Goal: Task Accomplishment & Management: Manage account settings

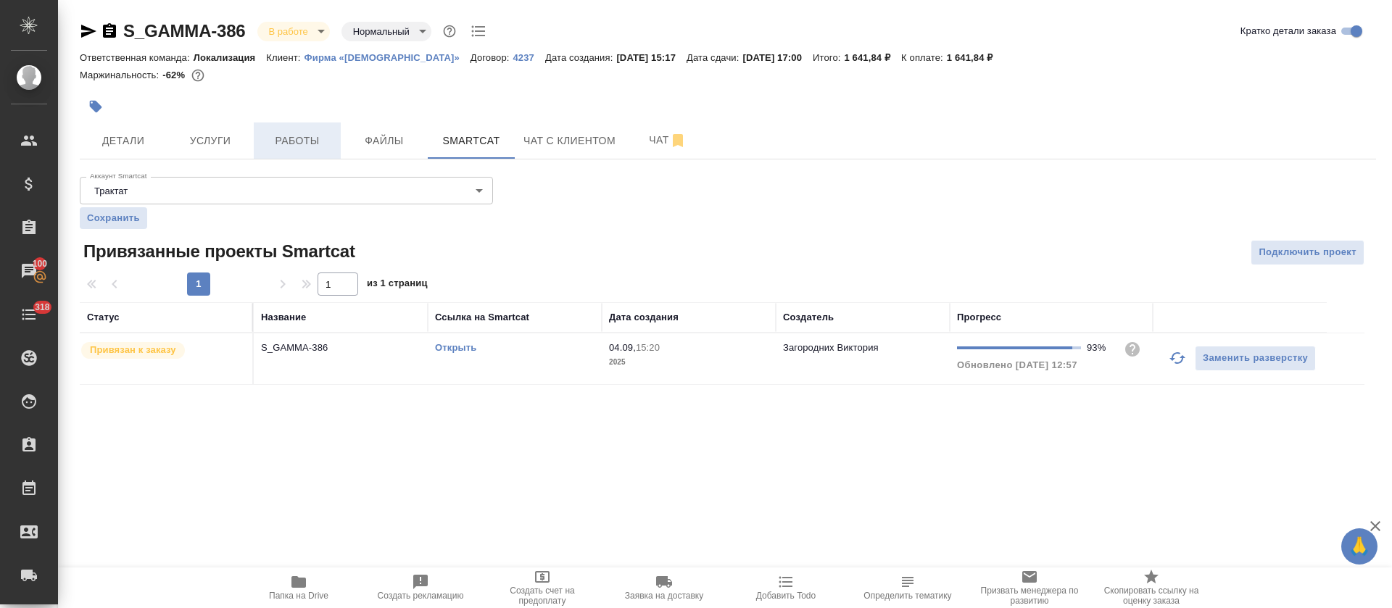
click at [280, 141] on span "Работы" at bounding box center [297, 141] width 70 height 18
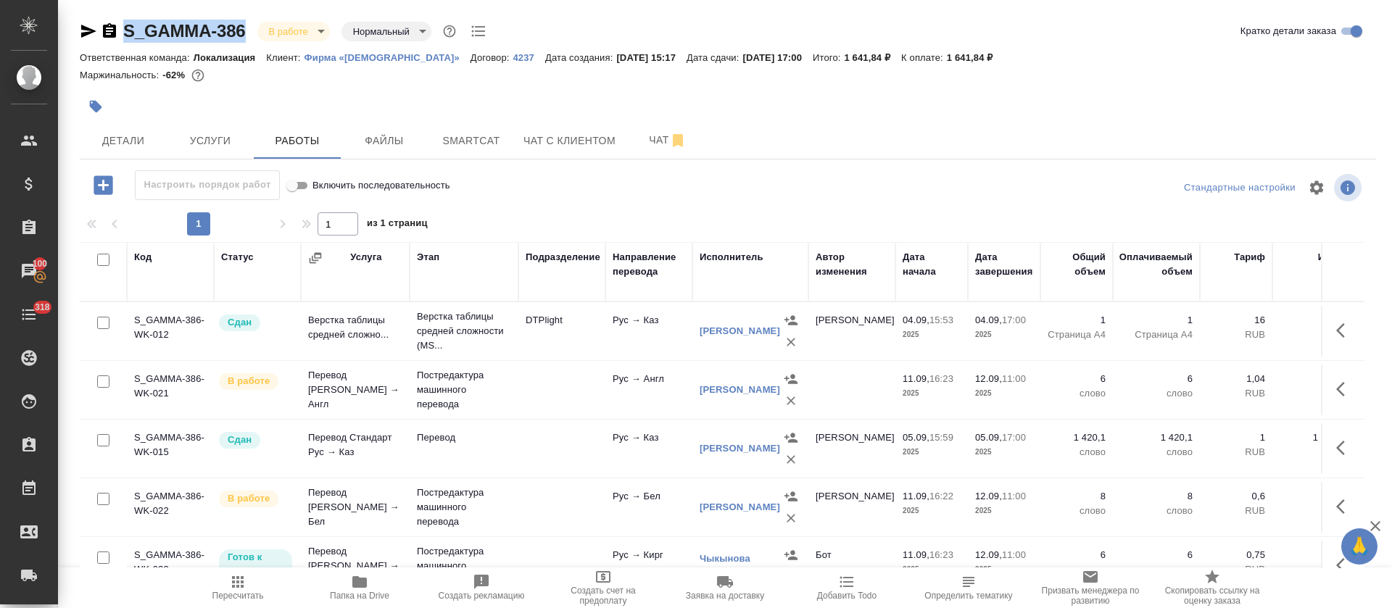
drag, startPoint x: 256, startPoint y: 17, endPoint x: 122, endPoint y: 34, distance: 135.1
click at [122, 34] on div "S_GAMMA-386 В работе inProgress Нормальный normal Кратко детали заказа Ответств…" at bounding box center [728, 302] width 1312 height 605
copy link "S_GAMMA-386"
click at [491, 152] on button "Smartcat" at bounding box center [471, 140] width 87 height 36
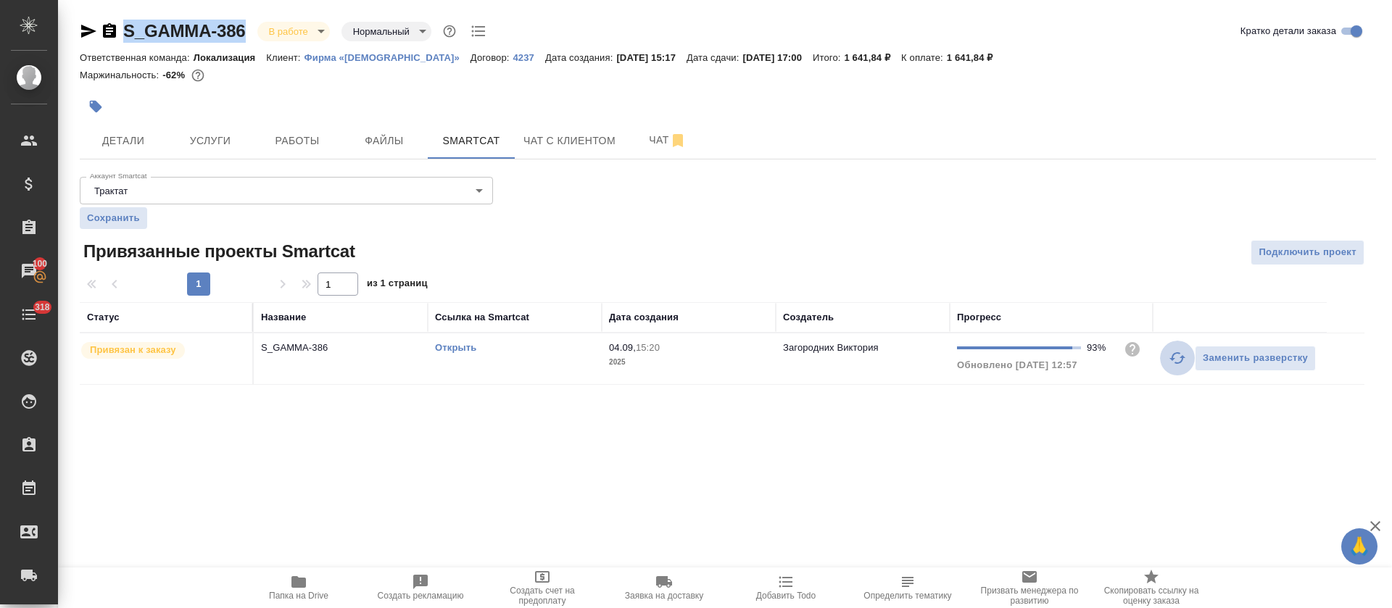
click at [1171, 365] on icon "button" at bounding box center [1176, 357] width 17 height 17
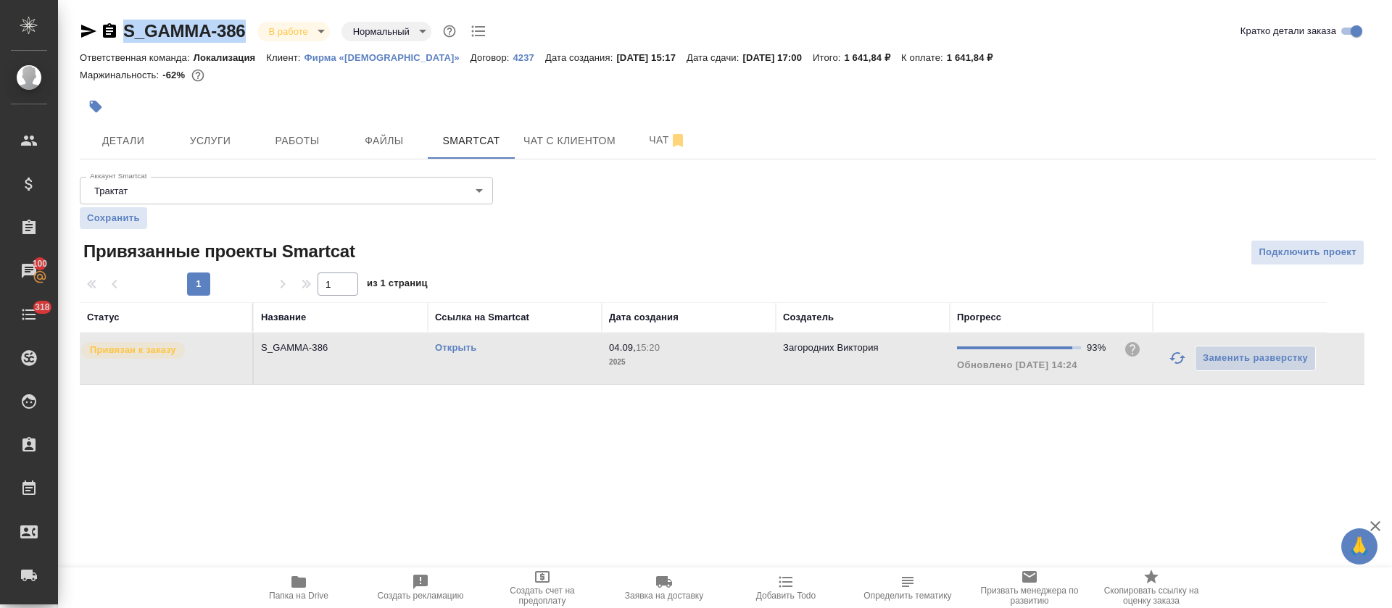
click at [459, 348] on link "Открыть" at bounding box center [455, 347] width 41 height 11
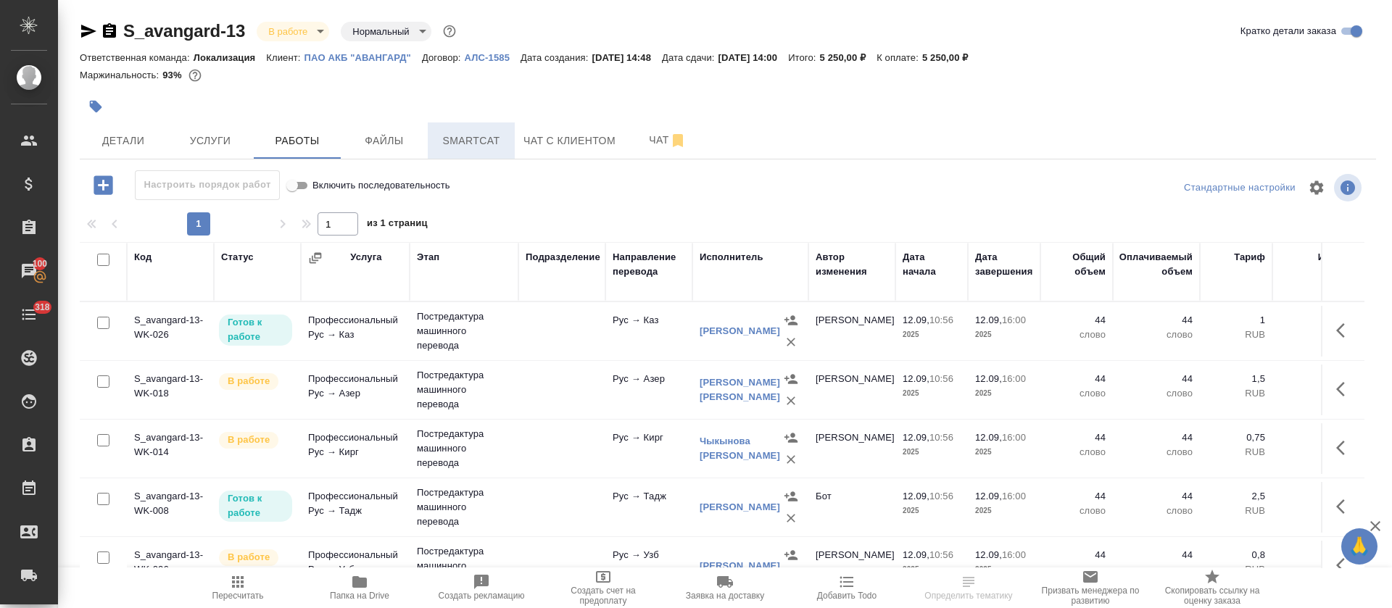
click at [452, 125] on button "Smartcat" at bounding box center [471, 140] width 87 height 36
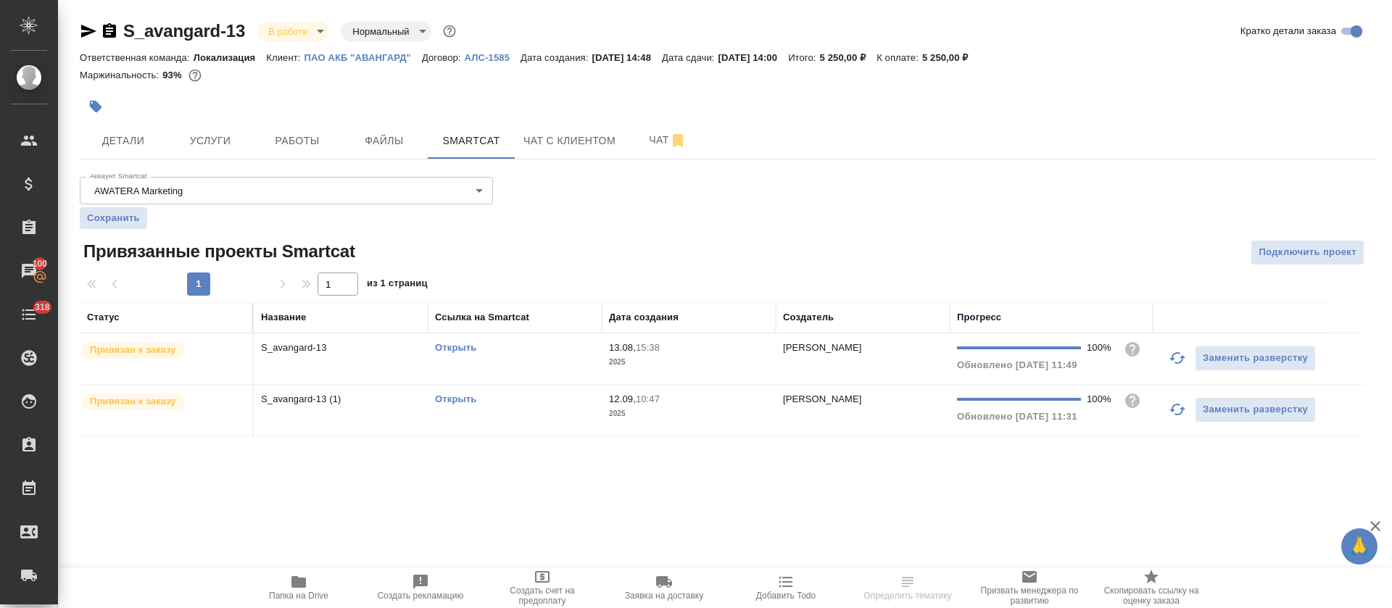
click at [542, 409] on td "Открыть" at bounding box center [515, 410] width 174 height 51
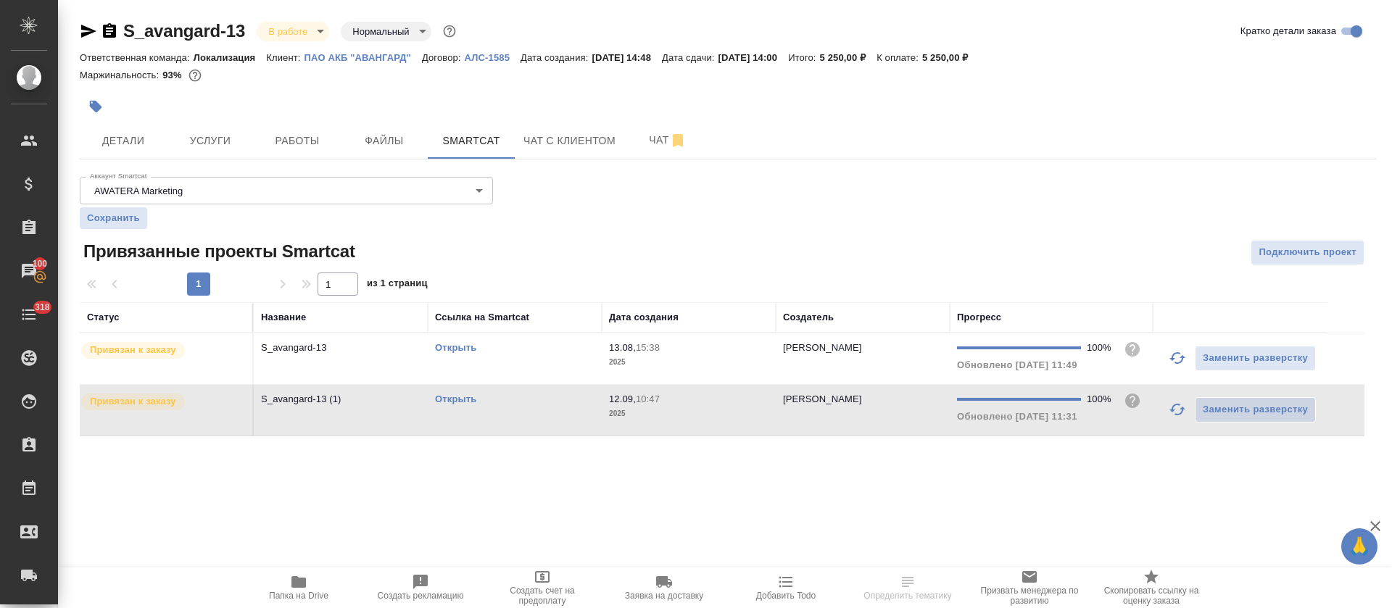
click at [542, 409] on td "Открыть" at bounding box center [515, 410] width 174 height 51
click at [463, 343] on link "Открыть" at bounding box center [455, 347] width 41 height 11
click at [454, 396] on link "Открыть" at bounding box center [455, 399] width 41 height 11
click at [302, 153] on button "Работы" at bounding box center [297, 140] width 87 height 36
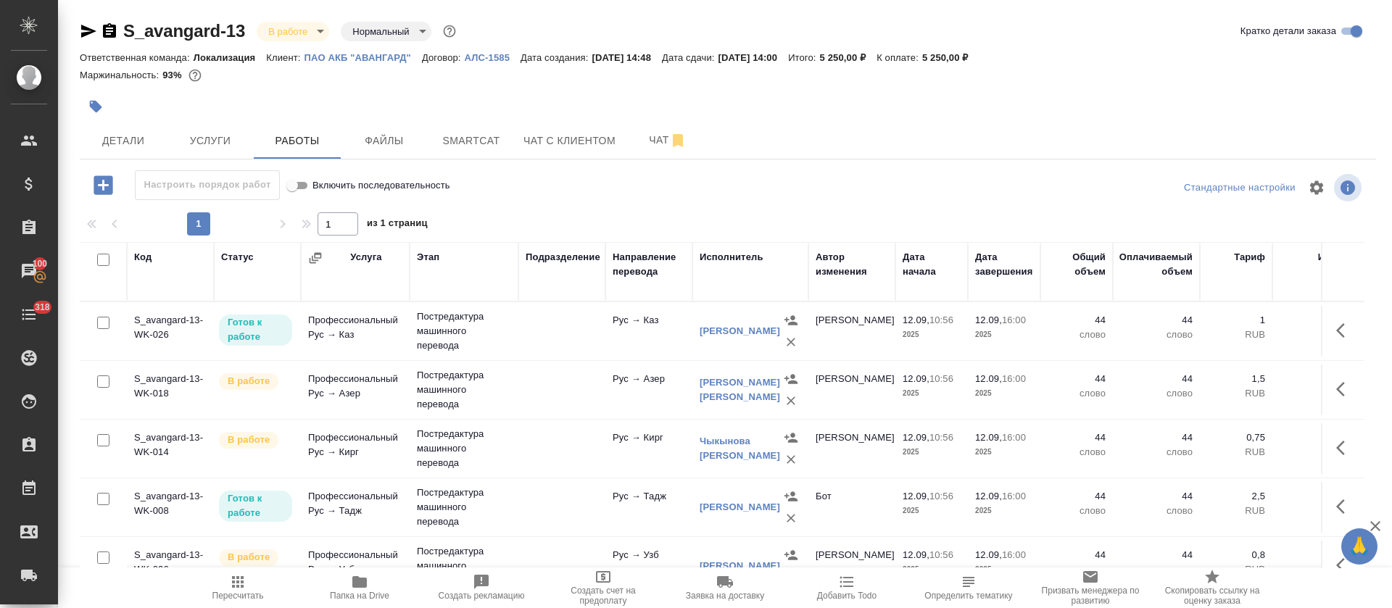
click at [87, 31] on icon "button" at bounding box center [88, 30] width 17 height 17
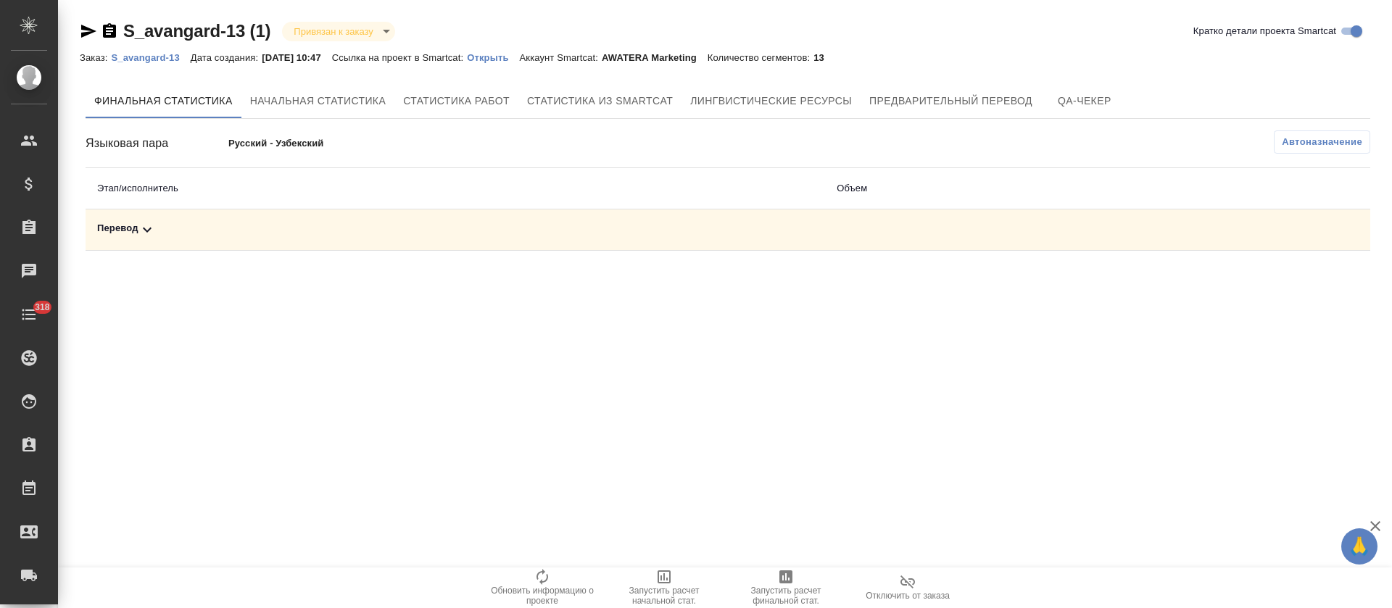
click at [294, 227] on div "Перевод" at bounding box center [455, 229] width 716 height 17
drag, startPoint x: 794, startPoint y: 582, endPoint x: 806, endPoint y: 606, distance: 26.6
click at [794, 583] on span "Запустить расчет финальной стат." at bounding box center [785, 587] width 104 height 38
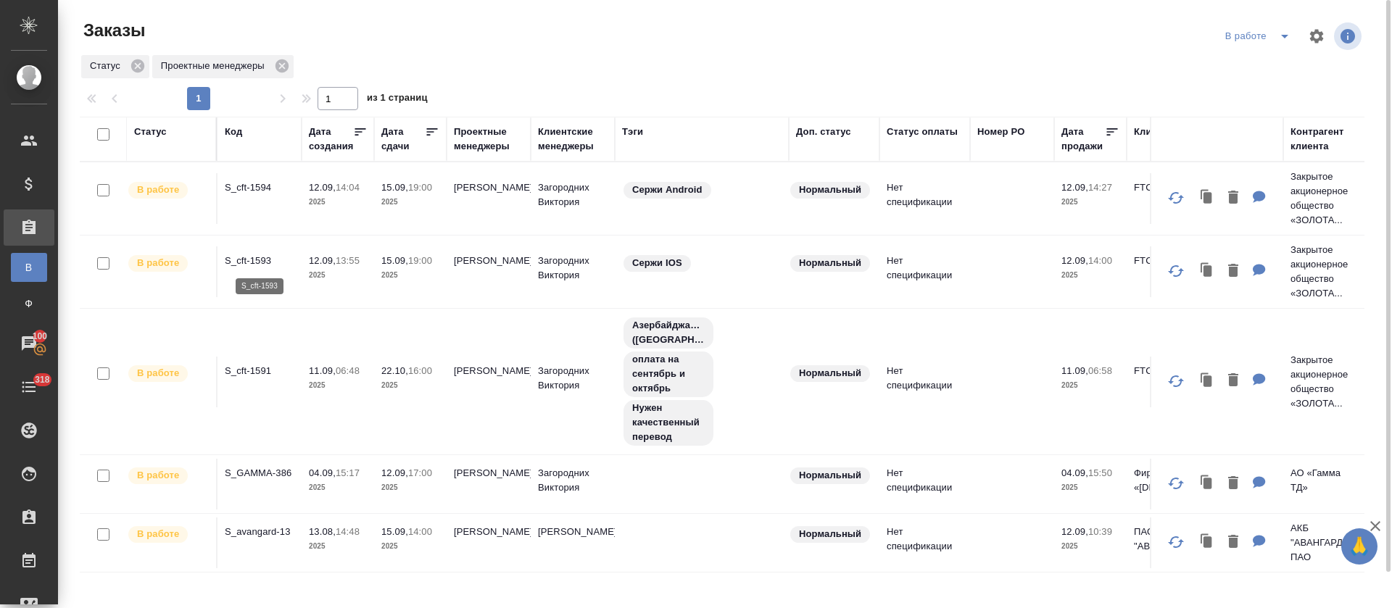
click at [262, 257] on p "S_cft-1593" at bounding box center [260, 261] width 70 height 14
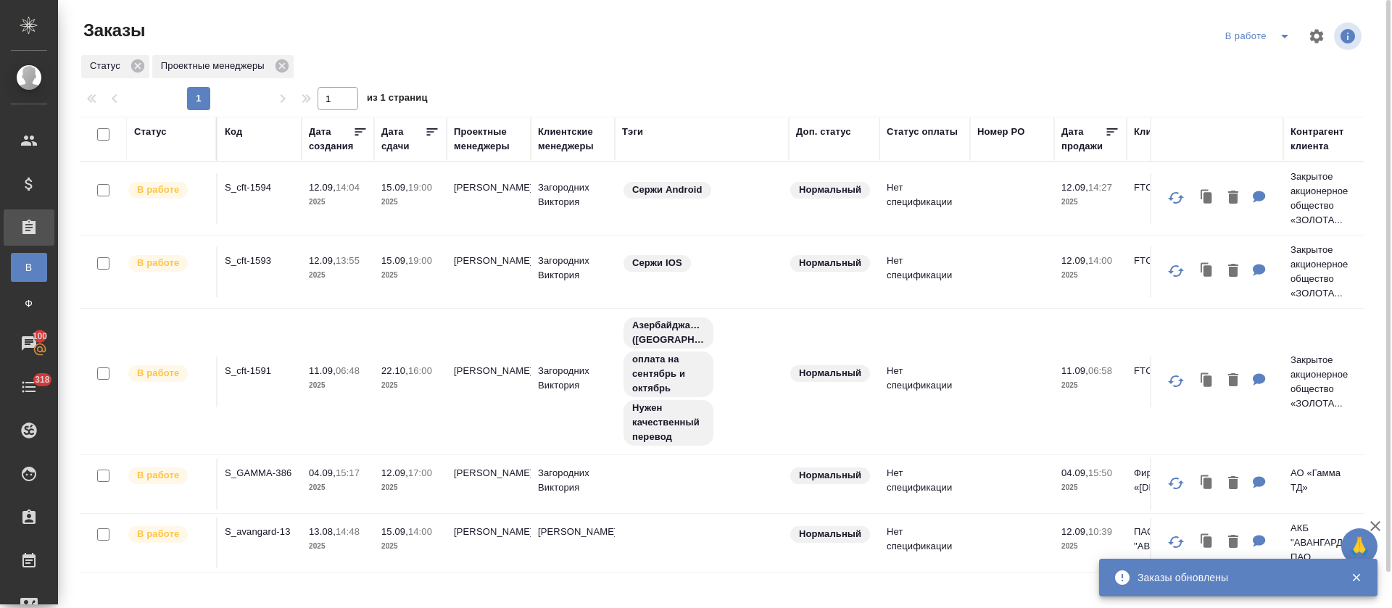
click at [1281, 39] on icon "split button" at bounding box center [1284, 36] width 17 height 17
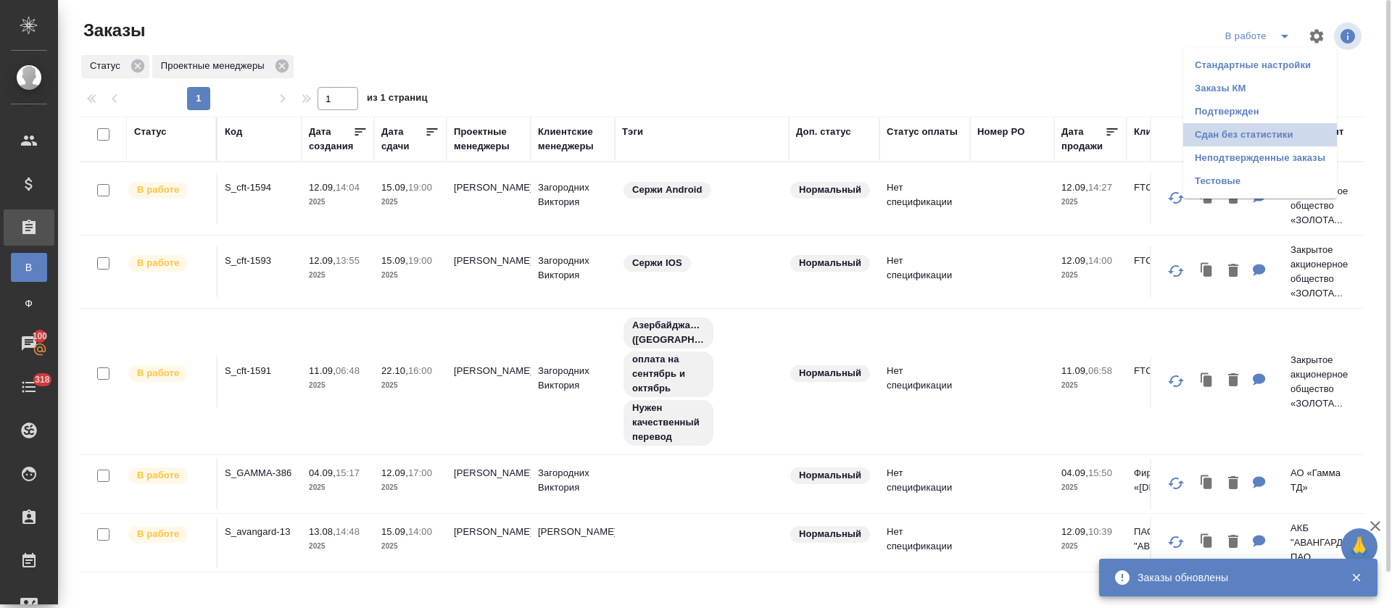
click at [1213, 144] on li "Сдан без статистики" at bounding box center [1260, 134] width 154 height 23
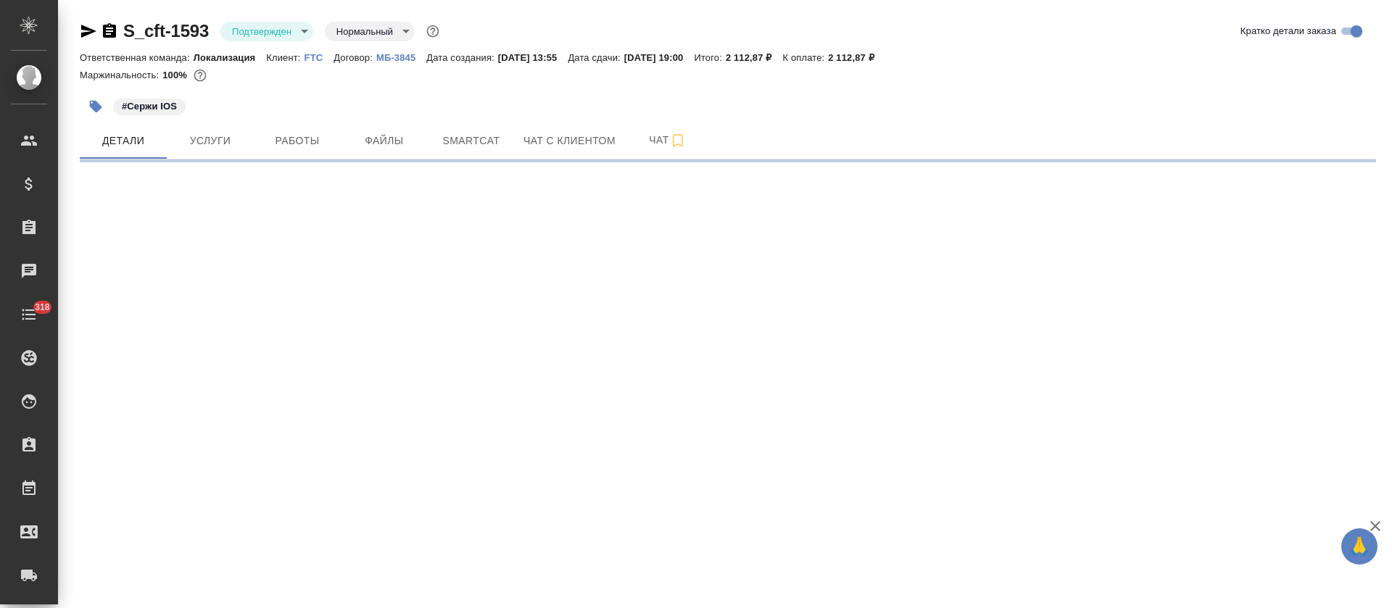
select select "RU"
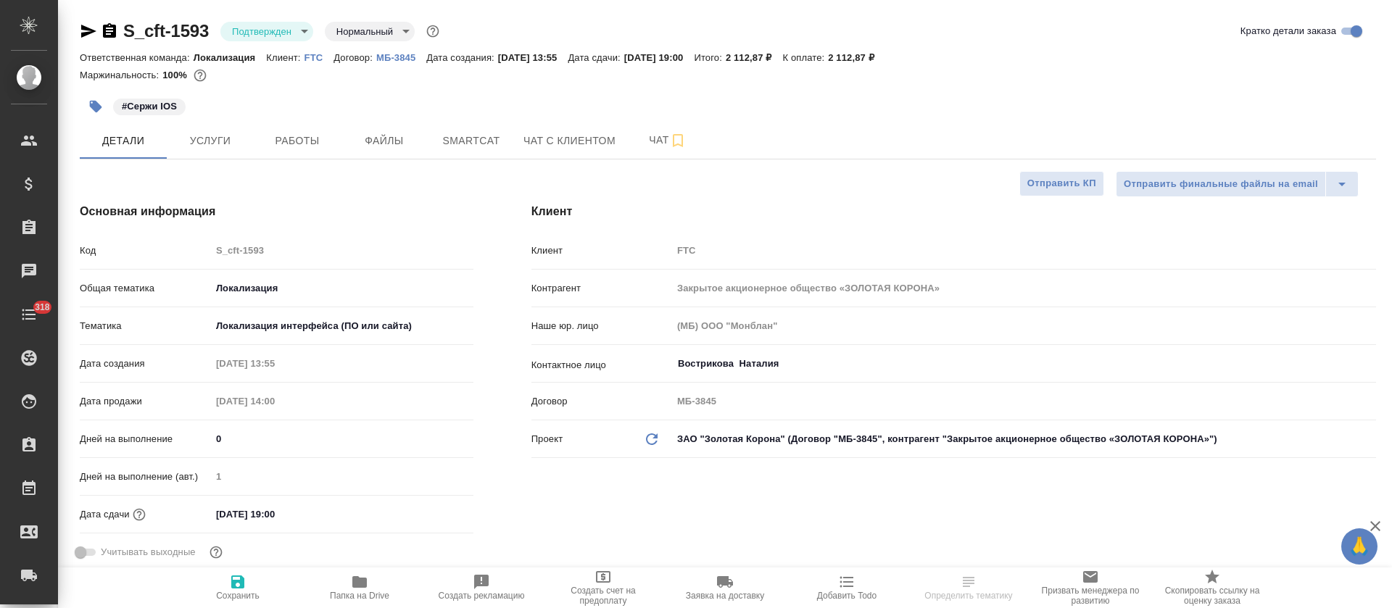
type textarea "x"
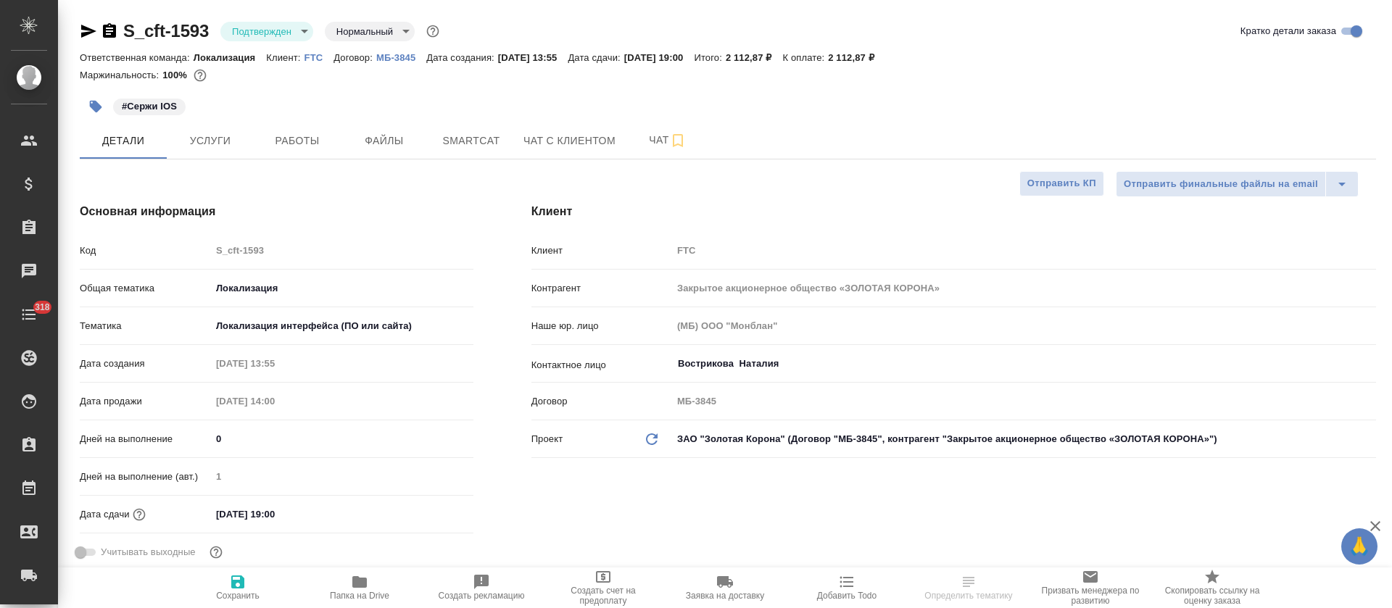
type textarea "x"
click at [302, 35] on body "🙏 .cls-1 fill:#fff; AWATERA Tretyakova Olga Клиенты Спецификации Заказы Чаты 31…" at bounding box center [696, 304] width 1392 height 608
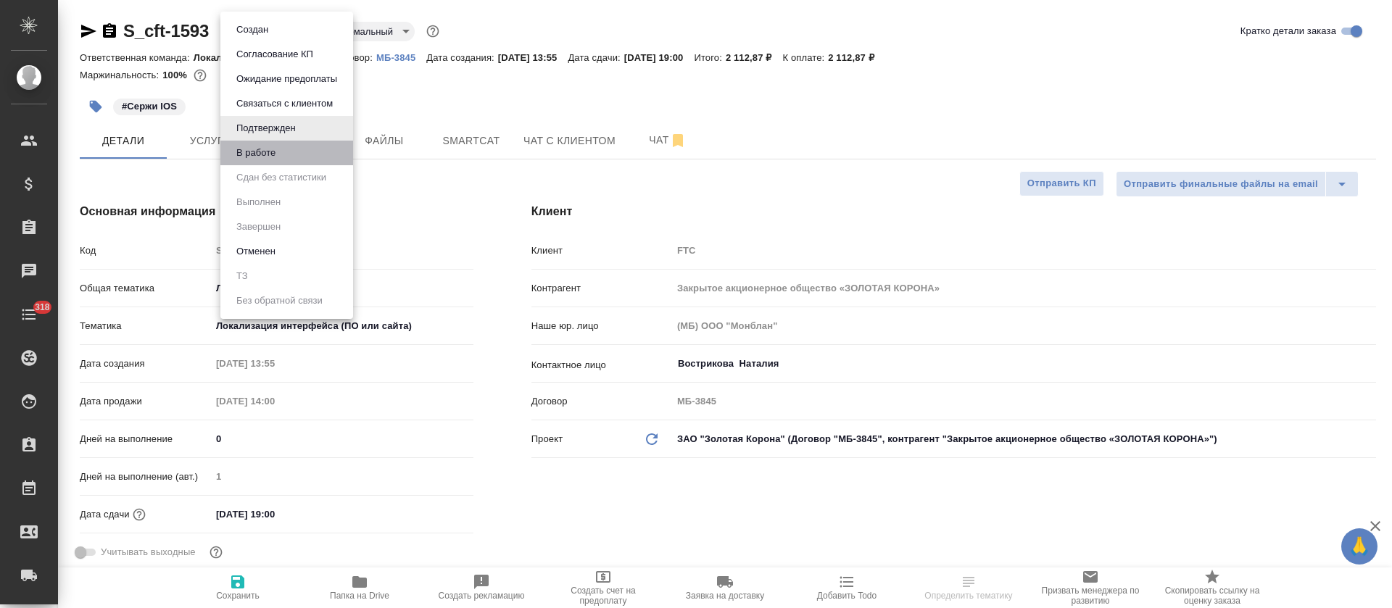
click at [294, 153] on li "В работе" at bounding box center [286, 153] width 133 height 25
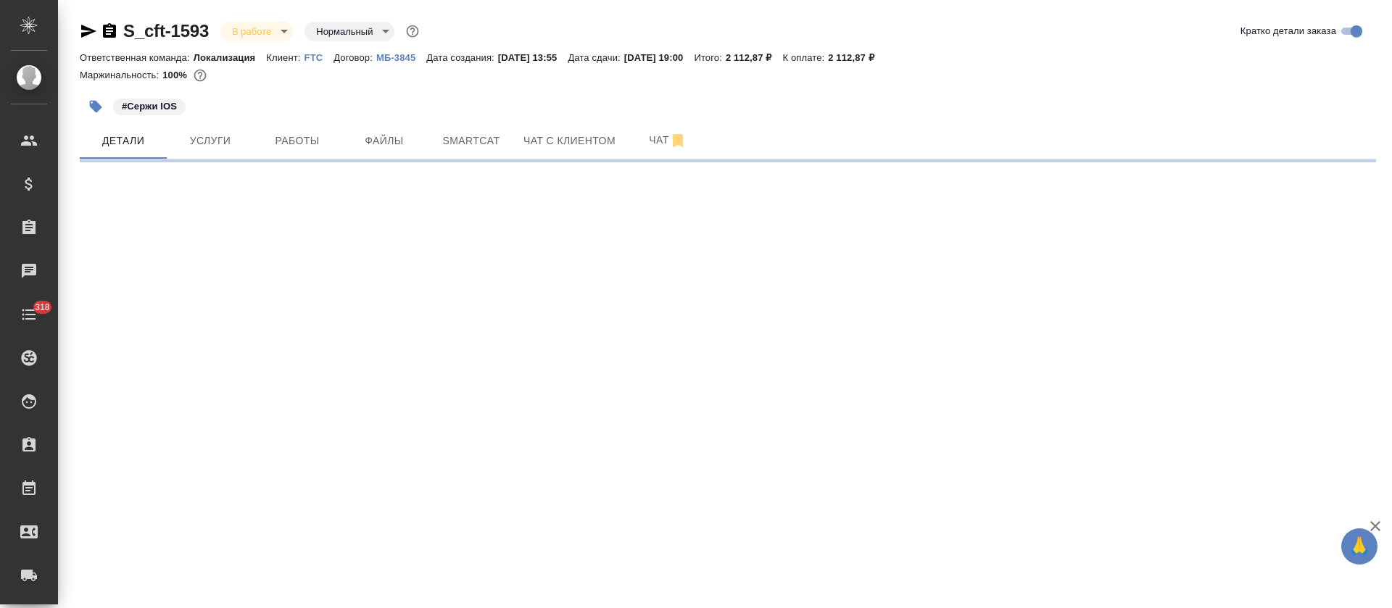
select select "RU"
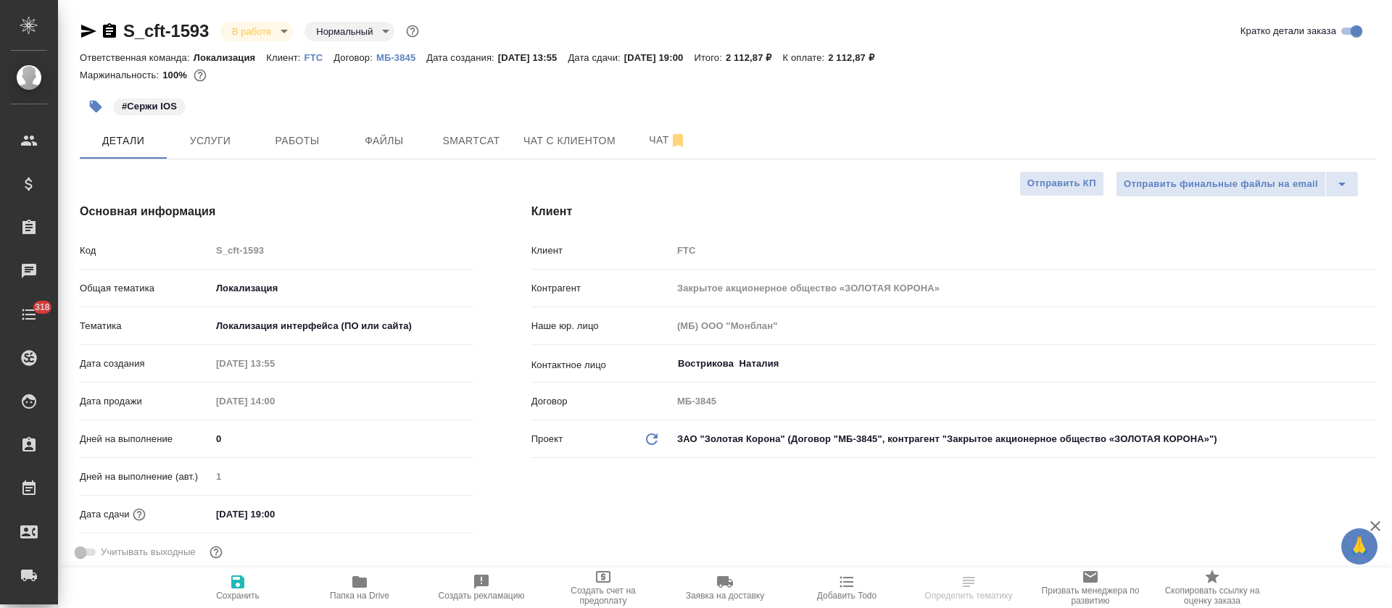
type textarea "x"
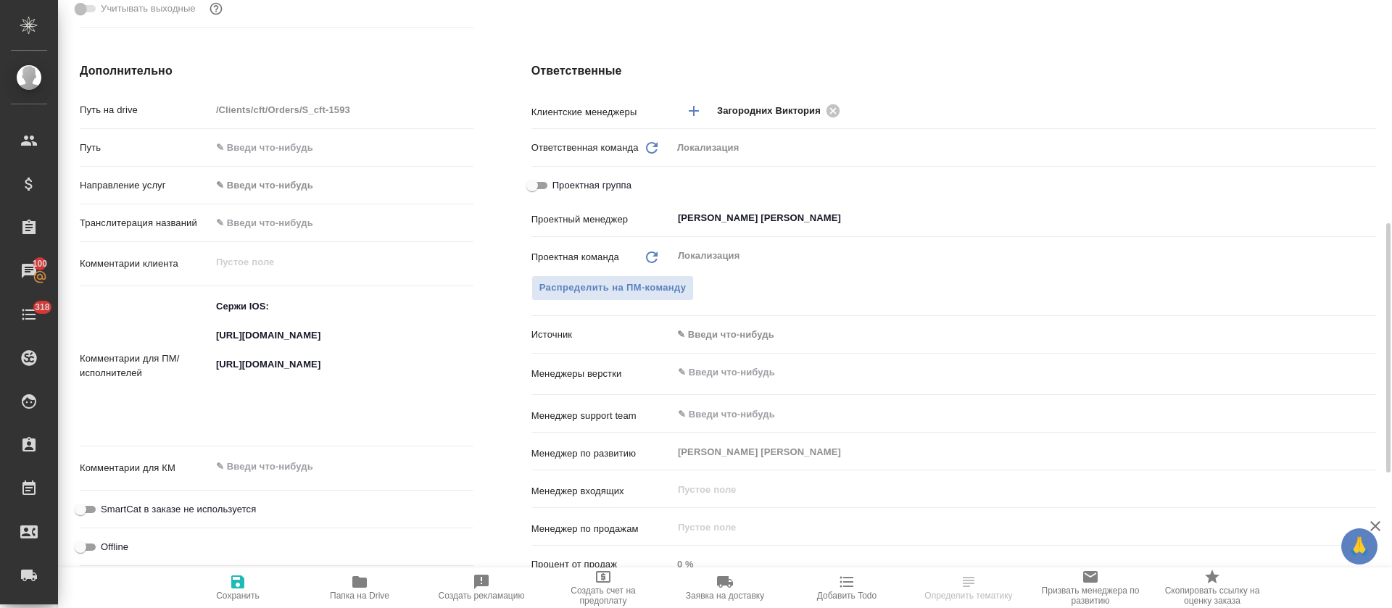
scroll to position [652, 0]
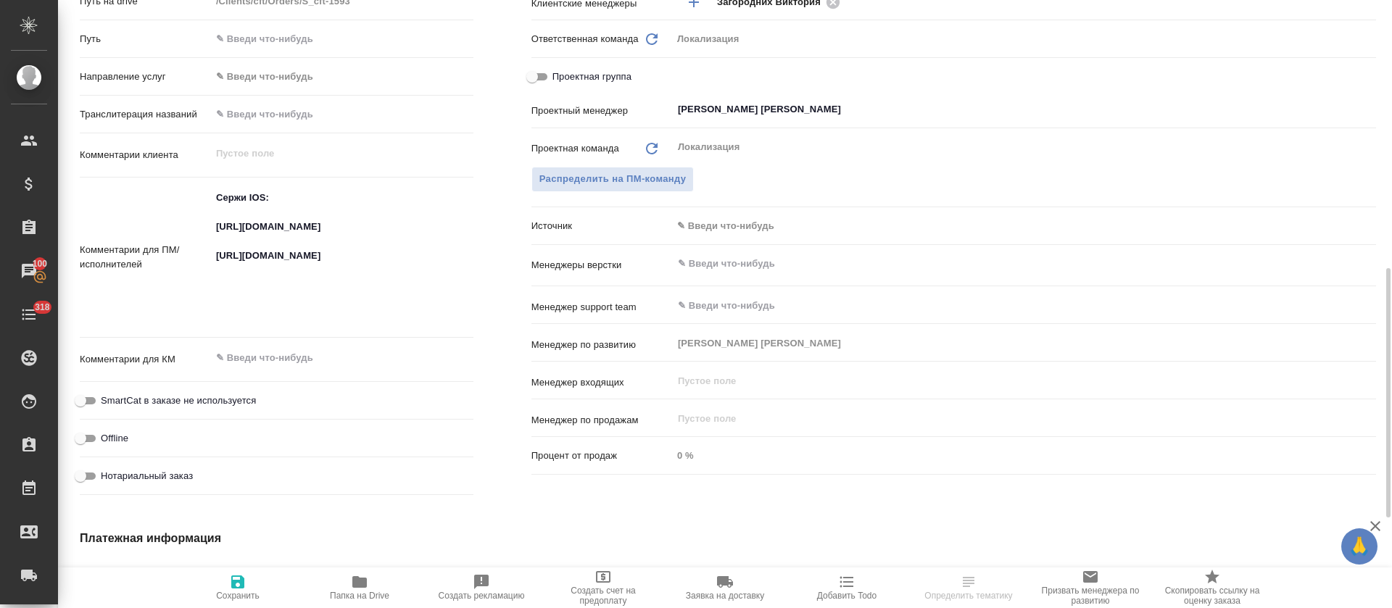
type textarea "x"
click at [236, 246] on textarea "Сержи IOS: https://smartcat.com/projects/cbb2b0c1-053b-4a02-9793-cb712a3e3c97/f…" at bounding box center [342, 256] width 261 height 141
type textarea "x"
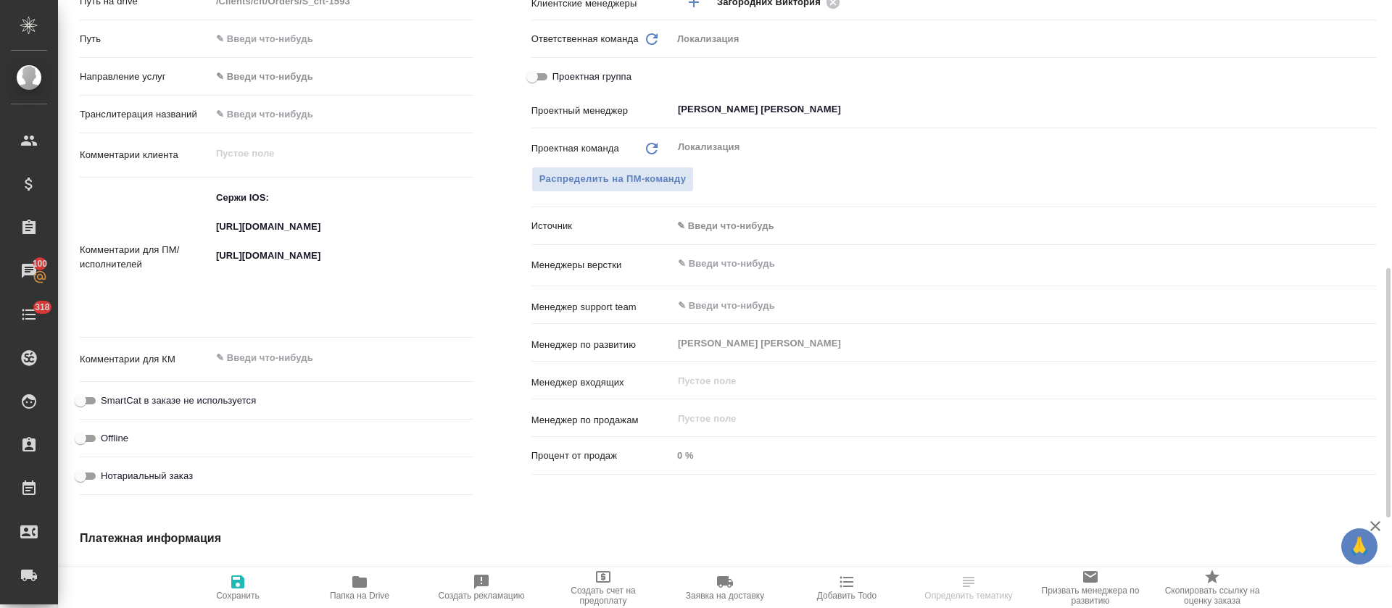
type textarea "x"
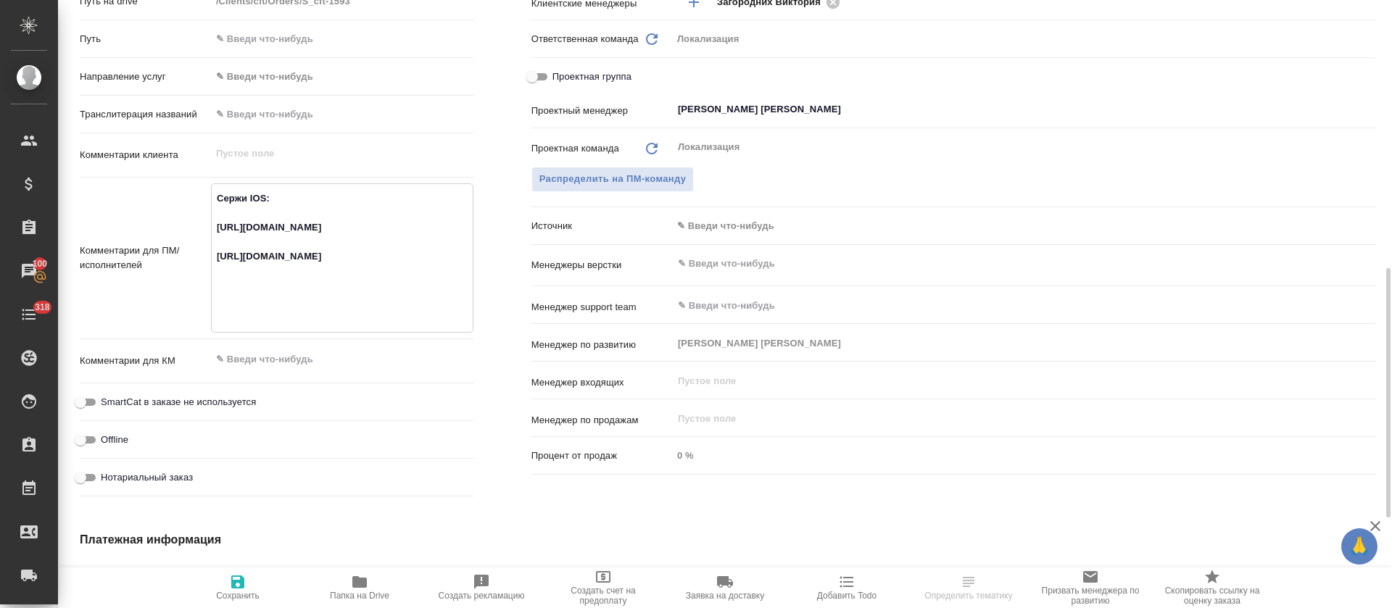
click at [318, 305] on div ".cls-1 fill:#fff; AWATERA Tretyakova Olga Клиенты Спецификации Заказы 100 Чаты …" at bounding box center [696, 304] width 1392 height 608
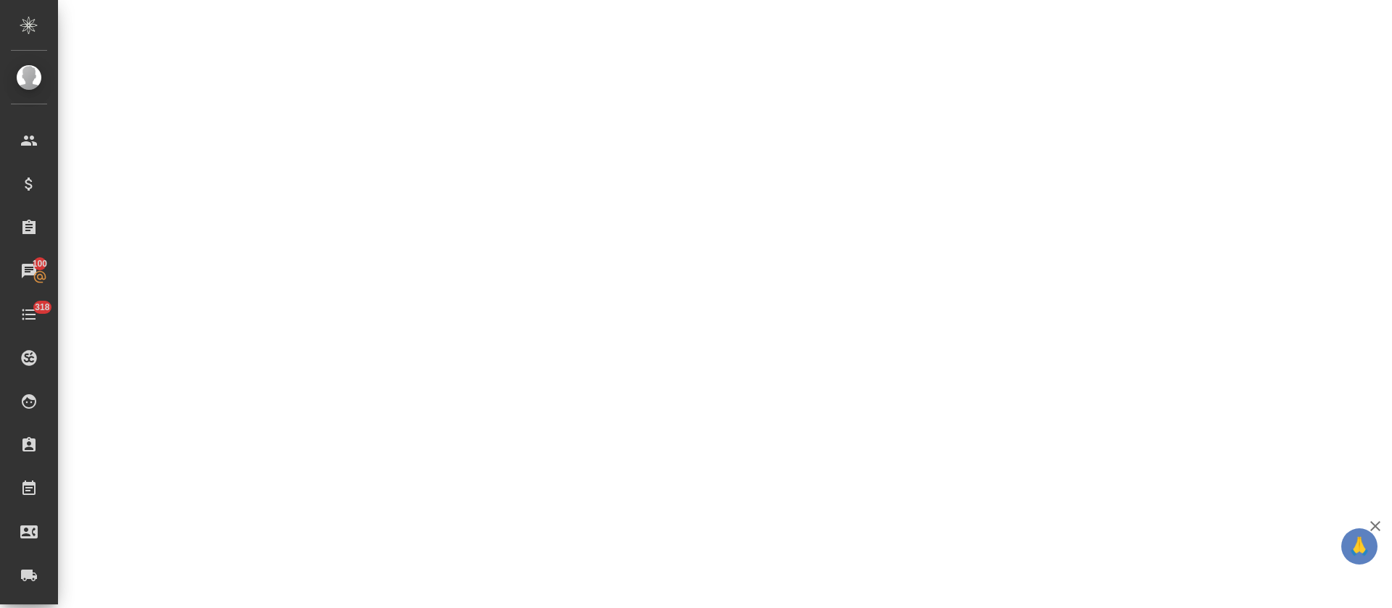
click at [318, 305] on div ".cls-1 fill:#fff; AWATERA Tretyakova Olga Клиенты Спецификации Заказы 100 Чаты …" at bounding box center [696, 304] width 1392 height 608
select select "RU"
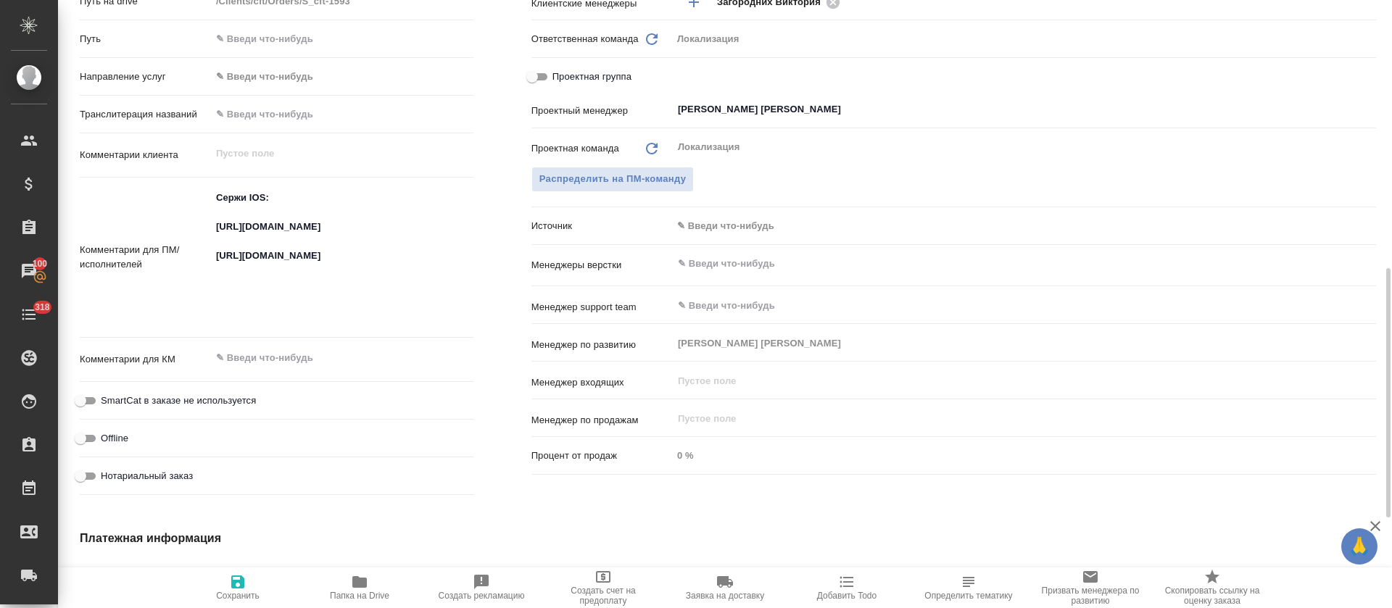
type textarea "x"
click at [318, 305] on textarea "Сержи IOS: https://smartcat.com/projects/cbb2b0c1-053b-4a02-9793-cb712a3e3c97/f…" at bounding box center [342, 256] width 262 height 141
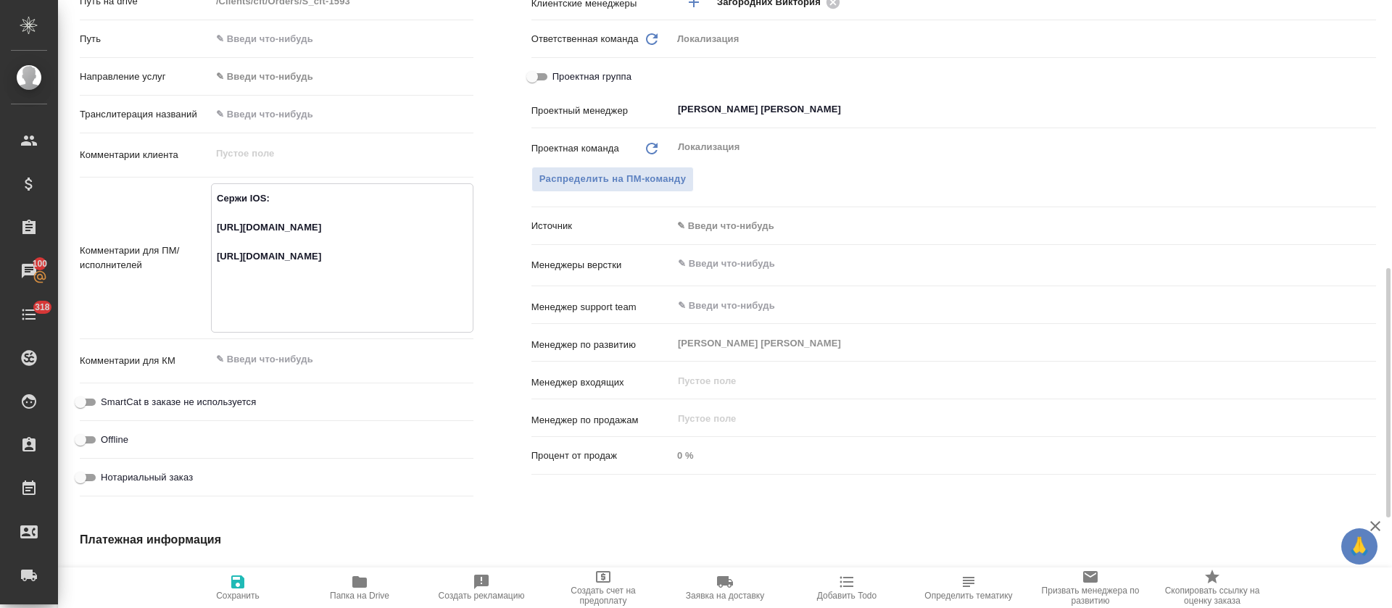
click at [318, 305] on textarea "Сержи IOS: https://smartcat.com/projects/cbb2b0c1-053b-4a02-9793-cb712a3e3c97/f…" at bounding box center [342, 256] width 261 height 141
type textarea "x"
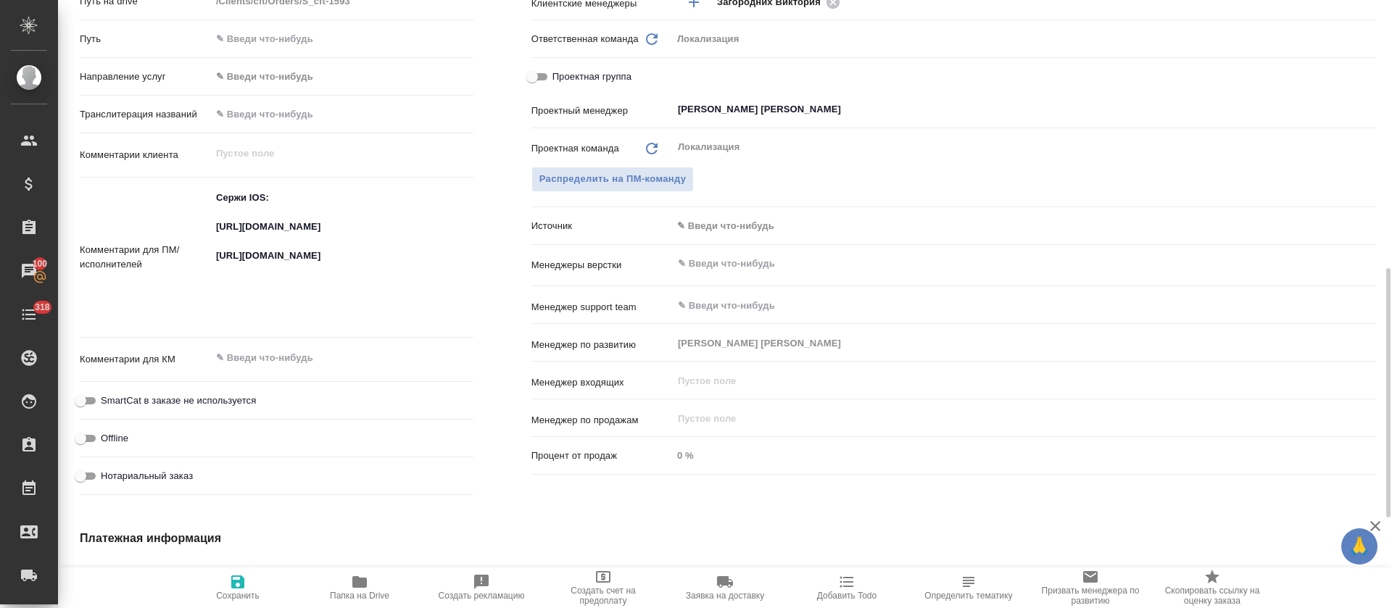
type textarea "x"
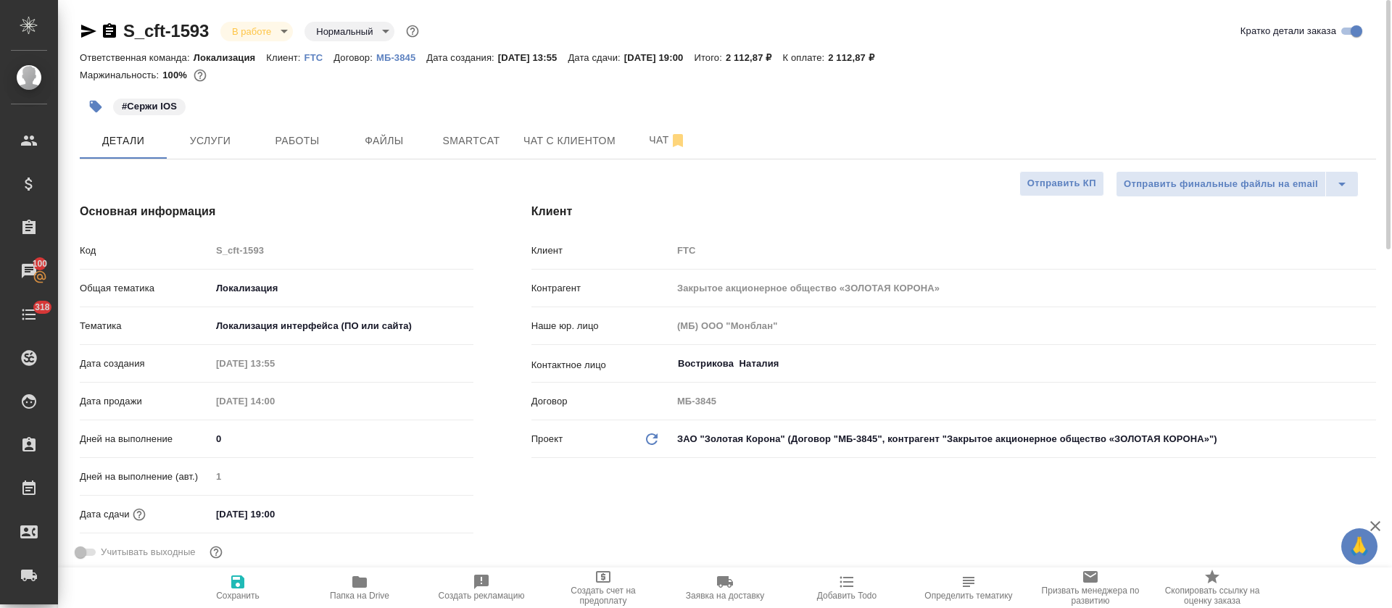
type textarea "x"
click at [233, 147] on span "Услуги" at bounding box center [210, 141] width 70 height 18
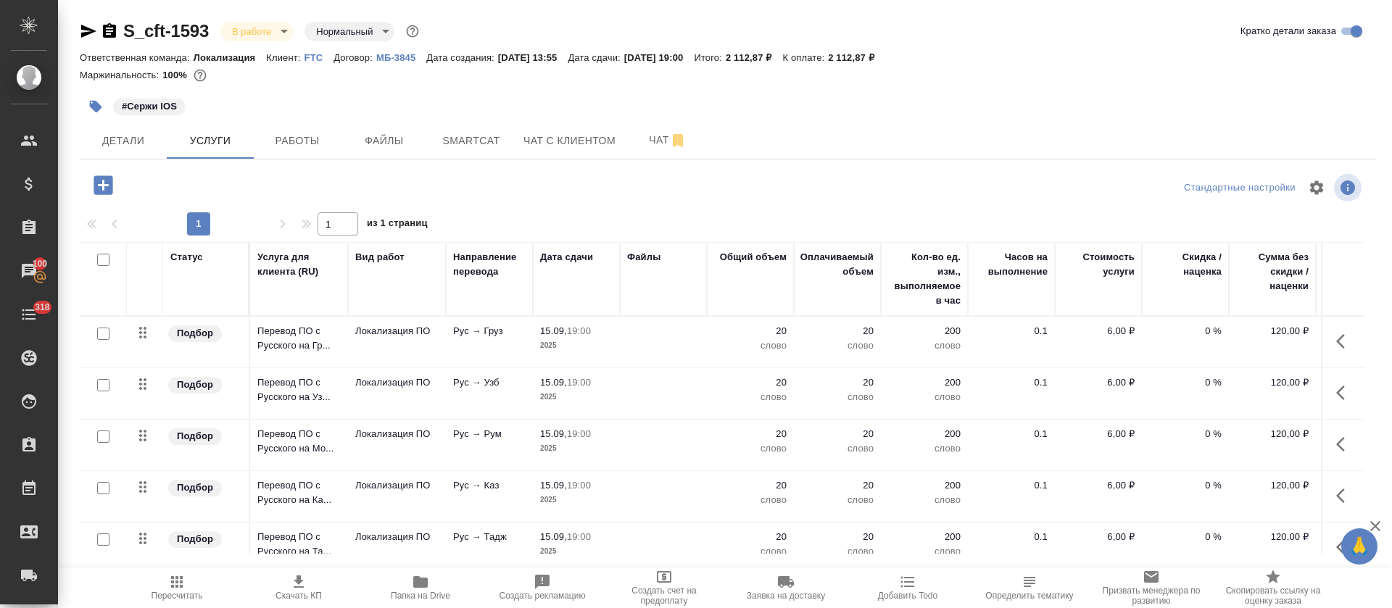
click at [299, 118] on div "#Сержи IOS" at bounding box center [512, 107] width 864 height 32
click at [300, 130] on button "Работы" at bounding box center [297, 140] width 87 height 36
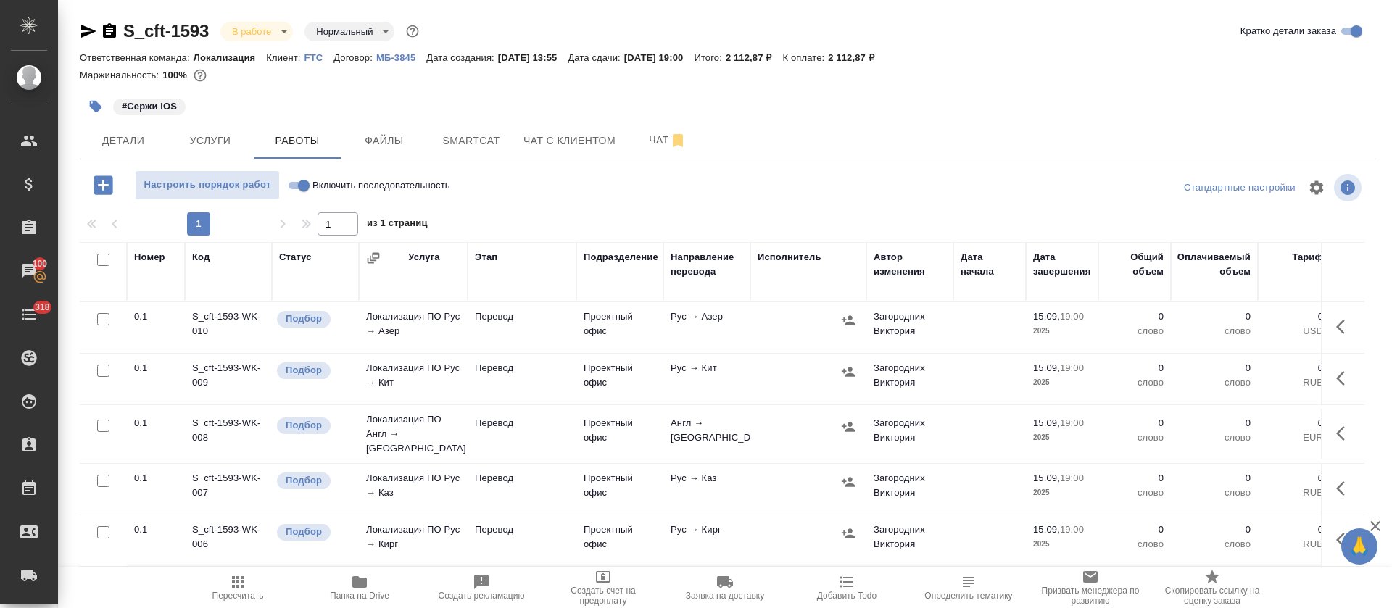
click at [299, 190] on input "Включить последовательность" at bounding box center [304, 185] width 52 height 17
checkbox input "true"
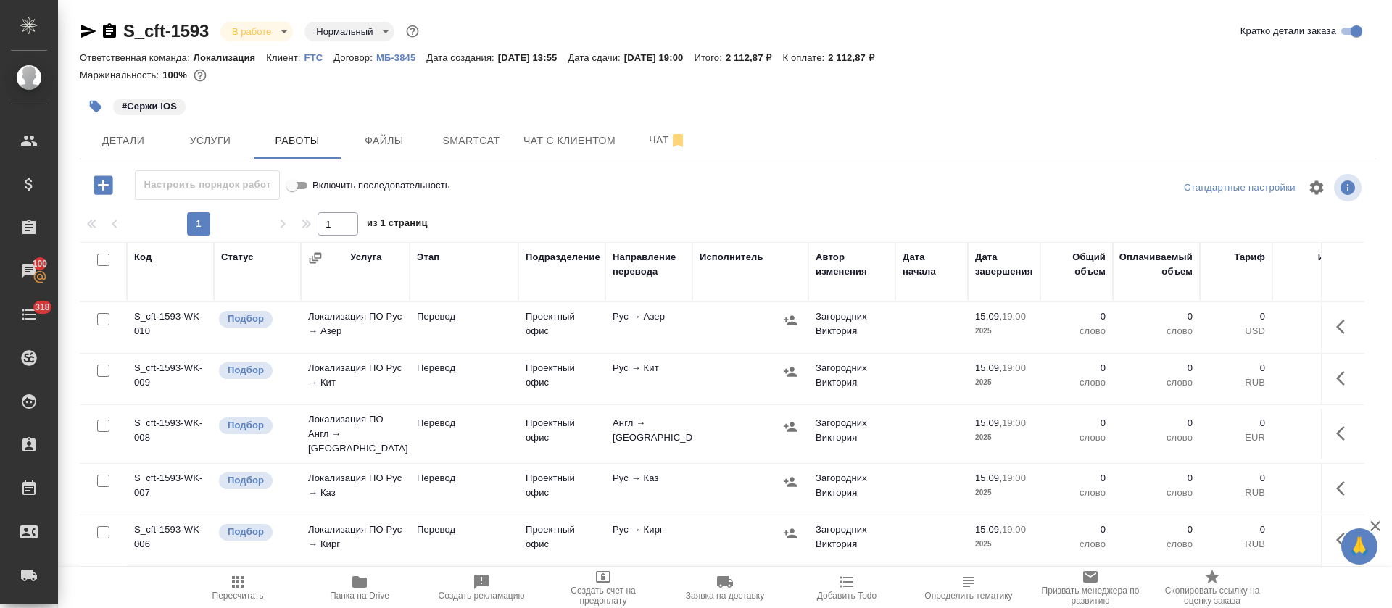
click at [103, 262] on input "checkbox" at bounding box center [103, 260] width 12 height 12
checkbox input "true"
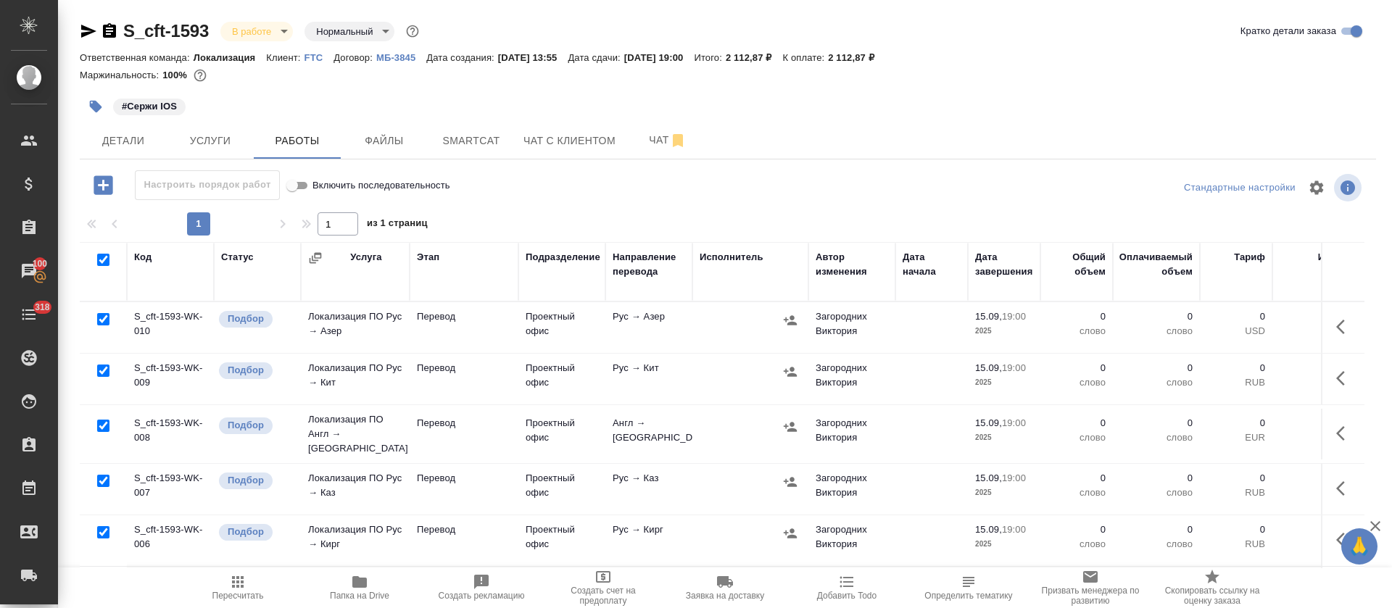
checkbox input "true"
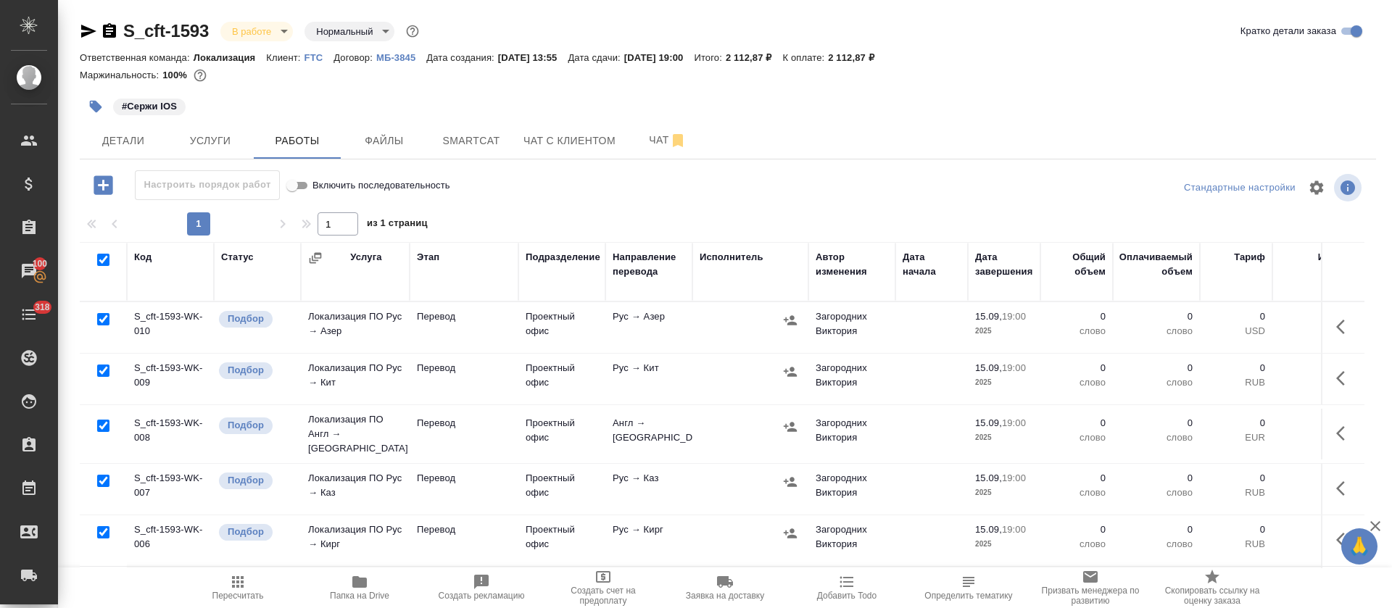
checkbox input "true"
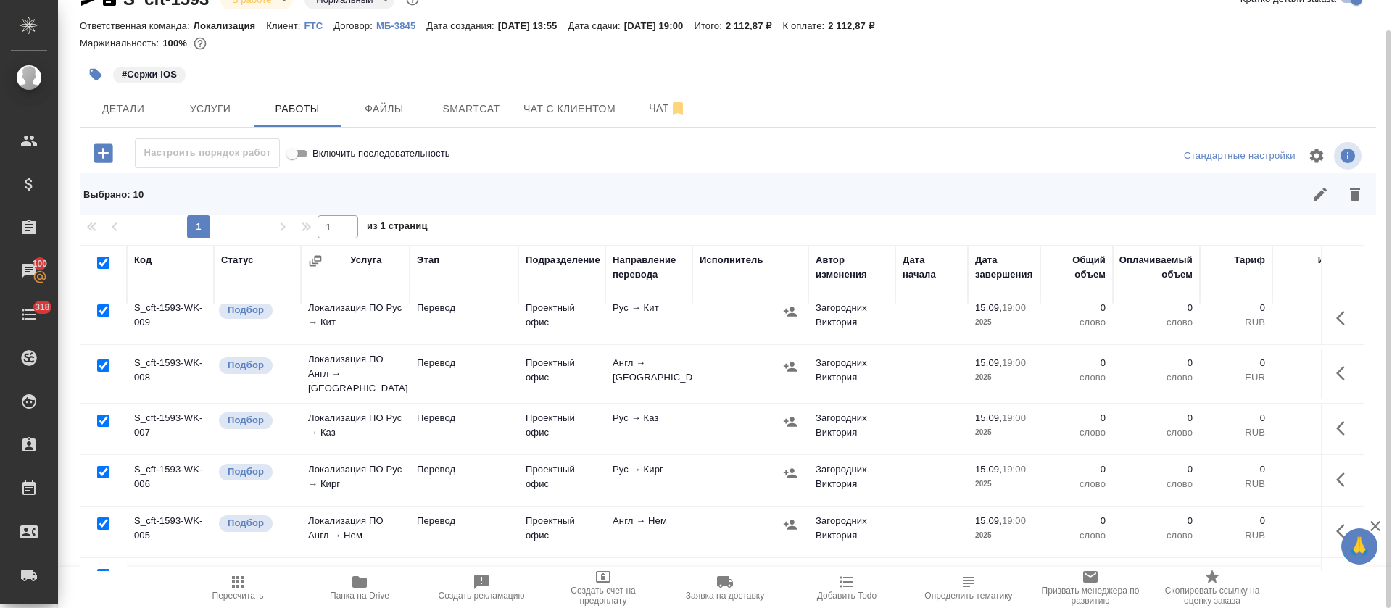
scroll to position [109, 0]
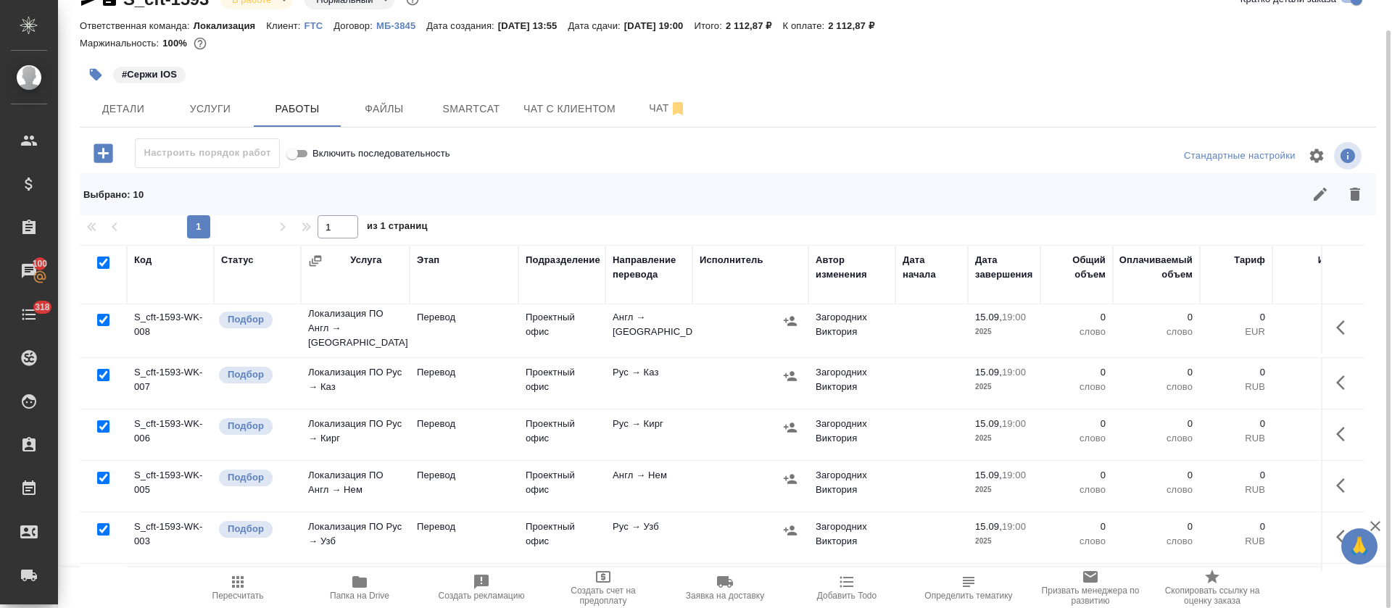
click at [98, 315] on input "checkbox" at bounding box center [103, 320] width 12 height 12
checkbox input "false"
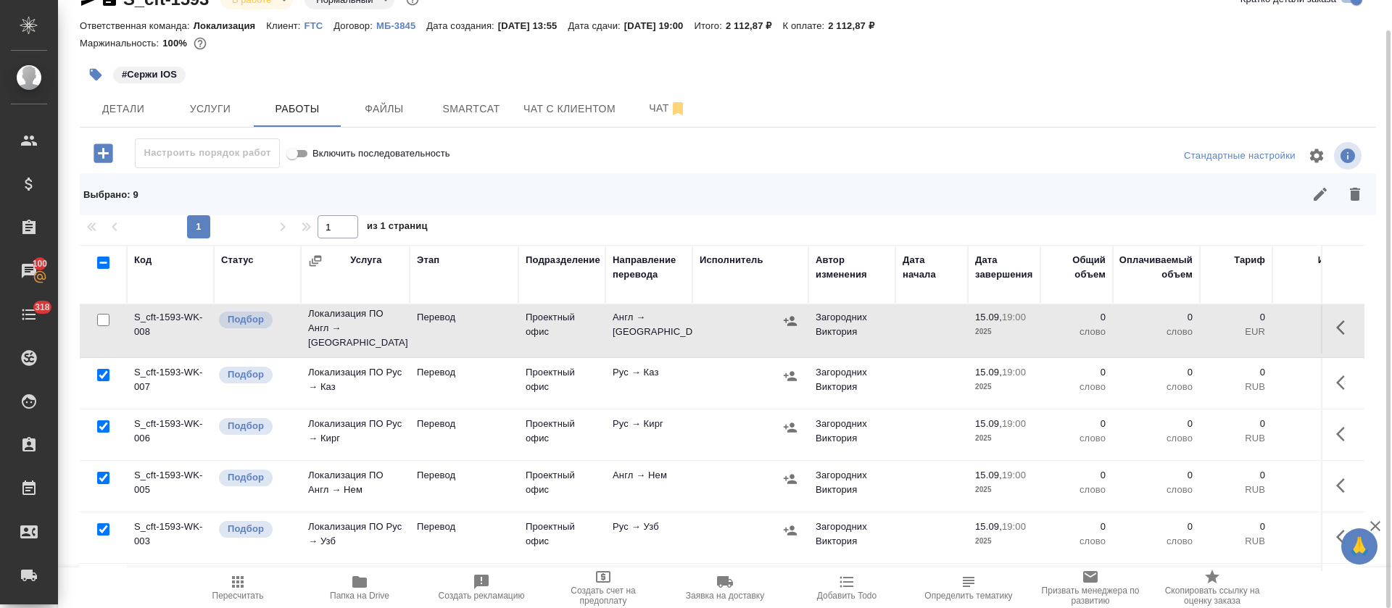
click at [99, 472] on input "checkbox" at bounding box center [103, 478] width 12 height 12
checkbox input "false"
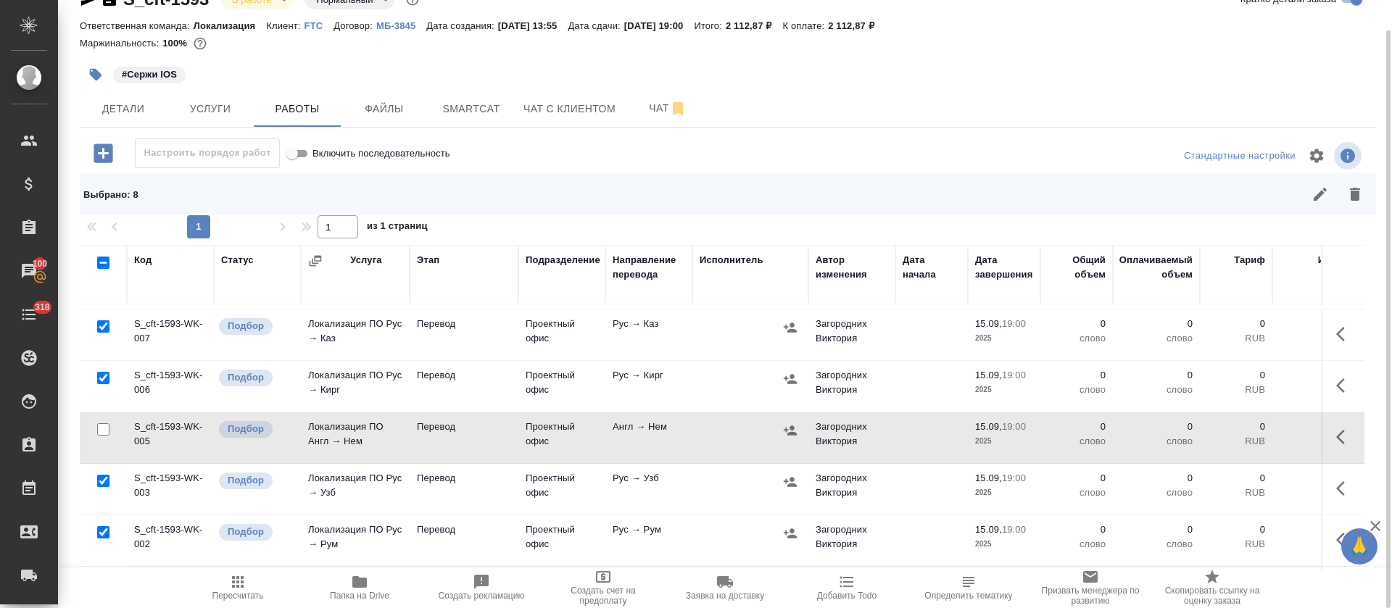
scroll to position [265, 0]
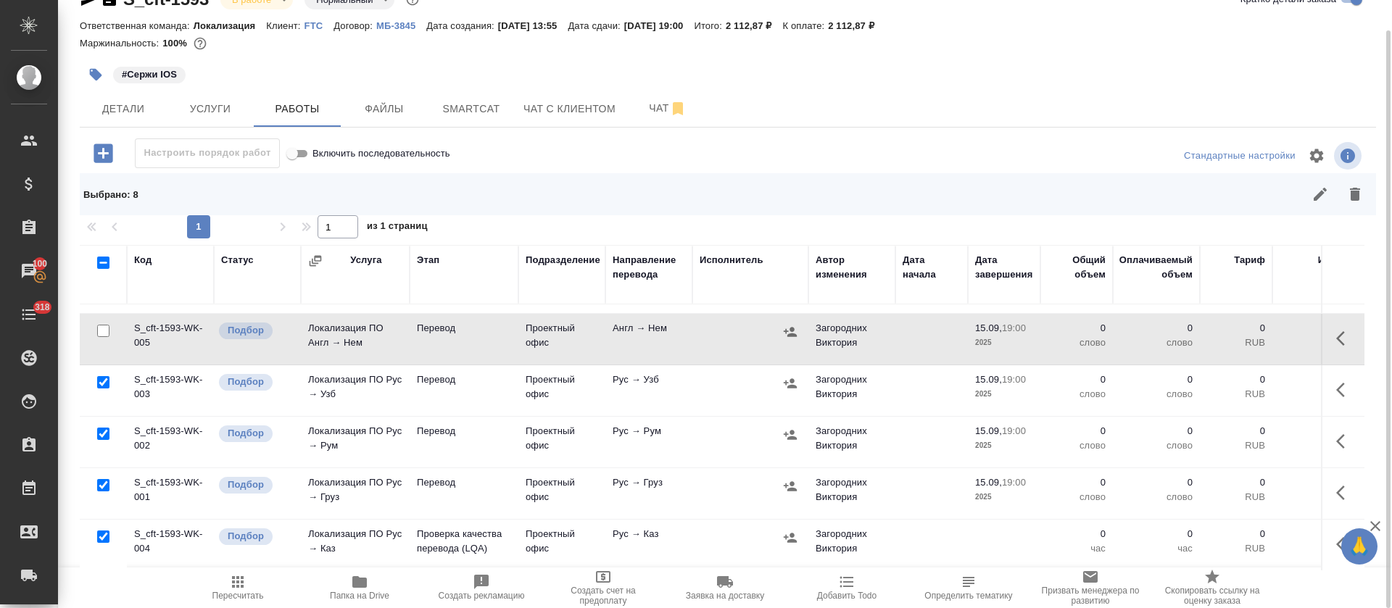
click at [102, 531] on input "checkbox" at bounding box center [103, 537] width 12 height 12
checkbox input "false"
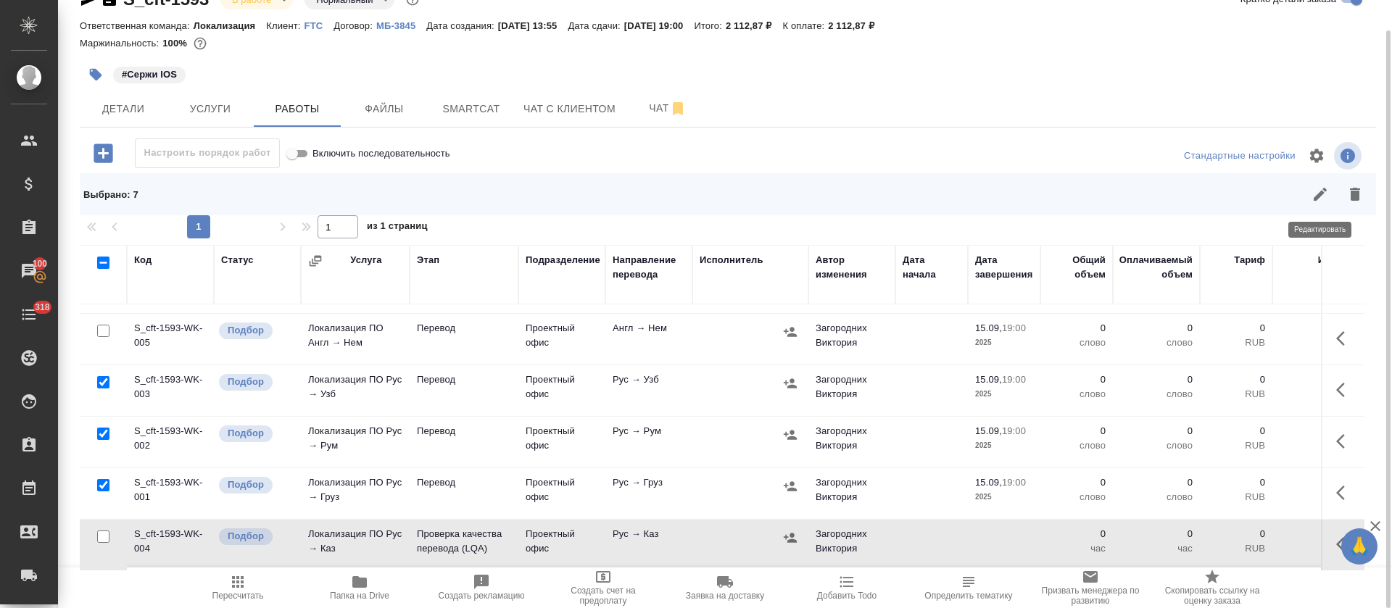
click at [1309, 196] on button "button" at bounding box center [1319, 194] width 35 height 35
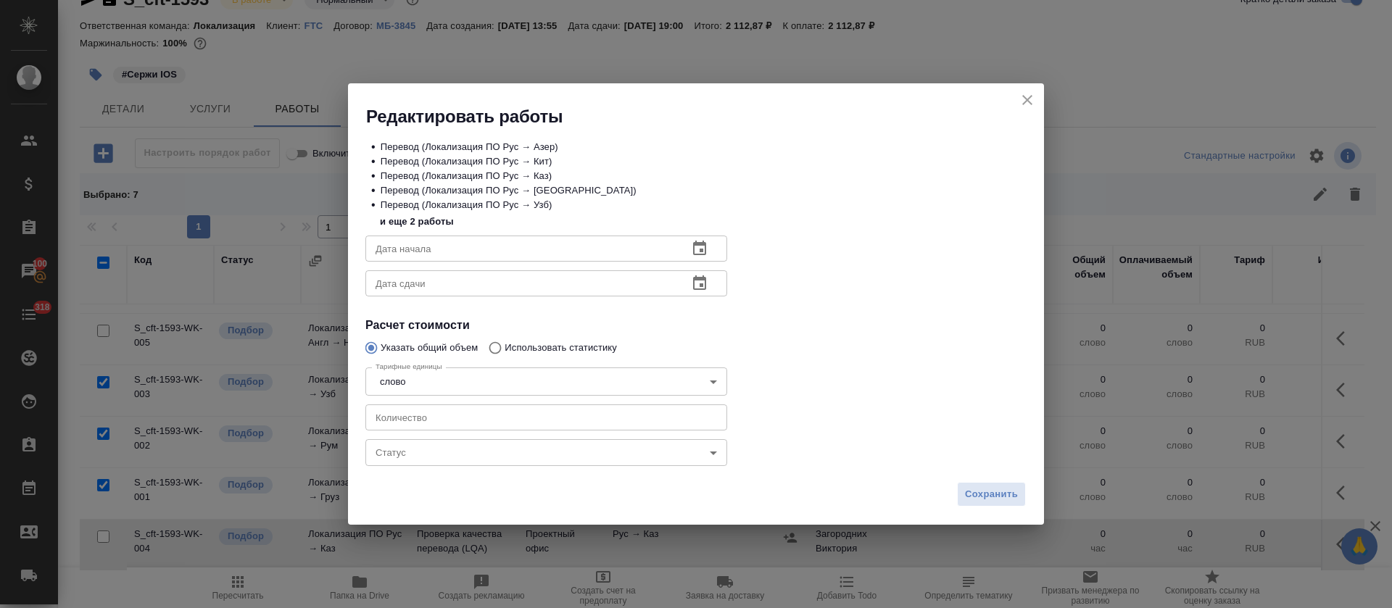
click at [473, 423] on input "number" at bounding box center [546, 417] width 362 height 26
type input "20"
click at [693, 254] on icon "button" at bounding box center [699, 248] width 13 height 14
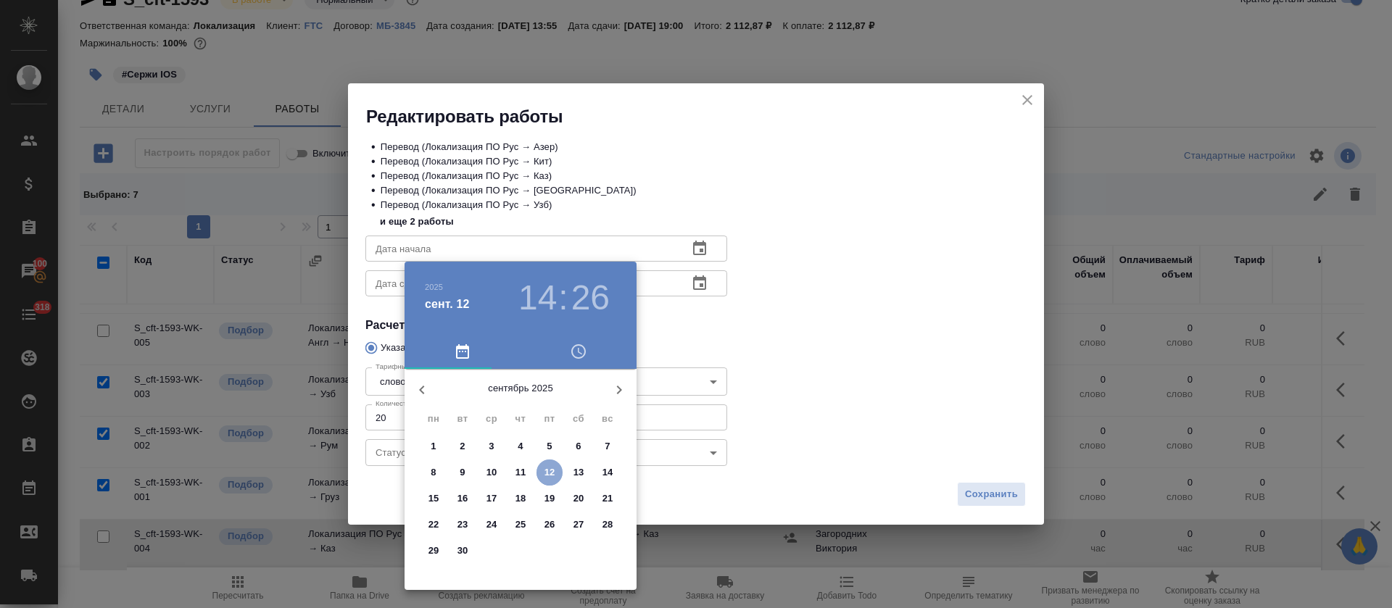
click at [544, 474] on p "12" at bounding box center [549, 472] width 11 height 14
type input "12.09.2025 14:26"
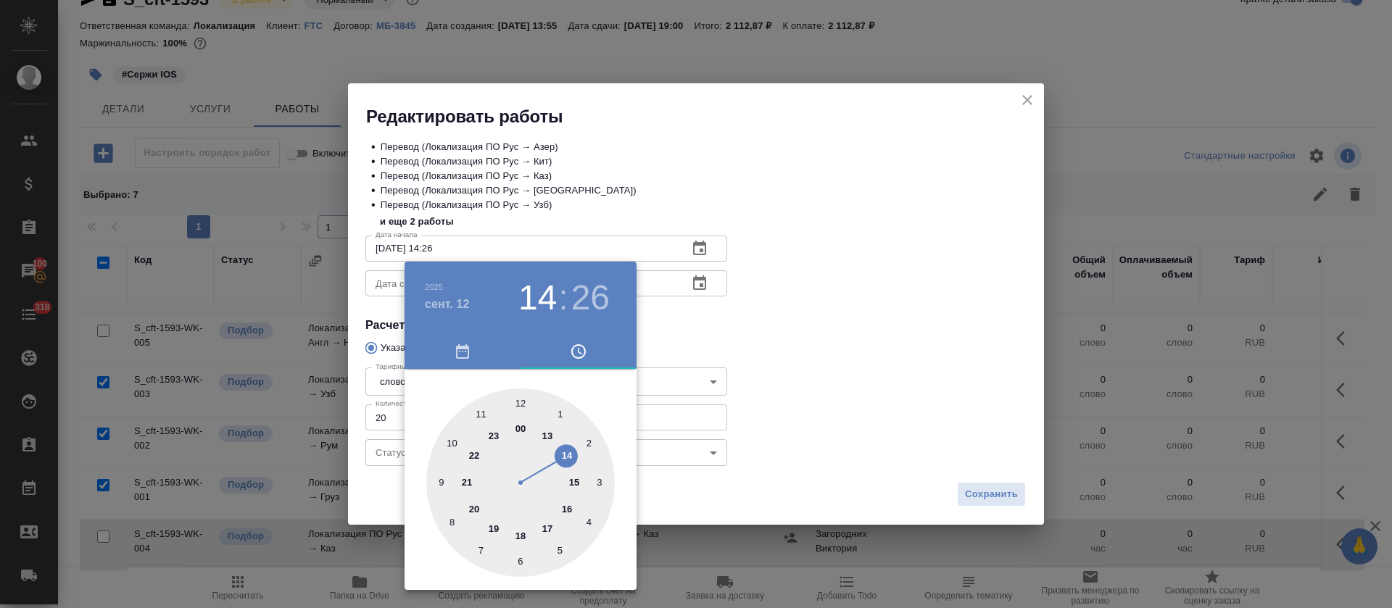
click at [719, 339] on div at bounding box center [696, 304] width 1392 height 608
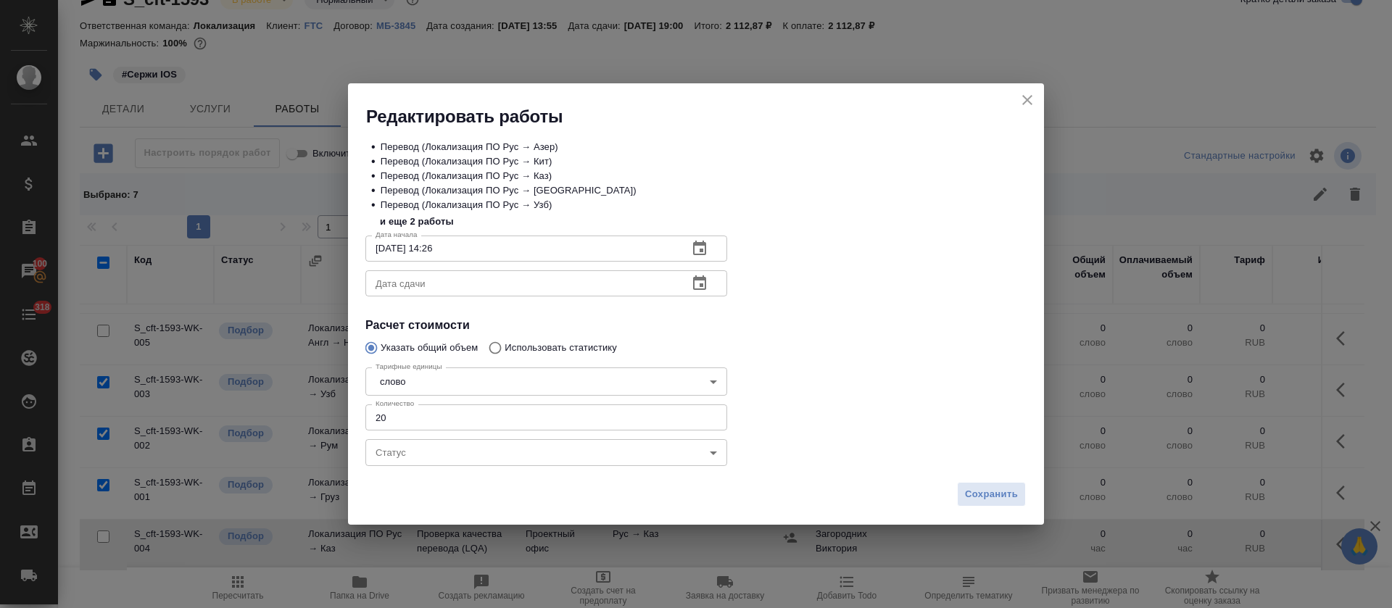
click at [695, 283] on icon "button" at bounding box center [699, 283] width 17 height 17
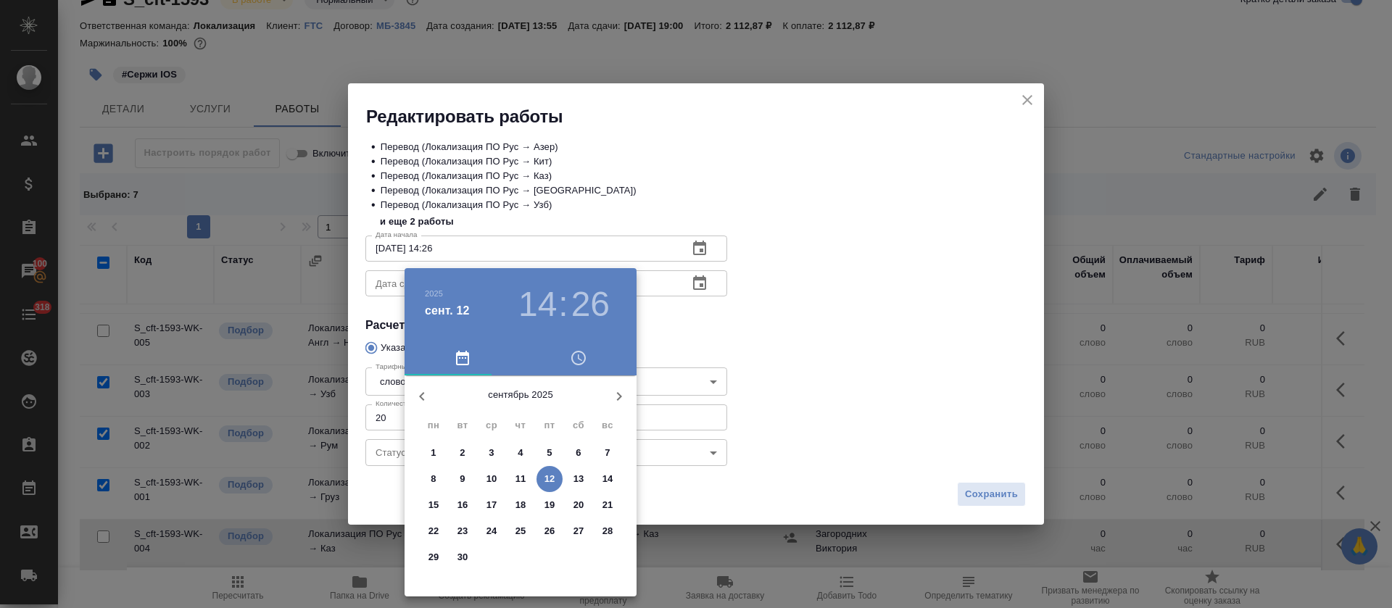
click at [444, 508] on span "15" at bounding box center [433, 505] width 26 height 14
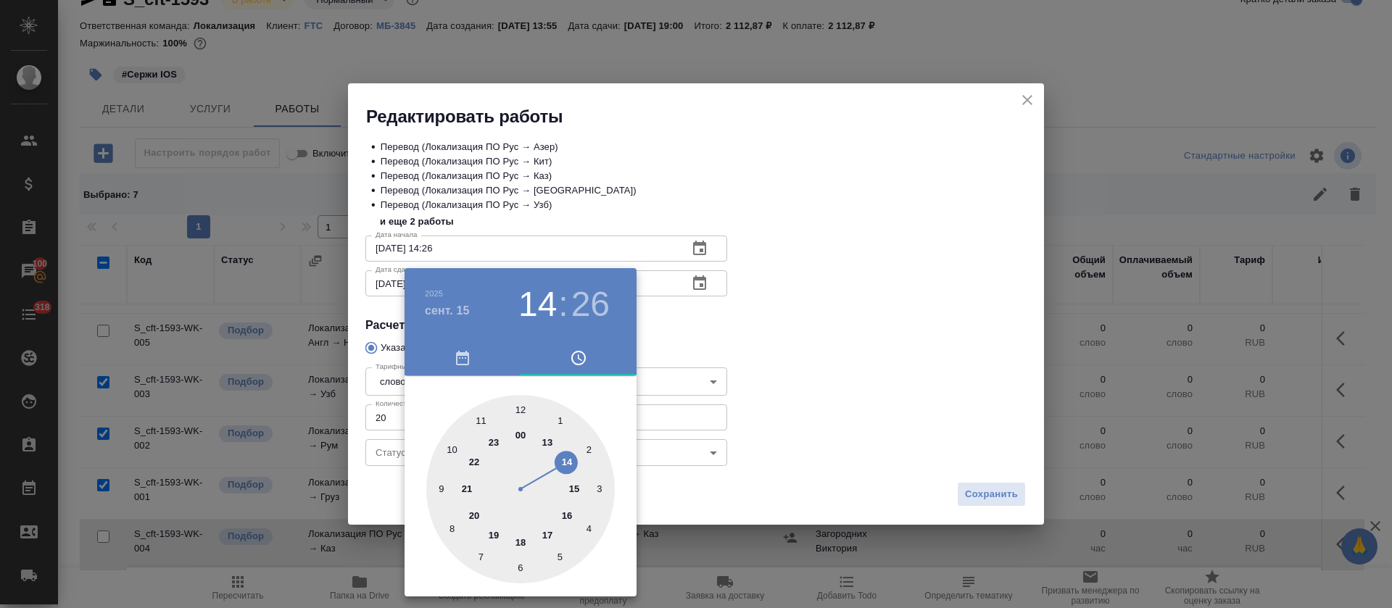
click at [530, 412] on div at bounding box center [520, 489] width 188 height 188
click at [523, 406] on div at bounding box center [520, 489] width 188 height 188
type input "15.09.2025 12:00"
click at [858, 347] on div at bounding box center [696, 304] width 1392 height 608
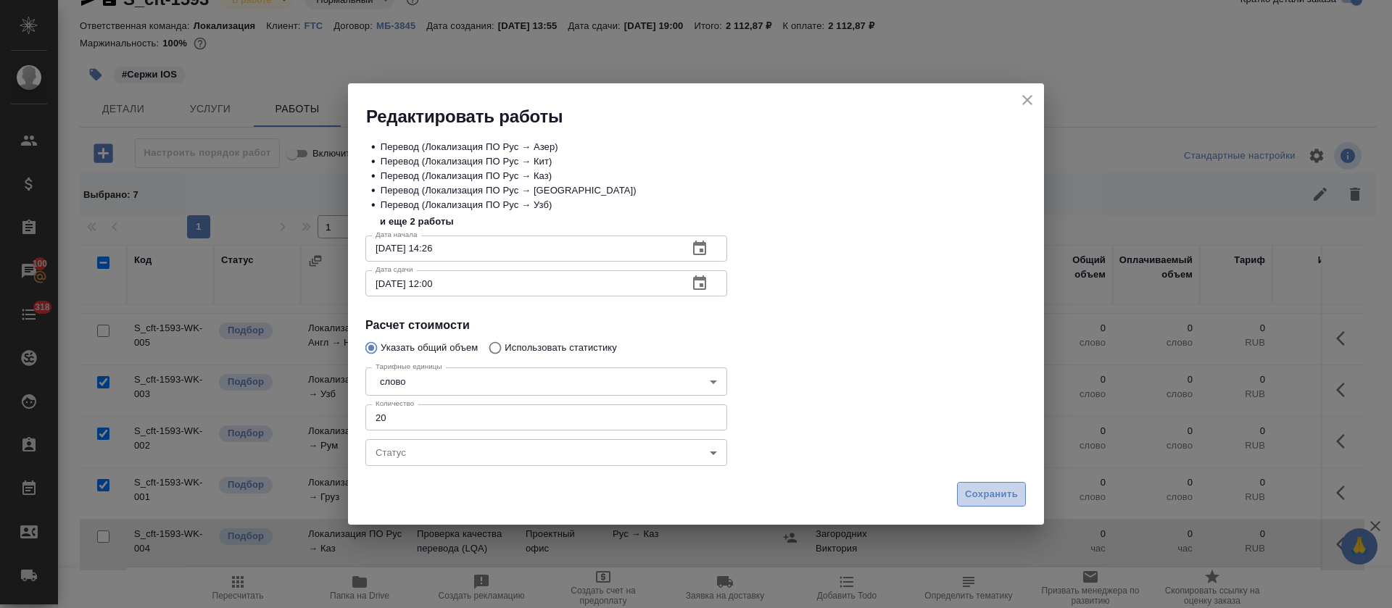
click at [970, 494] on span "Сохранить" at bounding box center [991, 494] width 53 height 17
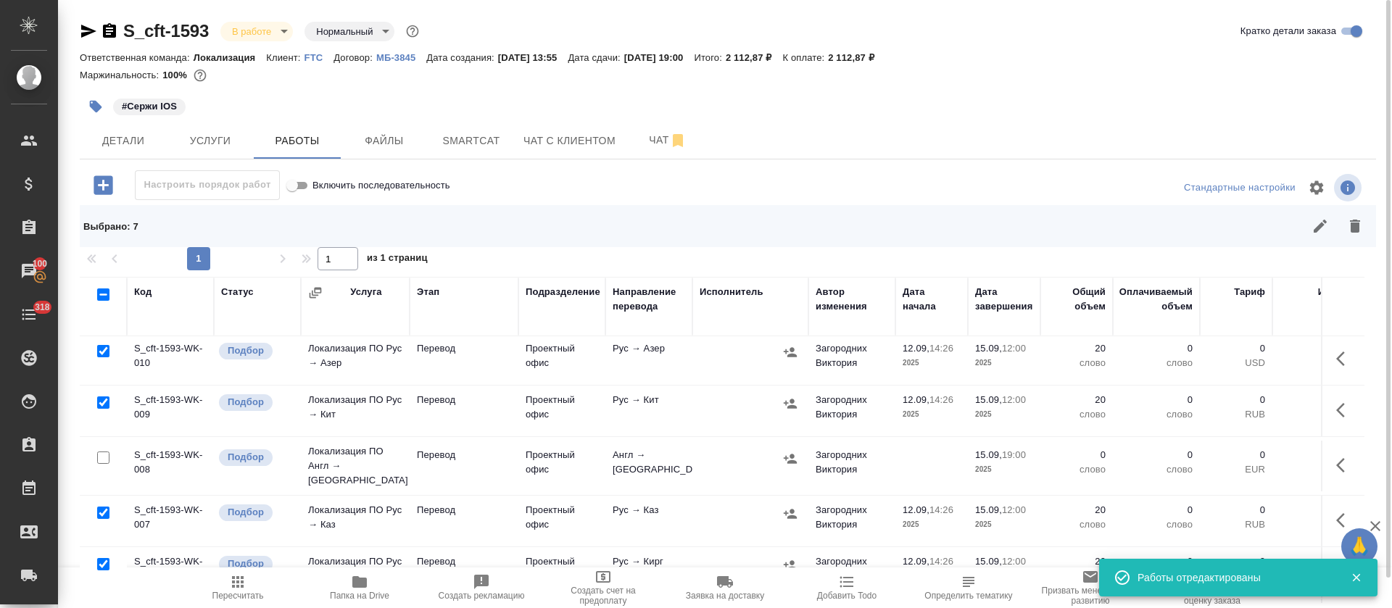
scroll to position [0, 0]
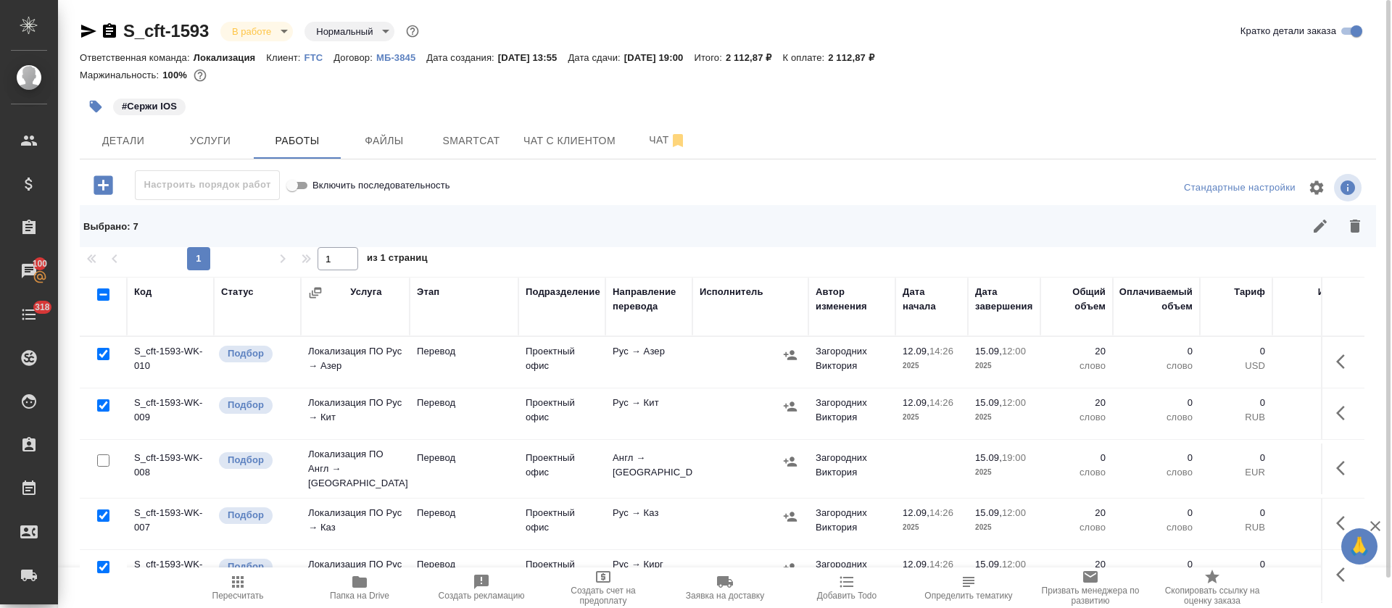
click at [1336, 367] on icon "button" at bounding box center [1344, 361] width 17 height 17
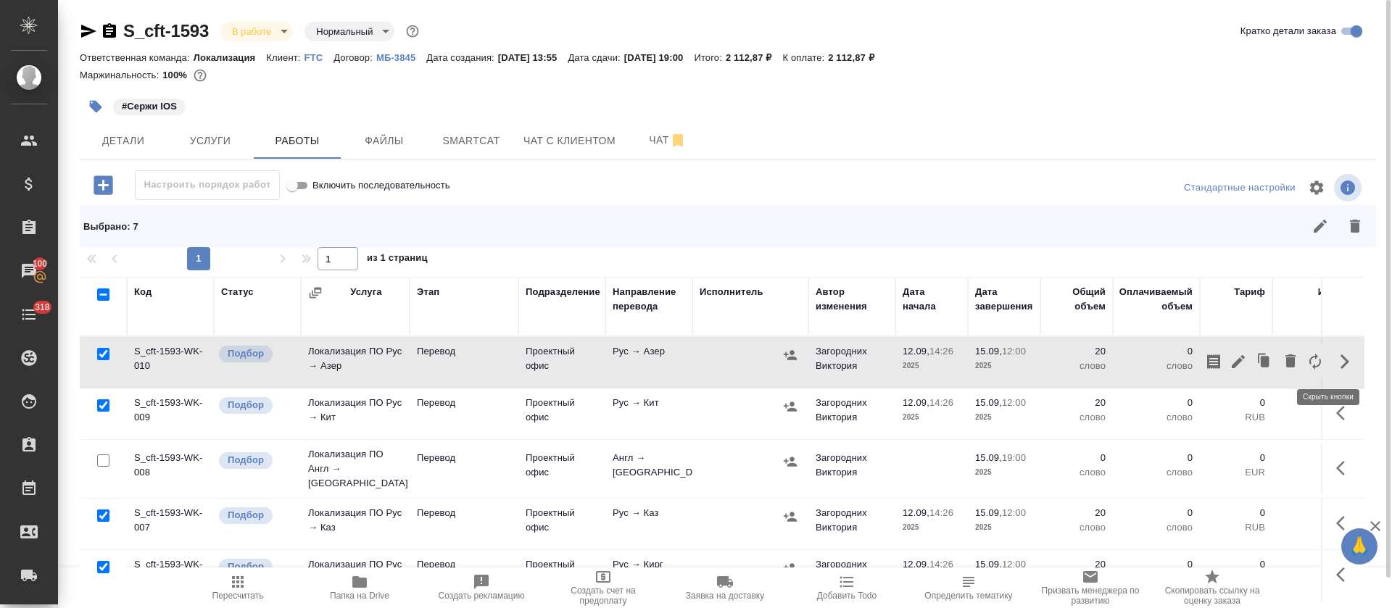
click at [1231, 362] on icon "button" at bounding box center [1237, 361] width 13 height 13
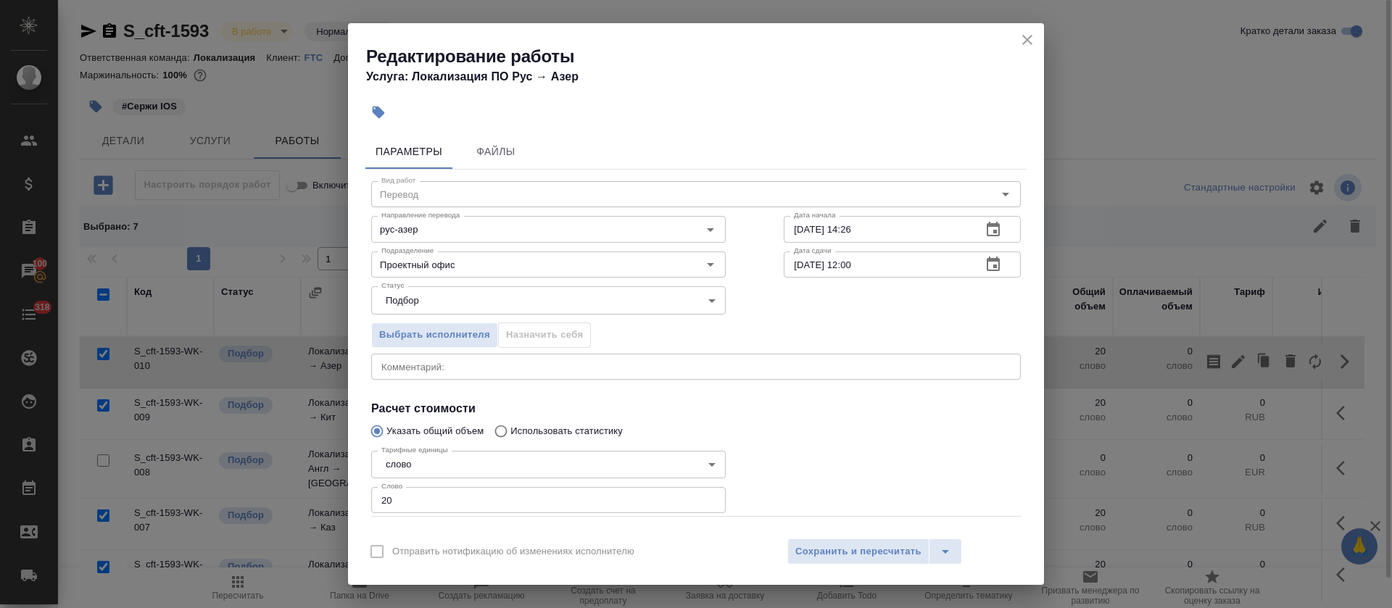
click at [490, 373] on div "x Комментарий:" at bounding box center [695, 367] width 649 height 26
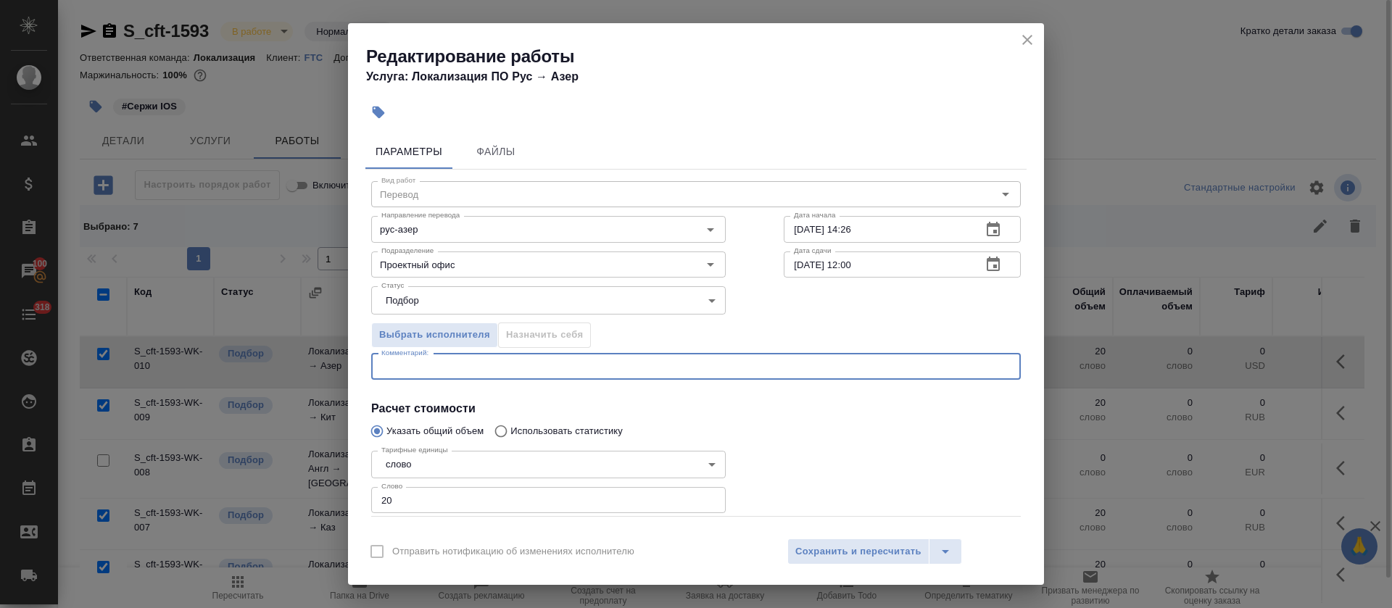
paste textarea "https://smartcat.com/editor?v=2&selectedStage=1&backUrl=%2Fprojects%2Fcbb2b0c1-…"
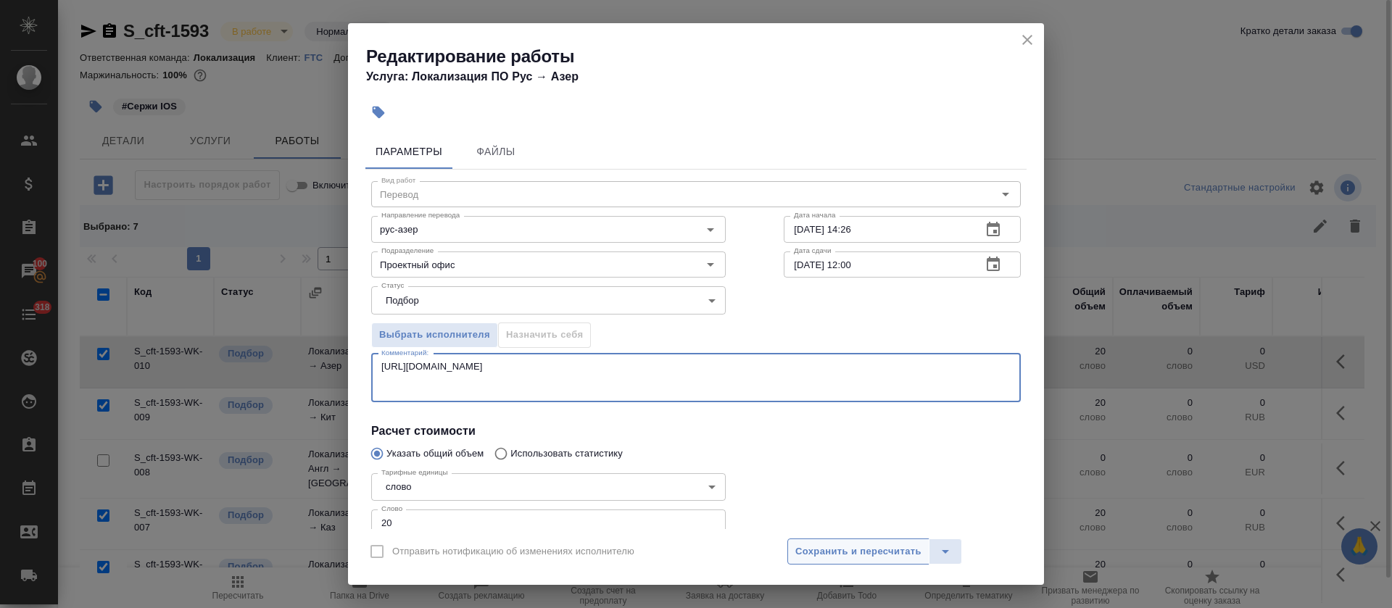
type textarea "https://smartcat.com/editor?v=2&selectedStage=1&backUrl=%2Fprojects%2Fcbb2b0c1-…"
click at [812, 546] on span "Сохранить и пересчитать" at bounding box center [858, 552] width 126 height 17
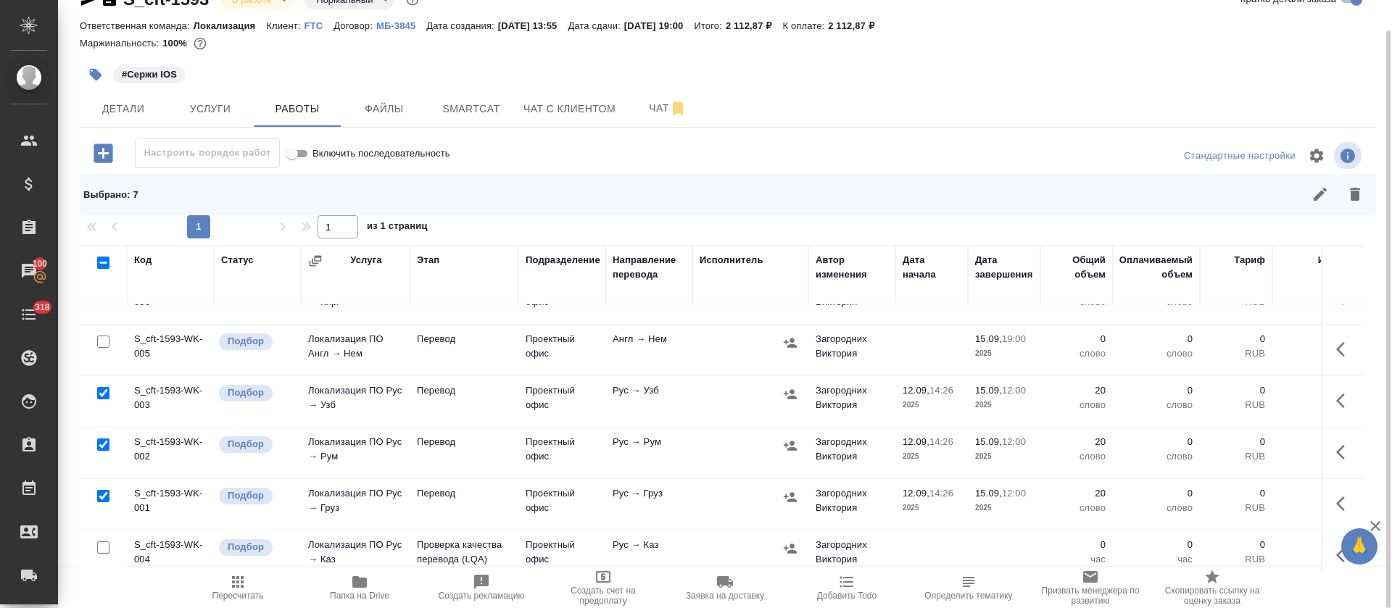
scroll to position [265, 0]
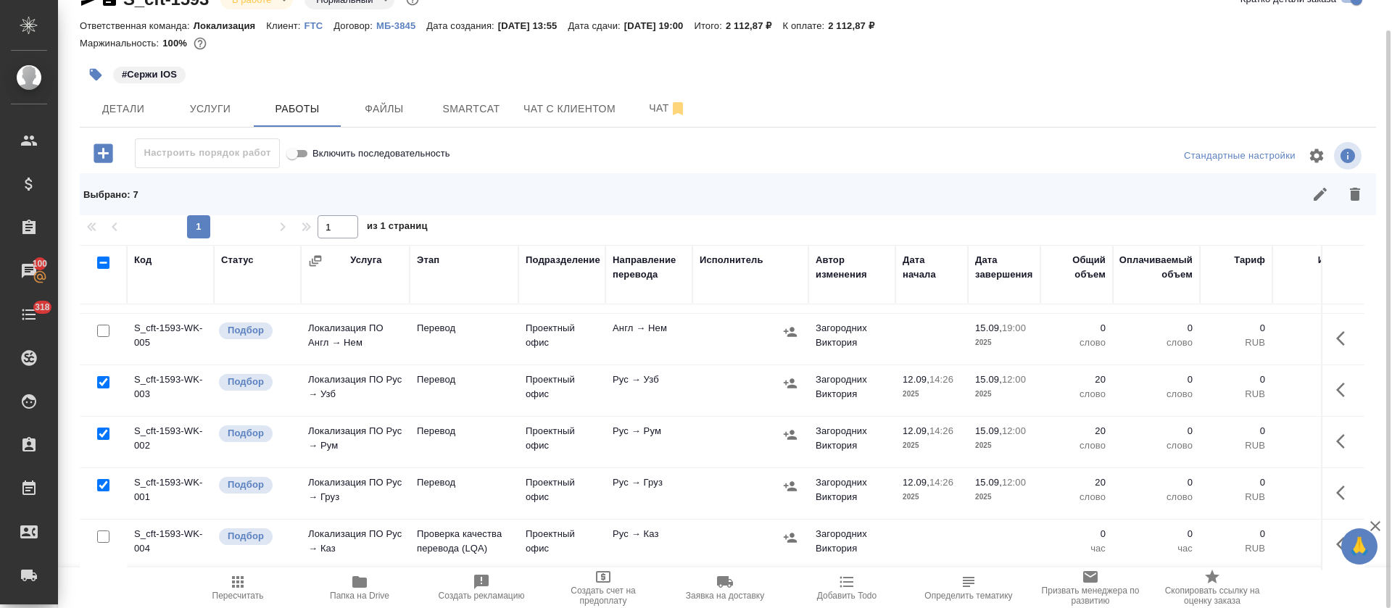
click at [1336, 484] on icon "button" at bounding box center [1344, 492] width 17 height 17
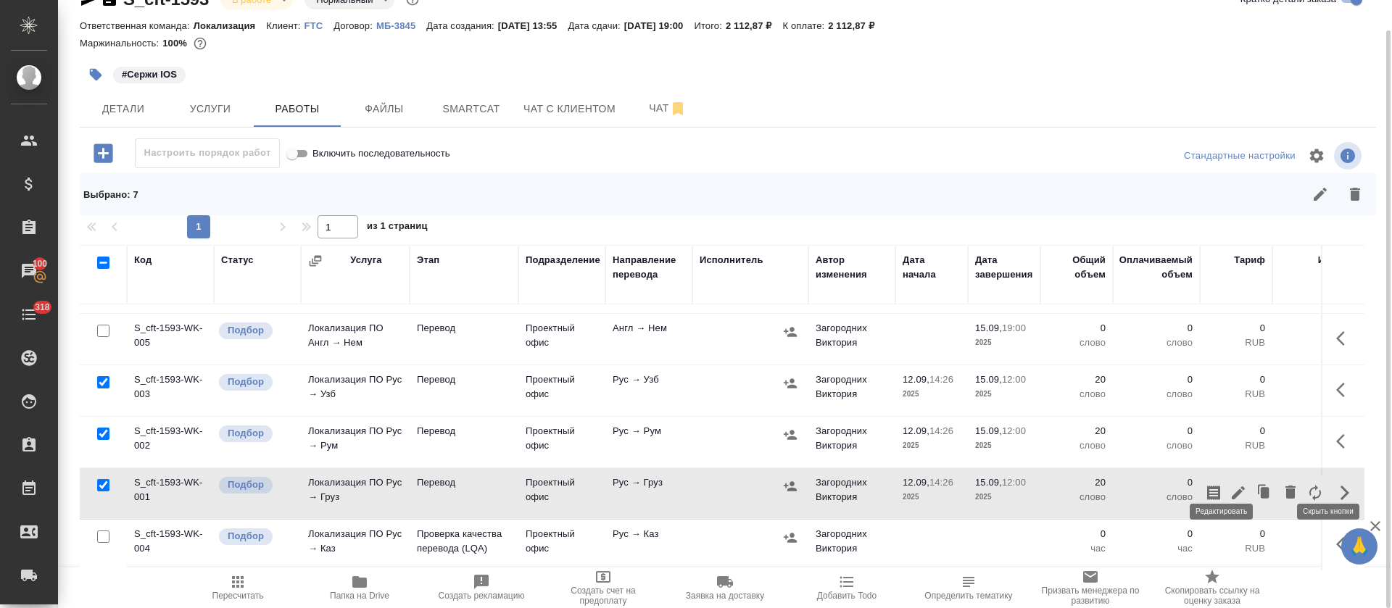
click at [1229, 484] on icon "button" at bounding box center [1237, 492] width 17 height 17
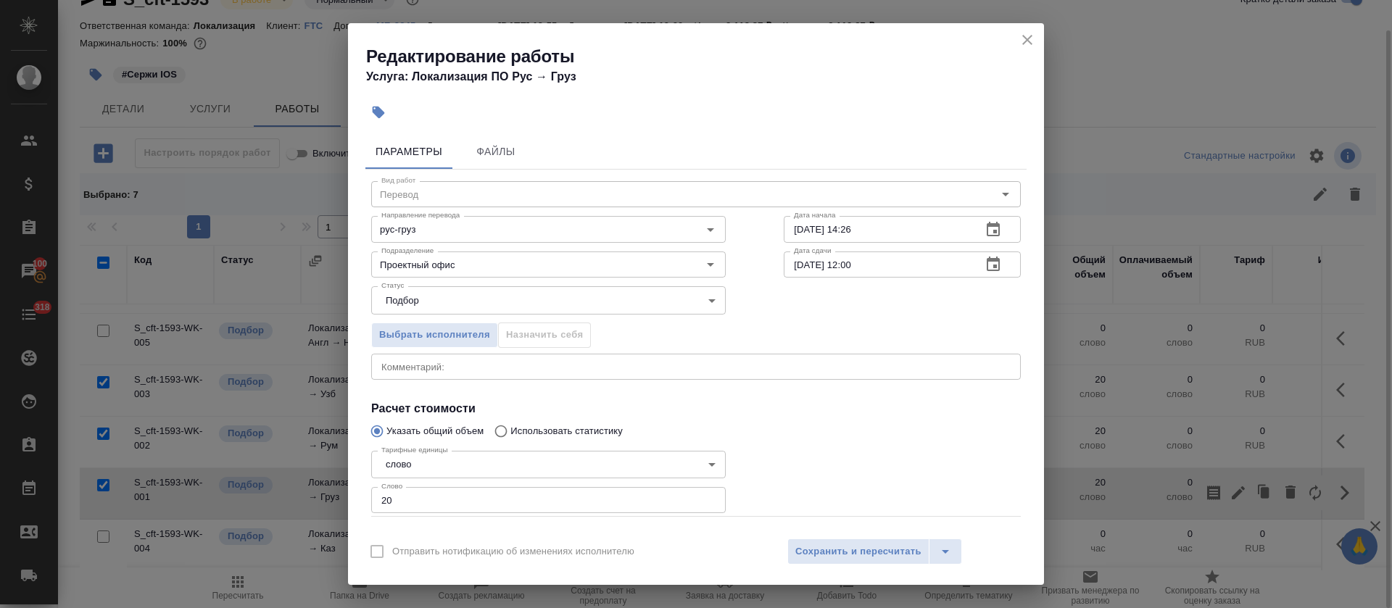
click at [424, 364] on textarea at bounding box center [695, 366] width 629 height 11
paste textarea "https://smartcat.com/editor?v=2&selectedStage=1&backUrl=%2Fprojects%2Fcbb2b0c1-…"
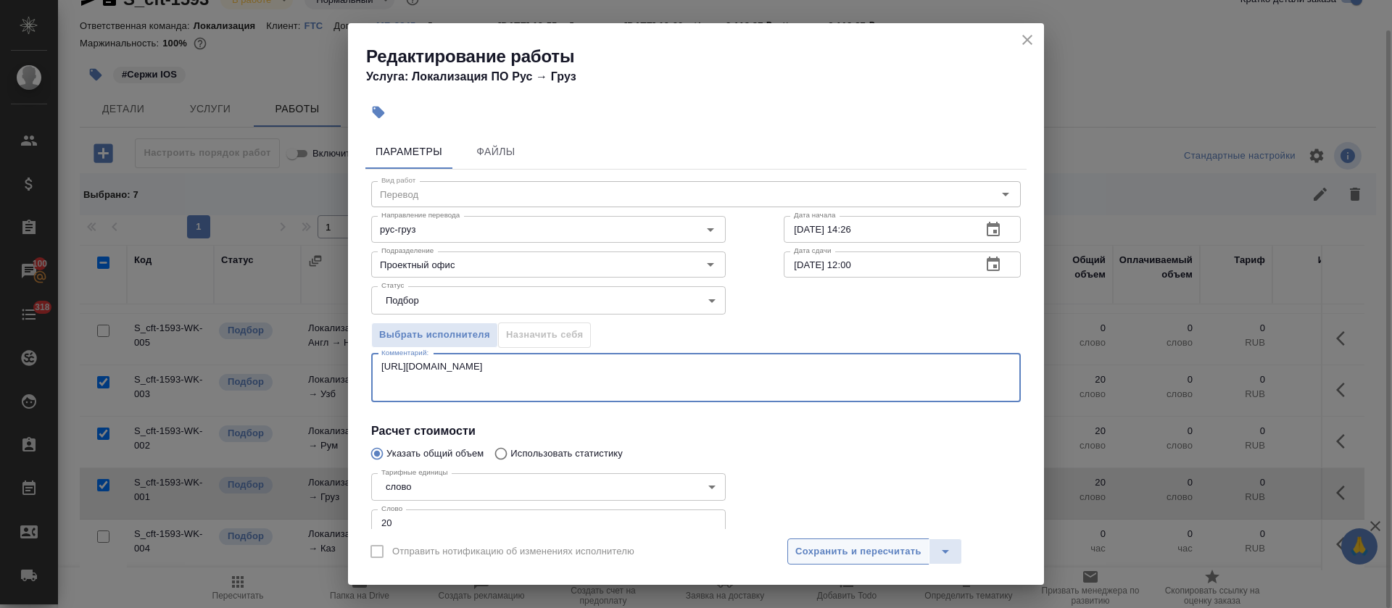
type textarea "https://smartcat.com/editor?v=2&selectedStage=1&backUrl=%2Fprojects%2Fcbb2b0c1-…"
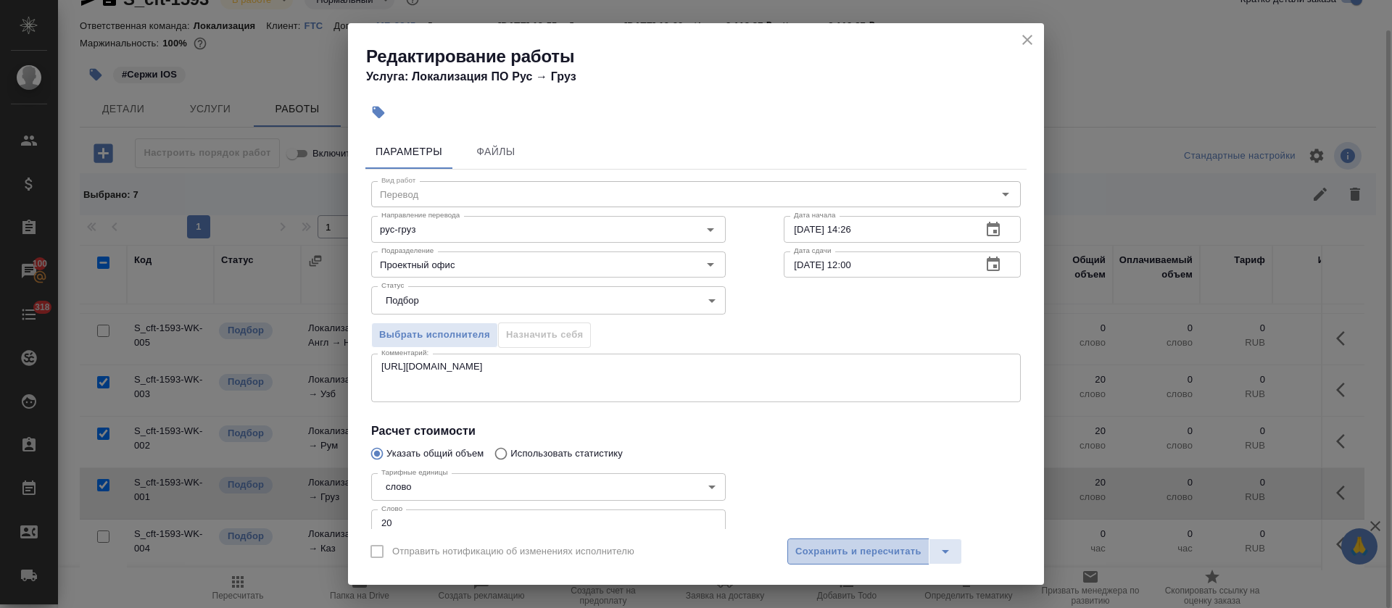
click at [849, 550] on span "Сохранить и пересчитать" at bounding box center [858, 552] width 126 height 17
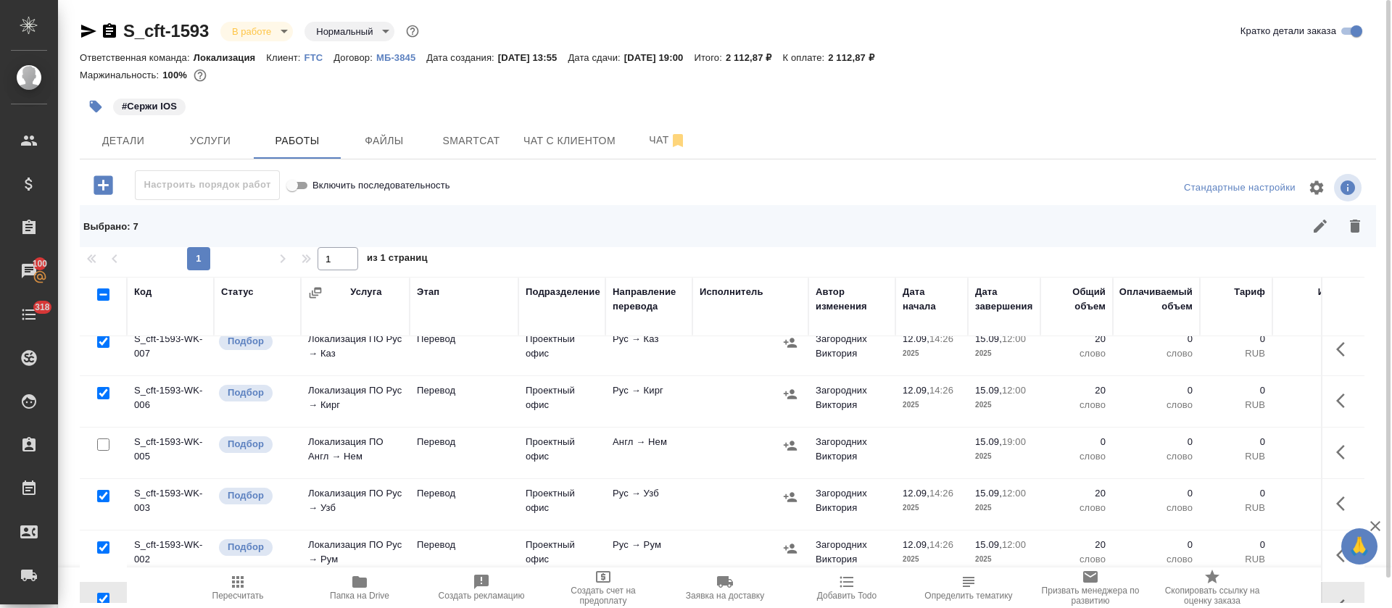
scroll to position [157, 0]
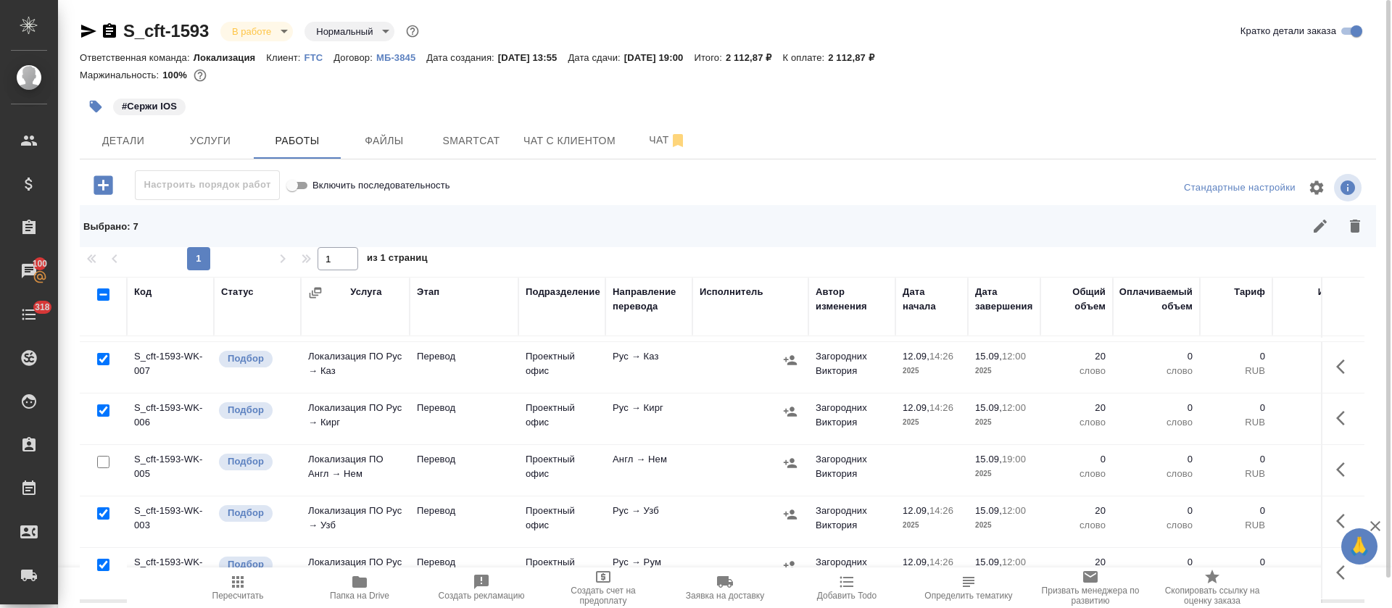
click at [1336, 358] on icon "button" at bounding box center [1344, 366] width 17 height 17
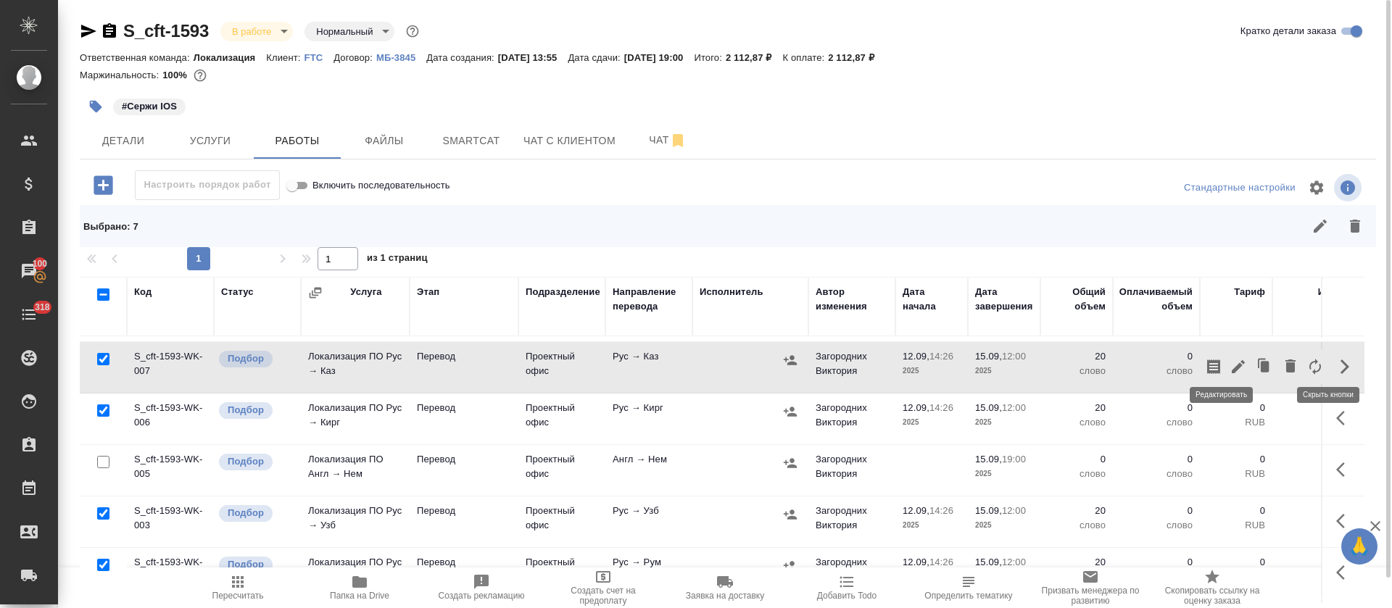
click at [1229, 365] on icon "button" at bounding box center [1237, 366] width 17 height 17
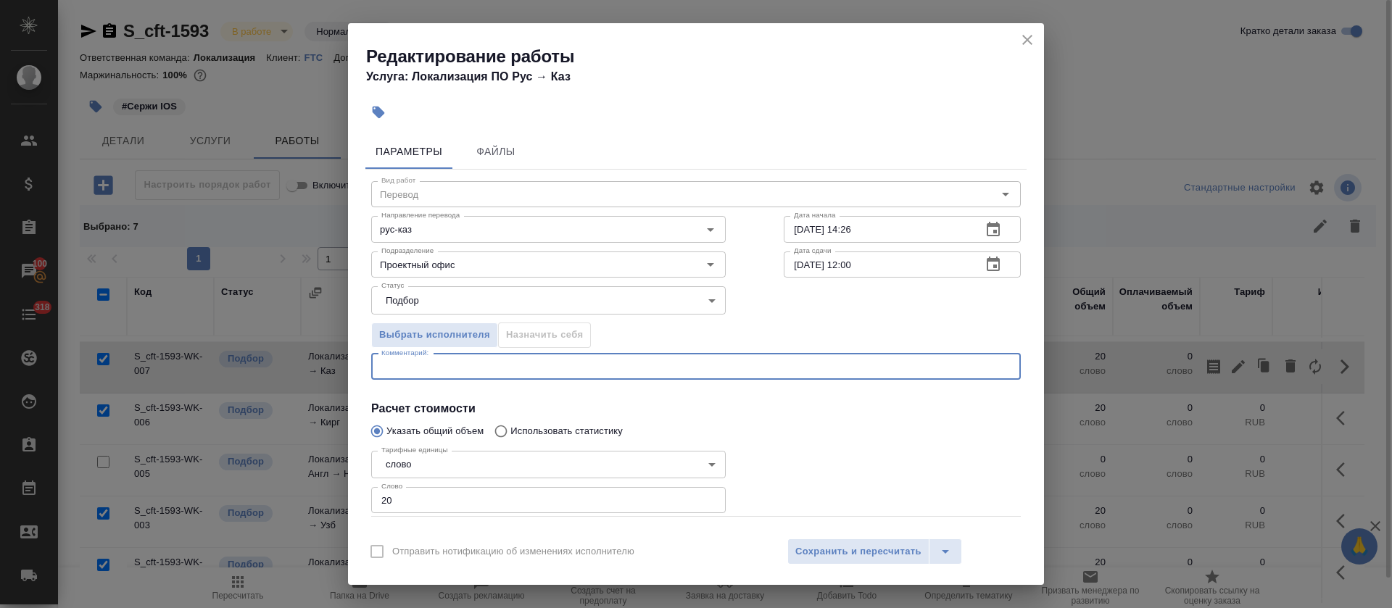
click at [473, 365] on textarea at bounding box center [695, 366] width 629 height 11
paste textarea "https://smartcat.com/editor?v=2&selectedStage=1&backUrl=%2Fprojects%2Fcbb2b0c1-…"
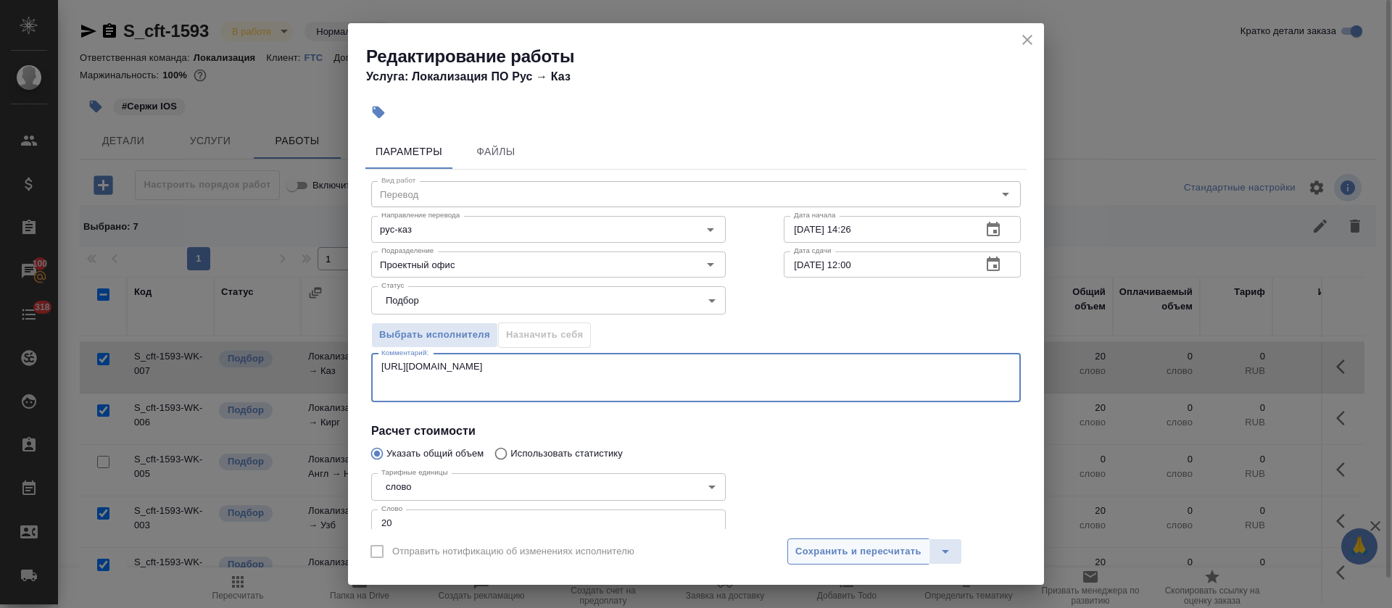
type textarea "https://smartcat.com/editor?v=2&selectedStage=1&backUrl=%2Fprojects%2Fcbb2b0c1-…"
click at [830, 551] on span "Сохранить и пересчитать" at bounding box center [858, 552] width 126 height 17
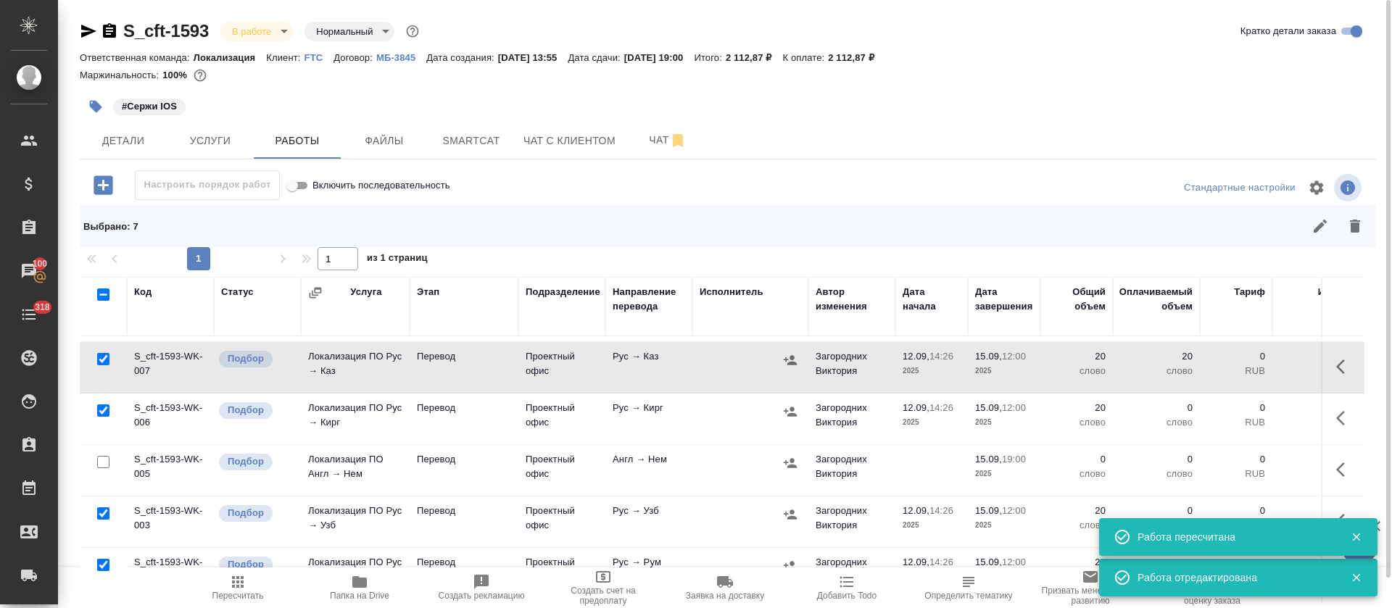
drag, startPoint x: 1322, startPoint y: 396, endPoint x: 1313, endPoint y: 422, distance: 26.8
click at [1327, 401] on button "button" at bounding box center [1344, 418] width 35 height 35
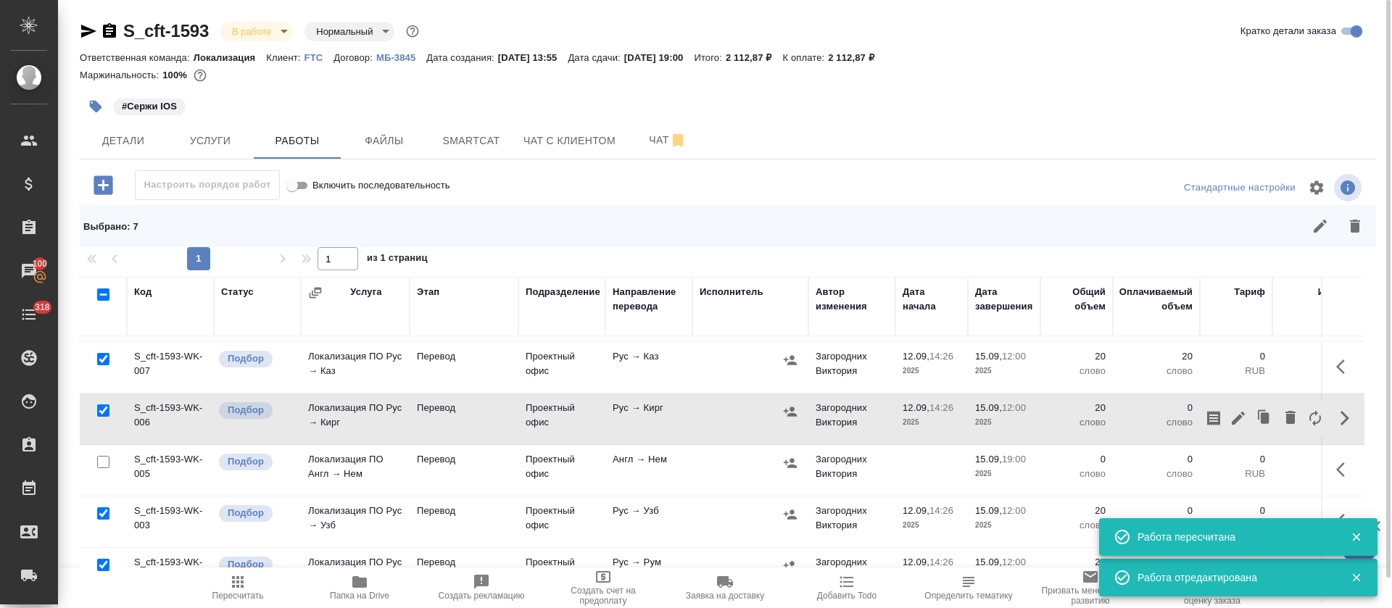
click at [1229, 417] on icon "button" at bounding box center [1237, 418] width 17 height 17
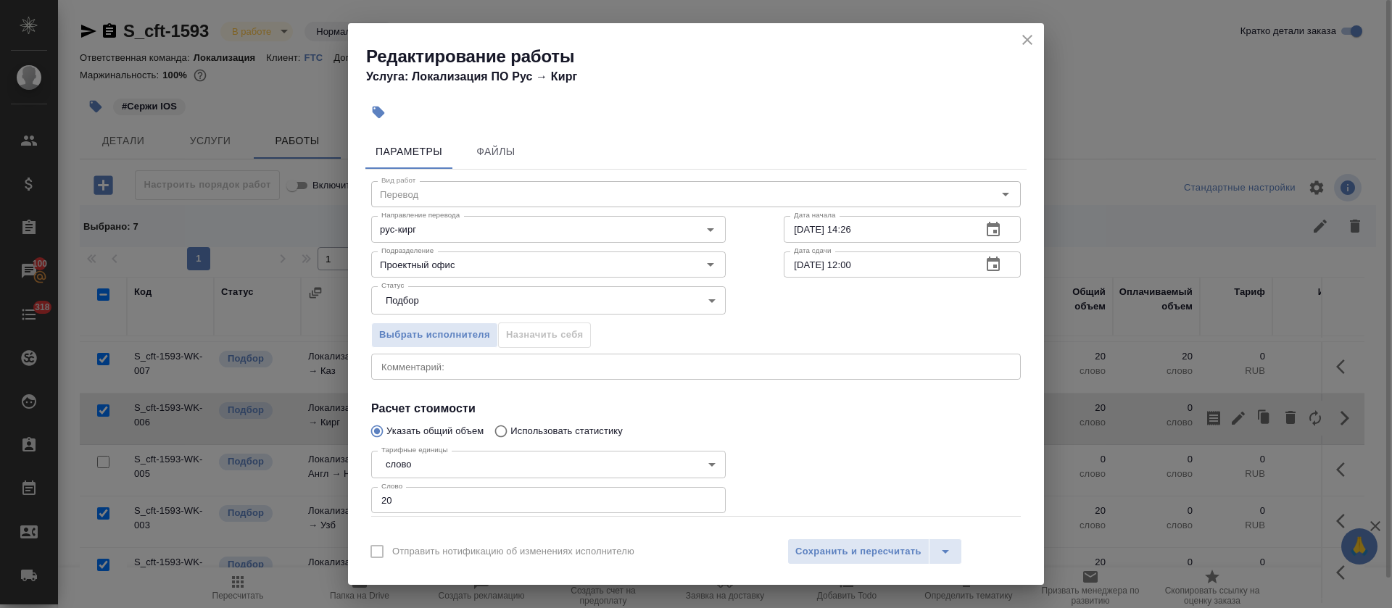
click at [644, 376] on div "x Комментарий:" at bounding box center [695, 367] width 649 height 26
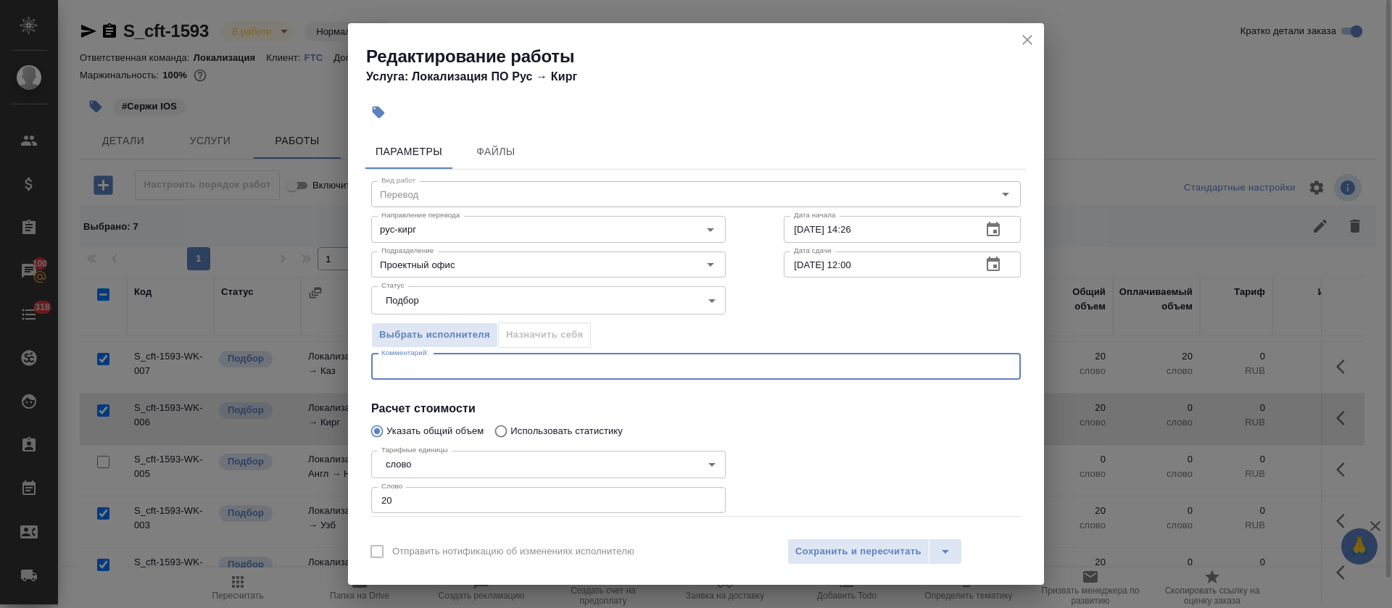
paste textarea "https://smartcat.com/editor?v=2&selectedStage=1&backUrl=%2Fprojects%2Fcbb2b0c1-…"
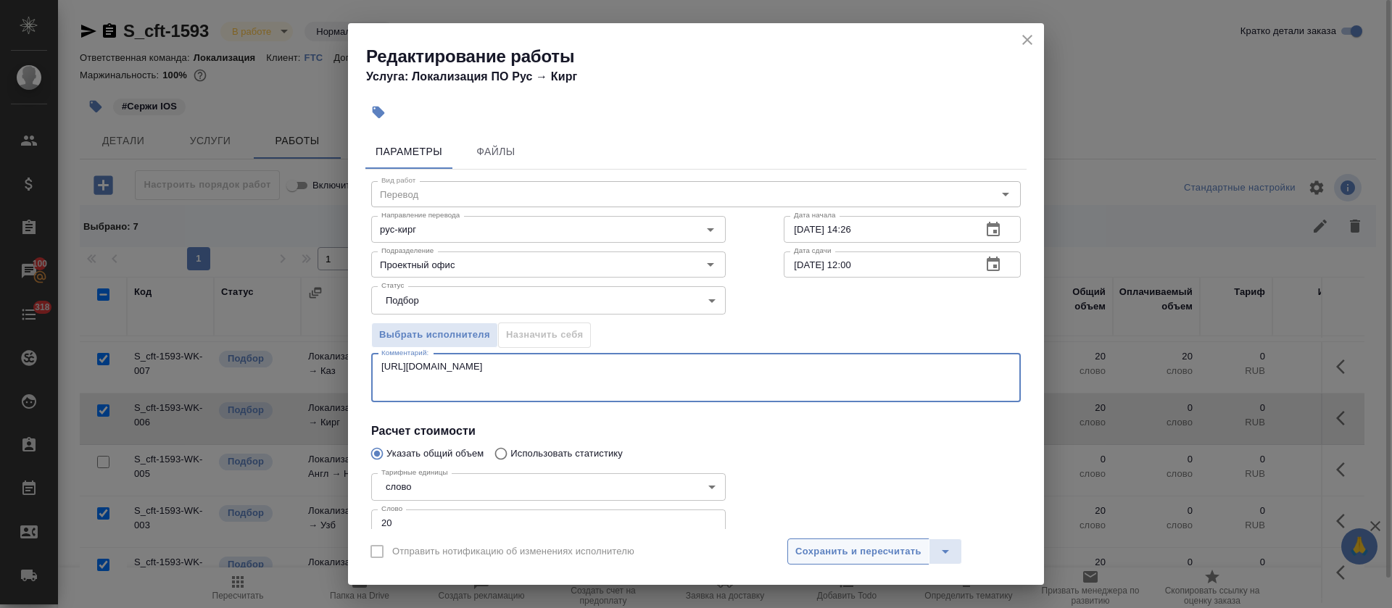
type textarea "https://smartcat.com/editor?v=2&selectedStage=1&backUrl=%2Fprojects%2Fcbb2b0c1-…"
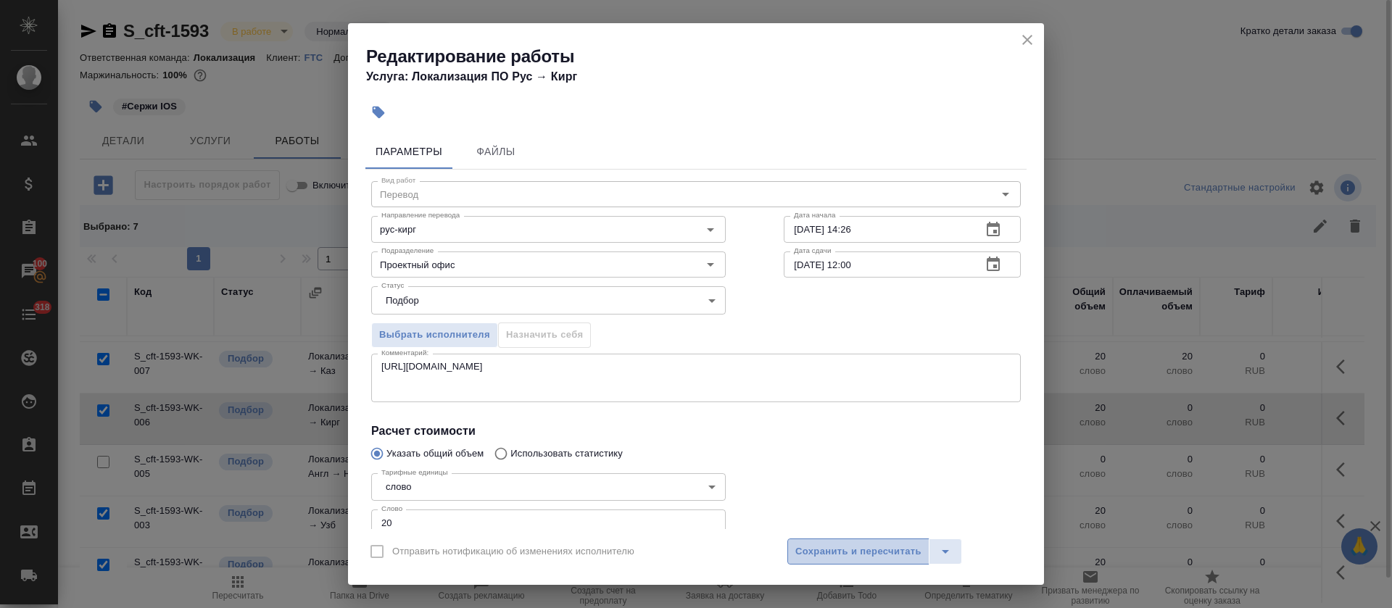
click at [822, 551] on button "Сохранить и пересчитать" at bounding box center [858, 552] width 142 height 26
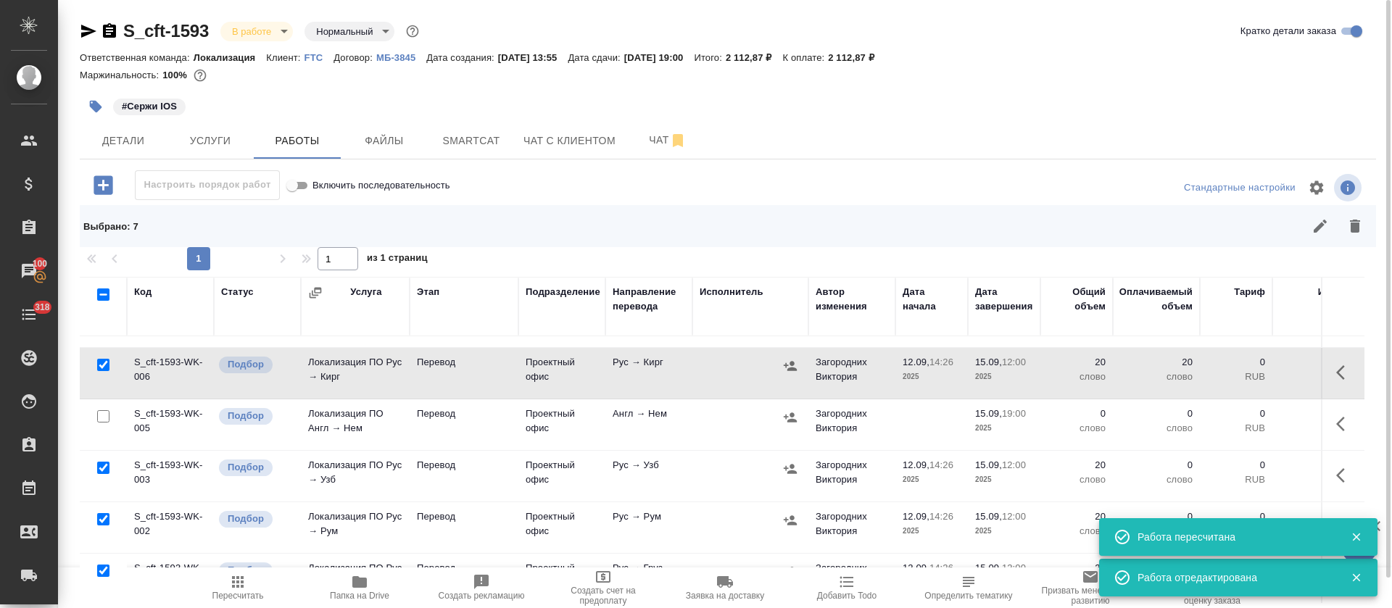
scroll to position [265, 0]
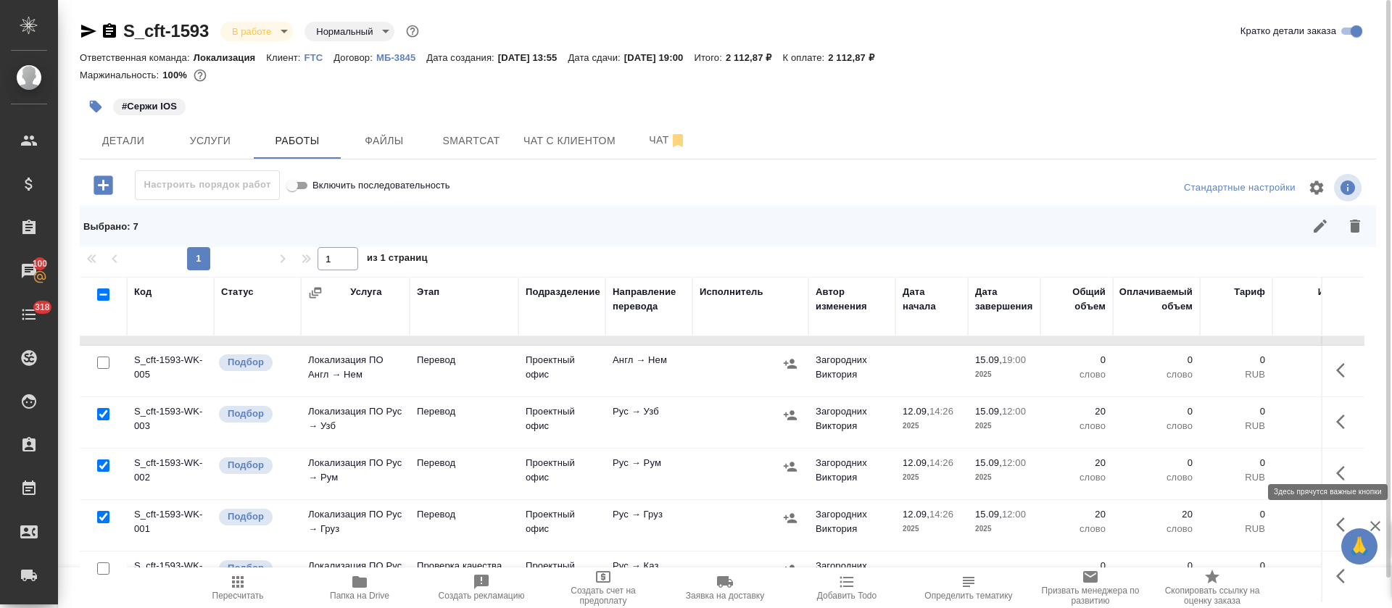
click at [1327, 456] on button "button" at bounding box center [1344, 473] width 35 height 35
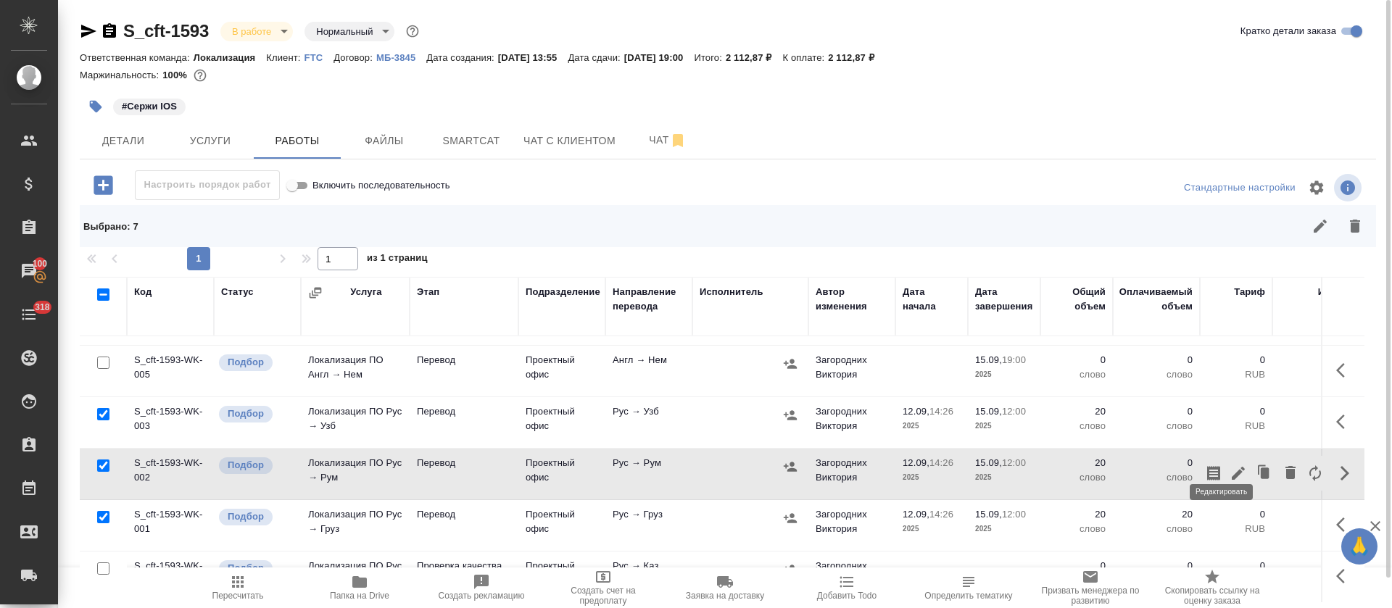
click at [1231, 467] on icon "button" at bounding box center [1237, 473] width 13 height 13
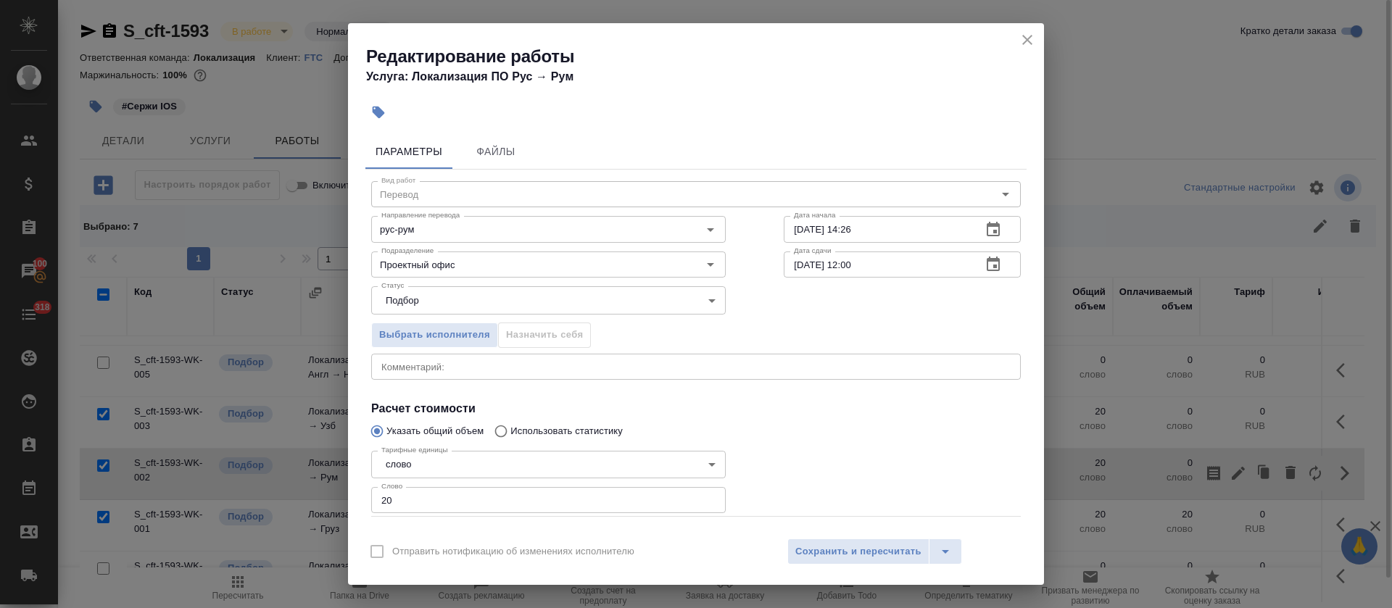
click at [573, 365] on textarea at bounding box center [695, 366] width 629 height 11
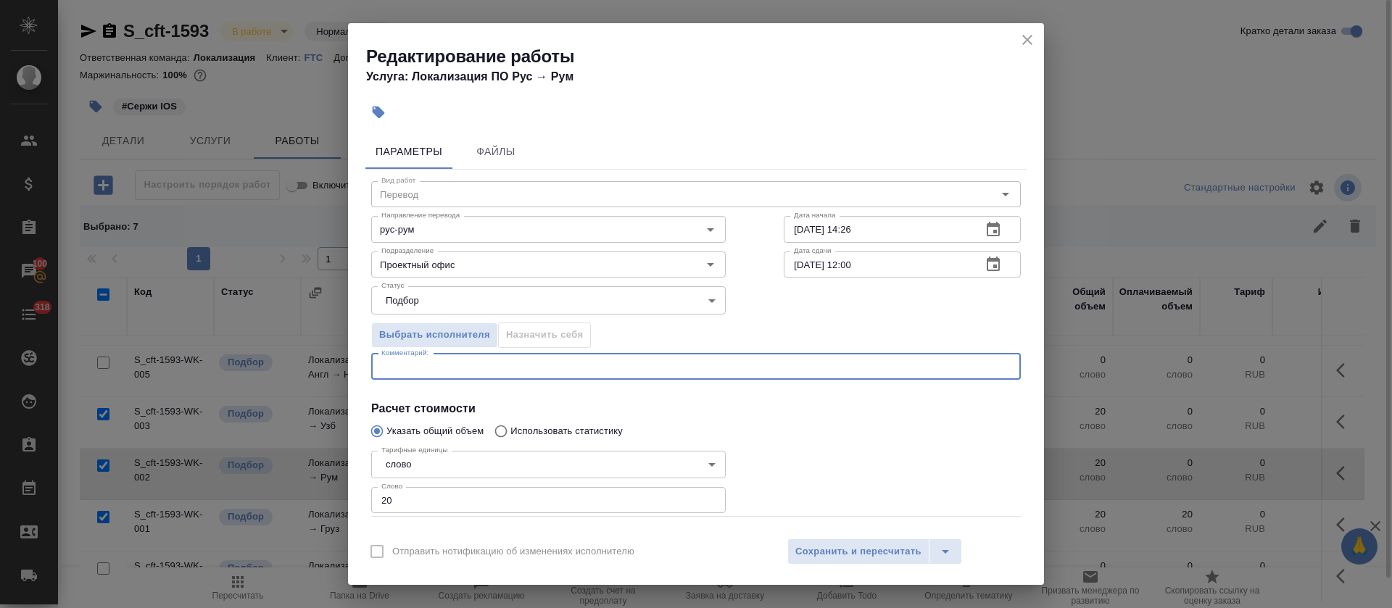
paste textarea "https://smartcat.com/editor?v=2&selectedStage=1&backUrl=%2Fprojects%2Fcbb2b0c1-…"
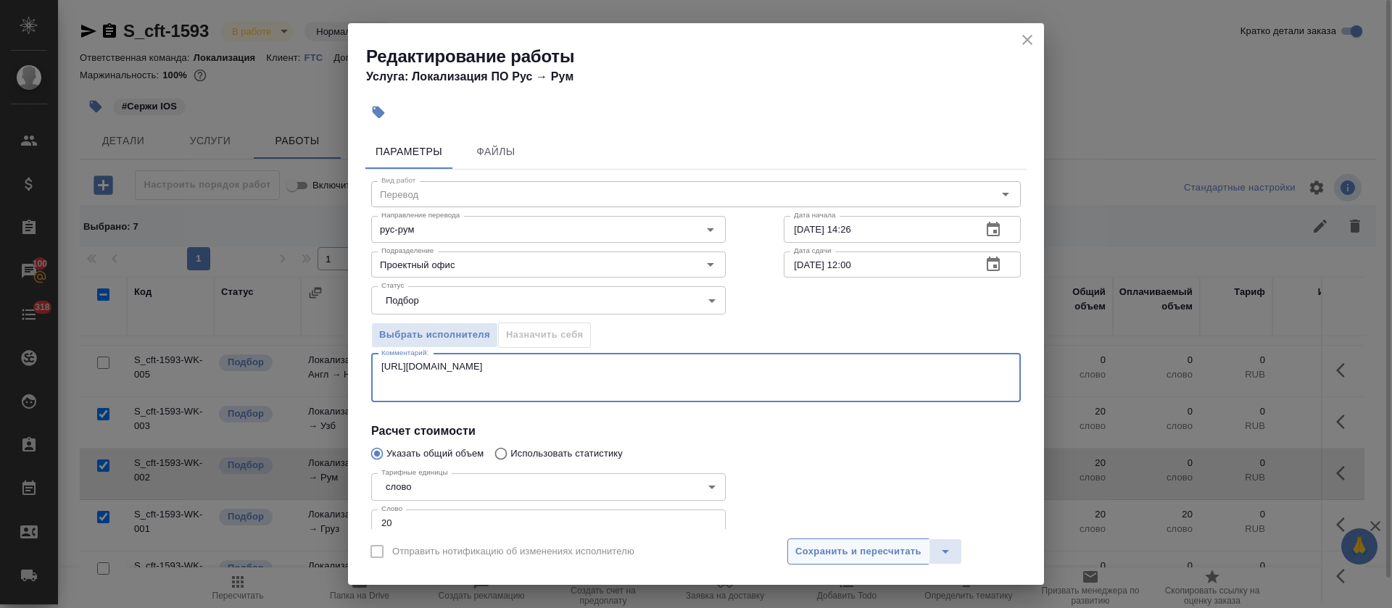
type textarea "https://smartcat.com/editor?v=2&selectedStage=1&backUrl=%2Fprojects%2Fcbb2b0c1-…"
click at [841, 548] on span "Сохранить и пересчитать" at bounding box center [858, 552] width 126 height 17
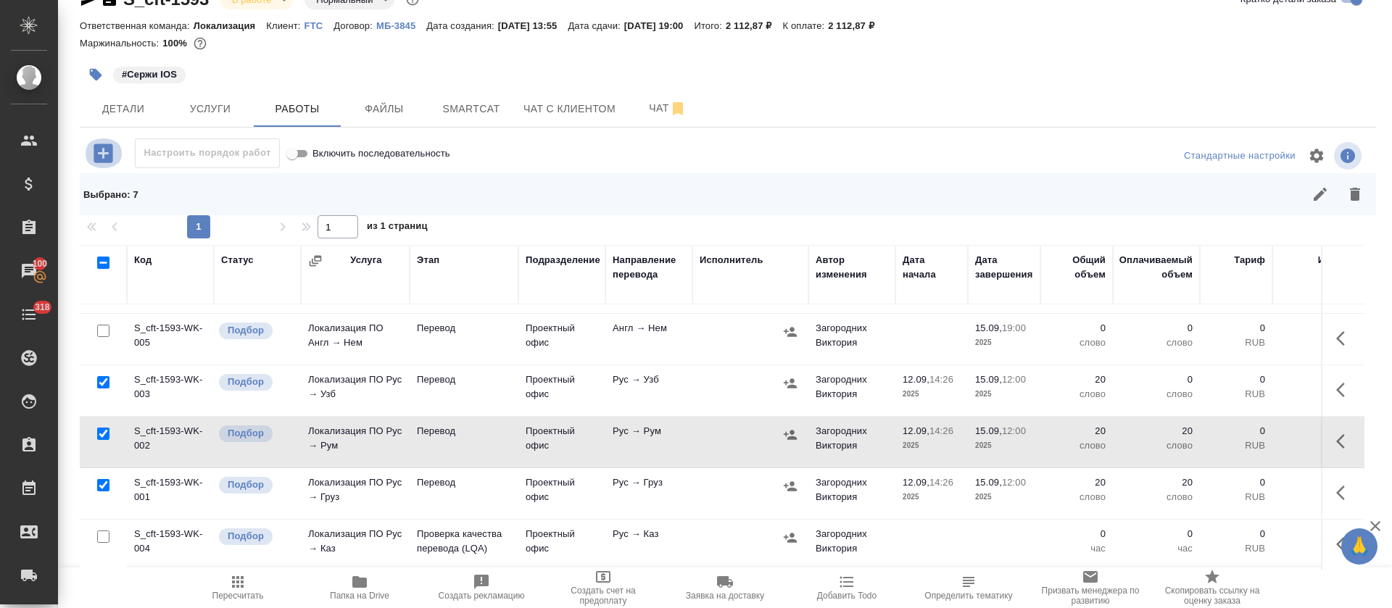
click at [112, 156] on icon "button" at bounding box center [102, 153] width 19 height 19
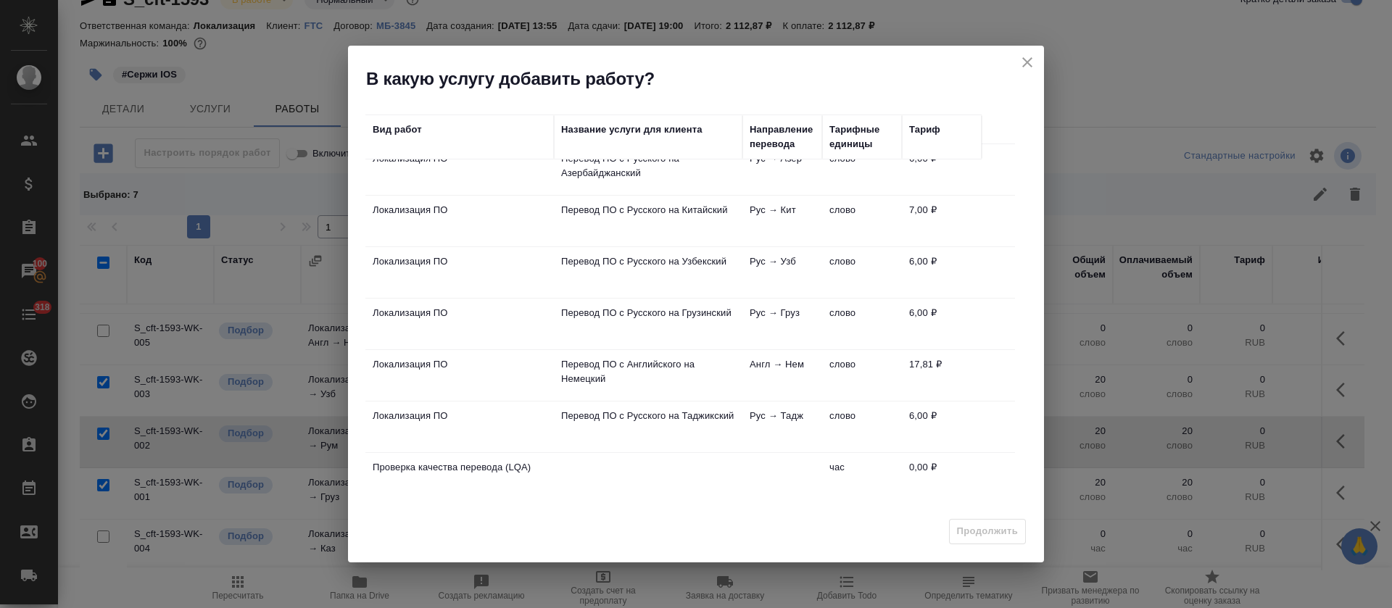
scroll to position [301, 0]
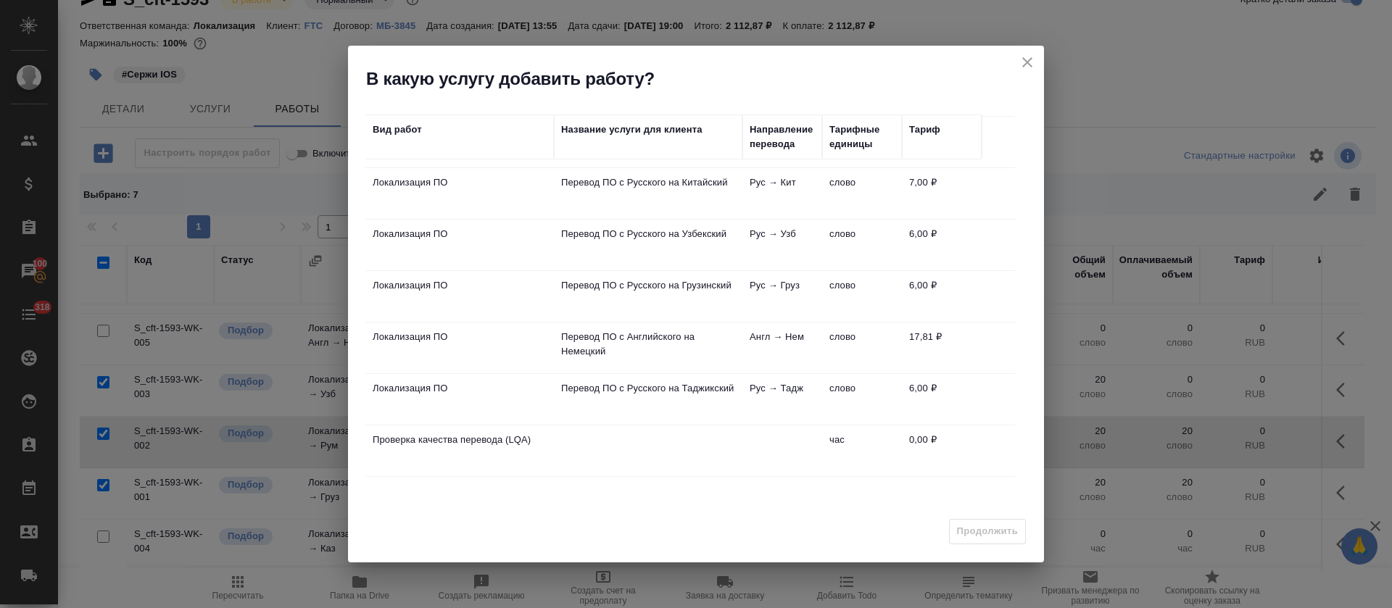
click at [696, 380] on td "Перевод ПО с Русского на Таджикский" at bounding box center [648, 399] width 188 height 51
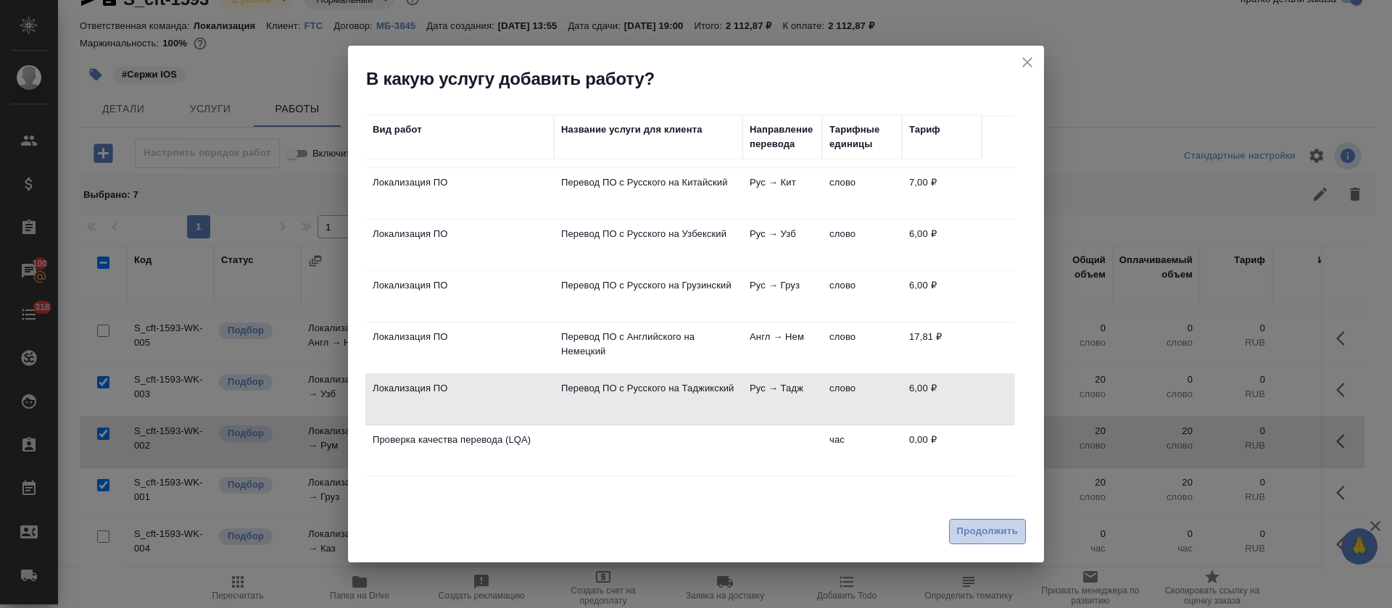
click at [987, 539] on span "Продолжить" at bounding box center [987, 531] width 61 height 17
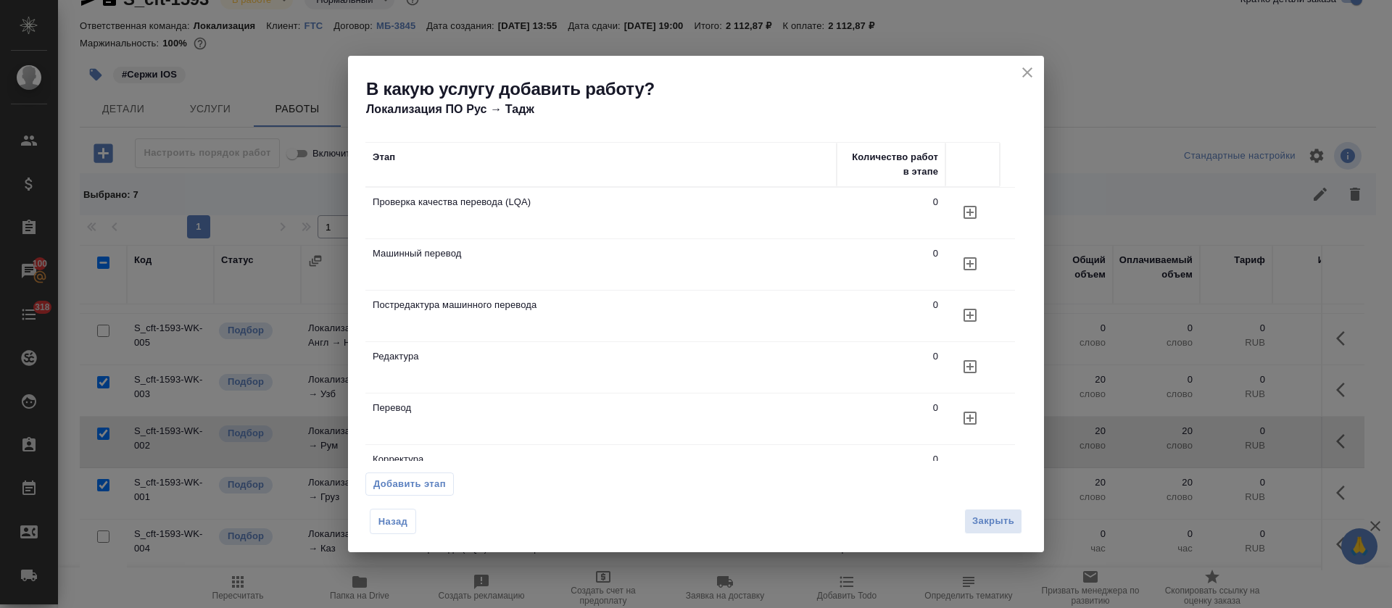
click at [973, 419] on icon "button" at bounding box center [969, 418] width 17 height 17
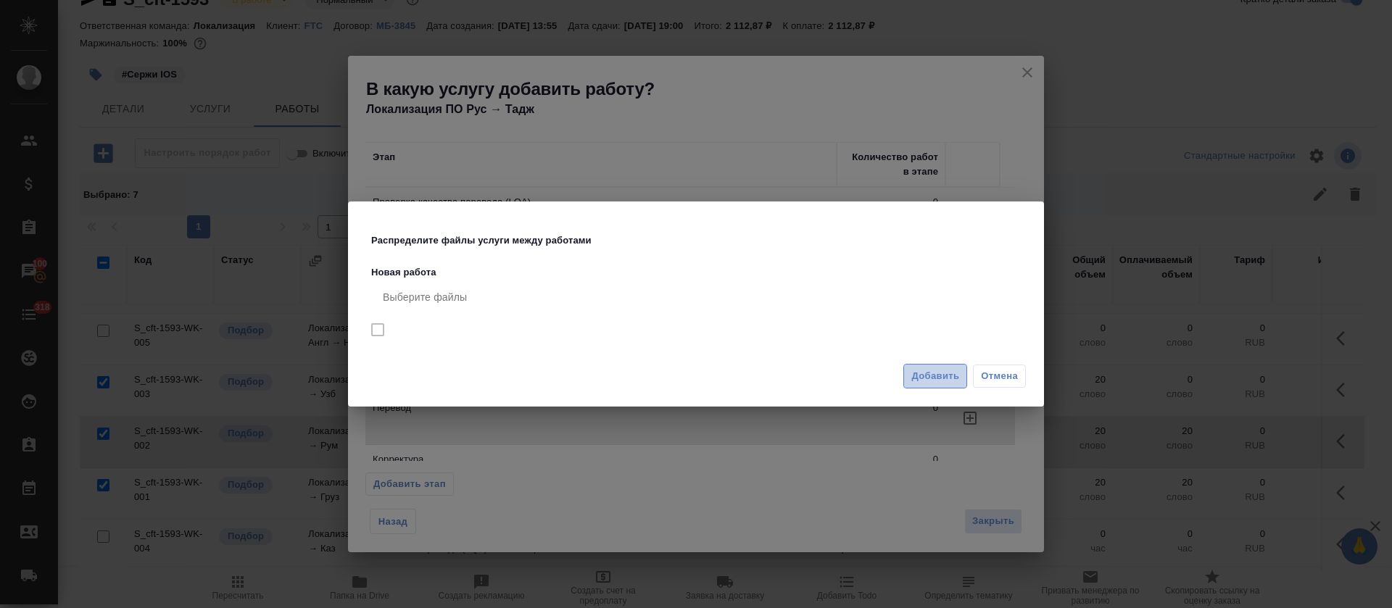
click at [949, 383] on span "Добавить" at bounding box center [935, 376] width 48 height 17
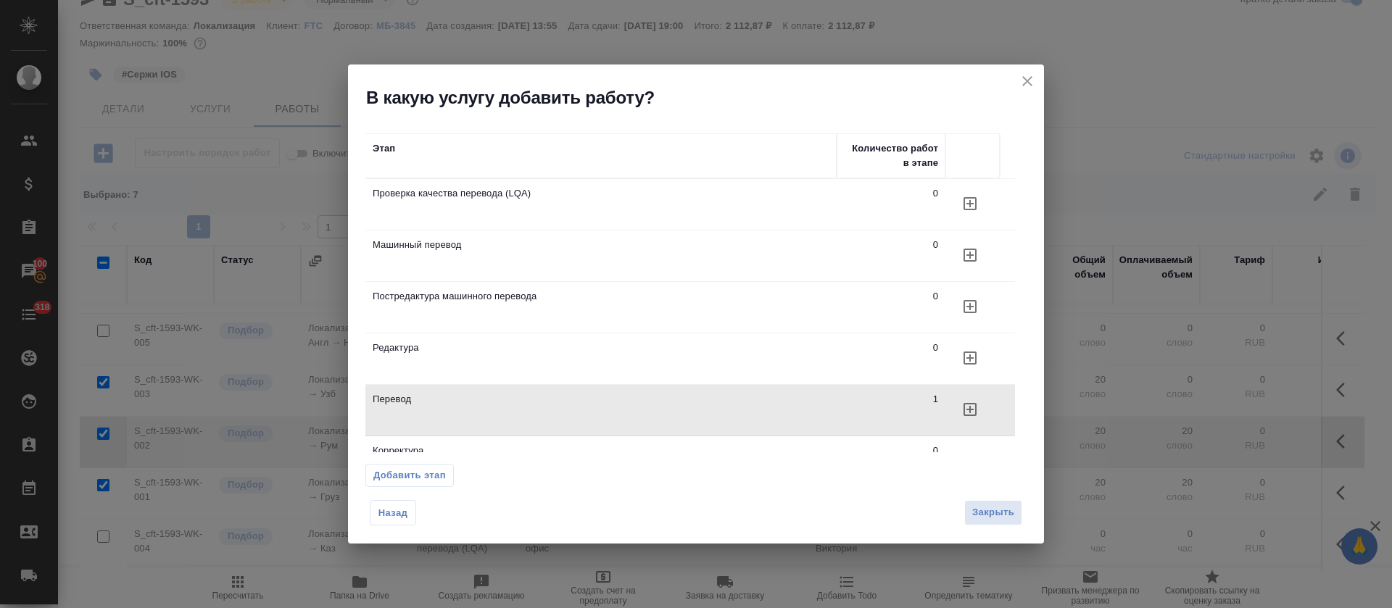
click at [980, 528] on div "Назад Закрыть" at bounding box center [696, 518] width 696 height 51
click at [980, 515] on span "Закрыть" at bounding box center [993, 512] width 42 height 17
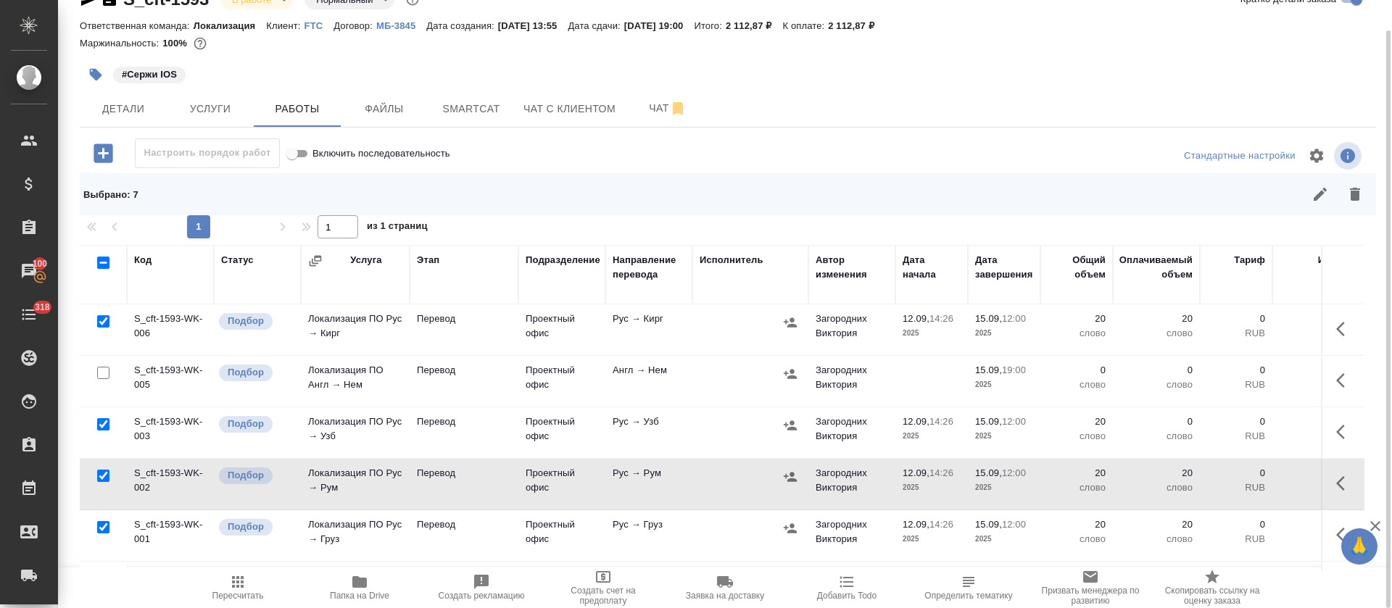
scroll to position [0, 0]
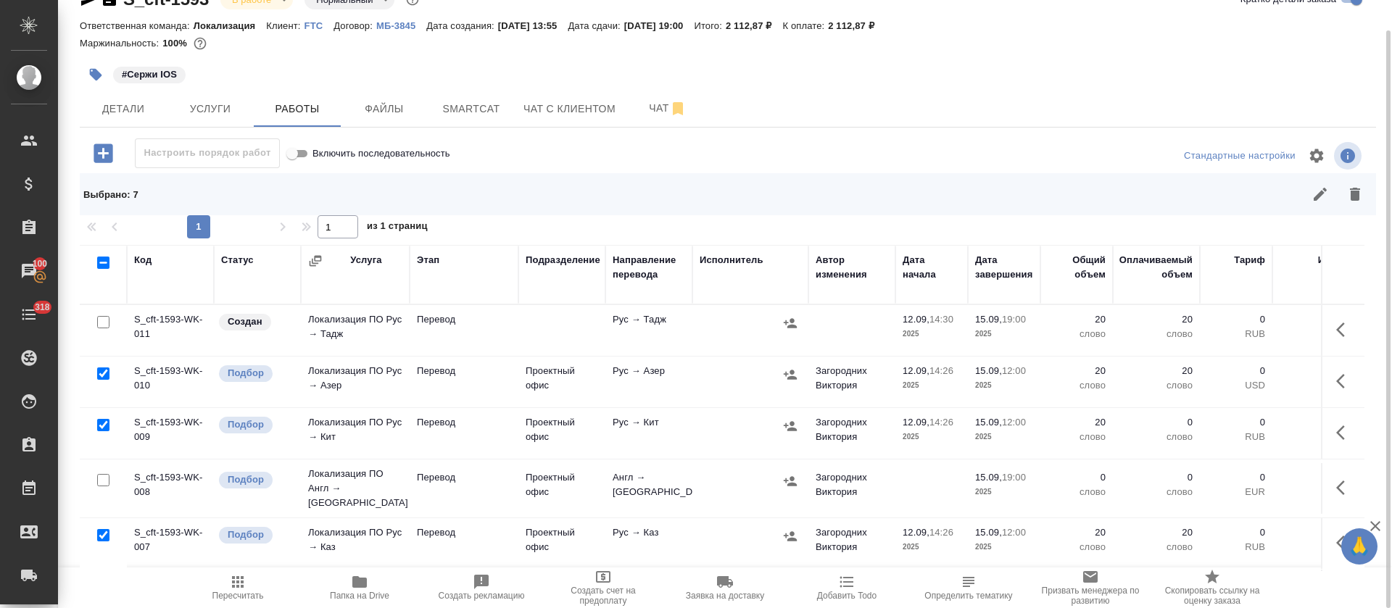
click at [1336, 322] on icon "button" at bounding box center [1344, 329] width 17 height 17
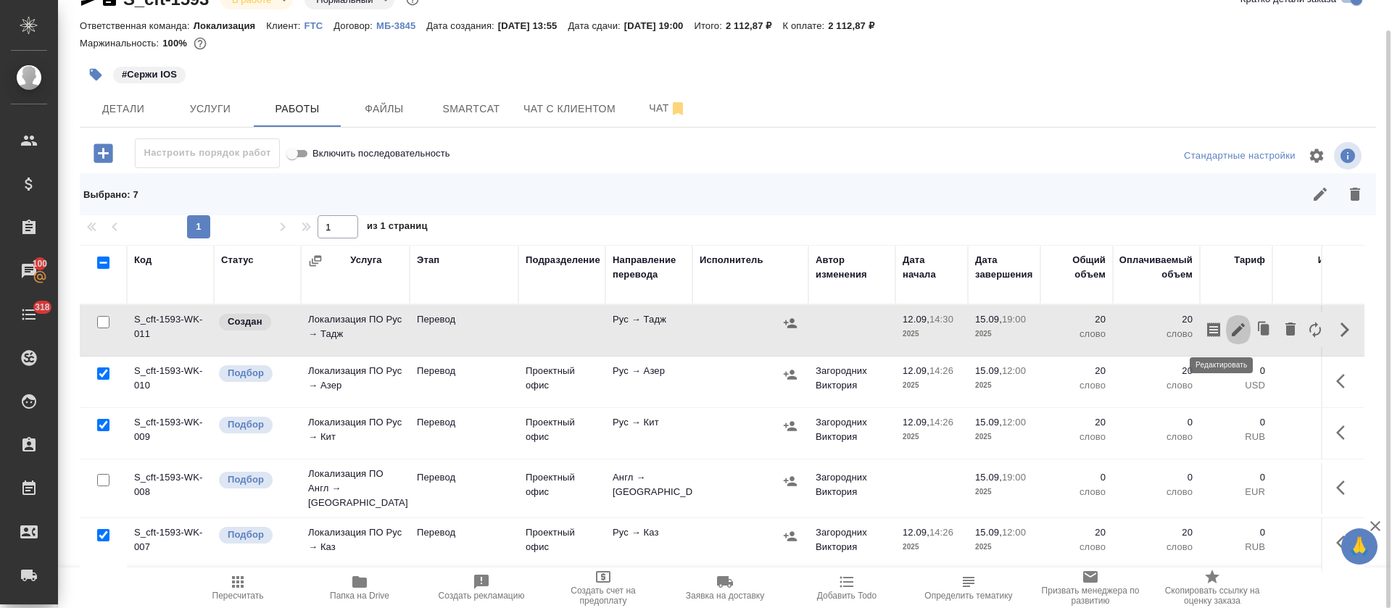
click at [1230, 329] on button "button" at bounding box center [1238, 329] width 25 height 35
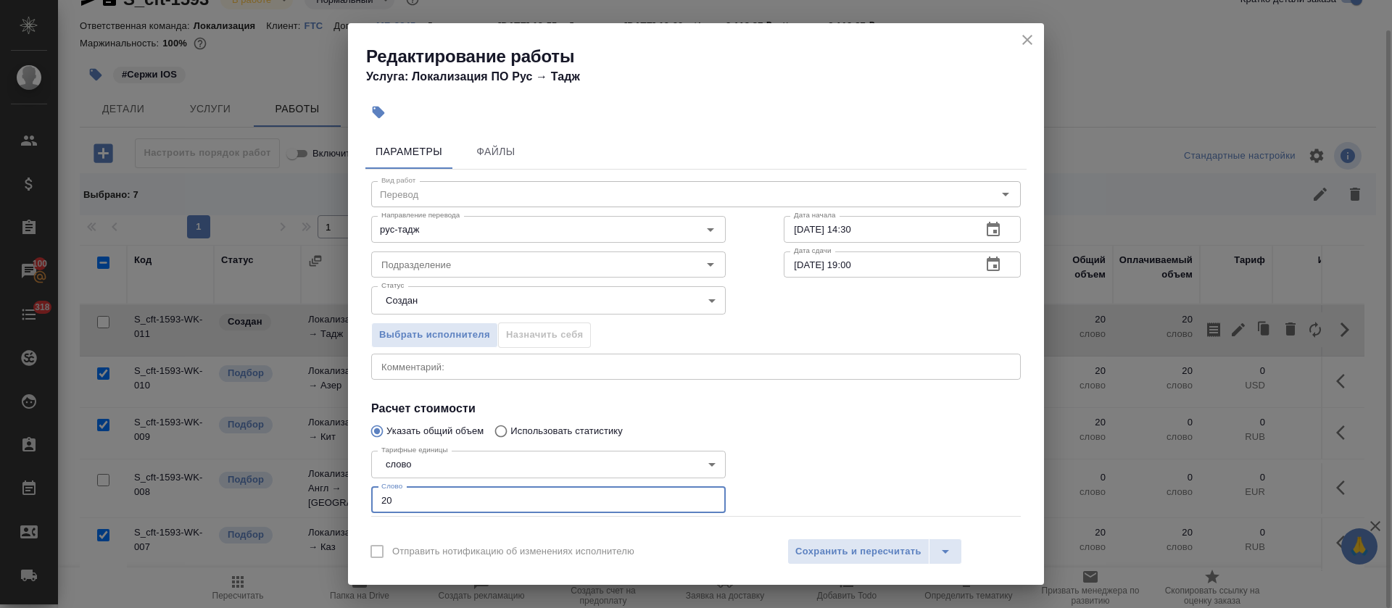
drag, startPoint x: 414, startPoint y: 505, endPoint x: 361, endPoint y: 496, distance: 53.6
click at [361, 496] on div "Параметры Файлы Вид работ Перевод Вид работ Направление перевода рус-тадж Напра…" at bounding box center [696, 328] width 696 height 401
type input "15"
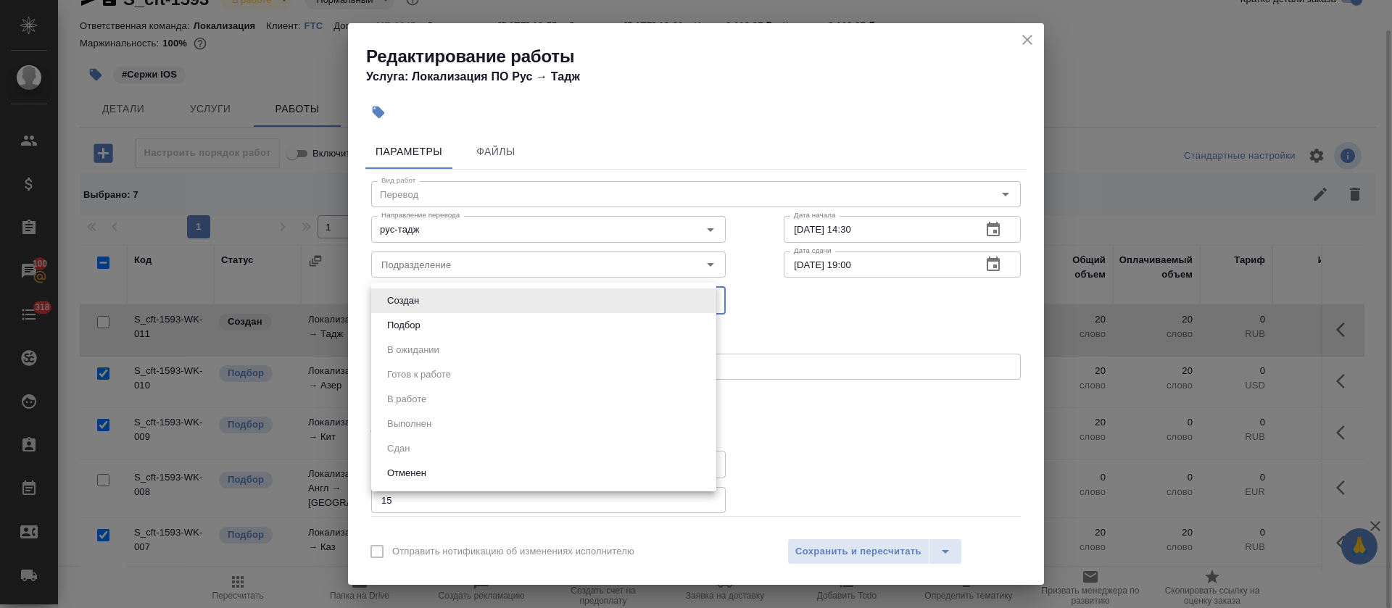
click at [398, 312] on body "🙏 .cls-1 fill:#fff; AWATERA Tretyakova Olga Клиенты Спецификации Заказы 100 Чат…" at bounding box center [696, 304] width 1392 height 608
click at [403, 324] on button "Подбор" at bounding box center [404, 325] width 42 height 16
type input "recruiting"
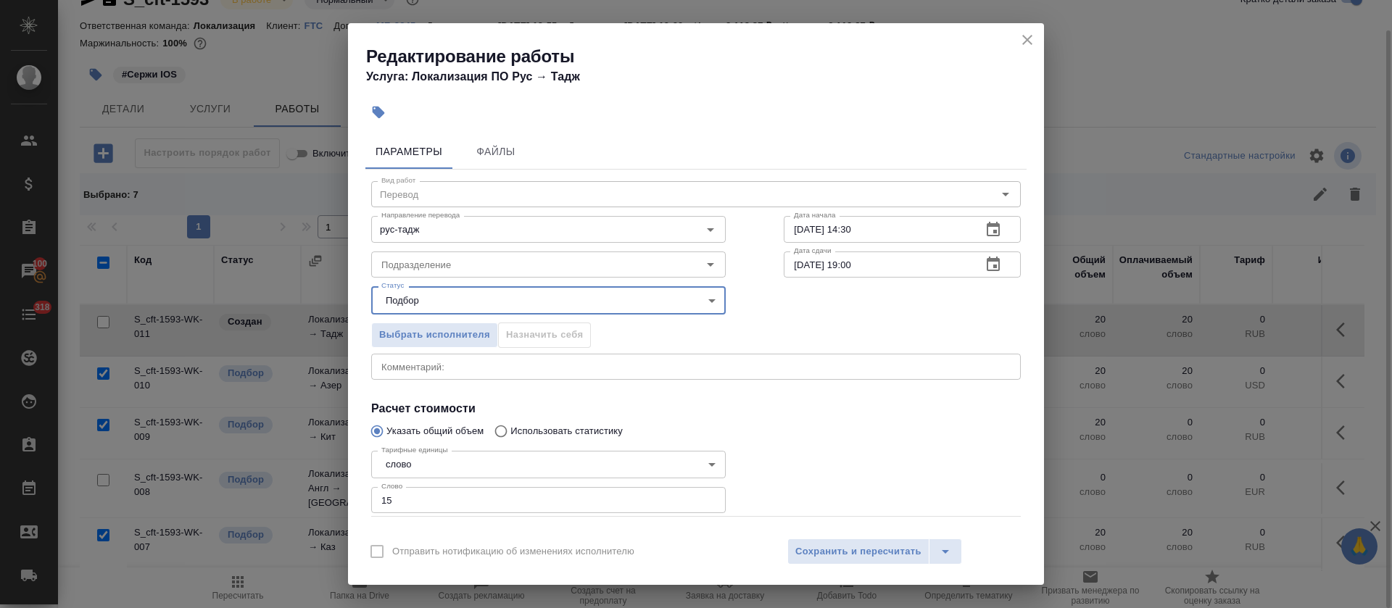
click at [410, 377] on div "x Комментарий:" at bounding box center [695, 367] width 649 height 26
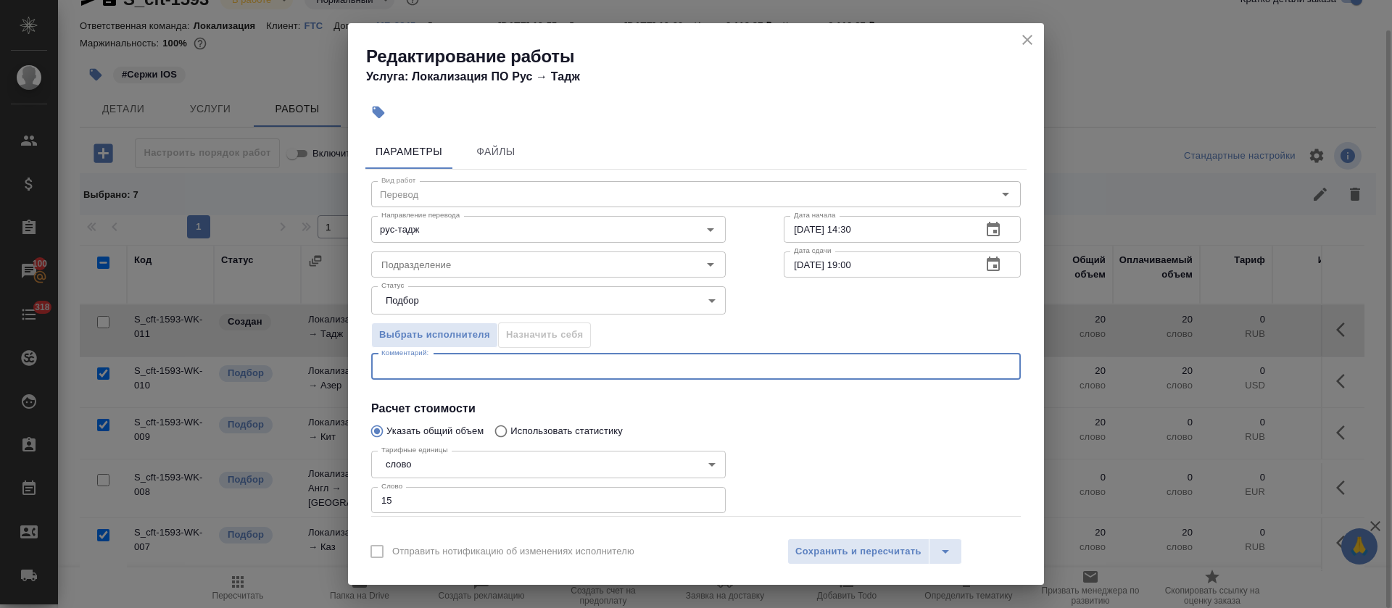
paste textarea "https://smartcat.com/editor?v=2&selectedStage=1&backUrl=%2Fprojects%2Fcbb2b0c1-…"
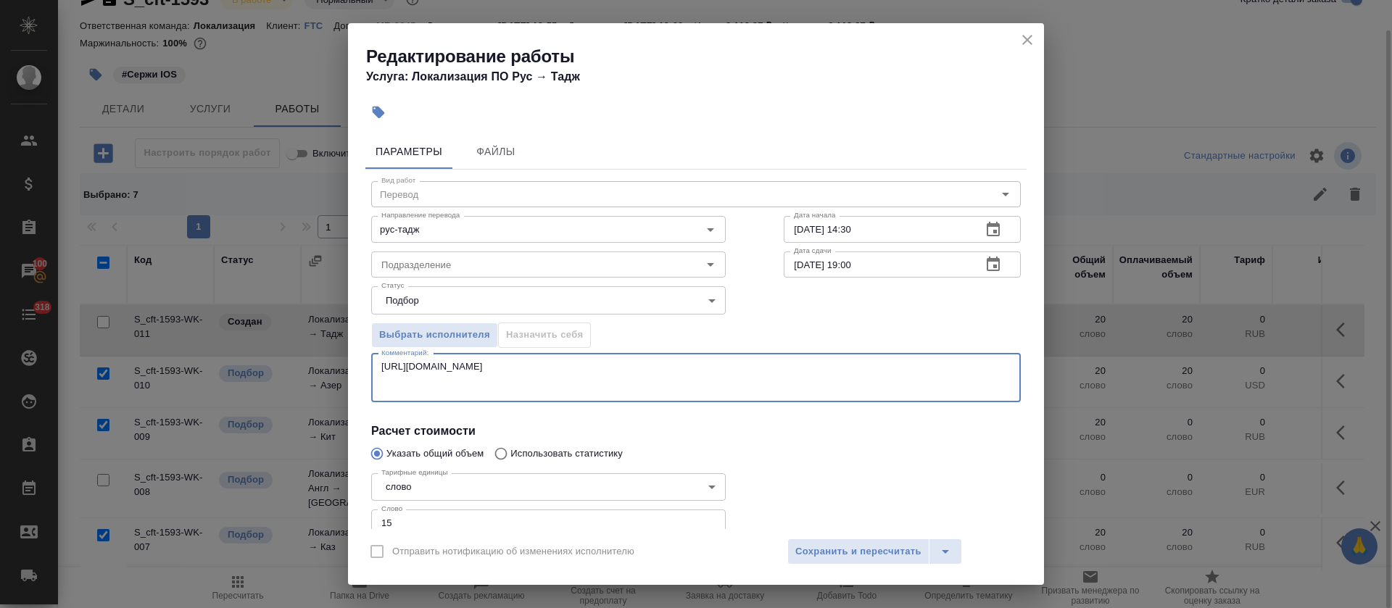
type textarea "https://smartcat.com/editor?v=2&selectedStage=1&backUrl=%2Fprojects%2Fcbb2b0c1-…"
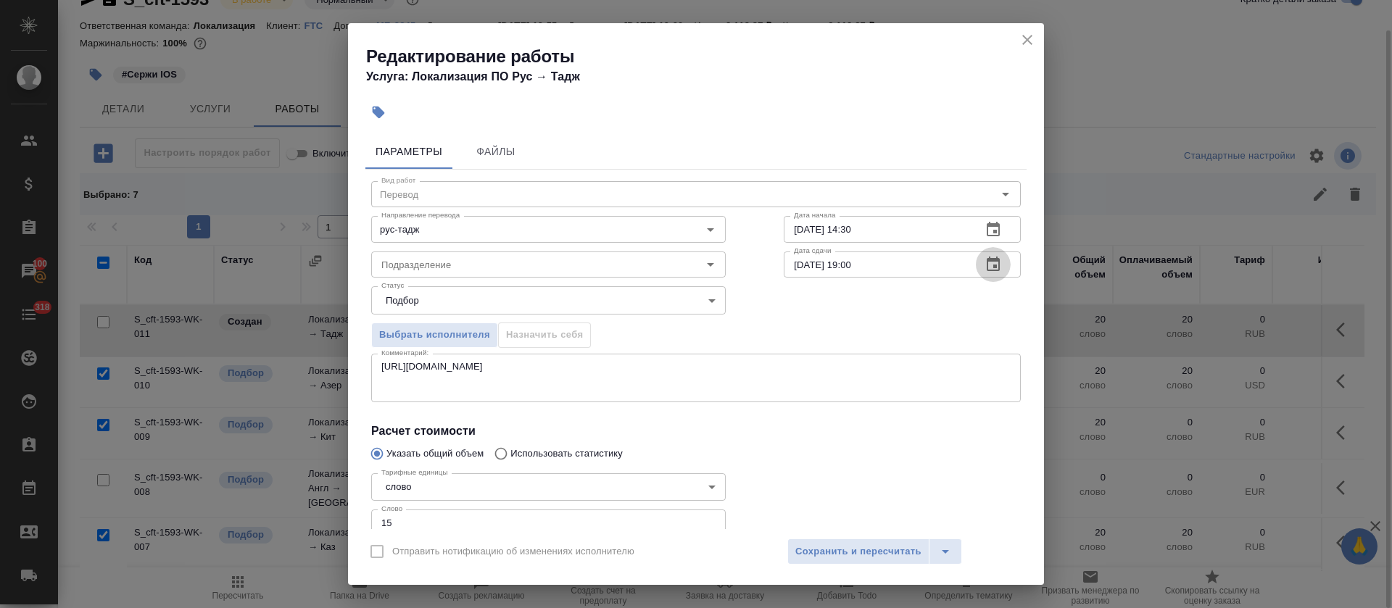
click at [984, 267] on icon "button" at bounding box center [992, 264] width 17 height 17
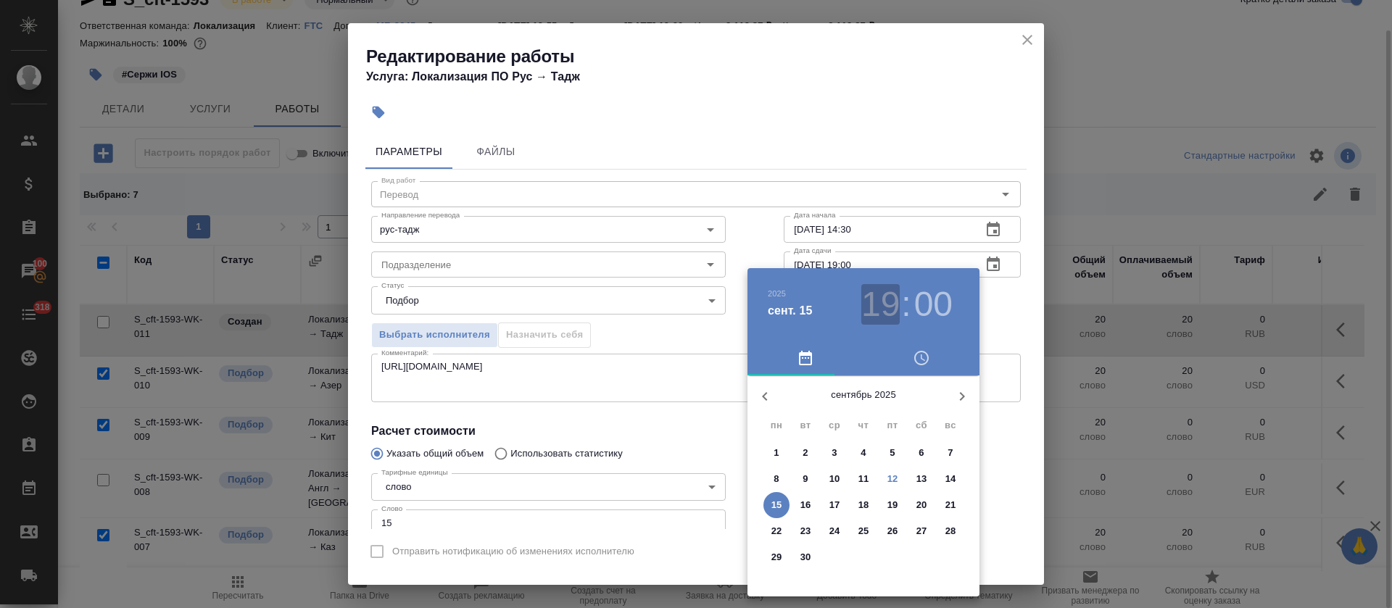
click at [873, 304] on h3 "19" at bounding box center [880, 304] width 38 height 41
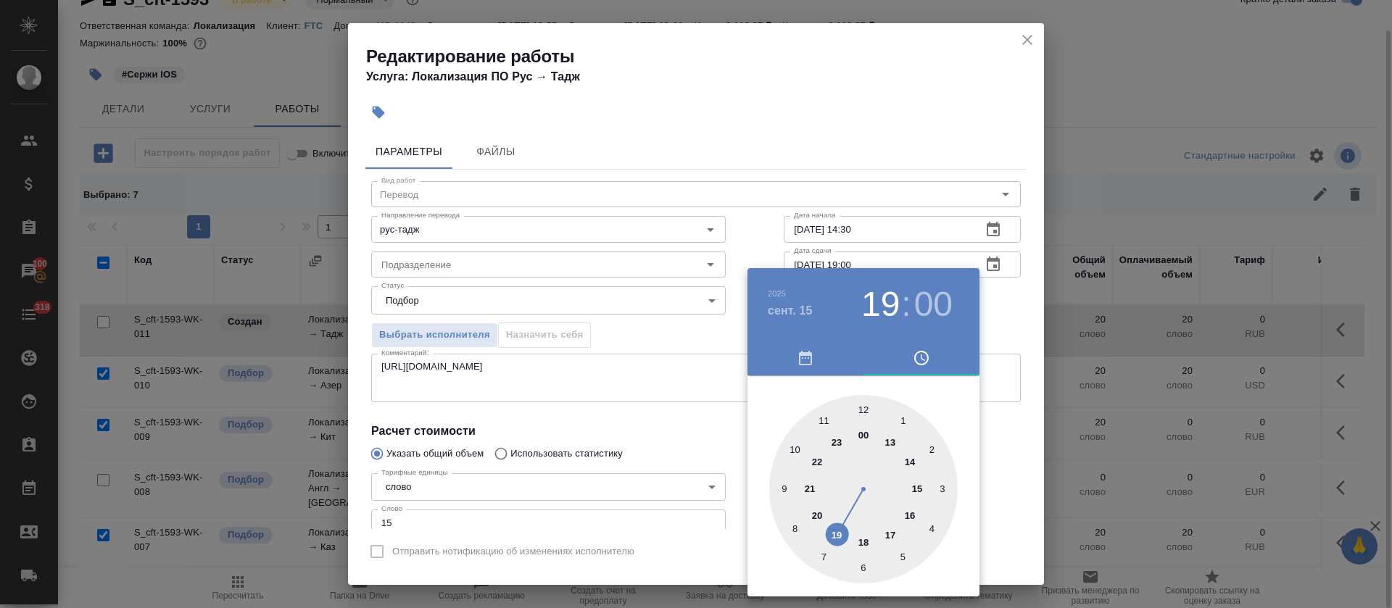
click at [860, 411] on div at bounding box center [863, 489] width 188 height 188
type input "15.09.2025 12:00"
click at [756, 422] on div "00 05 10 15 20 25 30 35 40 45 50 55" at bounding box center [863, 489] width 232 height 188
click at [631, 447] on div at bounding box center [696, 304] width 1392 height 608
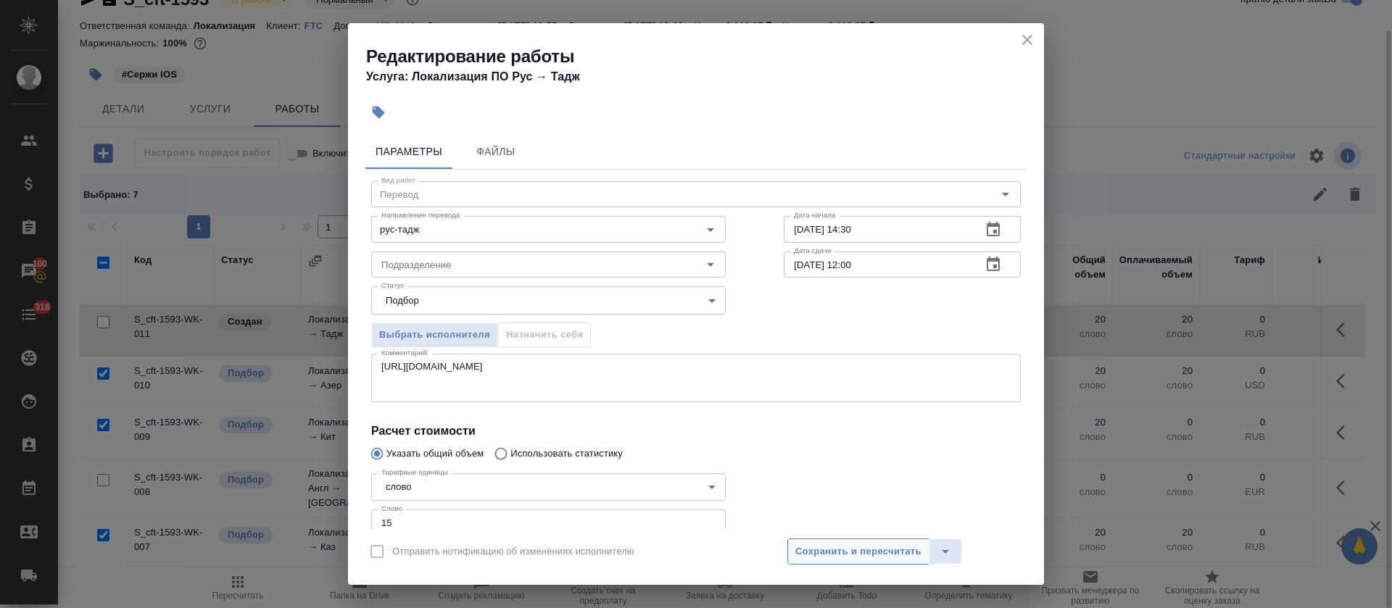
click at [884, 548] on span "Сохранить и пересчитать" at bounding box center [858, 552] width 126 height 17
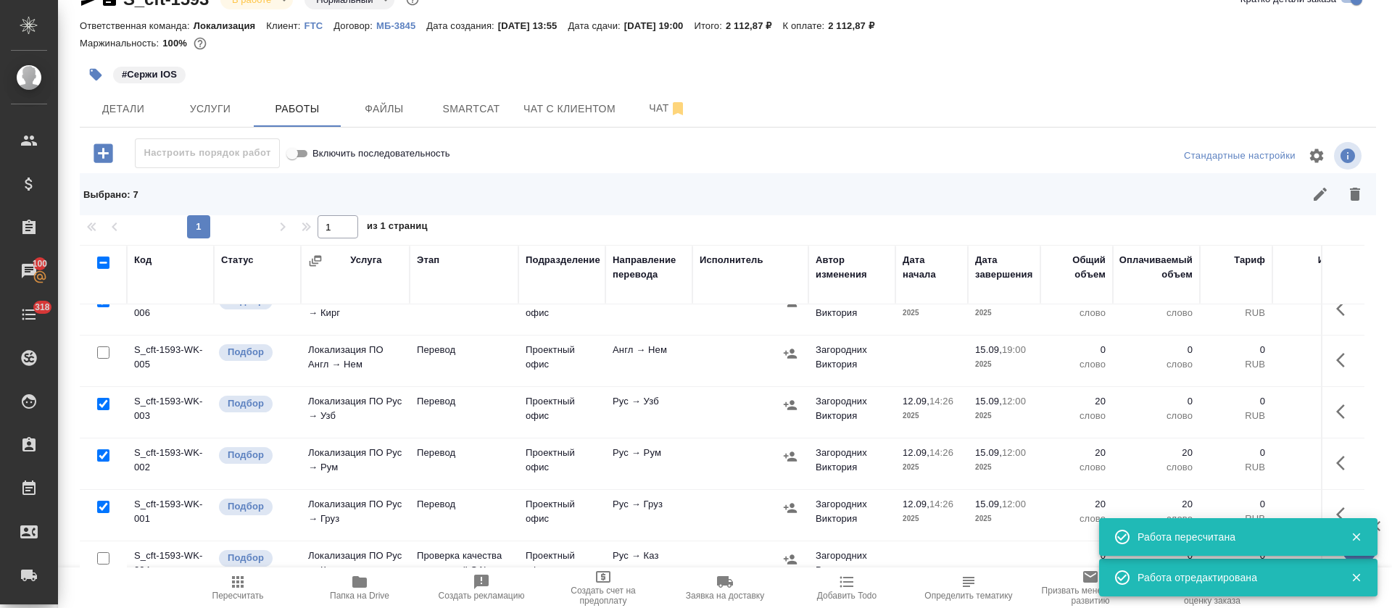
scroll to position [317, 0]
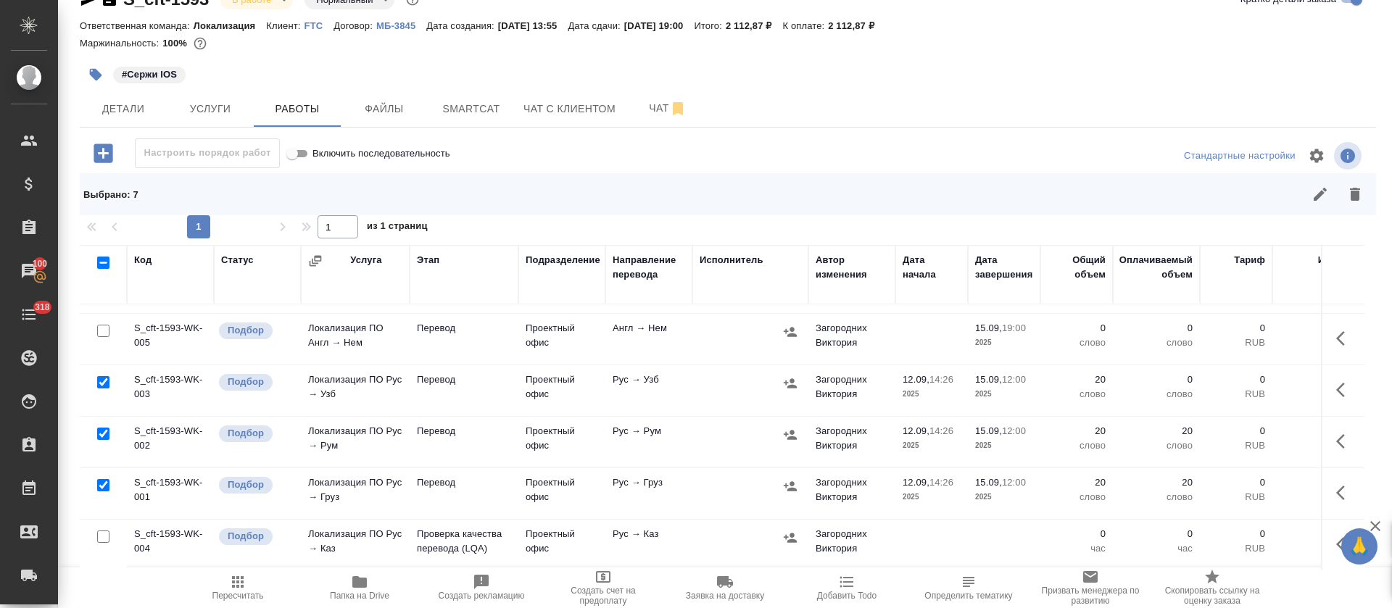
click at [1327, 373] on button "button" at bounding box center [1344, 390] width 35 height 35
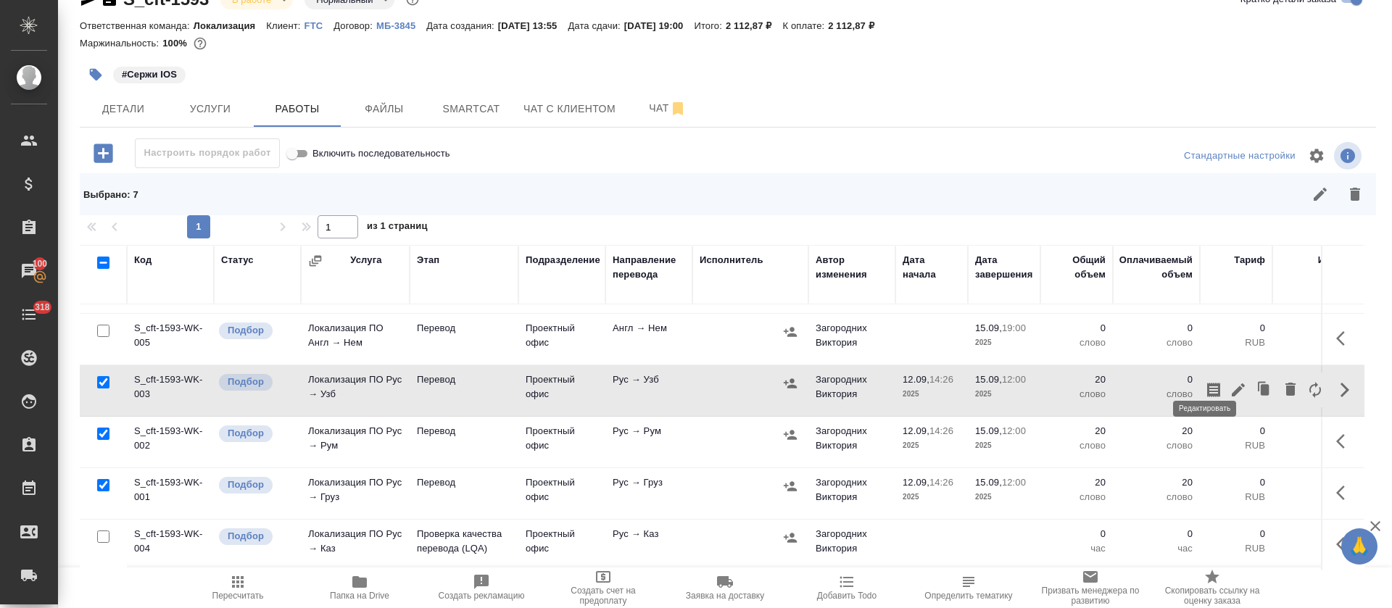
click at [1229, 381] on icon "button" at bounding box center [1237, 389] width 17 height 17
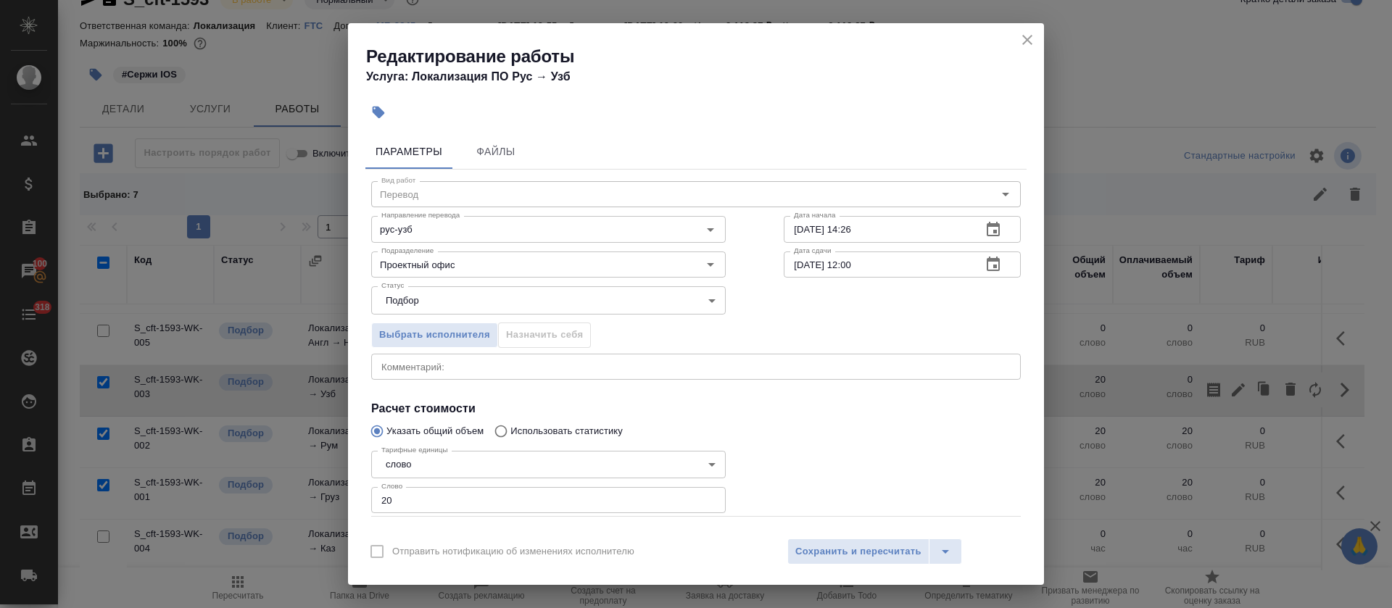
click at [545, 366] on textarea at bounding box center [695, 366] width 629 height 11
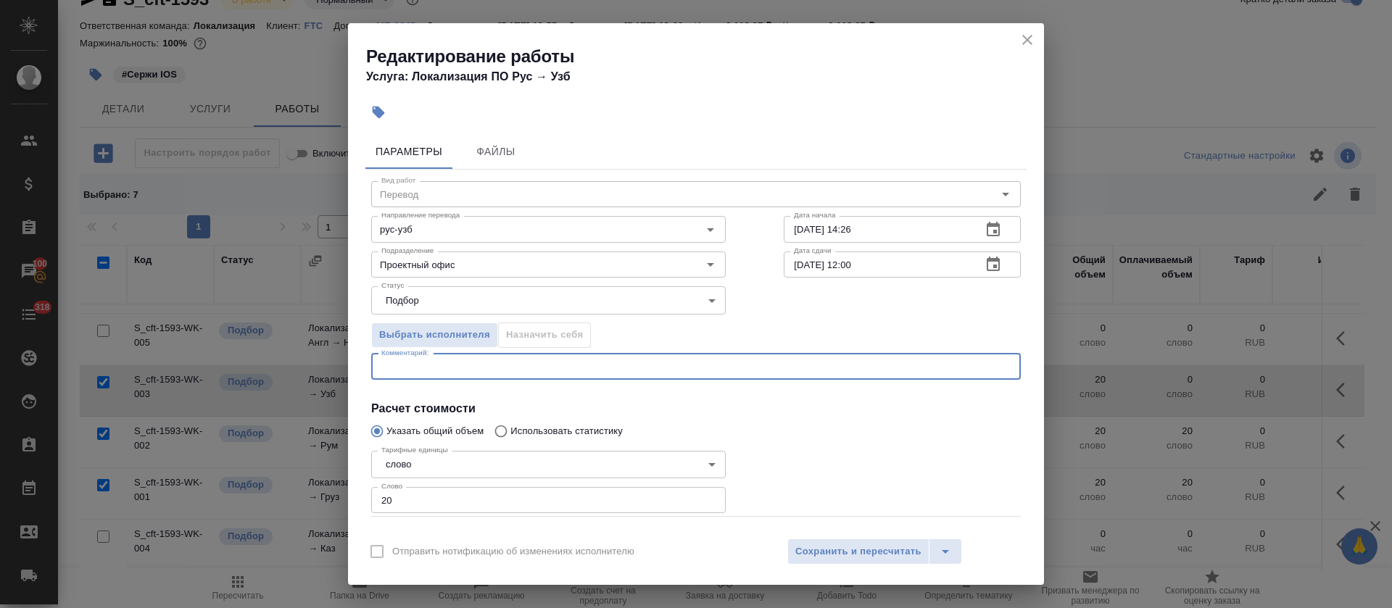
paste textarea "https://smartcat.com/editor?v=2&selectedStage=1&backUrl=%2Fprojects%2Fcbb2b0c1-…"
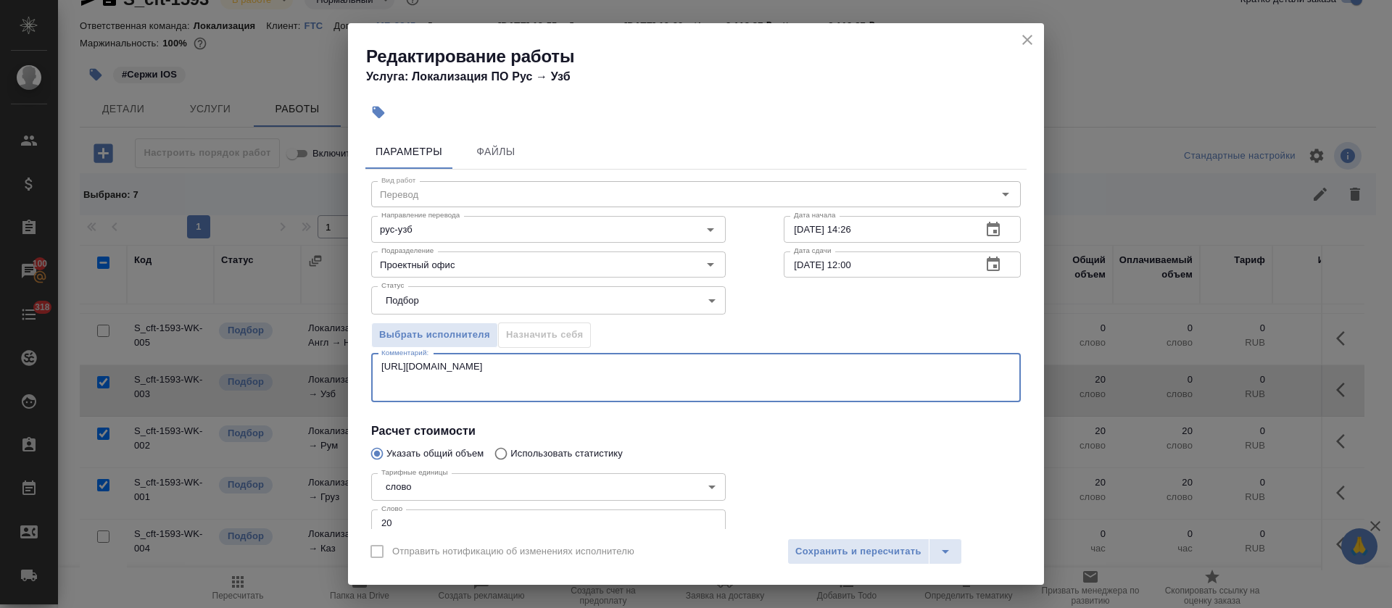
type textarea "https://smartcat.com/editor?v=2&selectedStage=1&backUrl=%2Fprojects%2Fcbb2b0c1-…"
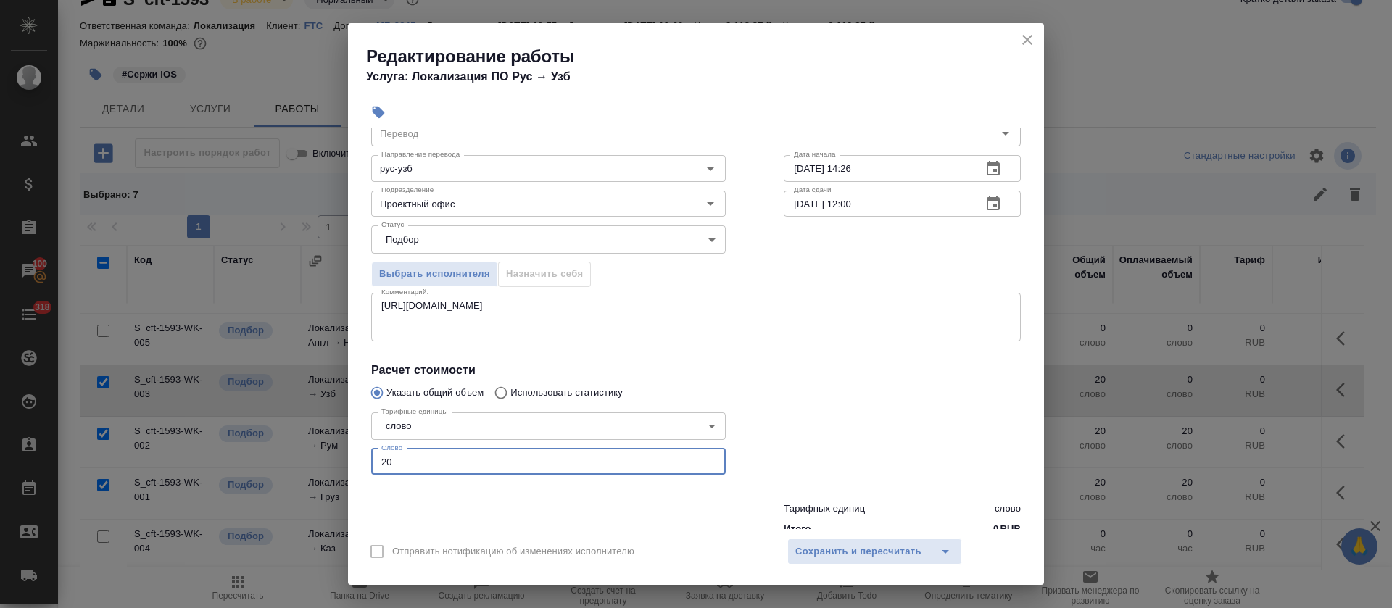
scroll to position [97, 0]
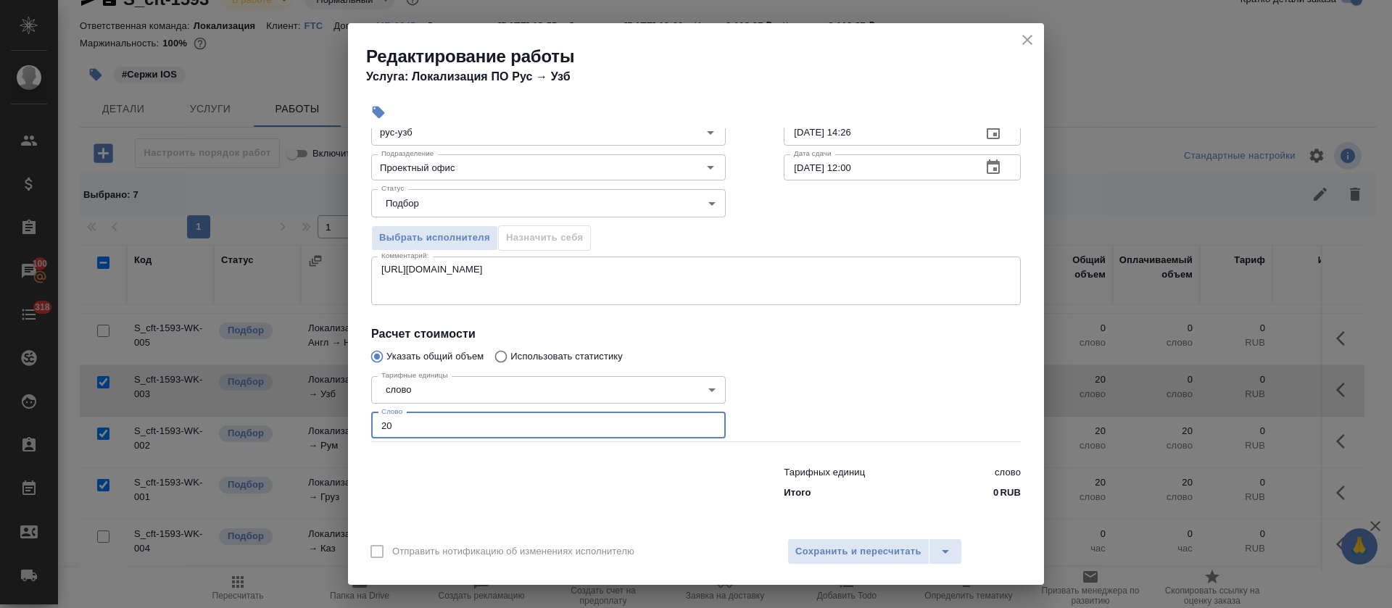
drag, startPoint x: 376, startPoint y: 522, endPoint x: 454, endPoint y: 522, distance: 77.6
click at [454, 522] on div "Параметры Файлы Вид работ Перевод Вид работ Направление перевода рус-узб Направ…" at bounding box center [696, 328] width 696 height 401
type input "15"
click at [811, 546] on span "Сохранить и пересчитать" at bounding box center [858, 552] width 126 height 17
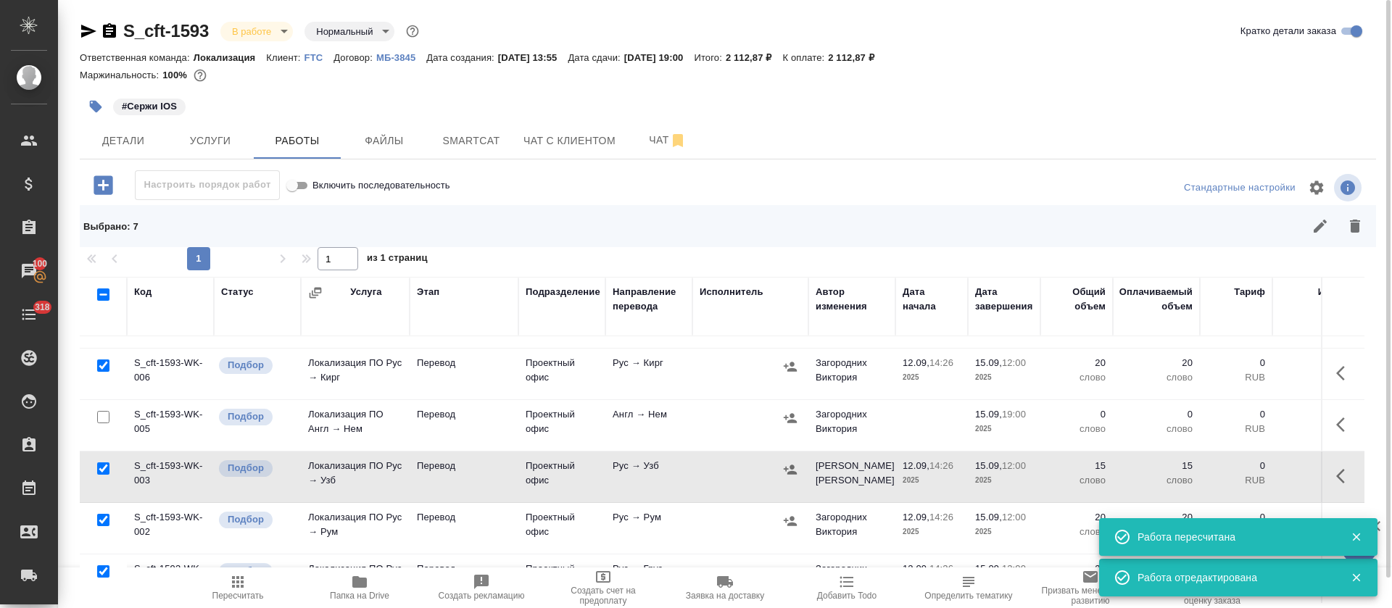
scroll to position [208, 0]
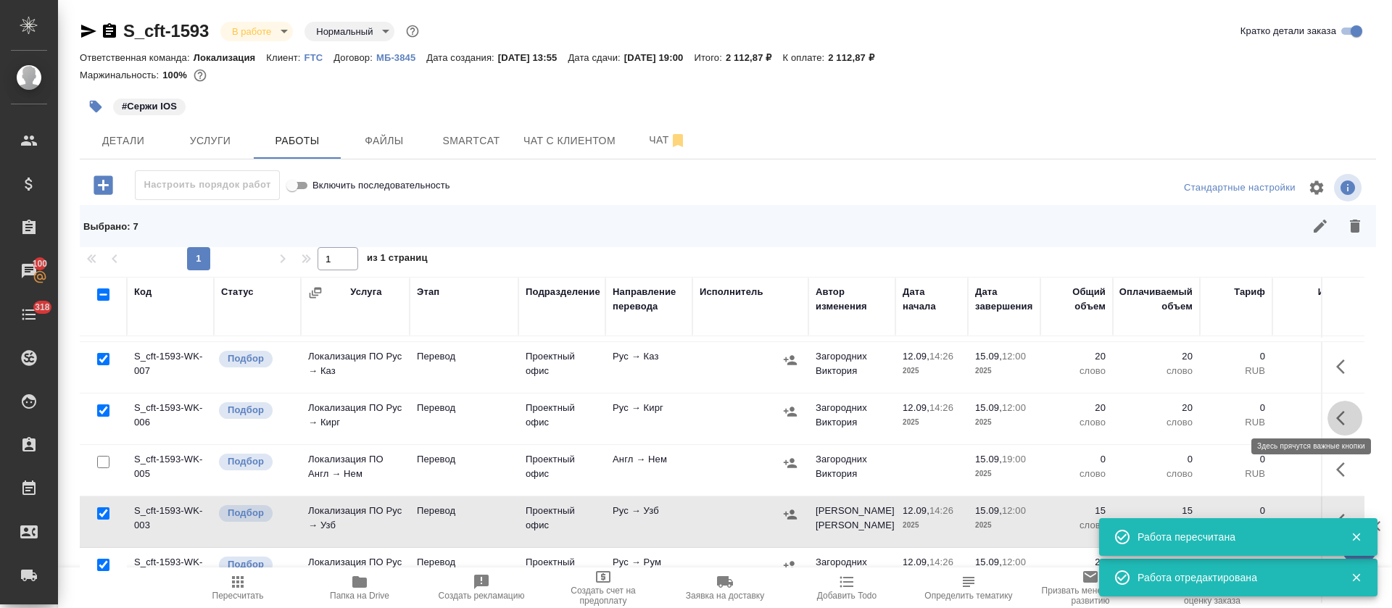
click at [1327, 424] on button "button" at bounding box center [1344, 418] width 35 height 35
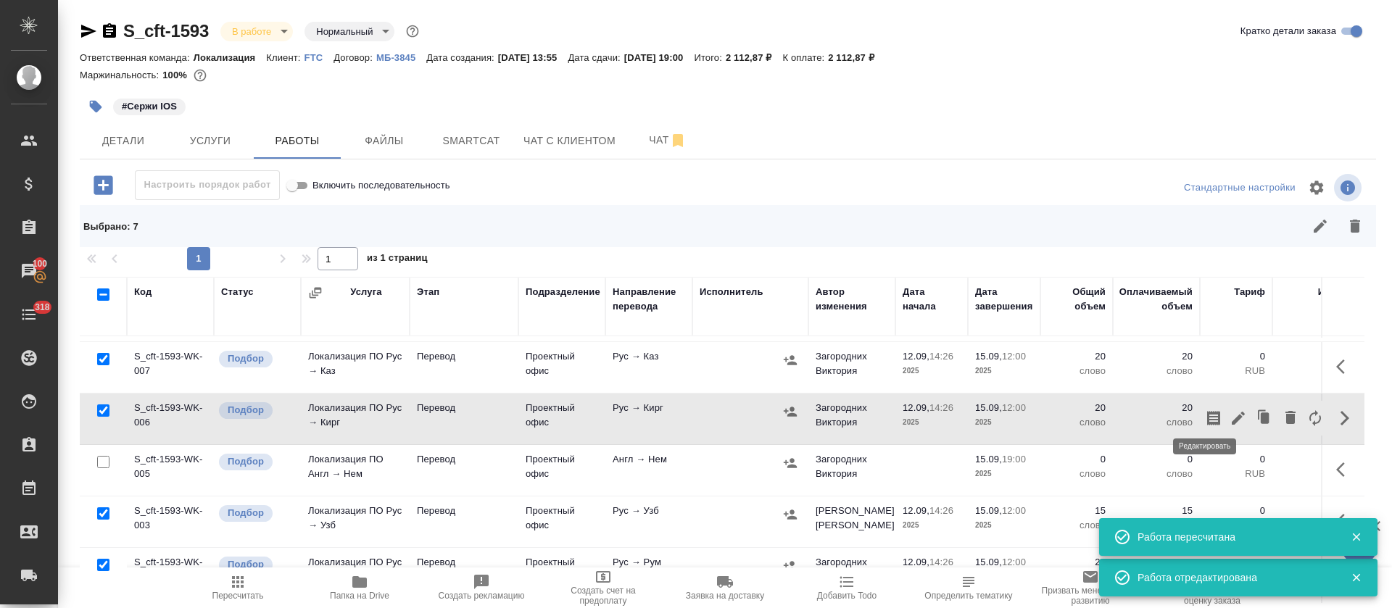
click at [1231, 412] on icon "button" at bounding box center [1237, 418] width 13 height 13
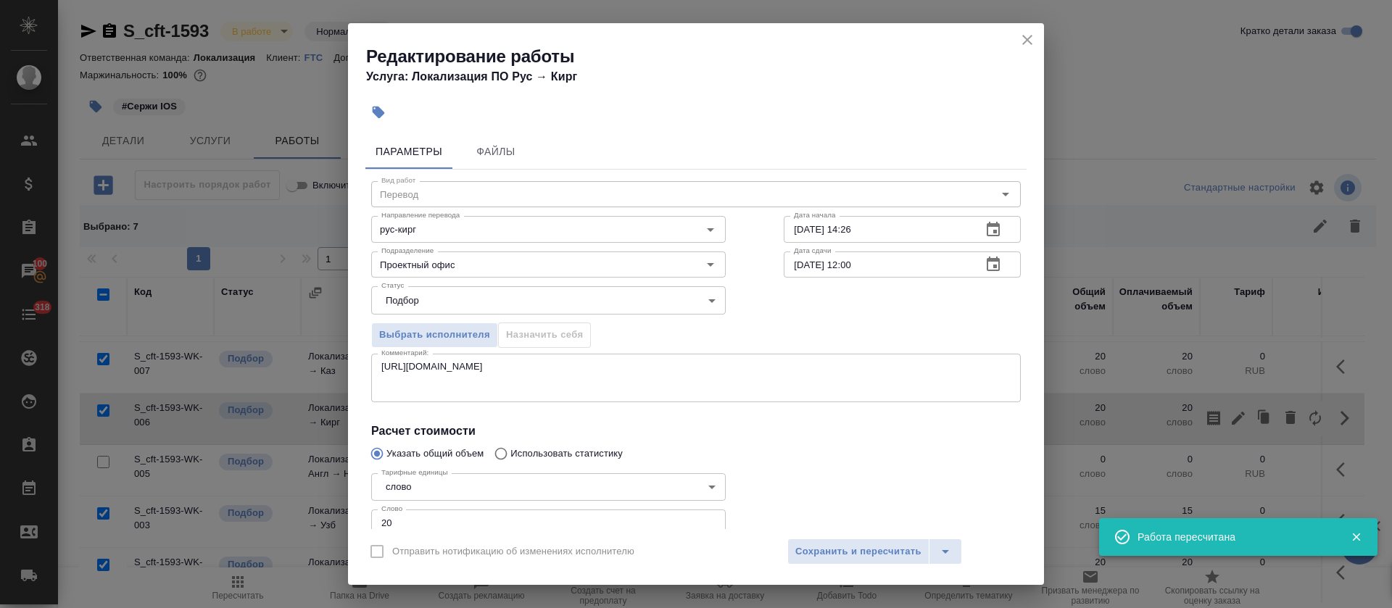
scroll to position [97, 0]
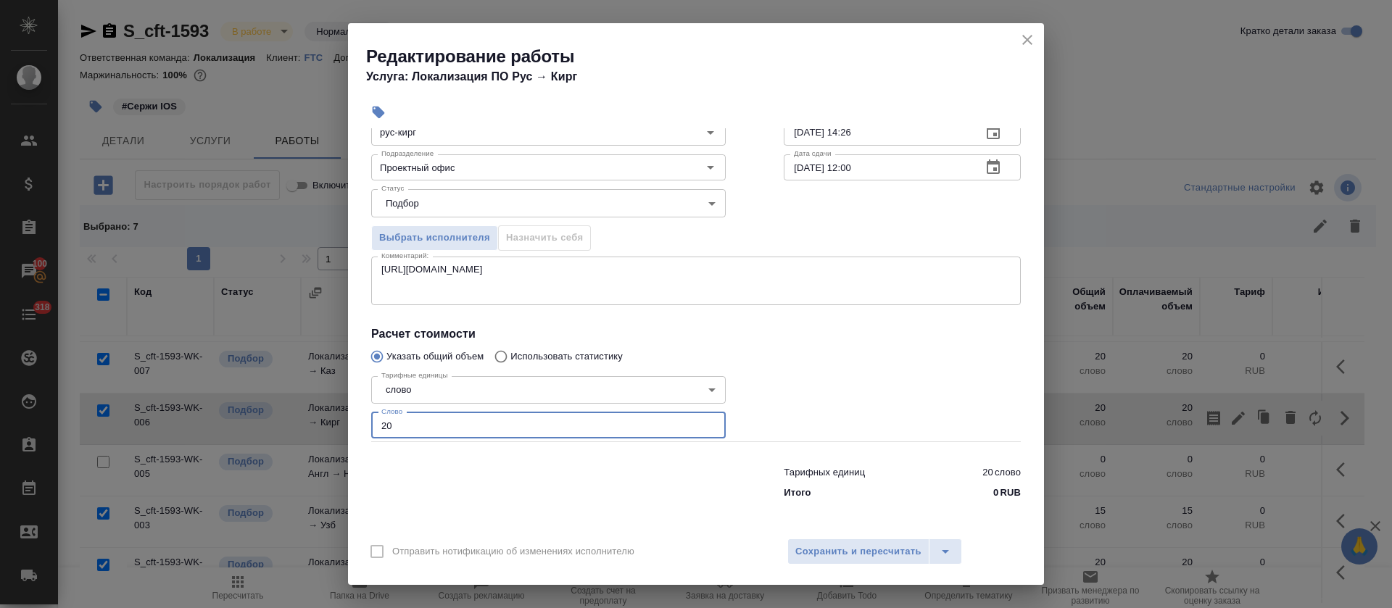
drag, startPoint x: 402, startPoint y: 423, endPoint x: 357, endPoint y: 431, distance: 45.6
click at [357, 431] on div "Параметры Файлы Вид работ Перевод Вид работ Направление перевода рус-кирг Напра…" at bounding box center [696, 328] width 696 height 401
type input "15"
click at [835, 546] on span "Сохранить и пересчитать" at bounding box center [858, 552] width 126 height 17
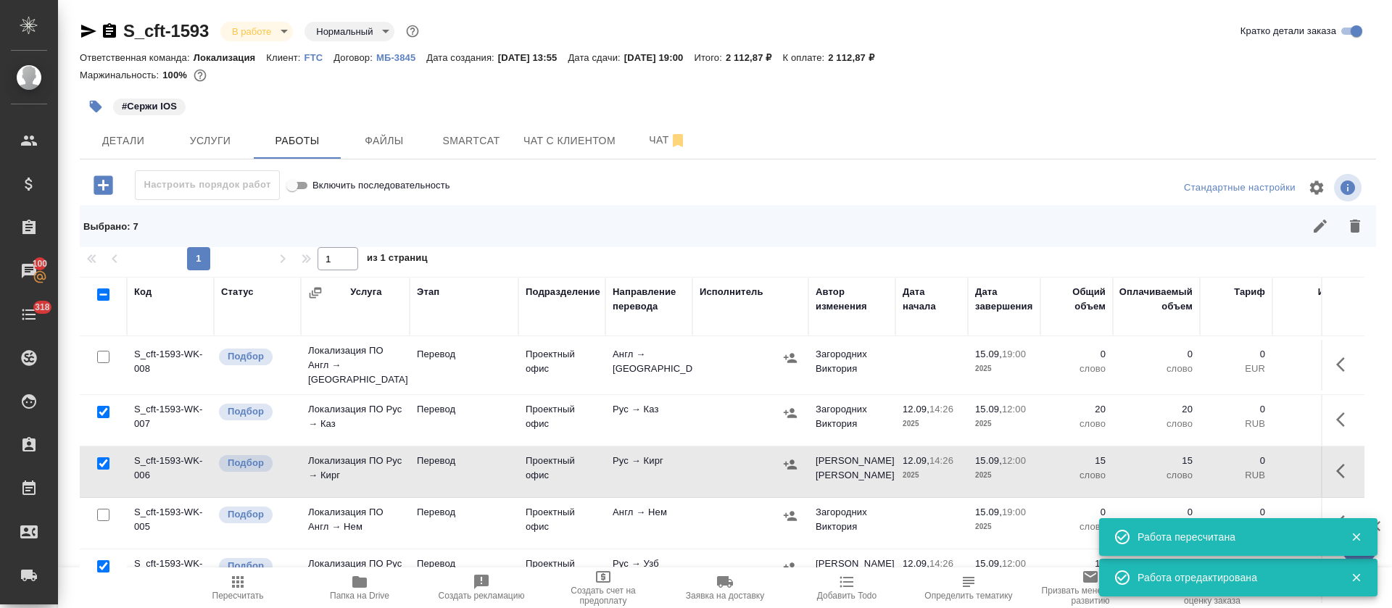
scroll to position [99, 0]
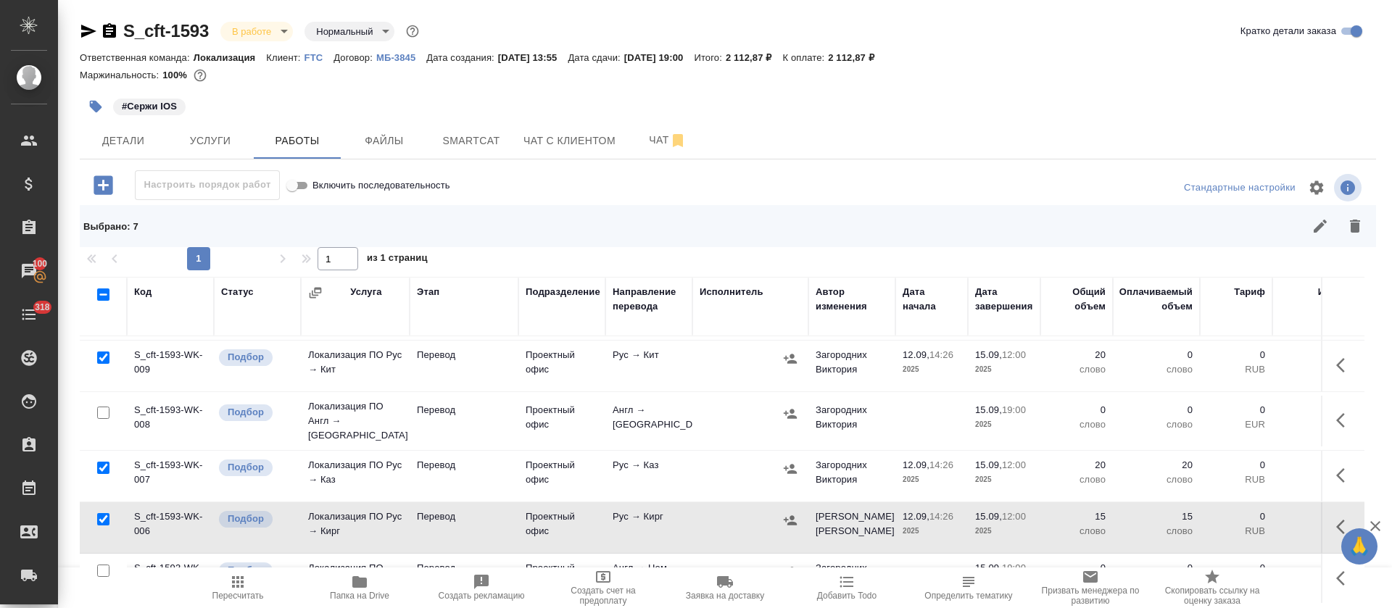
click at [1327, 365] on button "button" at bounding box center [1344, 365] width 35 height 35
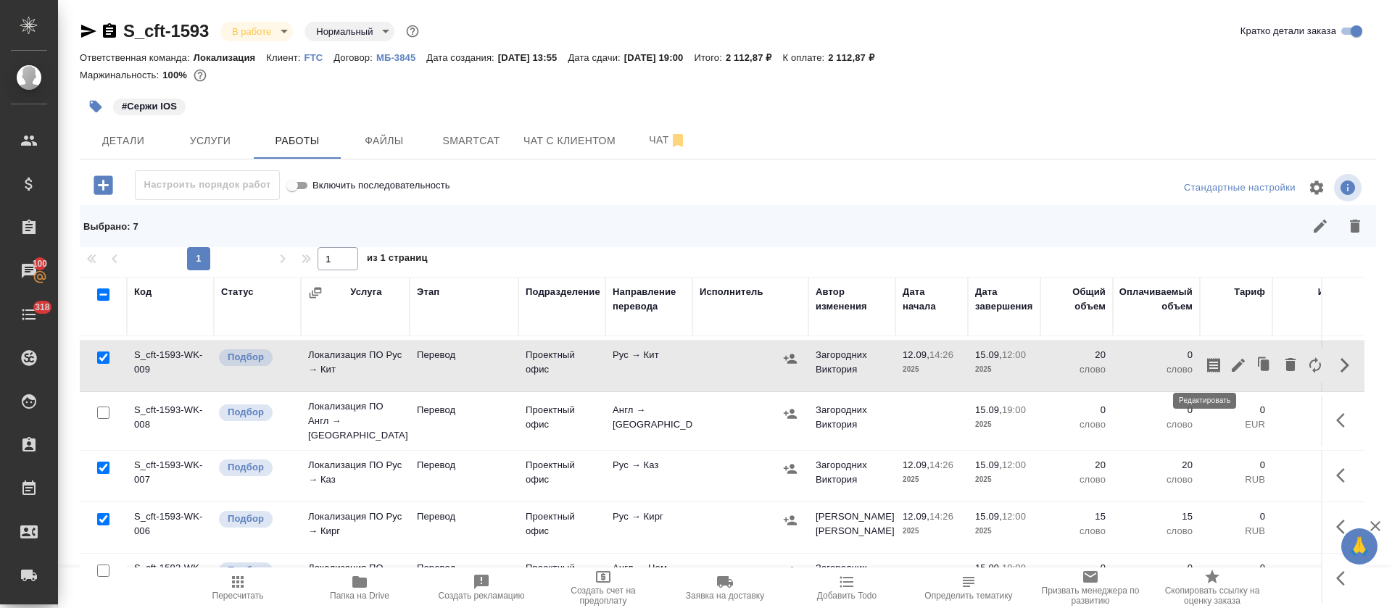
click at [1229, 366] on icon "button" at bounding box center [1237, 365] width 17 height 17
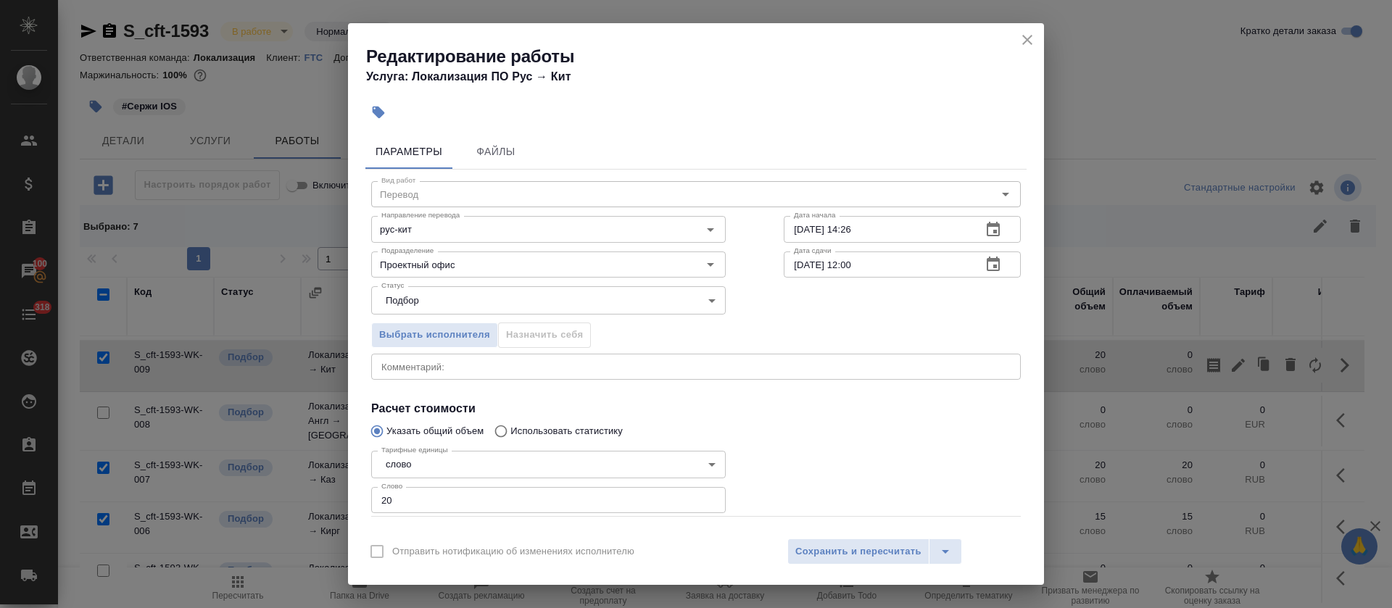
click at [541, 375] on div "x Комментарий:" at bounding box center [695, 367] width 649 height 26
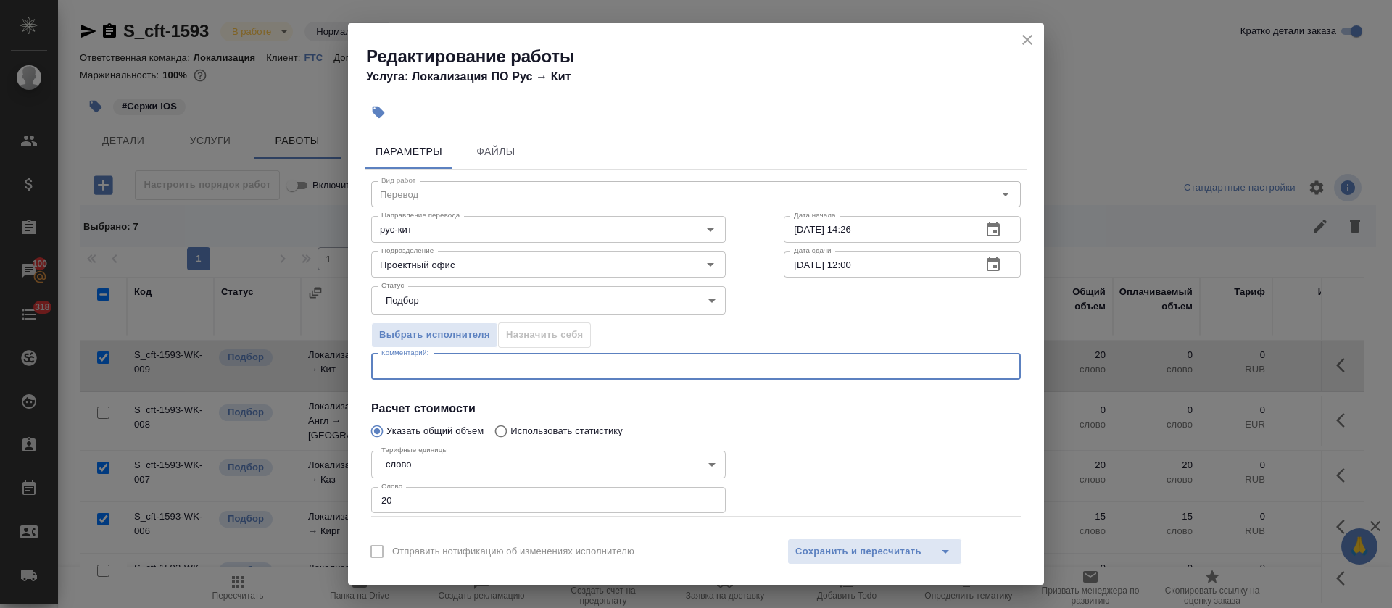
paste textarea "https://smartcat.com/editor?v=2&selectedStage=1&backUrl=%2Fprojects%2Fcbb2b0c1-…"
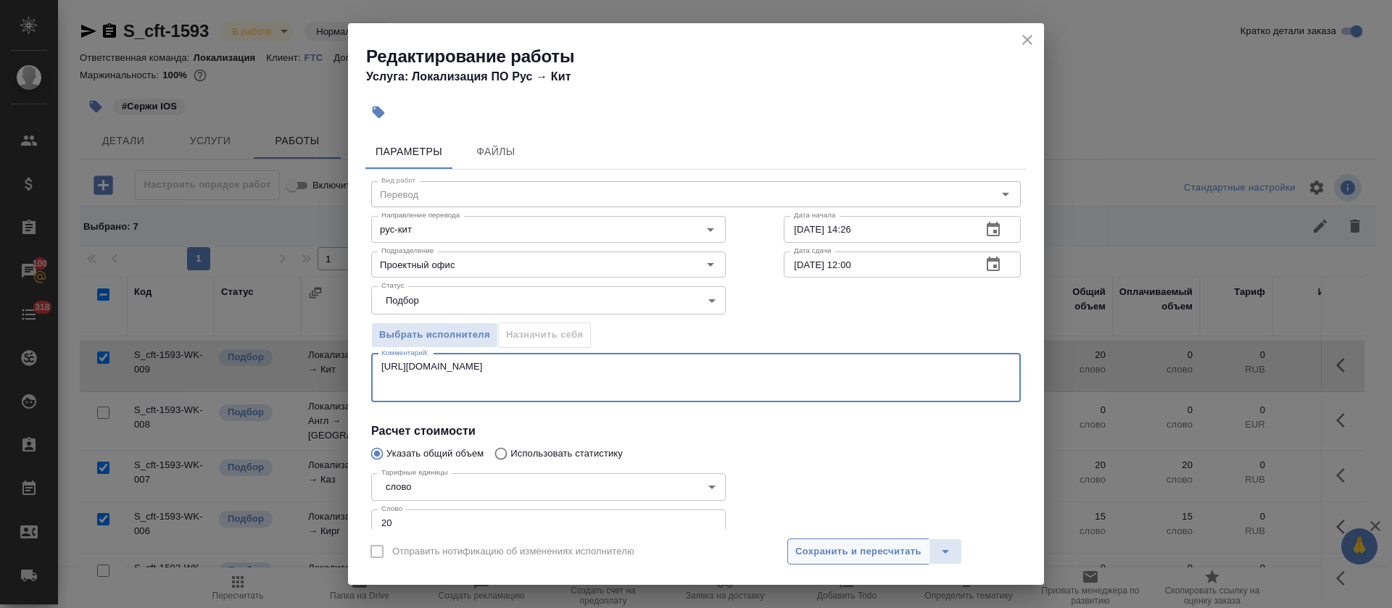
type textarea "https://smartcat.com/editor?v=2&selectedStage=1&backUrl=%2Fprojects%2Fcbb2b0c1-…"
drag, startPoint x: 806, startPoint y: 545, endPoint x: 813, endPoint y: 528, distance: 18.2
click at [807, 545] on span "Сохранить и пересчитать" at bounding box center [858, 552] width 126 height 17
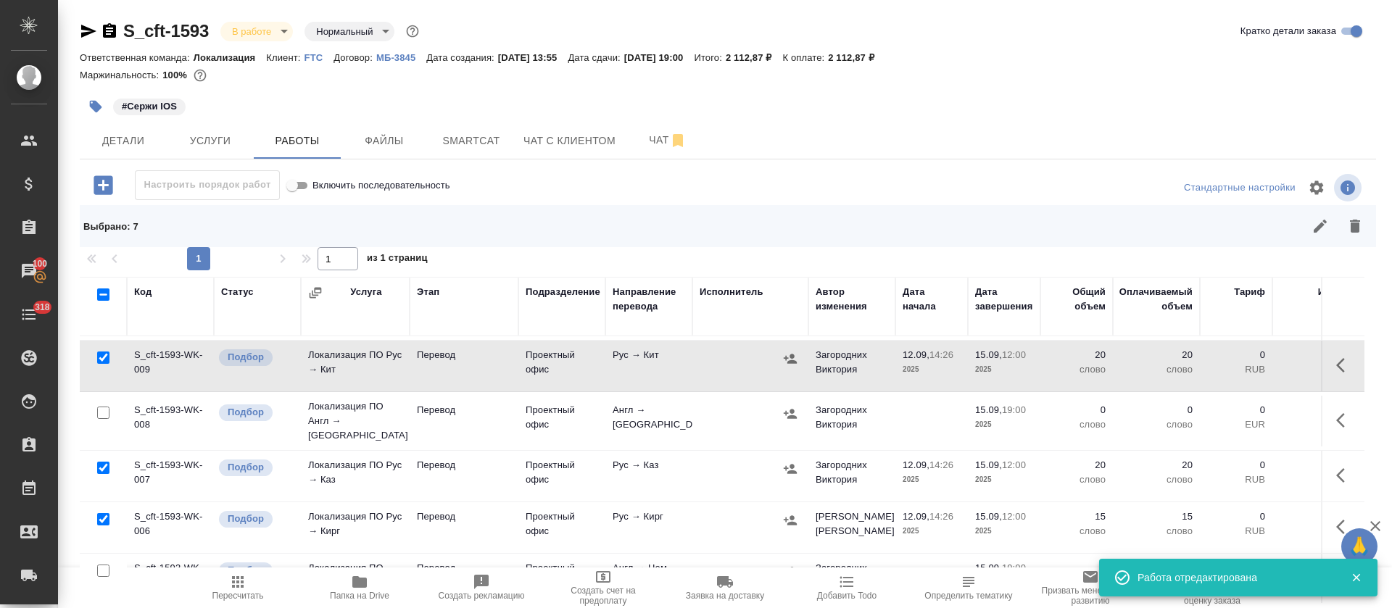
scroll to position [208, 0]
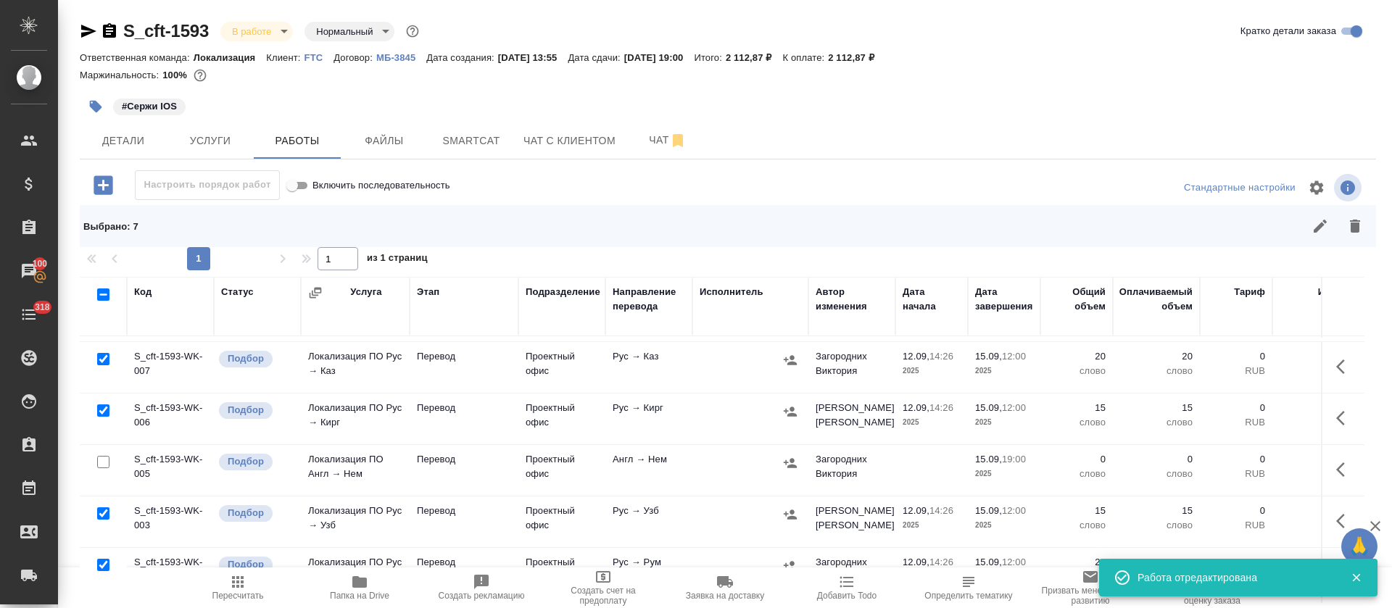
click at [1336, 465] on icon "button" at bounding box center [1340, 469] width 9 height 14
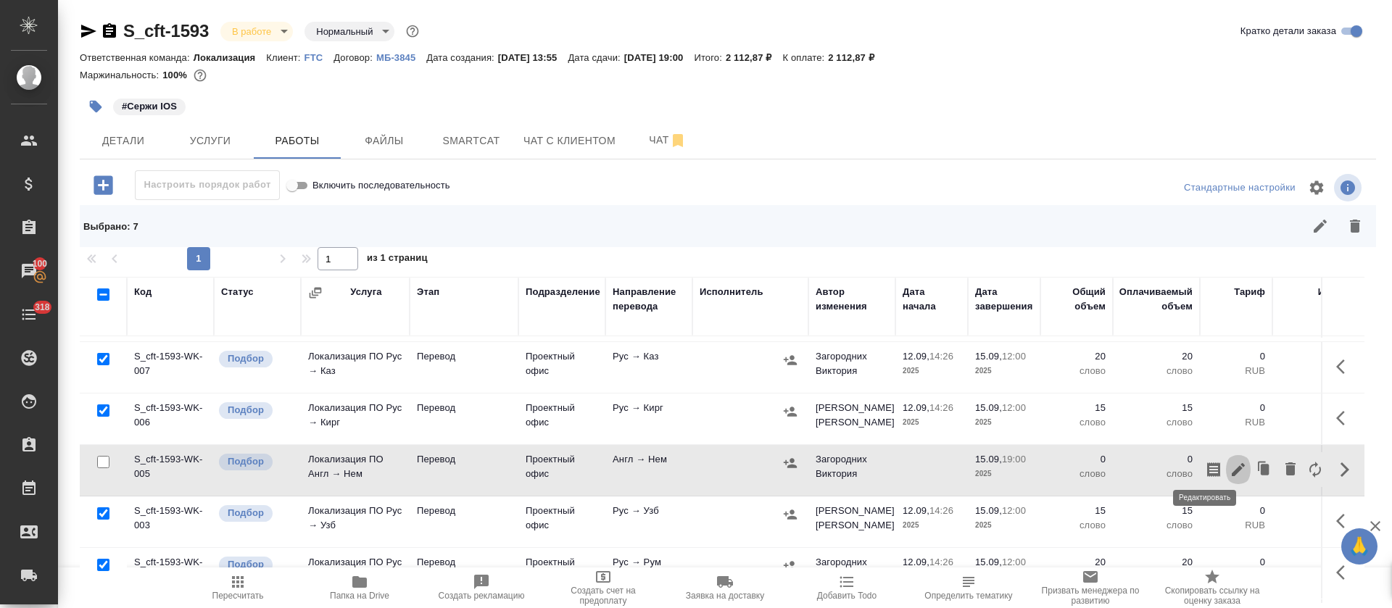
click at [1229, 463] on icon "button" at bounding box center [1237, 469] width 17 height 17
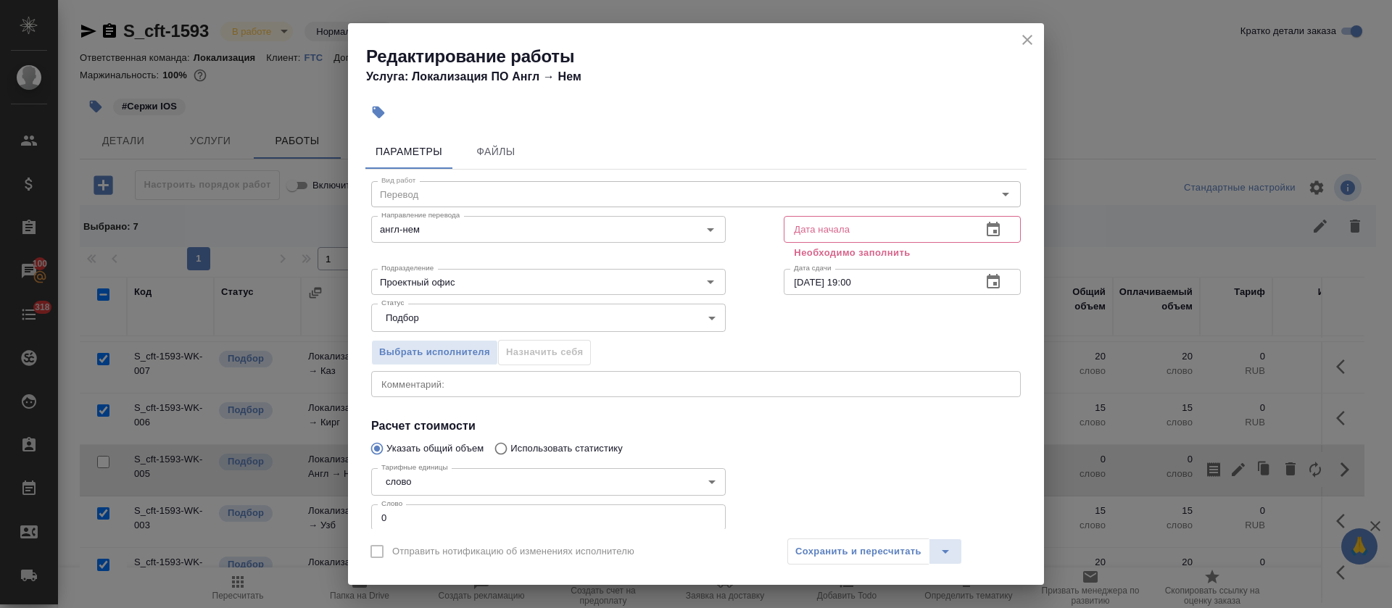
scroll to position [92, 0]
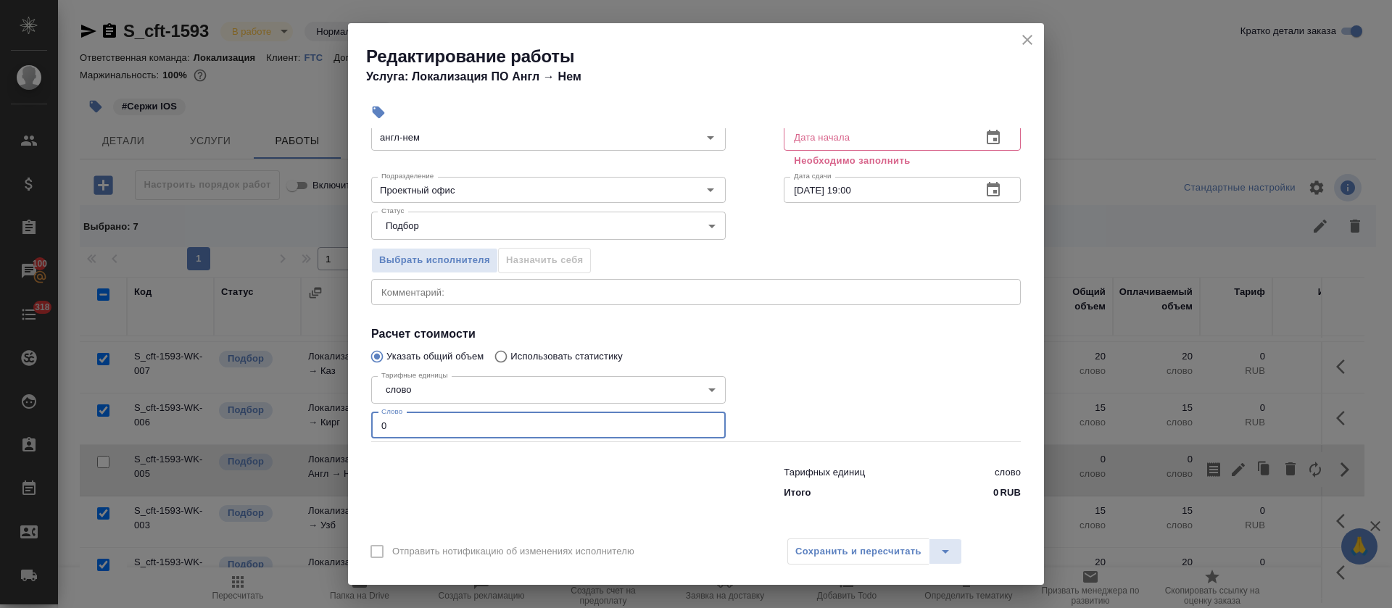
drag, startPoint x: 396, startPoint y: 420, endPoint x: 343, endPoint y: 420, distance: 53.6
click at [343, 420] on div "Редактирование работы Услуга: Локализация ПО Англ → Нем Параметры Файлы Вид раб…" at bounding box center [696, 304] width 1392 height 608
type input "24"
click at [420, 279] on div "x Комментарий:" at bounding box center [695, 292] width 649 height 26
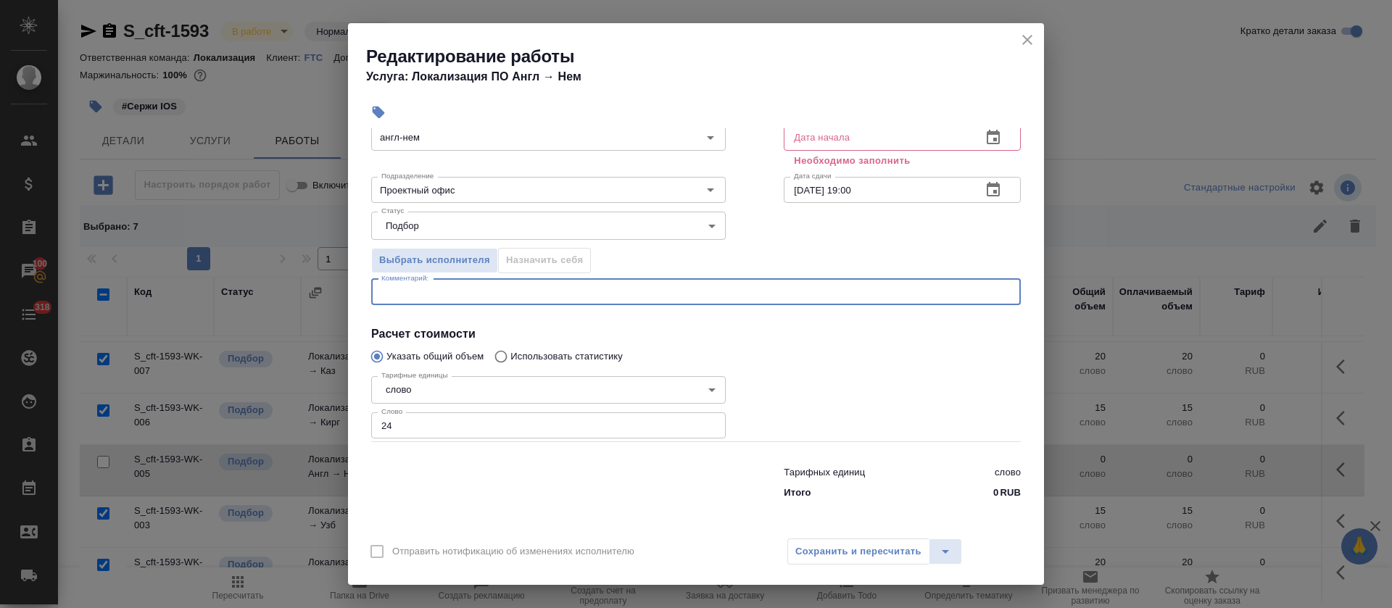
paste textarea "https://smartcat.com/editor?v=2&selectedStage=1&backUrl=%2Fprojects%2F5cfbfd1e-…"
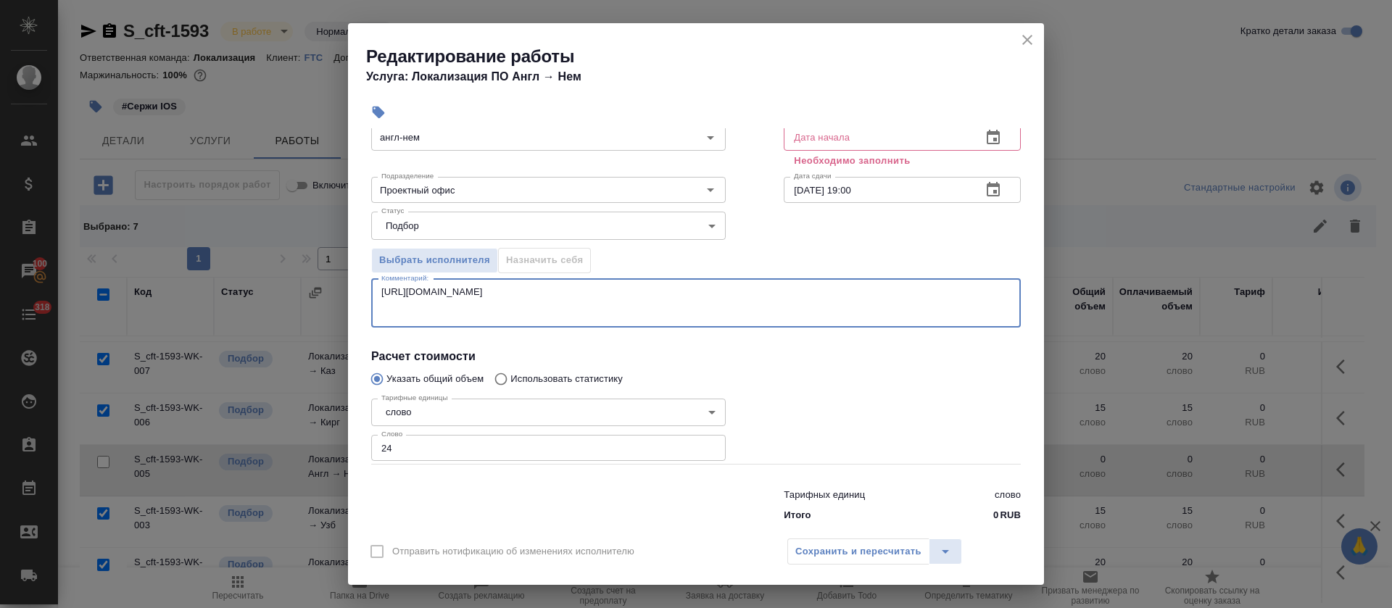
scroll to position [0, 0]
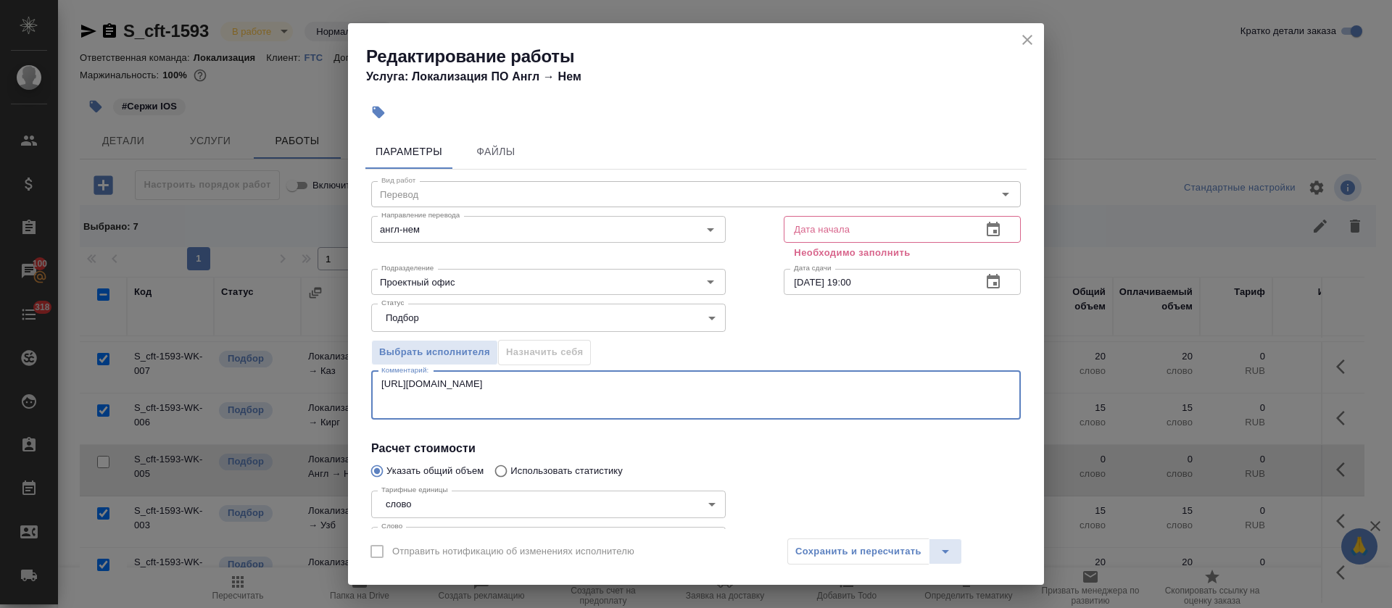
type textarea "https://smartcat.com/editor?v=2&selectedStage=1&backUrl=%2Fprojects%2F5cfbfd1e-…"
click at [986, 234] on icon "button" at bounding box center [992, 229] width 13 height 14
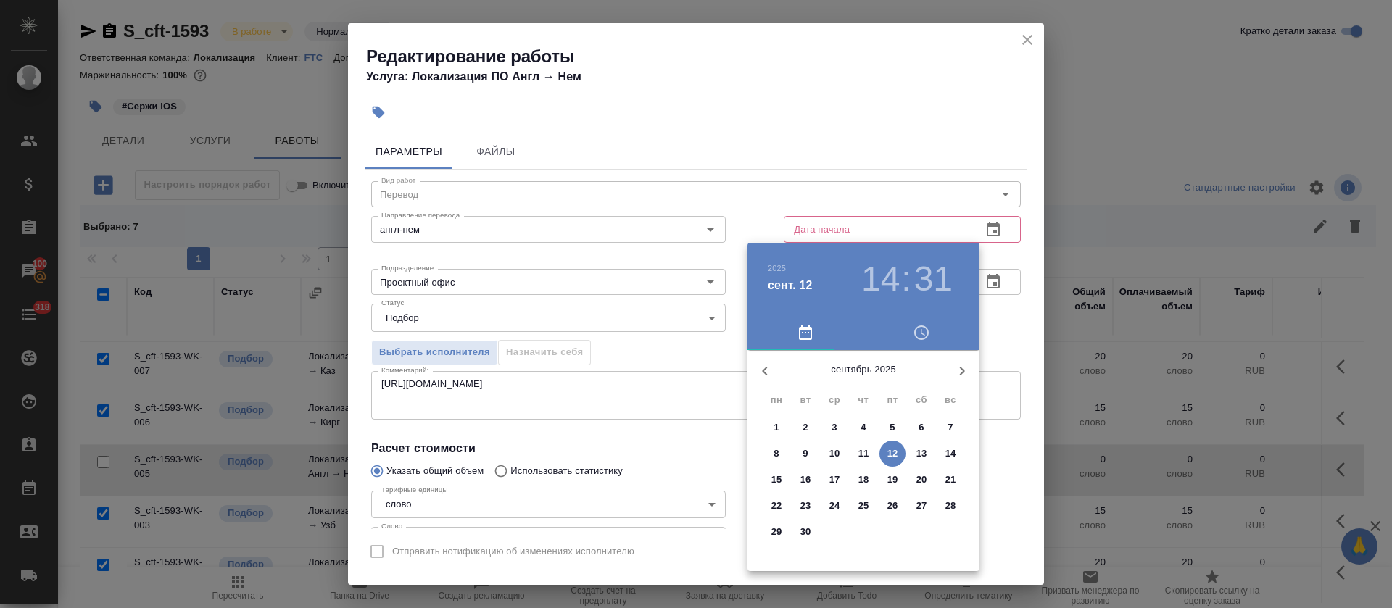
click at [889, 453] on p "12" at bounding box center [892, 453] width 11 height 14
type input "12.09.2025 14:31"
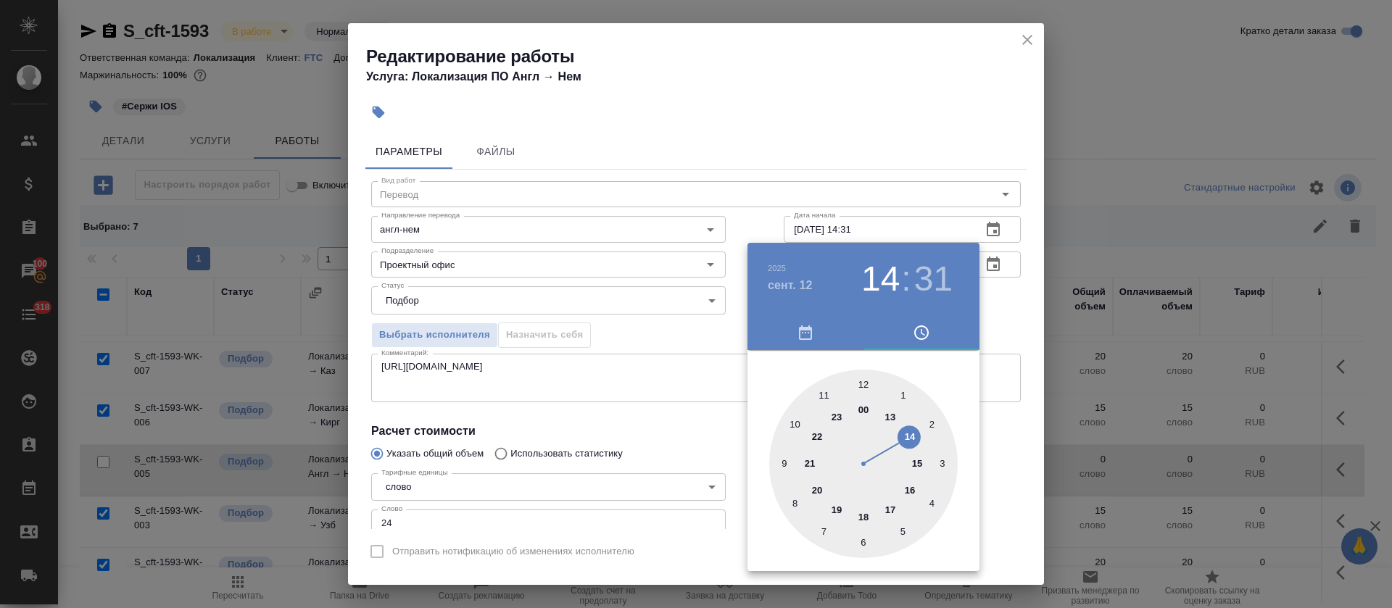
click at [705, 469] on div at bounding box center [696, 304] width 1392 height 608
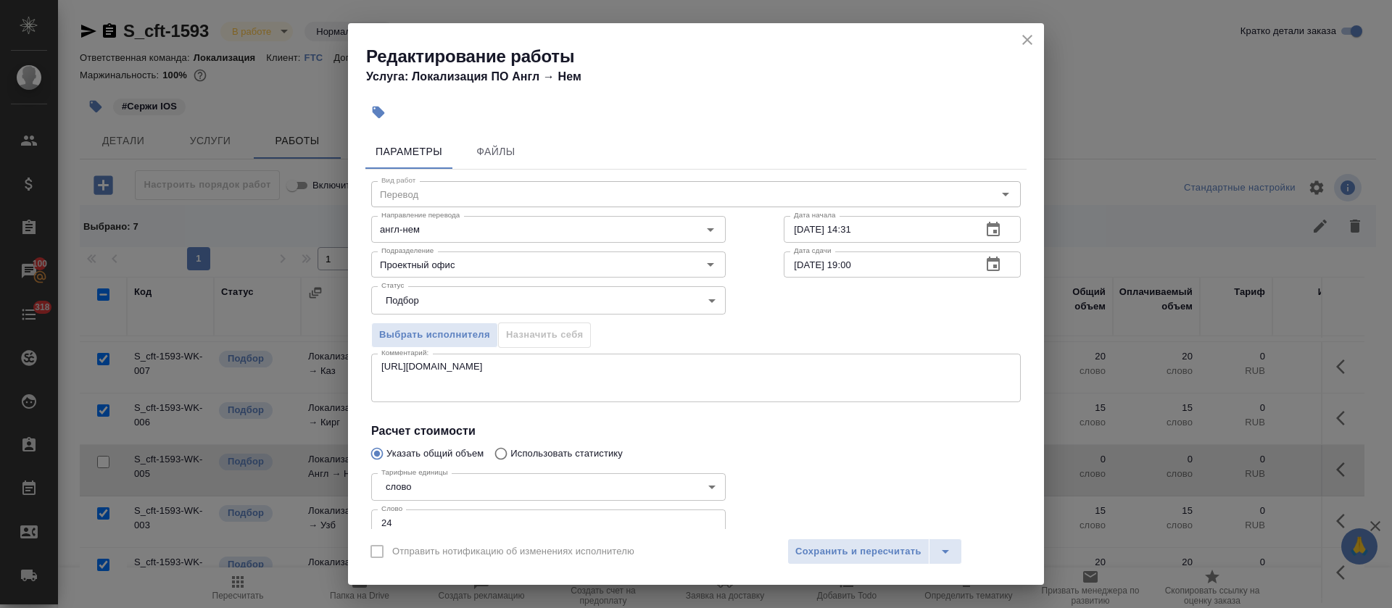
click at [984, 264] on icon "button" at bounding box center [992, 264] width 17 height 17
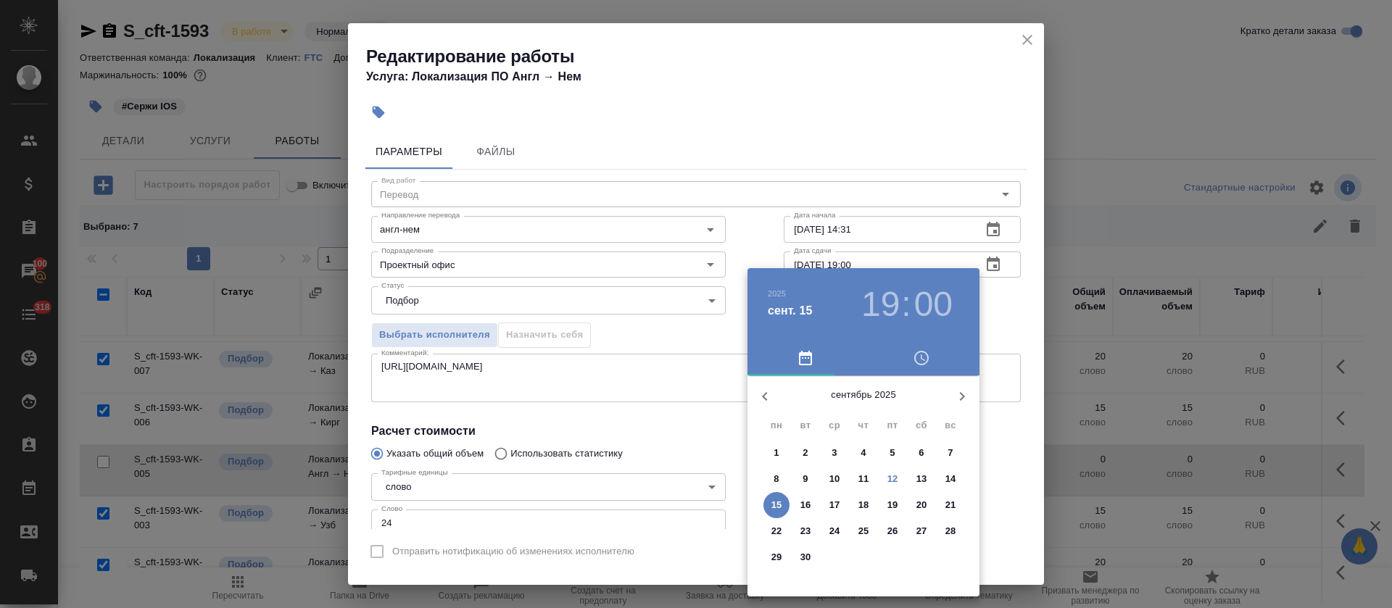
click at [894, 307] on h3 "19" at bounding box center [880, 304] width 38 height 41
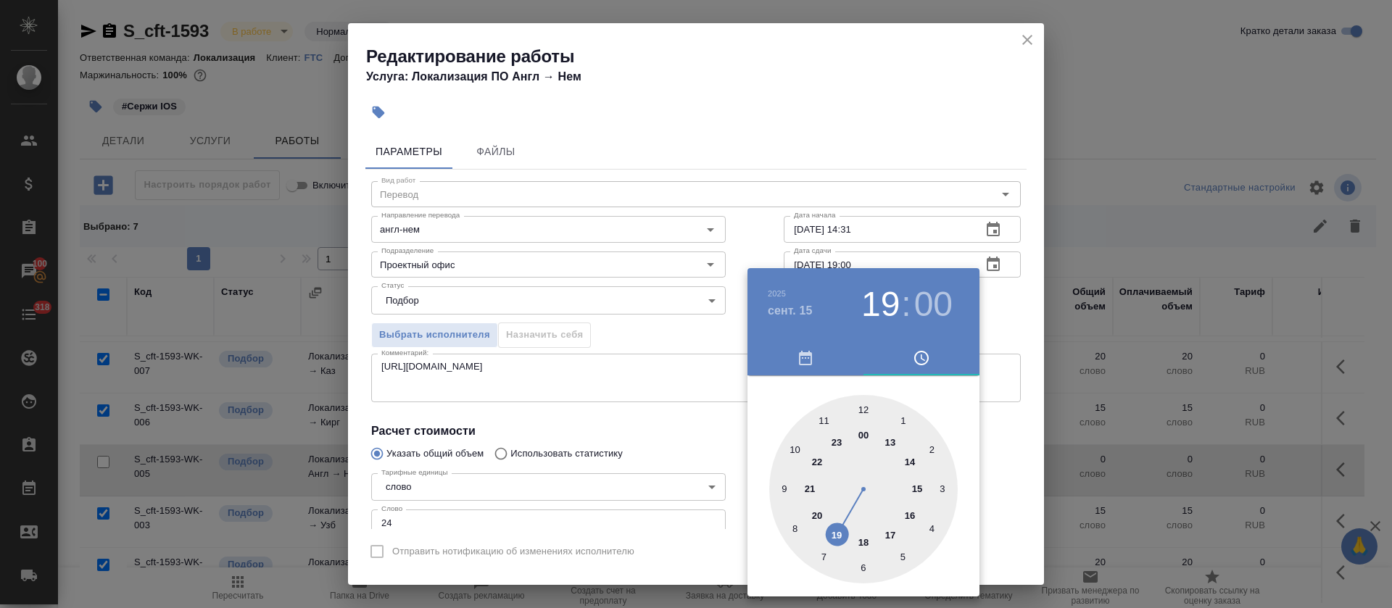
click at [863, 406] on div at bounding box center [863, 489] width 188 height 188
type input "15.09.2025 12:00"
click at [702, 459] on div at bounding box center [696, 304] width 1392 height 608
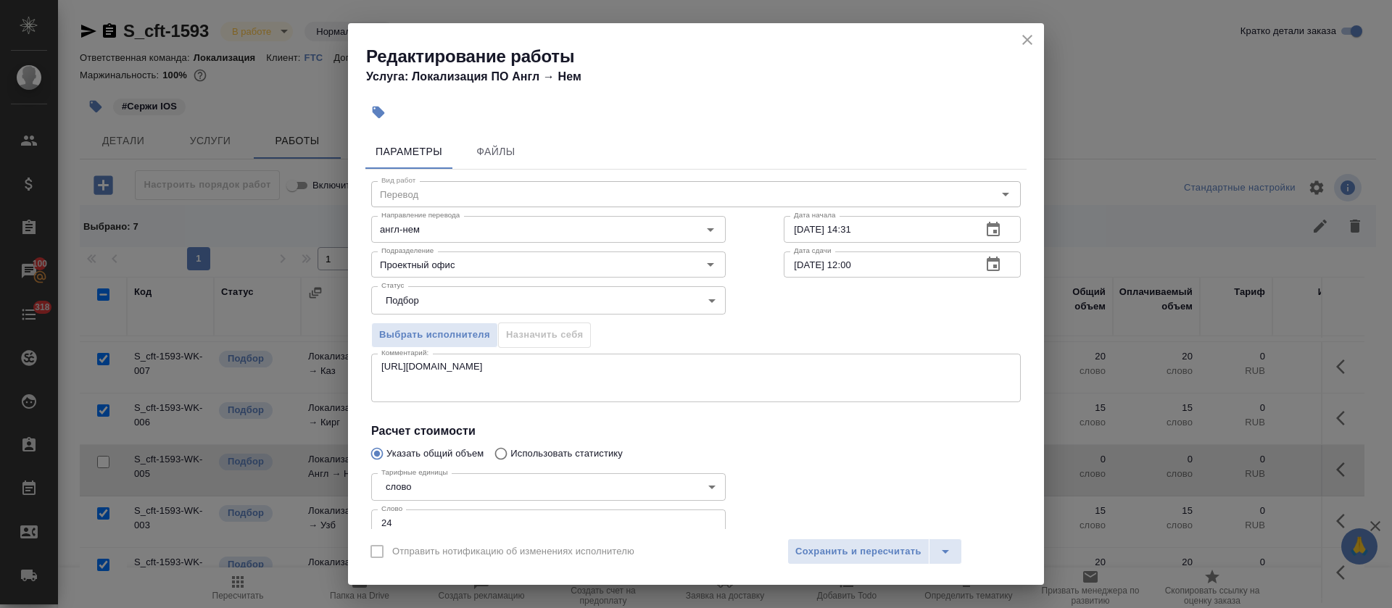
click at [870, 565] on div "Отправить нотификацию об изменениях исполнителю Сохранить и пересчитать" at bounding box center [696, 557] width 696 height 56
click at [869, 557] on span "Сохранить и пересчитать" at bounding box center [858, 552] width 126 height 17
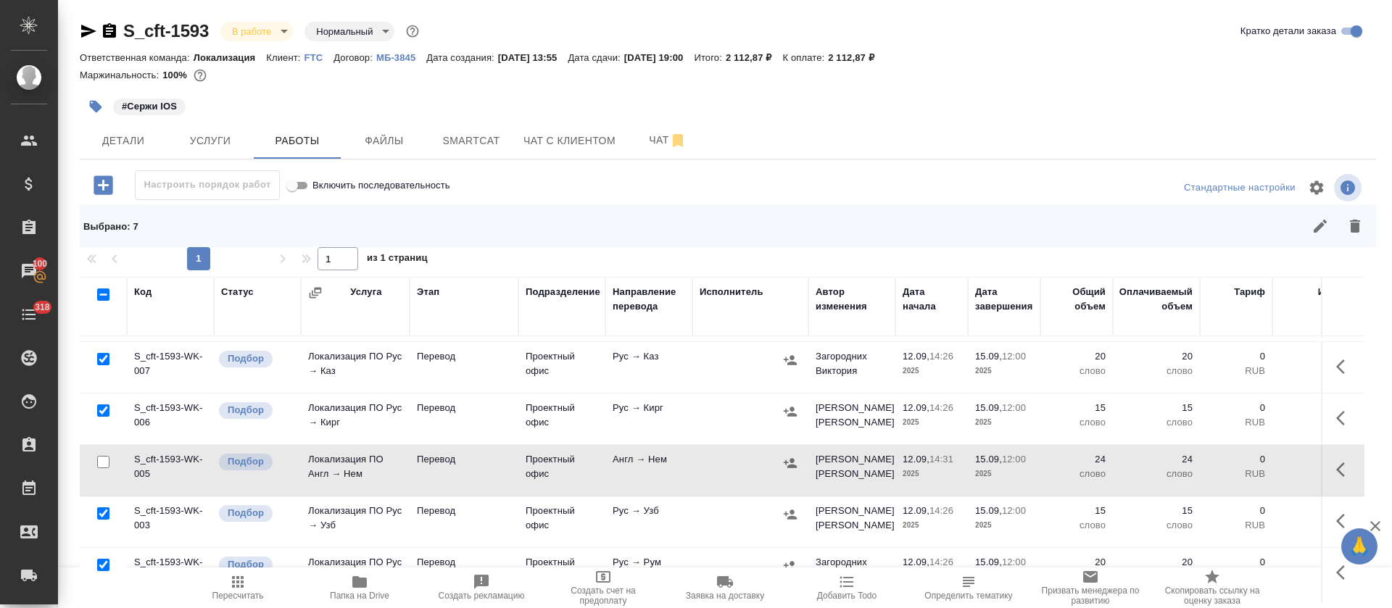
scroll to position [99, 0]
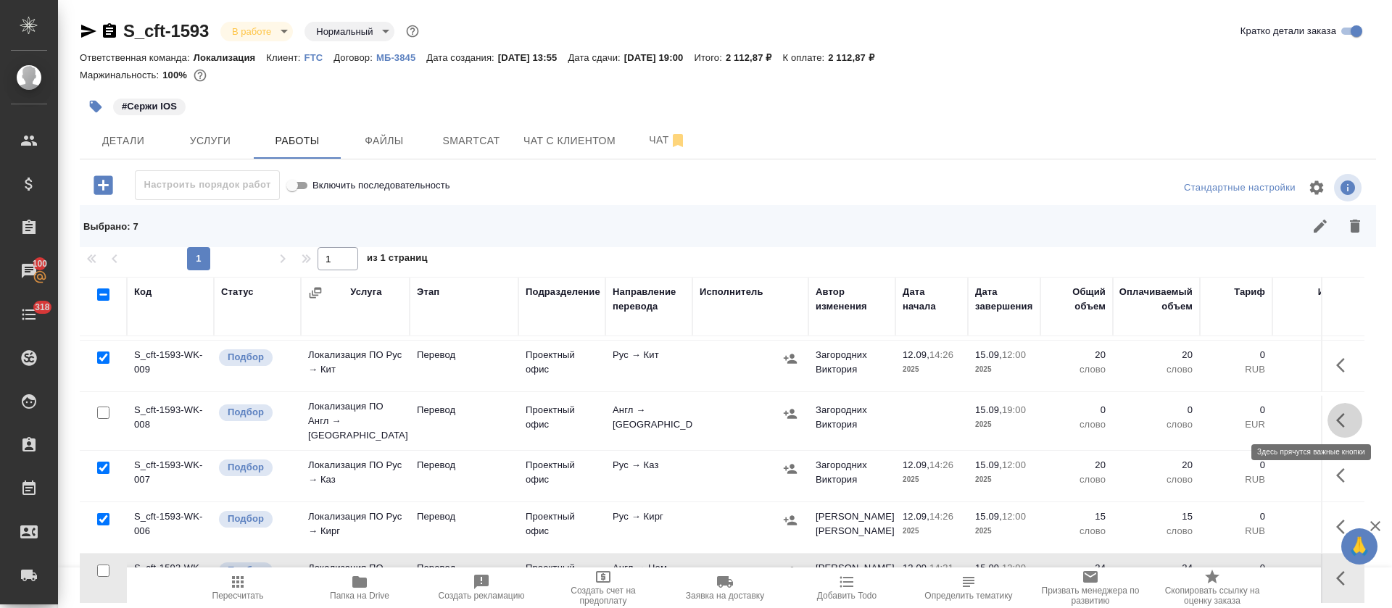
drag, startPoint x: 1302, startPoint y: 412, endPoint x: 1235, endPoint y: 453, distance: 78.1
click at [1327, 412] on button "button" at bounding box center [1344, 420] width 35 height 35
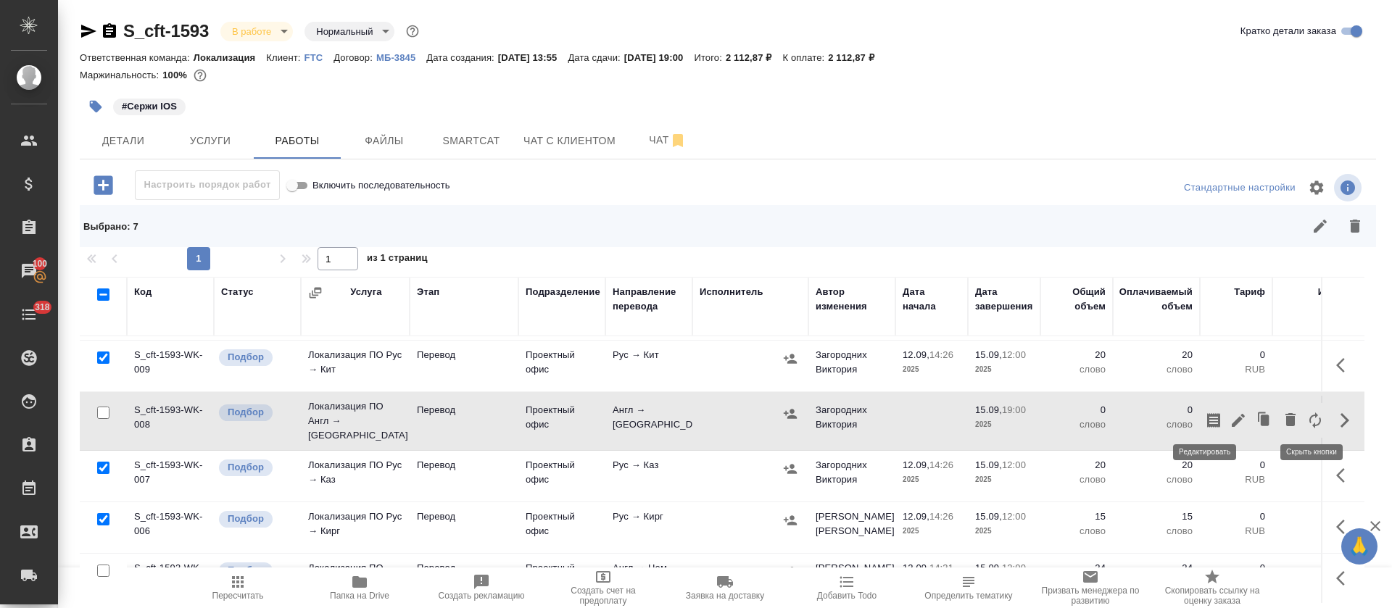
click at [1229, 418] on icon "button" at bounding box center [1237, 420] width 17 height 17
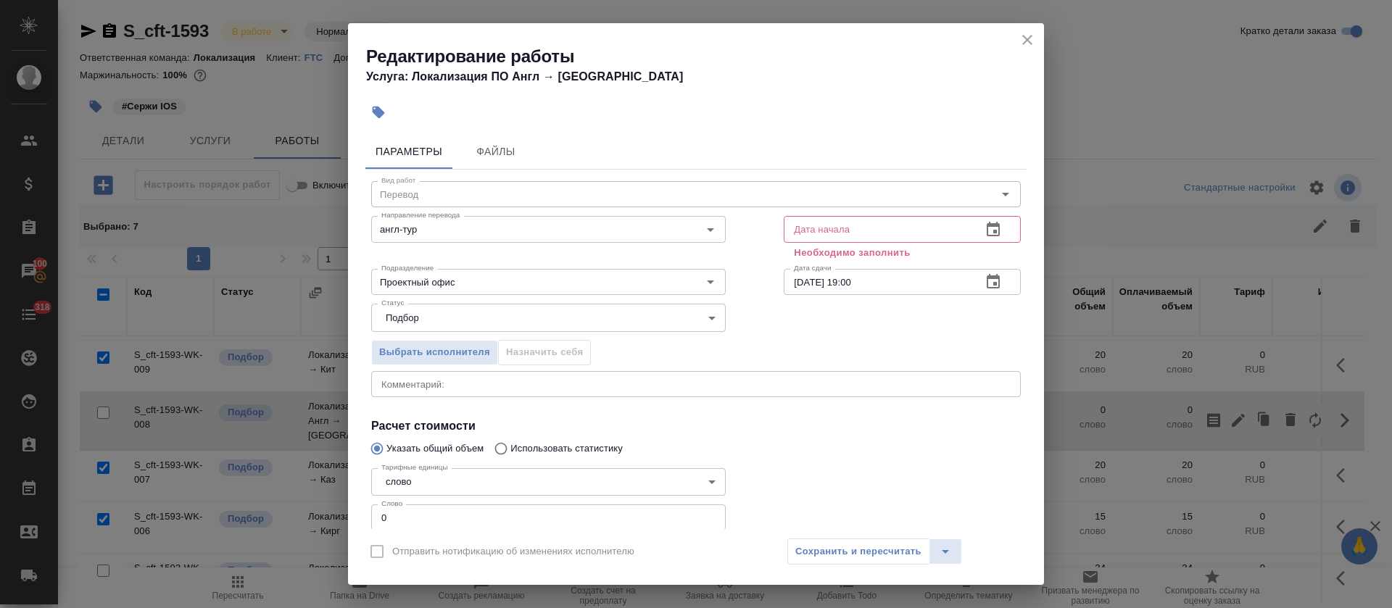
click at [548, 489] on body "🙏 .cls-1 fill:#fff; AWATERA Tretyakova Olga Клиенты Спецификации Заказы 100 Чат…" at bounding box center [696, 304] width 1392 height 608
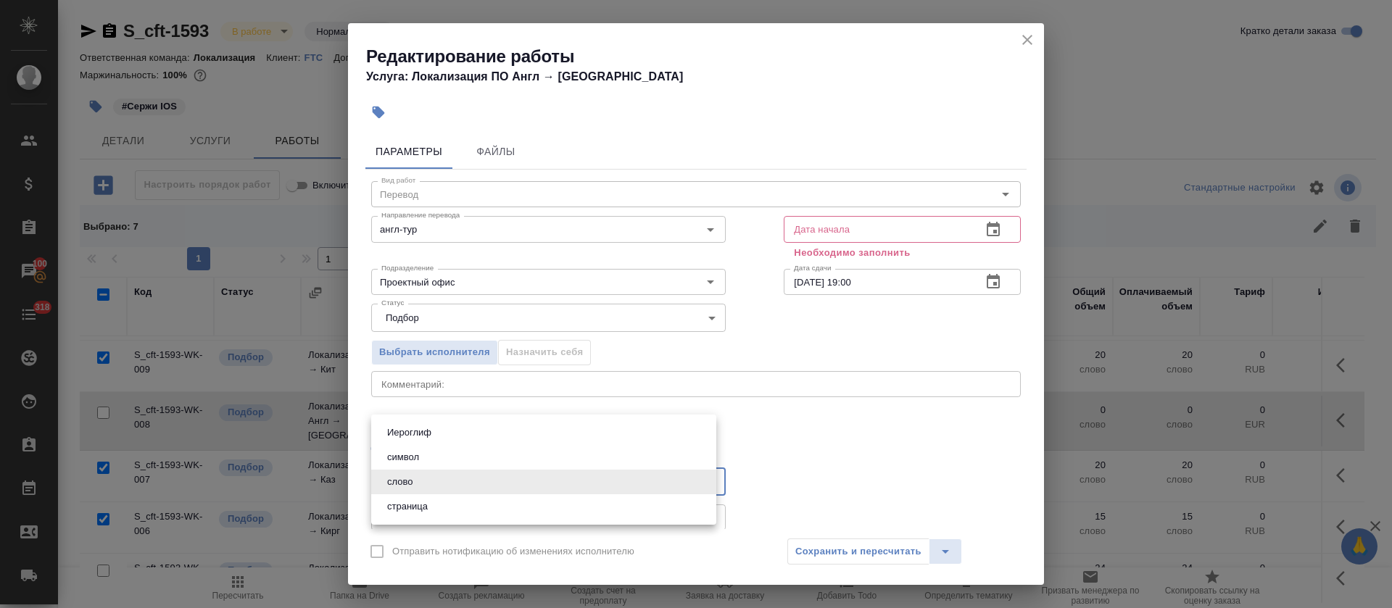
click at [409, 492] on li "слово" at bounding box center [543, 482] width 345 height 25
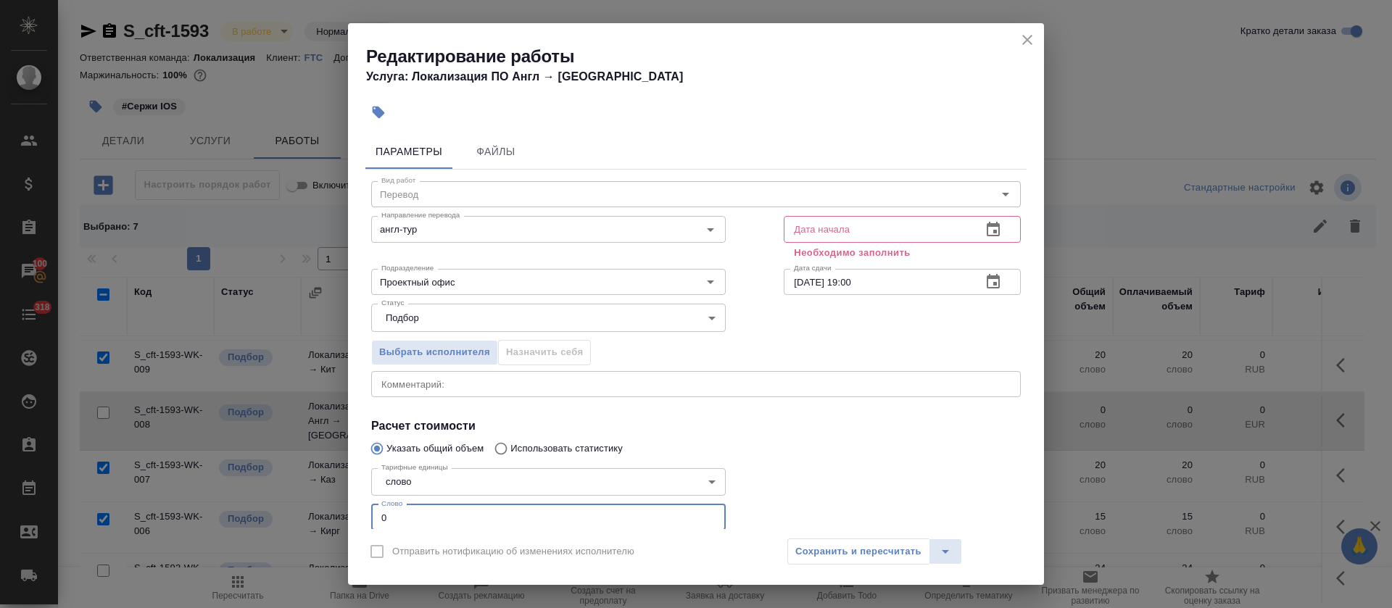
scroll to position [75, 0]
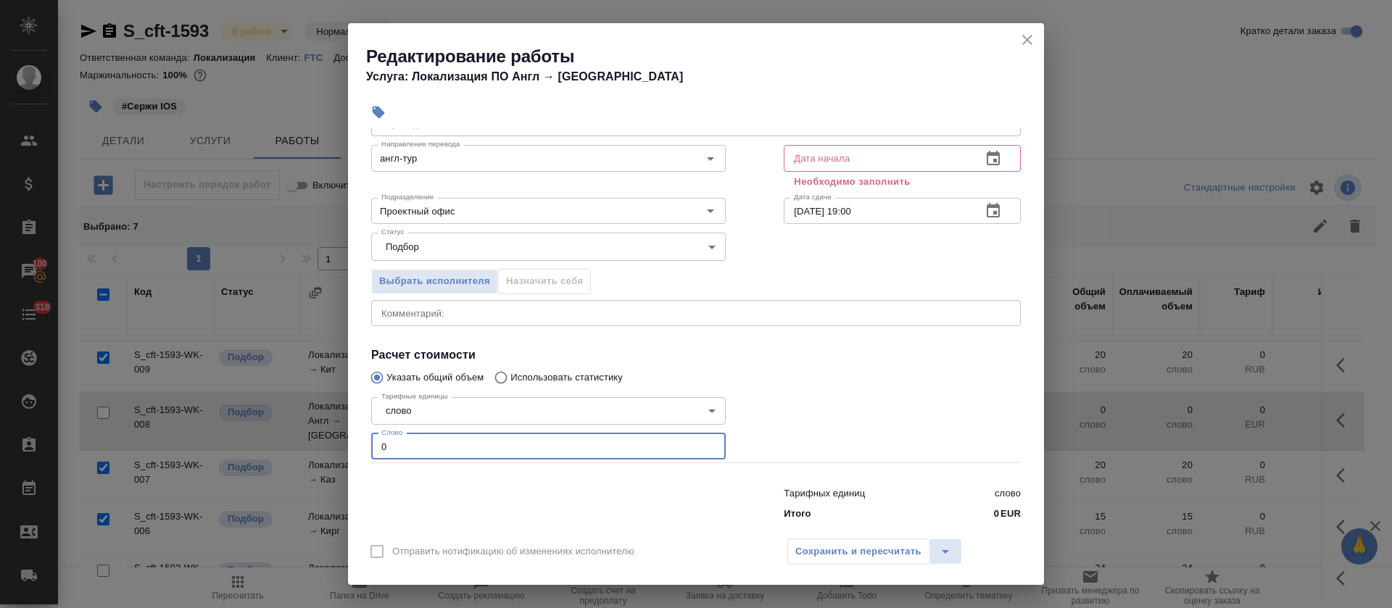
click at [383, 519] on div "Вид работ Перевод Вид работ Направление перевода англ-тур Направление перевода …" at bounding box center [695, 313] width 661 height 428
type input "24"
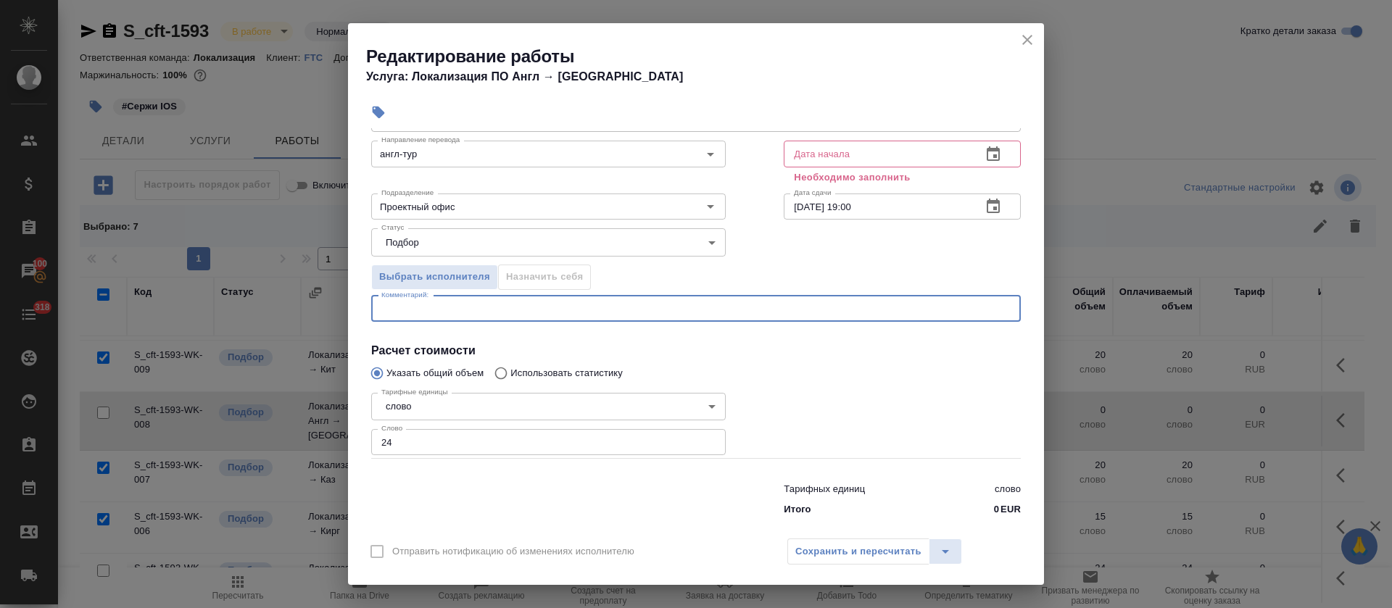
click at [440, 309] on textarea at bounding box center [695, 308] width 629 height 11
paste textarea "https://smartcat.com/editor?v=2&selectedStage=1&backUrl=%2Fprojects%2F5cfbfd1e-…"
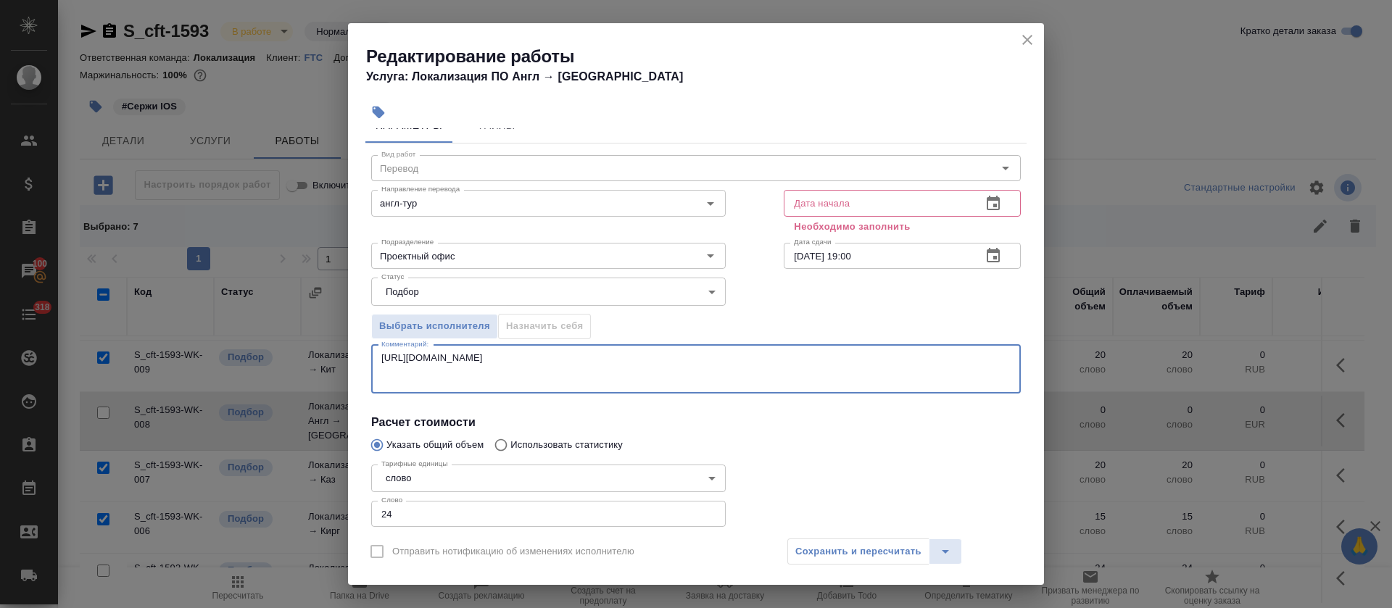
scroll to position [0, 0]
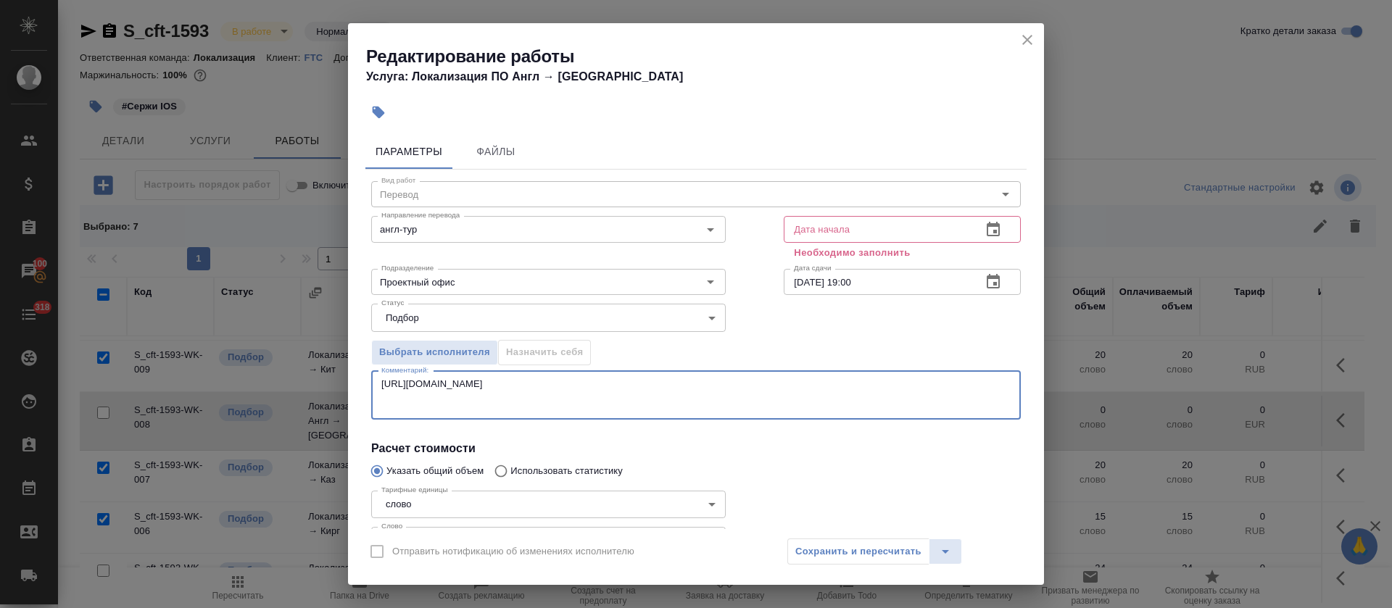
type textarea "https://smartcat.com/editor?v=2&selectedStage=1&backUrl=%2Fprojects%2F5cfbfd1e-…"
click at [986, 232] on button "button" at bounding box center [993, 229] width 35 height 35
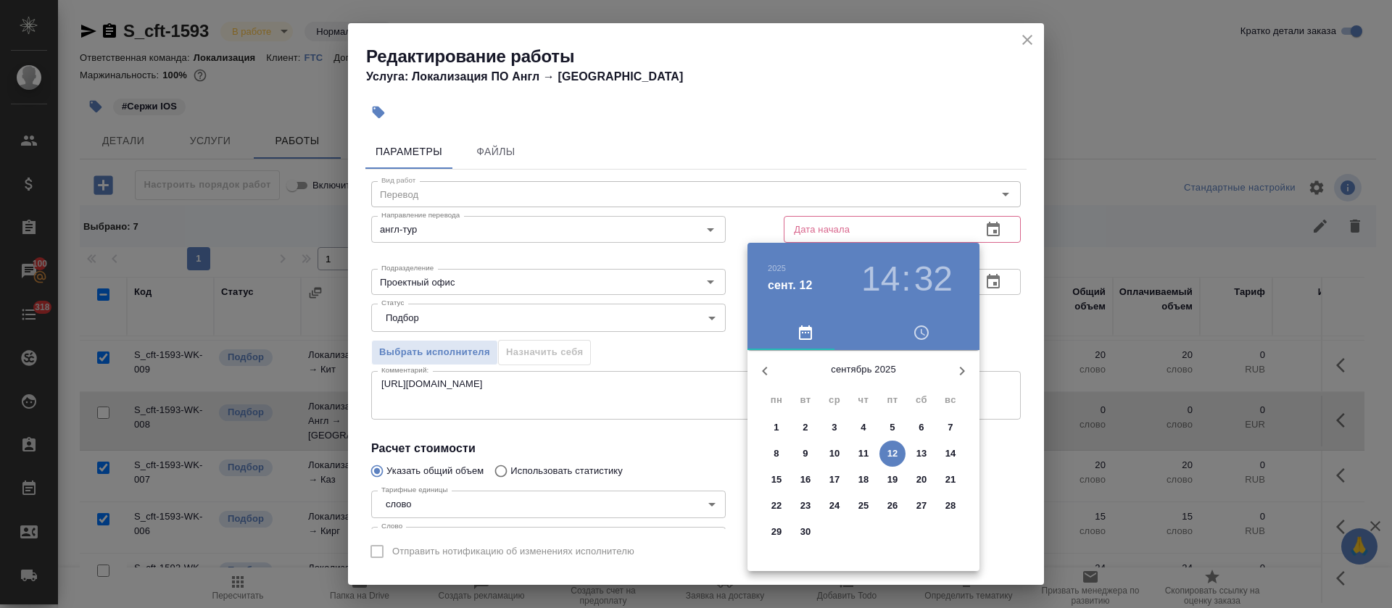
click at [888, 463] on button "12" at bounding box center [892, 454] width 26 height 26
type input "12.09.2025 14:32"
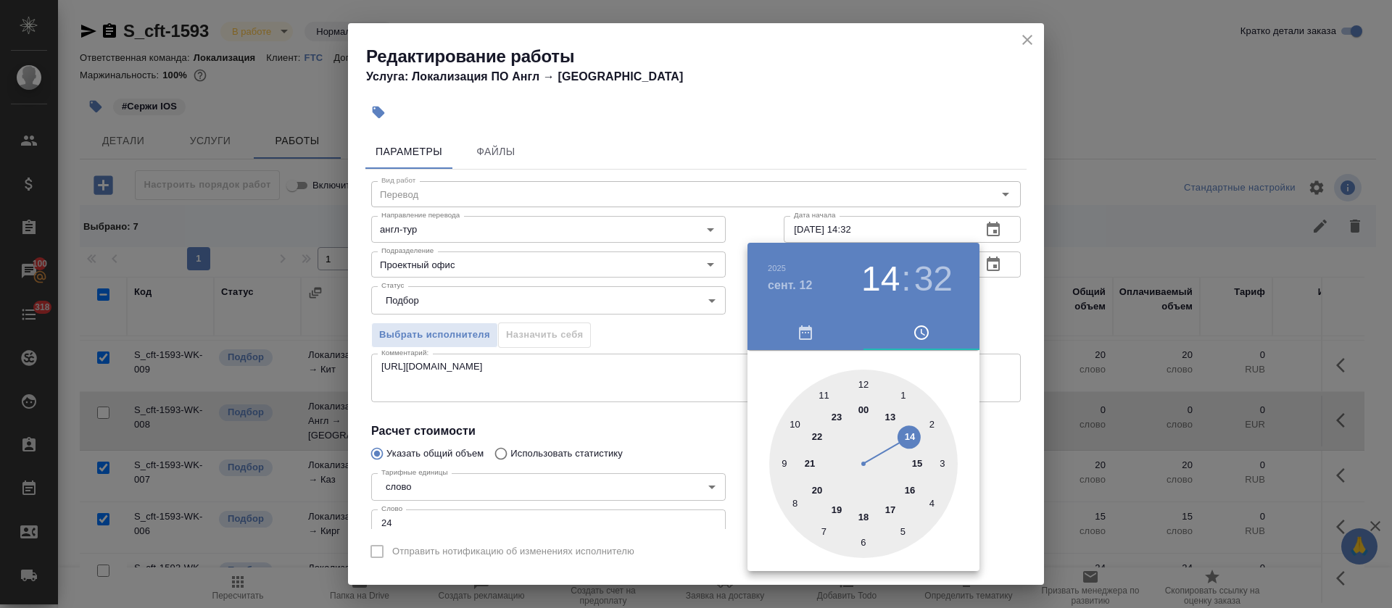
click at [740, 460] on div at bounding box center [696, 304] width 1392 height 608
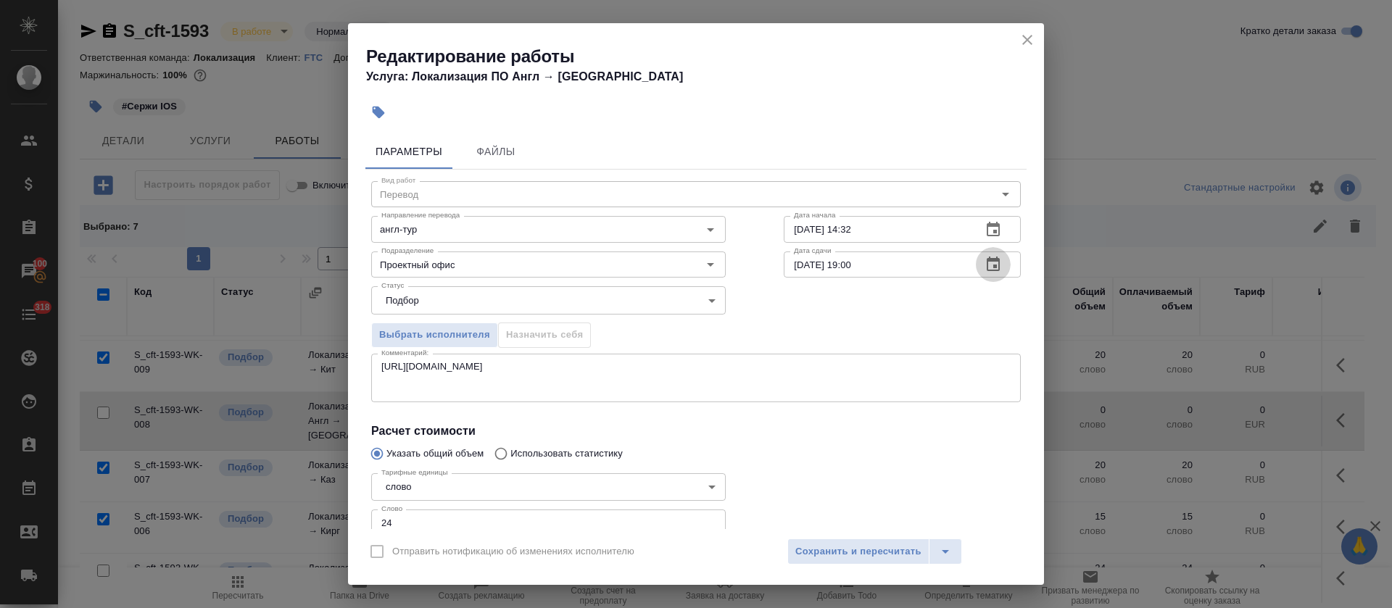
click at [986, 263] on icon "button" at bounding box center [992, 264] width 13 height 14
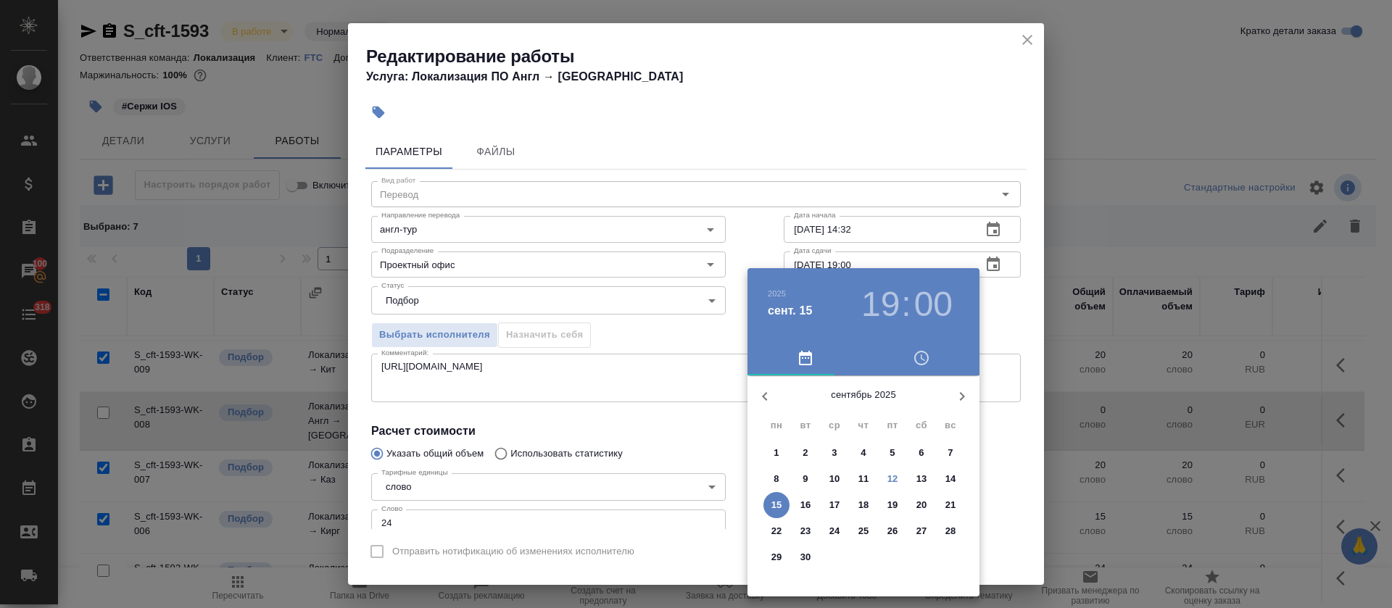
click at [889, 309] on h3 "19" at bounding box center [880, 304] width 38 height 41
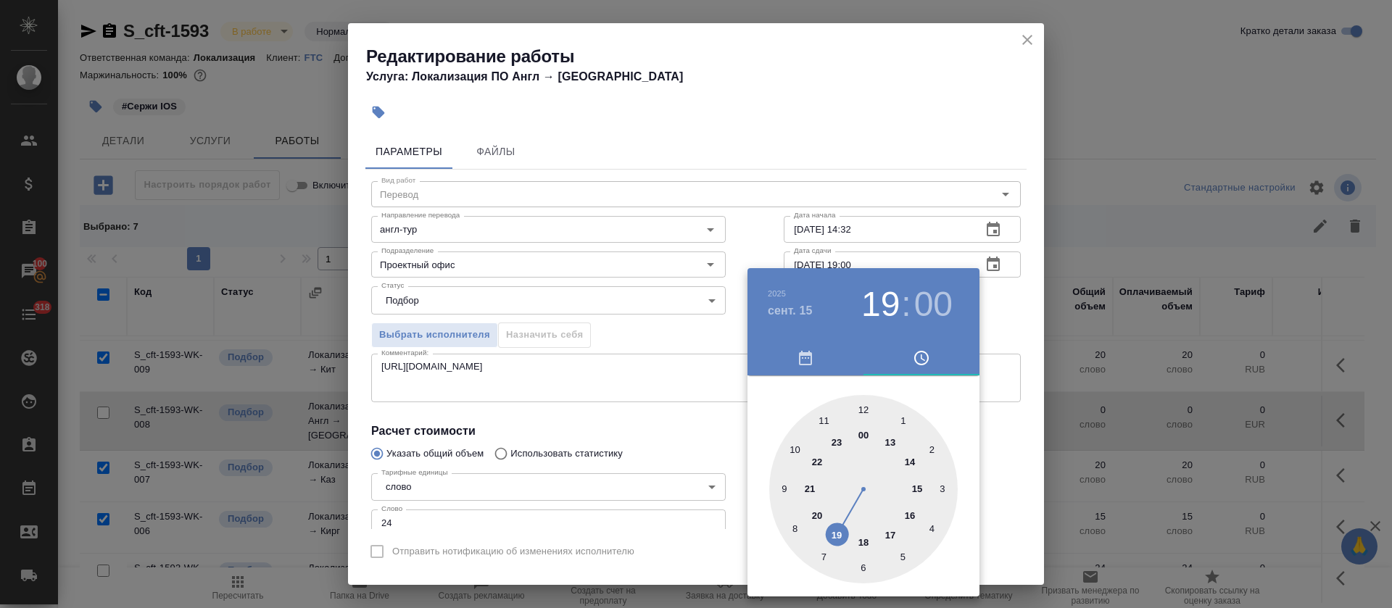
click at [865, 406] on div at bounding box center [863, 489] width 188 height 188
type input "15.09.2025 12:00"
click at [688, 428] on div at bounding box center [696, 304] width 1392 height 608
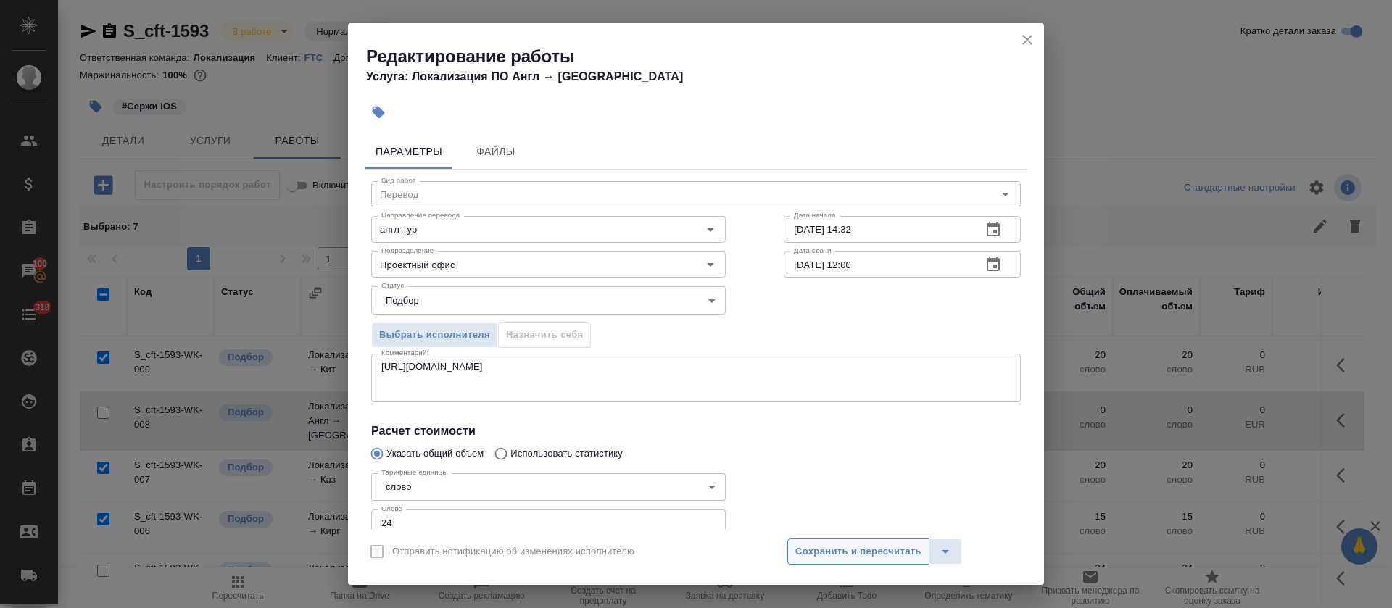
click at [843, 548] on span "Сохранить и пересчитать" at bounding box center [858, 552] width 126 height 17
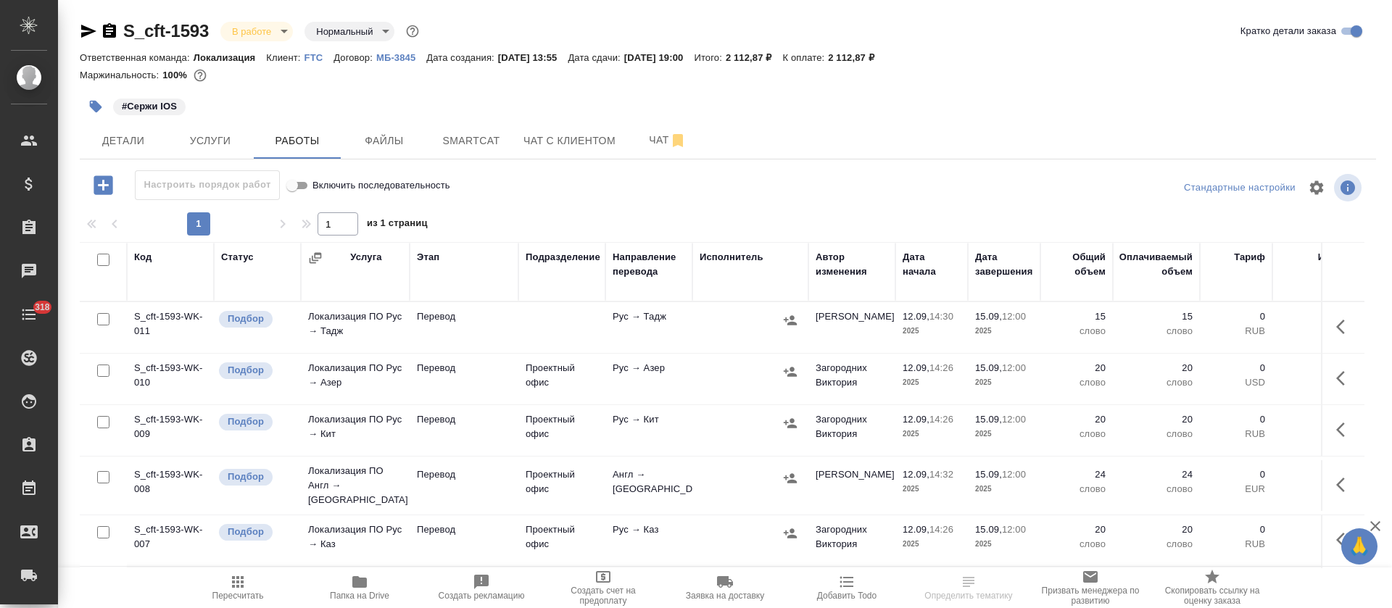
click at [792, 313] on icon "button" at bounding box center [790, 320] width 14 height 14
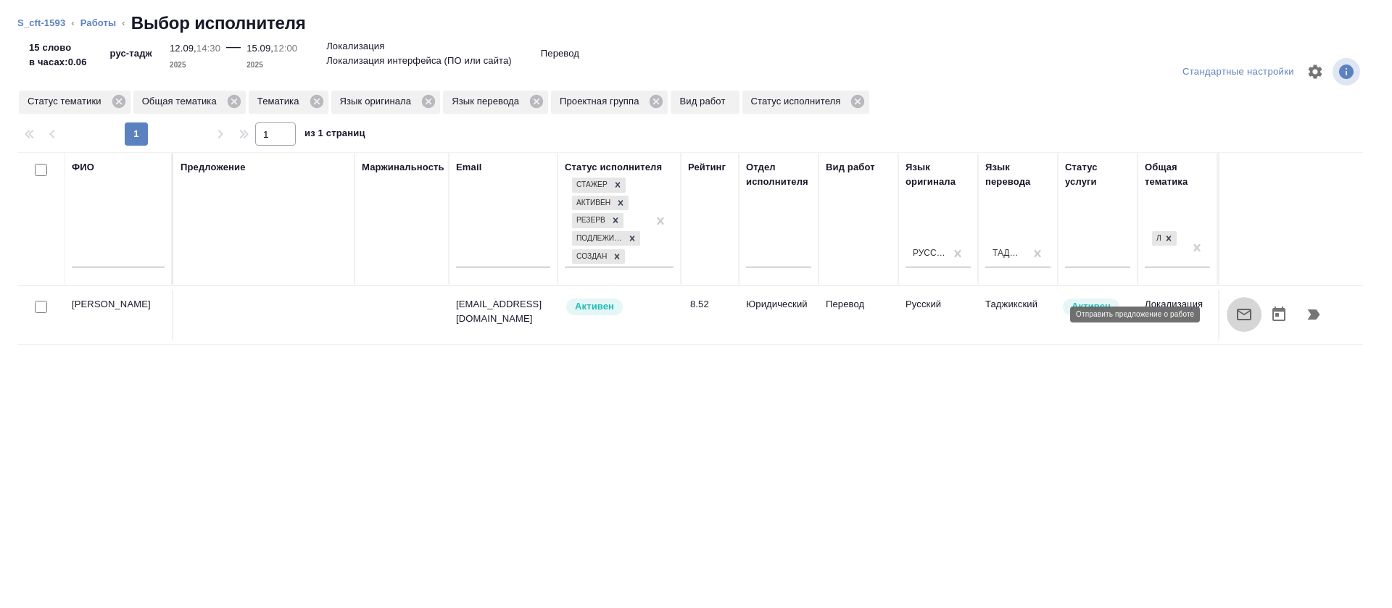
click at [1235, 311] on icon "button" at bounding box center [1243, 314] width 17 height 17
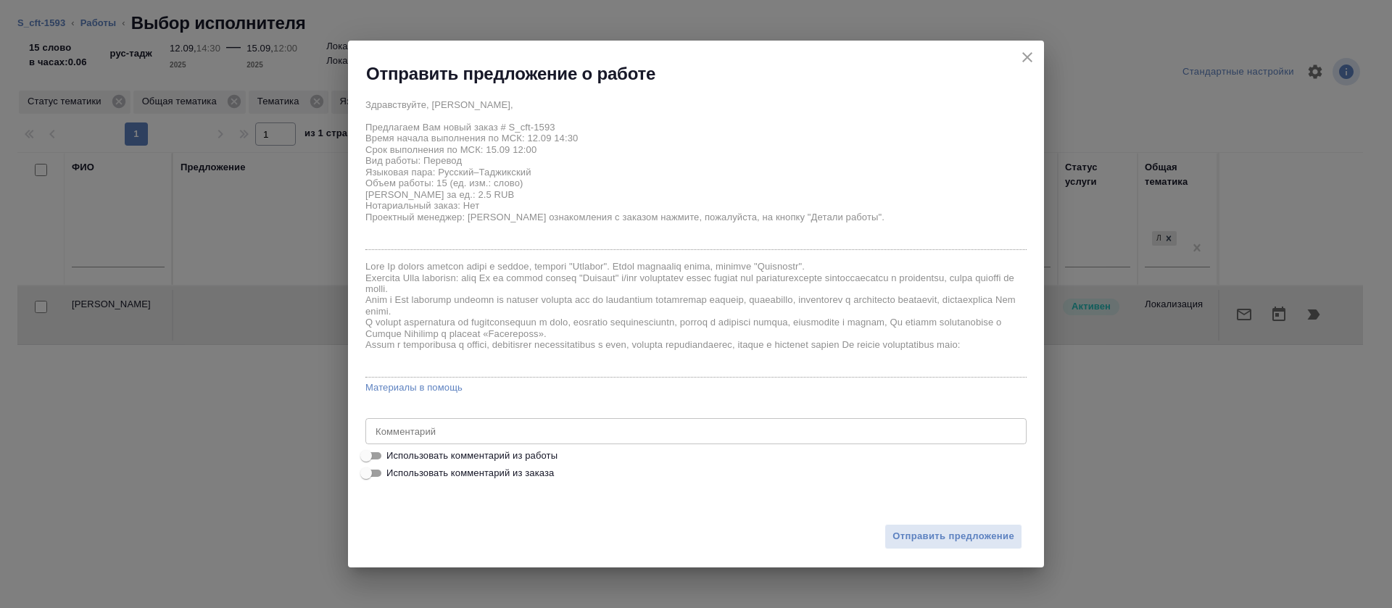
click at [537, 453] on span "Использовать комментарий из работы" at bounding box center [471, 456] width 171 height 14
click at [392, 453] on input "Использовать комментарий из работы" at bounding box center [366, 455] width 52 height 17
checkbox input "true"
type textarea "https://smartcat.com/editor?v=2&selectedStage=1&backUrl=%2Fprojects%2Fcbb2b0c1-…"
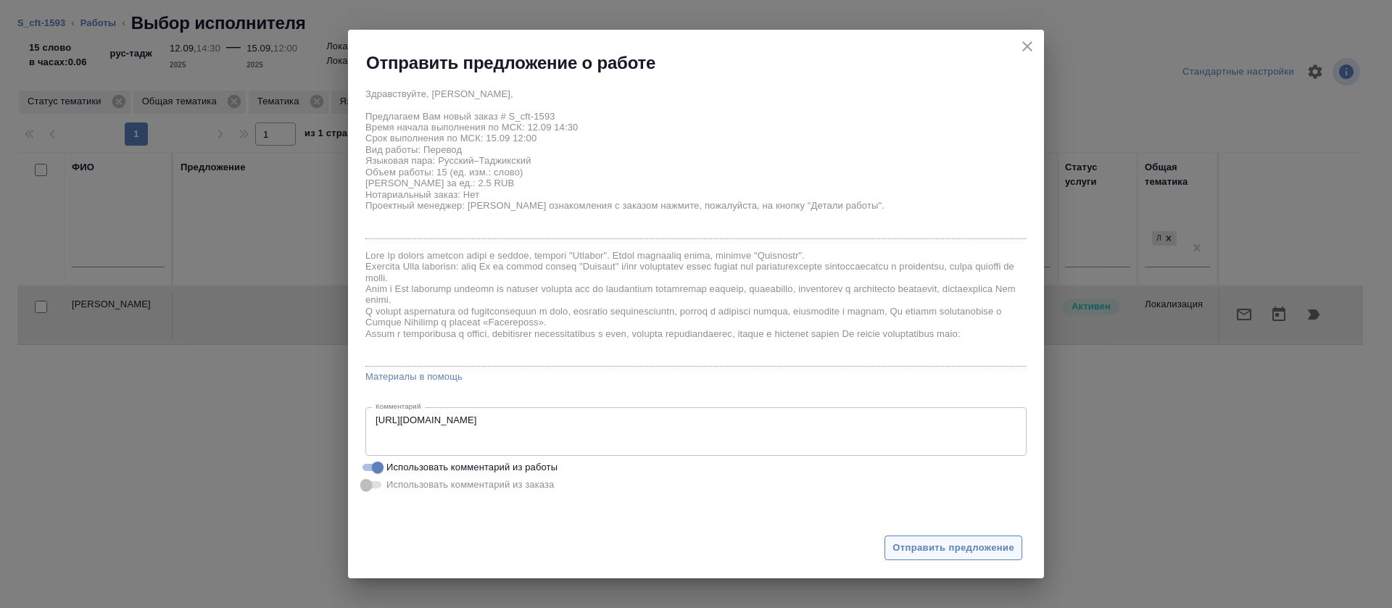
click at [903, 554] on span "Отправить предложение" at bounding box center [953, 548] width 122 height 17
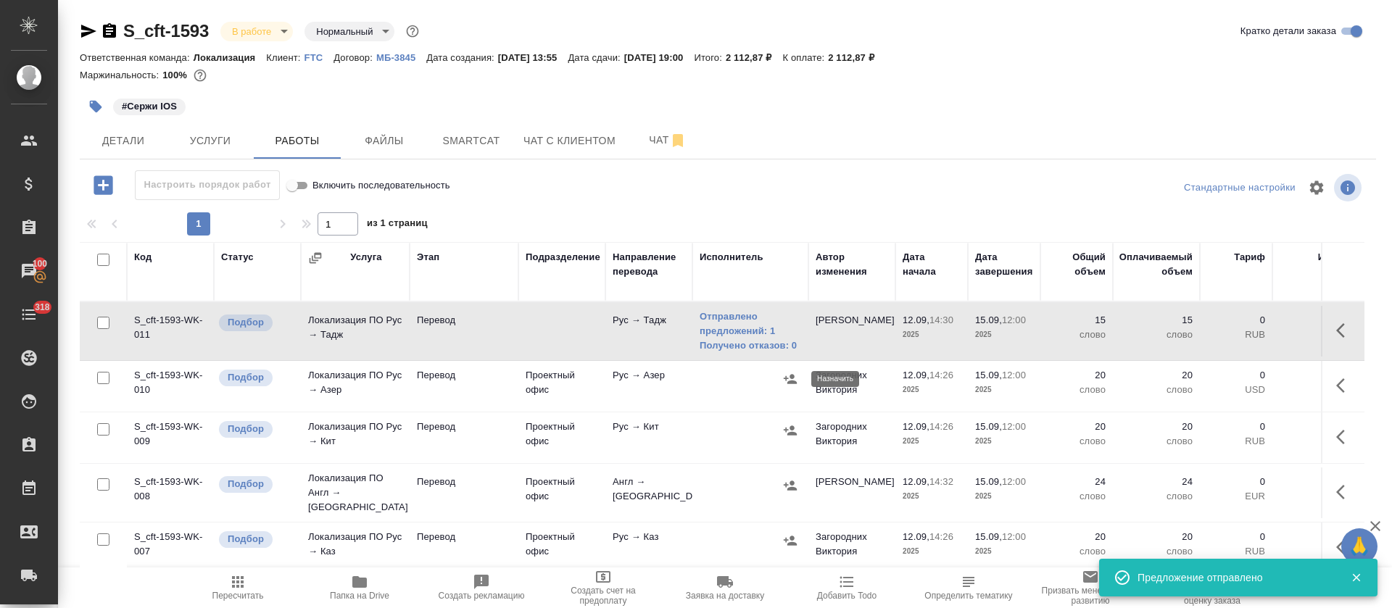
click at [790, 380] on icon "button" at bounding box center [790, 379] width 14 height 14
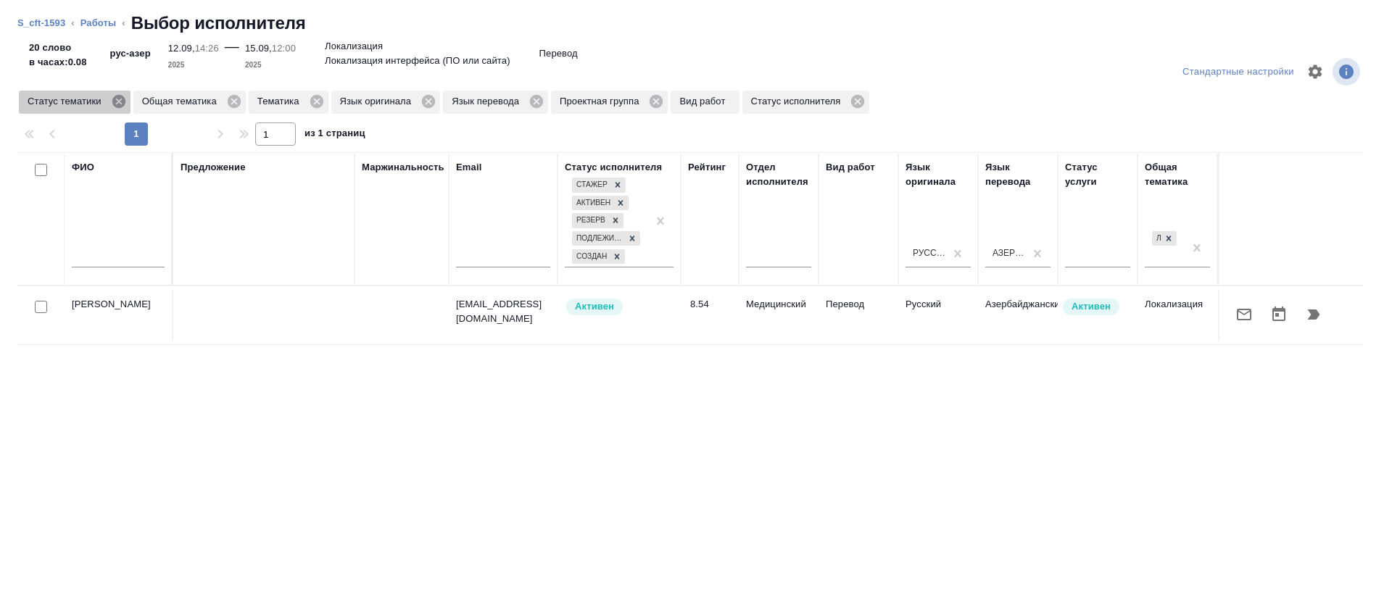
click at [119, 101] on icon at bounding box center [119, 101] width 16 height 16
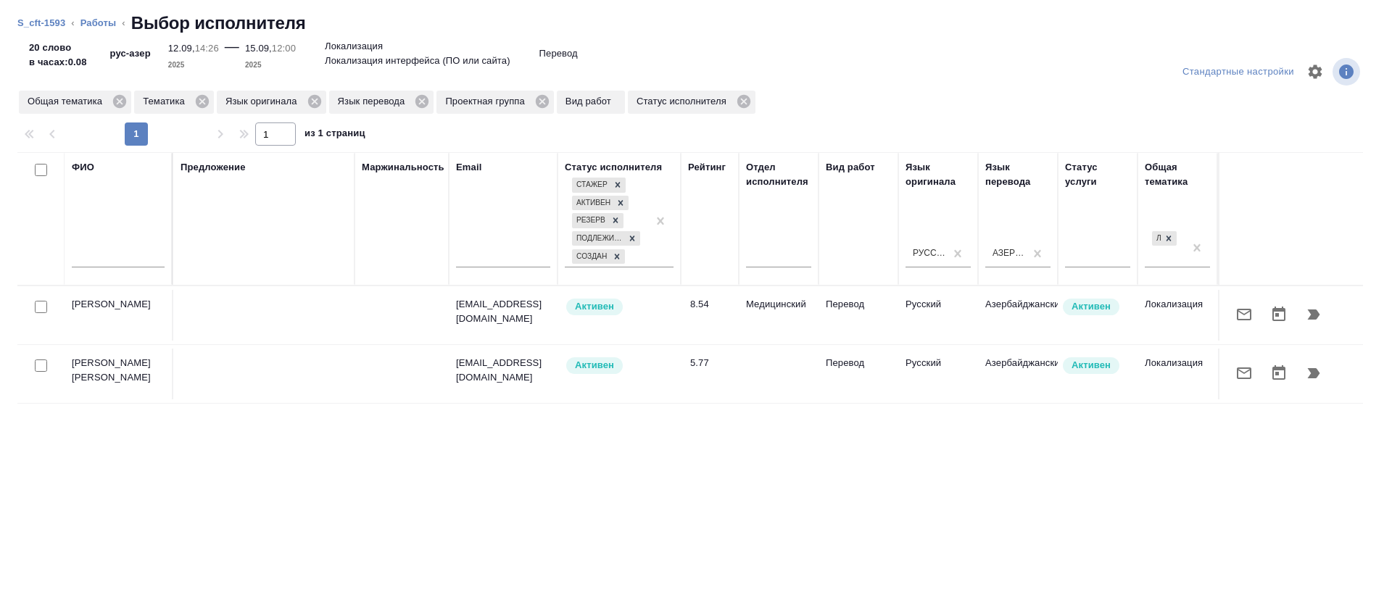
click at [1226, 362] on button "button" at bounding box center [1243, 373] width 35 height 35
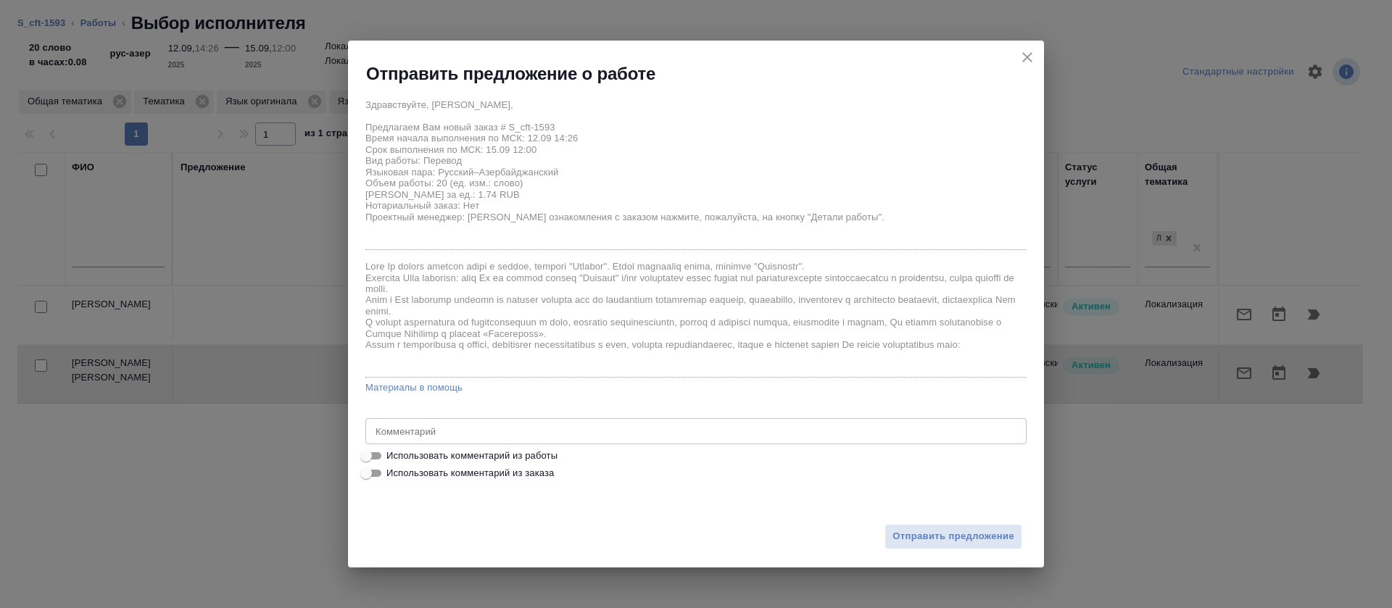
click at [525, 454] on span "Использовать комментарий из работы" at bounding box center [471, 456] width 171 height 14
click at [392, 454] on input "Использовать комментарий из работы" at bounding box center [366, 455] width 52 height 17
checkbox input "true"
type textarea "https://smartcat.com/editor?v=2&selectedStage=1&backUrl=%2Fprojects%2Fcbb2b0c1-…"
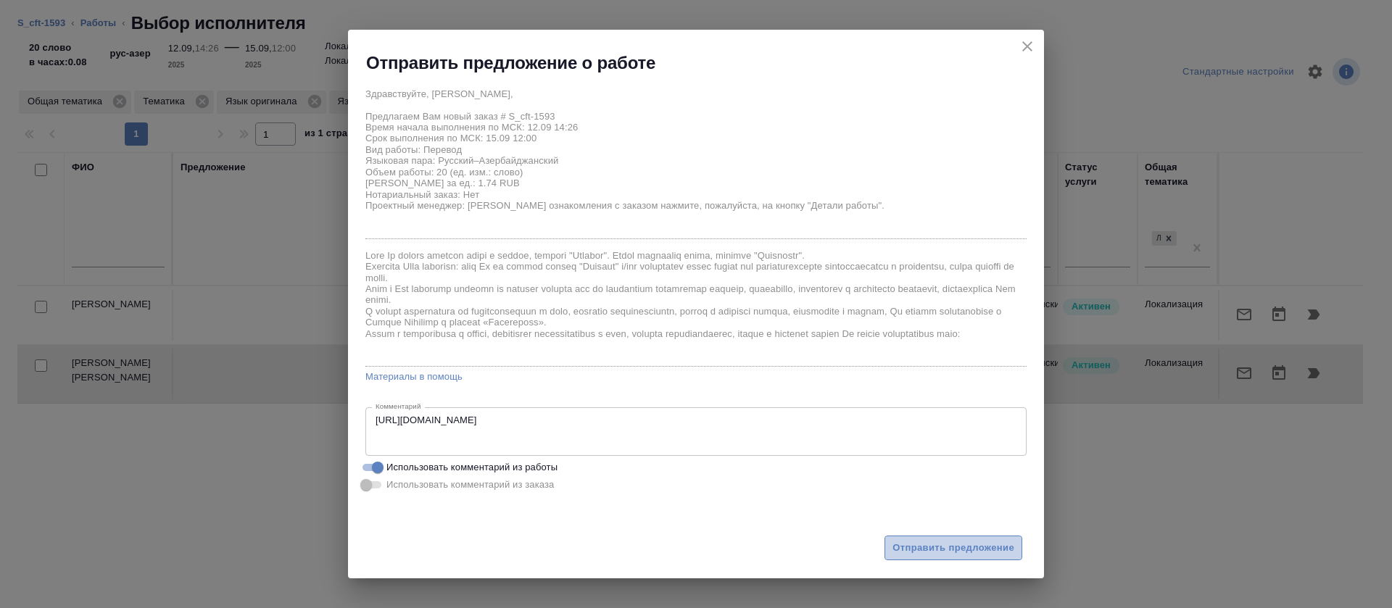
click at [920, 546] on span "Отправить предложение" at bounding box center [953, 548] width 122 height 17
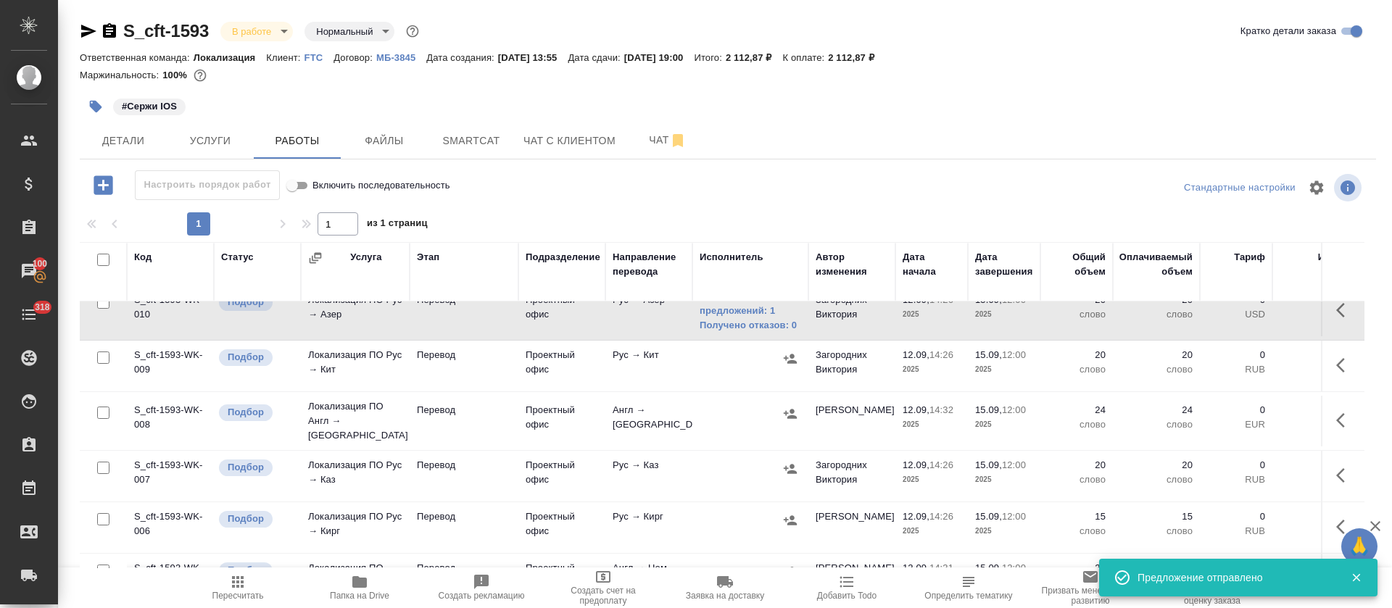
scroll to position [109, 0]
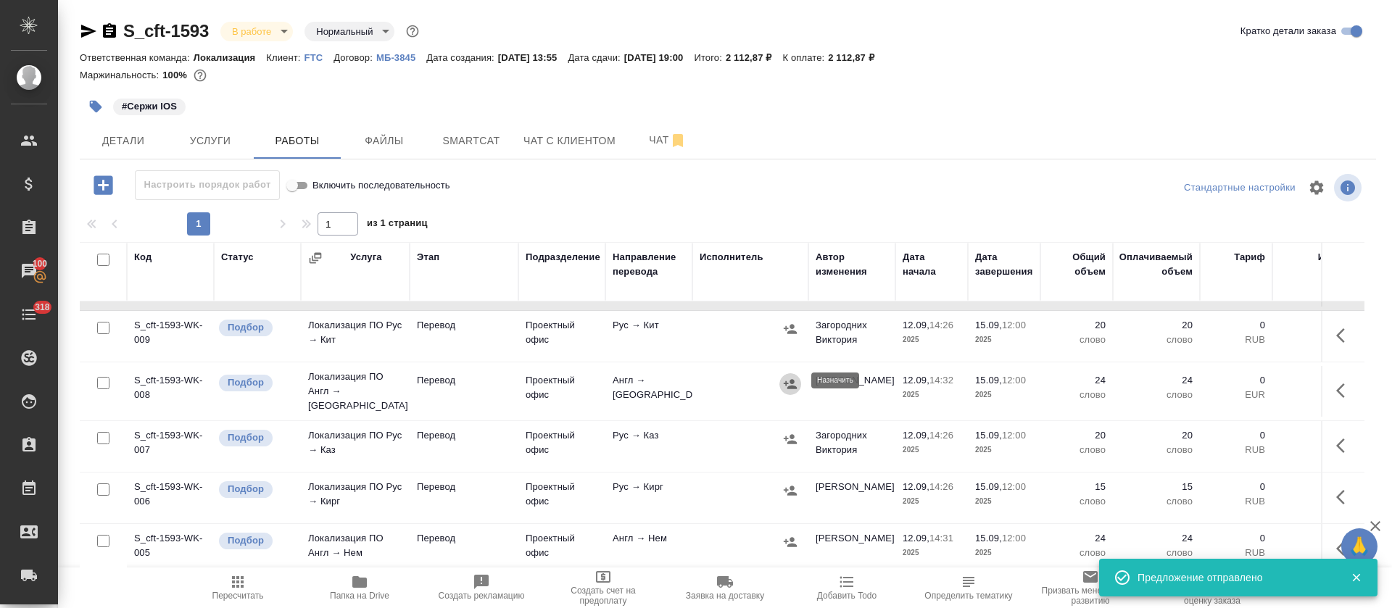
click at [788, 383] on icon "button" at bounding box center [789, 383] width 13 height 9
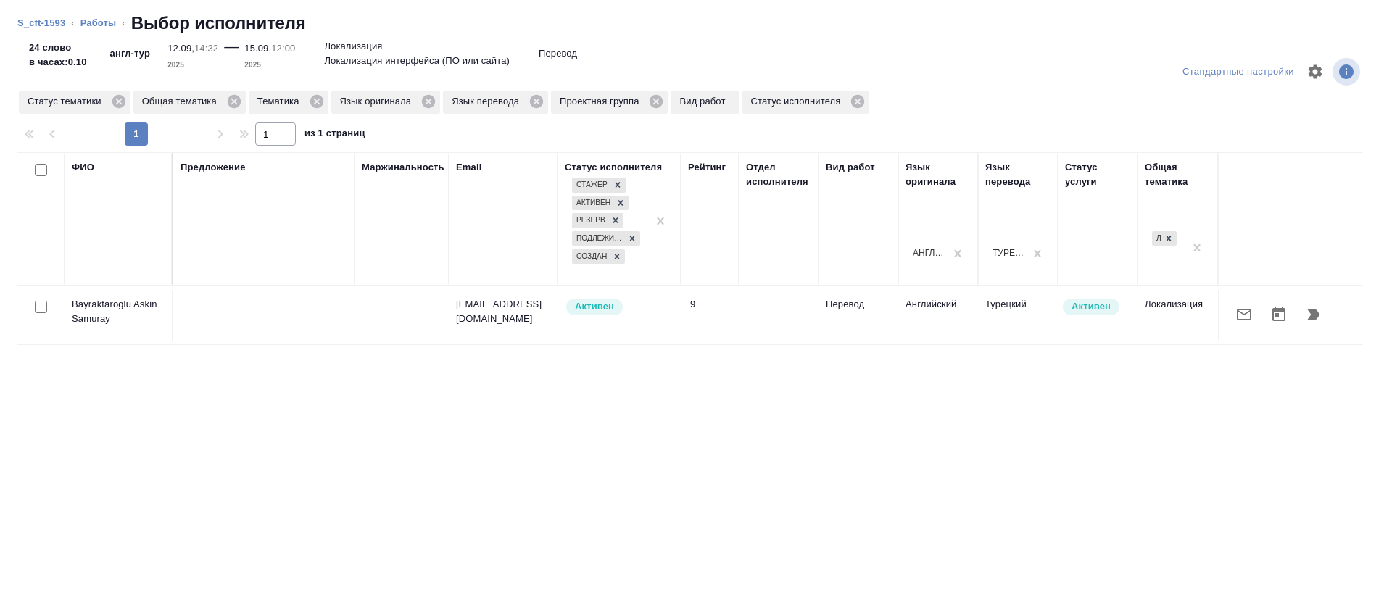
click at [1235, 310] on icon "button" at bounding box center [1243, 314] width 17 height 17
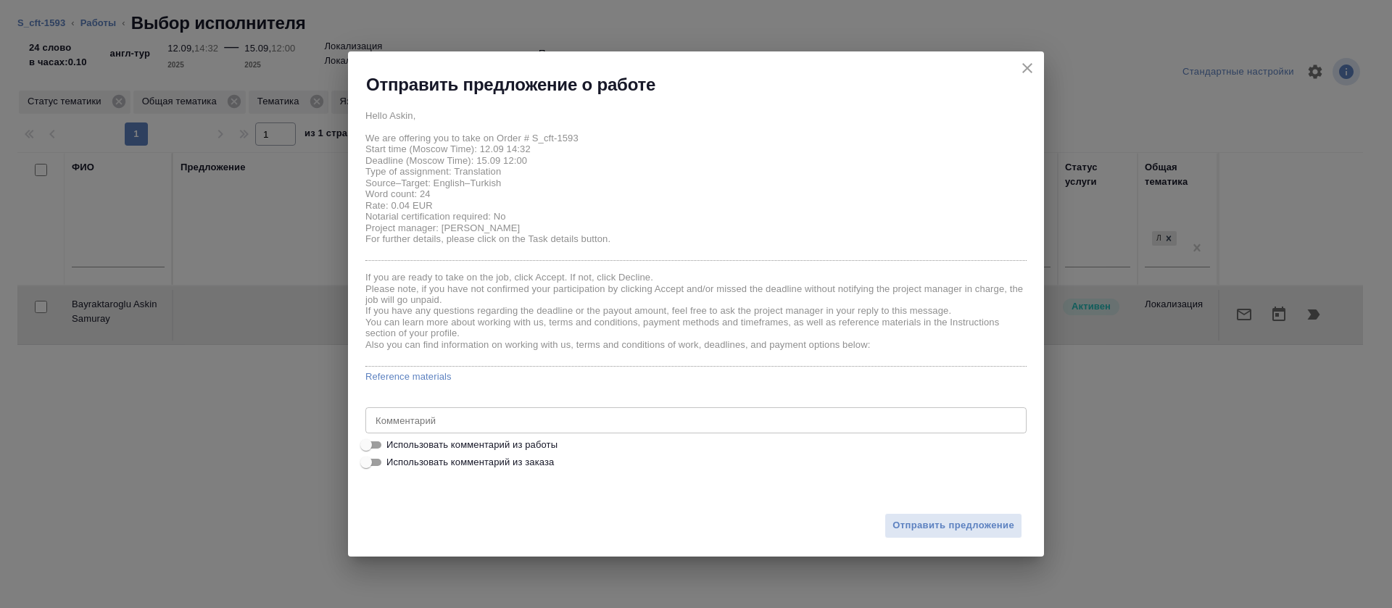
click at [551, 438] on span "Использовать комментарий из работы" at bounding box center [471, 445] width 171 height 14
click at [392, 438] on input "Использовать комментарий из работы" at bounding box center [366, 444] width 52 height 17
checkbox input "true"
type textarea "https://smartcat.com/editor?v=2&selectedStage=1&backUrl=%2Fprojects%2F5cfbfd1e-…"
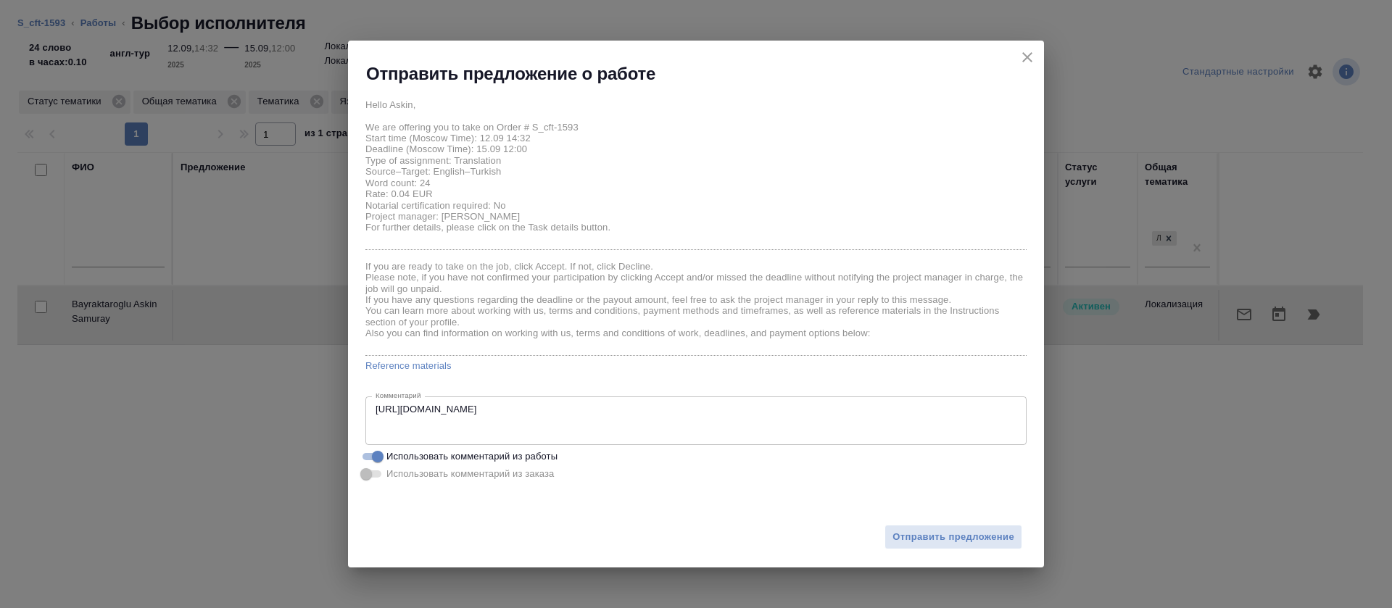
click at [913, 520] on div "Отправить предложение" at bounding box center [696, 529] width 696 height 80
click at [919, 531] on span "Отправить предложение" at bounding box center [953, 537] width 122 height 17
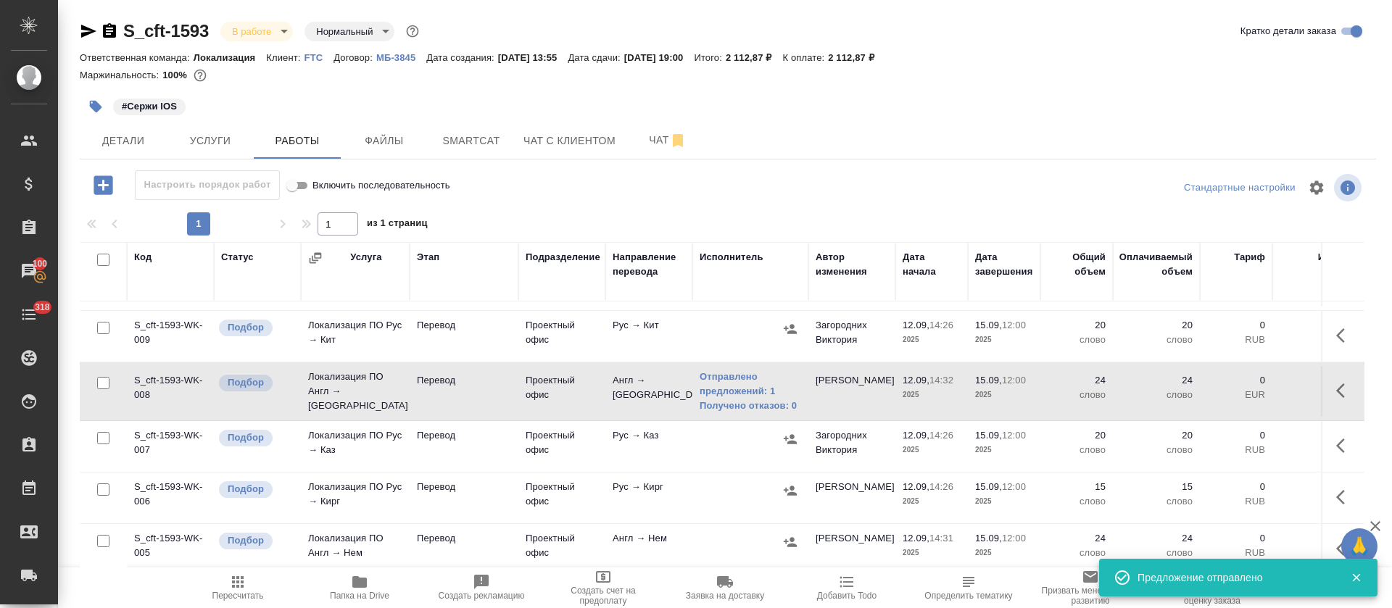
scroll to position [217, 0]
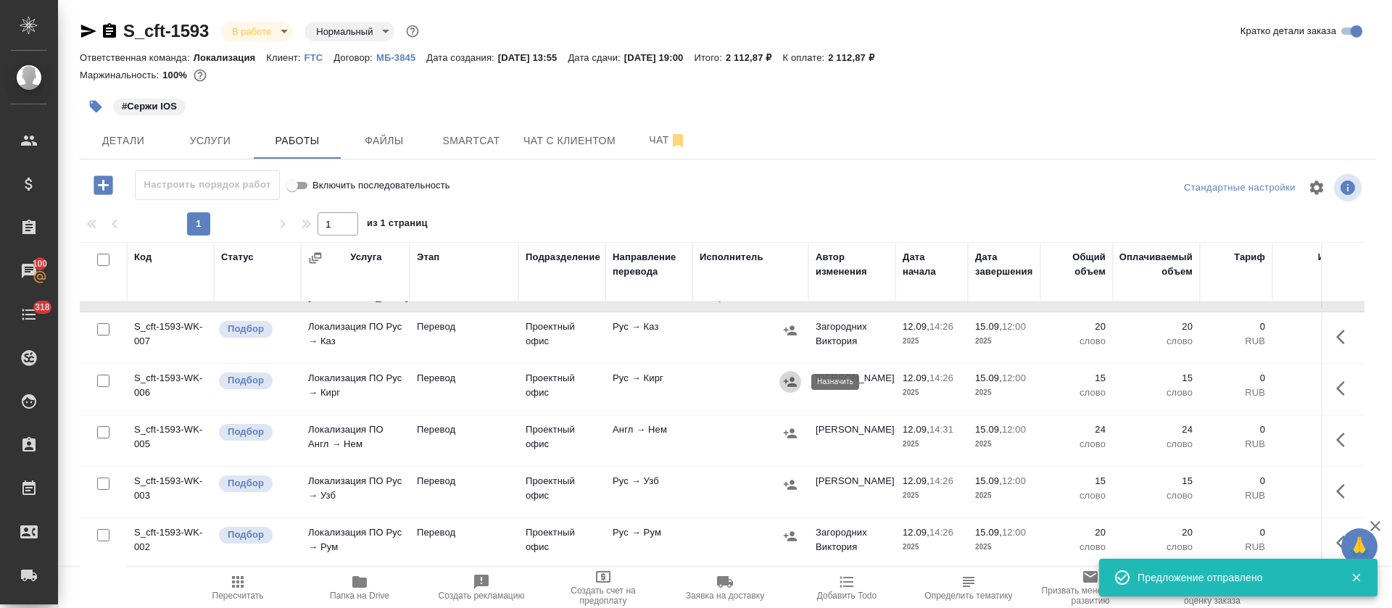
click at [796, 382] on icon "button" at bounding box center [790, 382] width 14 height 14
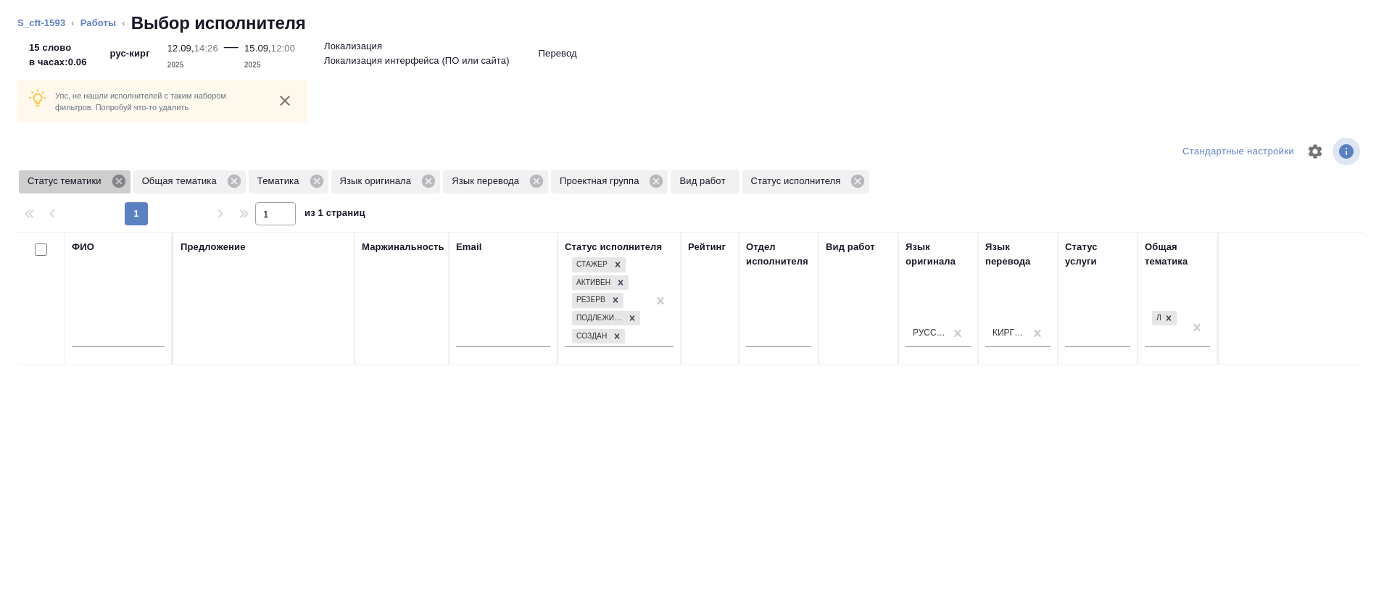
click at [118, 181] on icon at bounding box center [119, 181] width 16 height 16
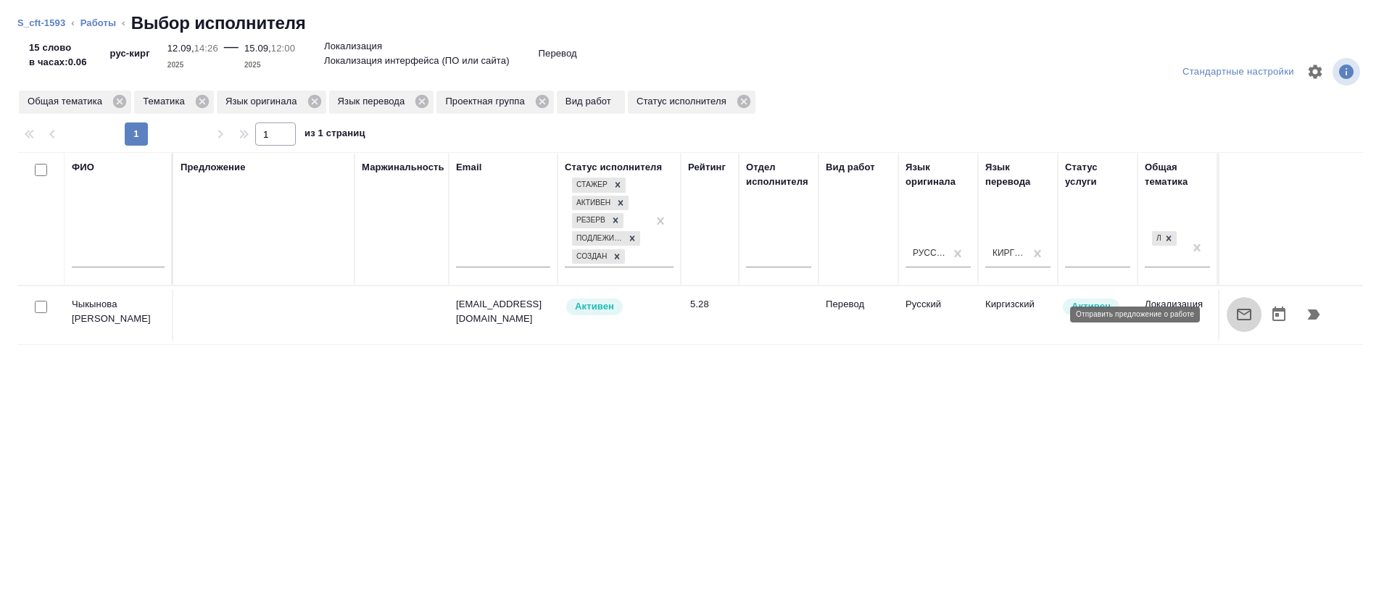
click at [1226, 325] on button "button" at bounding box center [1243, 314] width 35 height 35
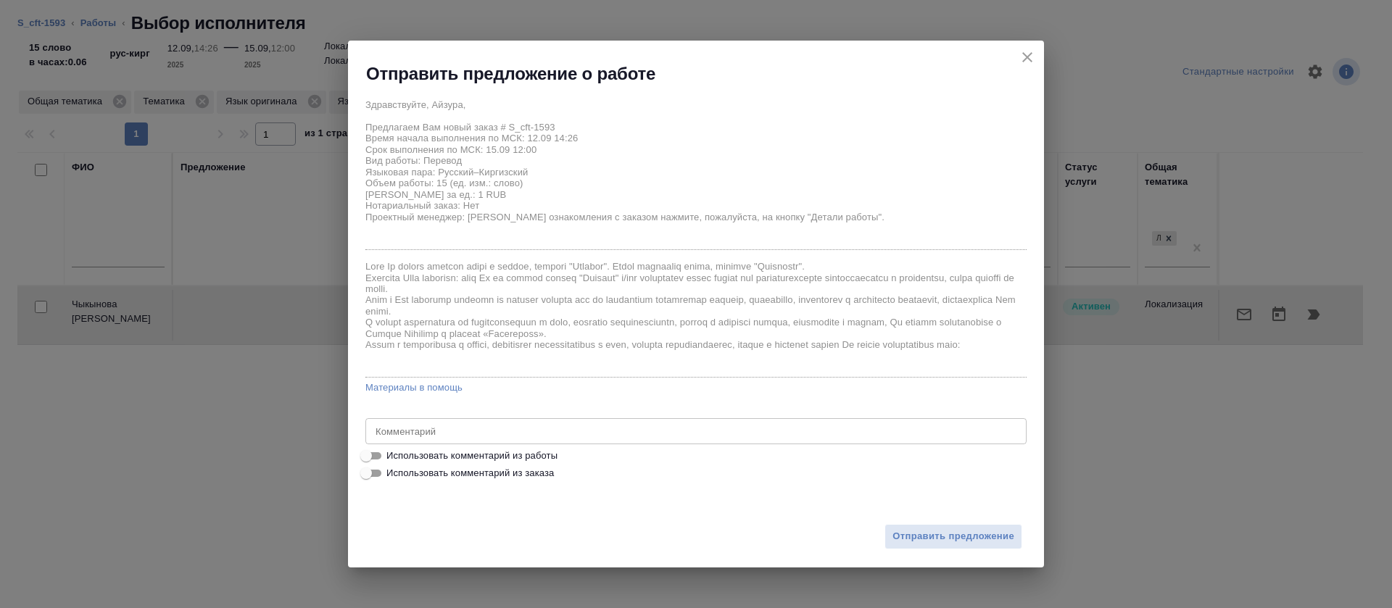
click at [552, 451] on span "Использовать комментарий из работы" at bounding box center [471, 456] width 171 height 14
click at [392, 451] on input "Использовать комментарий из работы" at bounding box center [366, 455] width 52 height 17
checkbox input "true"
type textarea "https://smartcat.com/editor?v=2&selectedStage=1&backUrl=%2Fprojects%2Fcbb2b0c1-…"
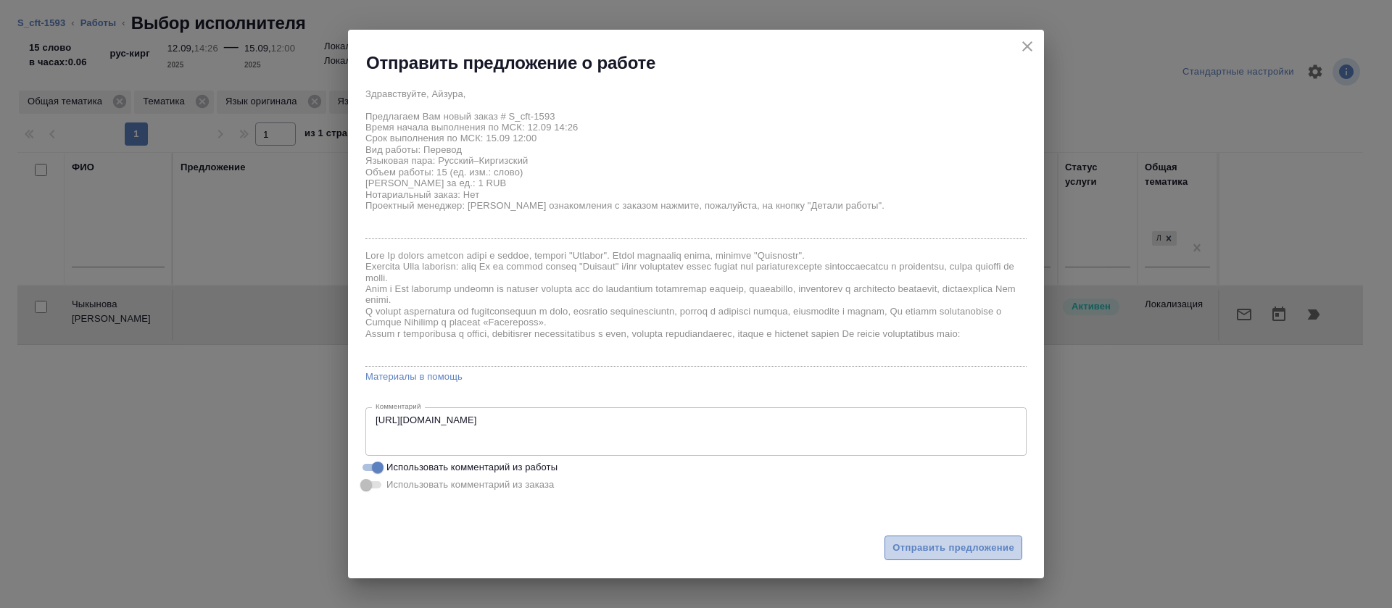
click at [937, 541] on span "Отправить предложение" at bounding box center [953, 548] width 122 height 17
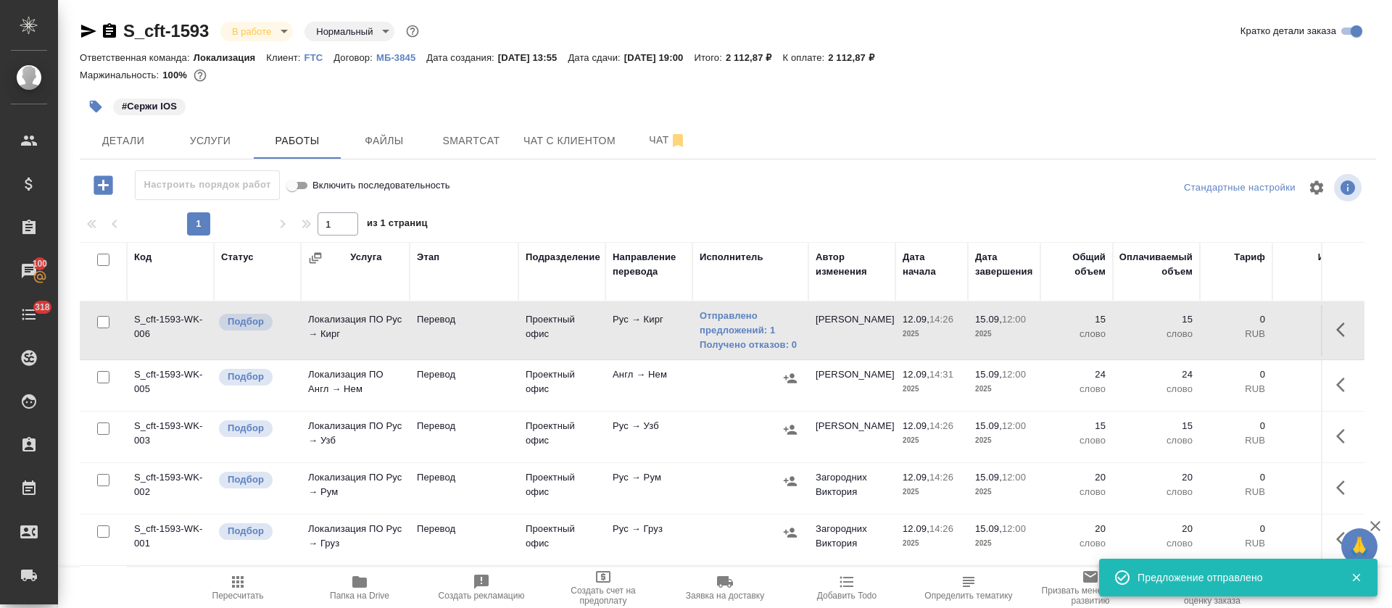
scroll to position [326, 0]
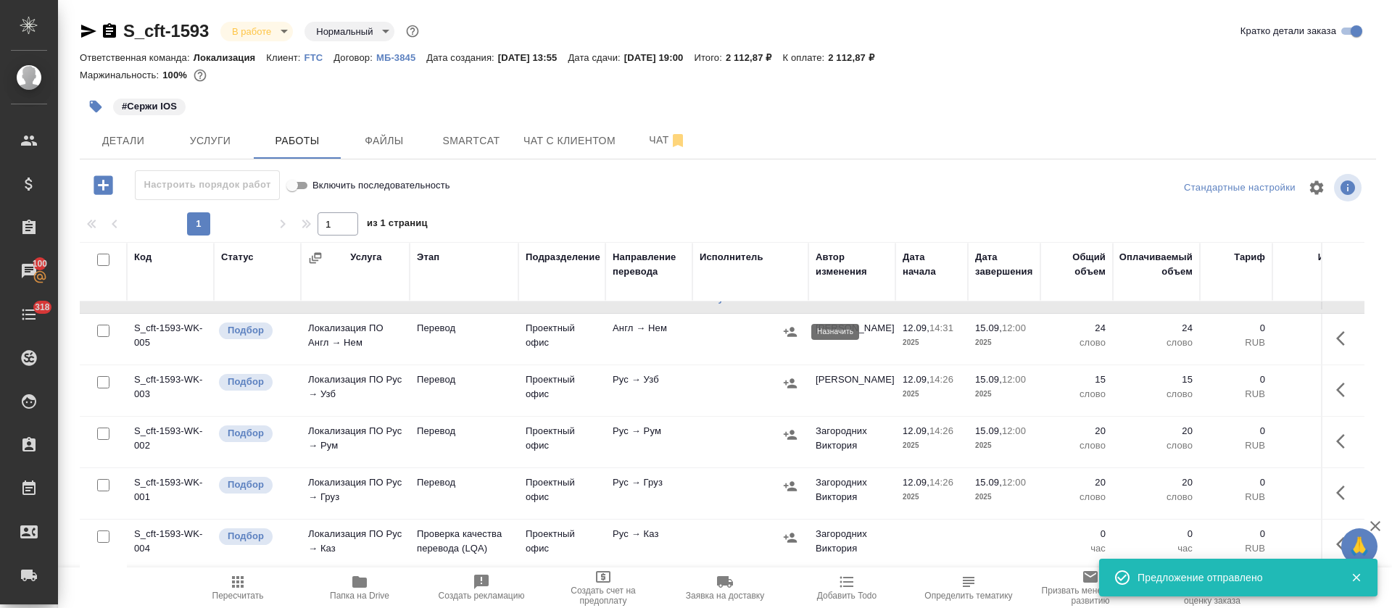
click at [794, 331] on icon "button" at bounding box center [790, 332] width 14 height 14
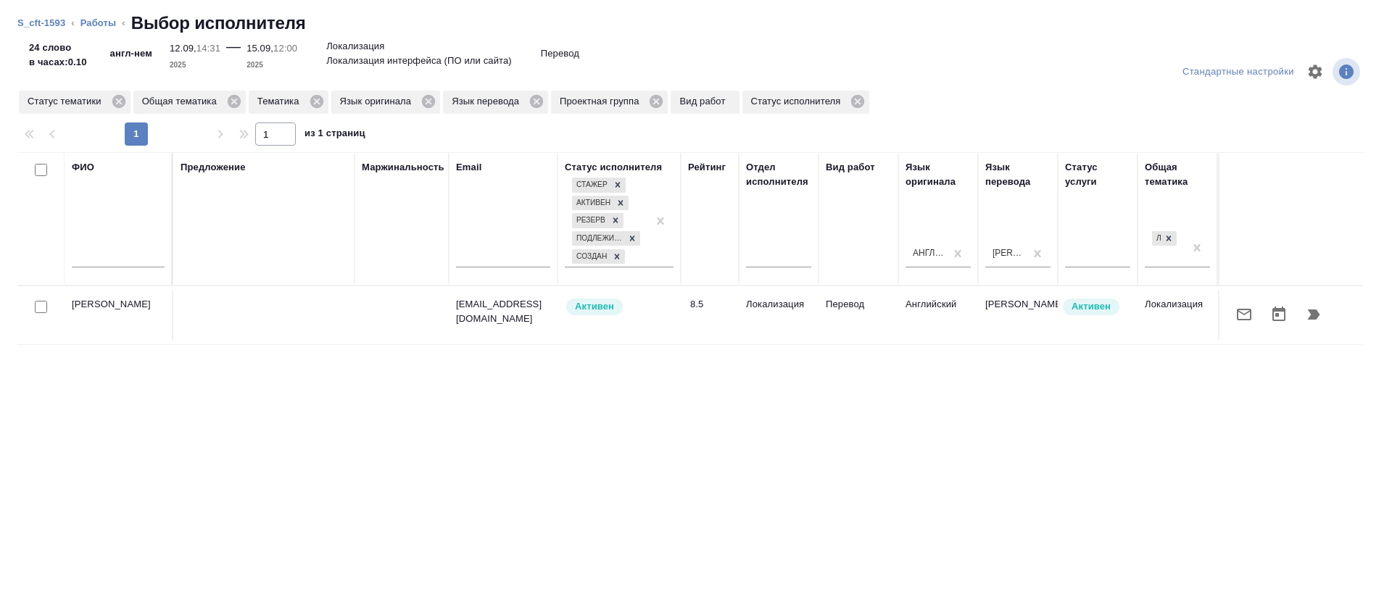
click at [1235, 320] on icon "button" at bounding box center [1243, 314] width 17 height 17
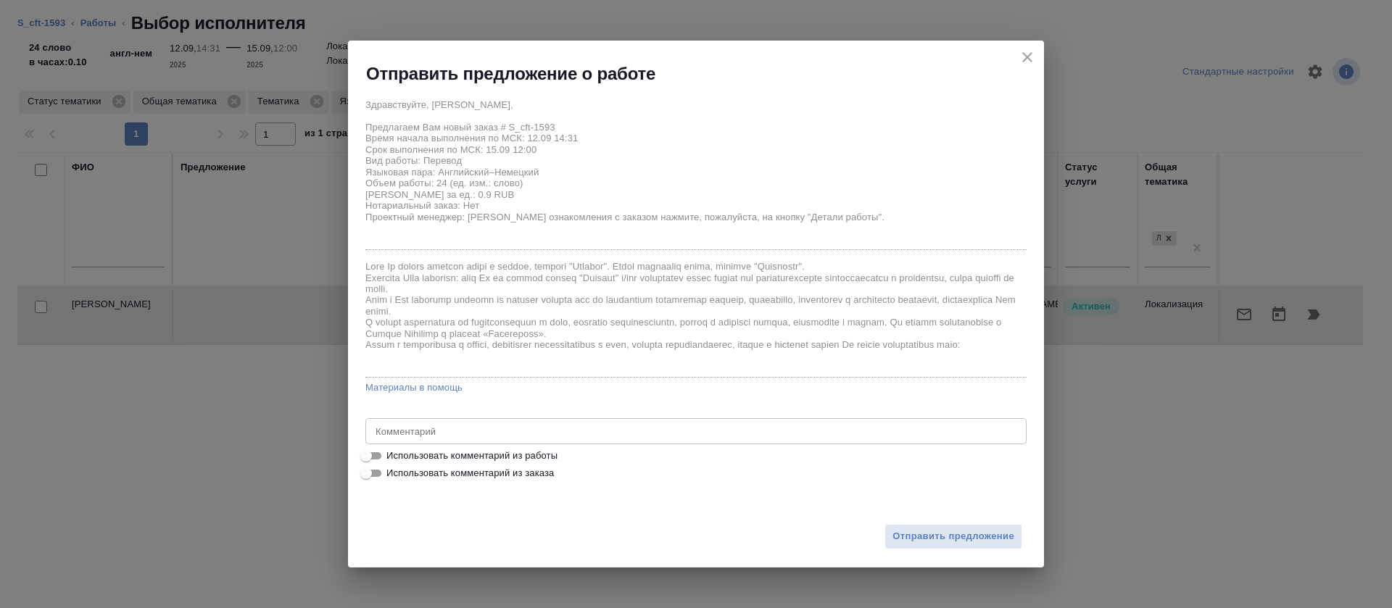
click at [543, 454] on span "Использовать комментарий из работы" at bounding box center [471, 456] width 171 height 14
click at [392, 454] on input "Использовать комментарий из работы" at bounding box center [366, 455] width 52 height 17
checkbox input "true"
type textarea "https://smartcat.com/editor?v=2&selectedStage=1&backUrl=%2Fprojects%2F5cfbfd1e-…"
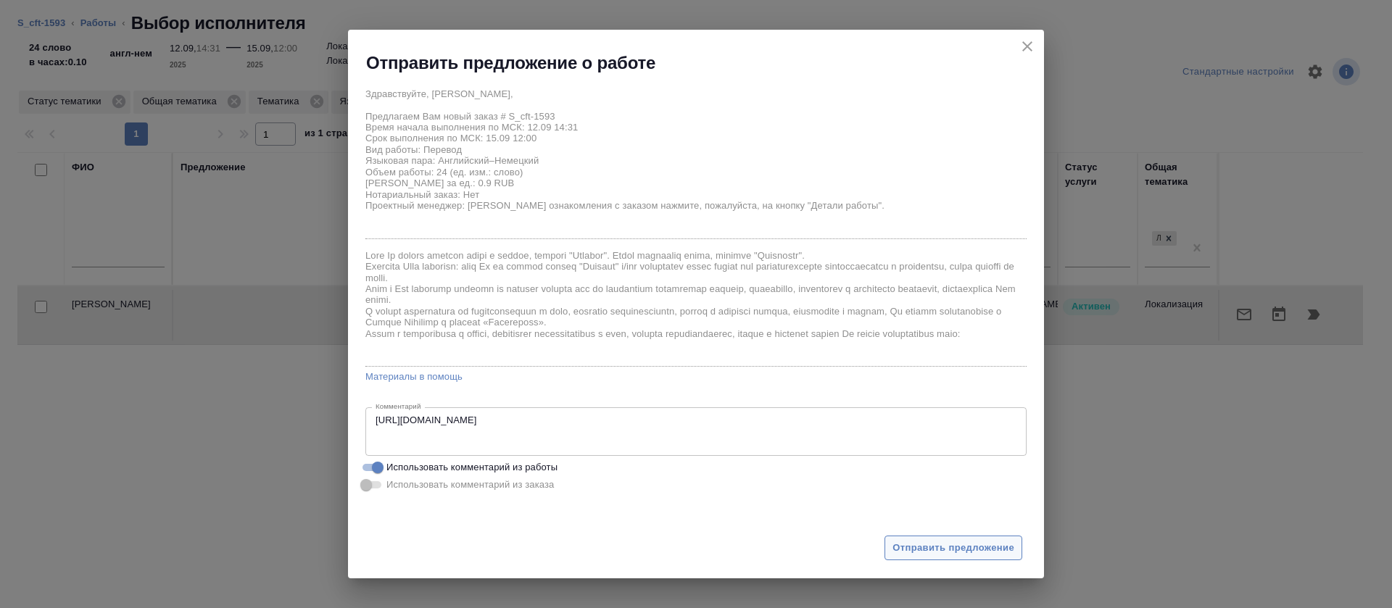
click at [905, 555] on span "Отправить предложение" at bounding box center [953, 548] width 122 height 17
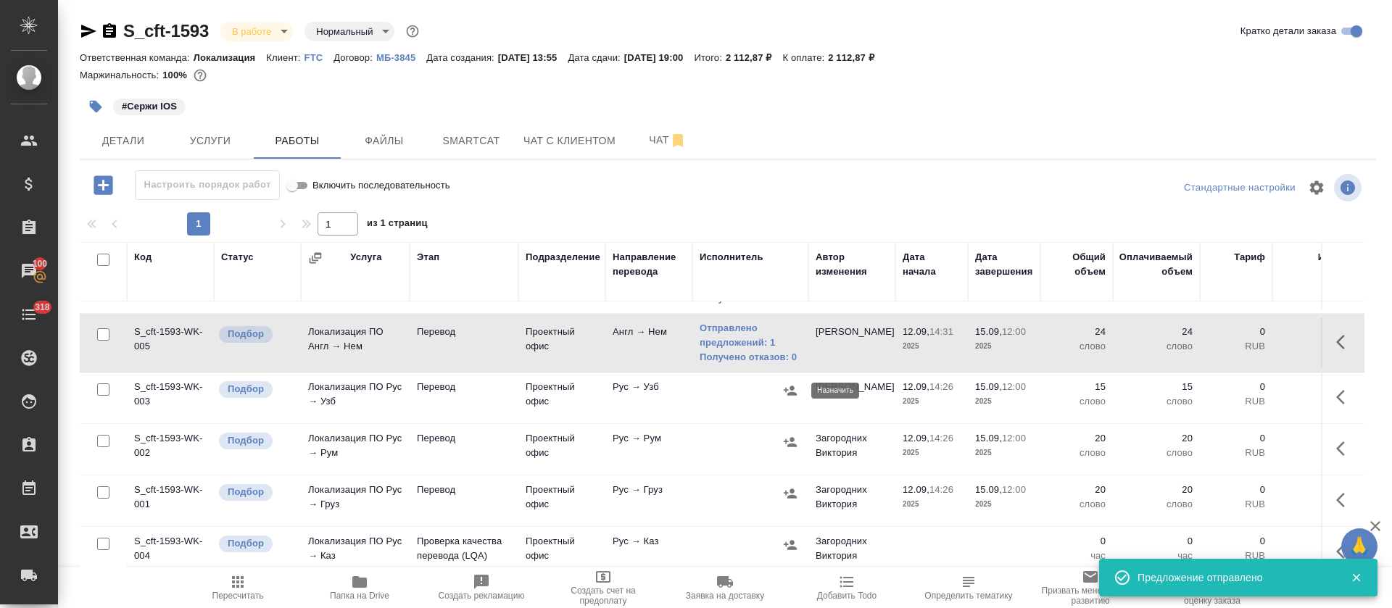
click at [790, 392] on icon "button" at bounding box center [789, 390] width 13 height 9
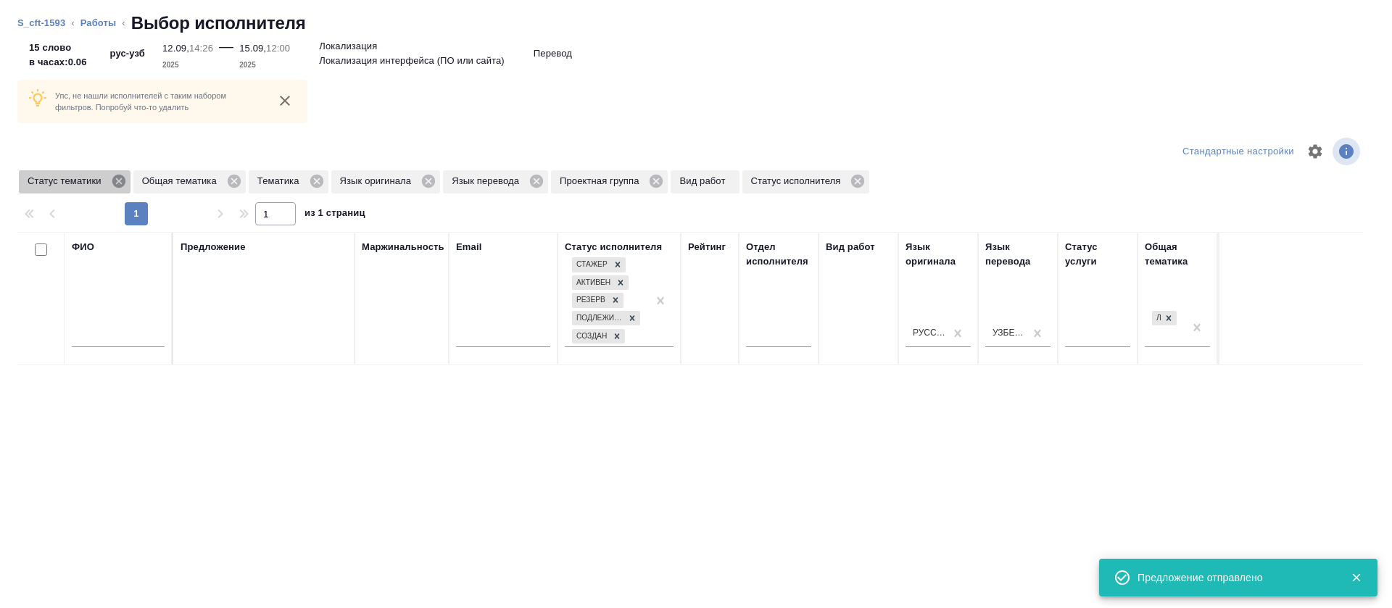
click at [122, 173] on icon at bounding box center [119, 181] width 16 height 16
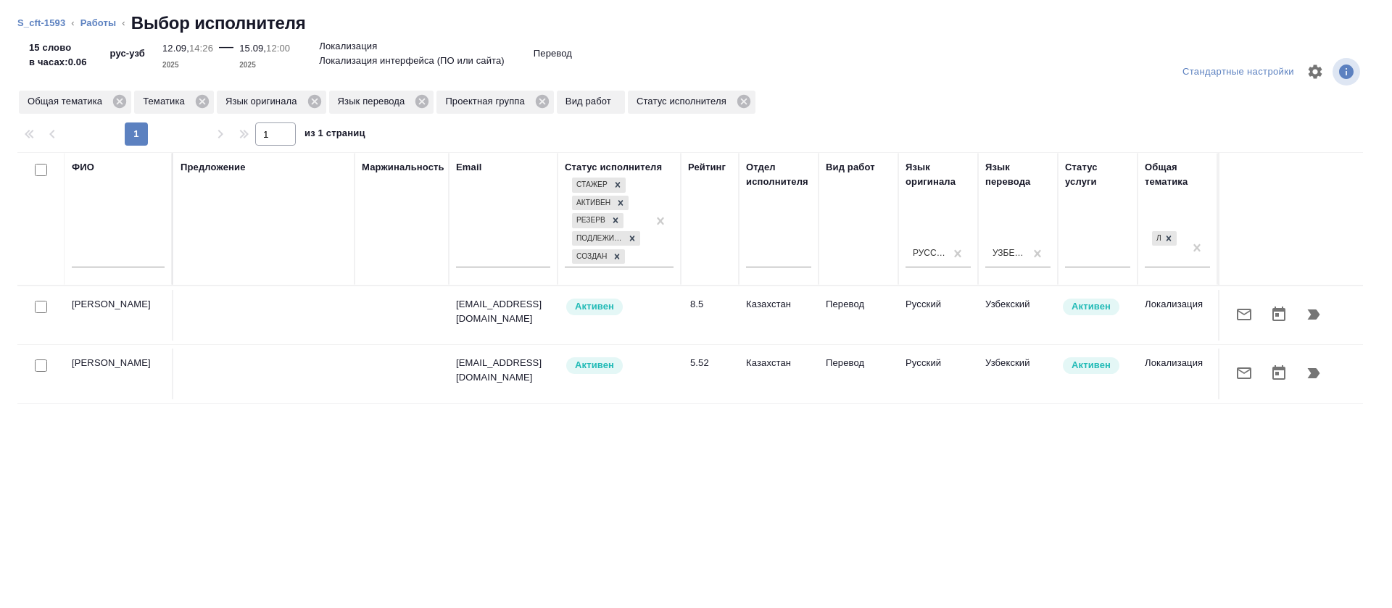
click at [1235, 315] on icon "button" at bounding box center [1243, 314] width 17 height 17
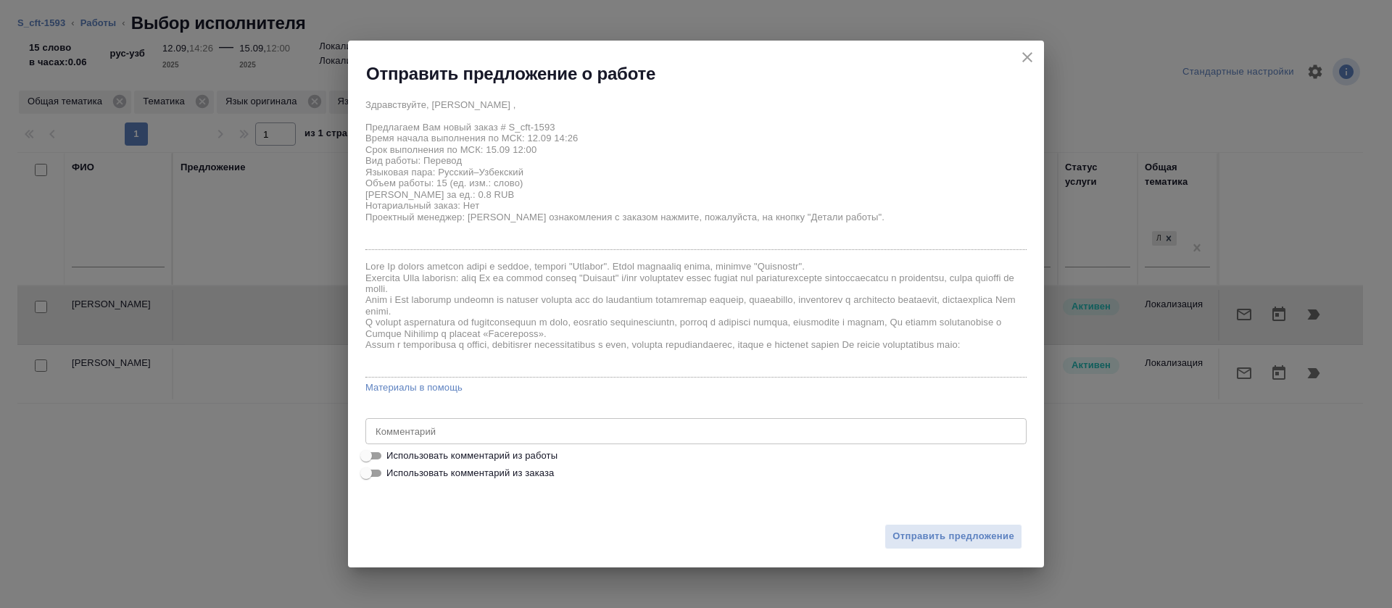
click at [544, 449] on span "Использовать комментарий из работы" at bounding box center [471, 456] width 171 height 14
click at [392, 449] on input "Использовать комментарий из работы" at bounding box center [366, 455] width 52 height 17
checkbox input "true"
type textarea "https://smartcat.com/editor?v=2&selectedStage=1&backUrl=%2Fprojects%2Fcbb2b0c1-…"
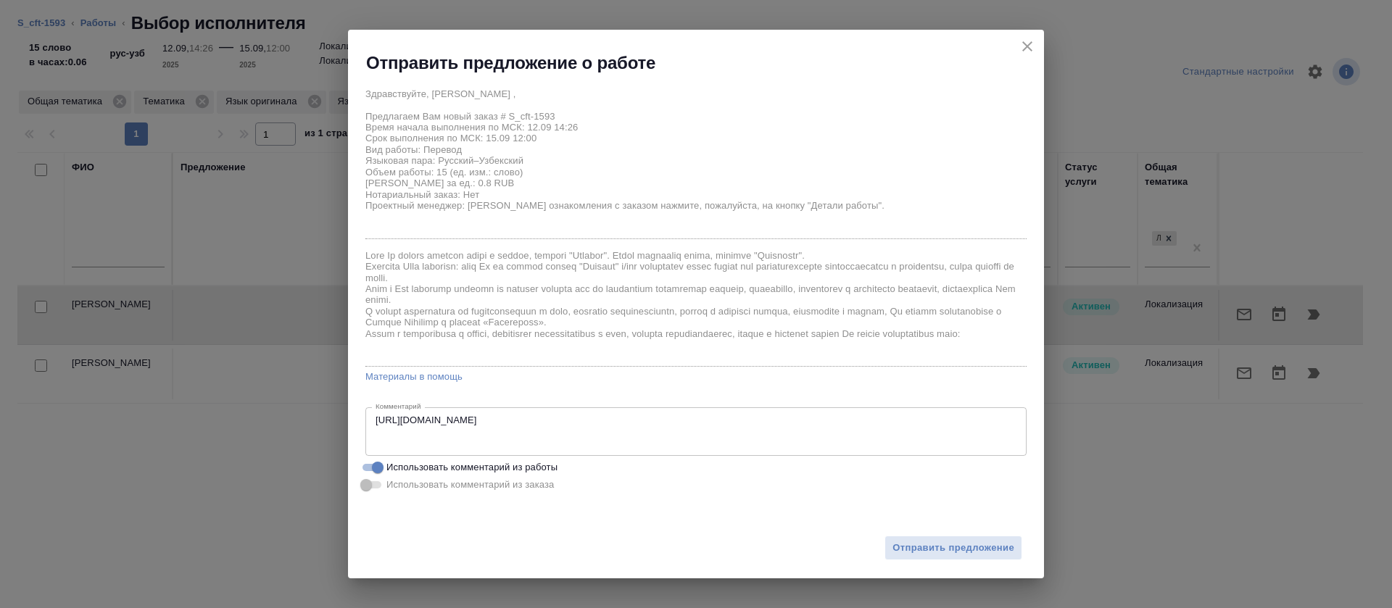
click at [968, 561] on div "Отправить предложение" at bounding box center [696, 539] width 696 height 80
click at [968, 554] on span "Отправить предложение" at bounding box center [953, 548] width 122 height 17
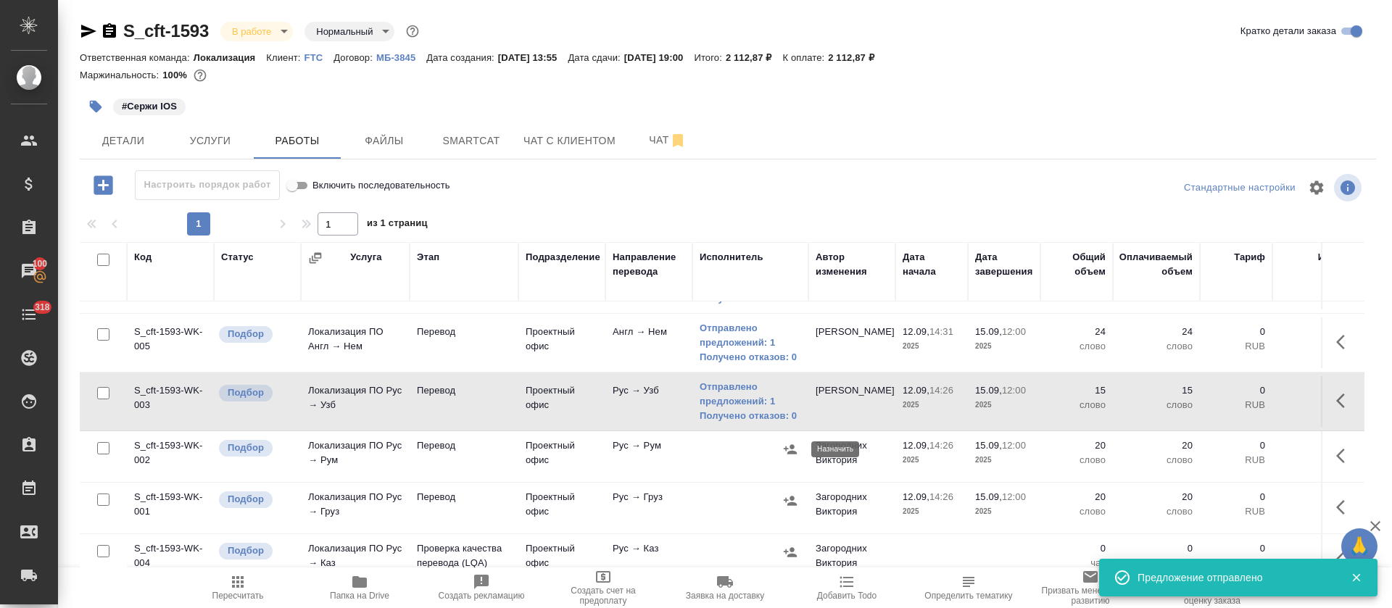
click at [794, 446] on icon "button" at bounding box center [789, 448] width 13 height 9
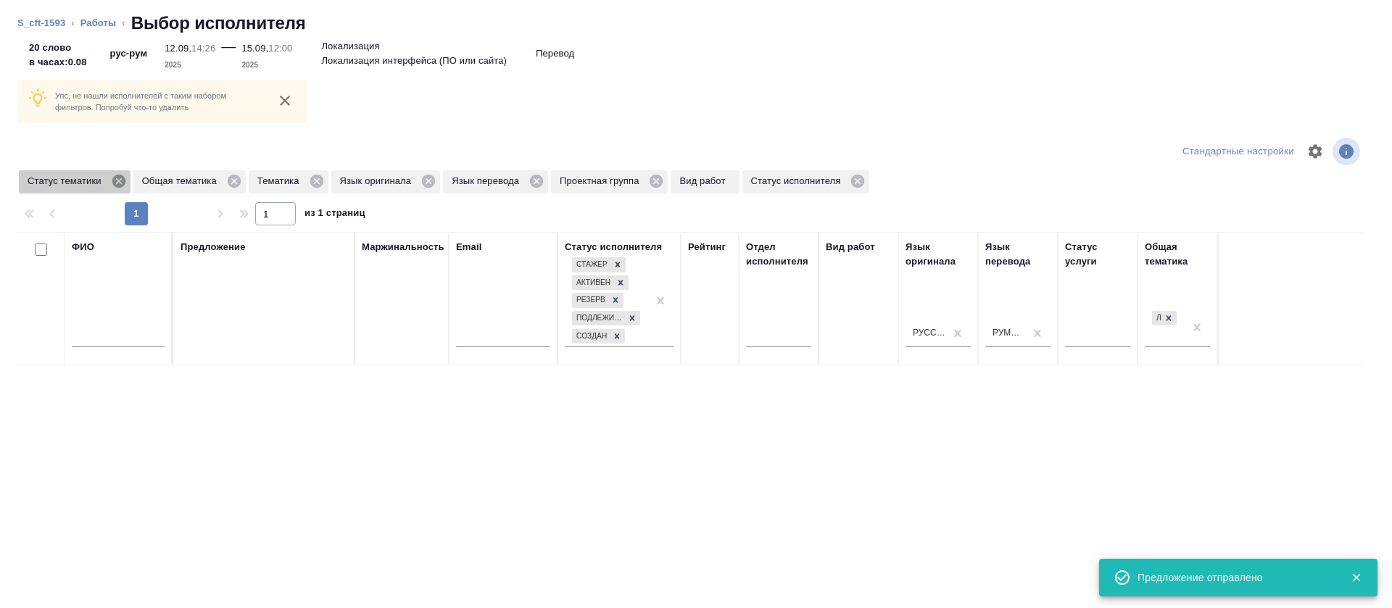
click at [117, 187] on icon at bounding box center [118, 181] width 13 height 13
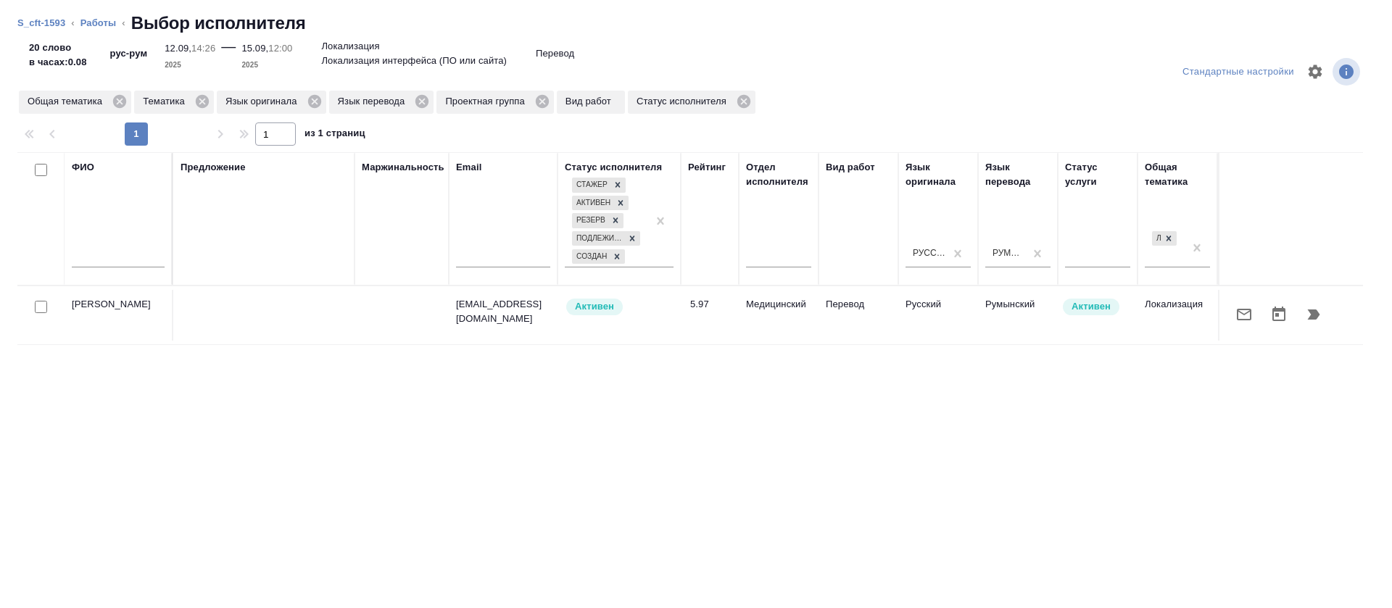
click at [1235, 323] on icon "button" at bounding box center [1243, 314] width 17 height 17
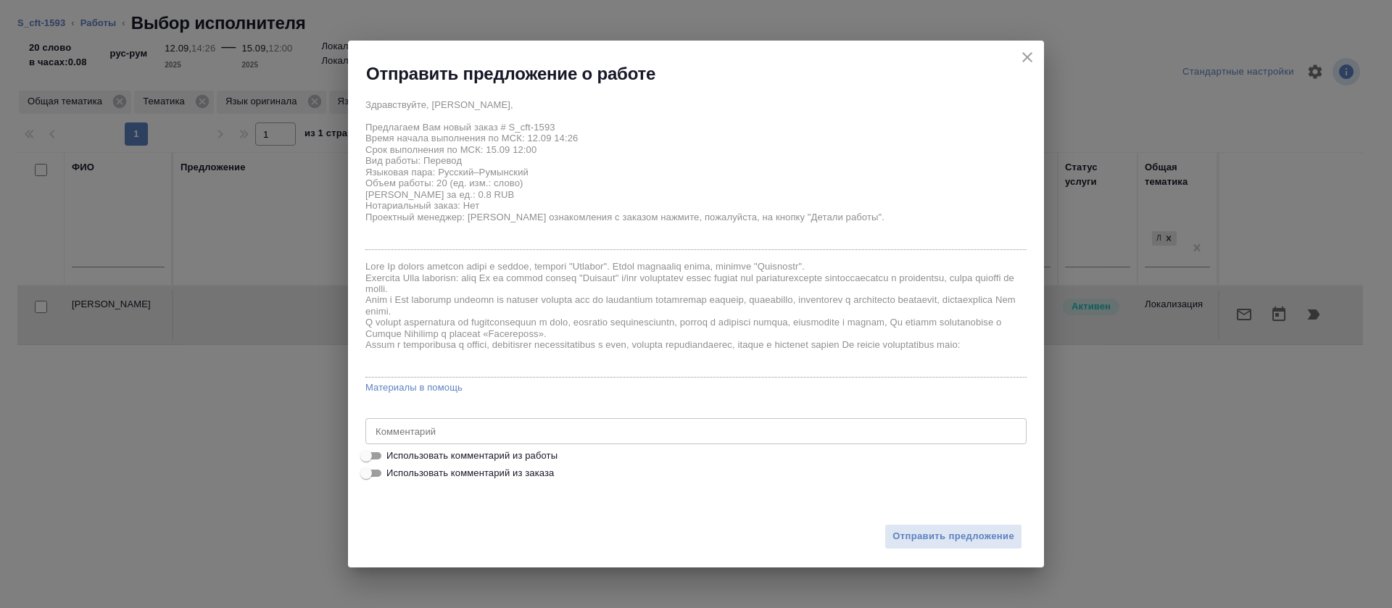
click at [533, 456] on span "Использовать комментарий из работы" at bounding box center [471, 456] width 171 height 14
click at [392, 456] on input "Использовать комментарий из работы" at bounding box center [366, 455] width 52 height 17
checkbox input "true"
type textarea "https://smartcat.com/editor?v=2&selectedStage=1&backUrl=%2Fprojects%2Fcbb2b0c1-…"
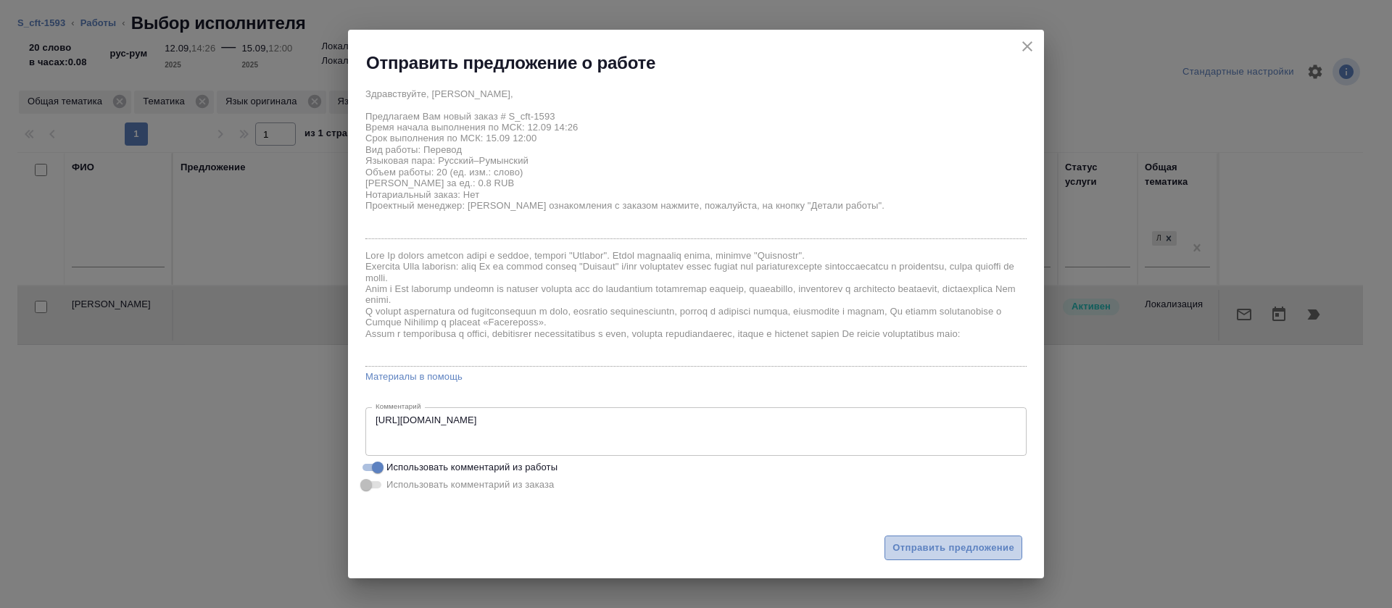
click at [981, 560] on button "Отправить предложение" at bounding box center [953, 548] width 138 height 25
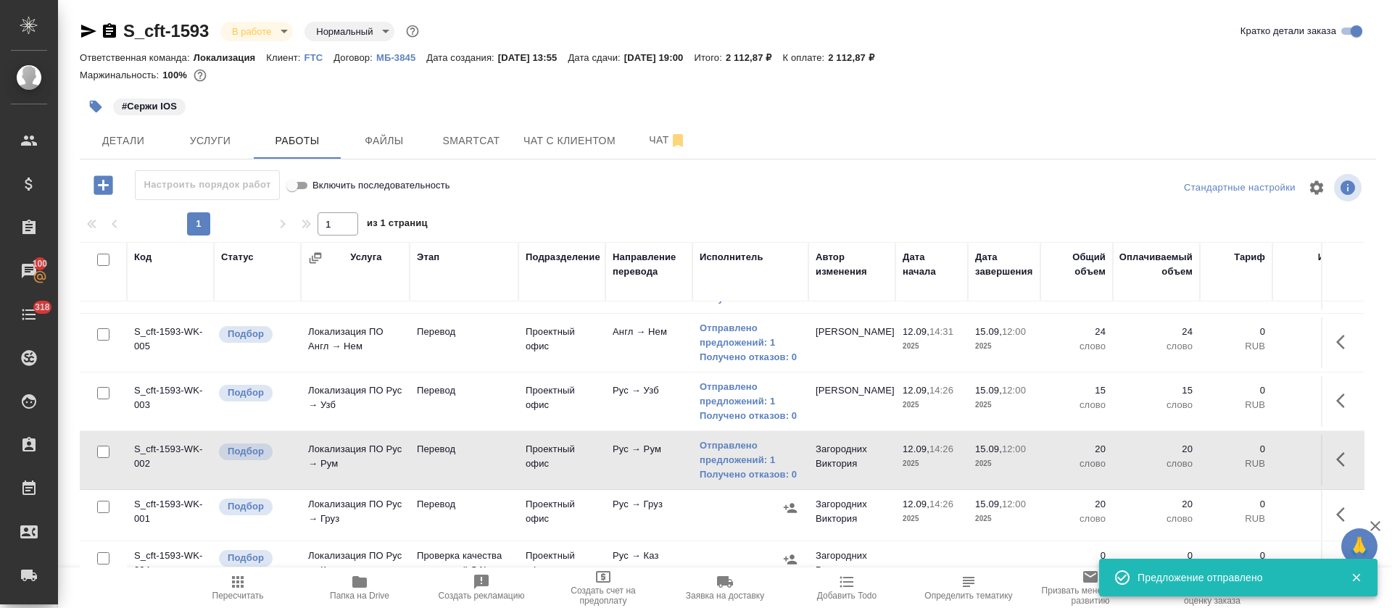
scroll to position [367, 0]
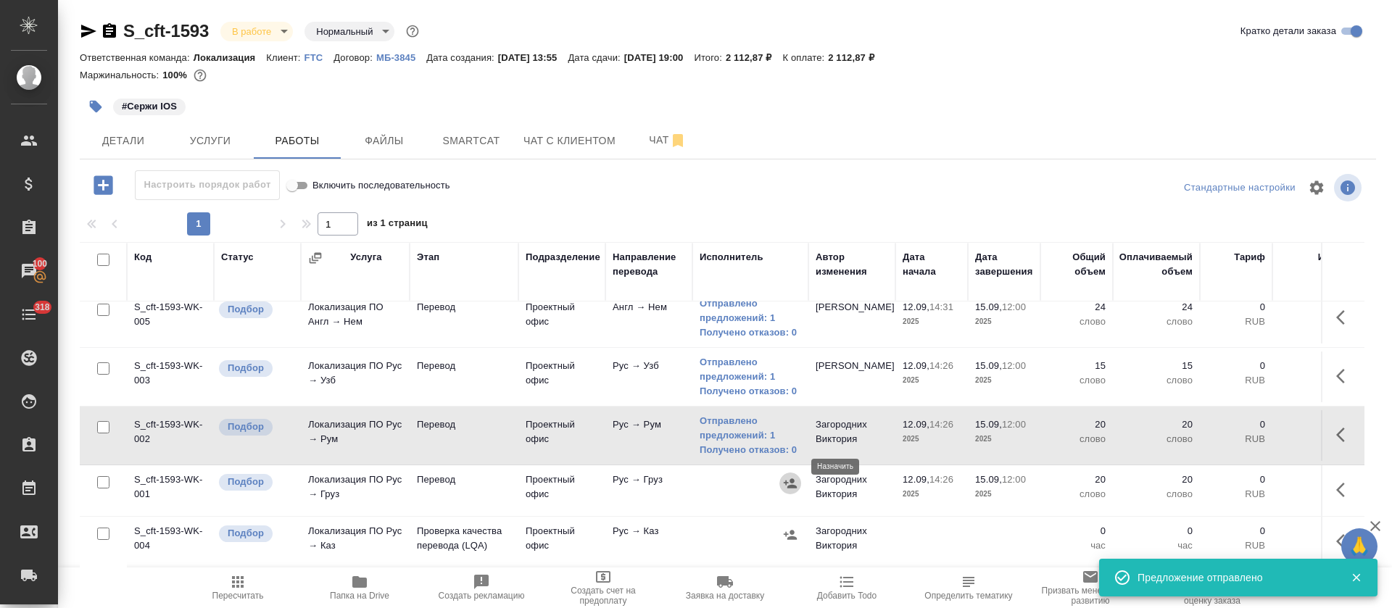
click at [786, 476] on icon "button" at bounding box center [790, 483] width 14 height 14
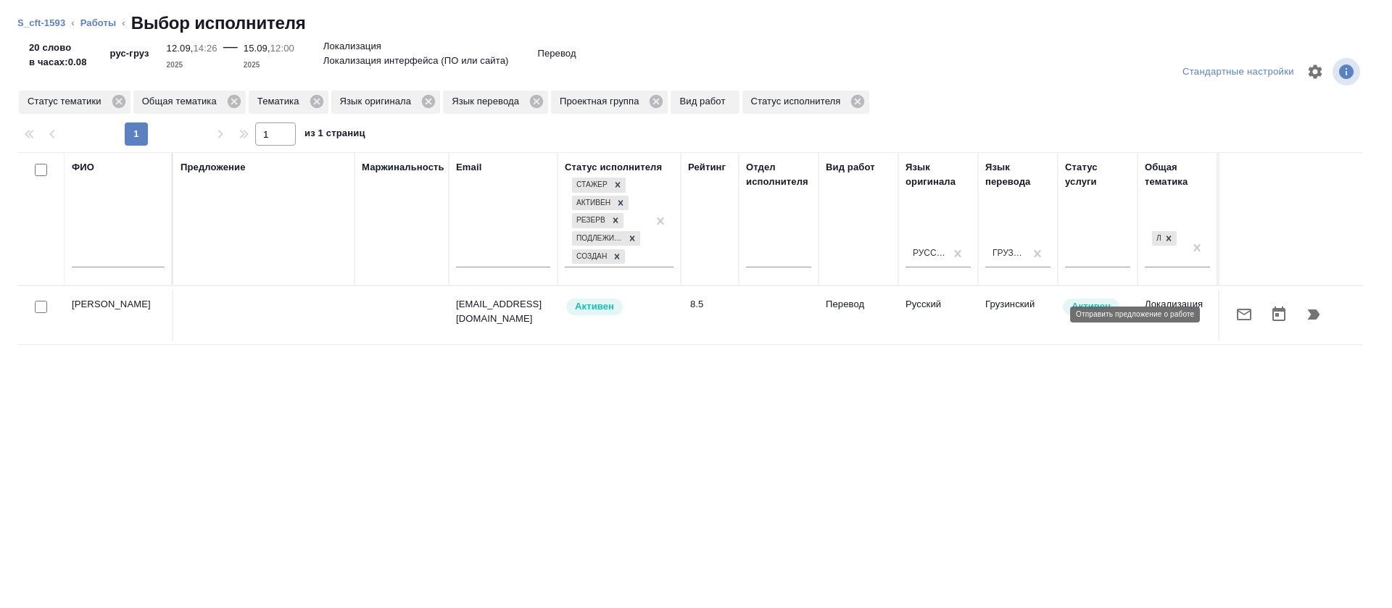
click at [1226, 318] on button "button" at bounding box center [1243, 314] width 35 height 35
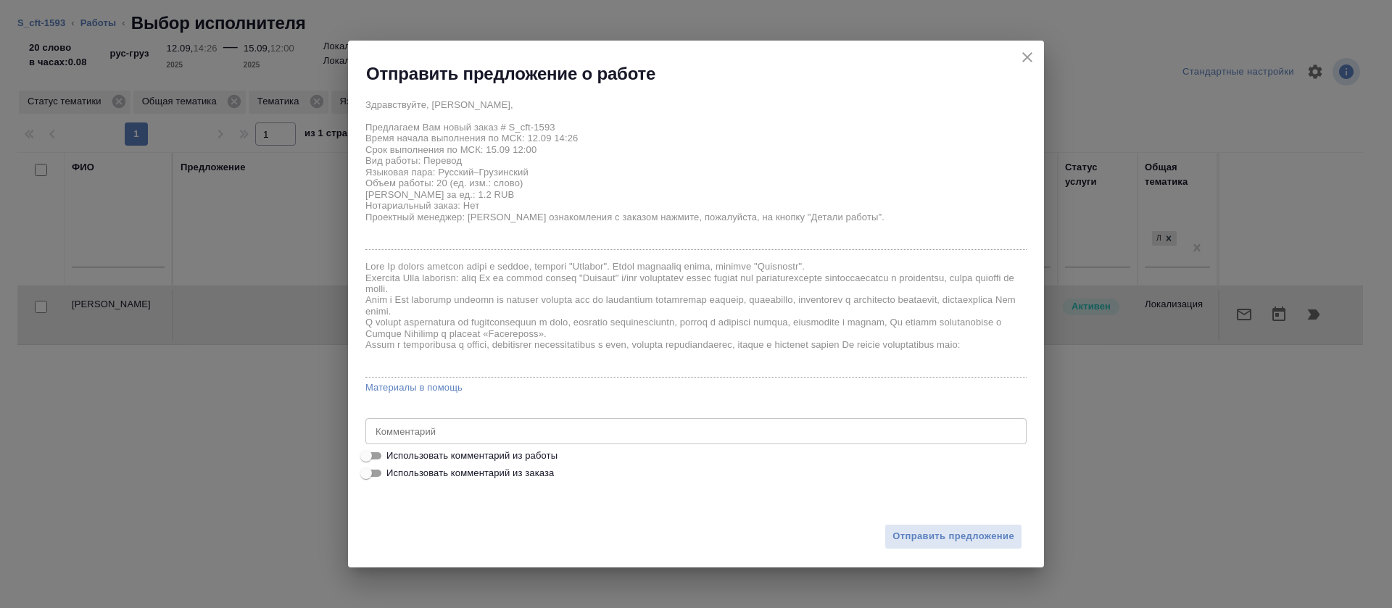
click at [521, 461] on span "Использовать комментарий из работы" at bounding box center [471, 456] width 171 height 14
click at [392, 461] on input "Использовать комментарий из работы" at bounding box center [366, 455] width 52 height 17
checkbox input "true"
type textarea "https://smartcat.com/editor?v=2&selectedStage=1&backUrl=%2Fprojects%2Fcbb2b0c1-…"
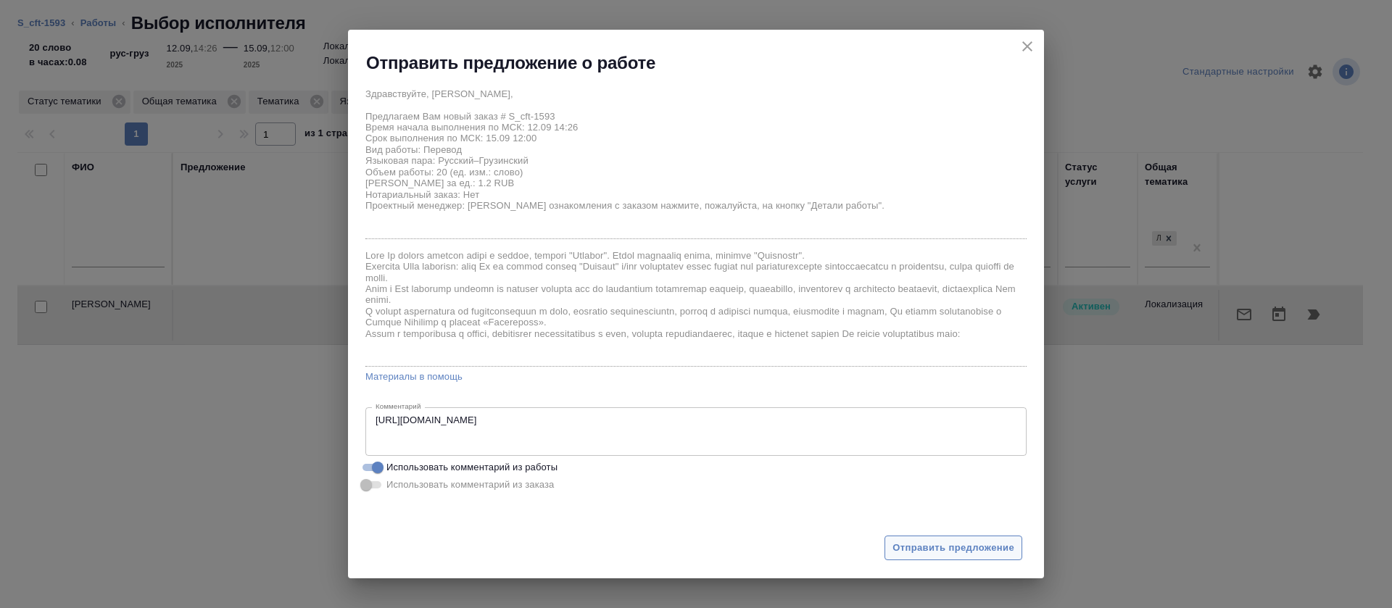
click at [944, 554] on span "Отправить предложение" at bounding box center [953, 548] width 122 height 17
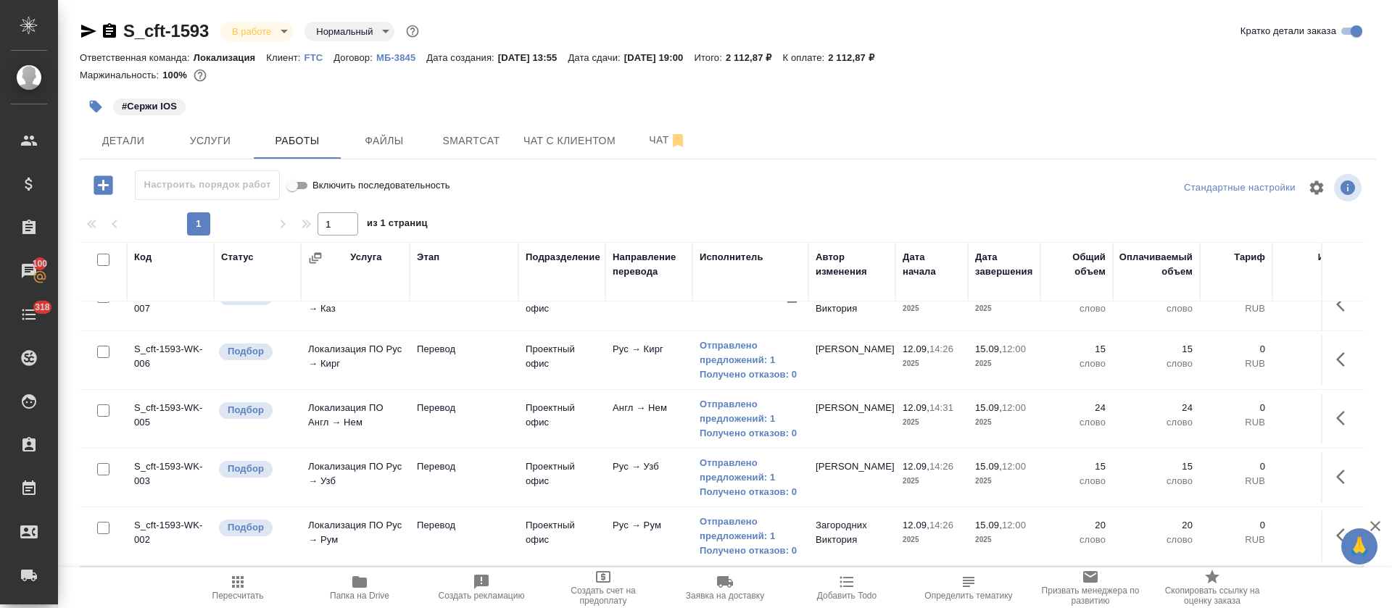
scroll to position [0, 0]
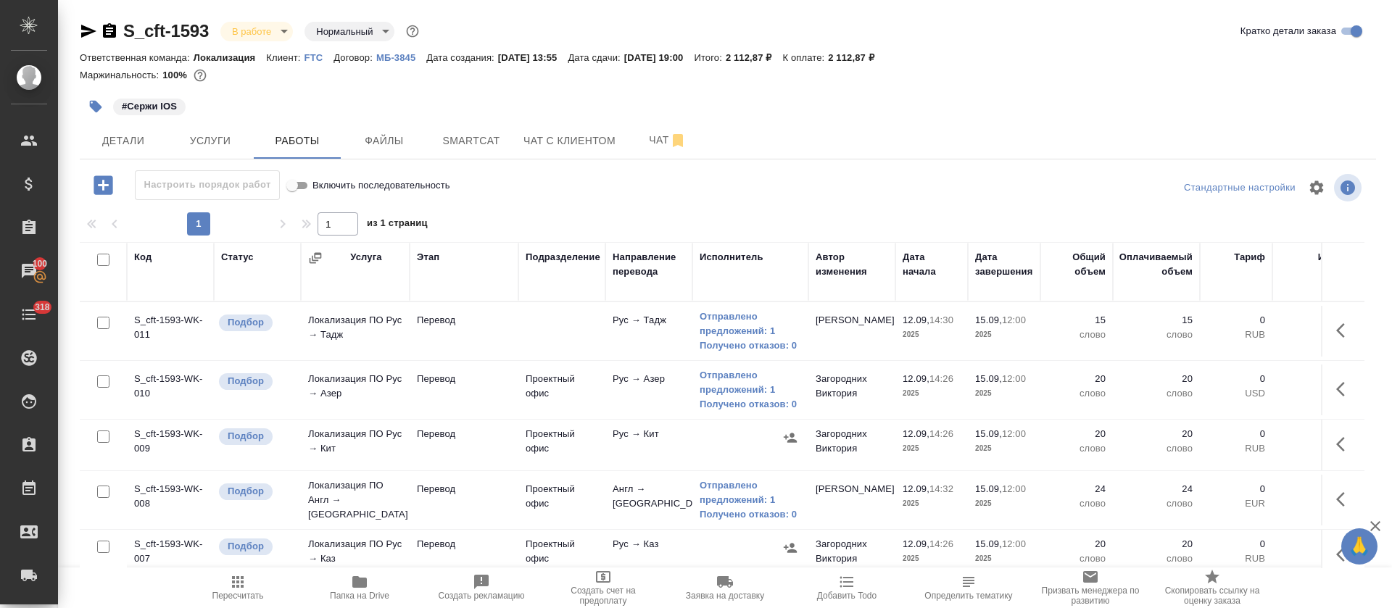
click at [1336, 441] on icon "button" at bounding box center [1344, 444] width 17 height 17
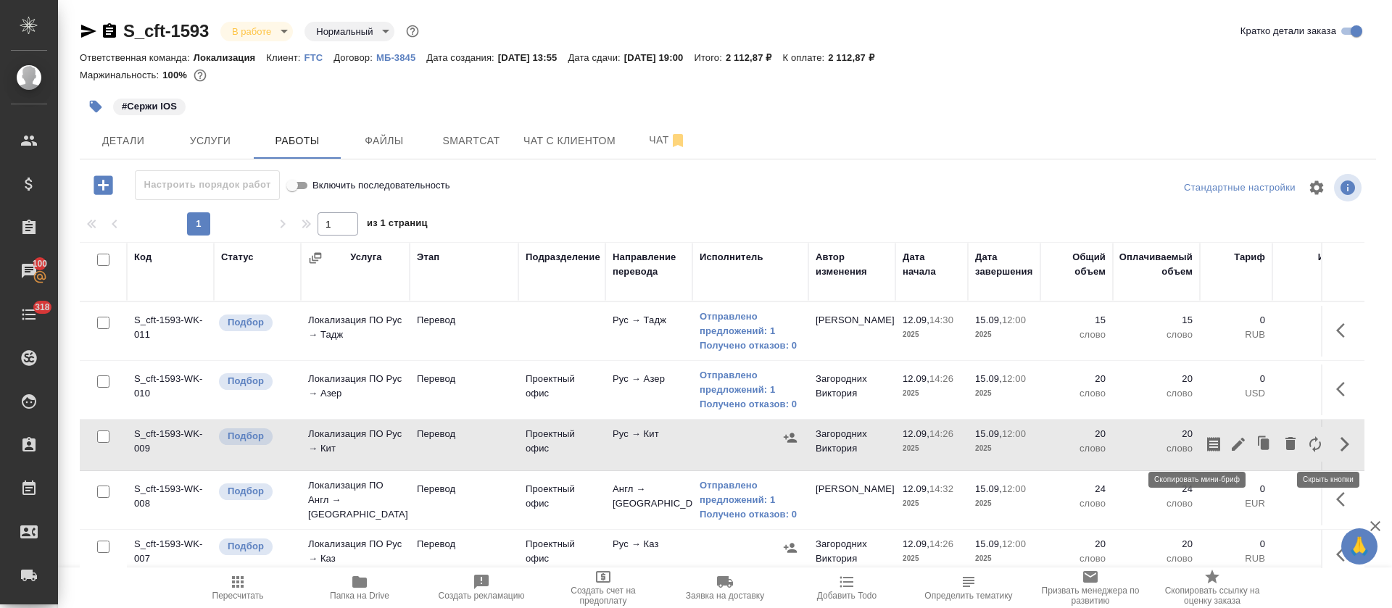
click at [1205, 446] on icon "button" at bounding box center [1213, 444] width 17 height 17
click at [1229, 449] on icon "button" at bounding box center [1237, 444] width 17 height 17
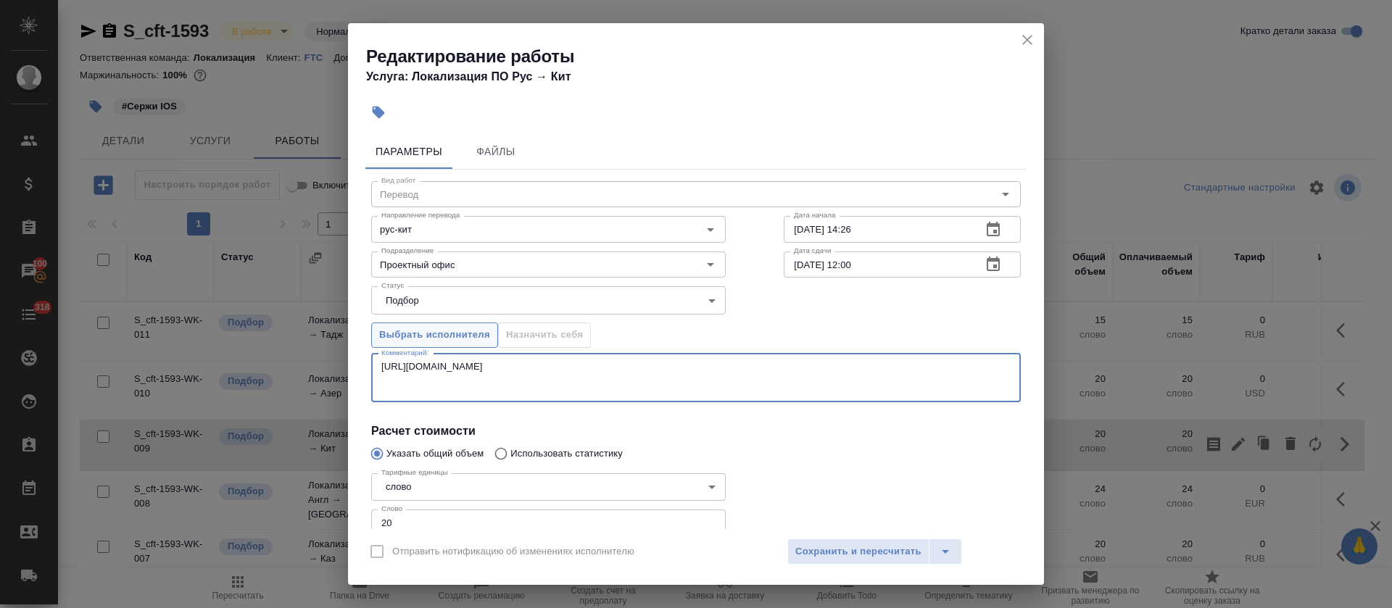
drag, startPoint x: 615, startPoint y: 380, endPoint x: 371, endPoint y: 343, distance: 247.0
click at [371, 343] on div "Вид работ Перевод Вид работ Направление перевода рус-кит Направление перевода Д…" at bounding box center [695, 386] width 661 height 433
click at [1040, 41] on div "Редактирование работы Услуга: Локализация ПО Рус → Кит" at bounding box center [696, 59] width 696 height 73
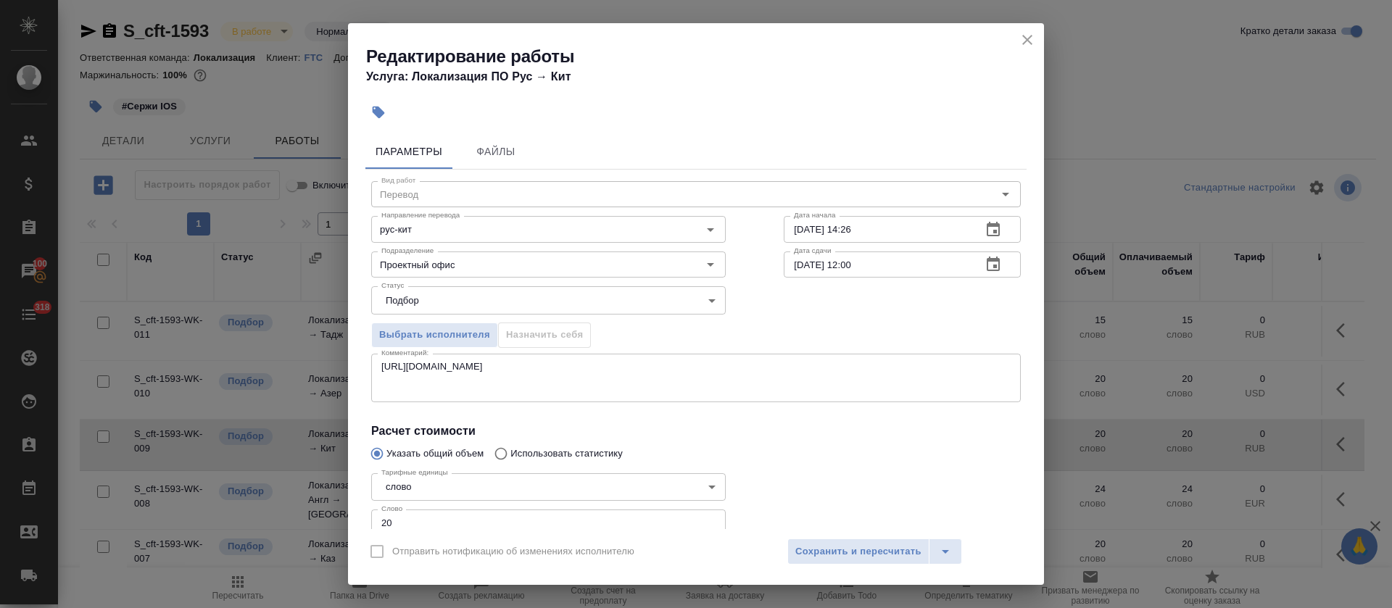
click at [1032, 41] on icon "close" at bounding box center [1026, 39] width 17 height 17
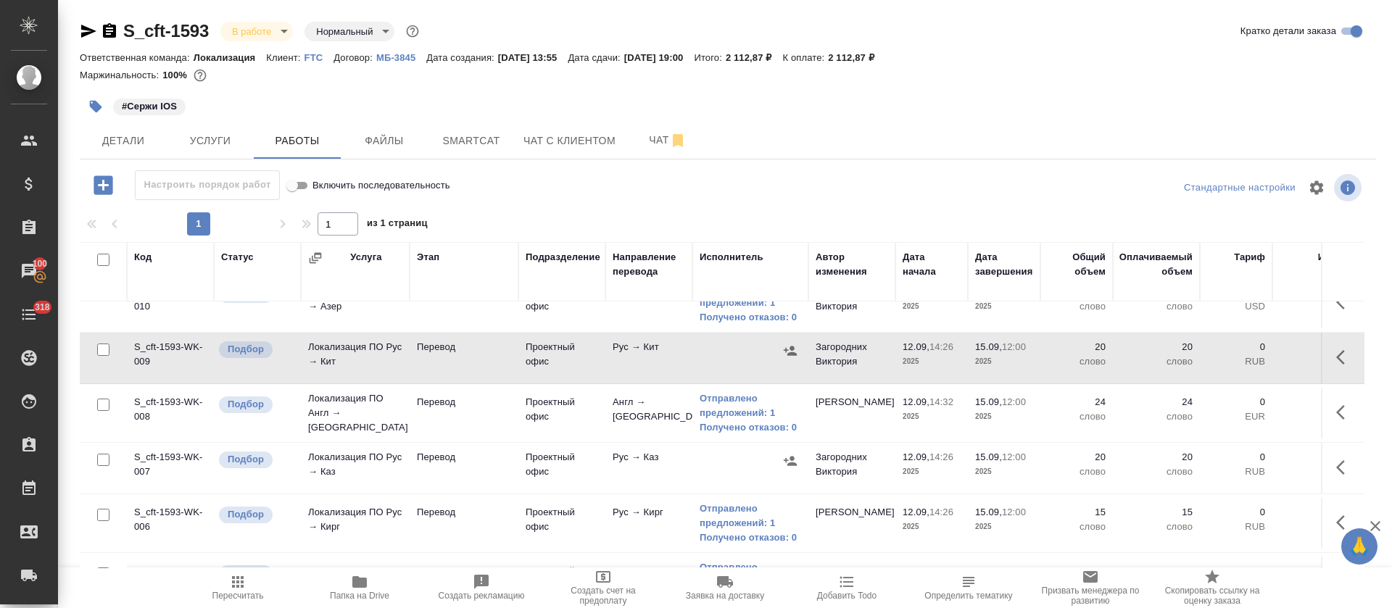
scroll to position [109, 0]
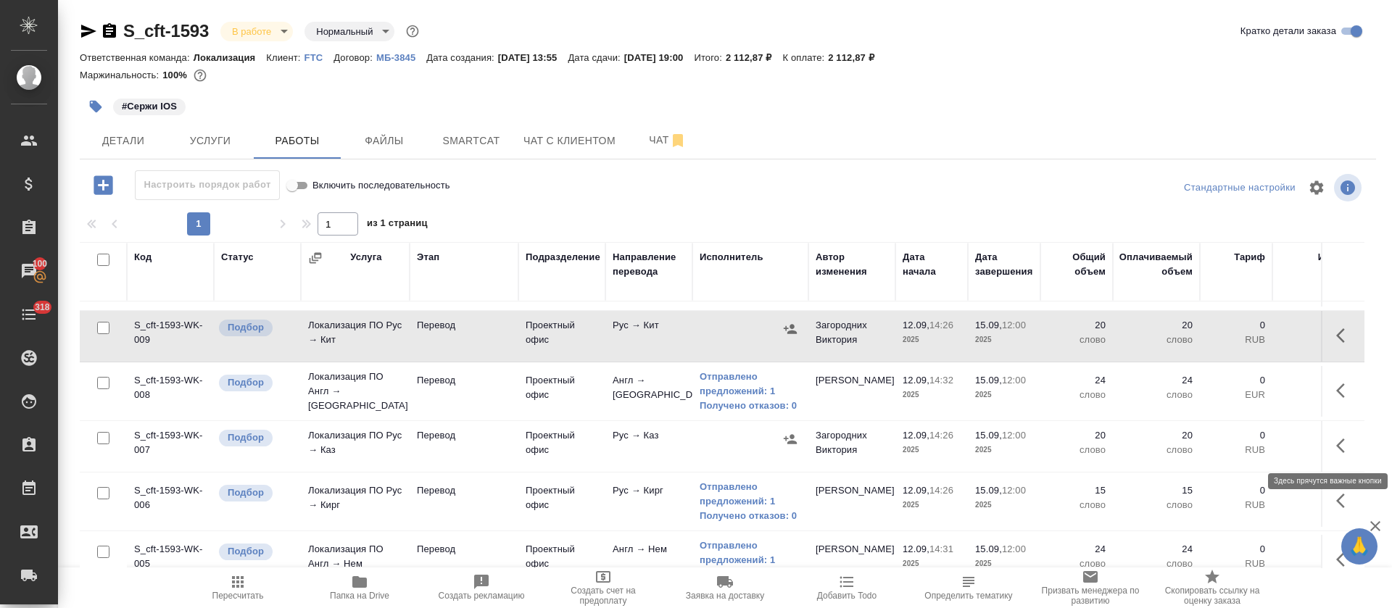
click at [1336, 444] on icon "button" at bounding box center [1340, 445] width 9 height 14
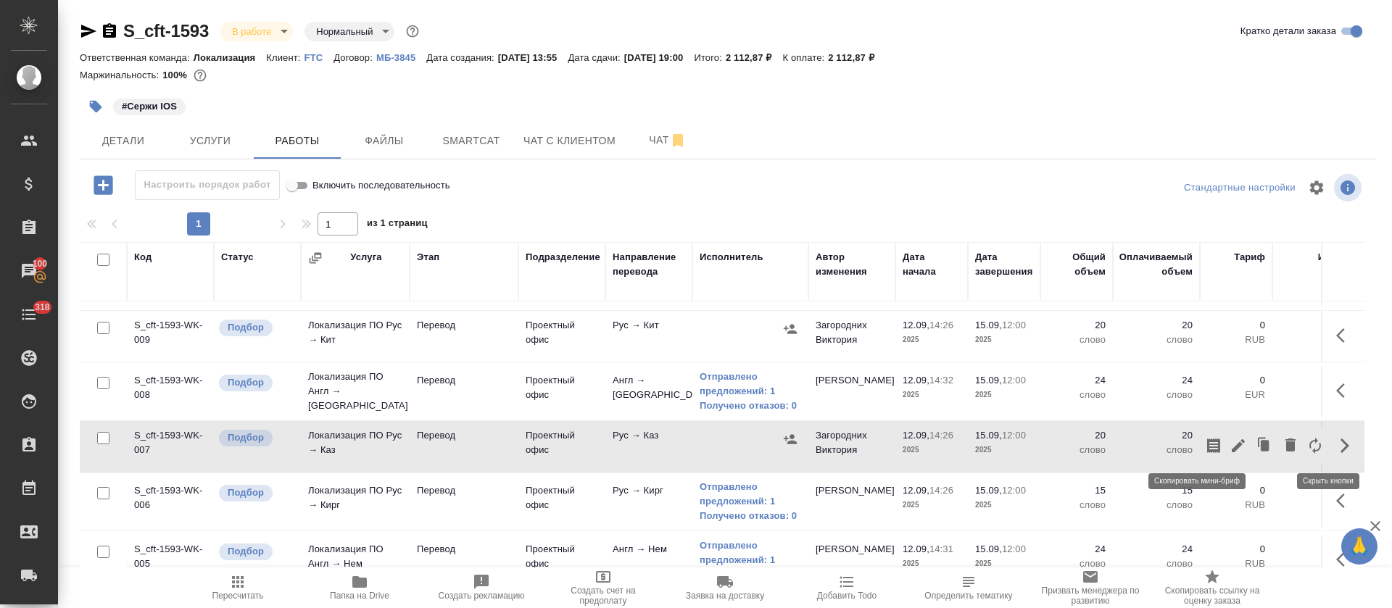
click at [1205, 443] on icon "button" at bounding box center [1213, 445] width 17 height 17
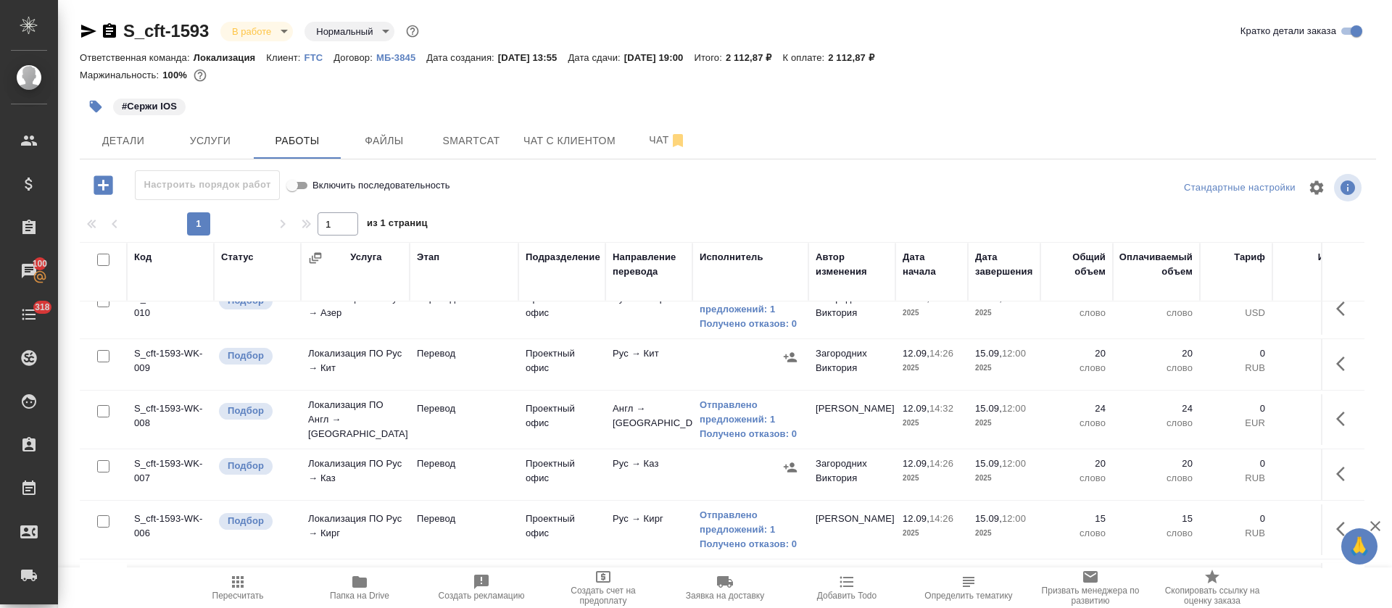
scroll to position [109, 0]
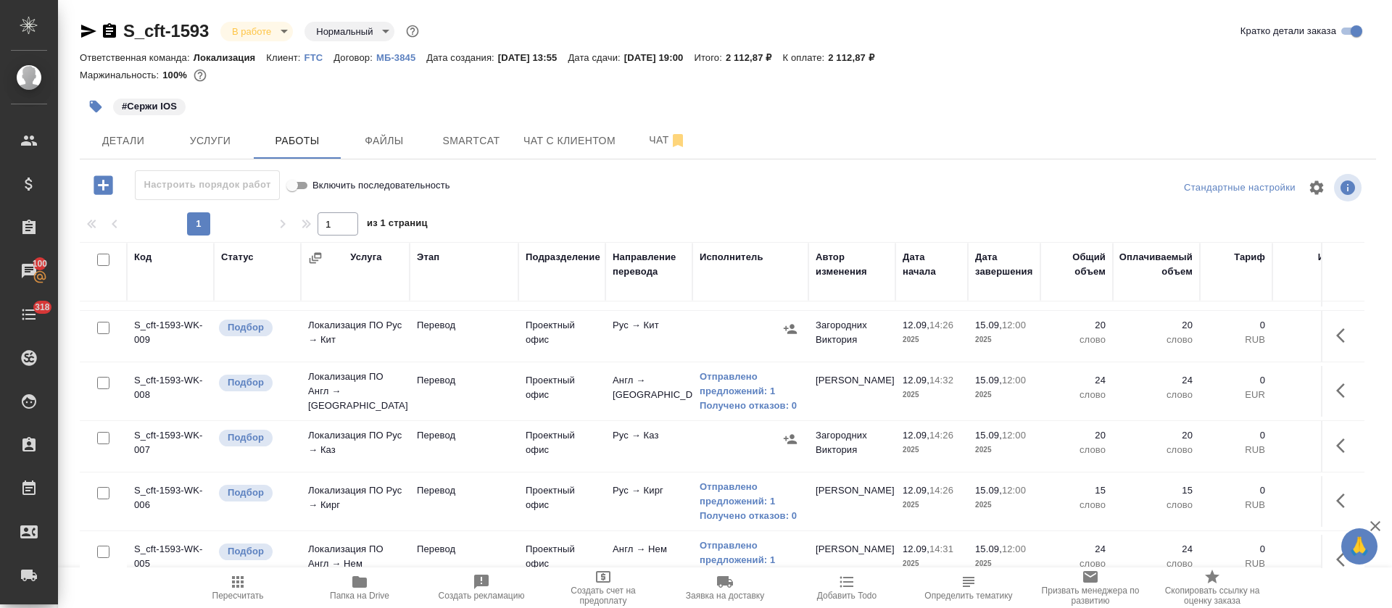
click at [1338, 441] on button "button" at bounding box center [1344, 445] width 35 height 35
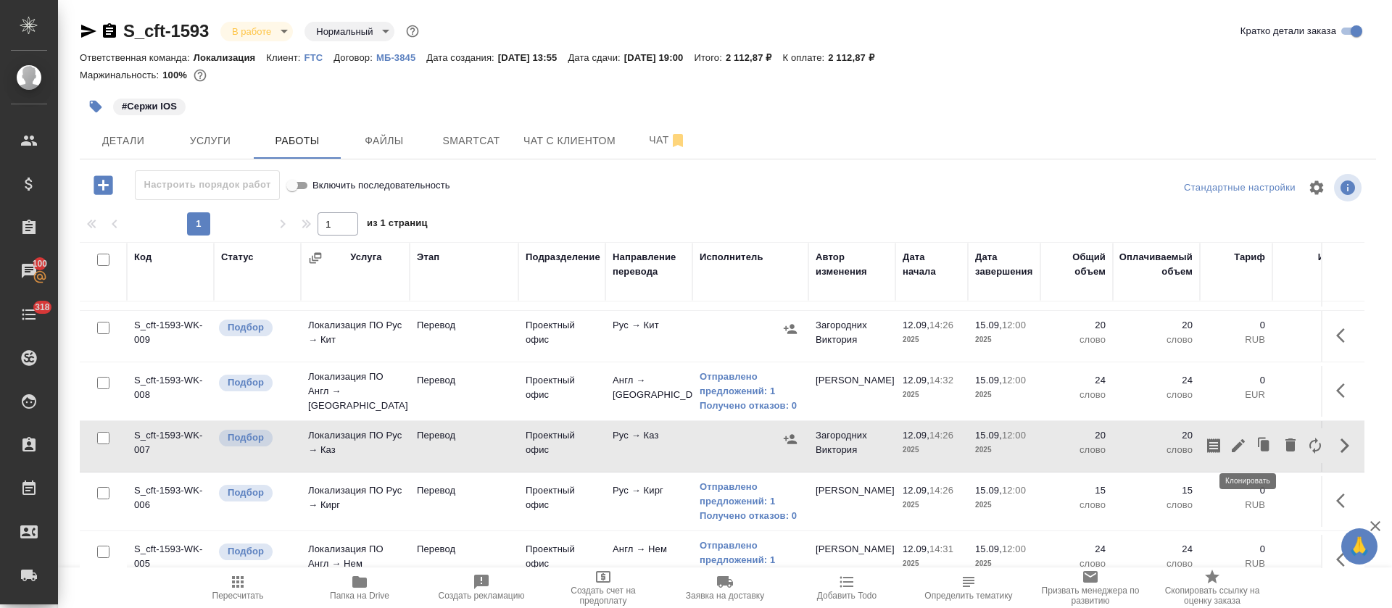
click at [1229, 448] on icon "button" at bounding box center [1237, 445] width 17 height 17
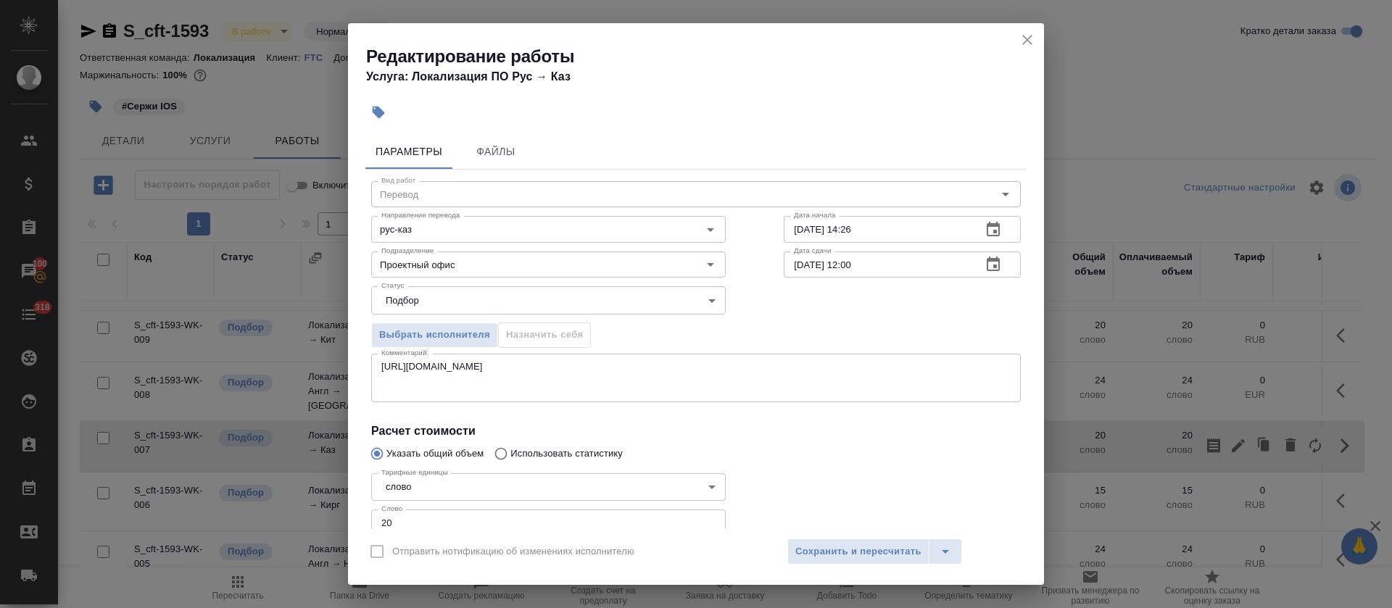
click at [986, 265] on icon "button" at bounding box center [992, 264] width 13 height 14
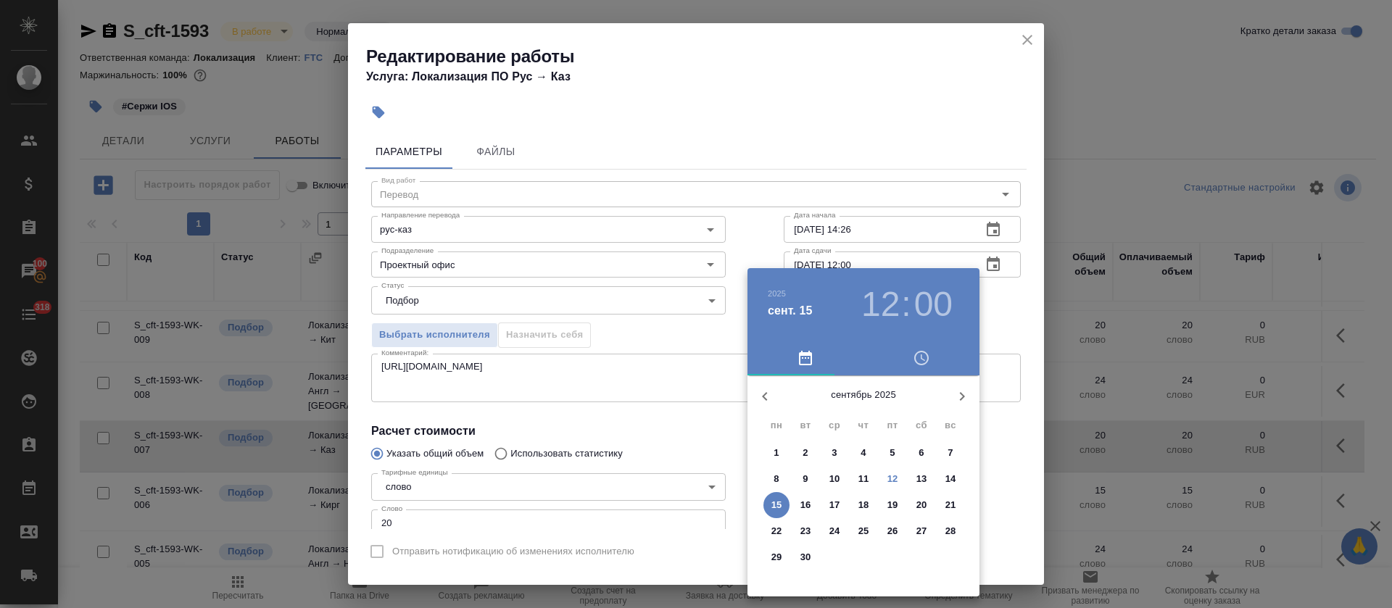
click at [874, 296] on h3 "12" at bounding box center [880, 304] width 38 height 41
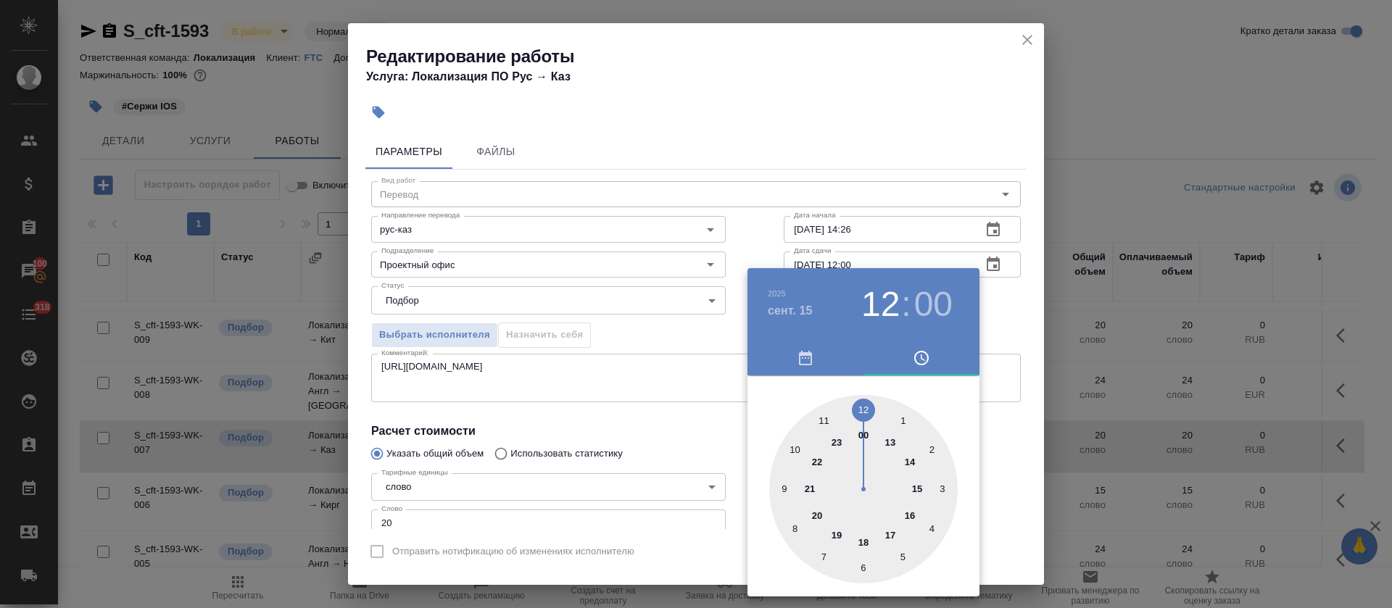
click at [857, 539] on div at bounding box center [863, 489] width 188 height 188
type input "[DATE] 18:00"
click at [638, 441] on div at bounding box center [696, 304] width 1392 height 608
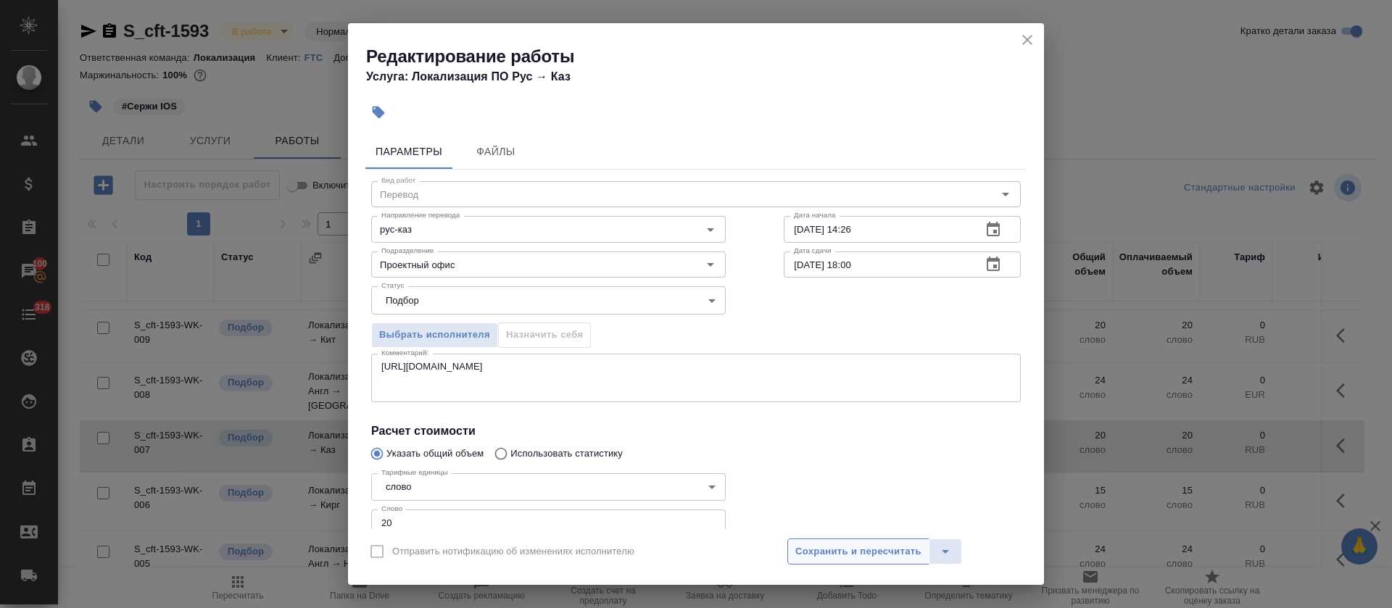
click at [818, 544] on span "Сохранить и пересчитать" at bounding box center [858, 552] width 126 height 17
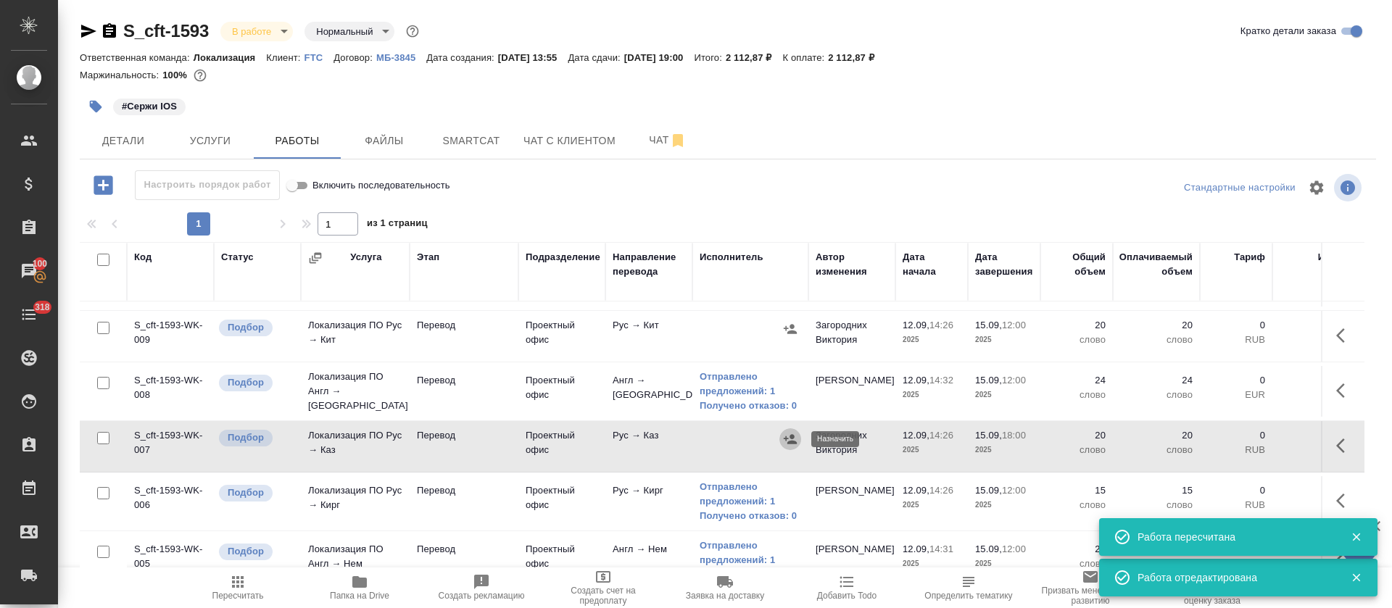
click at [791, 440] on icon "button" at bounding box center [790, 439] width 14 height 14
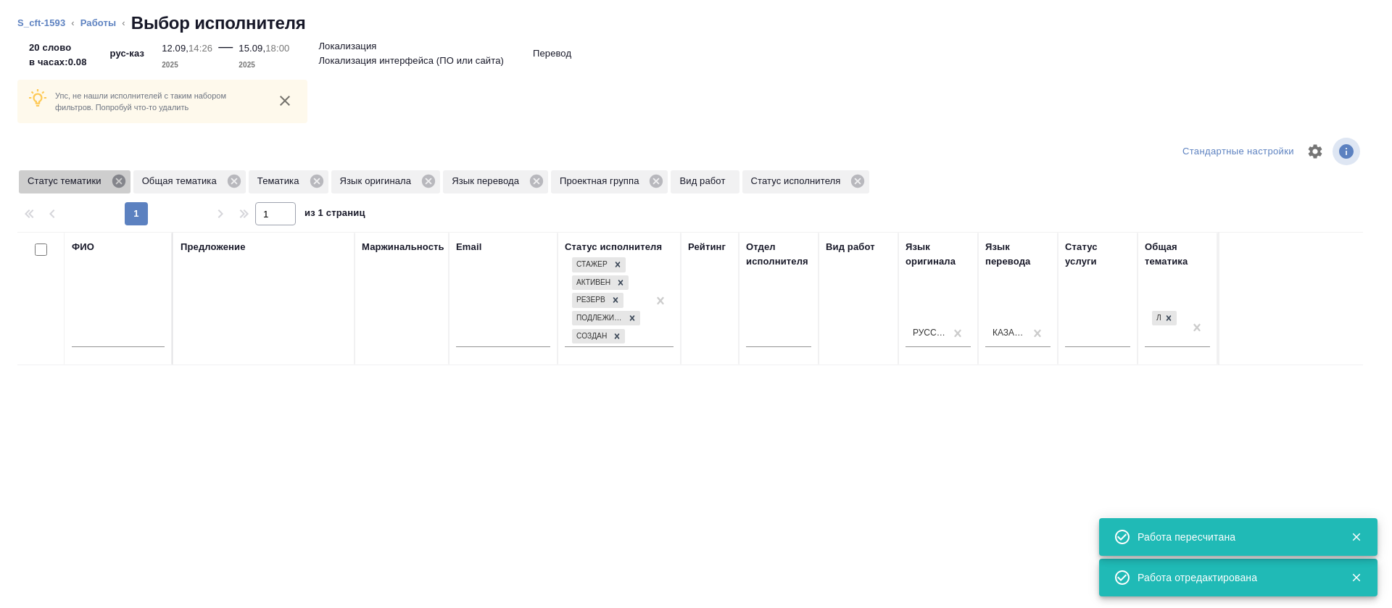
click at [112, 182] on icon at bounding box center [118, 181] width 13 height 13
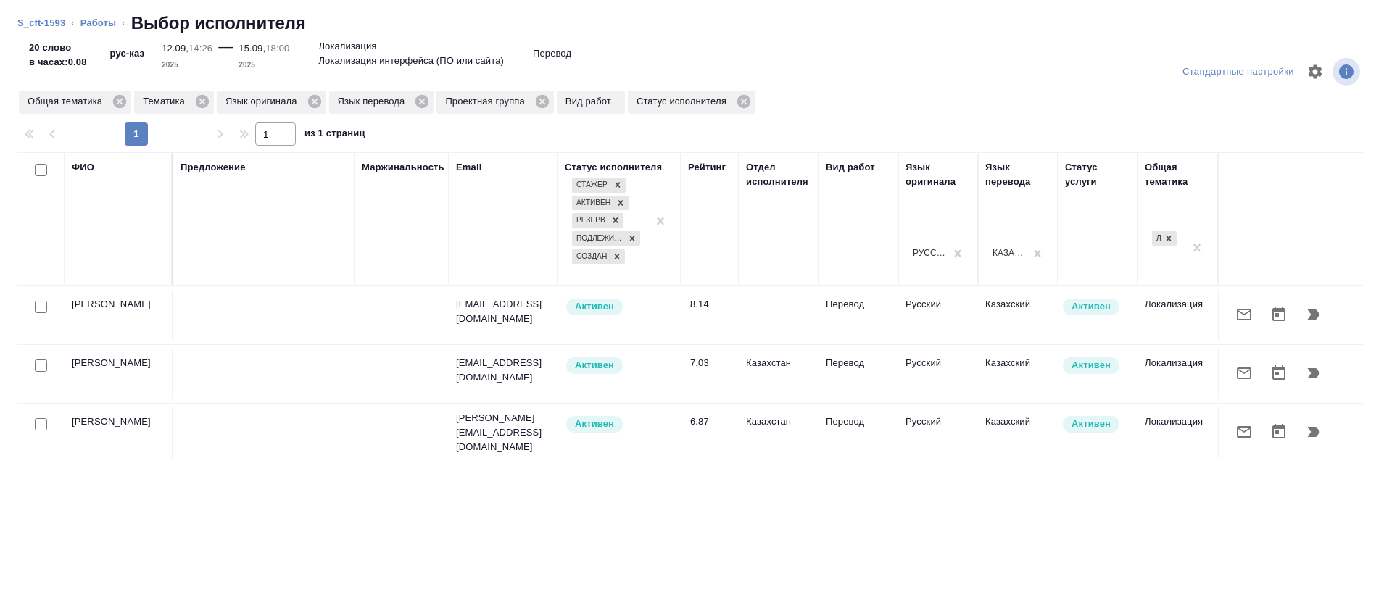
click at [1296, 325] on button "button" at bounding box center [1313, 314] width 35 height 35
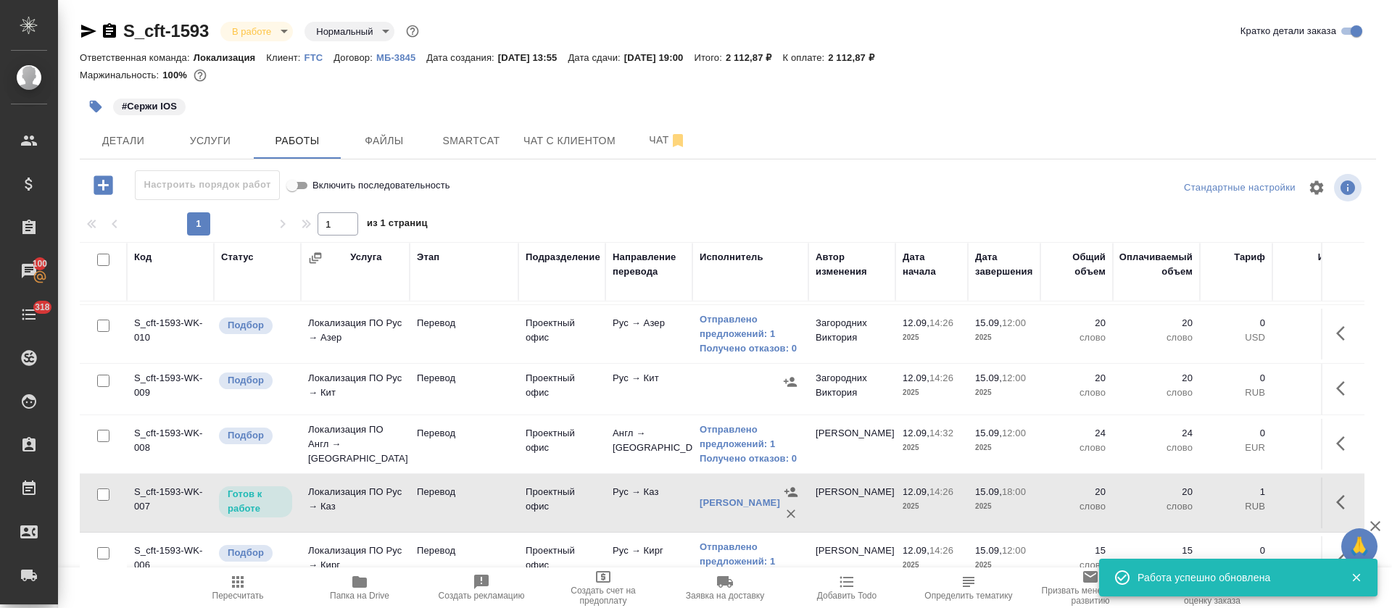
scroll to position [0, 0]
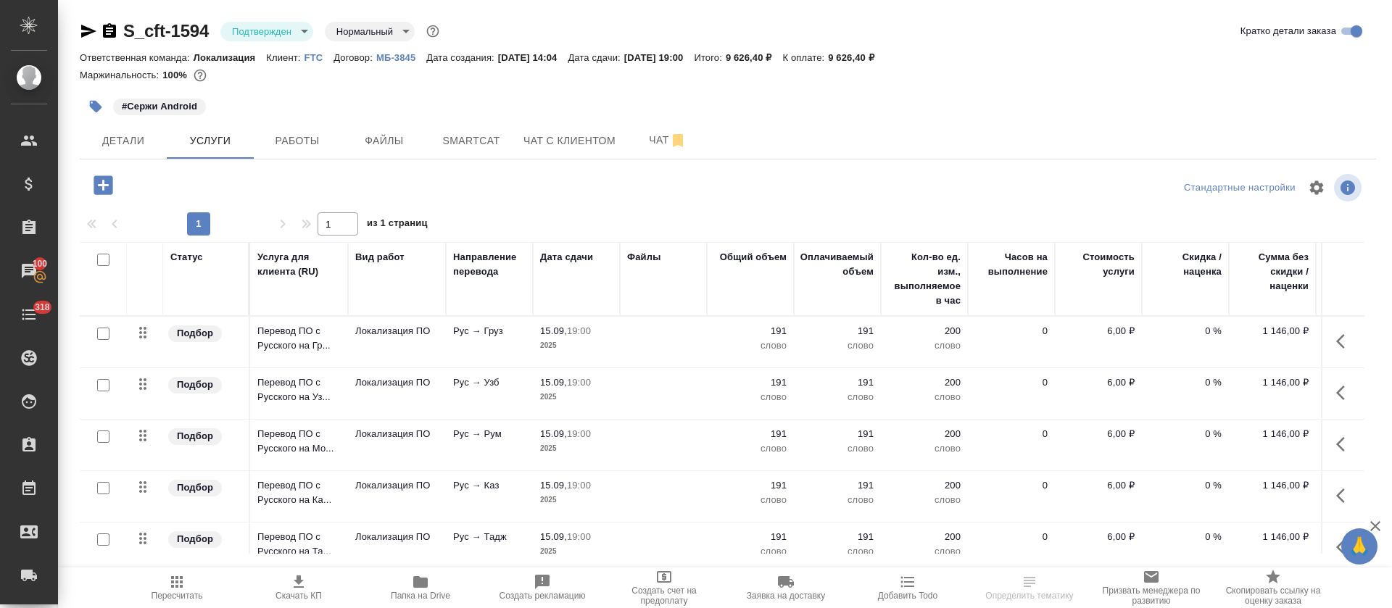
click at [302, 33] on body "🙏 .cls-1 fill:#fff; AWATERA [PERSON_NAME] Спецификации Заказы 100 Чаты 318 Todo…" at bounding box center [696, 304] width 1392 height 608
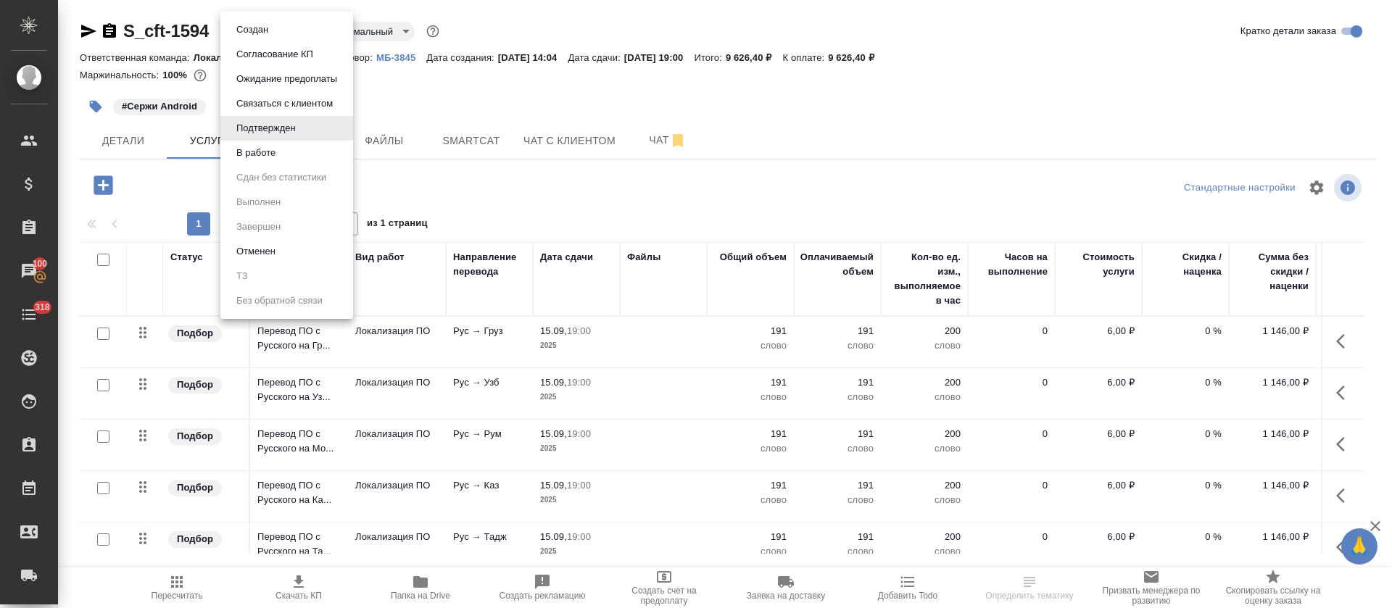
click at [301, 151] on li "В работе" at bounding box center [286, 153] width 133 height 25
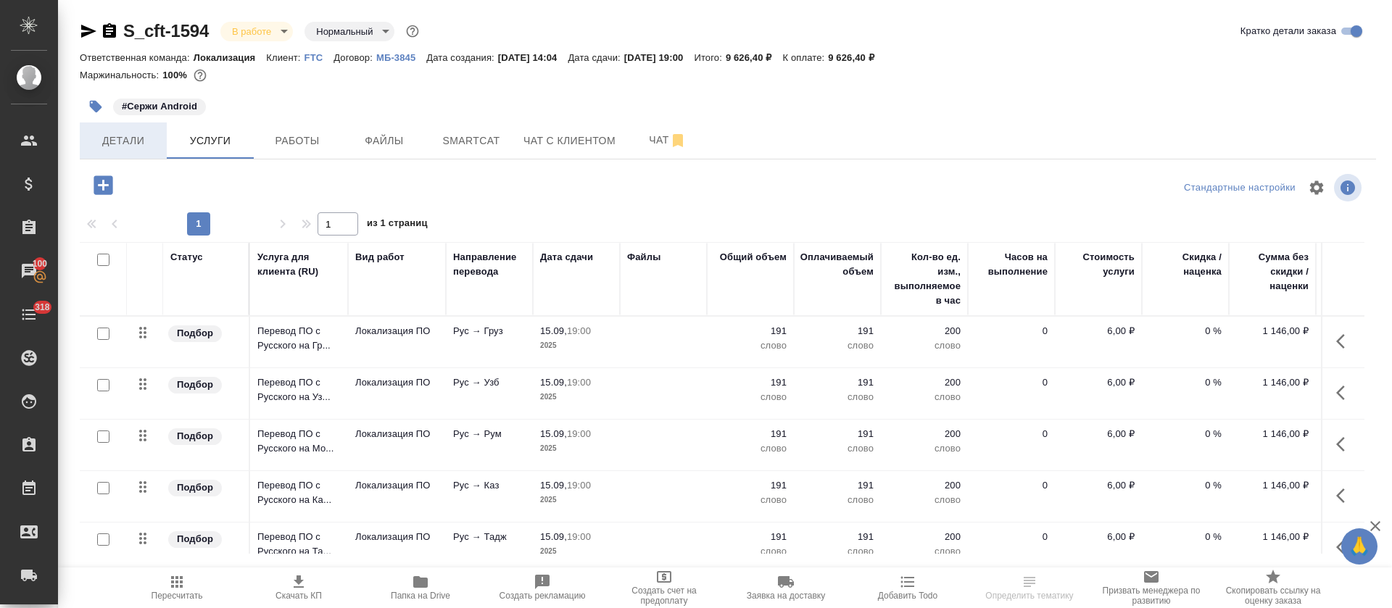
click at [106, 141] on span "Детали" at bounding box center [123, 141] width 70 height 18
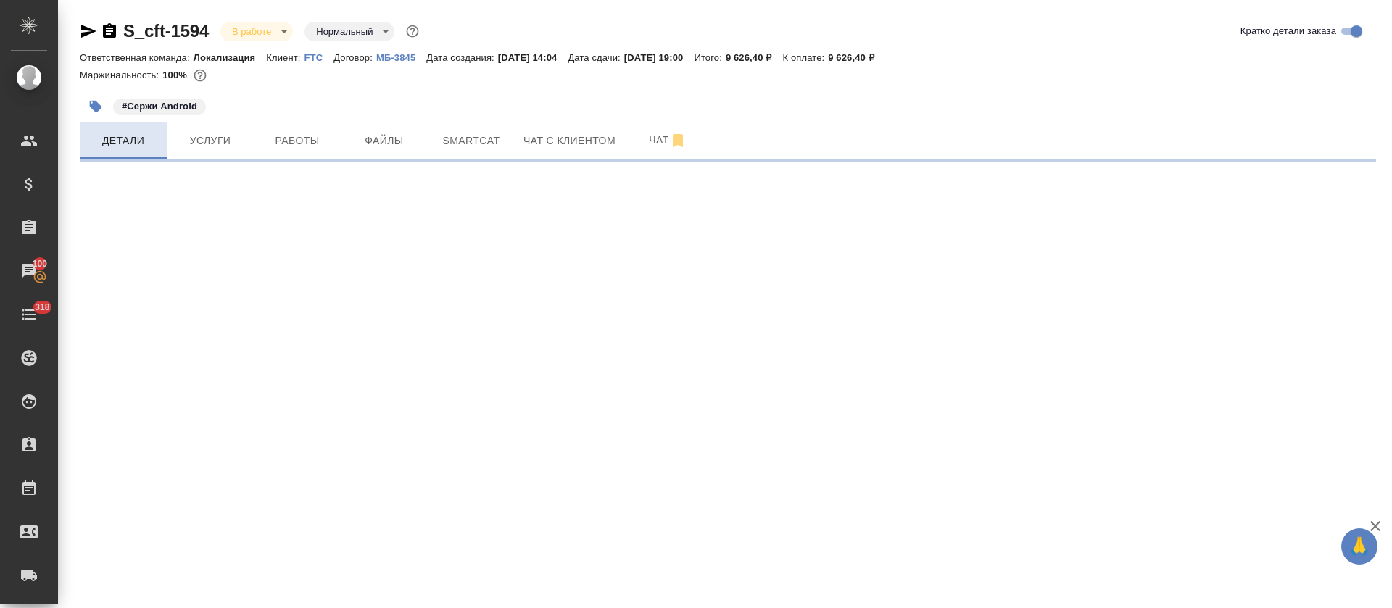
select select "RU"
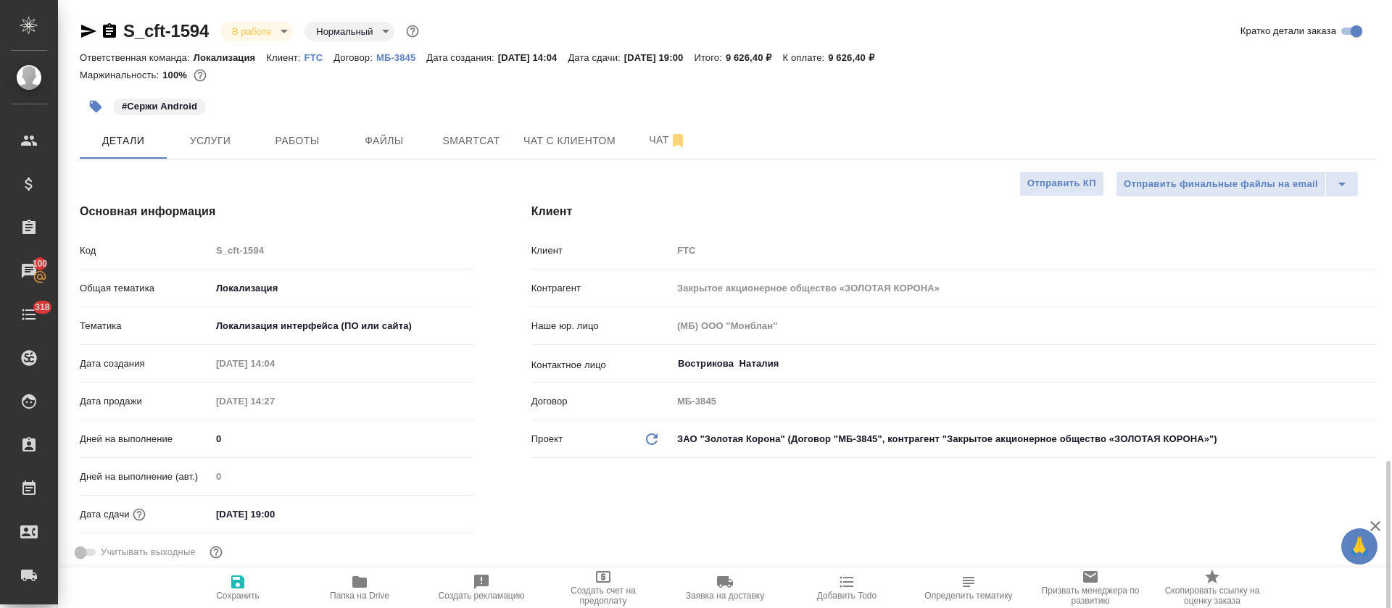
type textarea "x"
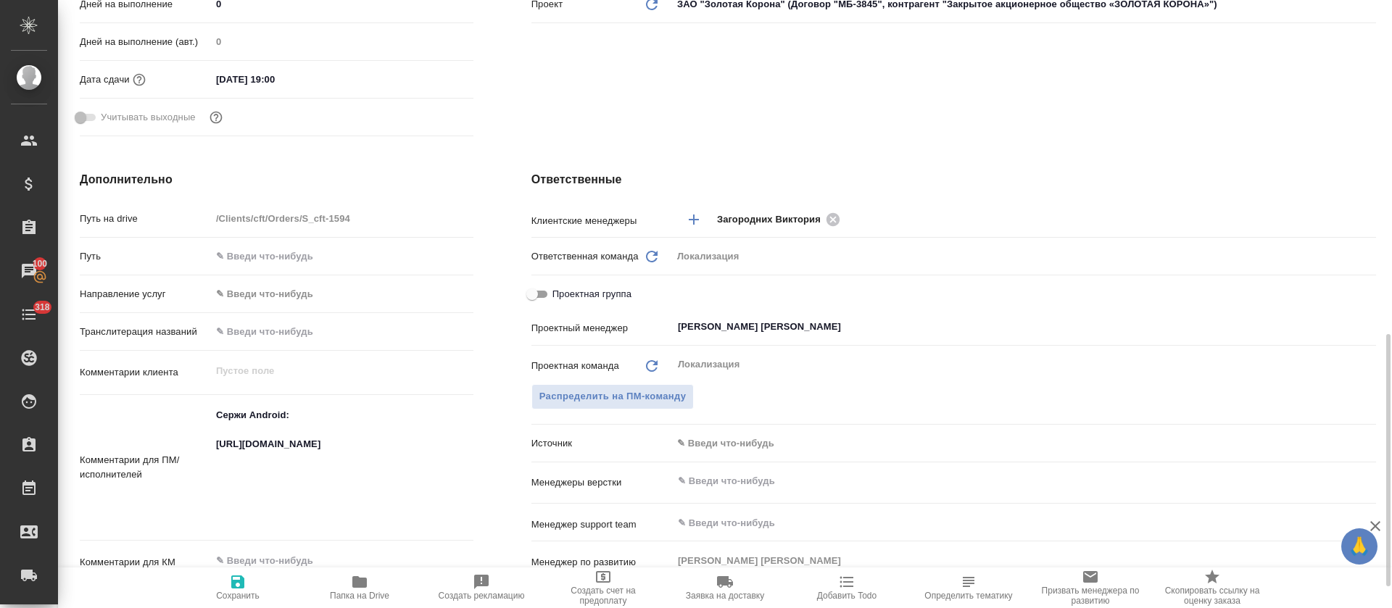
scroll to position [544, 0]
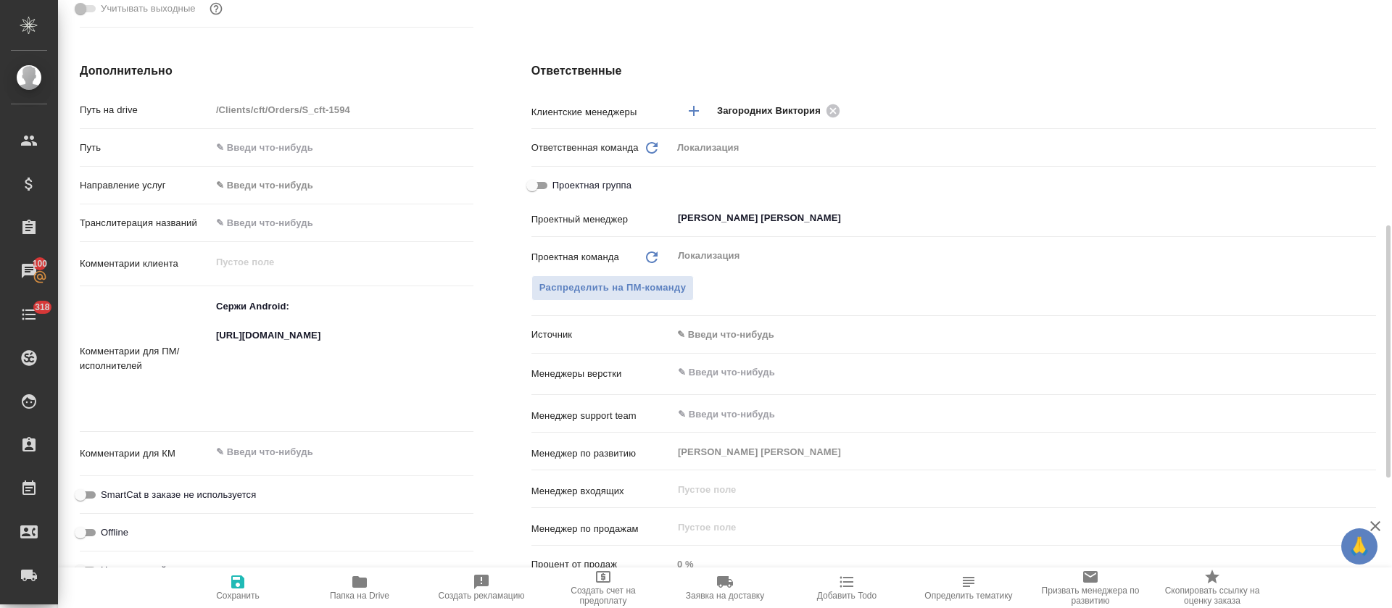
type textarea "x"
click at [253, 358] on textarea "Сержи Android: [URL][DOMAIN_NAME]" at bounding box center [342, 357] width 262 height 126
click at [253, 358] on textarea "Сержи Android: [URL][DOMAIN_NAME]" at bounding box center [342, 358] width 261 height 126
type textarea "x"
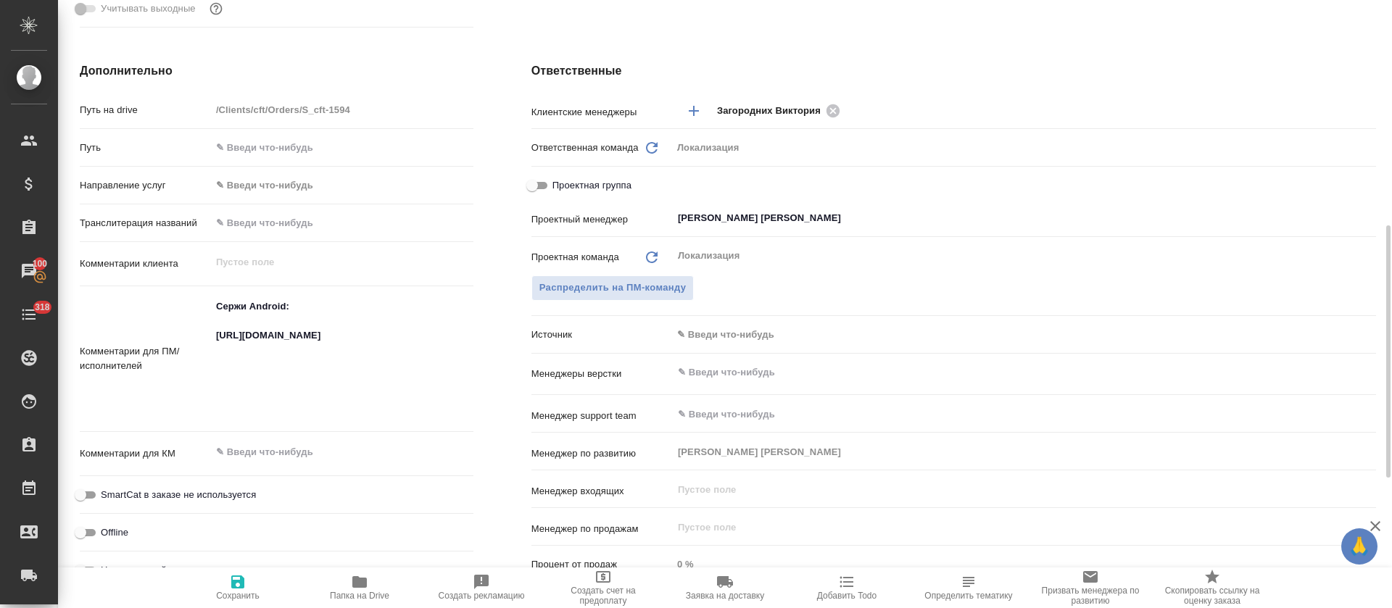
type textarea "x"
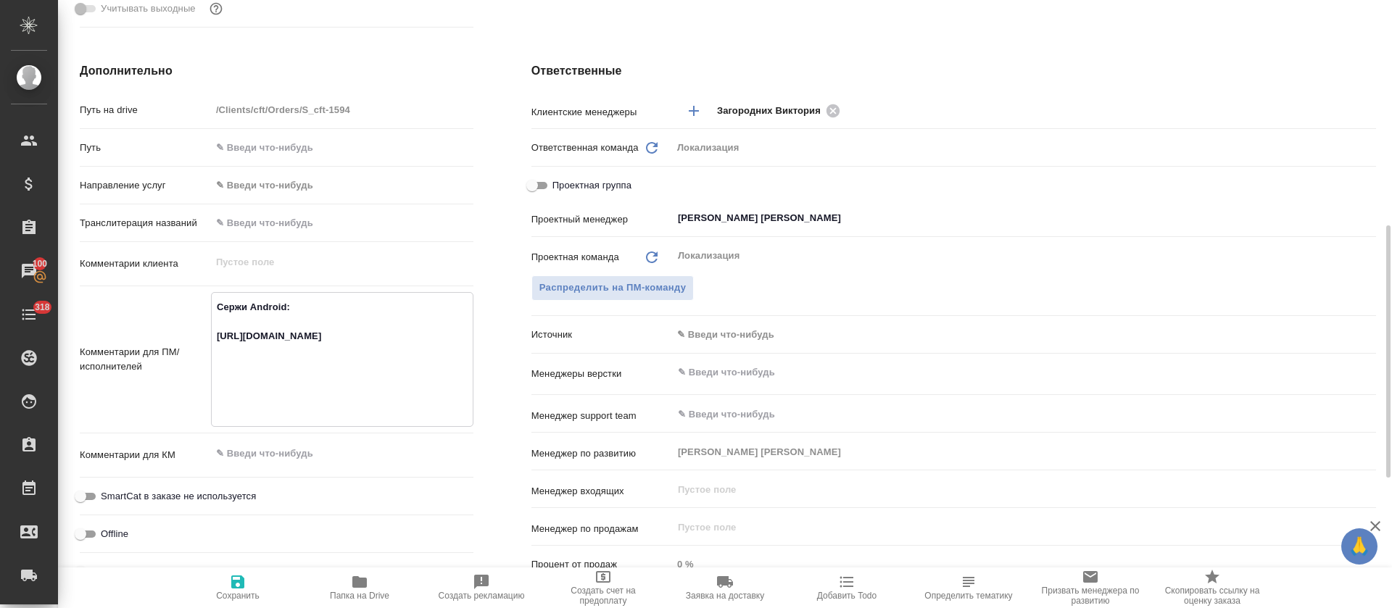
scroll to position [0, 0]
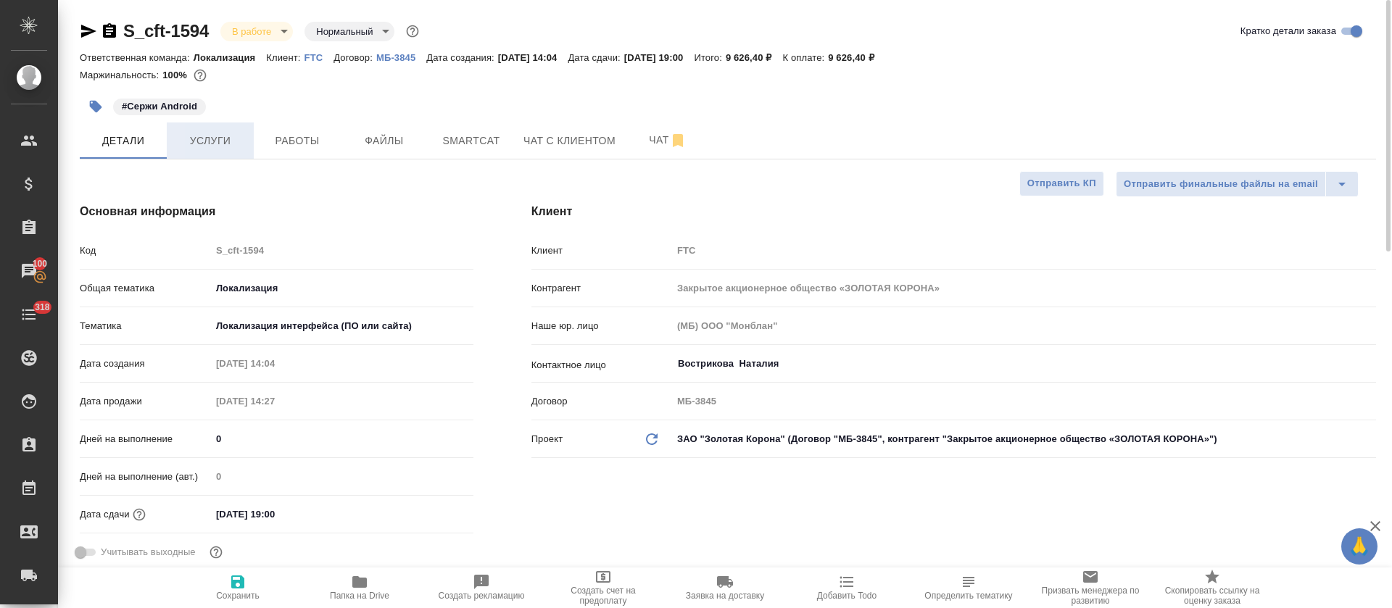
type textarea "x"
click at [234, 156] on button "Услуги" at bounding box center [210, 140] width 87 height 36
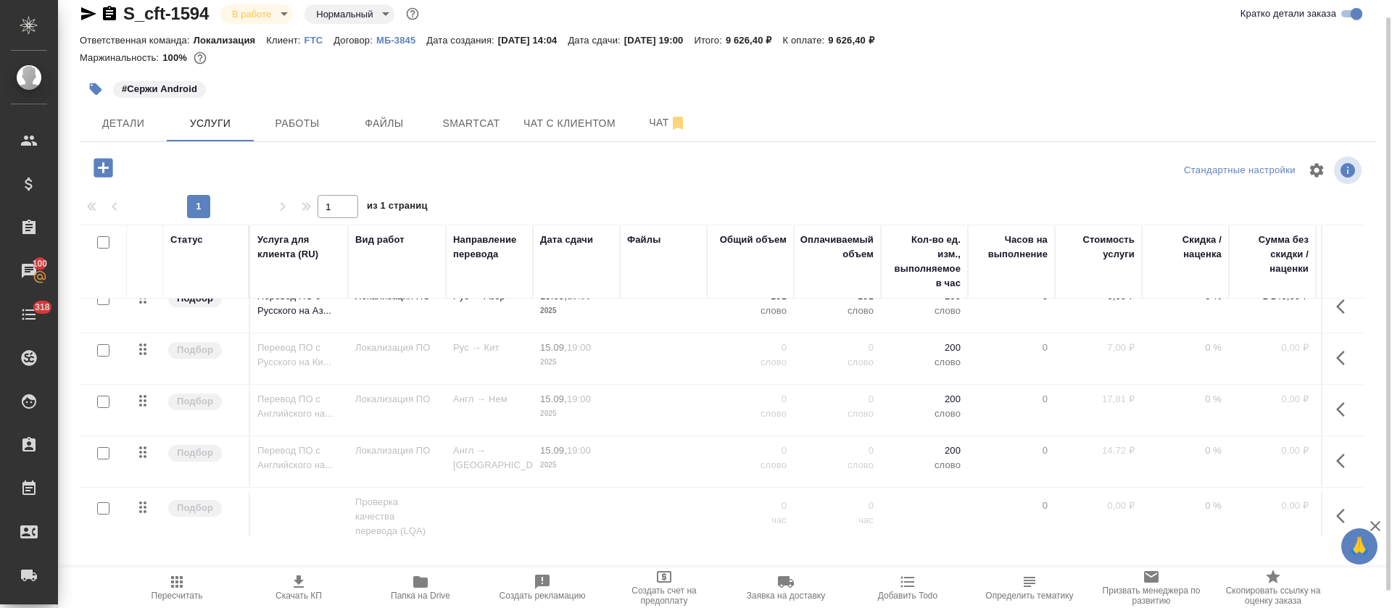
scroll to position [404, 0]
click at [270, 113] on button "Работы" at bounding box center [297, 123] width 87 height 36
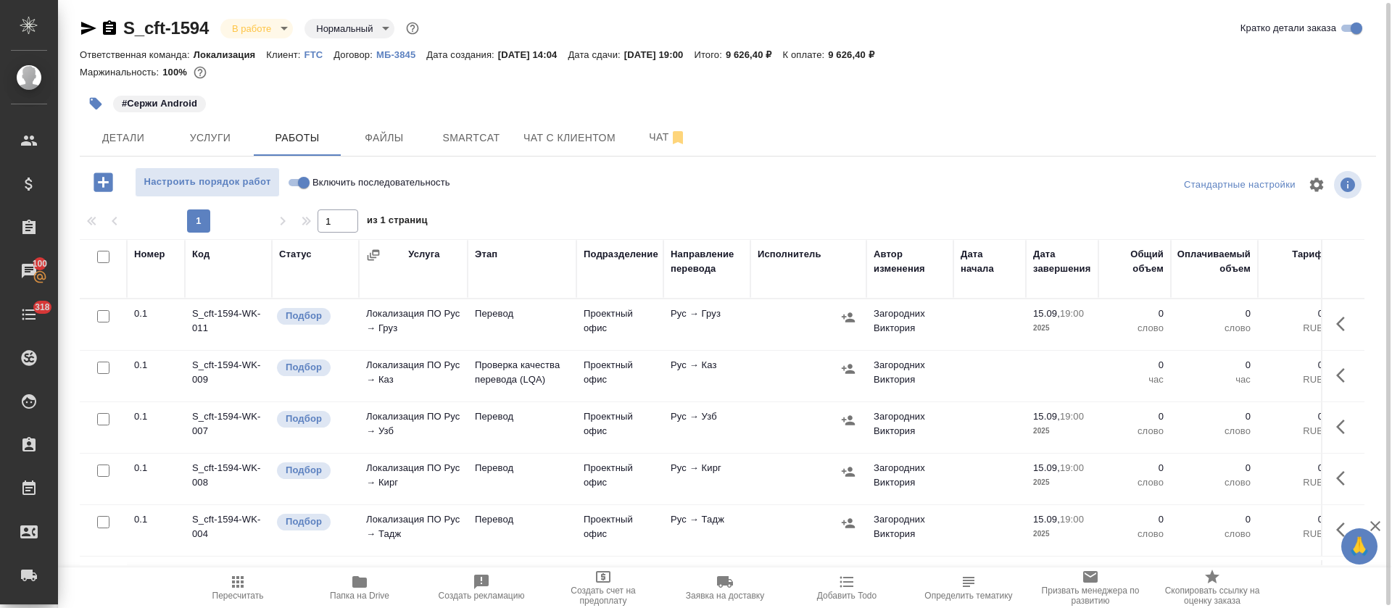
scroll to position [3, 0]
click at [296, 182] on input "Включить последовательность" at bounding box center [304, 182] width 52 height 17
checkbox input "true"
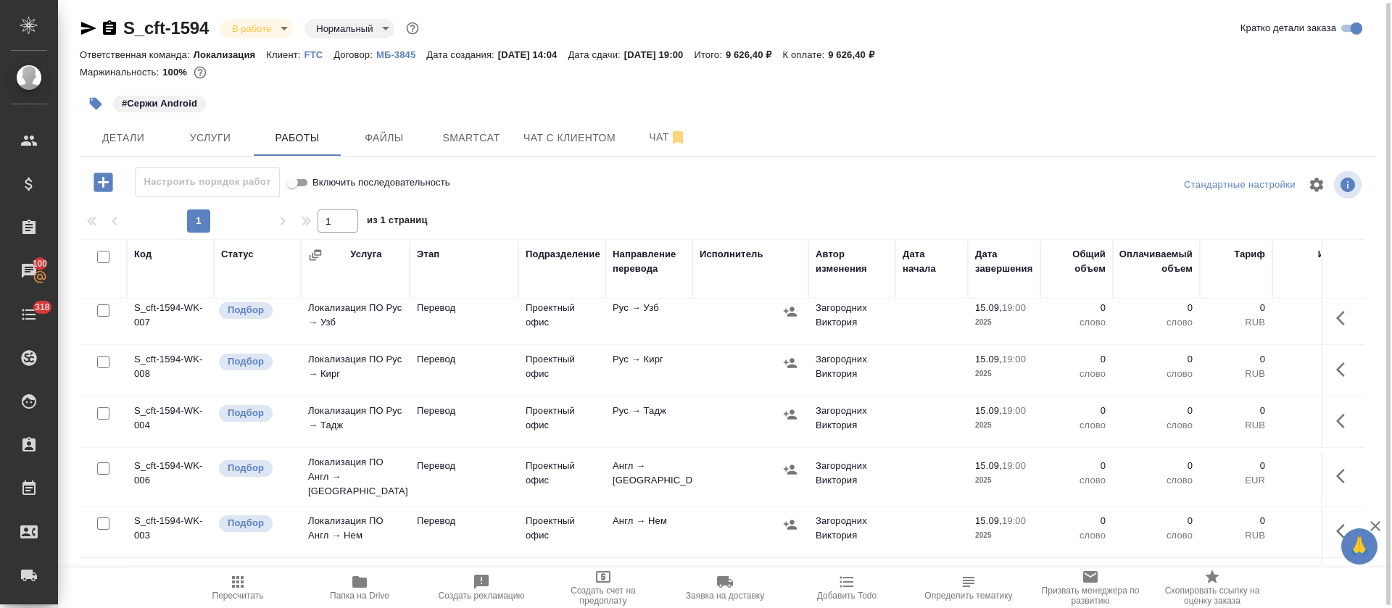
scroll to position [217, 0]
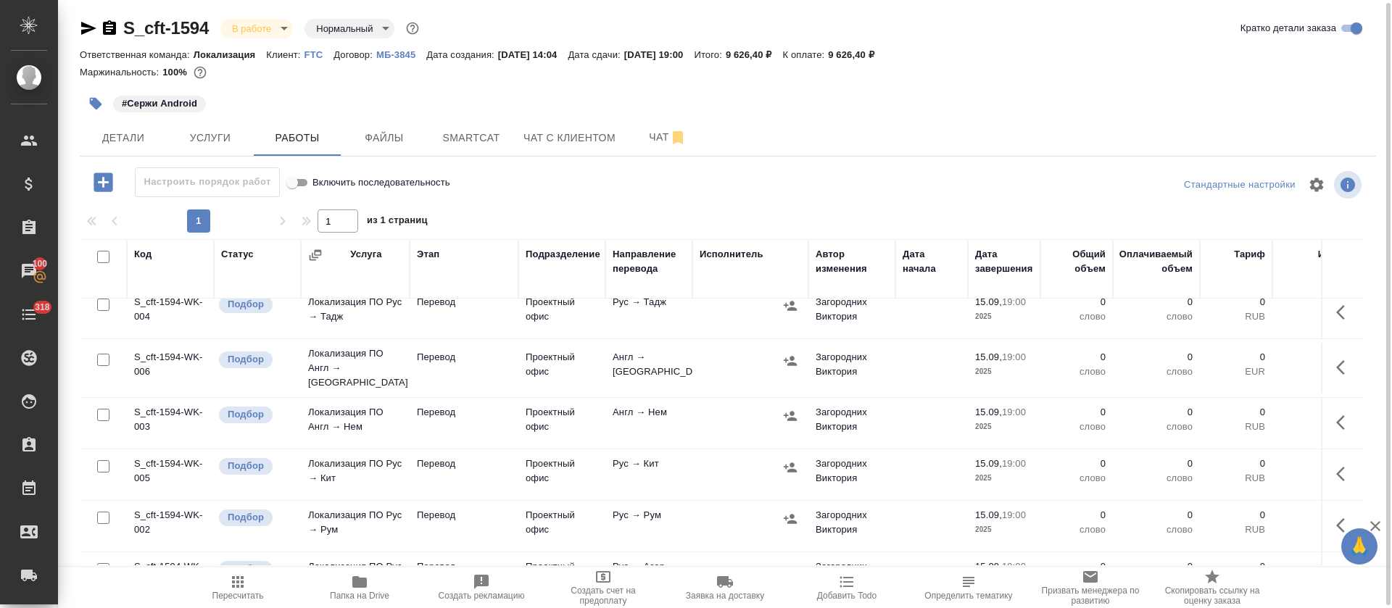
drag, startPoint x: 105, startPoint y: 355, endPoint x: 97, endPoint y: 361, distance: 9.9
click at [104, 355] on input "checkbox" at bounding box center [103, 360] width 12 height 12
checkbox input "true"
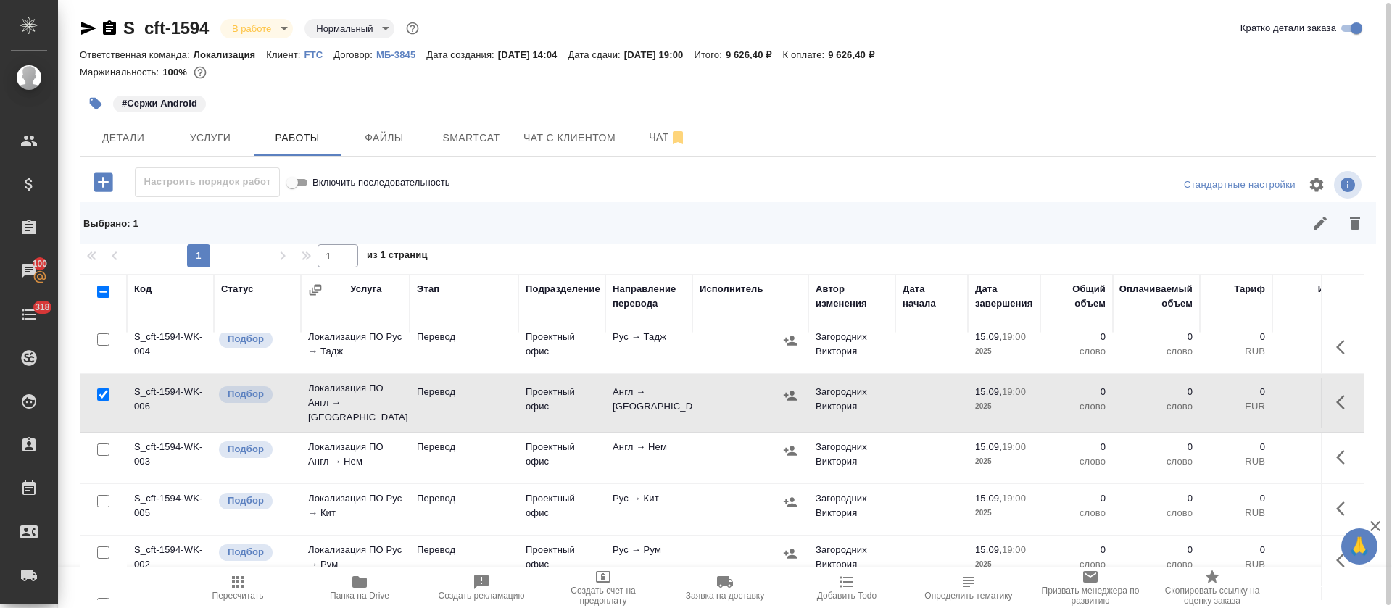
click at [101, 444] on input "checkbox" at bounding box center [103, 450] width 12 height 12
checkbox input "true"
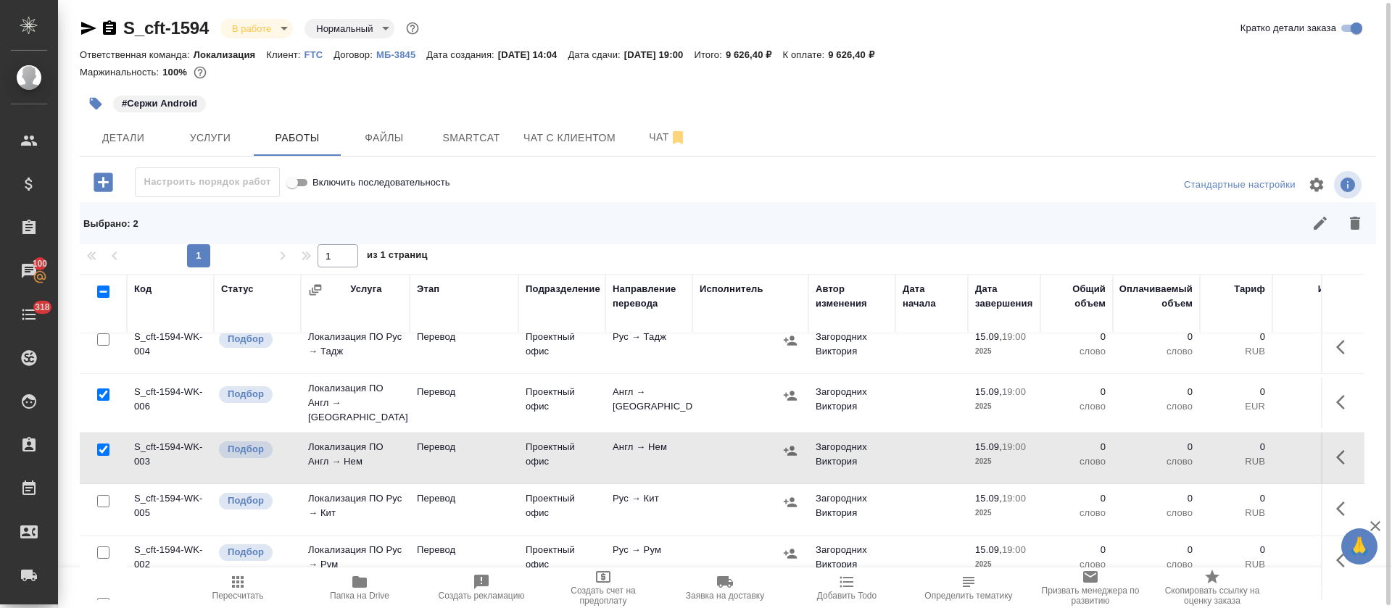
drag, startPoint x: 101, startPoint y: 496, endPoint x: 125, endPoint y: 505, distance: 24.8
click at [102, 497] on input "checkbox" at bounding box center [103, 501] width 12 height 12
checkbox input "true"
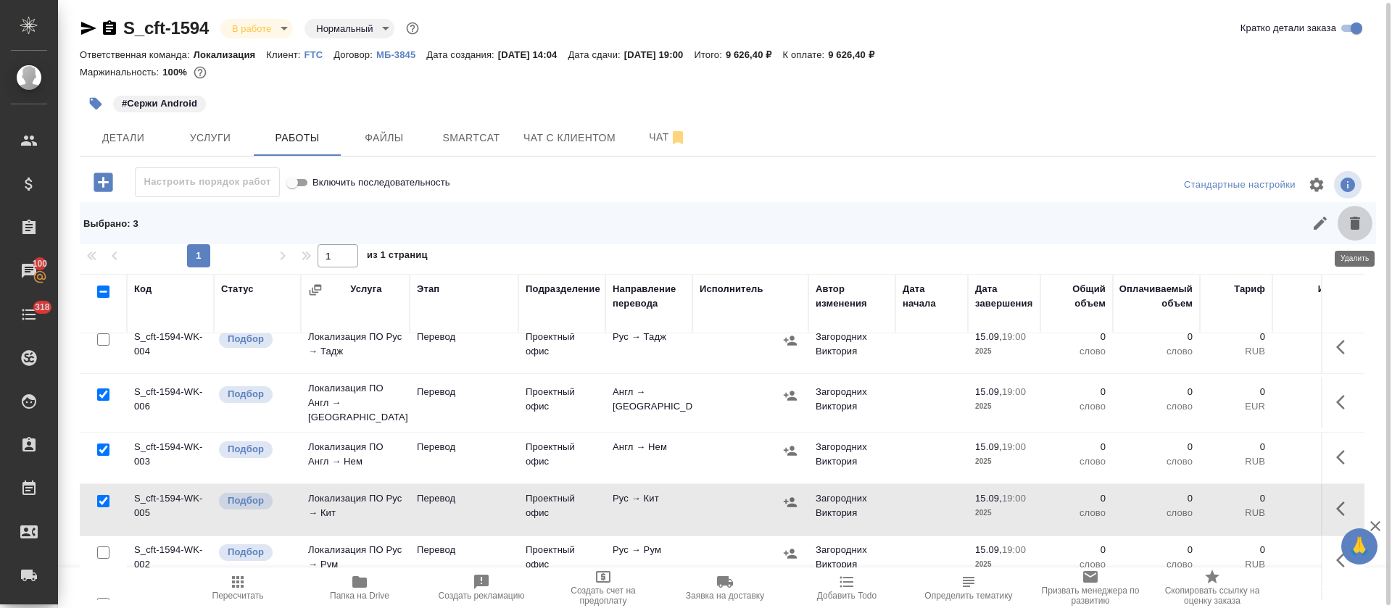
click at [1351, 233] on button "button" at bounding box center [1354, 223] width 35 height 35
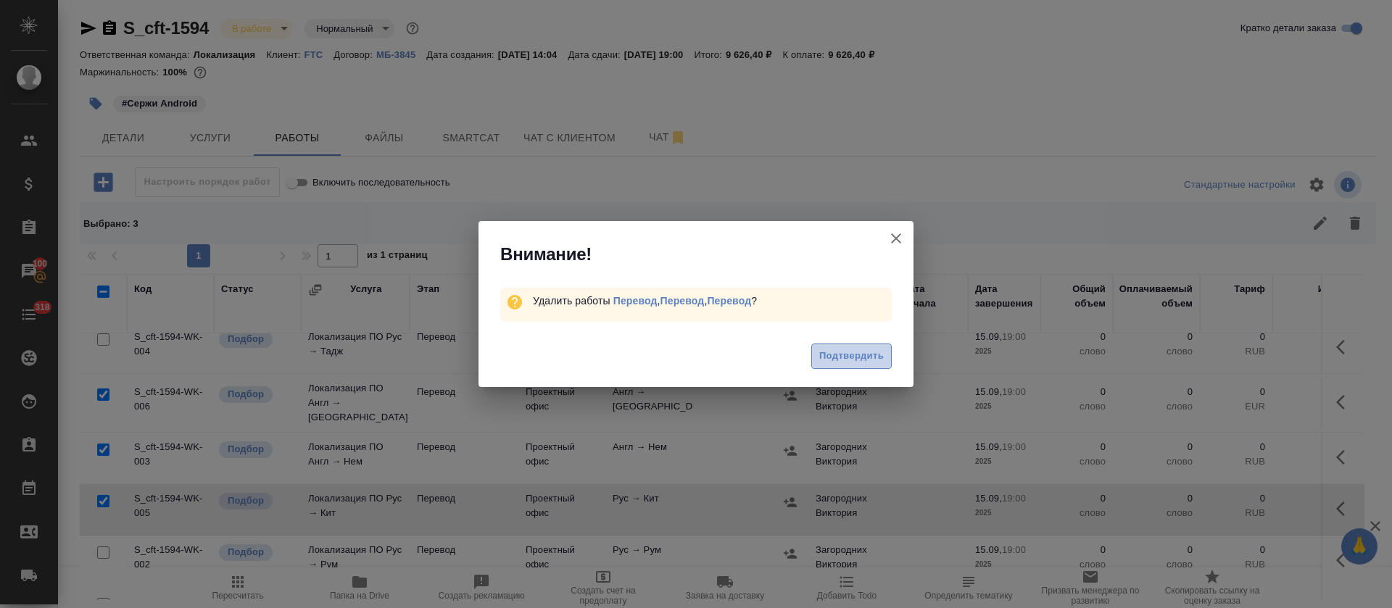
click at [849, 351] on span "Подтвердить" at bounding box center [851, 356] width 65 height 17
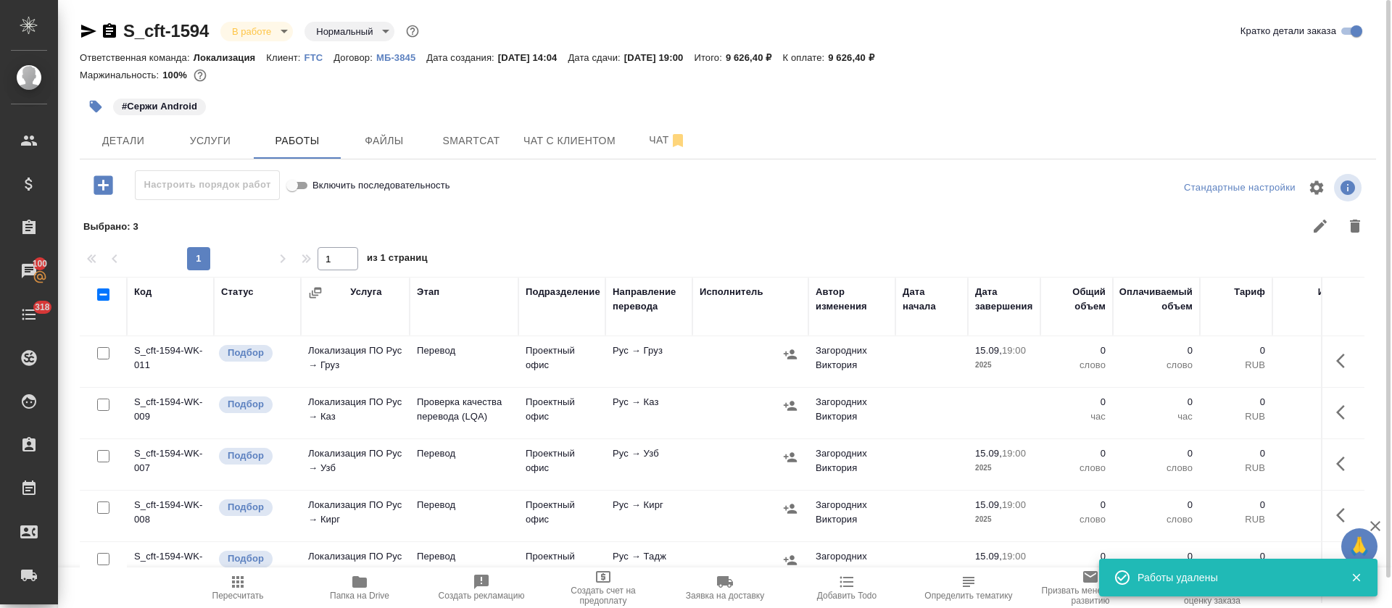
scroll to position [0, 0]
click at [103, 298] on input "checkbox" at bounding box center [103, 294] width 12 height 12
checkbox input "true"
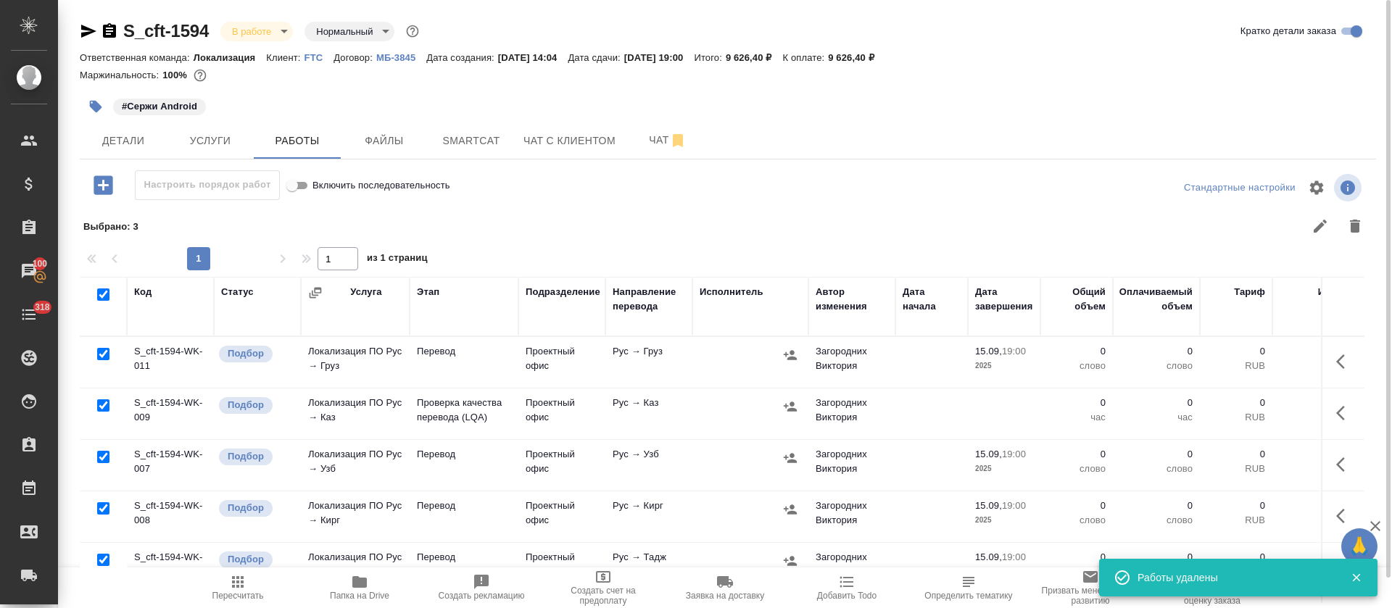
checkbox input "true"
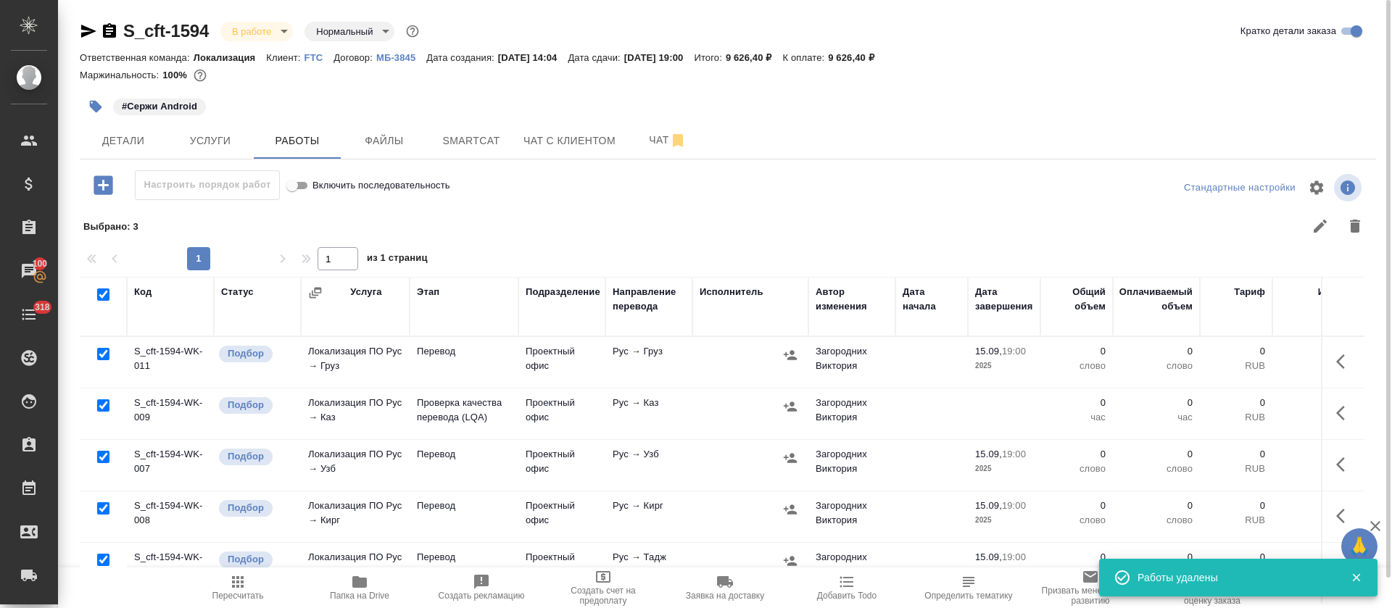
checkbox input "true"
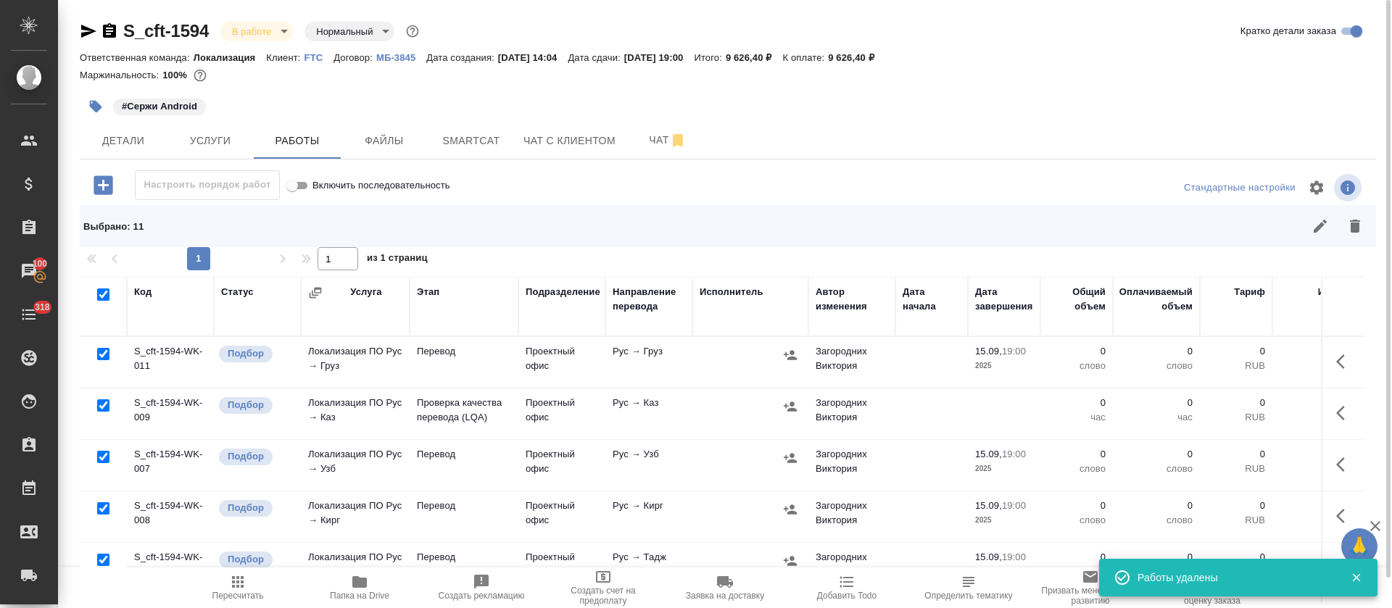
click at [99, 407] on input "checkbox" at bounding box center [103, 405] width 12 height 12
checkbox input "false"
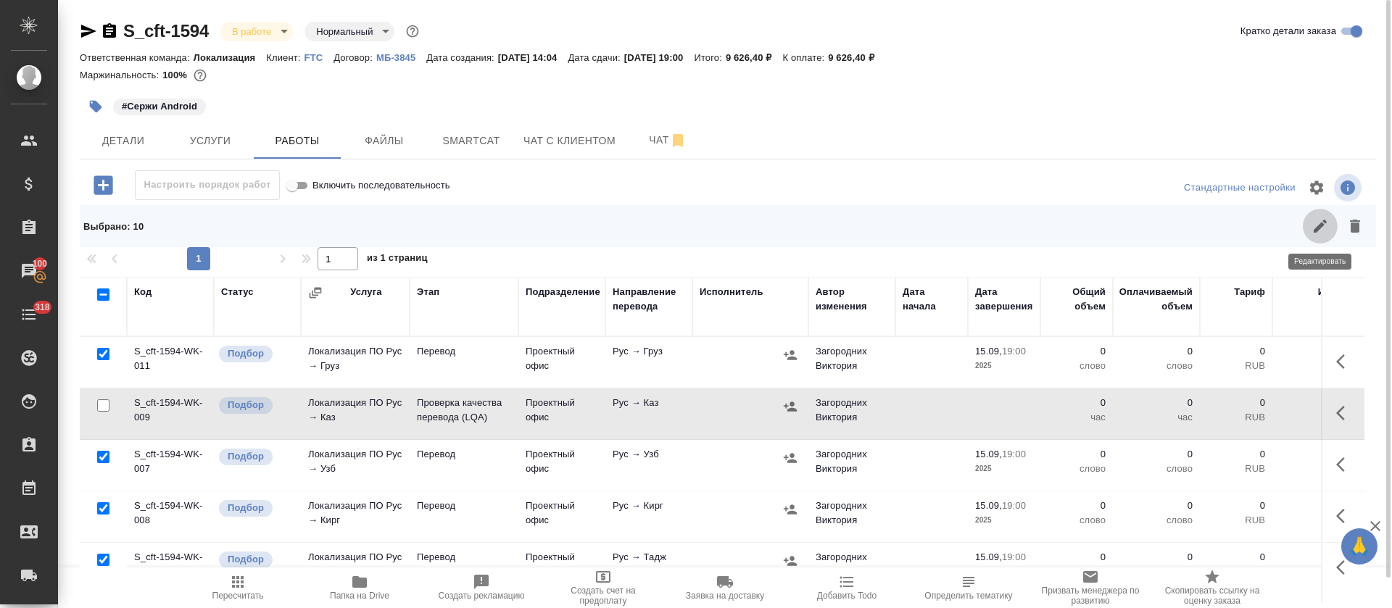
click at [1308, 220] on button "button" at bounding box center [1319, 226] width 35 height 35
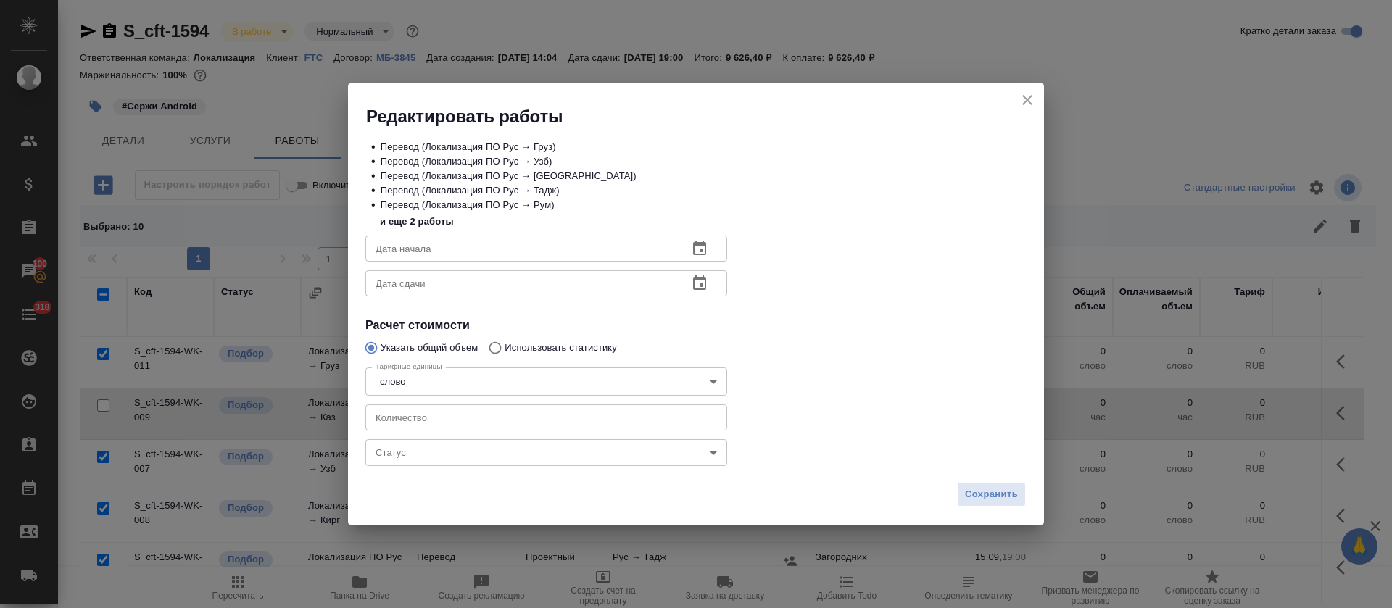
click at [463, 414] on input "number" at bounding box center [546, 417] width 362 height 26
type input "140"
click at [710, 251] on button "button" at bounding box center [699, 248] width 35 height 35
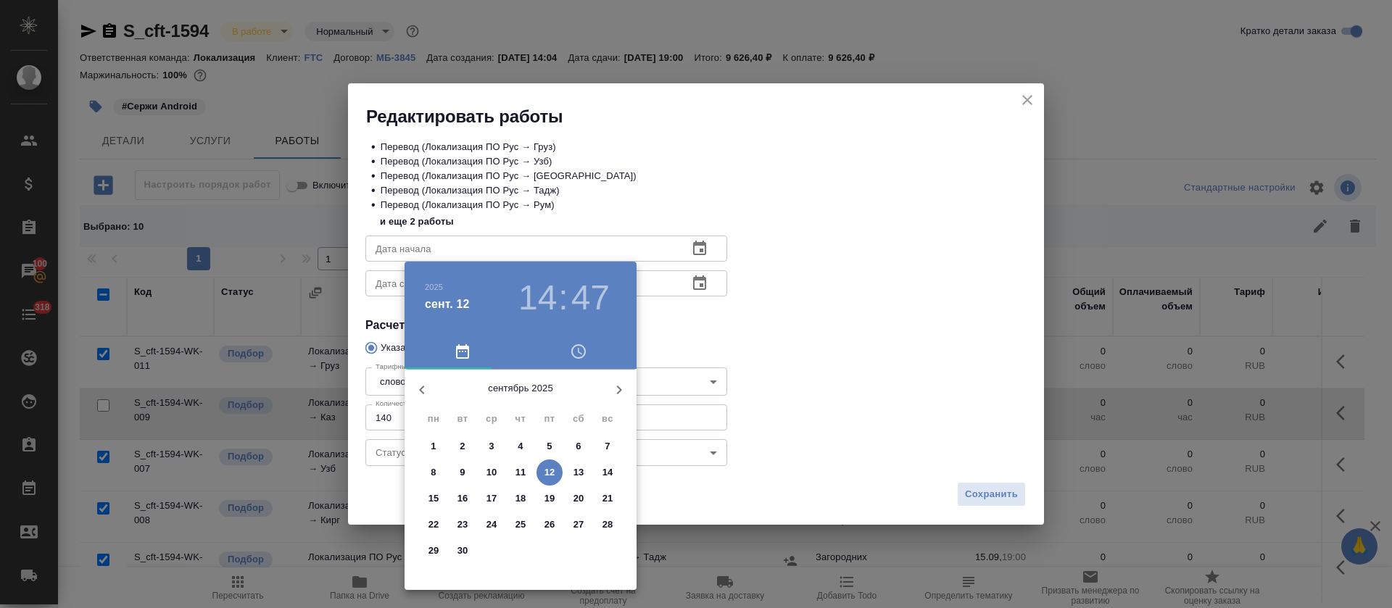
click at [548, 475] on p "12" at bounding box center [549, 472] width 11 height 14
type input "12.09.2025 14:47"
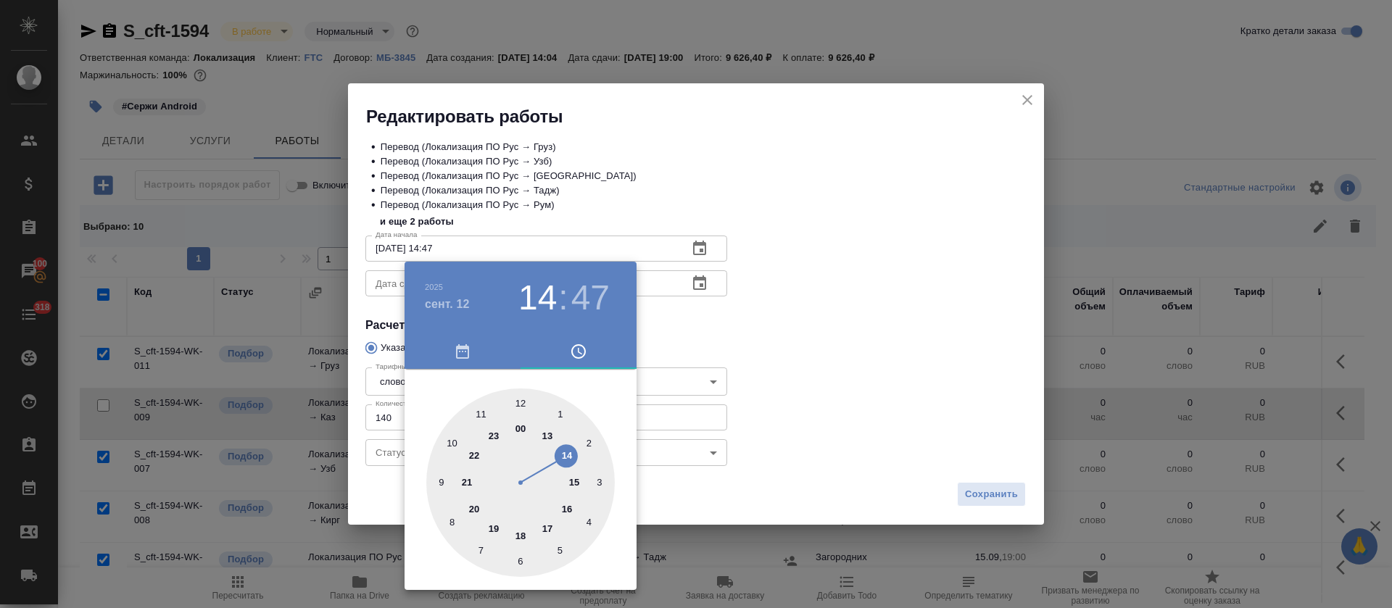
drag, startPoint x: 719, startPoint y: 349, endPoint x: 702, endPoint y: 297, distance: 55.0
click at [719, 348] on div at bounding box center [696, 304] width 1392 height 608
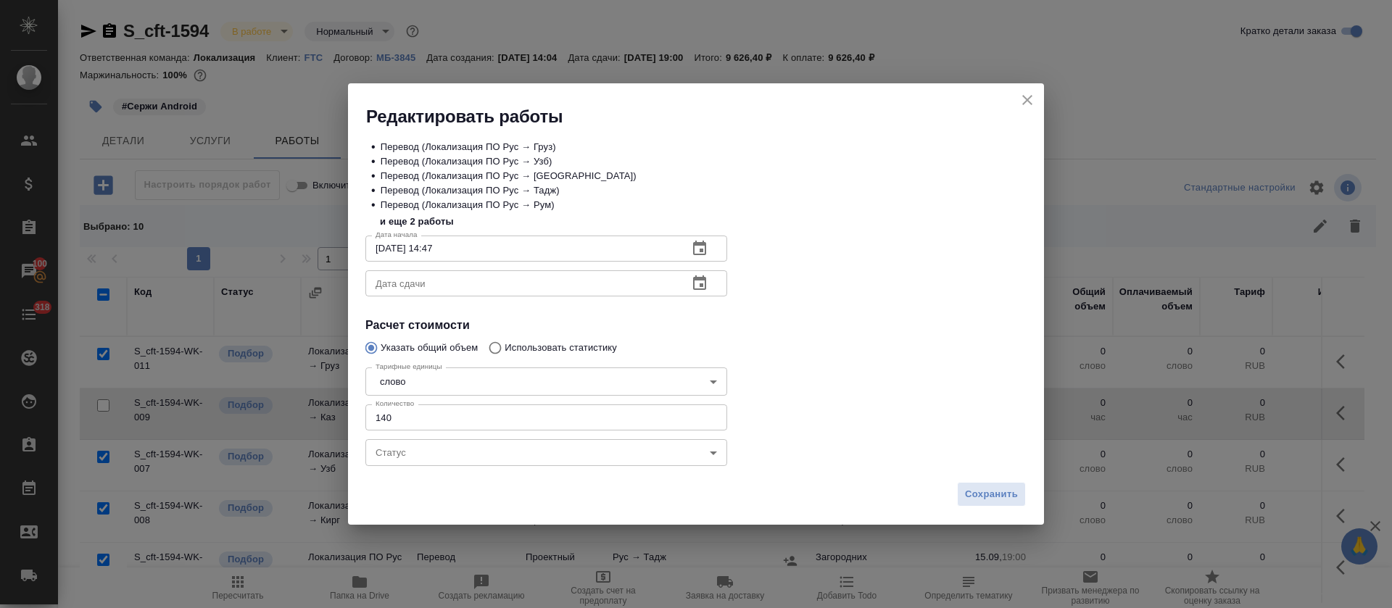
click at [697, 276] on div "2025 сент. 12 14 : 47 00 1 2 3 4 5 6 7 8 9 10 11 12 13 14 15 16 17 18 19 20 21 …" at bounding box center [696, 304] width 1392 height 608
click at [697, 285] on icon "button" at bounding box center [699, 283] width 17 height 17
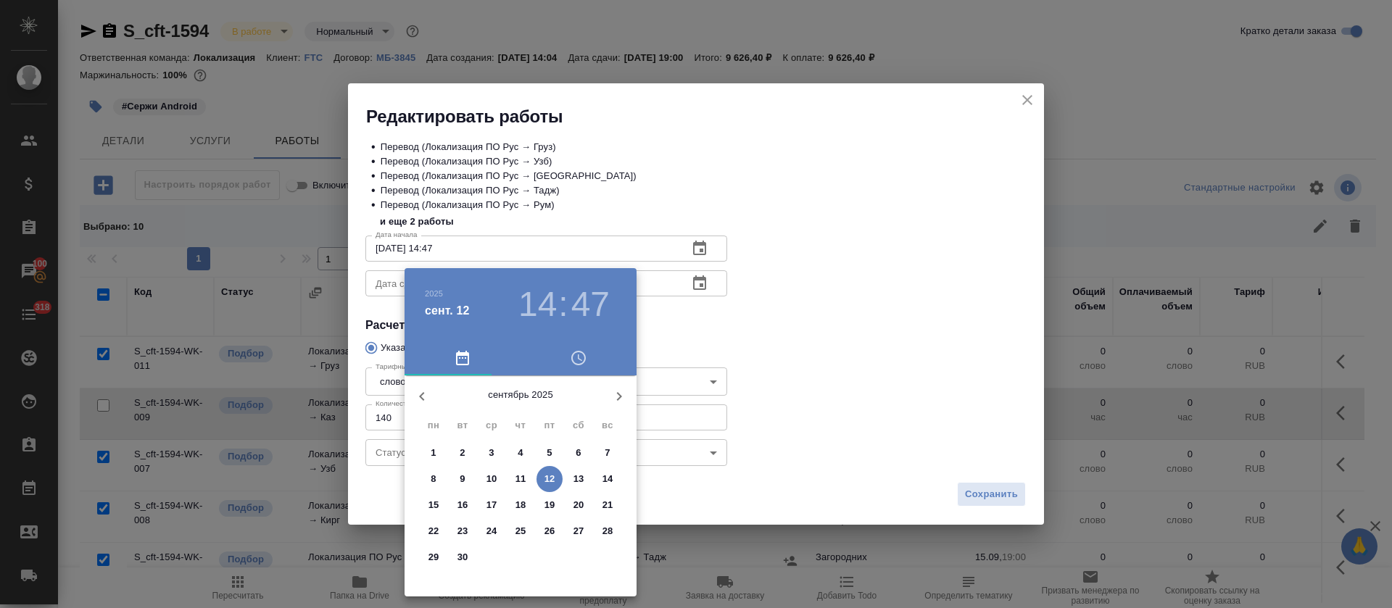
click at [557, 475] on span "12" at bounding box center [549, 479] width 26 height 14
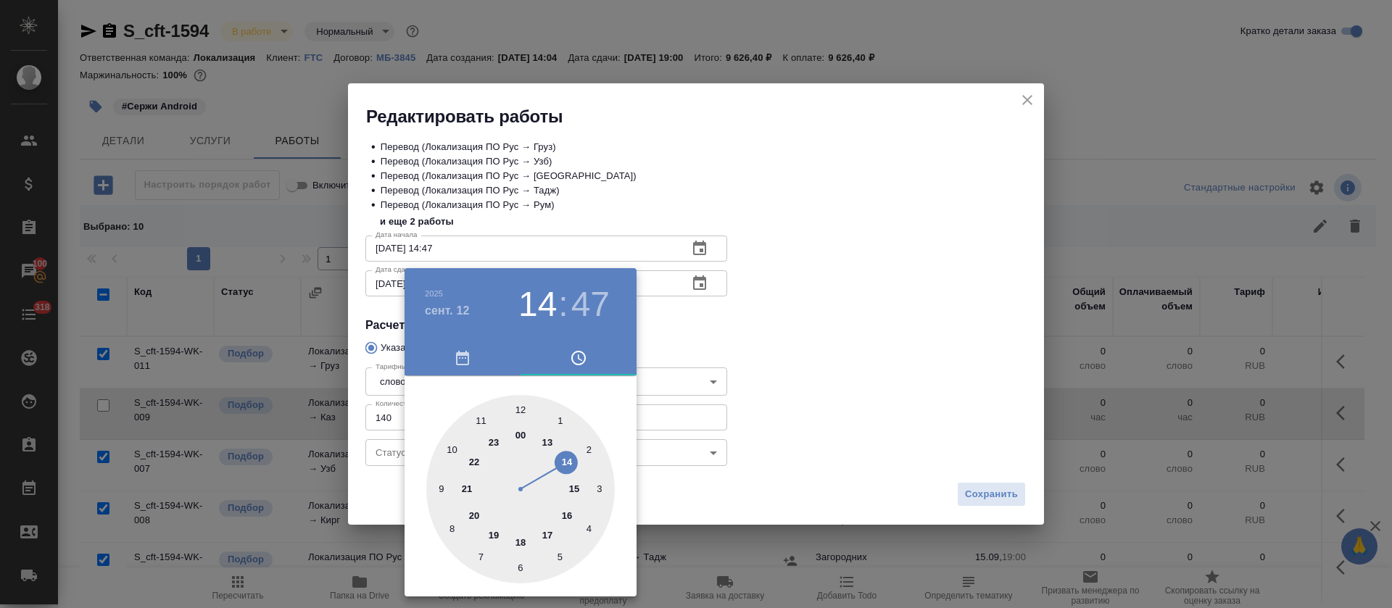
click at [520, 409] on div at bounding box center [520, 489] width 188 height 188
type input "12.09.2025 12:00"
click at [870, 349] on div at bounding box center [696, 304] width 1392 height 608
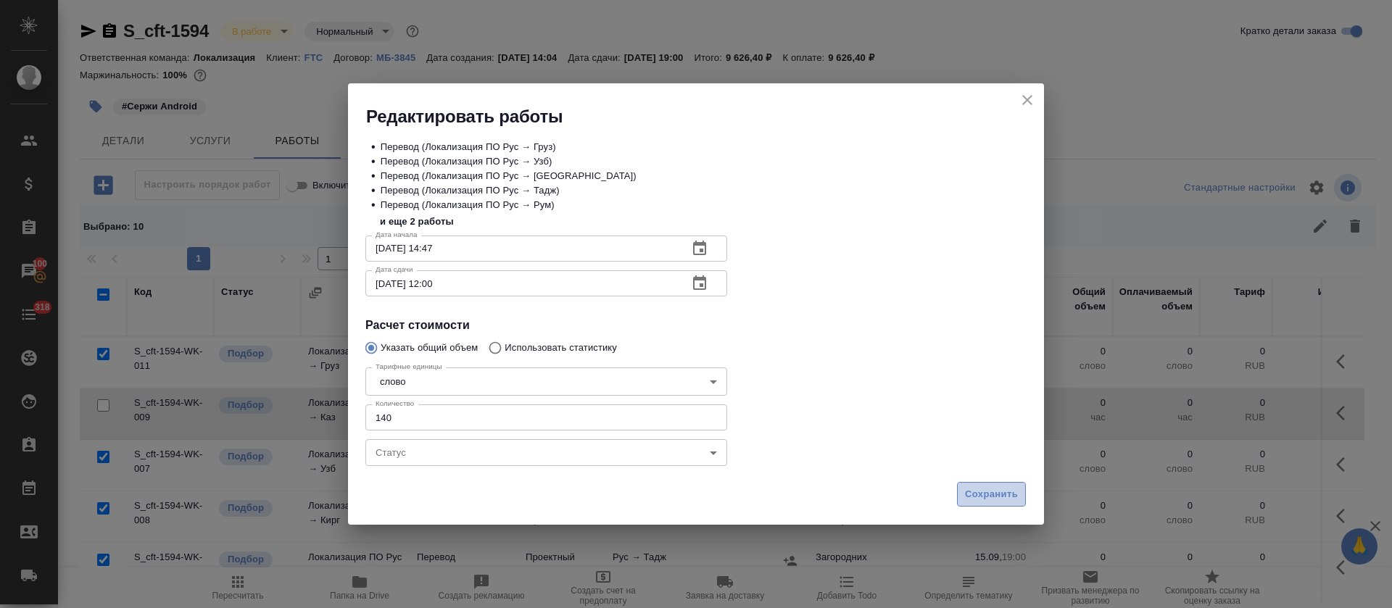
click at [1013, 486] on span "Сохранить" at bounding box center [991, 494] width 53 height 17
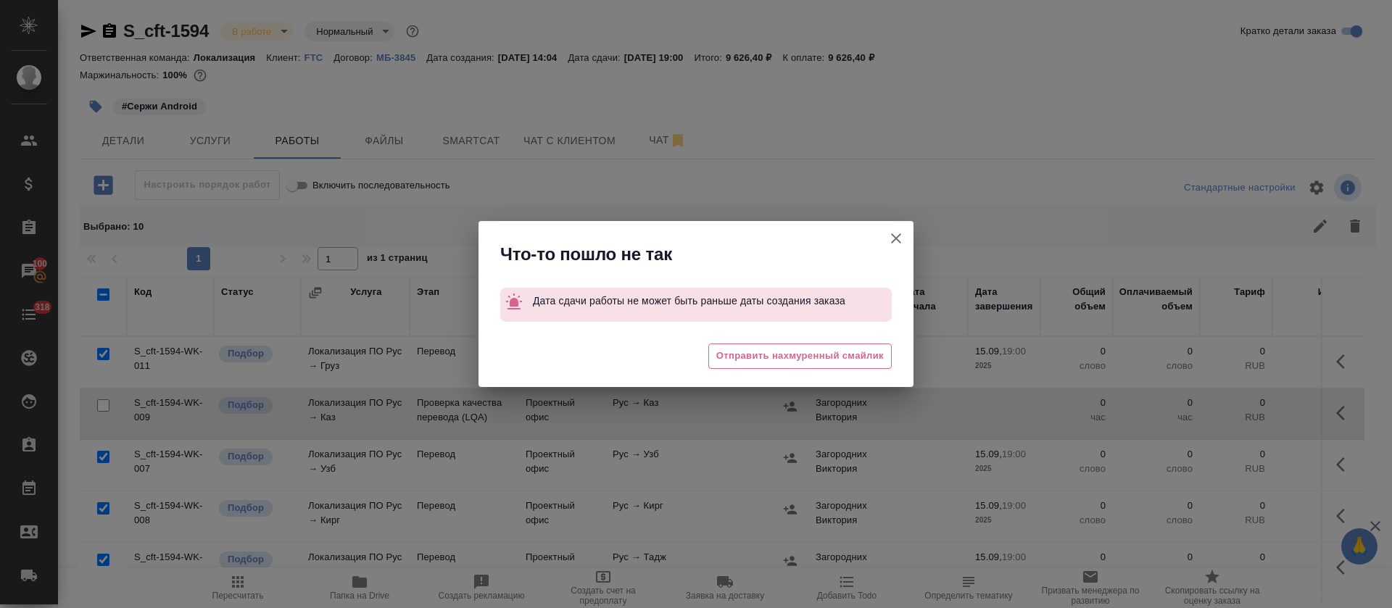
click at [895, 236] on icon "button" at bounding box center [895, 238] width 17 height 17
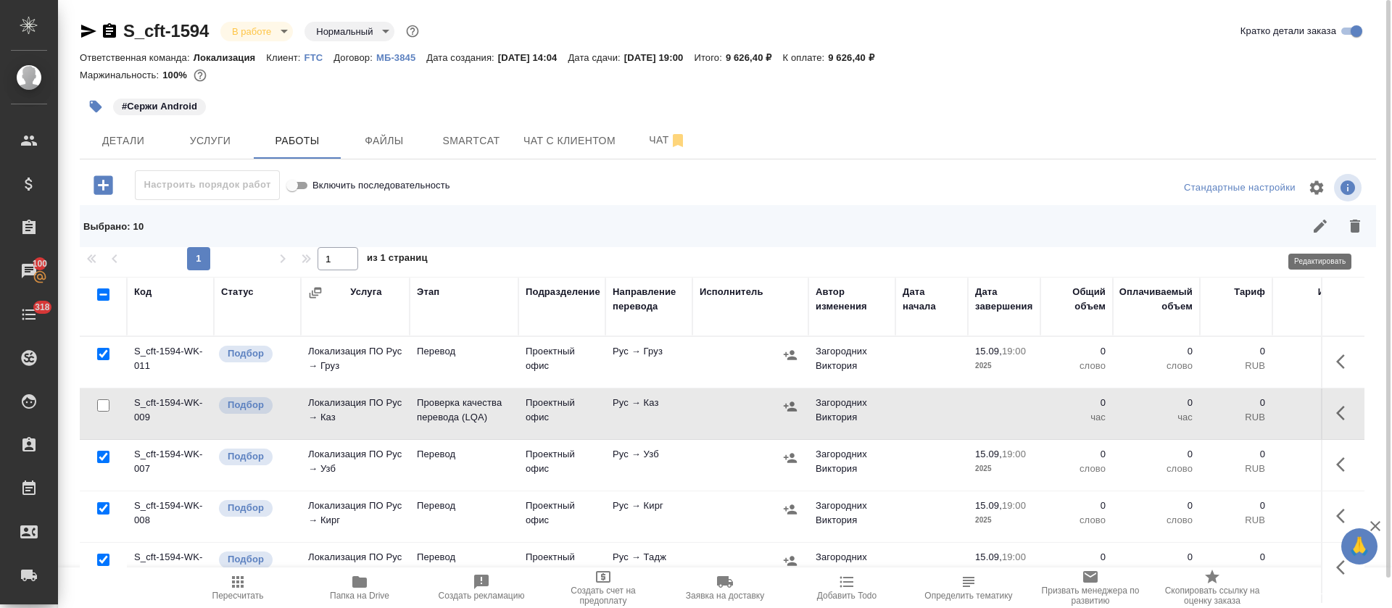
click at [1311, 220] on icon "button" at bounding box center [1319, 225] width 17 height 17
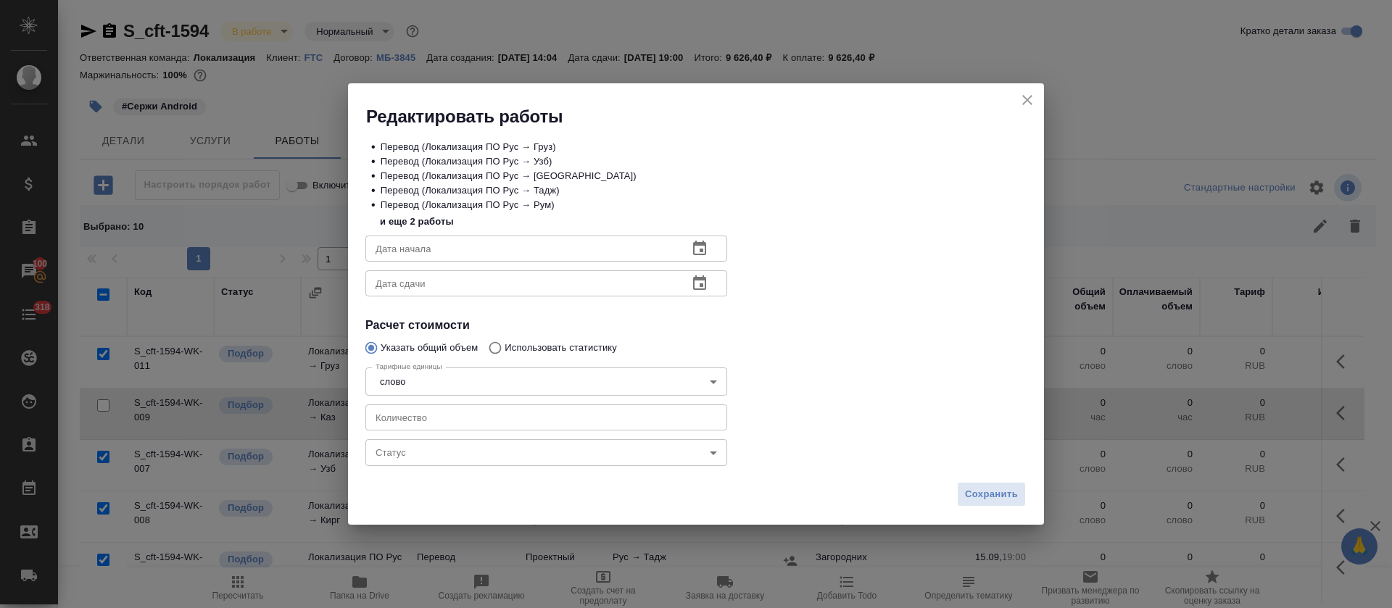
click at [702, 238] on button "button" at bounding box center [699, 248] width 35 height 35
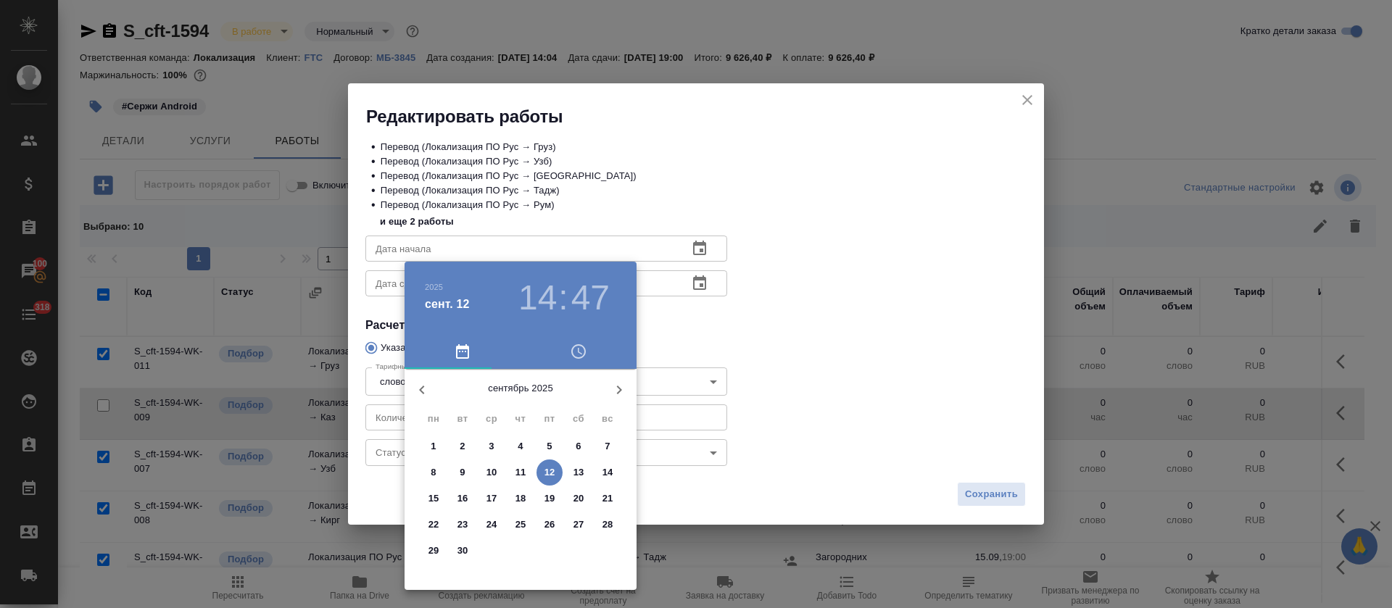
click at [546, 473] on p "12" at bounding box center [549, 472] width 11 height 14
type input "12.09.2025 14:47"
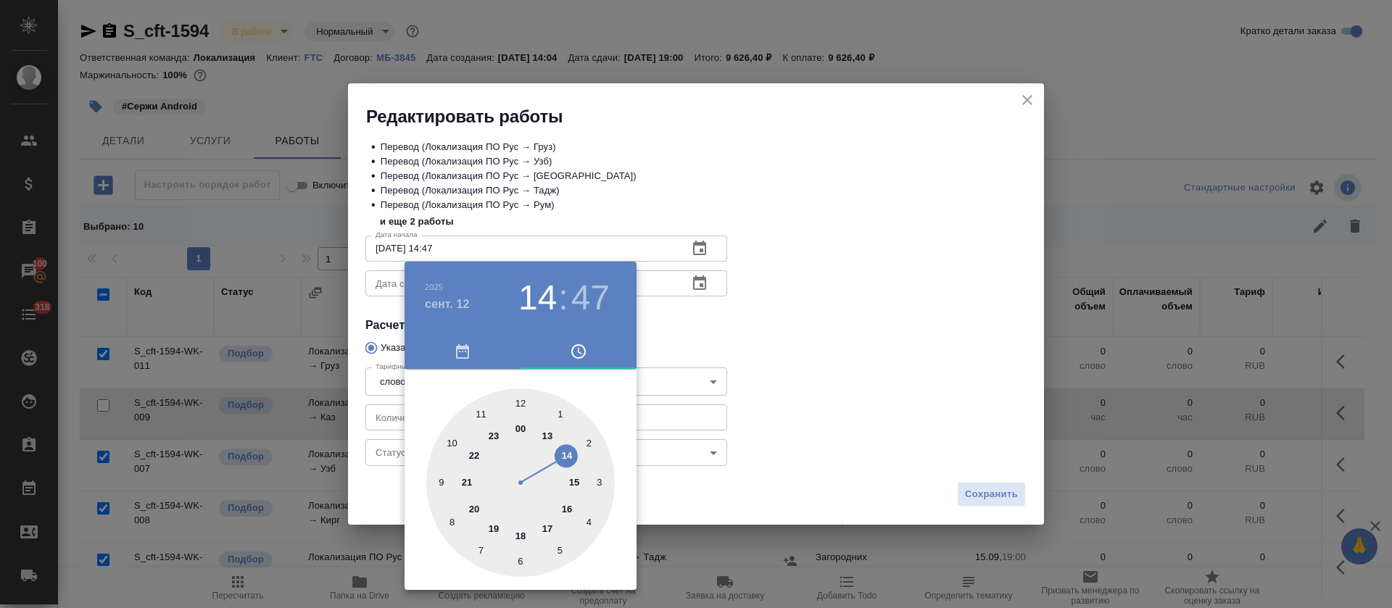
click at [713, 370] on div at bounding box center [696, 304] width 1392 height 608
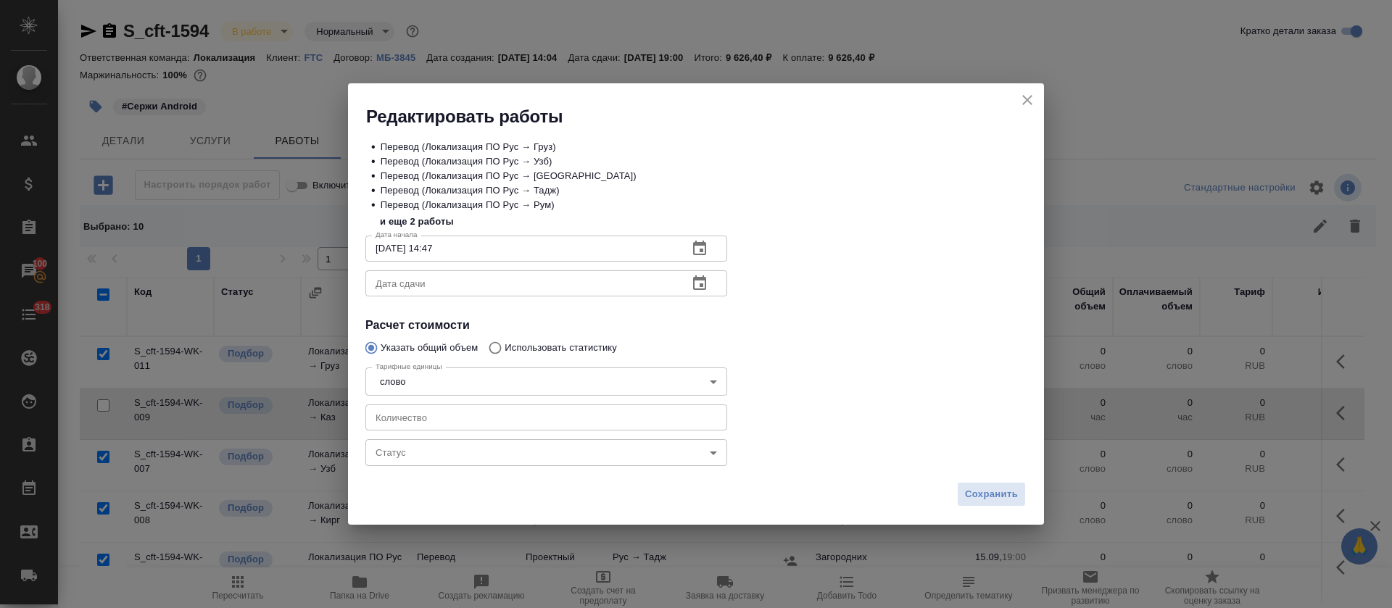
click at [696, 283] on icon "button" at bounding box center [699, 283] width 17 height 17
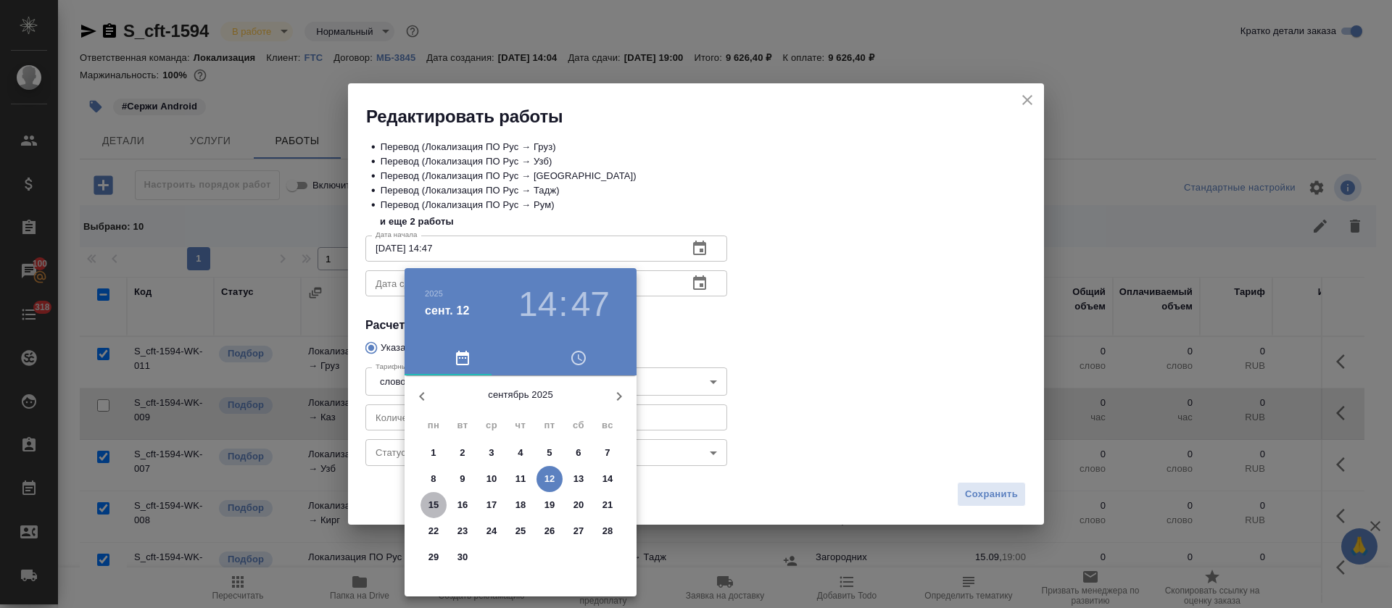
click at [440, 510] on span "15" at bounding box center [433, 505] width 26 height 14
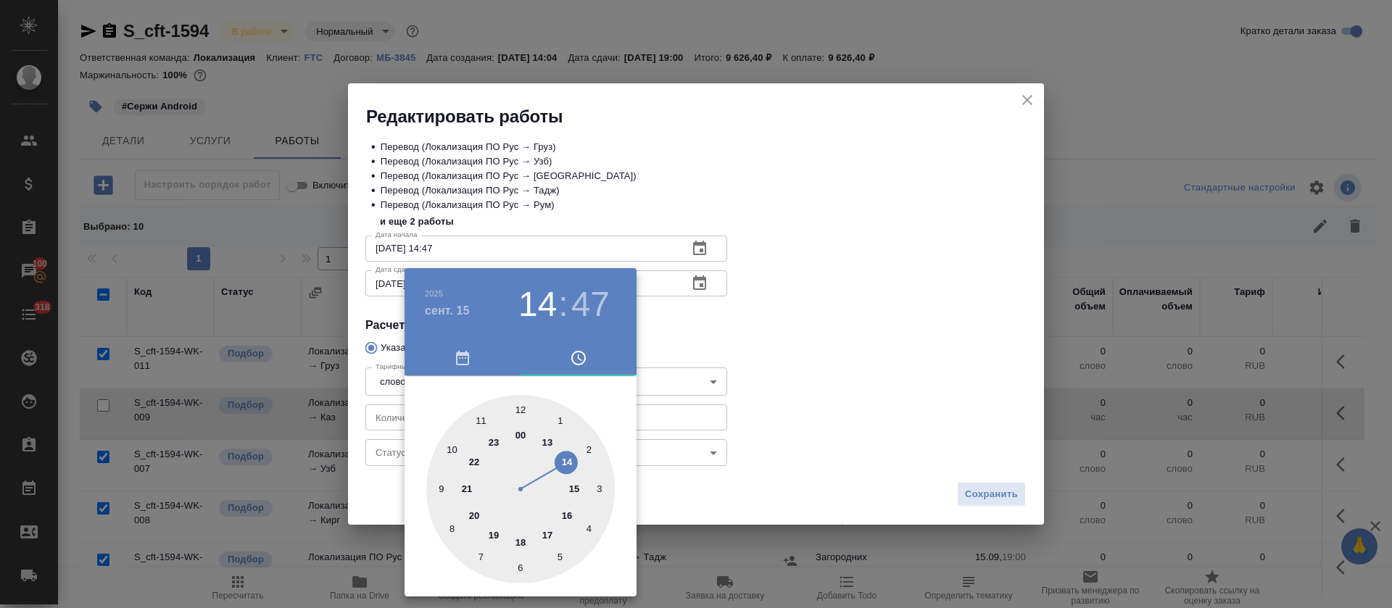
click at [520, 404] on div at bounding box center [520, 489] width 188 height 188
type input "15.09.2025 12:00"
click at [906, 457] on div at bounding box center [696, 304] width 1392 height 608
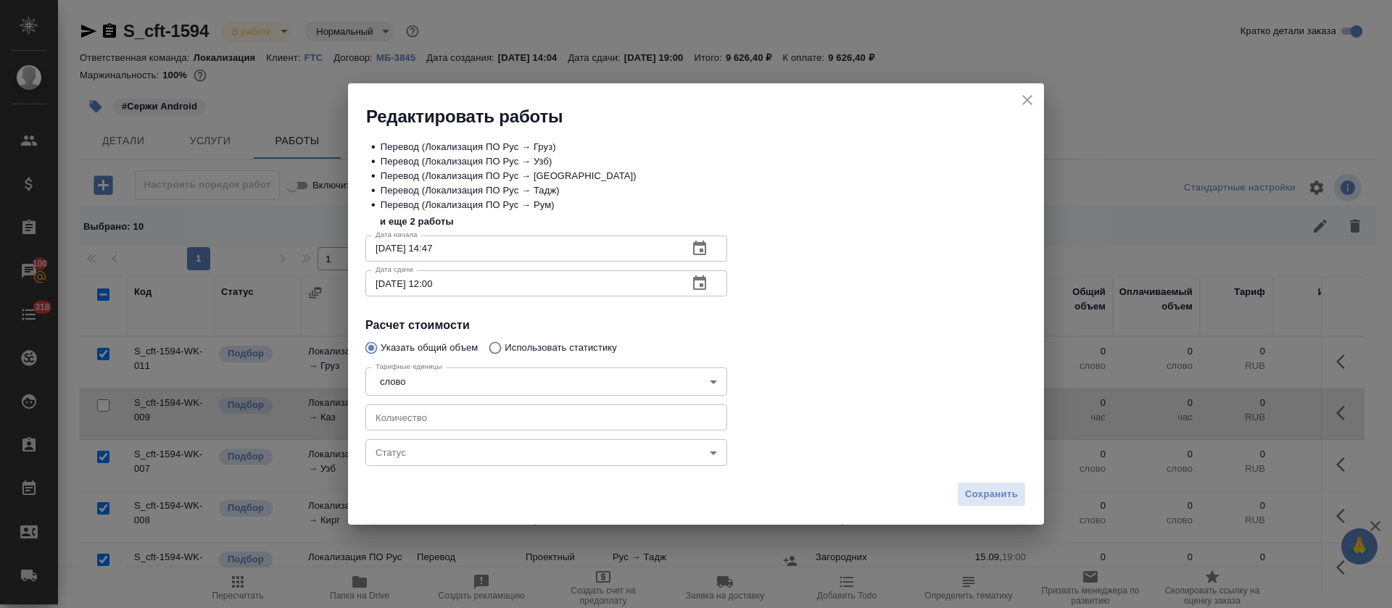
click at [596, 428] on input "number" at bounding box center [546, 417] width 362 height 26
type input "140"
click at [957, 478] on div "Сохранить" at bounding box center [696, 500] width 696 height 51
click at [973, 494] on span "Сохранить" at bounding box center [991, 494] width 53 height 17
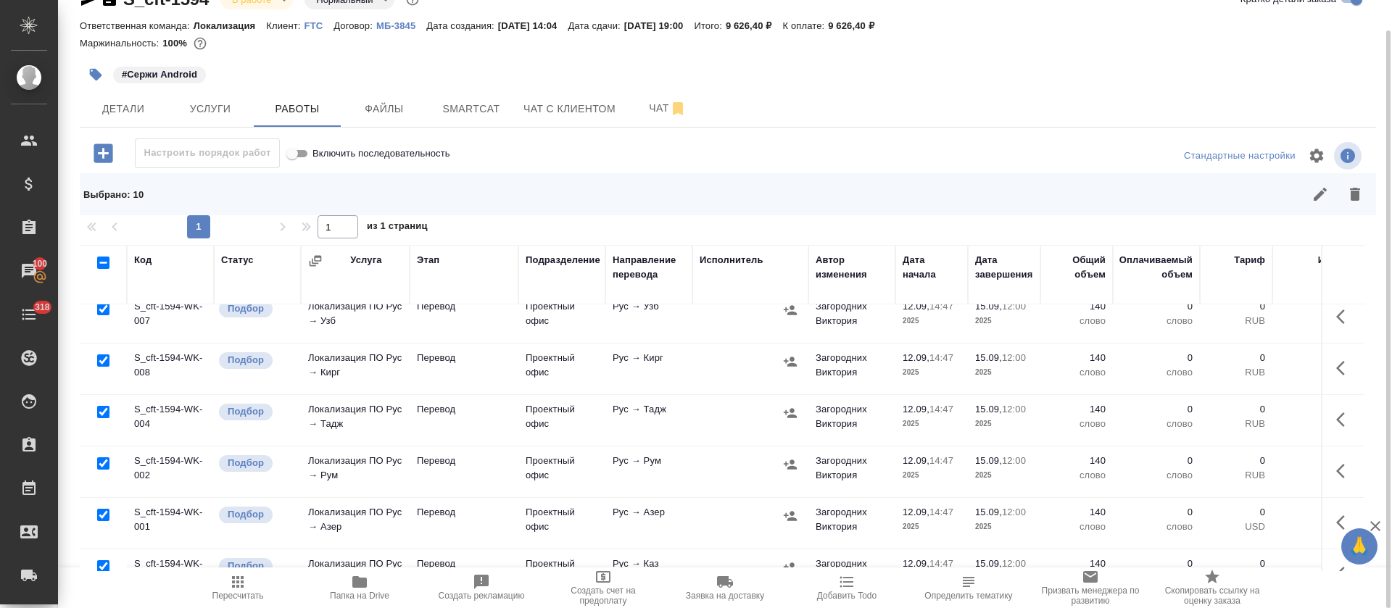
scroll to position [162, 0]
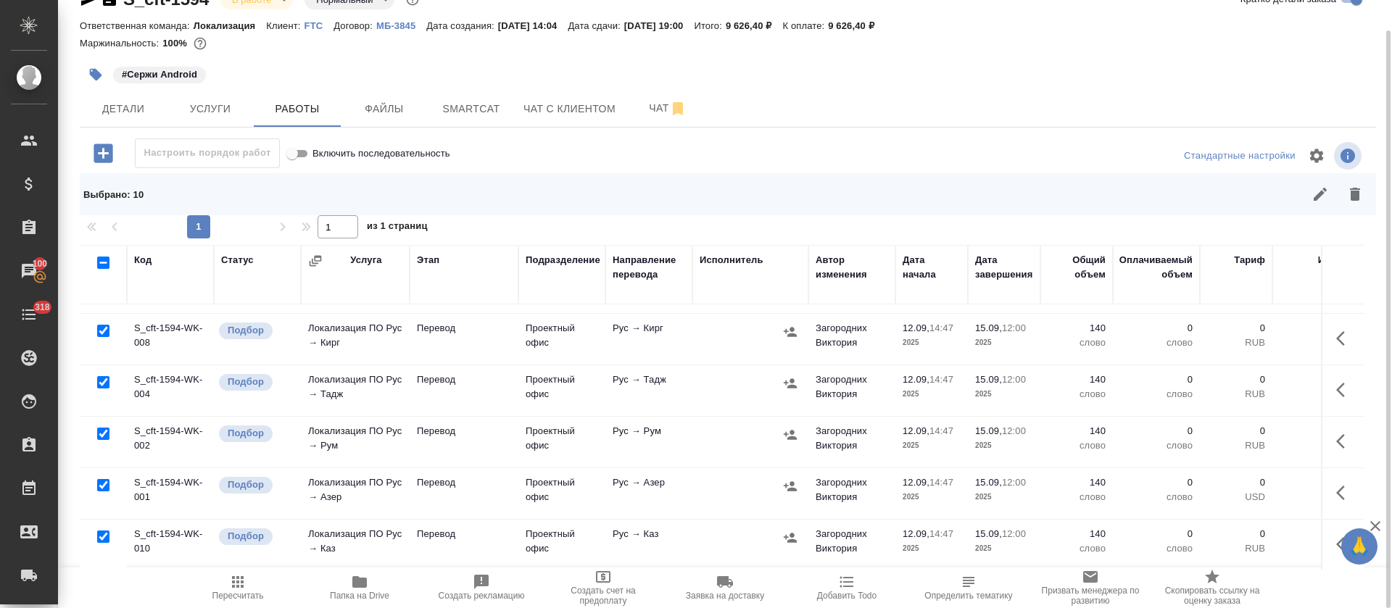
drag, startPoint x: 1304, startPoint y: 475, endPoint x: 1315, endPoint y: 475, distance: 11.6
click at [1321, 475] on td at bounding box center [1342, 493] width 43 height 51
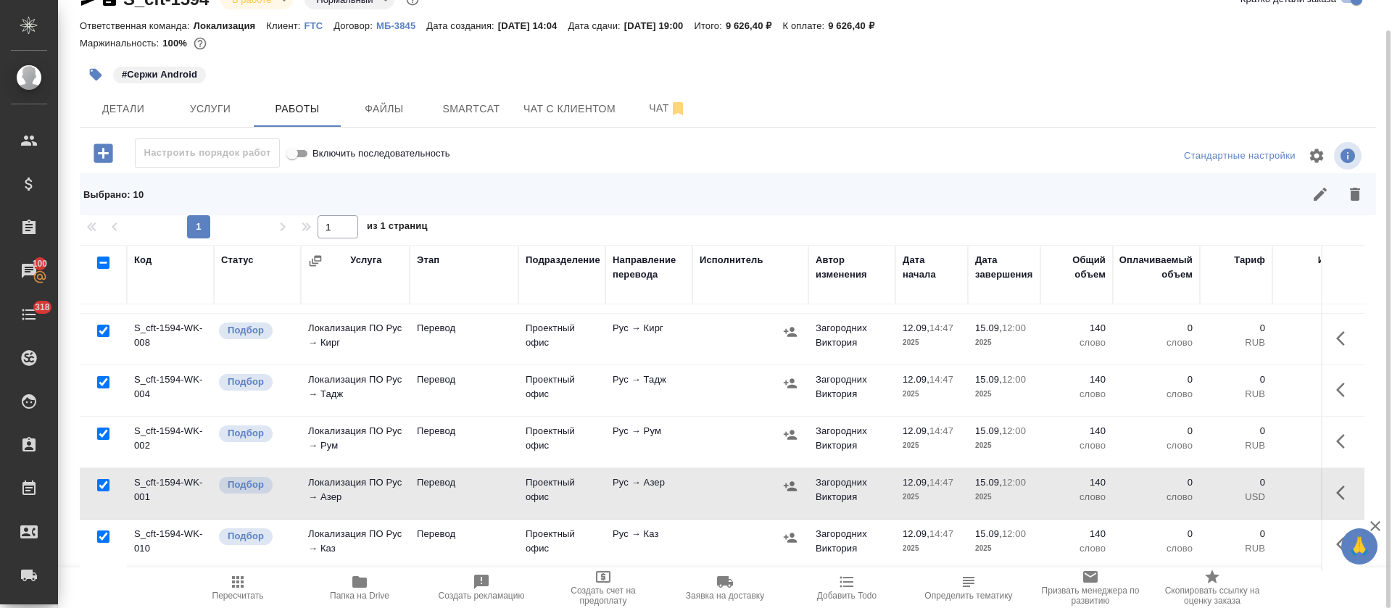
click at [1336, 486] on icon "button" at bounding box center [1340, 493] width 9 height 14
click at [1231, 486] on icon "button" at bounding box center [1237, 492] width 13 height 13
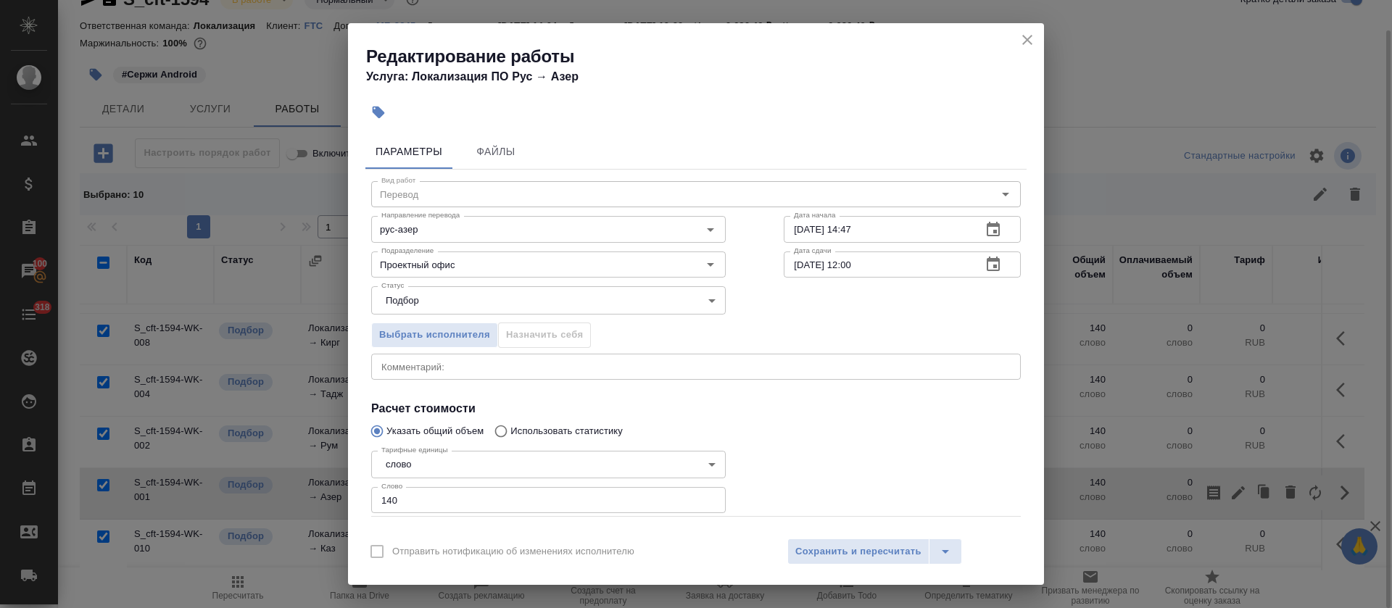
click at [657, 375] on div "x Комментарий:" at bounding box center [695, 367] width 649 height 26
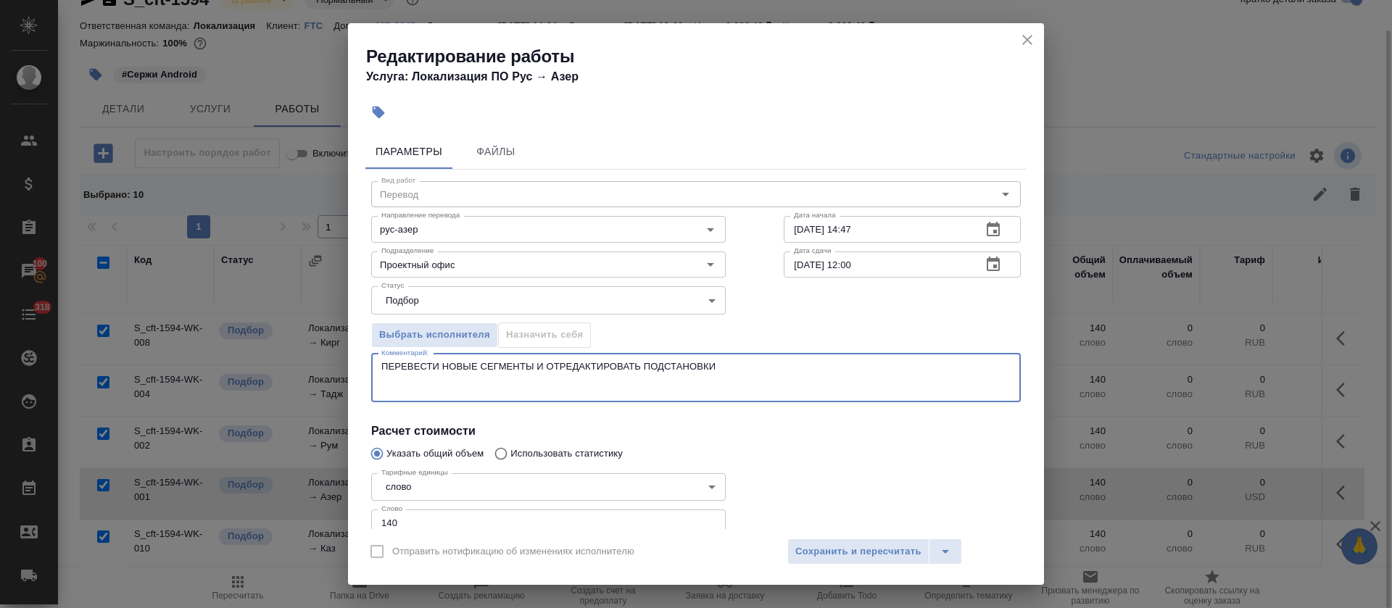
paste textarea "https://smartcat.com/editor?v=2&selectedStage=1&backUrl=%2Fprojects%2F83fbdc97-…"
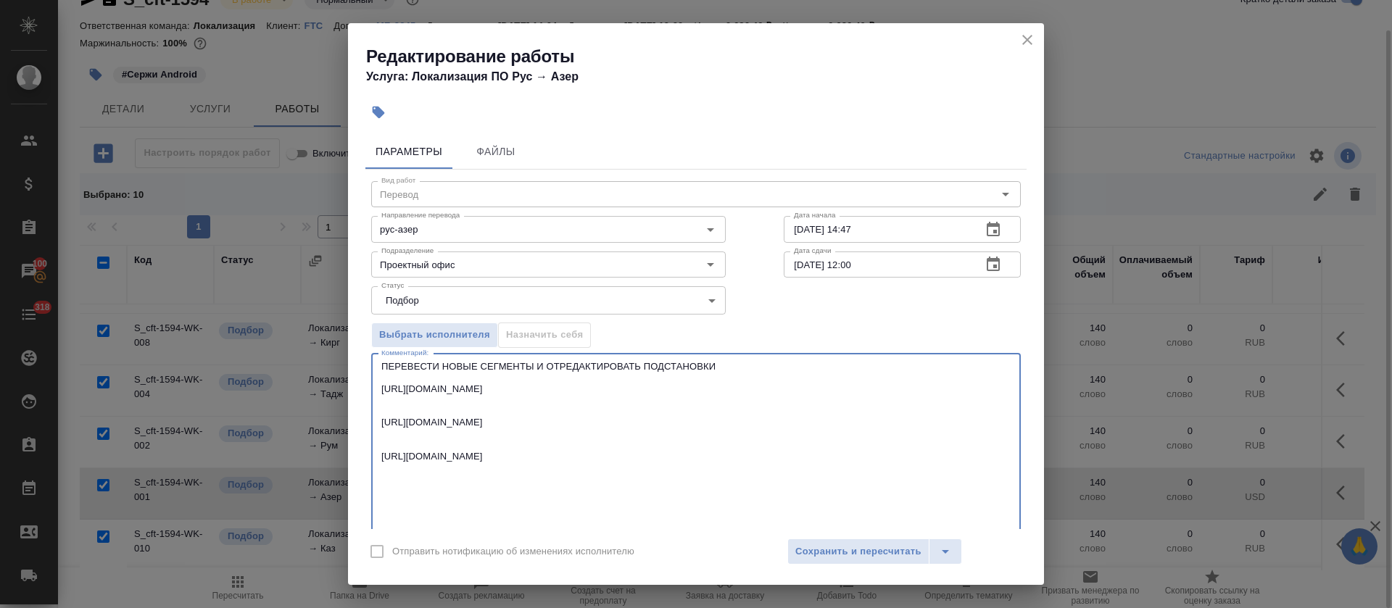
scroll to position [109, 0]
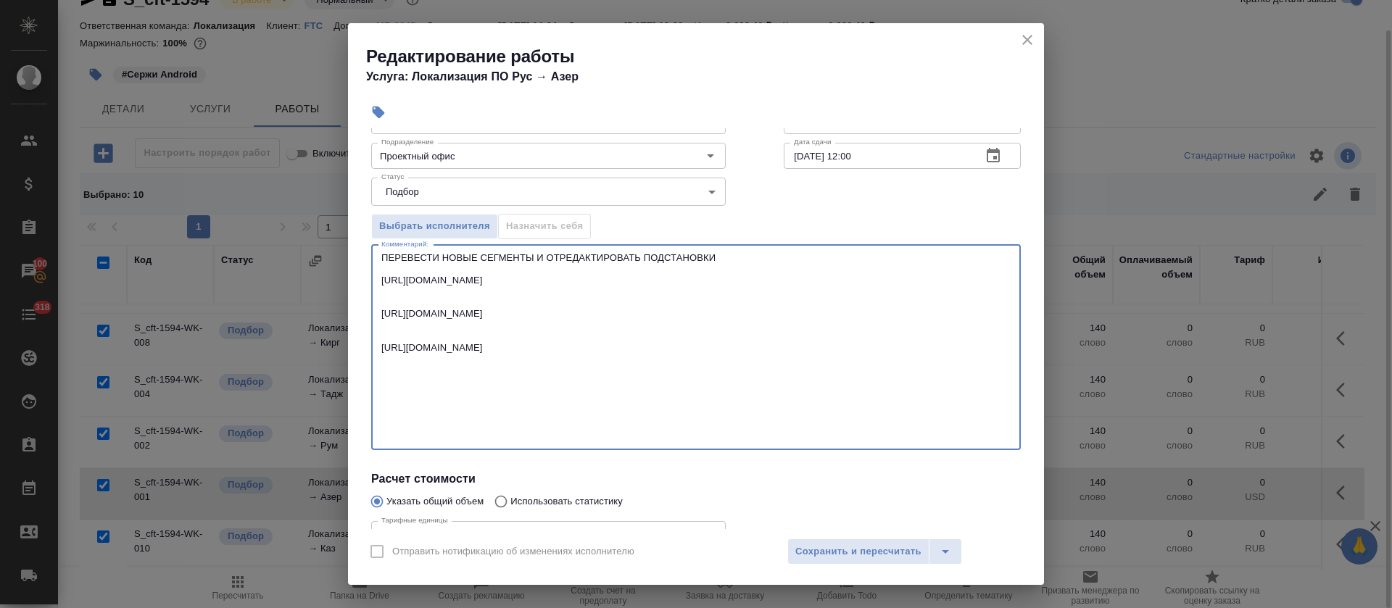
drag, startPoint x: 744, startPoint y: 257, endPoint x: 381, endPoint y: 248, distance: 362.5
click at [381, 248] on div "ПЕРЕВЕСТИ НОВЫЕ СЕГМЕНТЫ И ОТРЕДАКТИРОВАТЬ ПОДСТАНОВКИ https://smartcat.com/edi…" at bounding box center [695, 347] width 649 height 205
type textarea "ПЕРЕВЕСТИ НОВЫЕ СЕГМЕНТЫ И ОТРЕДАКТИРОВАТЬ ПОДСТАНОВКИ https://smartcat.com/edi…"
click at [810, 555] on span "Сохранить и пересчитать" at bounding box center [858, 552] width 126 height 17
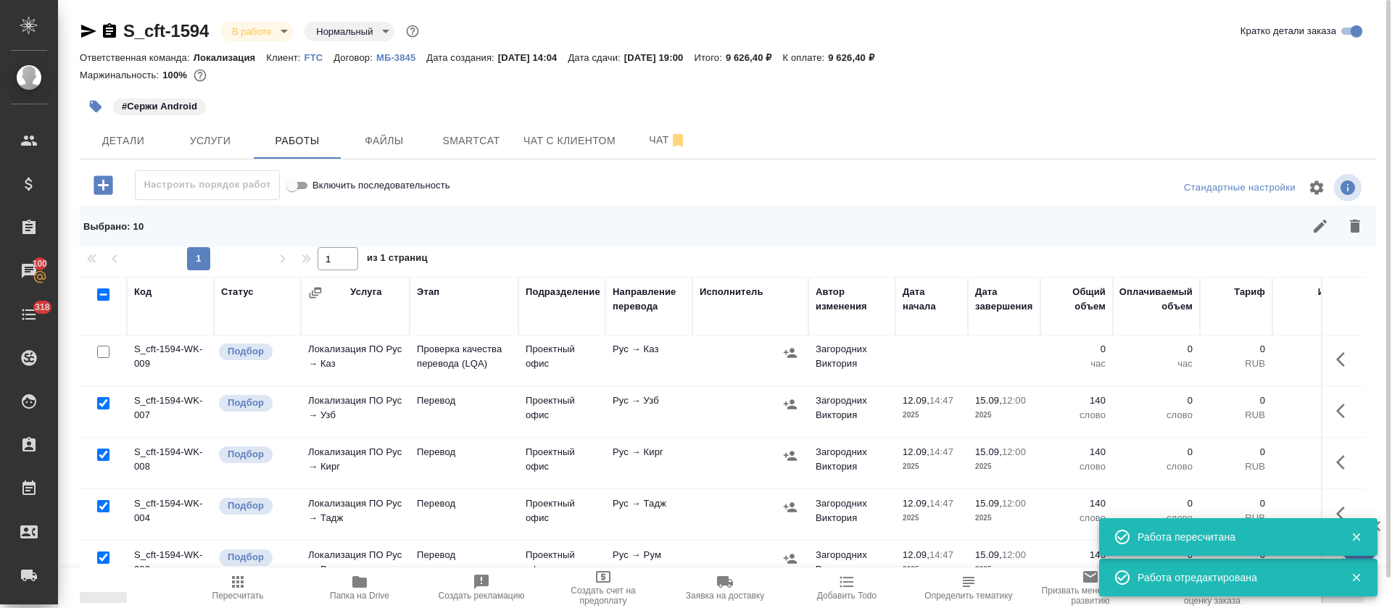
scroll to position [0, 0]
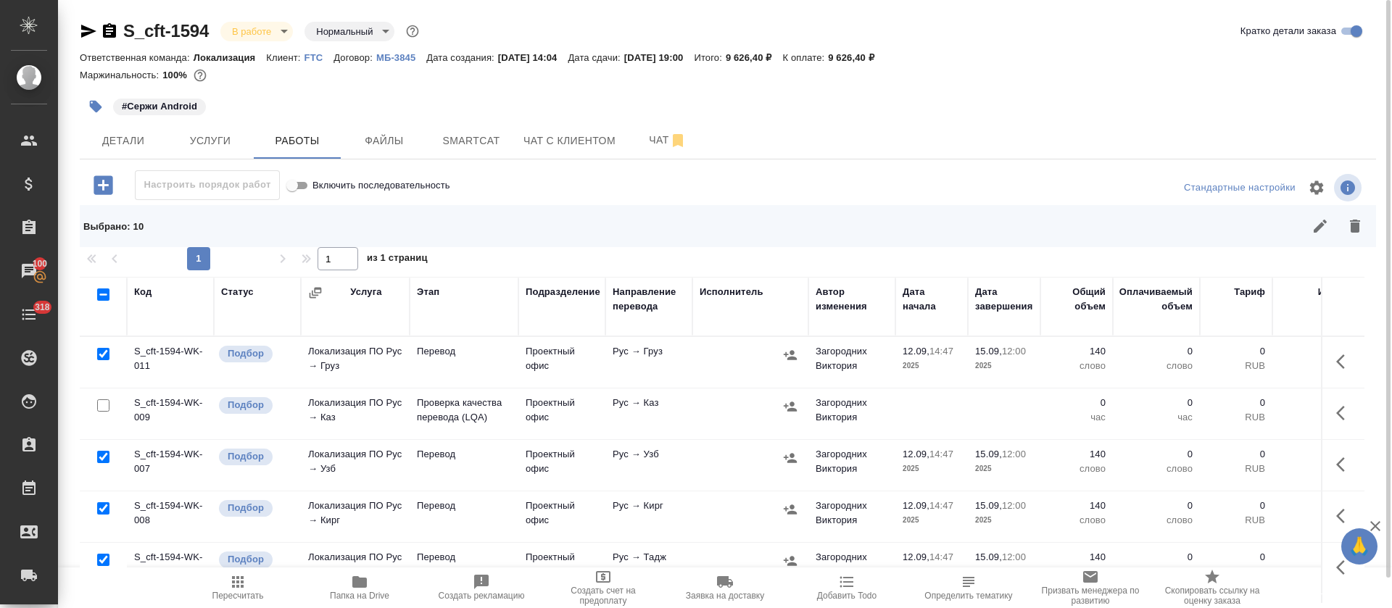
click at [1337, 354] on button "button" at bounding box center [1344, 361] width 35 height 35
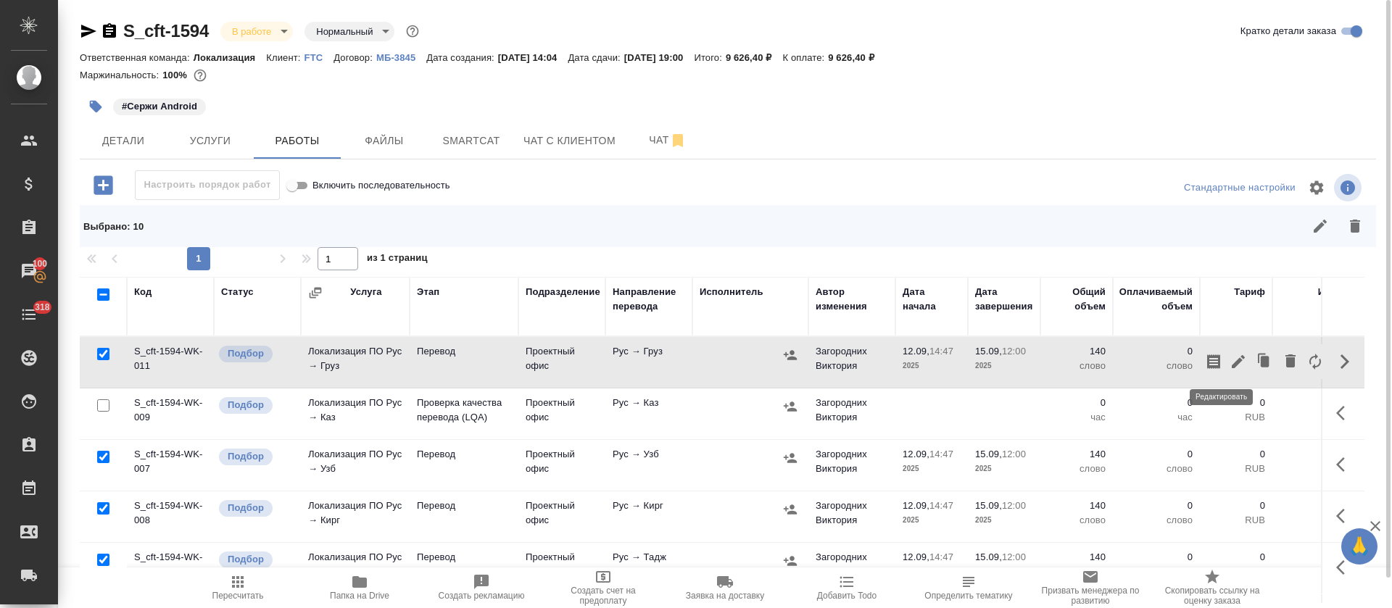
click at [1229, 355] on icon "button" at bounding box center [1237, 361] width 17 height 17
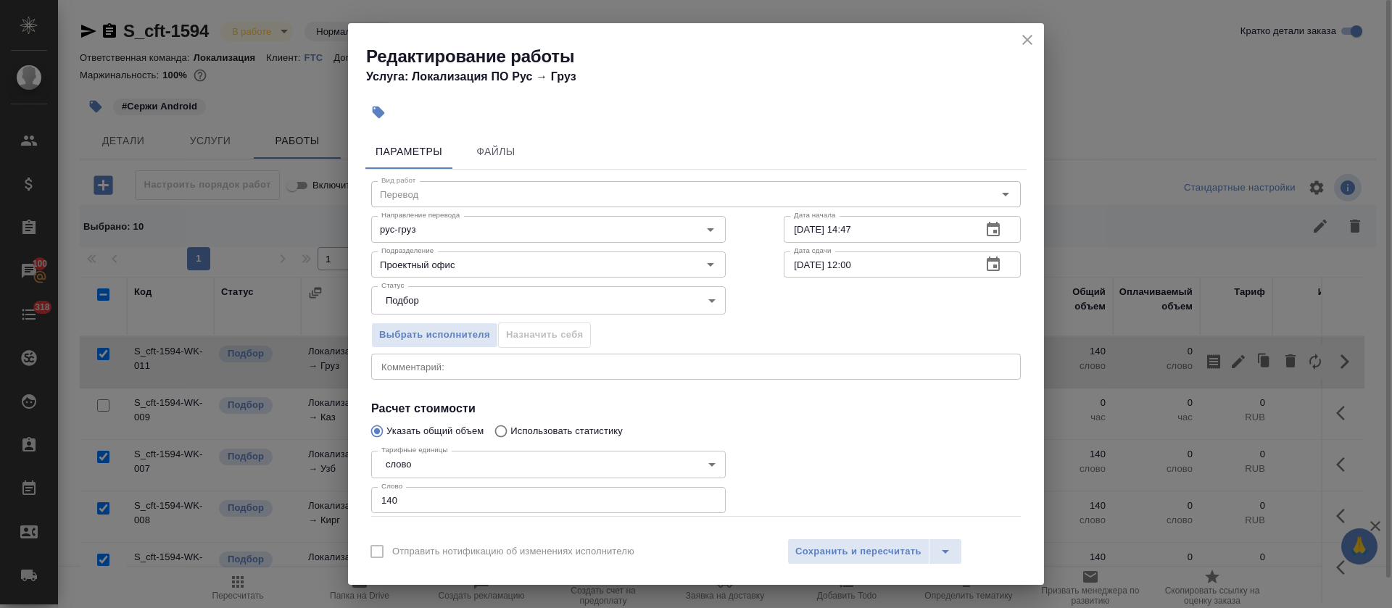
click at [545, 357] on div "x Комментарий:" at bounding box center [695, 367] width 649 height 26
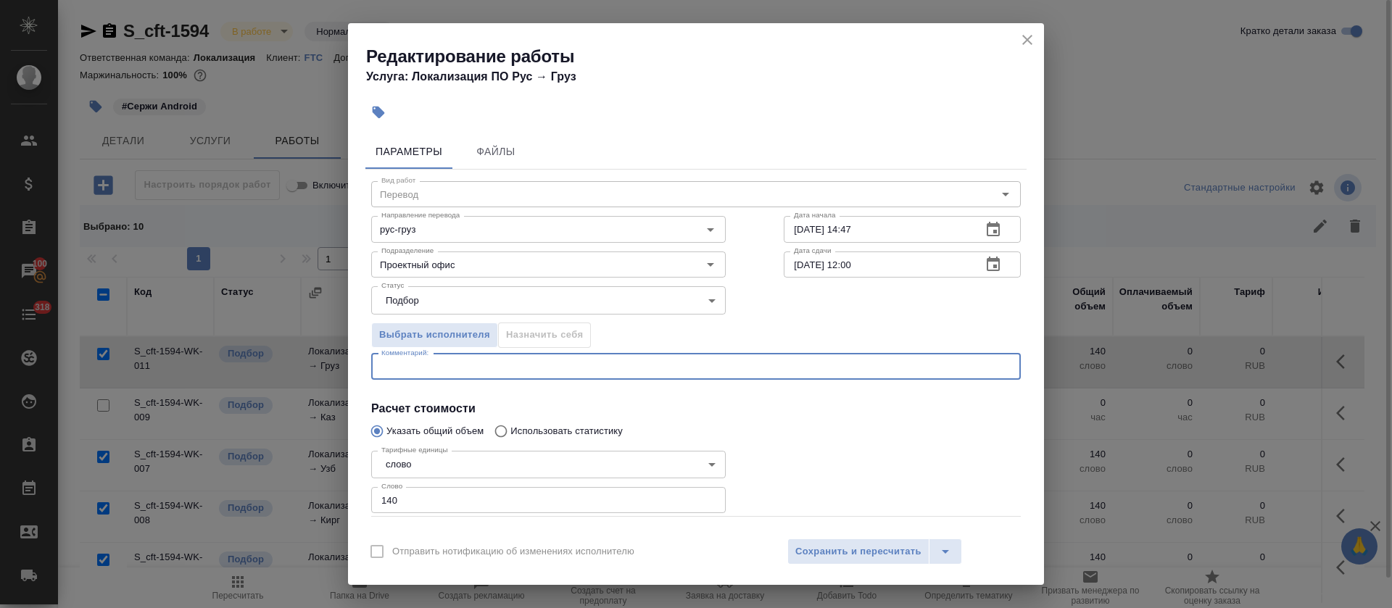
paste textarea "ПЕРЕВЕСТИ НОВЫЕ СЕГМЕНТЫ И ОТРЕДАКТИРОВАТЬ ПОДСТАНОВКИ"
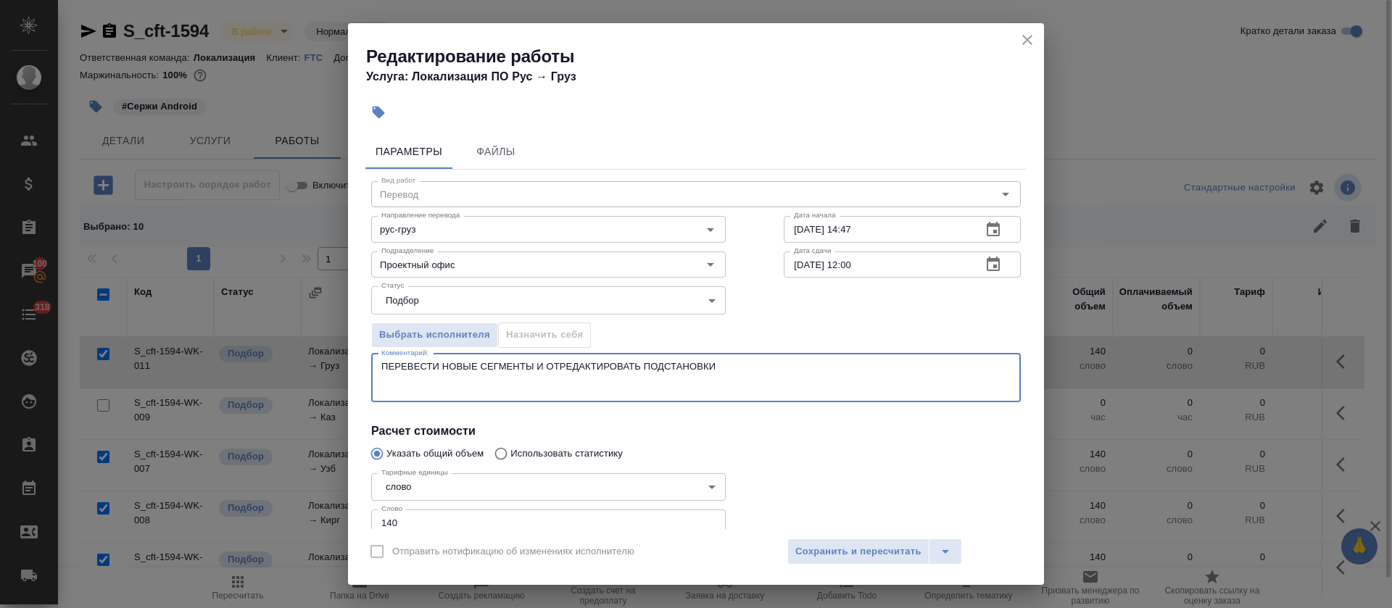
paste textarea "https://smartcat.com/editor?documentId=d6c502c82bf9f335406f162c&v=2&selectedSta…"
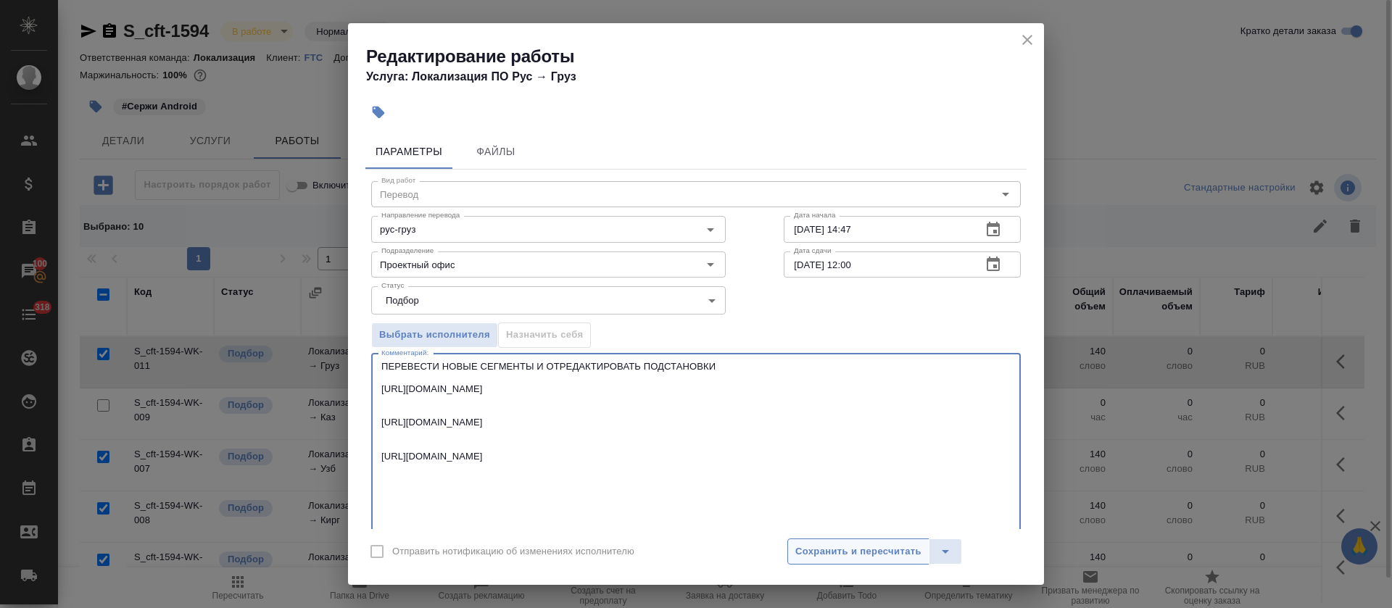
type textarea "ПЕРЕВЕСТИ НОВЫЕ СЕГМЕНТЫ И ОТРЕДАКТИРОВАТЬ ПОДСТАНОВКИ https://smartcat.com/edi…"
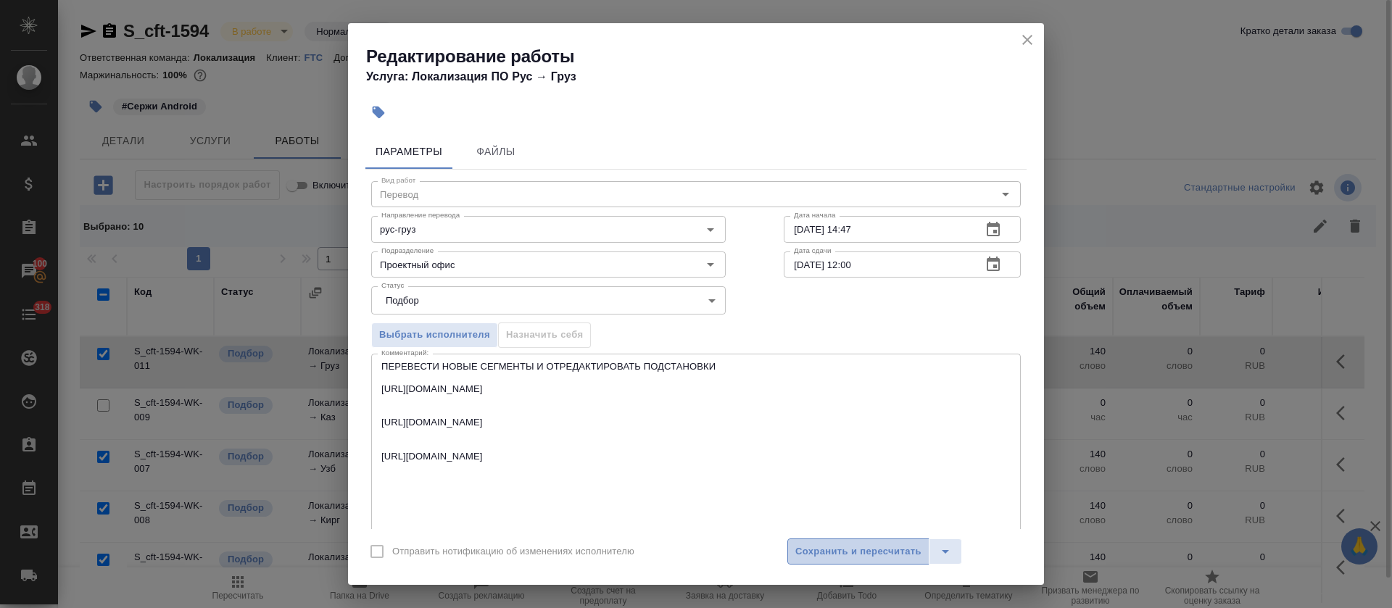
click at [880, 545] on span "Сохранить и пересчитать" at bounding box center [858, 552] width 126 height 17
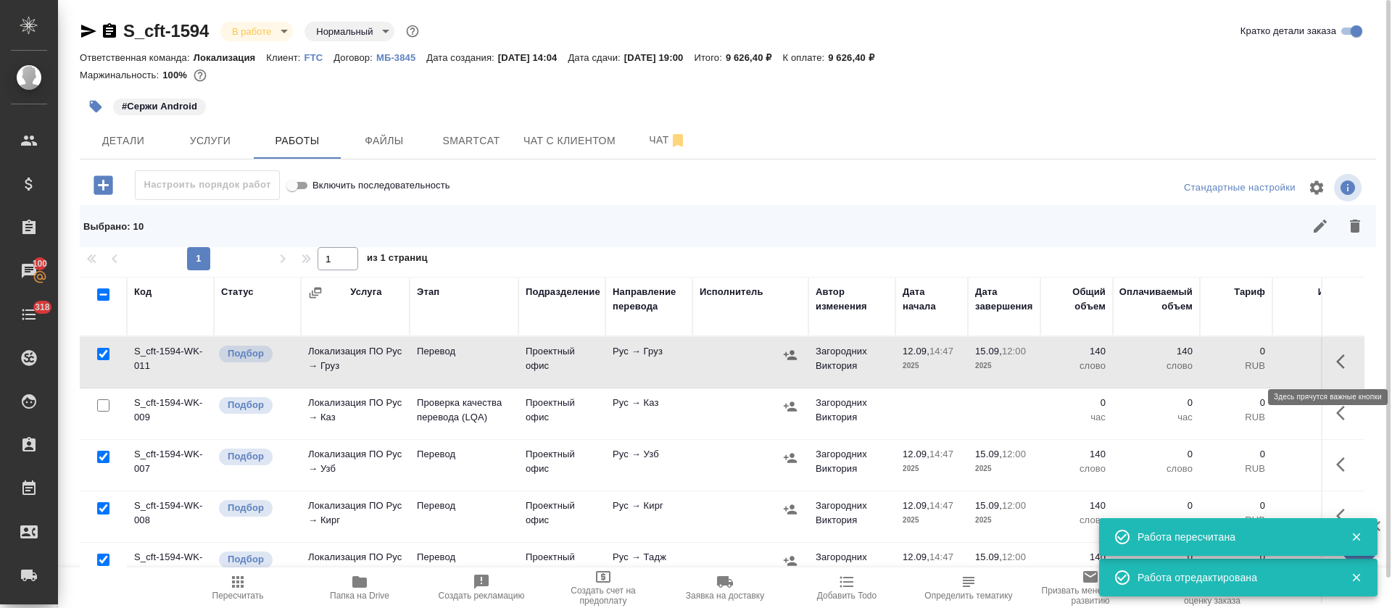
click at [1336, 360] on icon "button" at bounding box center [1344, 361] width 17 height 17
click at [1229, 367] on icon "button" at bounding box center [1237, 361] width 17 height 17
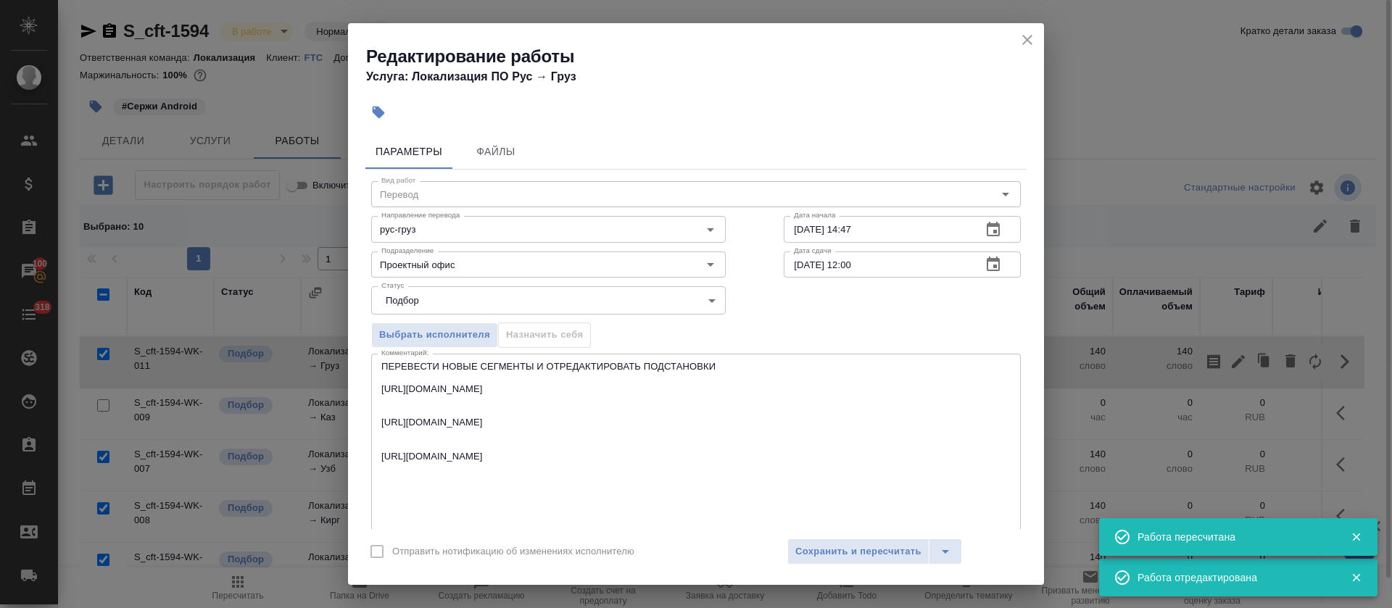
click at [623, 370] on textarea "ПЕРЕВЕСТИ НОВЫЕ СЕГМЕНТЫ И ОТРЕДАКТИРОВАТЬ ПОДСТАНОВКИ https://smartcat.com/edi…" at bounding box center [695, 450] width 629 height 179
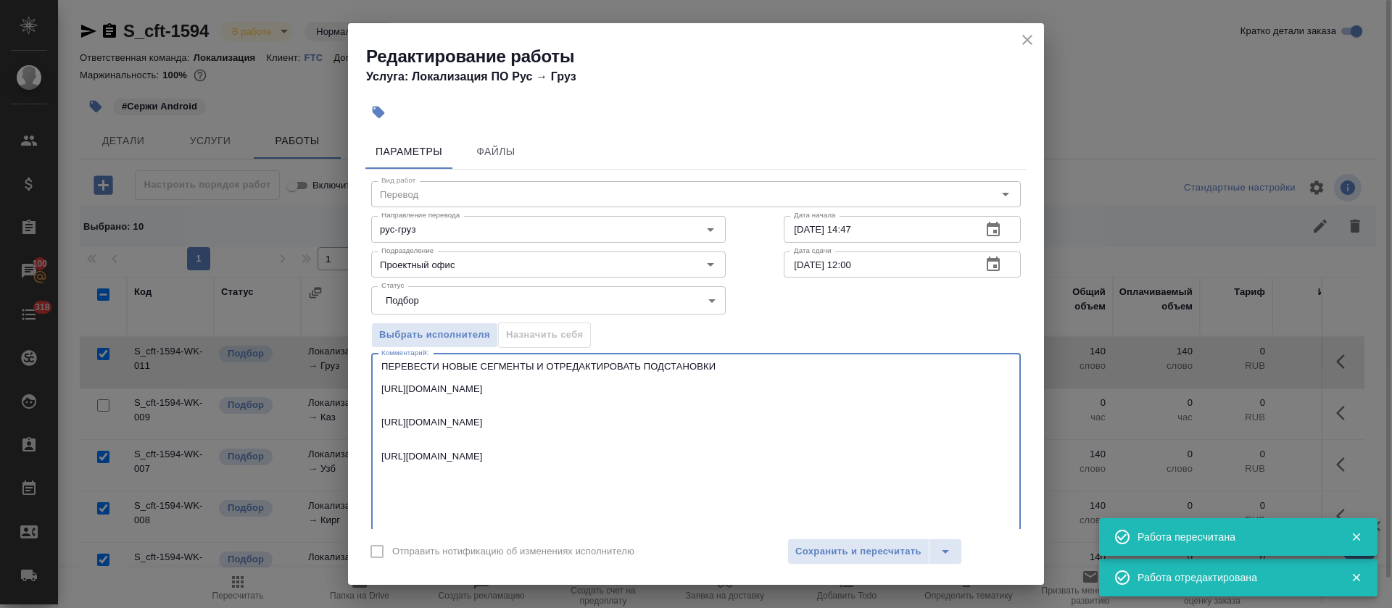
click at [623, 370] on textarea "ПЕРЕВЕСТИ НОВЫЕ СЕГМЕНТЫ И ОТРЕДАКТИРОВАТЬ ПОДСТАНОВКИ https://smartcat.com/edi…" at bounding box center [695, 450] width 629 height 179
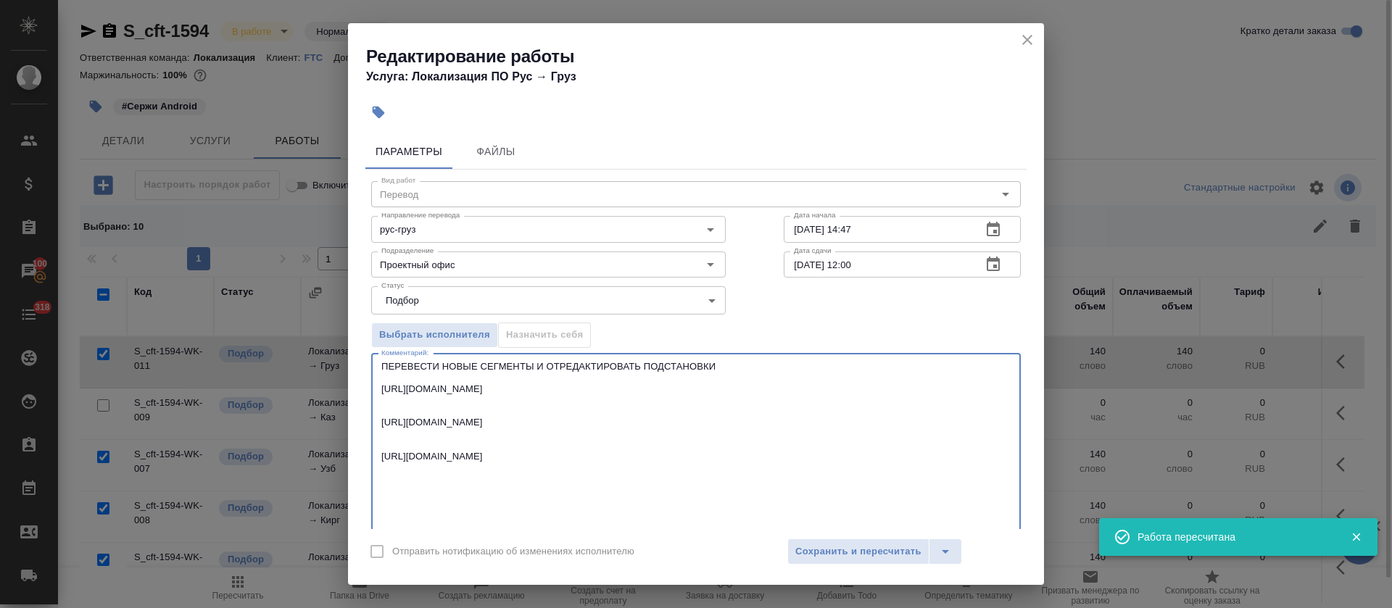
click at [1024, 38] on icon "close" at bounding box center [1026, 39] width 17 height 17
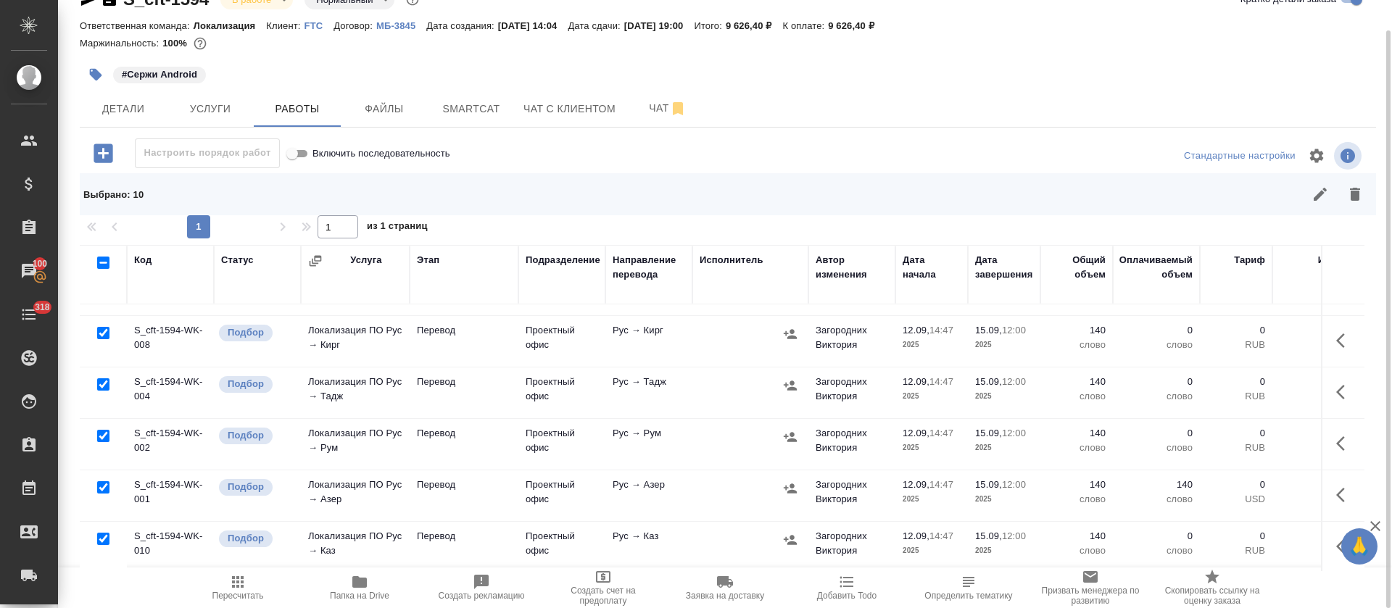
scroll to position [162, 0]
click at [1327, 527] on button "button" at bounding box center [1344, 544] width 35 height 35
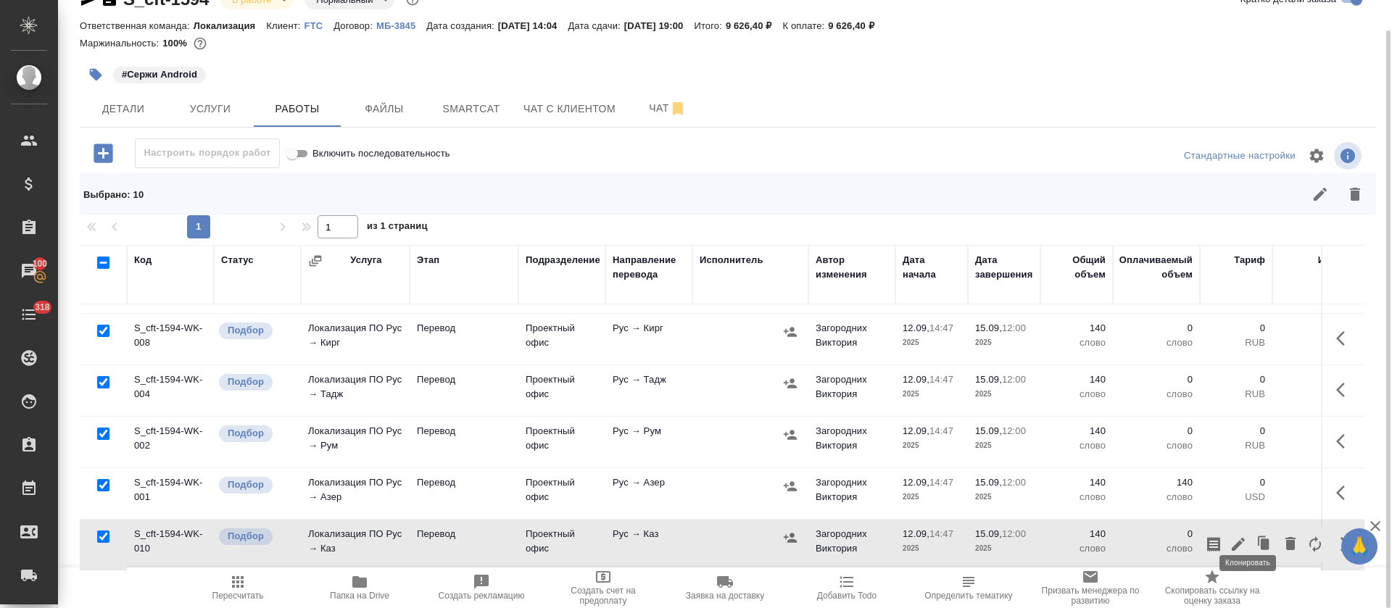
click at [1229, 536] on icon "button" at bounding box center [1237, 544] width 17 height 17
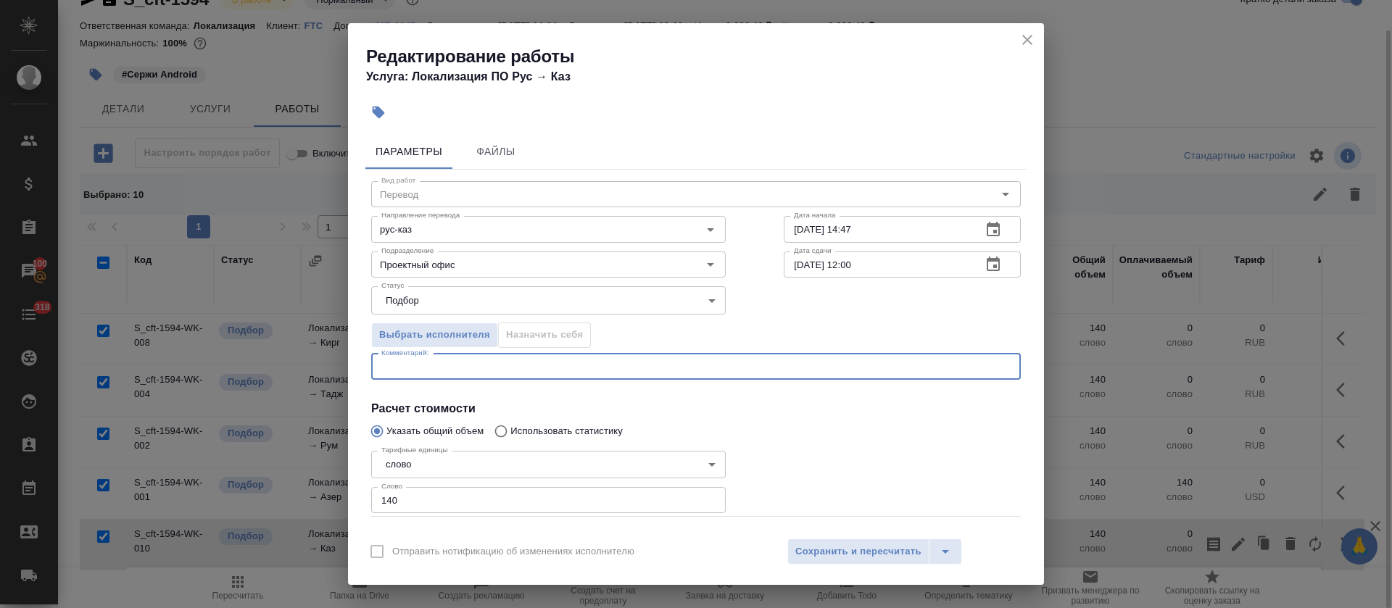
click at [506, 367] on textarea at bounding box center [695, 366] width 629 height 11
paste textarea "ПЕРЕВЕСТИ НОВЫЕ СЕГМЕНТЫ И ОТРЕДАКТИРОВАТЬ ПОДСТАНОВКИ"
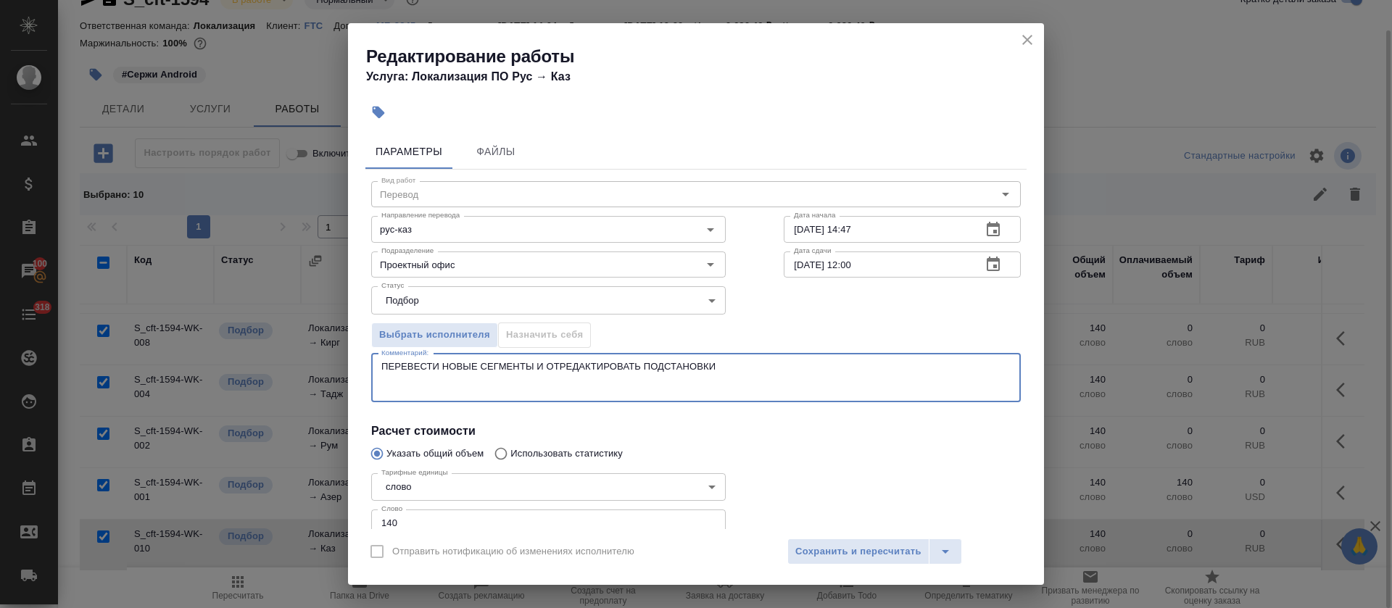
paste textarea "https://smartcat.com/editor?v=2&selectedStage=1&backUrl=%2Fprojects%2F83fbdc97-…"
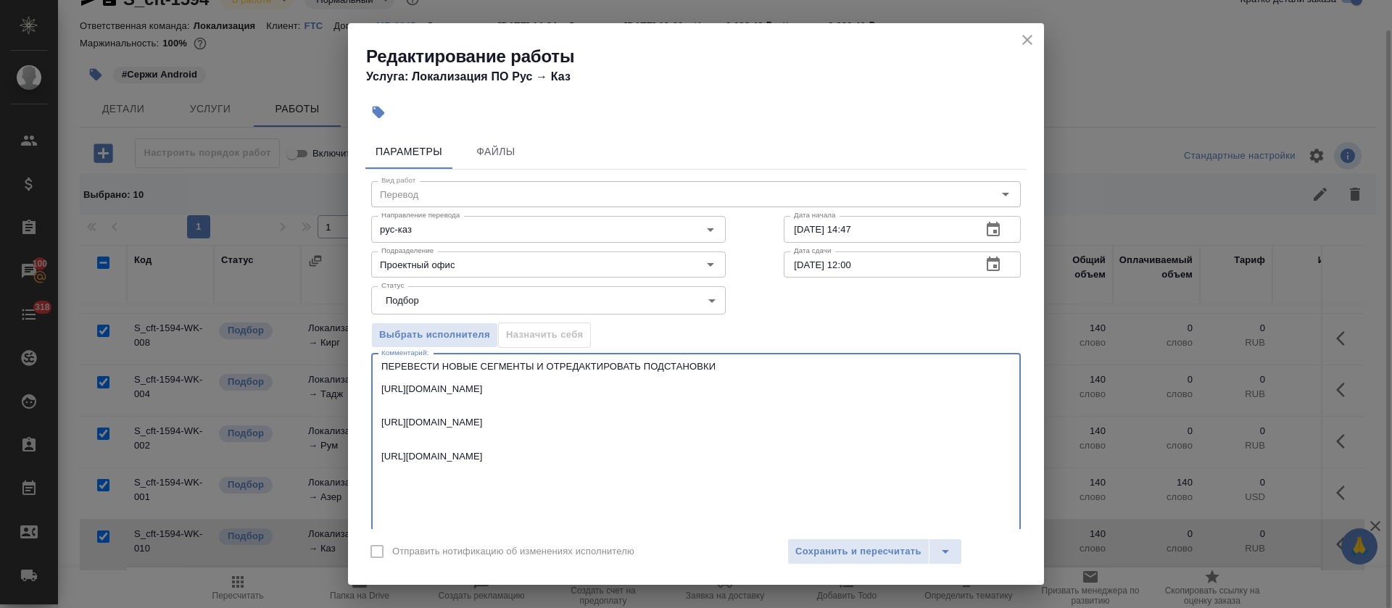
drag, startPoint x: 743, startPoint y: 364, endPoint x: 367, endPoint y: 365, distance: 376.2
click at [367, 365] on div "Вид работ Перевод Вид работ Направление перевода рус-каз Направление перевода Д…" at bounding box center [695, 465] width 661 height 590
type textarea "ПЕРЕВЕСТИ НОВЫЕ СЕГМЕНТЫ И ОТРЕДАКТИРОВАТЬ ПОДСТАНОВКИ https://smartcat.com/edi…"
click at [896, 555] on span "Сохранить и пересчитать" at bounding box center [858, 552] width 126 height 17
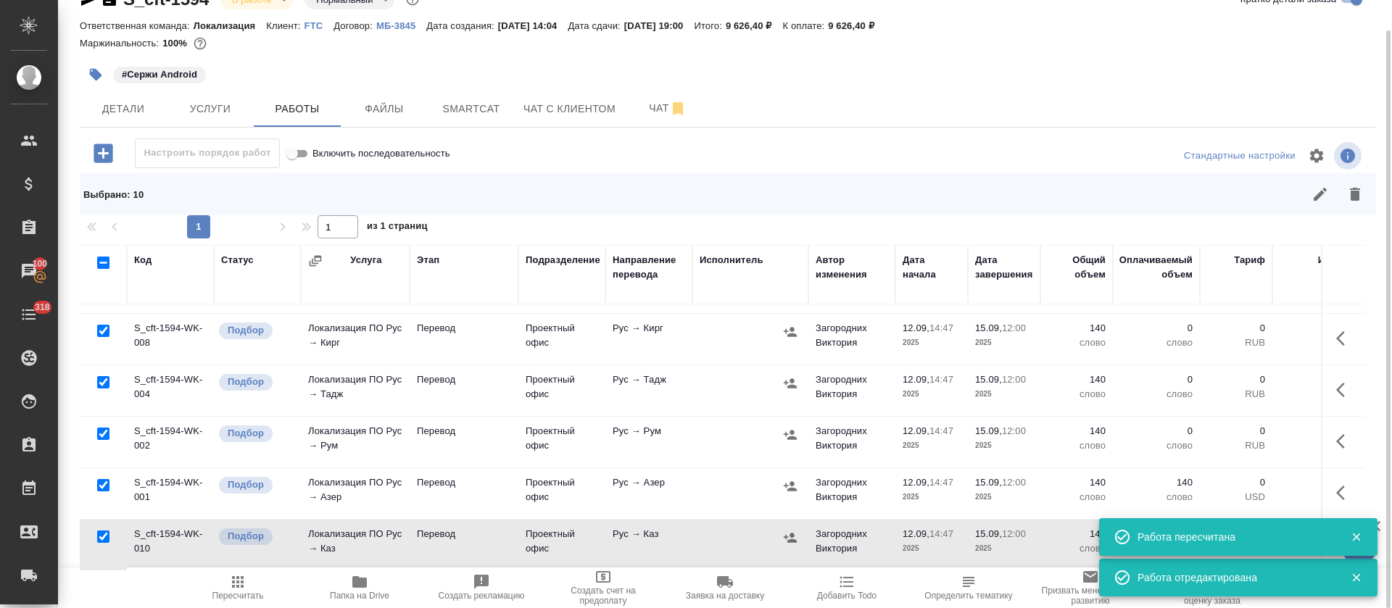
click at [1327, 527] on button "button" at bounding box center [1344, 544] width 35 height 35
click at [1351, 534] on icon "button" at bounding box center [1356, 537] width 13 height 13
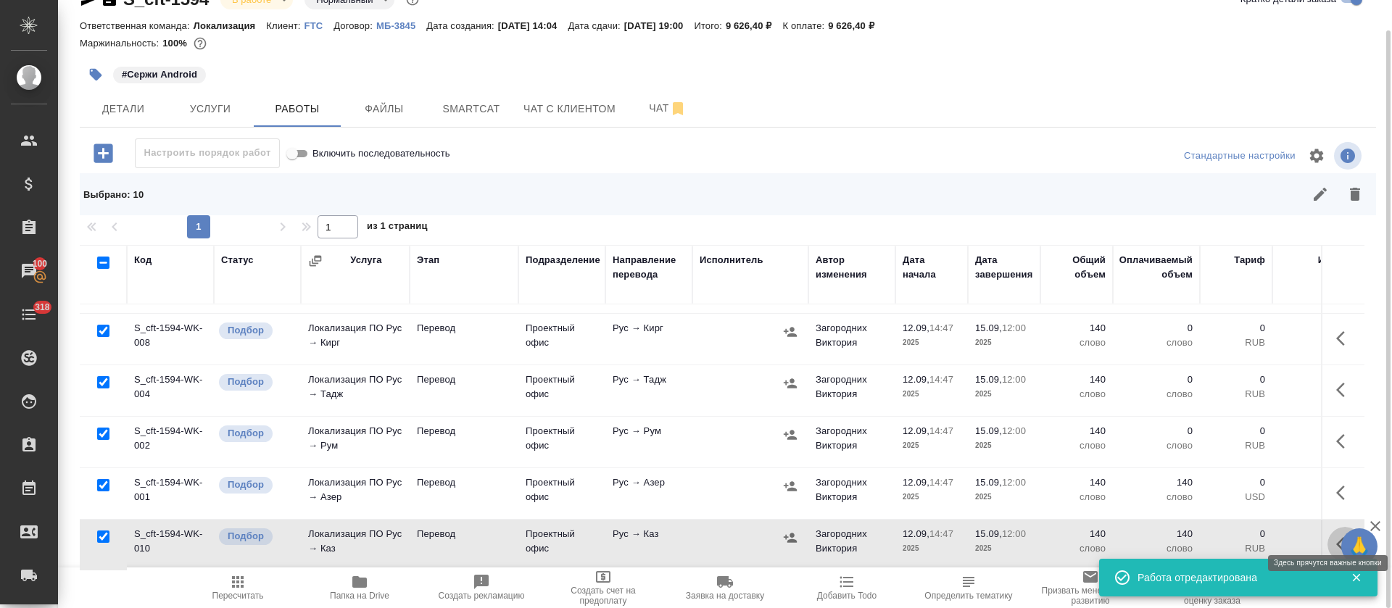
drag, startPoint x: 1329, startPoint y: 531, endPoint x: 1317, endPoint y: 534, distance: 12.1
click at [1336, 536] on icon "button" at bounding box center [1344, 544] width 17 height 17
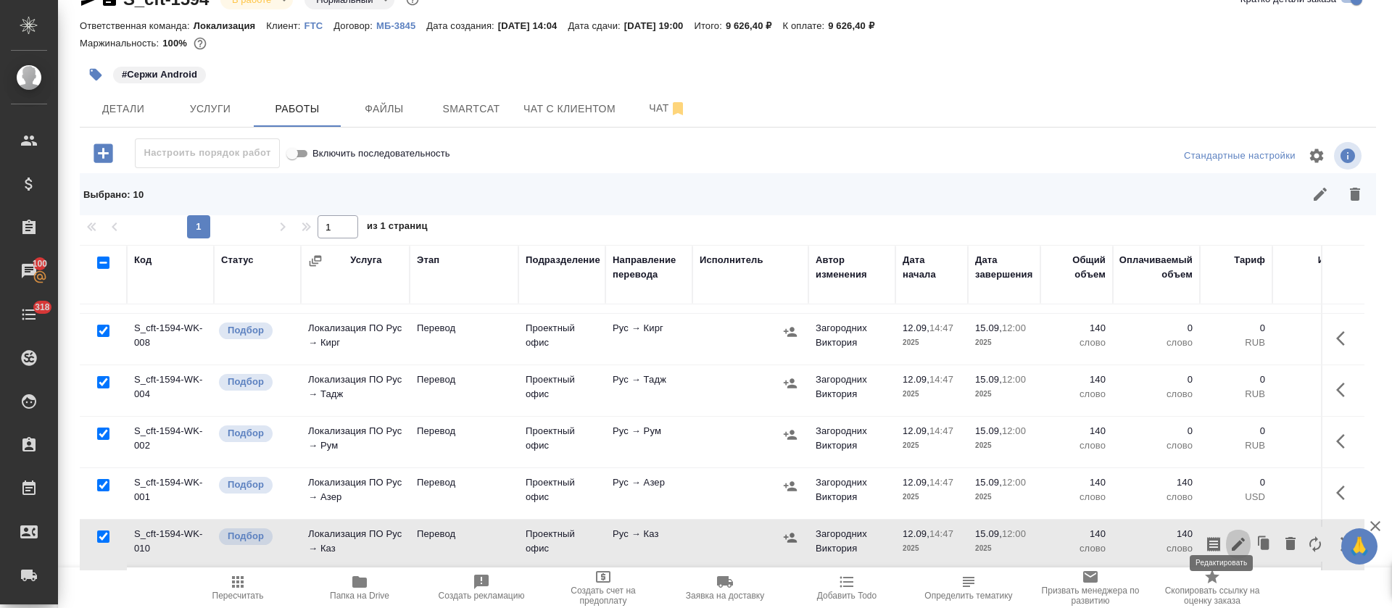
click at [1229, 536] on icon "button" at bounding box center [1237, 544] width 17 height 17
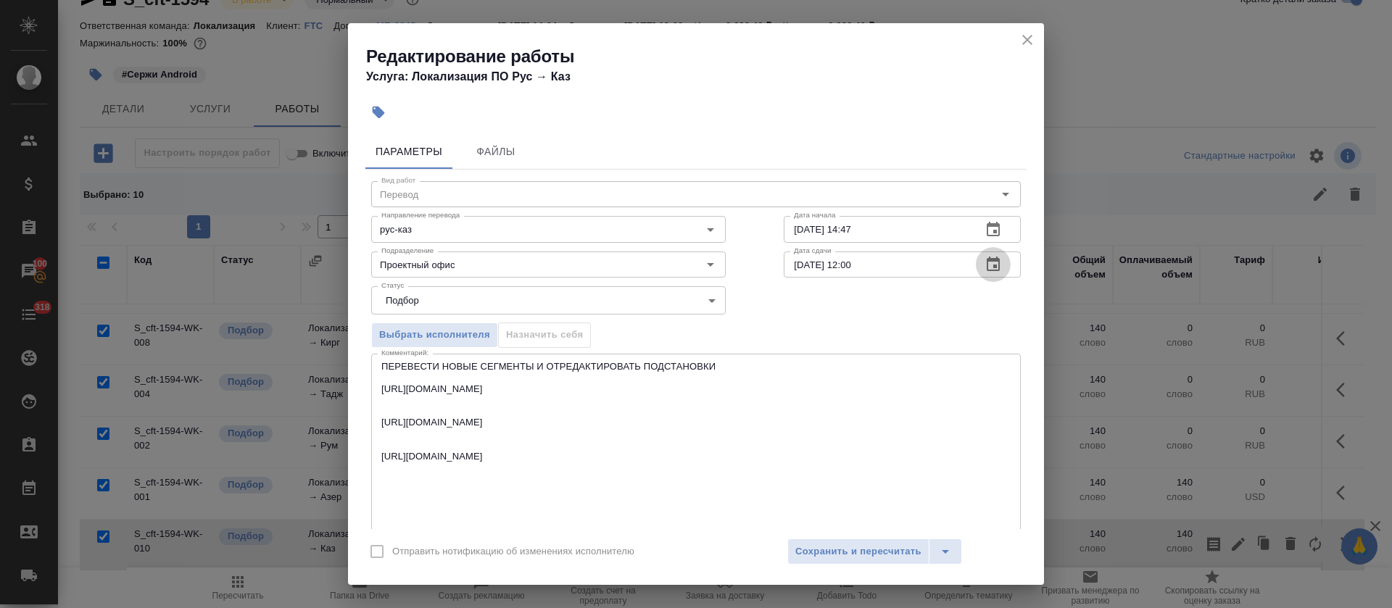
click at [981, 273] on button "button" at bounding box center [993, 264] width 35 height 35
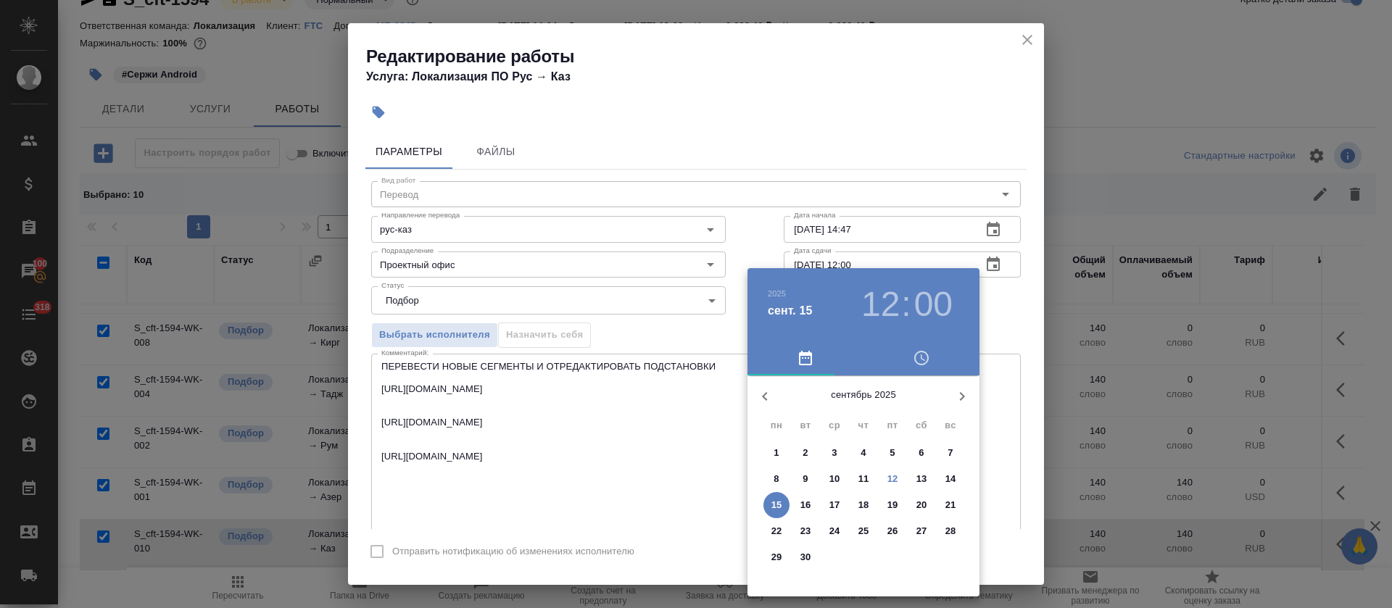
drag, startPoint x: 871, startPoint y: 307, endPoint x: 872, endPoint y: 345, distance: 37.7
click at [872, 307] on h3 "12" at bounding box center [880, 304] width 38 height 41
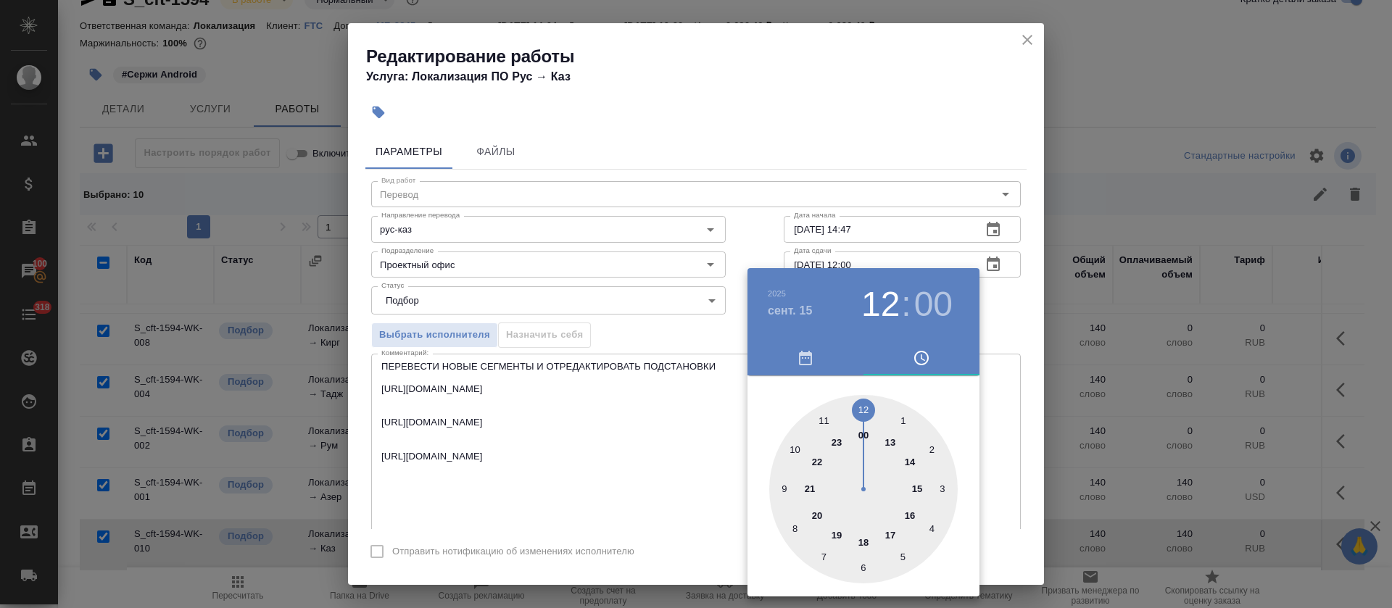
click at [867, 542] on div at bounding box center [863, 489] width 188 height 188
type input "15.09.2025 18:00"
click at [694, 316] on div at bounding box center [696, 304] width 1392 height 608
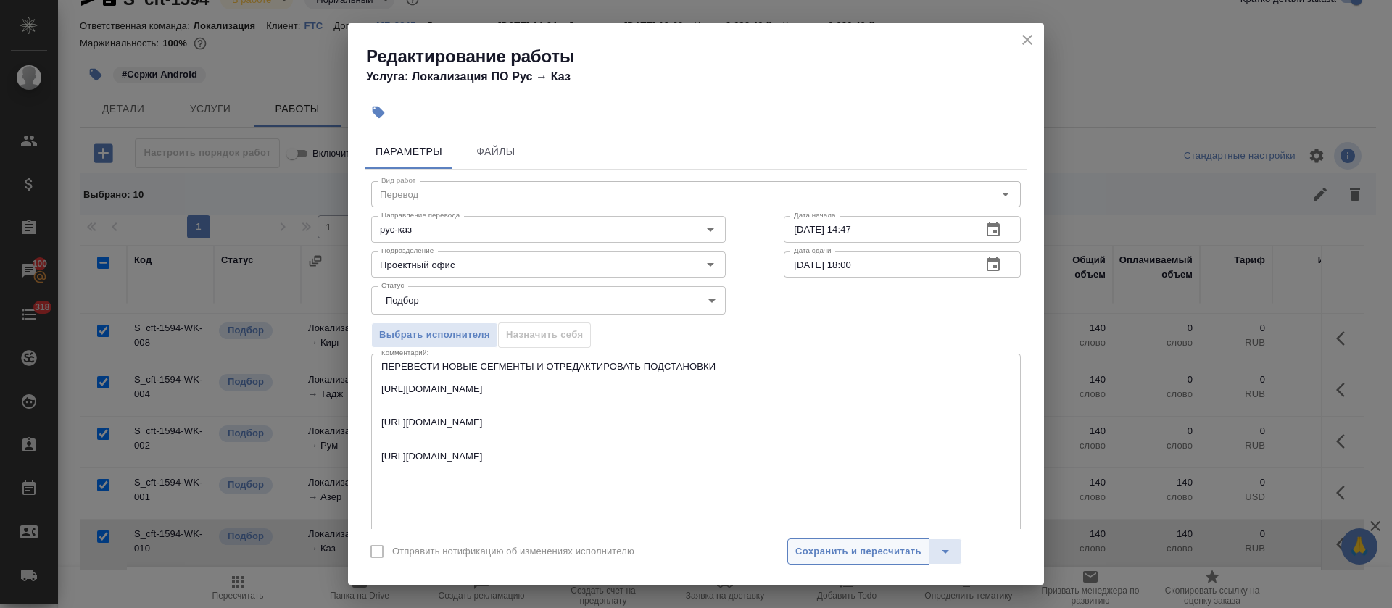
click at [856, 546] on span "Сохранить и пересчитать" at bounding box center [858, 552] width 126 height 17
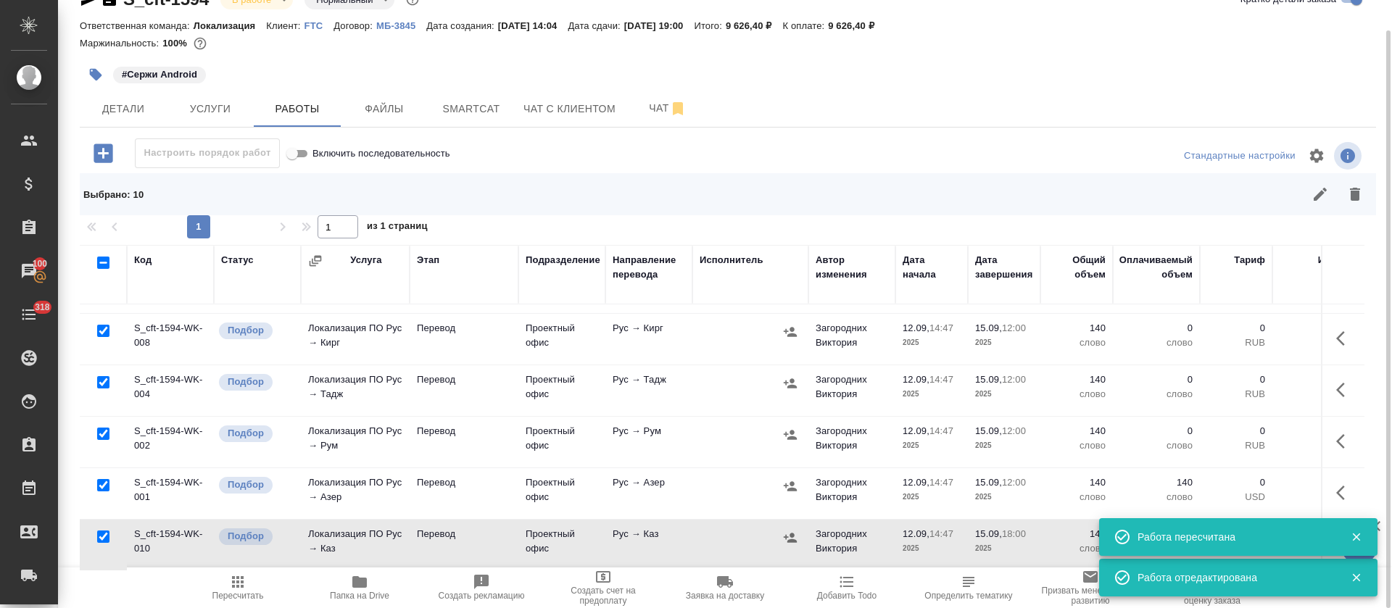
click at [1336, 330] on icon "button" at bounding box center [1344, 338] width 17 height 17
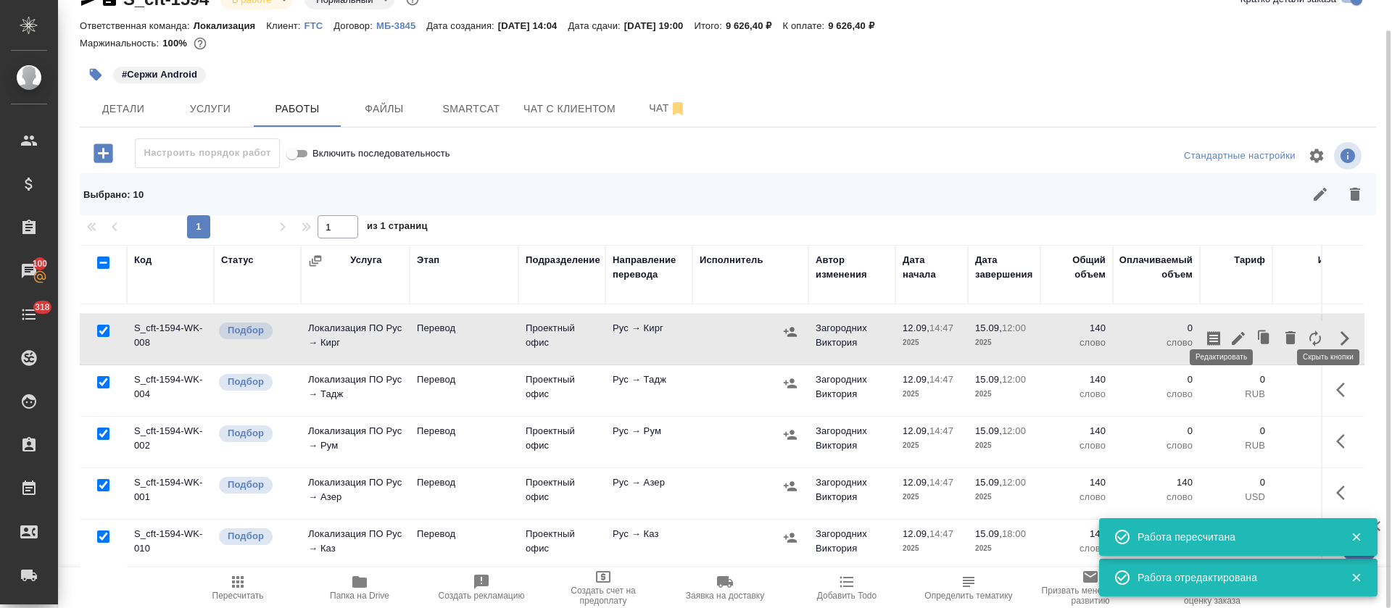
click at [1231, 332] on icon "button" at bounding box center [1237, 338] width 13 height 13
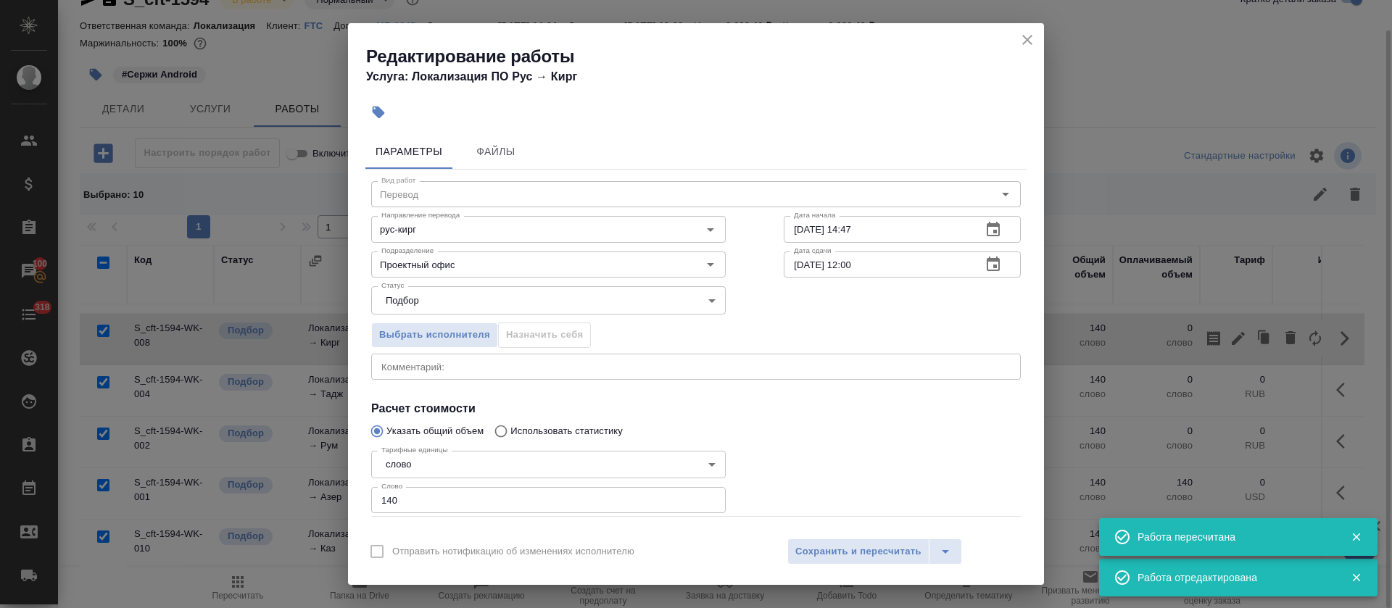
click at [615, 372] on div "x Комментарий:" at bounding box center [695, 367] width 649 height 26
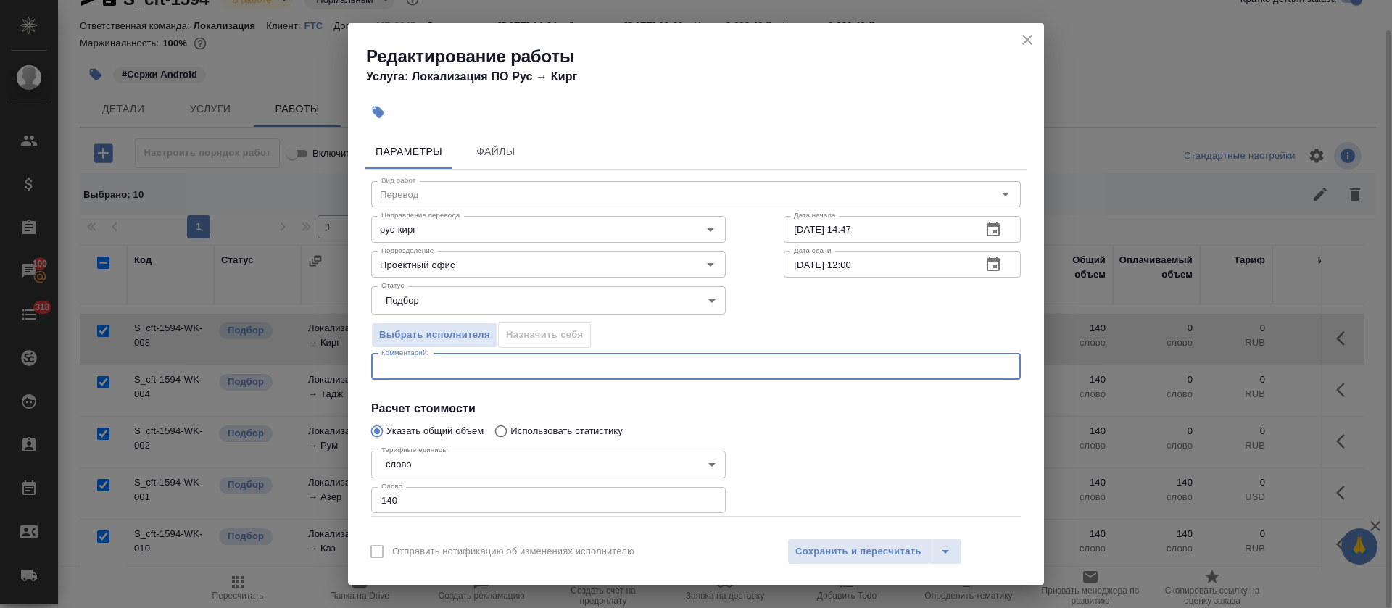
paste textarea "ПЕРЕВЕСТИ НОВЫЕ СЕГМЕНТЫ И ОТРЕДАКТИРОВАТЬ ПОДСТАНОВКИ"
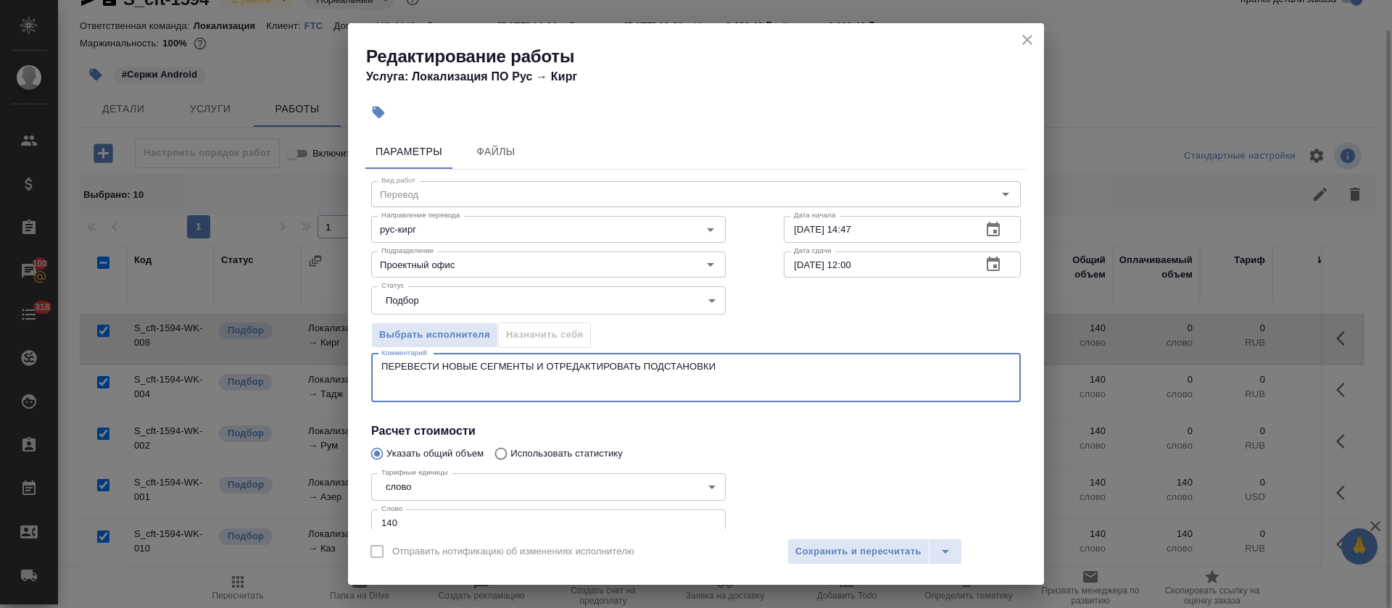
paste textarea "https://smartcat.com/editor?v=2&selectedStage=1&backUrl=%2Fprojects%2F83fbdc97-…"
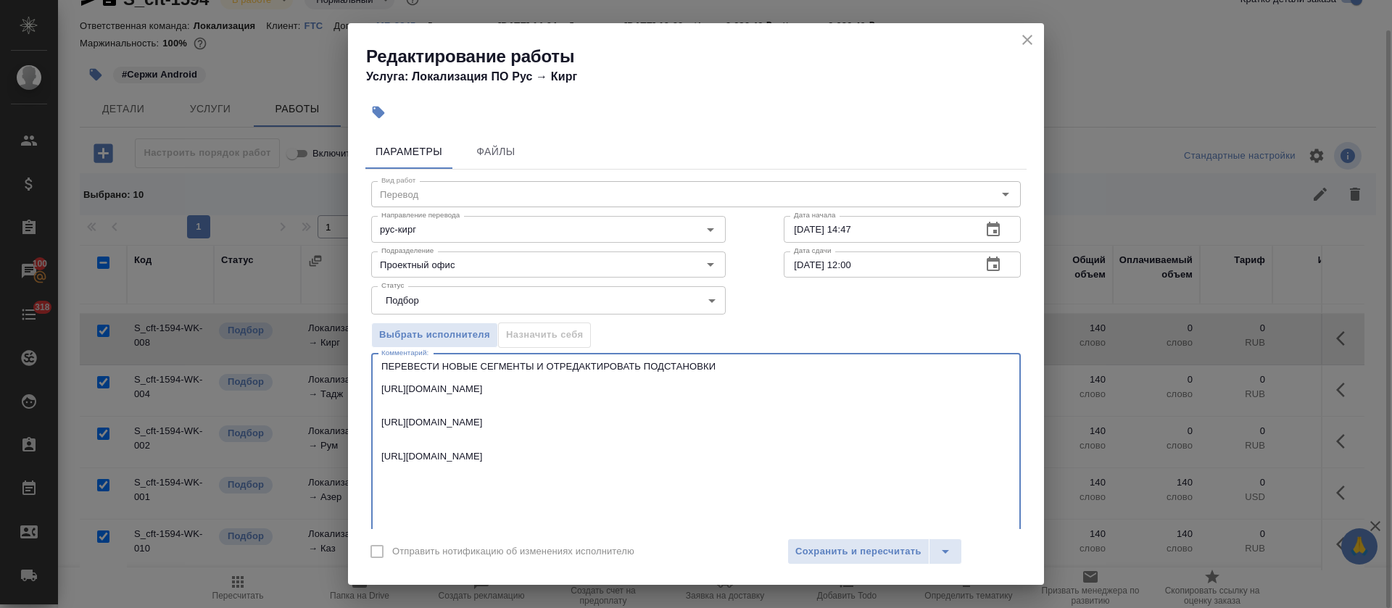
drag, startPoint x: 727, startPoint y: 362, endPoint x: 352, endPoint y: 361, distance: 375.4
click at [350, 361] on div "Параметры Файлы Вид работ Перевод Вид работ Направление перевода рус-кирг Напра…" at bounding box center [696, 328] width 696 height 401
type textarea "ПЕРЕВЕСТИ НОВЫЕ СЕГМЕНТЫ И ОТРЕДАКТИРОВАТЬ ПОДСТАНОВКИ https://smartcat.com/edi…"
click at [907, 554] on span "Сохранить и пересчитать" at bounding box center [858, 552] width 126 height 17
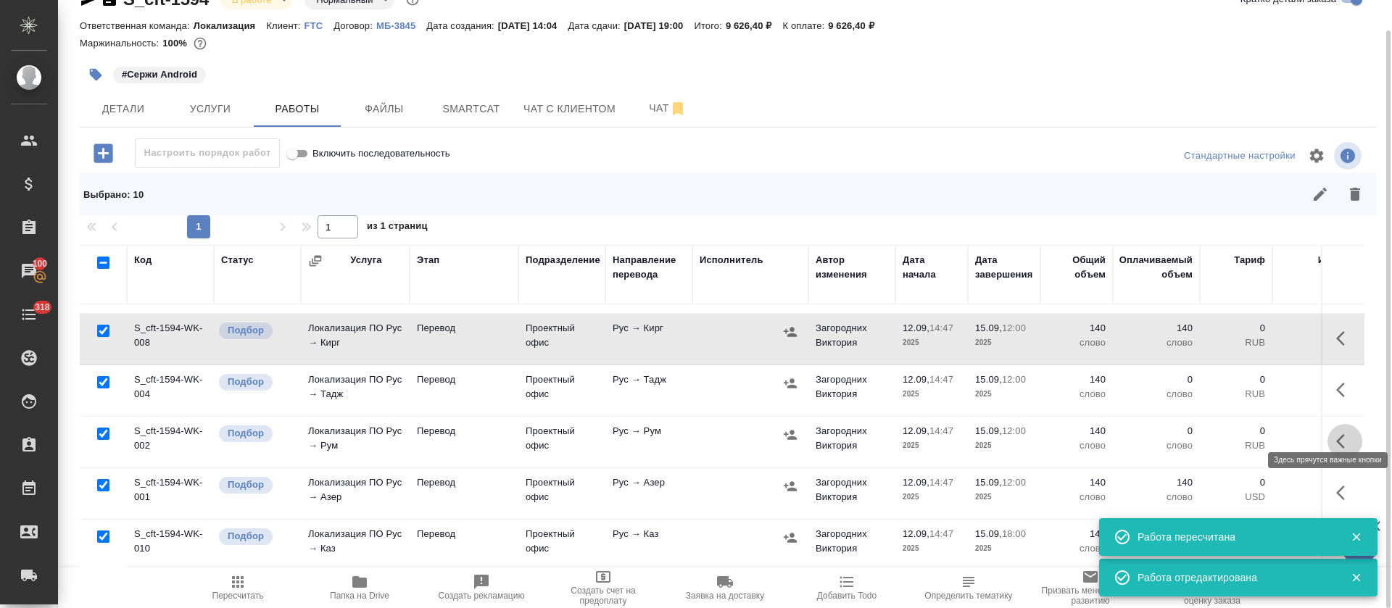
click at [1338, 425] on button "button" at bounding box center [1344, 441] width 35 height 35
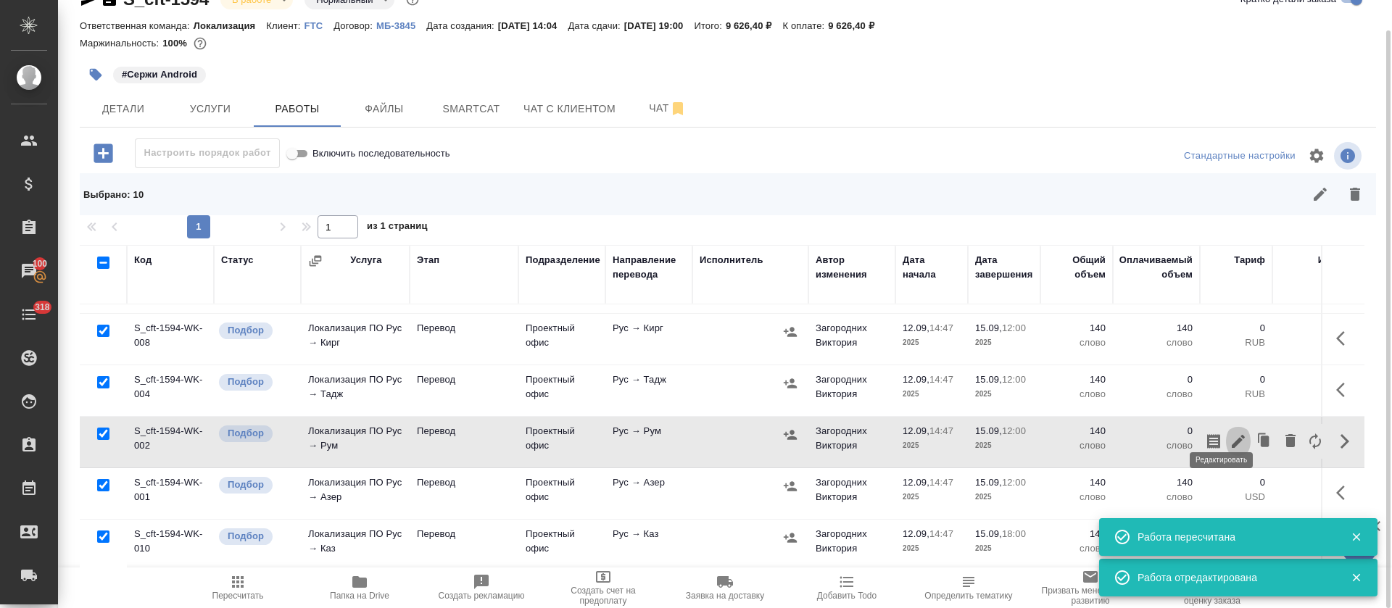
click at [1229, 433] on icon "button" at bounding box center [1237, 441] width 17 height 17
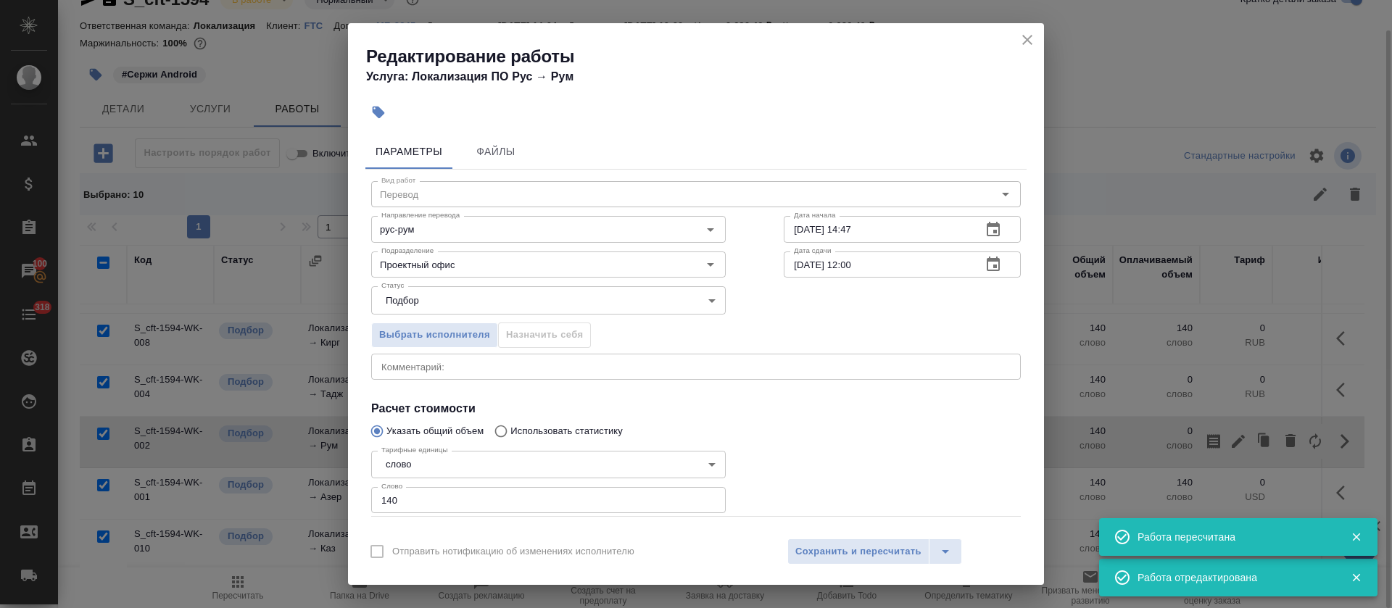
click at [476, 355] on div "x Комментарий:" at bounding box center [695, 367] width 649 height 26
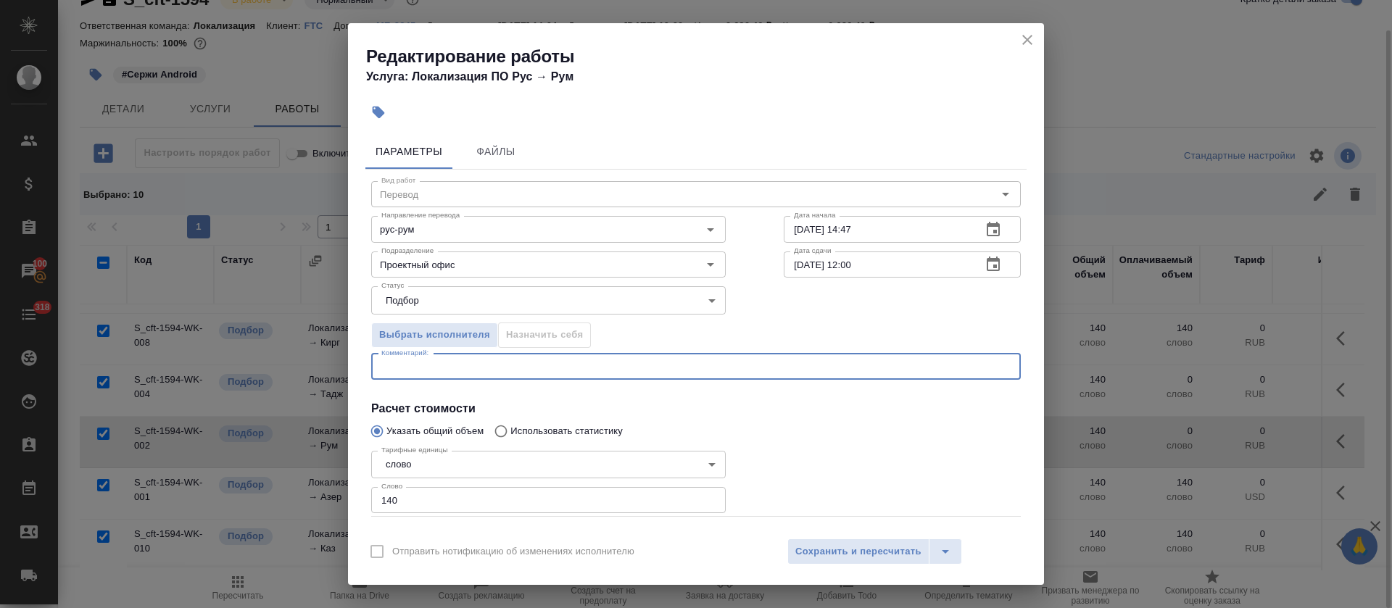
paste textarea "ПЕРЕВЕСТИ НОВЫЕ СЕГМЕНТЫ И ОТРЕДАКТИРОВАТЬ ПОДСТАНОВКИ"
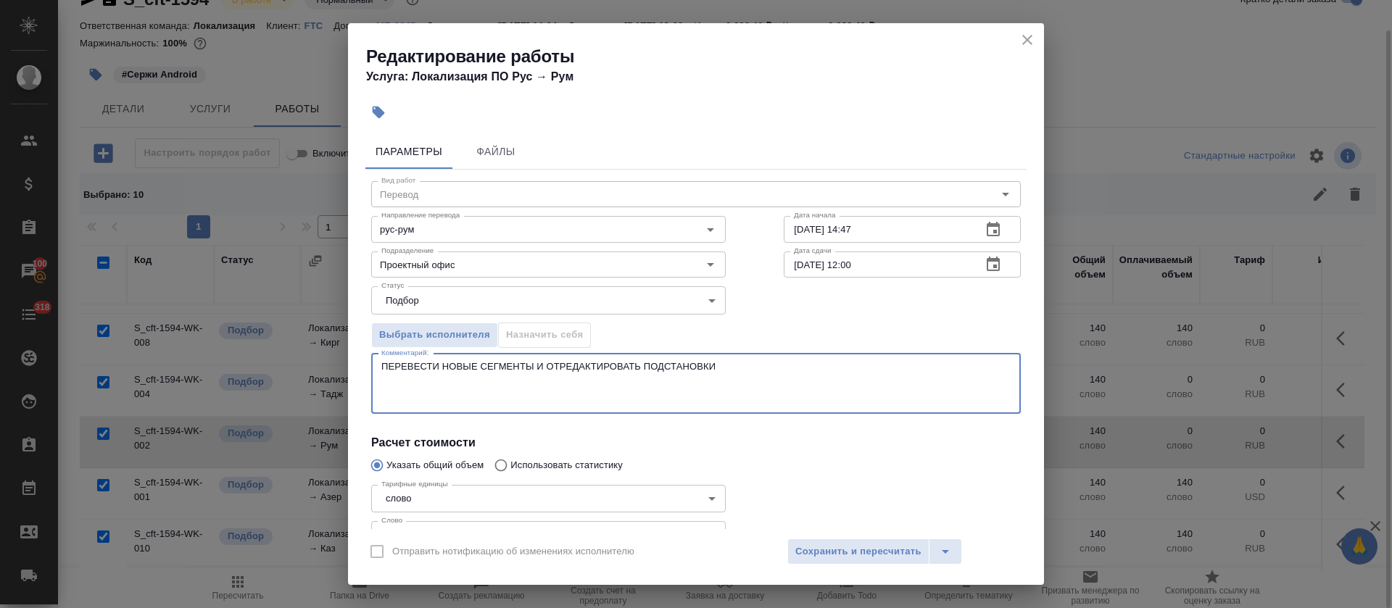
paste textarea "https://smartcat.com/editor?v=2&selectedStage=1&backUrl=%2Fprojects%2F83fbdc97-…"
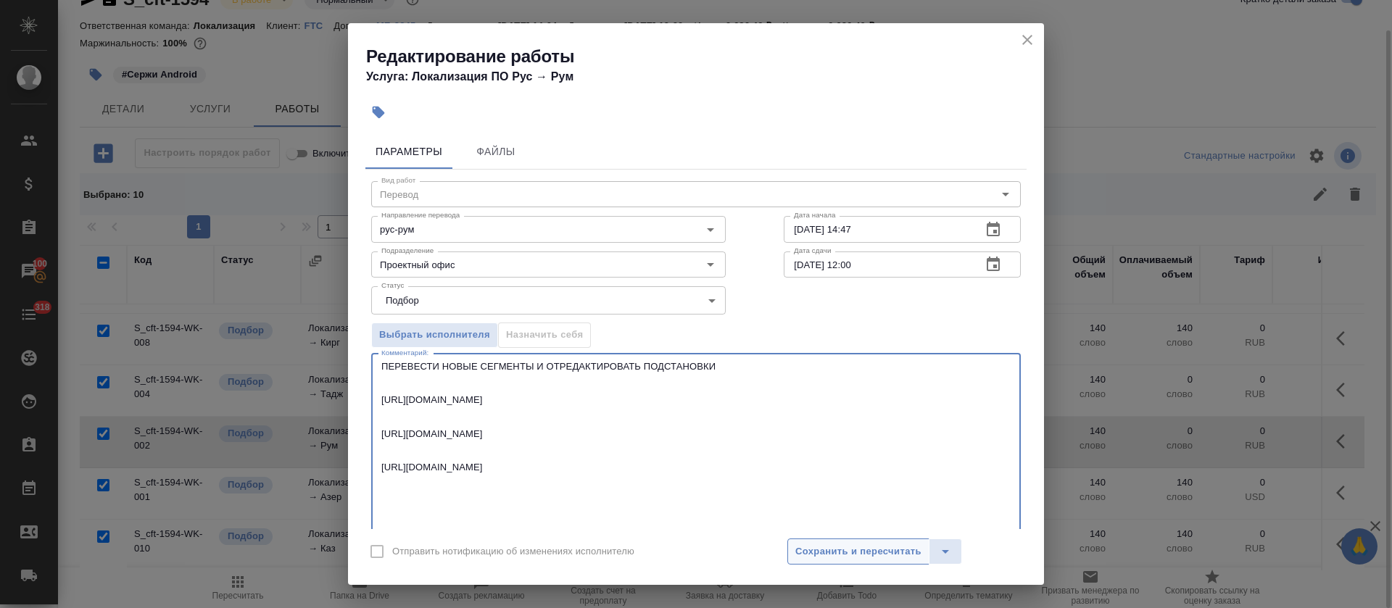
type textarea "ПЕРЕВЕСТИ НОВЫЕ СЕГМЕНТЫ И ОТРЕДАКТИРОВАТЬ ПОДСТАНОВКИ https://smartcat.com/edi…"
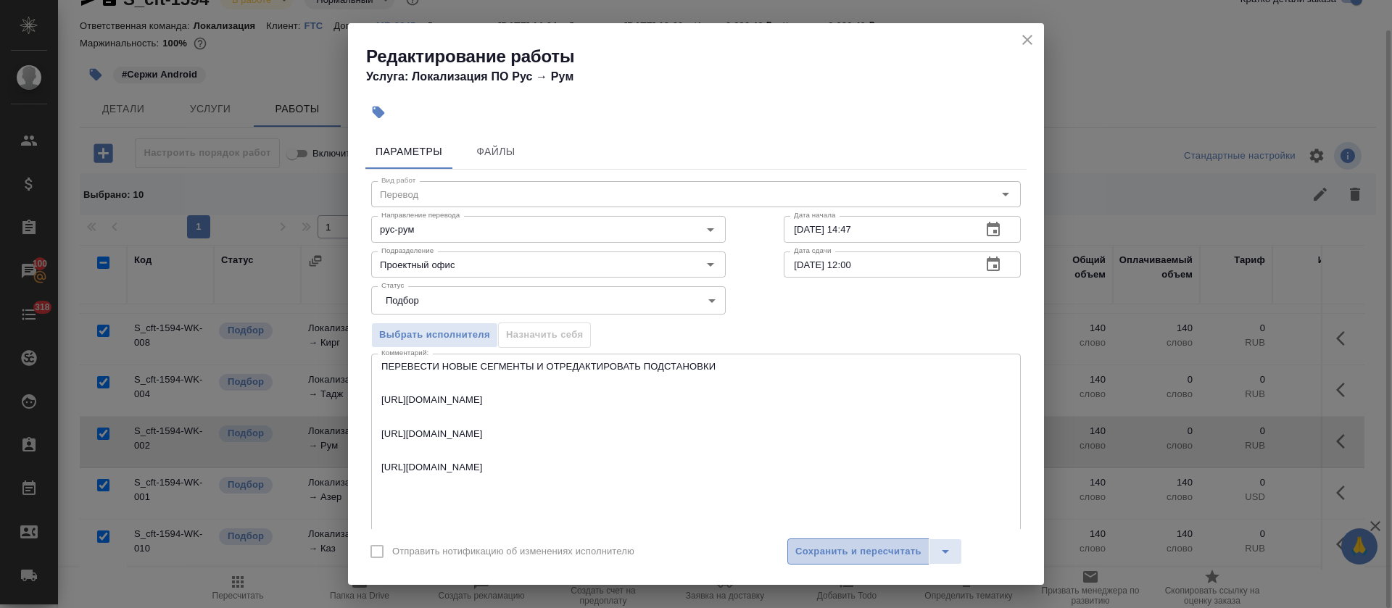
click at [856, 557] on span "Сохранить и пересчитать" at bounding box center [858, 552] width 126 height 17
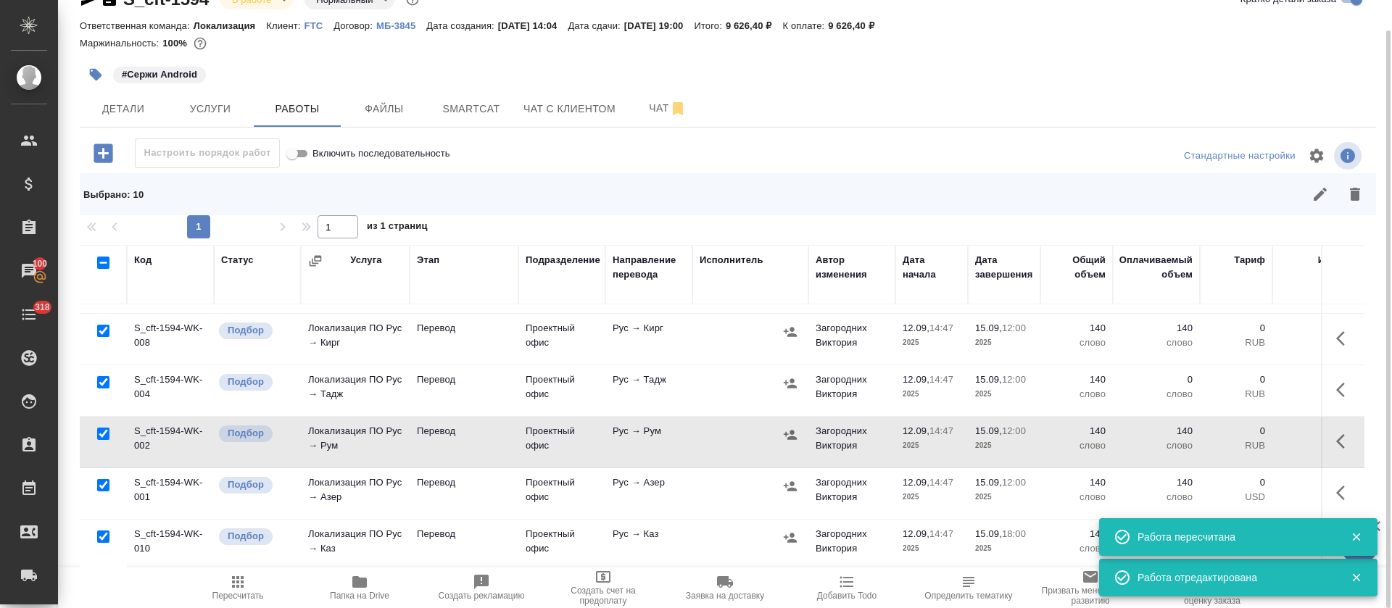
click at [1336, 433] on icon "button" at bounding box center [1344, 441] width 17 height 17
click at [1226, 434] on button "button" at bounding box center [1238, 441] width 25 height 35
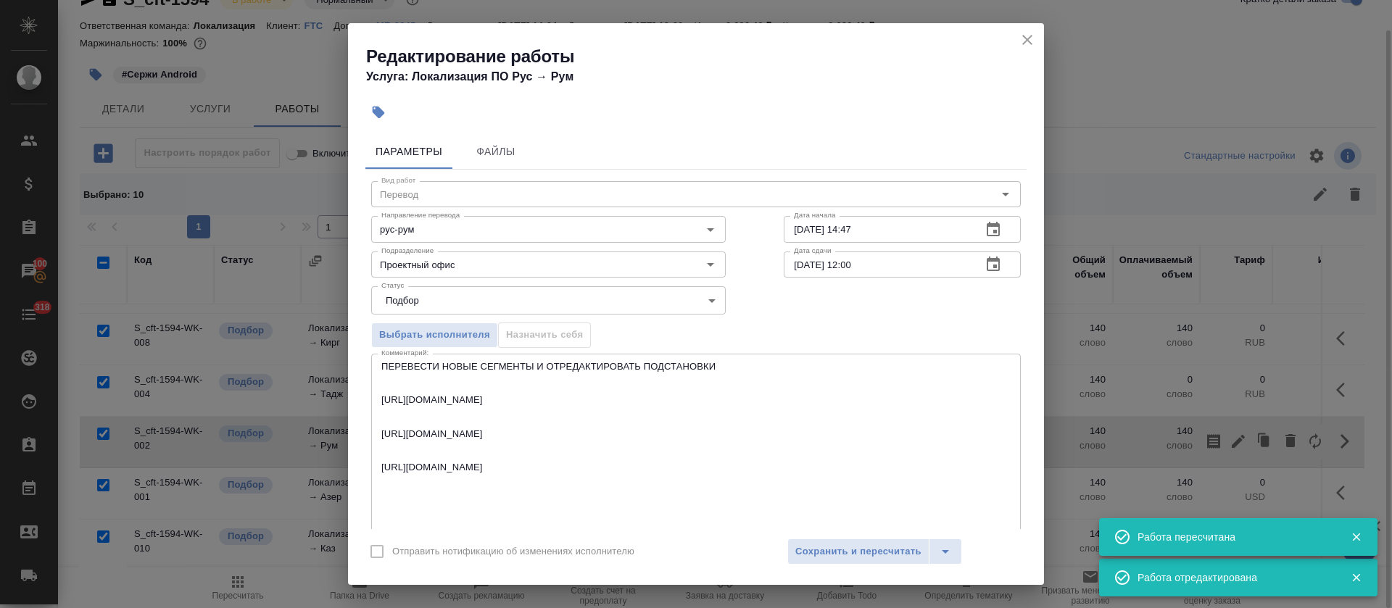
click at [586, 367] on textarea "ПЕРЕВЕСТИ НОВЫЕ СЕГМЕНТЫ И ОТРЕДАКТИРОВАТЬ ПОДСТАНОВКИ https://smartcat.com/edi…" at bounding box center [695, 461] width 629 height 201
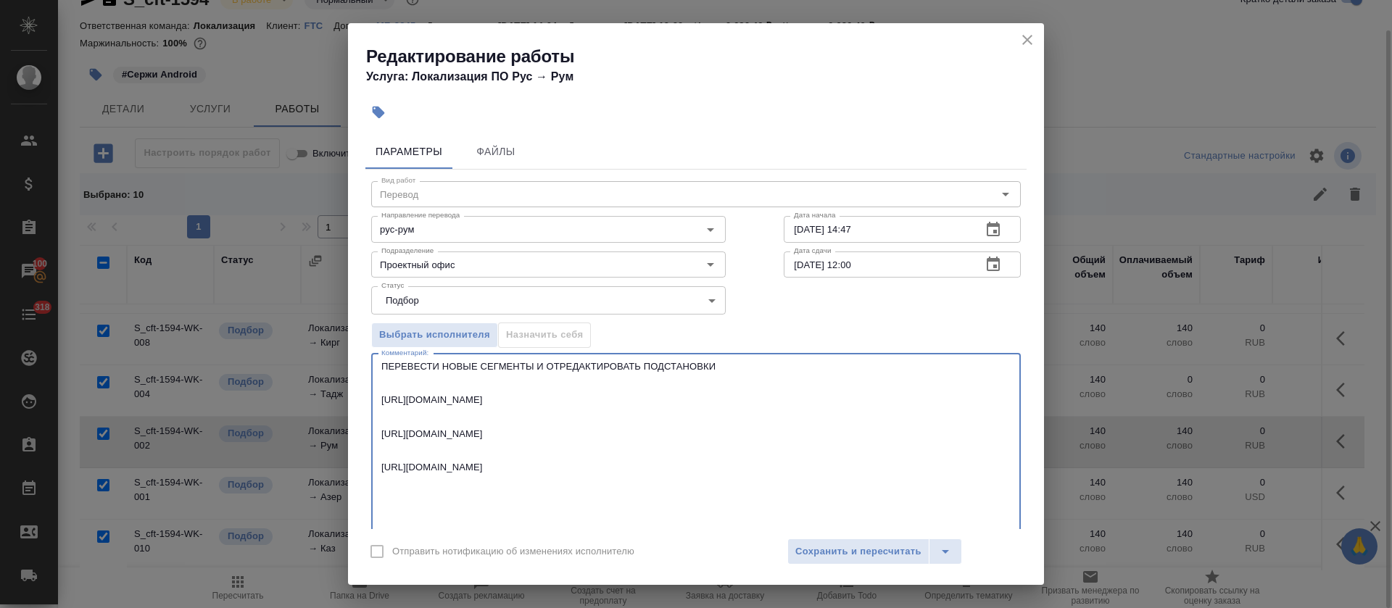
click at [586, 367] on textarea "ПЕРЕВЕСТИ НОВЫЕ СЕГМЕНТЫ И ОТРЕДАКТИРОВАТЬ ПОДСТАНОВКИ https://smartcat.com/edi…" at bounding box center [695, 461] width 629 height 201
click at [1026, 46] on icon "close" at bounding box center [1026, 39] width 17 height 17
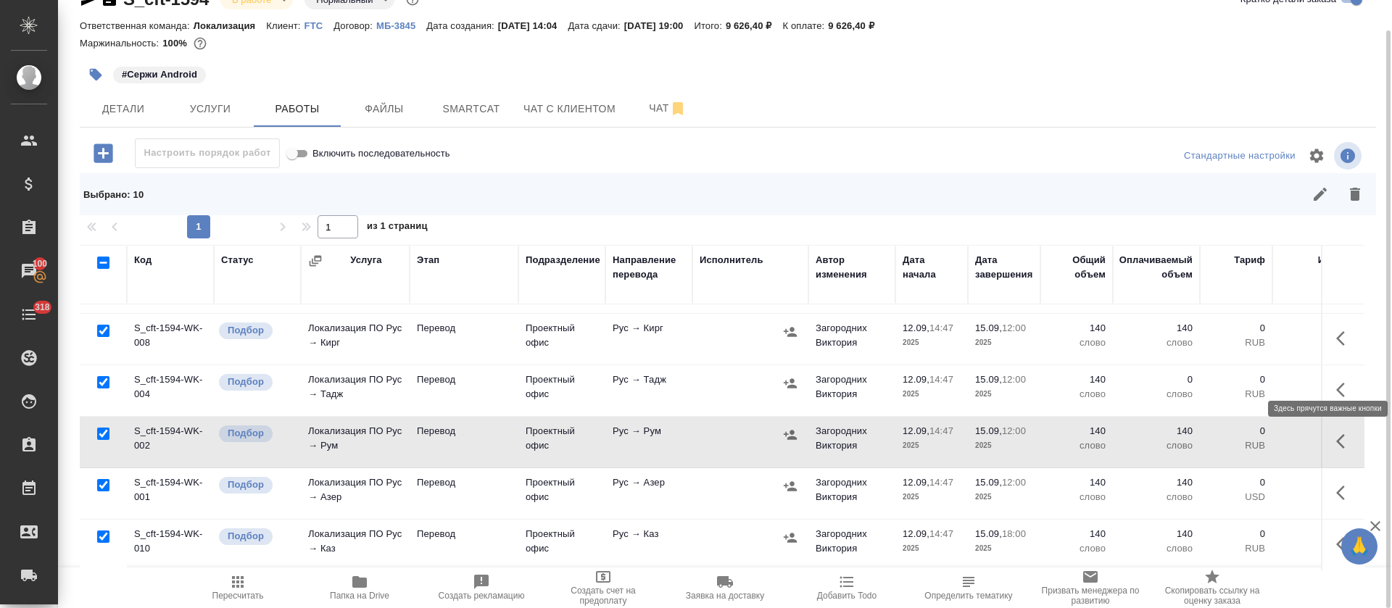
click at [1336, 383] on icon "button" at bounding box center [1340, 390] width 9 height 14
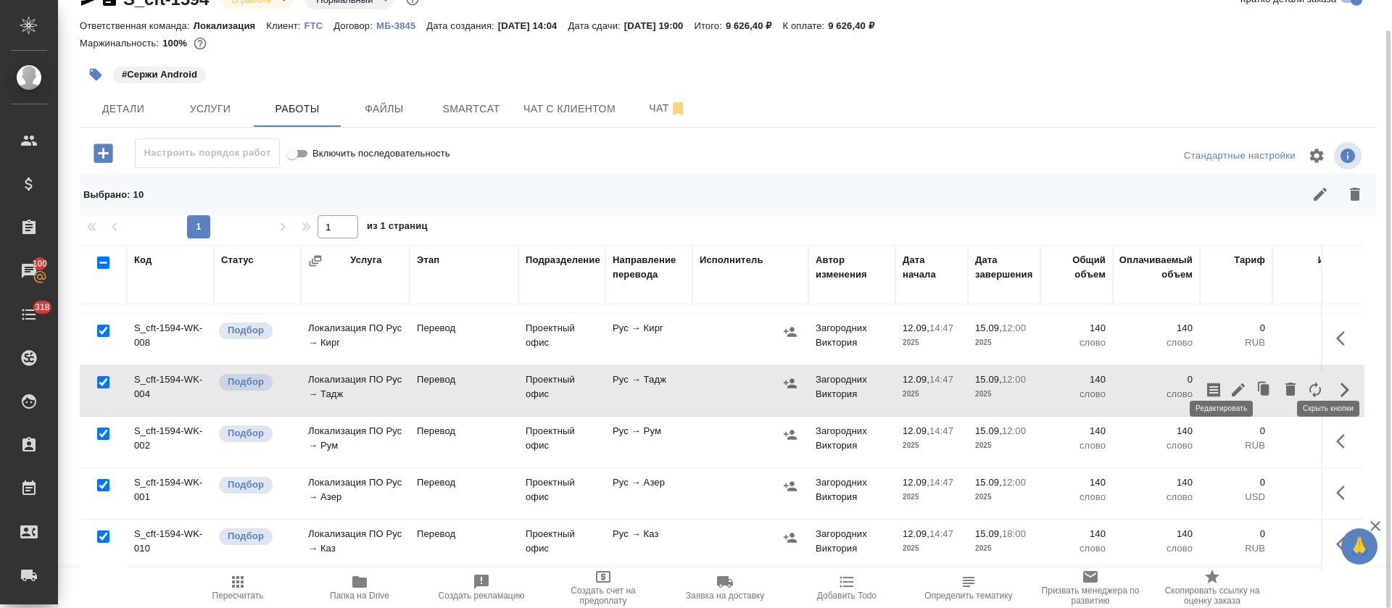
click at [1229, 381] on icon "button" at bounding box center [1237, 389] width 17 height 17
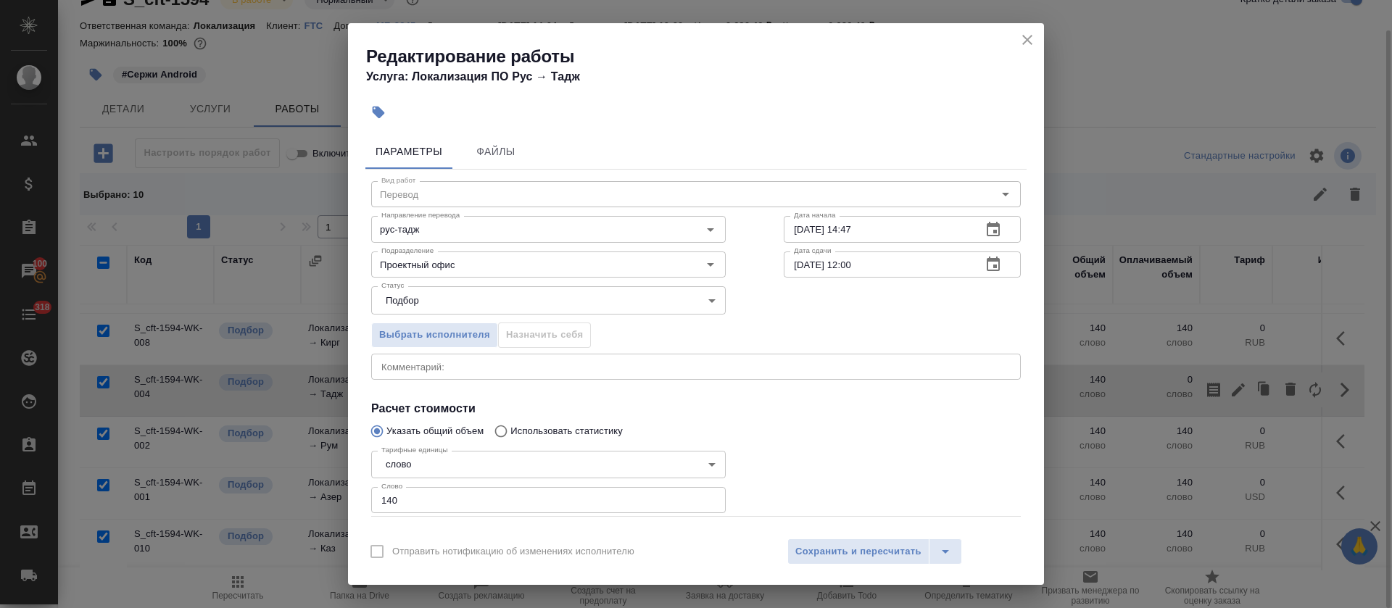
click at [587, 370] on textarea at bounding box center [695, 366] width 629 height 11
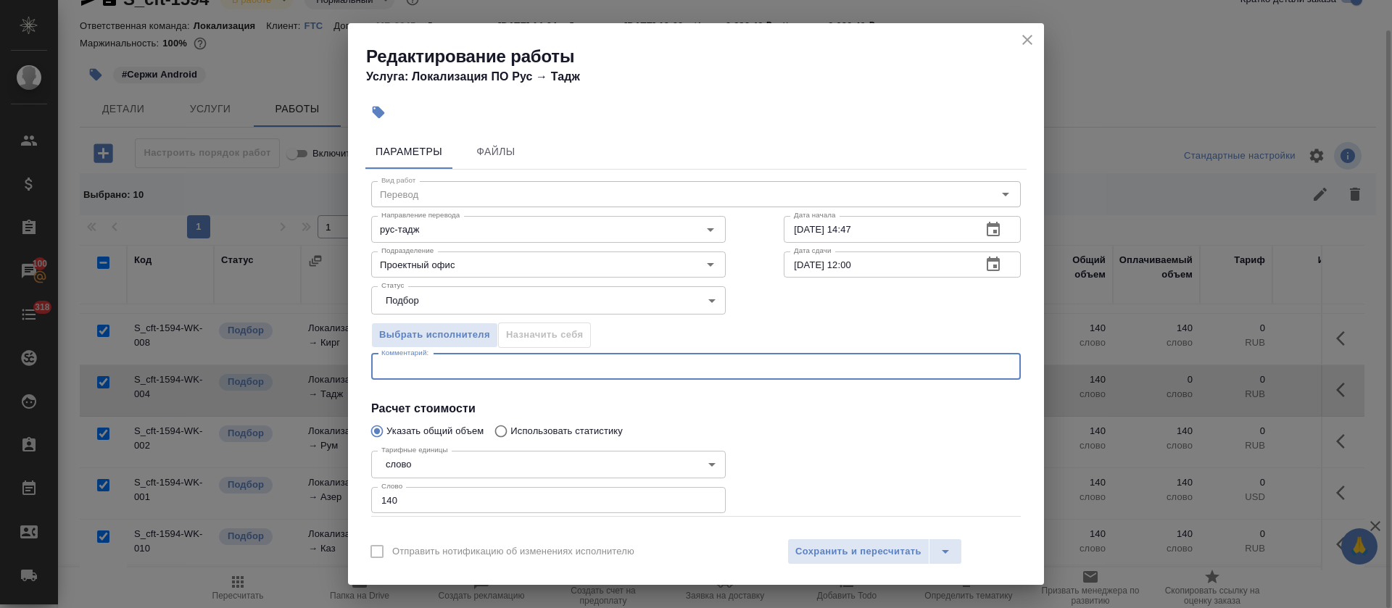
paste textarea "ПЕРЕВЕСТИ НОВЫЕ СЕГМЕНТЫ И ОТРЕДАКТИРОВАТЬ ПОДСТАНОВКИ"
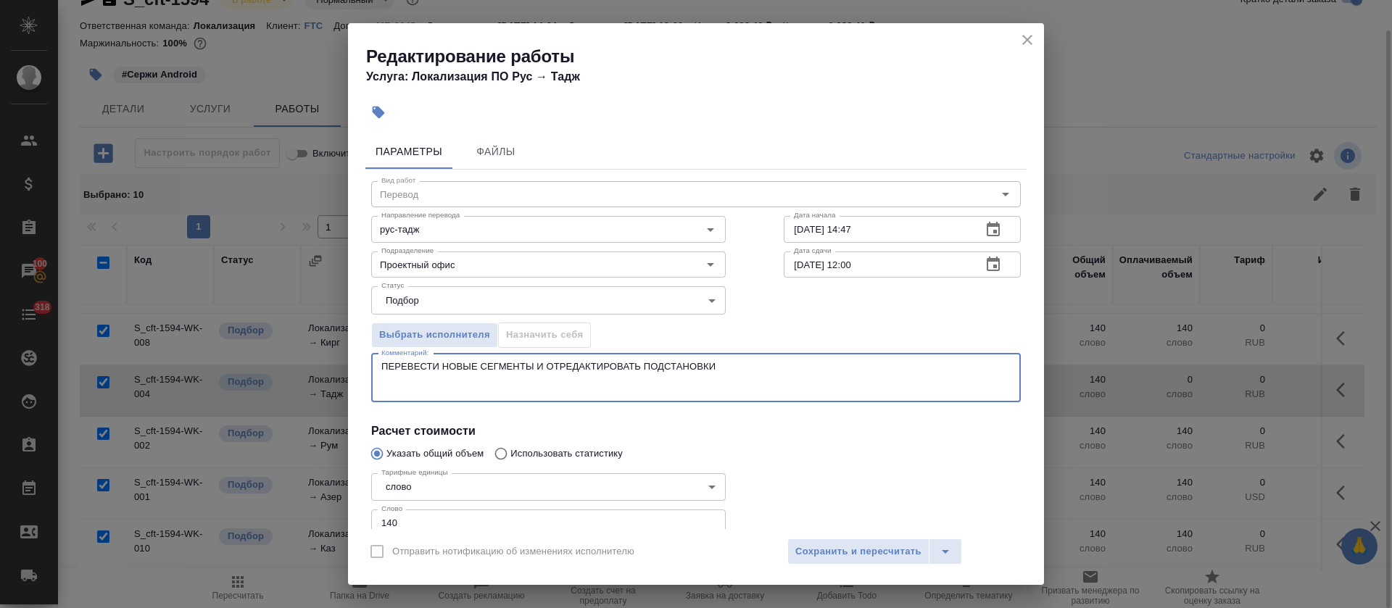
paste textarea "https://smartcat.com/editor?v=2&selectedStage=1&backUrl=%2Fprojects%2F83fbdc97-…"
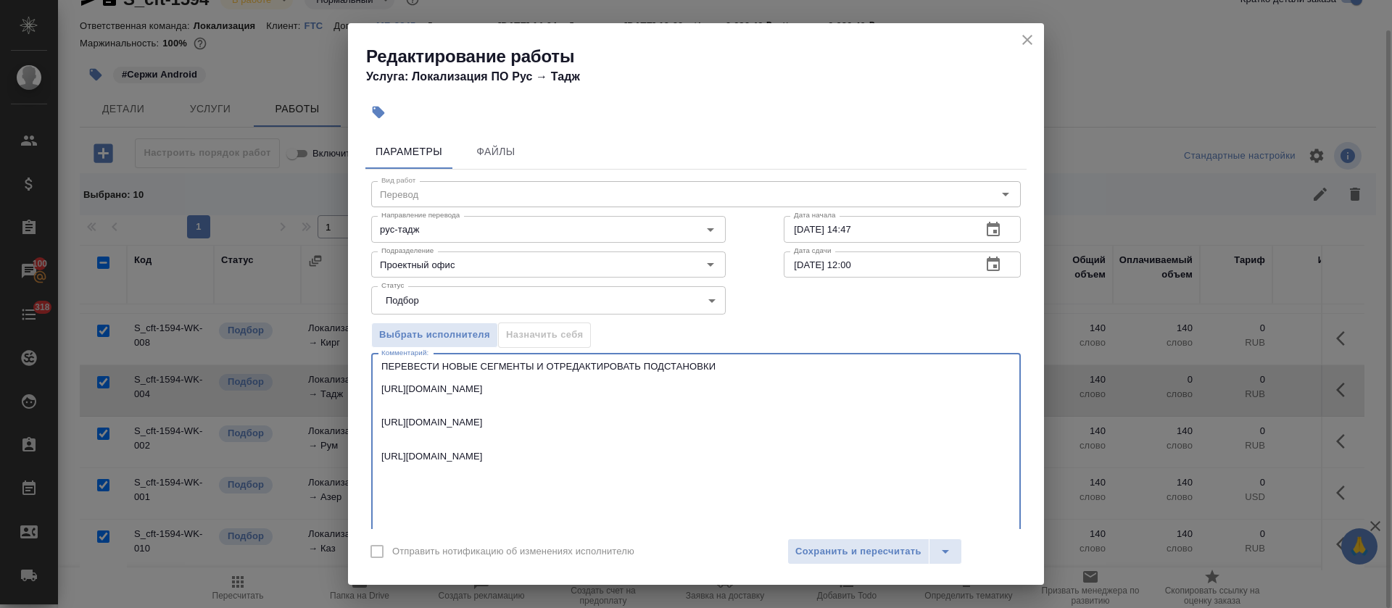
drag, startPoint x: 718, startPoint y: 362, endPoint x: 372, endPoint y: 364, distance: 346.4
click at [372, 364] on div "ПЕРЕВЕСТИ НОВЫЕ СЕГМЕНТЫ И ОТРЕДАКТИРОВАТЬ ПОДСТАНОВКИ https://smartcat.com/edi…" at bounding box center [695, 456] width 649 height 205
type textarea "ПЕРЕВЕСТИ НОВЫЕ СЕГМЕНТЫ И ОТРЕДАКТИРОВАТЬ ПОДСТАНОВКИ https://smartcat.com/edi…"
click at [828, 546] on span "Сохранить и пересчитать" at bounding box center [858, 552] width 126 height 17
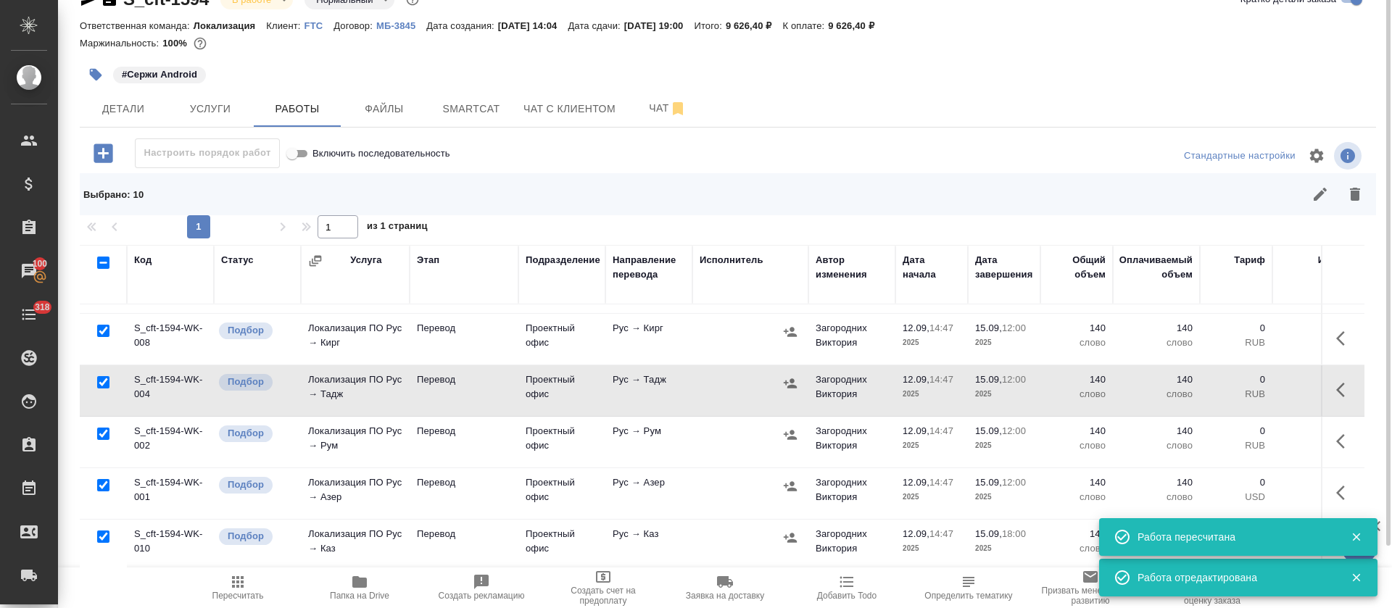
scroll to position [54, 0]
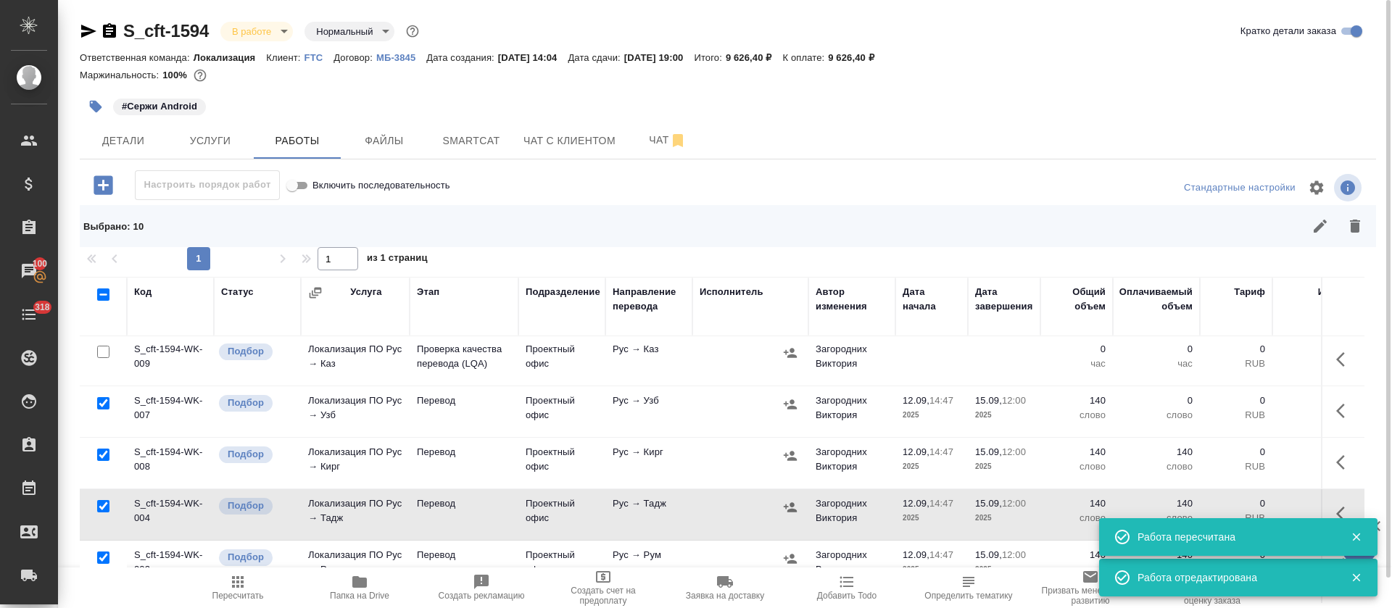
click at [1321, 413] on td at bounding box center [1342, 411] width 43 height 51
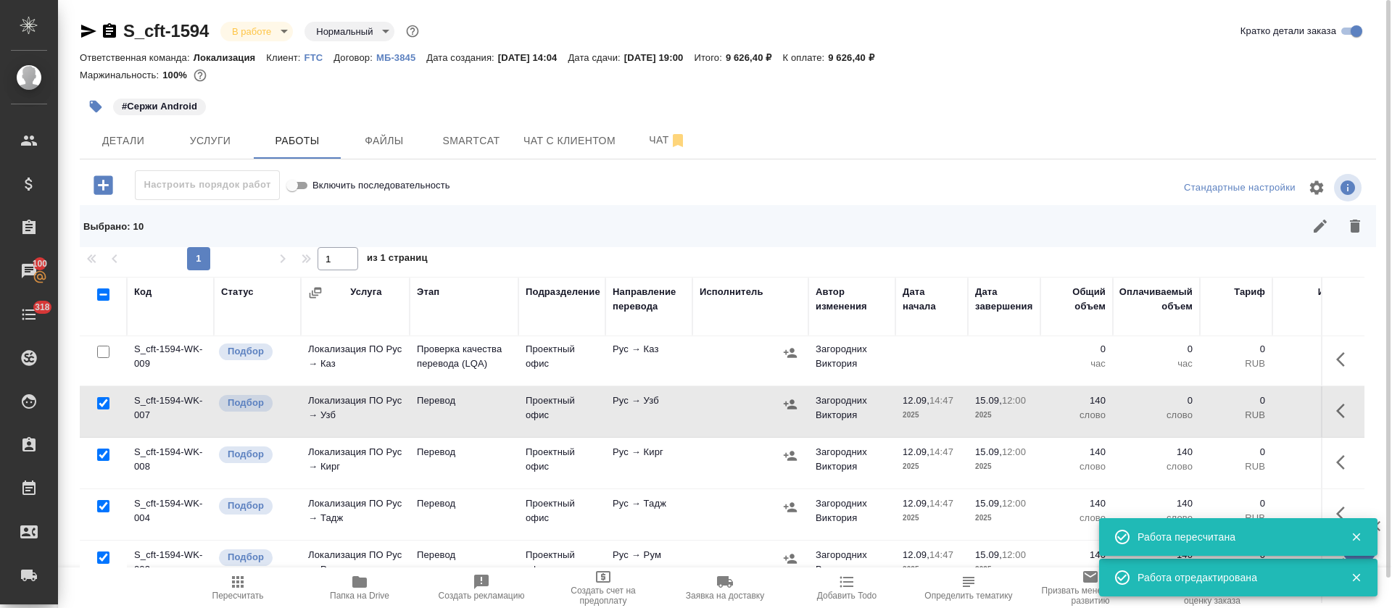
click at [1336, 412] on icon "button" at bounding box center [1344, 410] width 17 height 17
click at [1231, 410] on icon "button" at bounding box center [1237, 410] width 13 height 13
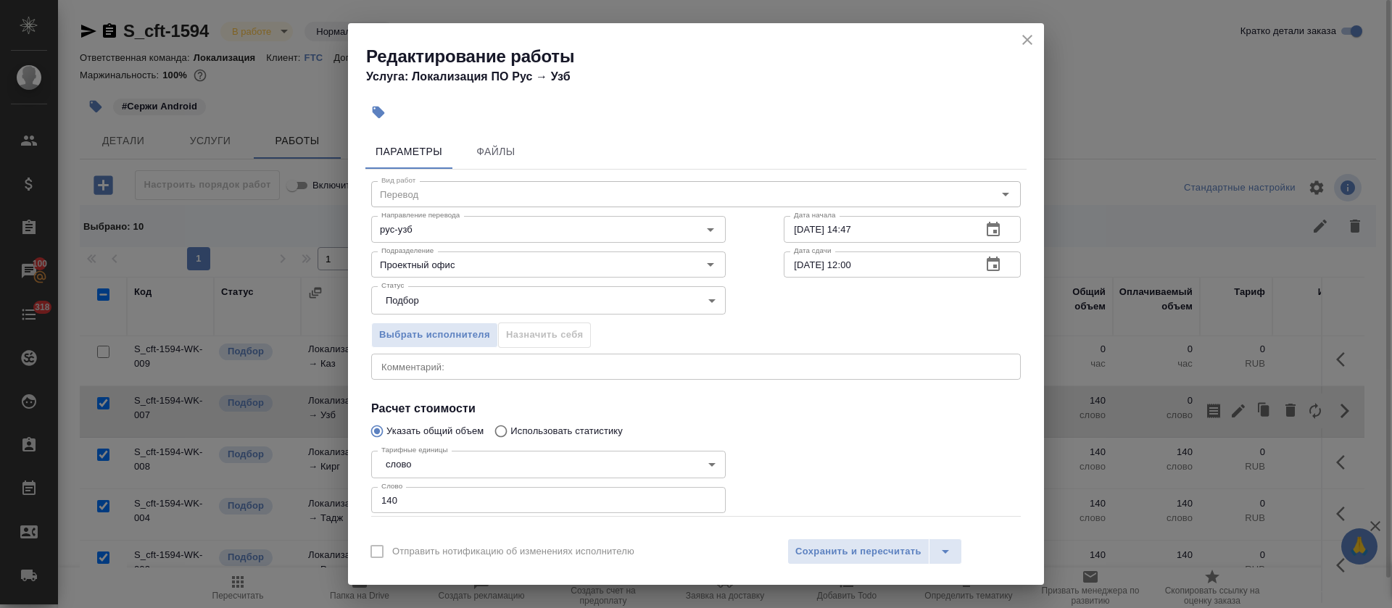
click at [585, 374] on div "x Комментарий:" at bounding box center [695, 367] width 649 height 26
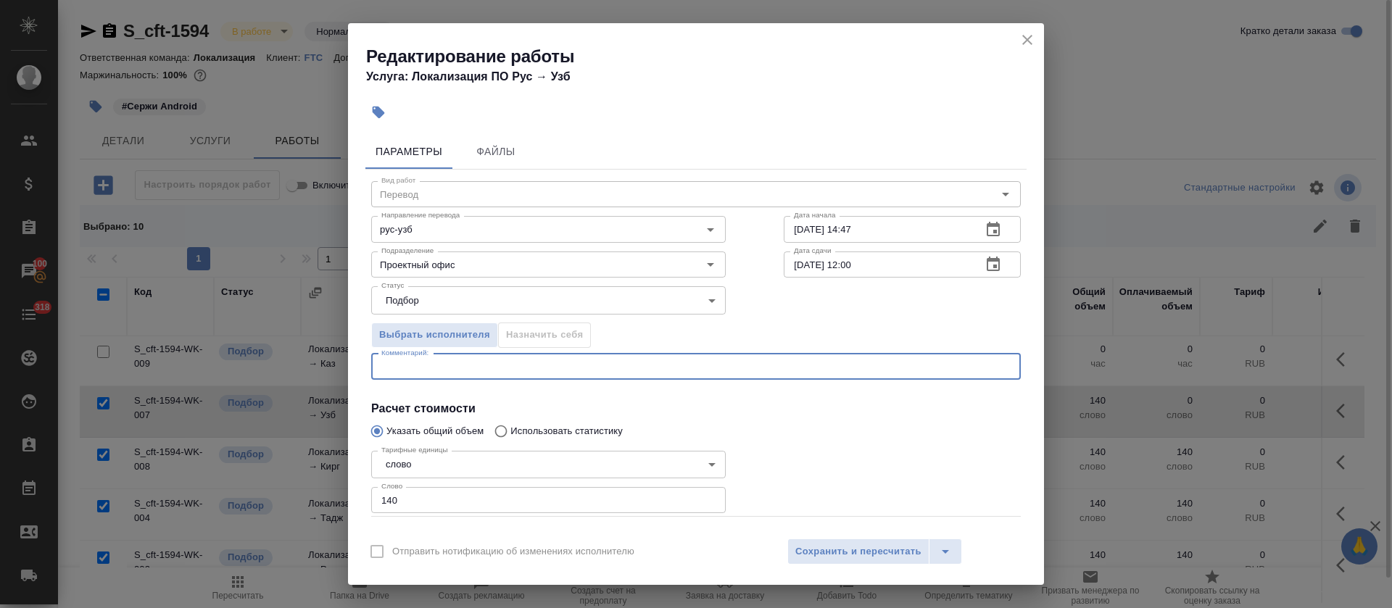
paste textarea "ПЕРЕВЕСТИ НОВЫЕ СЕГМЕНТЫ И ОТРЕДАКТИРОВАТЬ ПОДСТАНОВКИ"
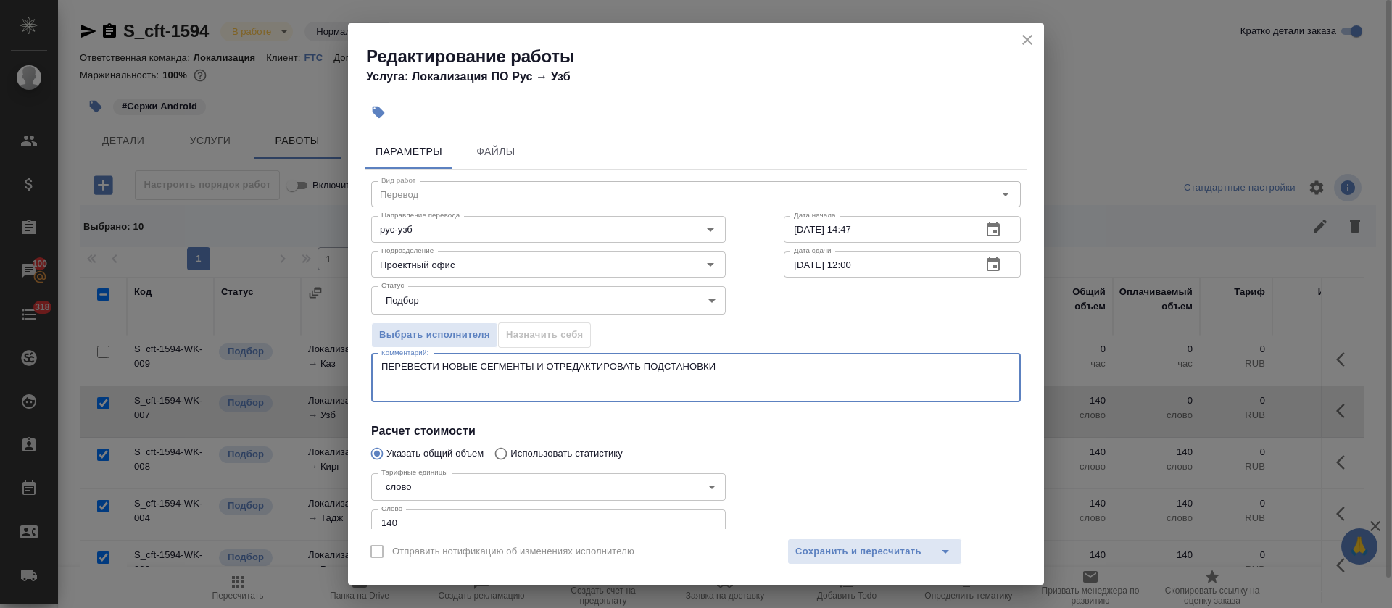
click at [693, 378] on textarea "ПЕРЕВЕСТИ НОВЫЕ СЕГМЕНТЫ И ОТРЕДАКТИРОВАТЬ ПОДСТАНОВКИ" at bounding box center [695, 377] width 629 height 33
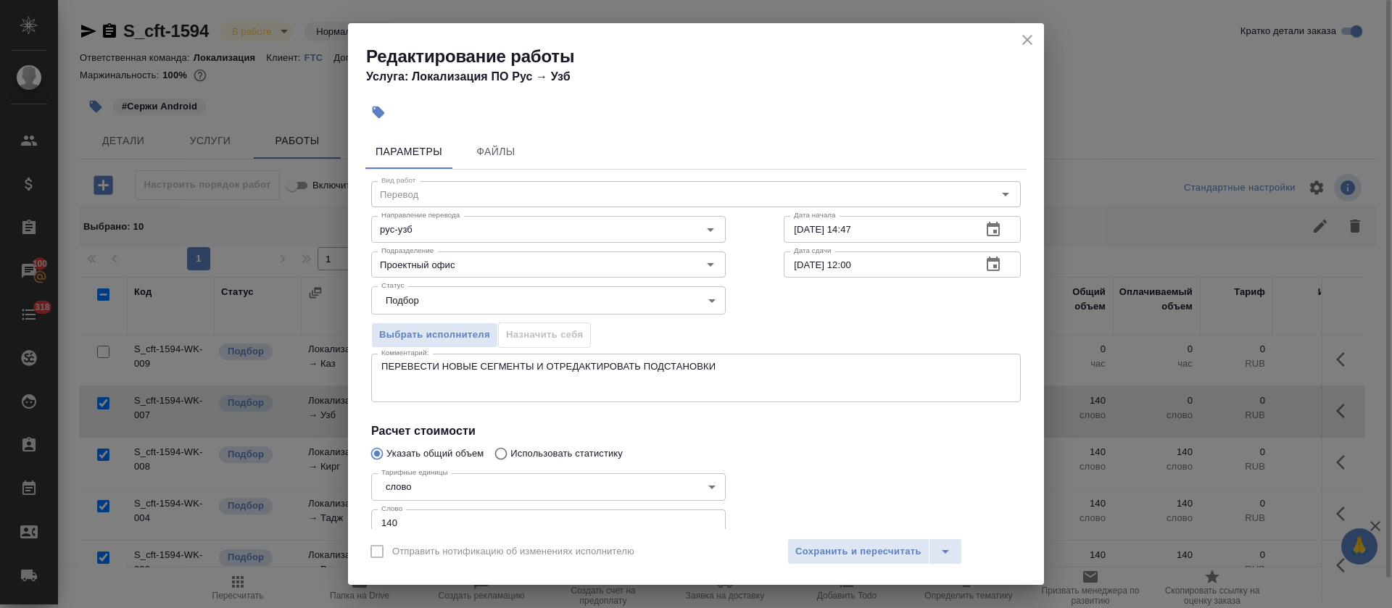
click at [689, 399] on div "ПЕРЕВЕСТИ НОВЫЕ СЕГМЕНТЫ И ОТРЕДАКТИРОВАТЬ ПОДСТАНОВКИ x Комментарий:" at bounding box center [695, 378] width 649 height 49
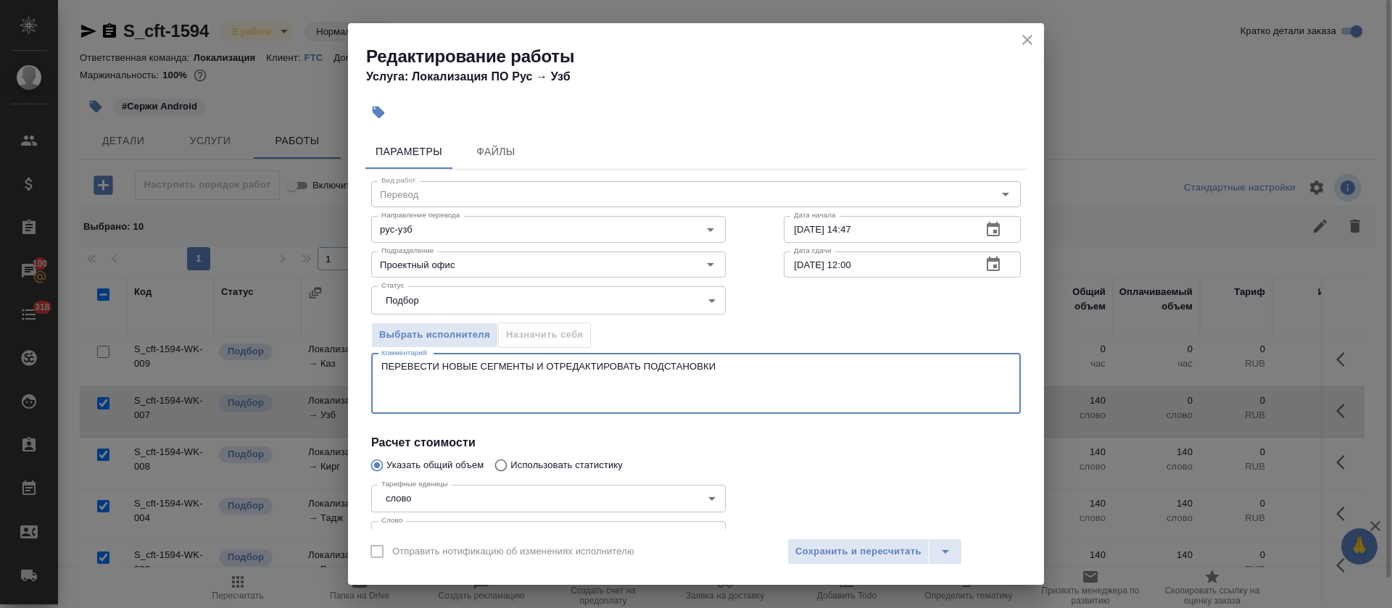
paste textarea "https://smartcat.com/editor?v=2&selectedStage=1&backUrl=%2Fprojects%2F83fbdc97-…"
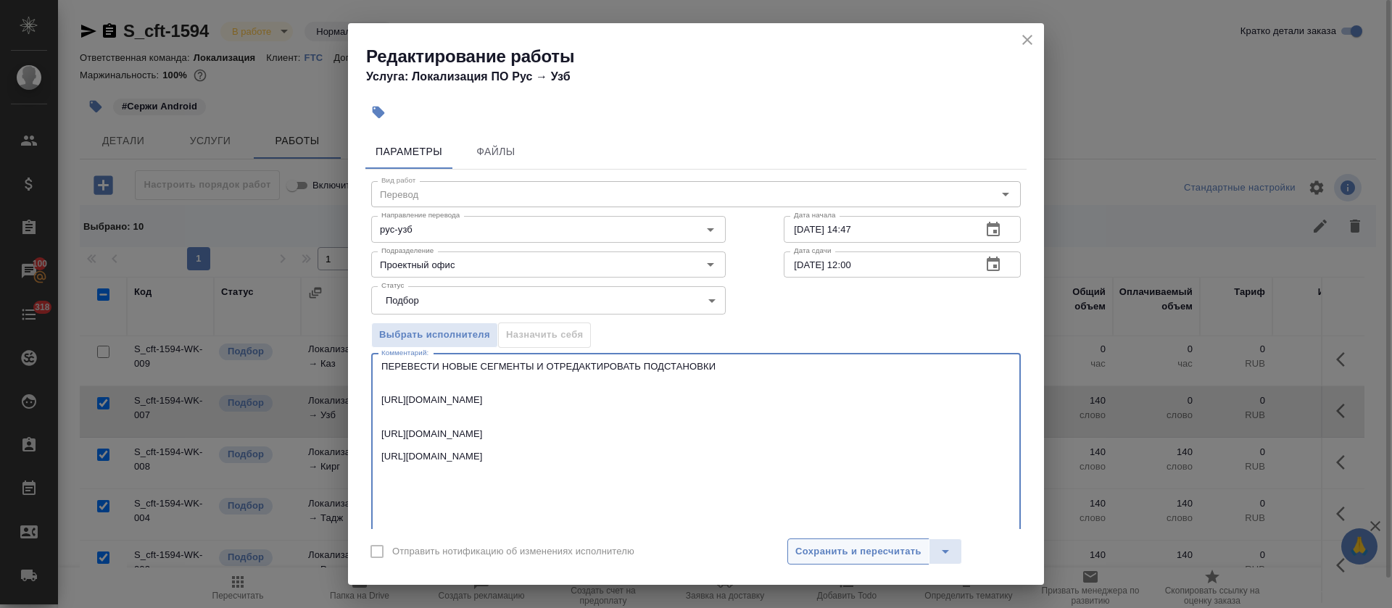
type textarea "ПЕРЕВЕСТИ НОВЫЕ СЕГМЕНТЫ И ОТРЕДАКТИРОВАТЬ ПОДСТАНОВКИ https://smartcat.com/edi…"
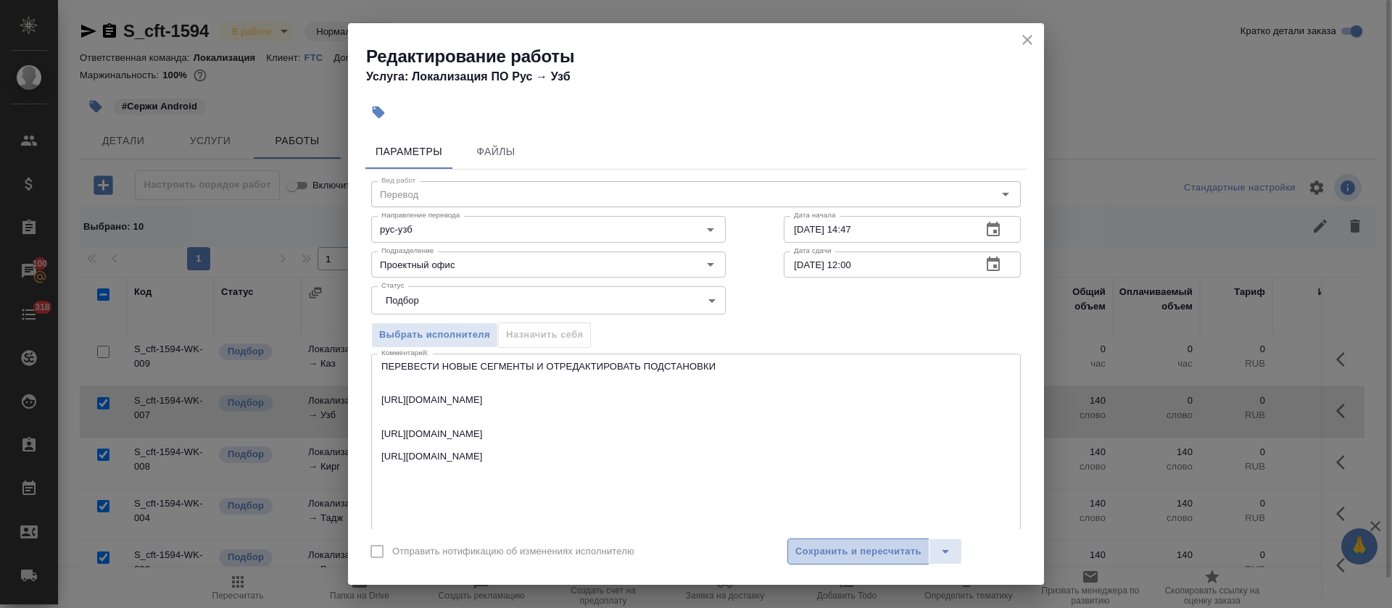
click at [796, 554] on span "Сохранить и пересчитать" at bounding box center [858, 552] width 126 height 17
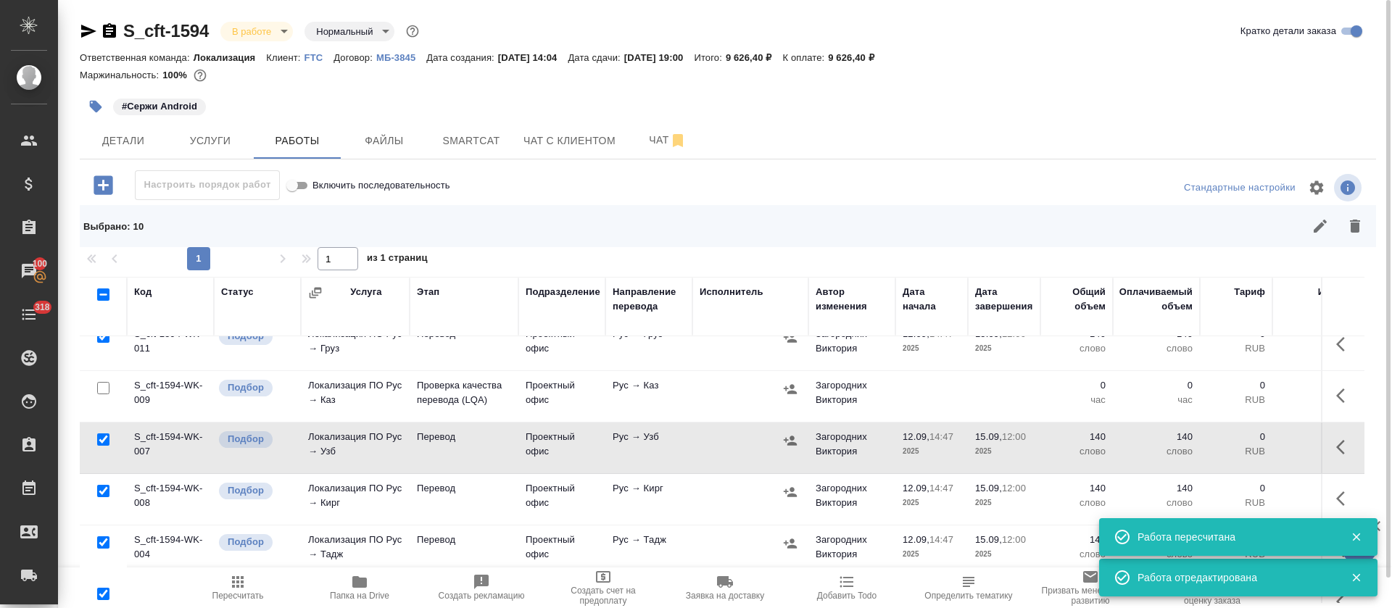
scroll to position [0, 0]
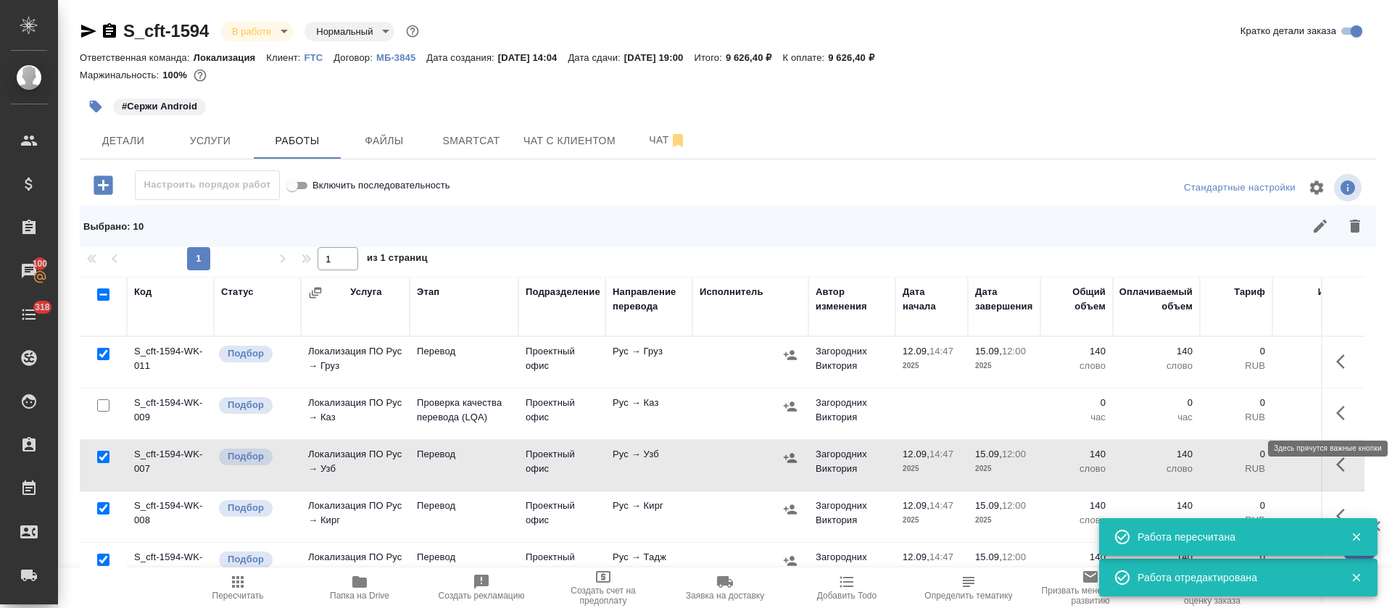
drag, startPoint x: 1313, startPoint y: 416, endPoint x: 1226, endPoint y: 443, distance: 90.3
click at [1327, 416] on button "button" at bounding box center [1344, 413] width 35 height 35
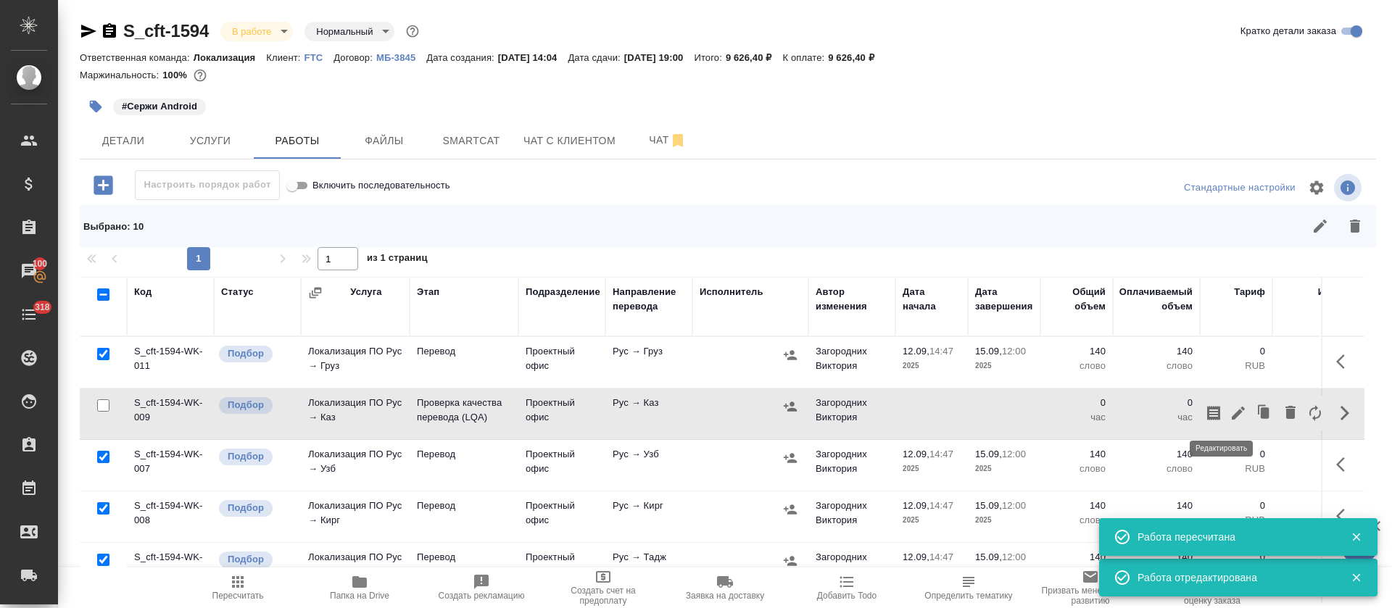
click at [1226, 428] on button "button" at bounding box center [1238, 413] width 25 height 35
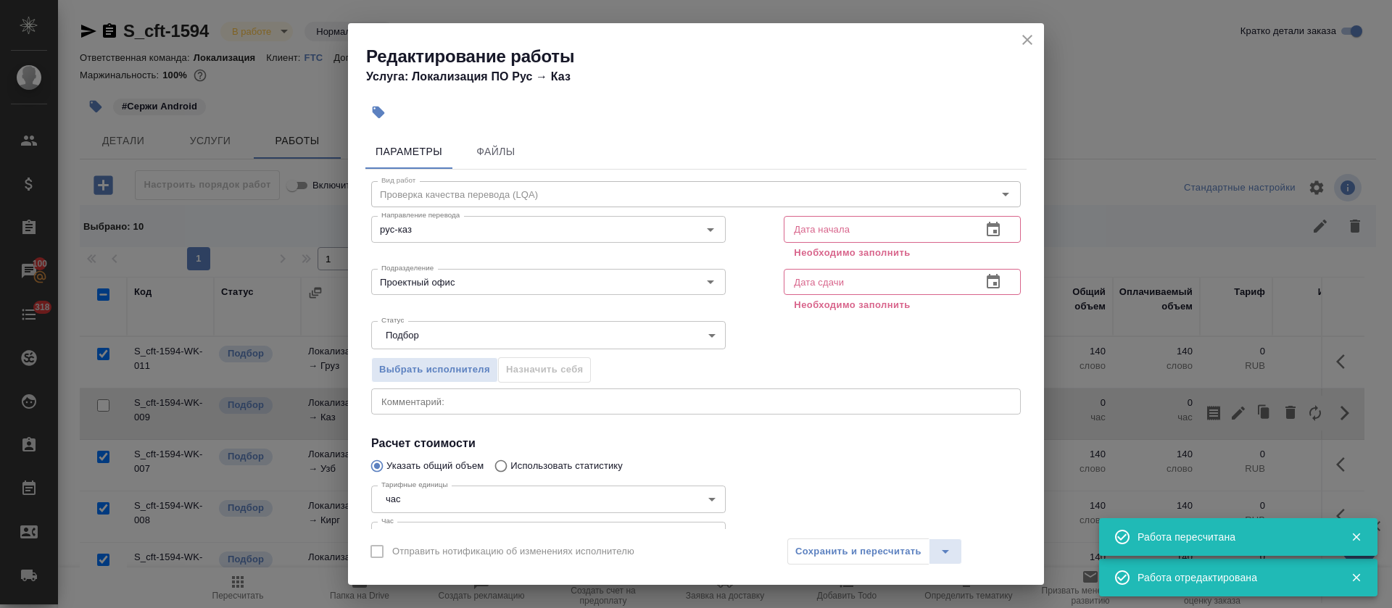
click at [984, 232] on icon "button" at bounding box center [992, 229] width 17 height 17
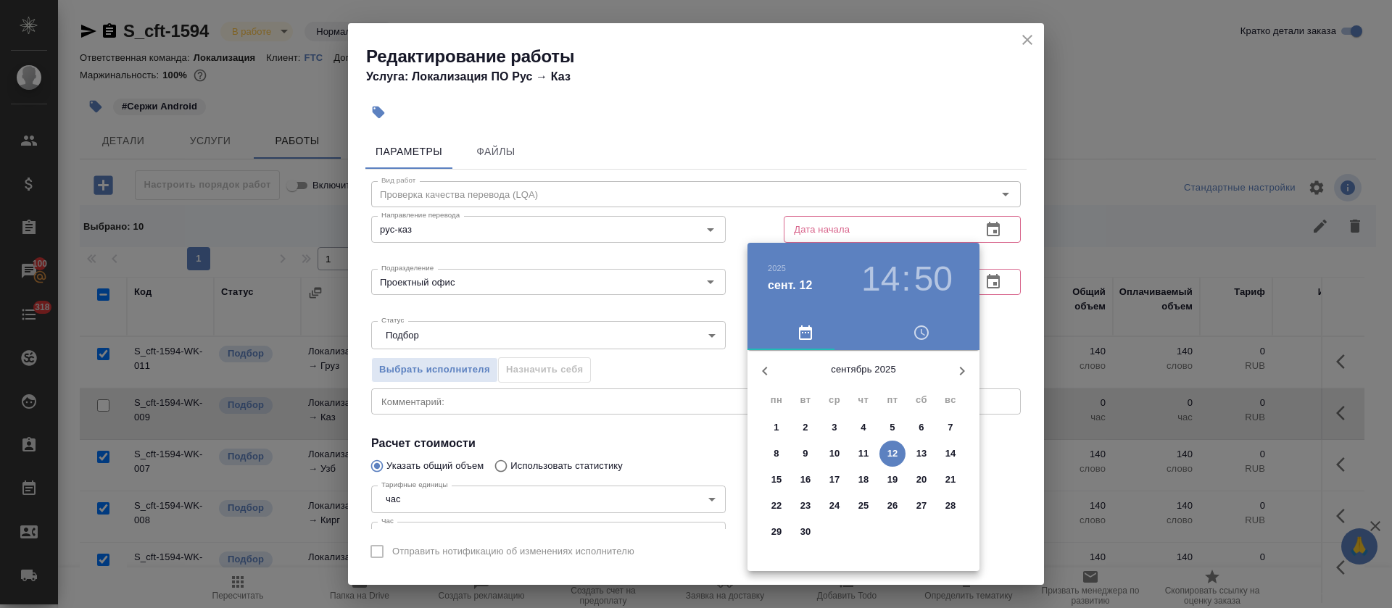
click at [780, 482] on p "15" at bounding box center [776, 480] width 11 height 14
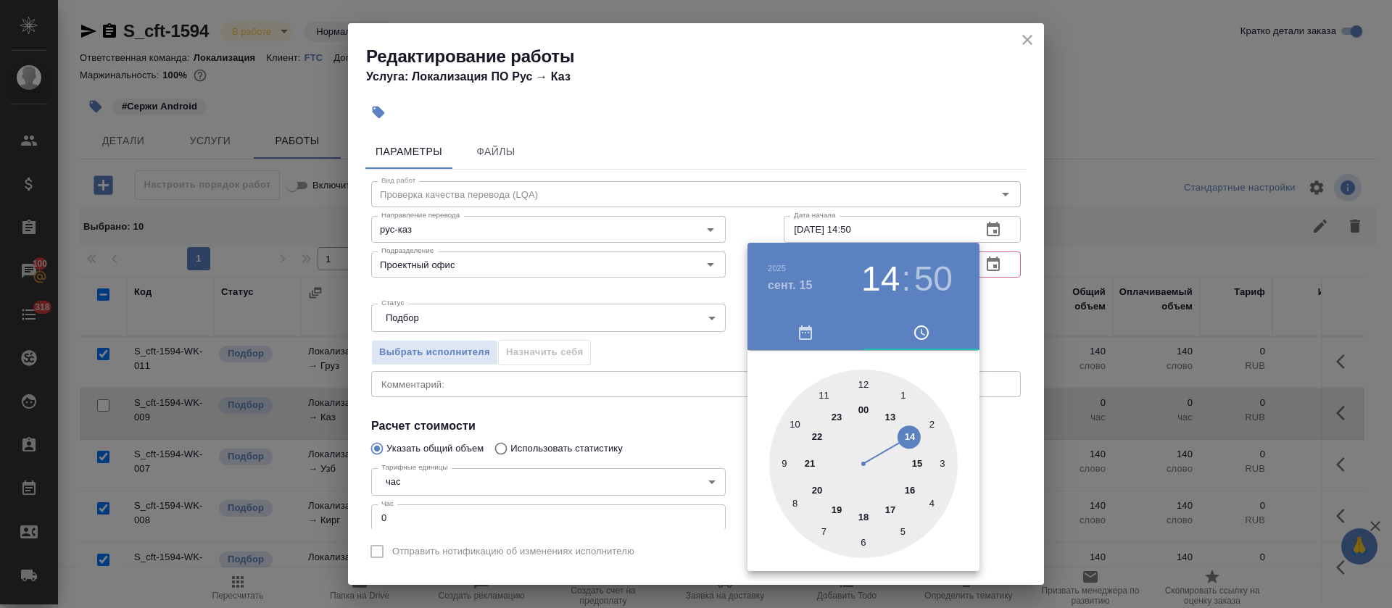
click at [867, 386] on div at bounding box center [863, 464] width 188 height 188
type input "15.09.2025 12:00"
click at [608, 412] on div at bounding box center [696, 304] width 1392 height 608
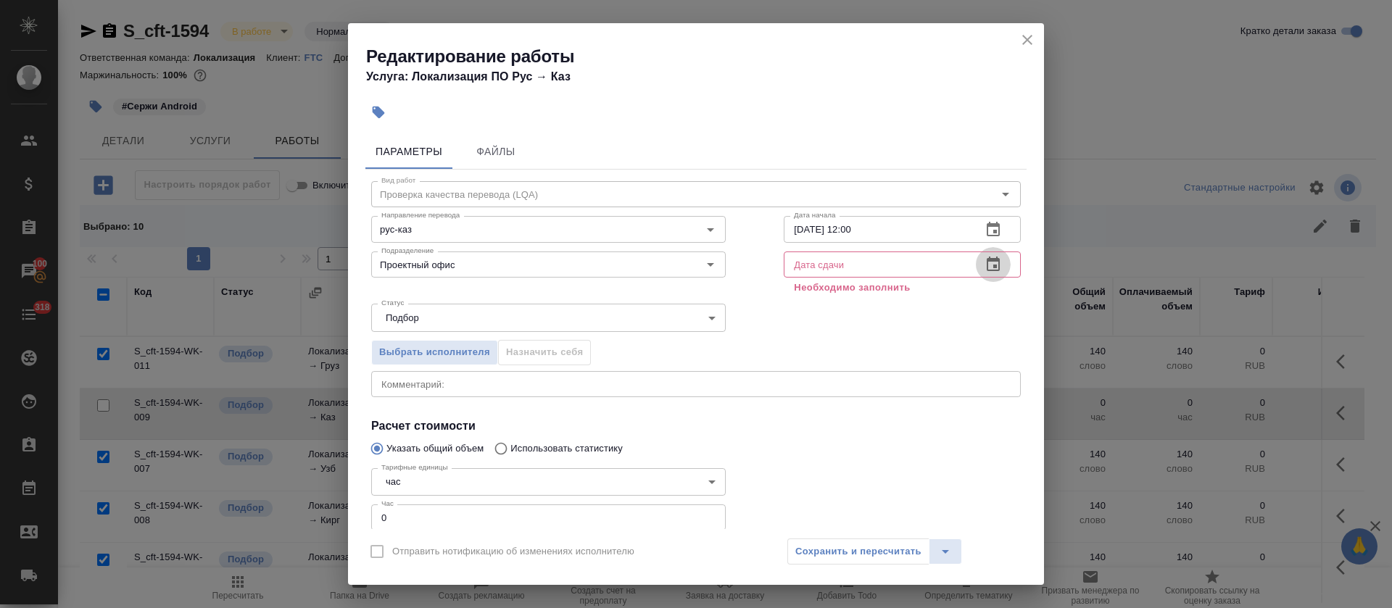
click at [986, 259] on icon "button" at bounding box center [992, 264] width 13 height 14
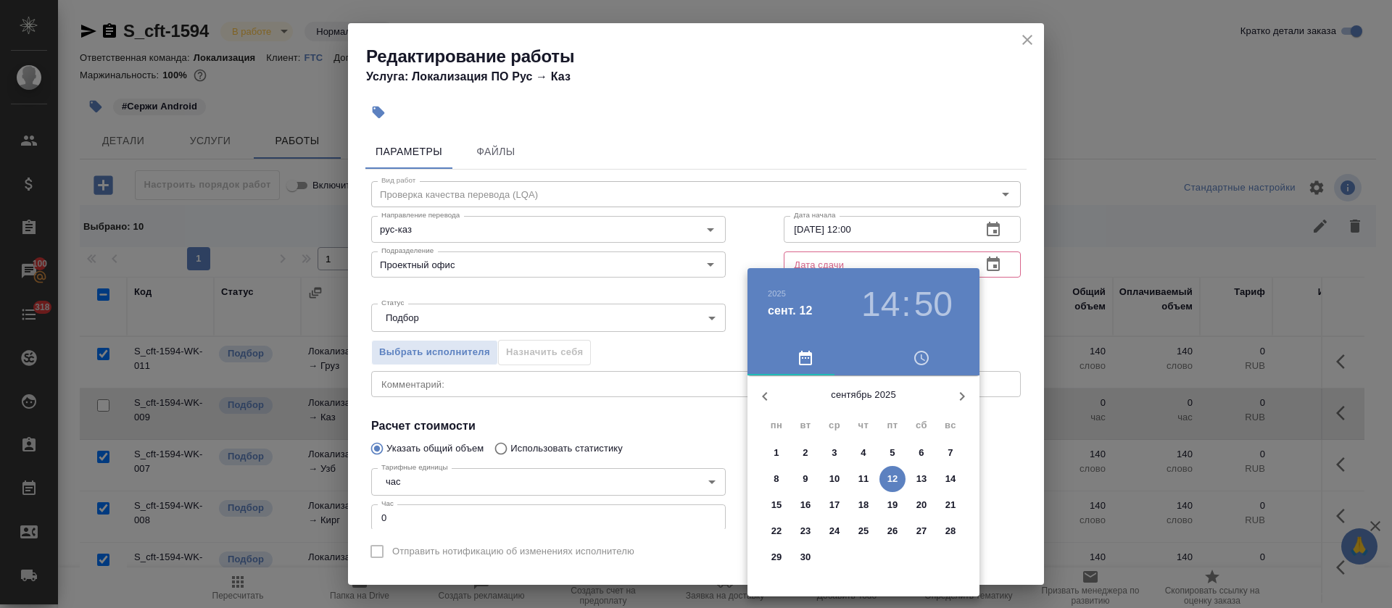
click at [781, 508] on p "15" at bounding box center [776, 505] width 11 height 14
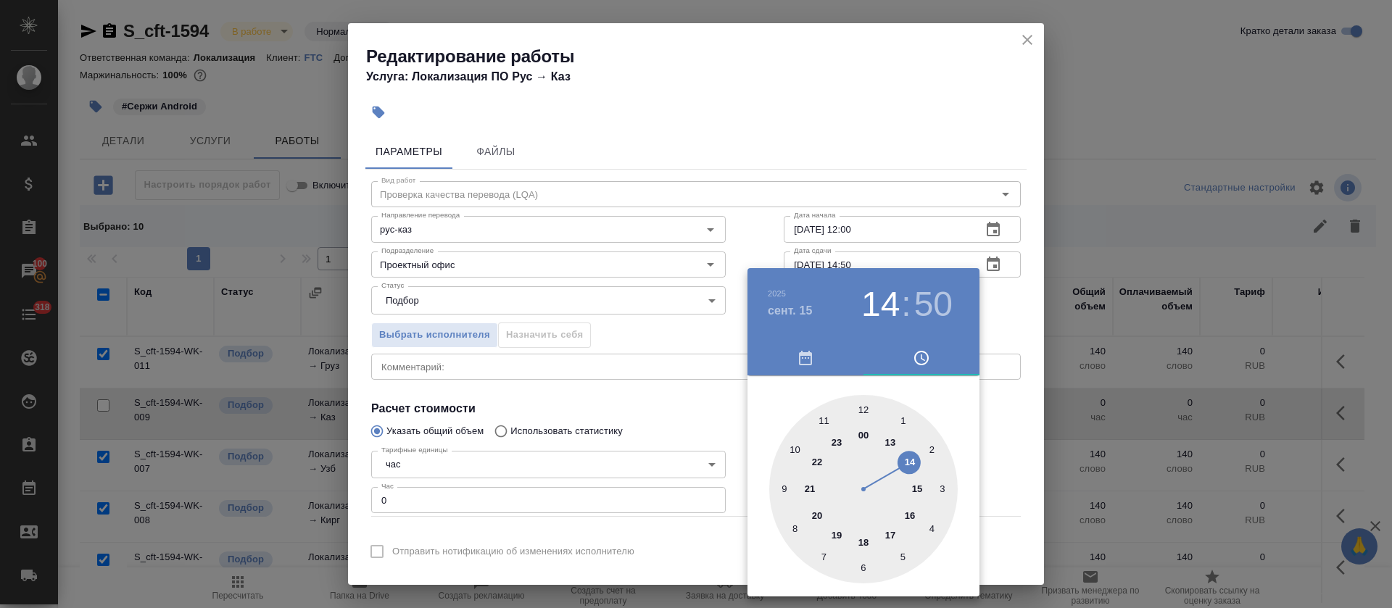
click at [860, 543] on div at bounding box center [863, 489] width 188 height 188
click at [862, 407] on div at bounding box center [863, 489] width 188 height 188
type input "15.09.2025 18:00"
click at [636, 423] on div at bounding box center [696, 304] width 1392 height 608
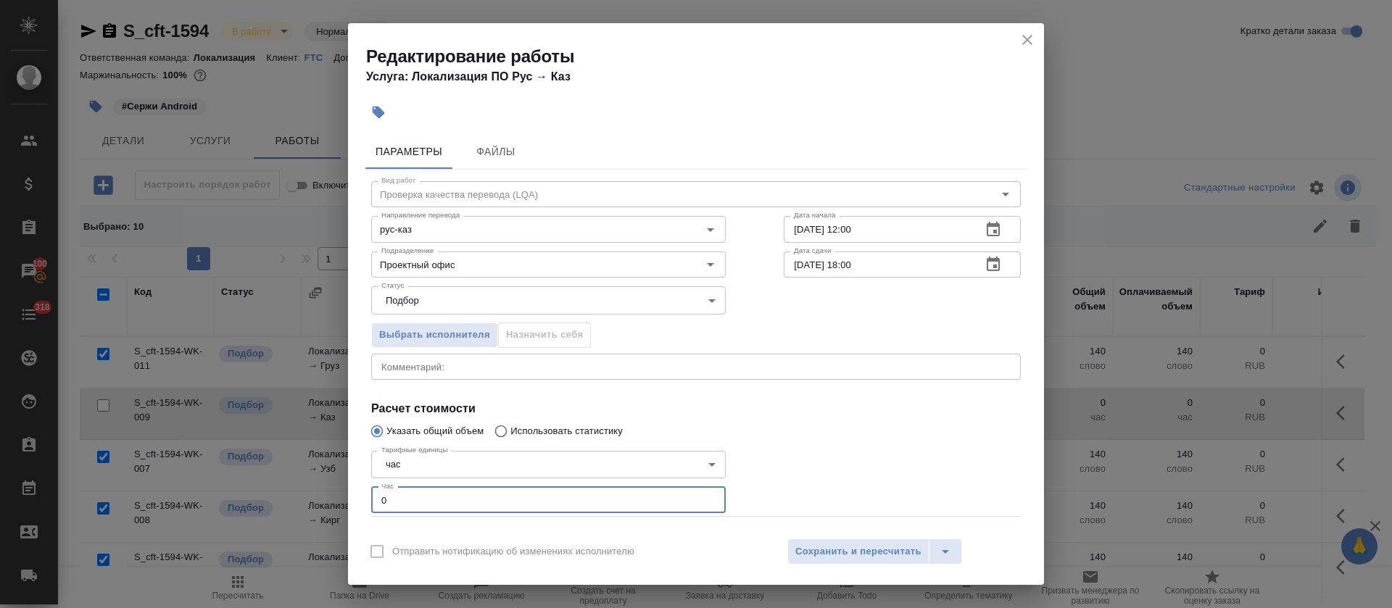
drag, startPoint x: 394, startPoint y: 502, endPoint x: 373, endPoint y: 501, distance: 20.3
click at [373, 501] on input "0" at bounding box center [548, 500] width 354 height 26
type input "1"
click at [415, 264] on input "Проектный офис" at bounding box center [523, 264] width 297 height 17
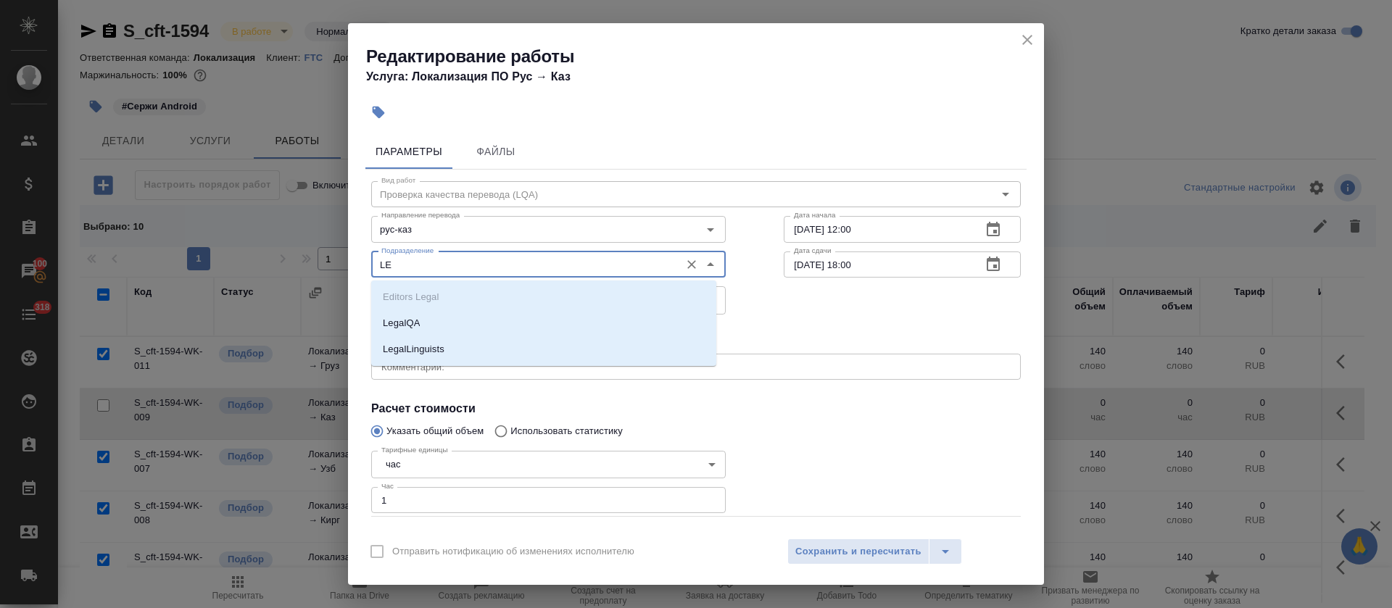
click at [420, 318] on li "LegalQA" at bounding box center [543, 323] width 345 height 26
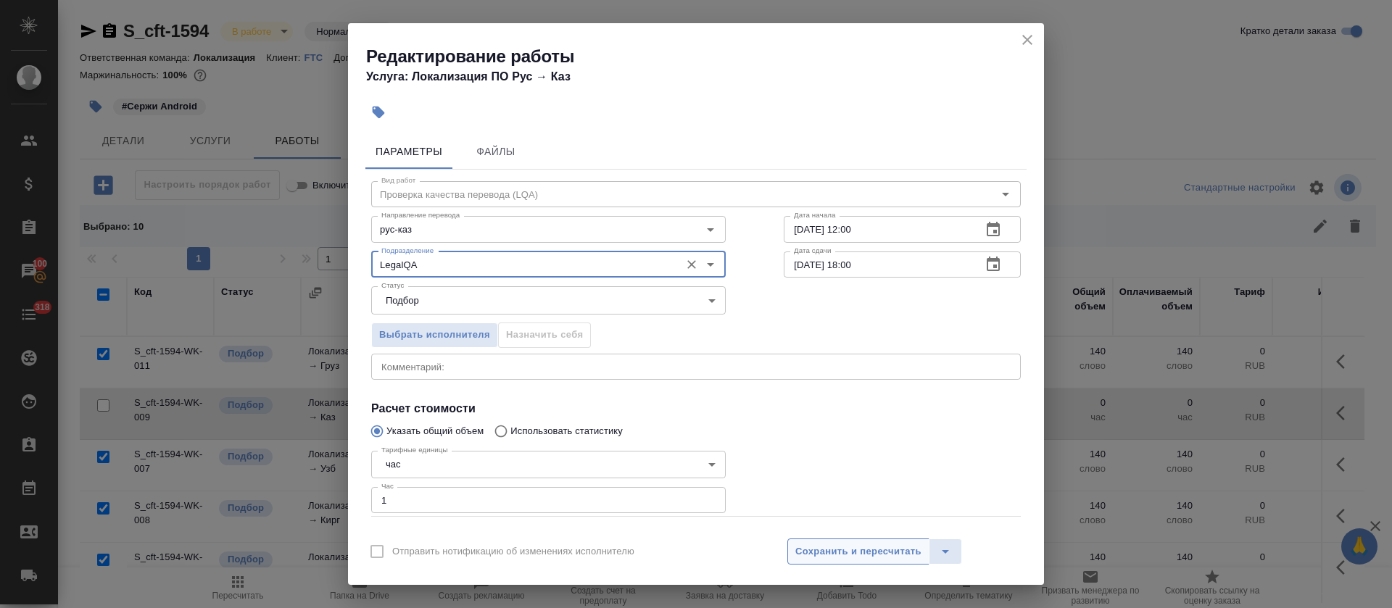
type input "LegalQA"
click at [851, 555] on span "Сохранить и пересчитать" at bounding box center [858, 552] width 126 height 17
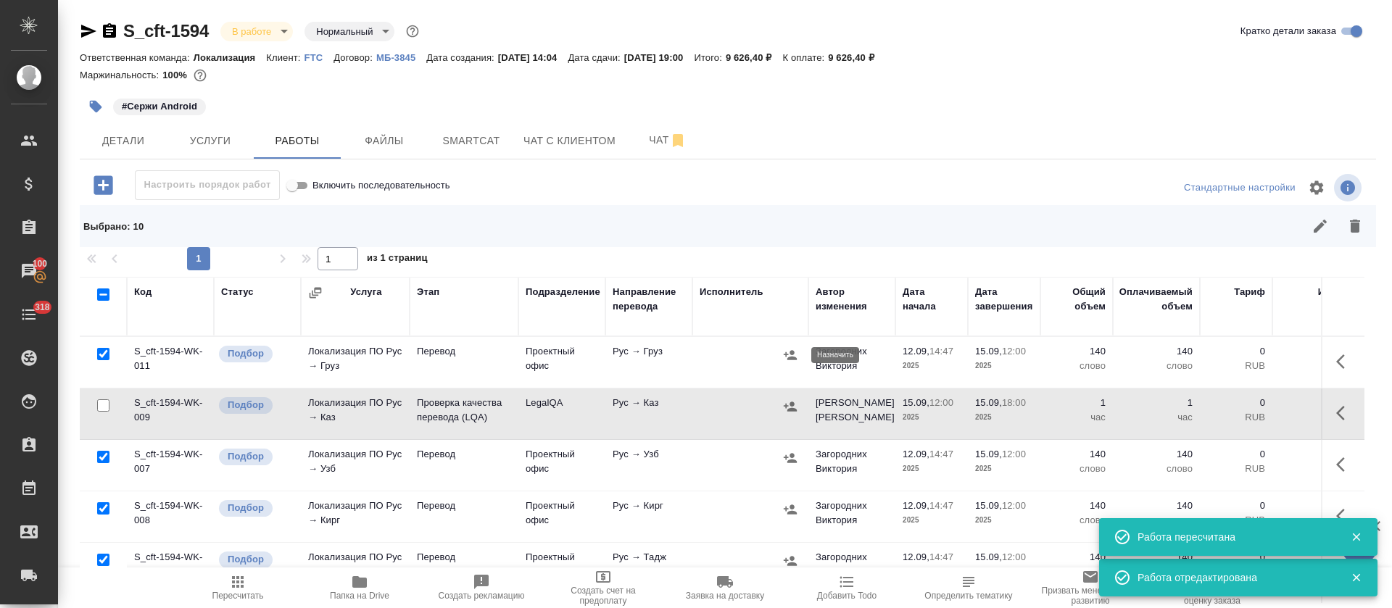
click at [786, 352] on icon "button" at bounding box center [790, 355] width 14 height 14
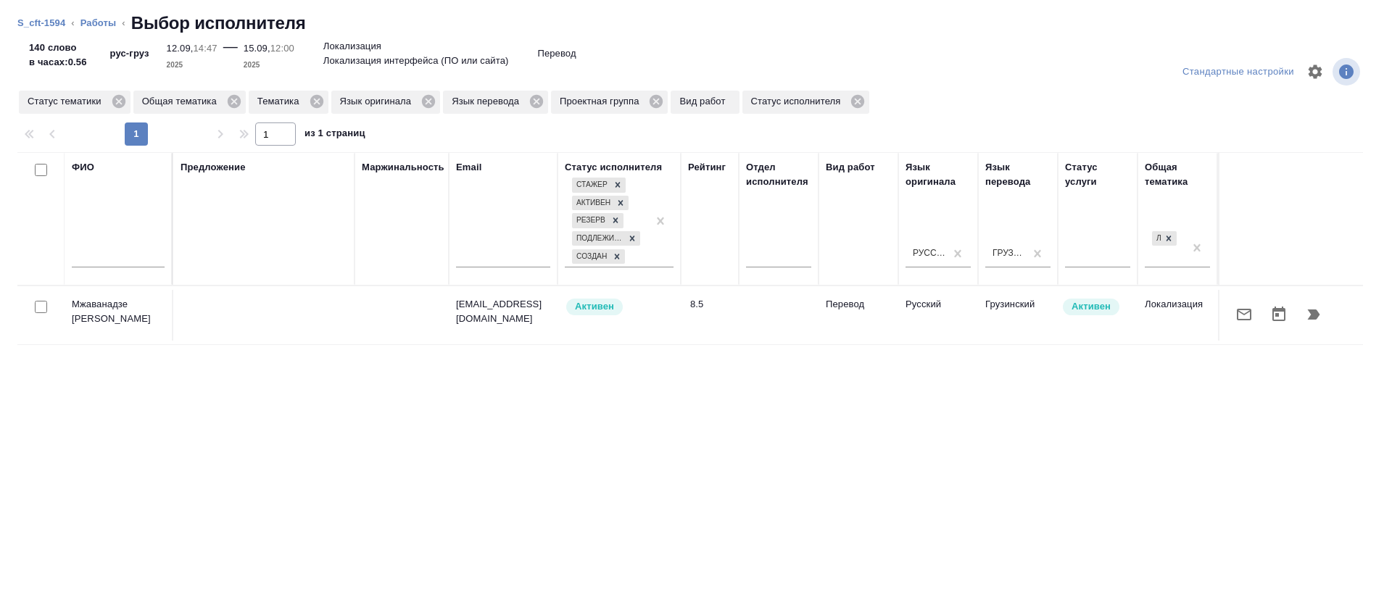
click at [1235, 321] on icon "button" at bounding box center [1243, 314] width 17 height 17
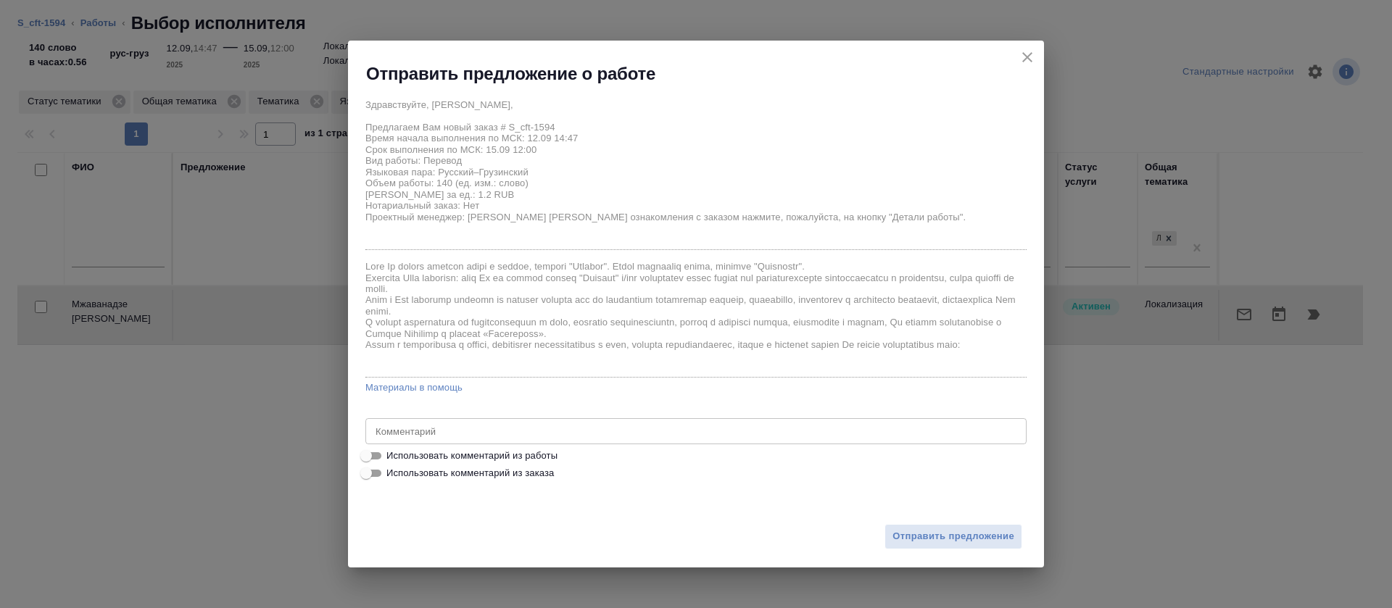
click at [543, 455] on span "Использовать комментарий из работы" at bounding box center [471, 456] width 171 height 14
click at [392, 455] on input "Использовать комментарий из работы" at bounding box center [366, 455] width 52 height 17
checkbox input "true"
type textarea "ПЕРЕВЕСТИ НОВЫЕ СЕГМЕНТЫ И ОТРЕДАКТИРОВАТЬ ПОДСТАНОВКИ https://smartcat.com/edi…"
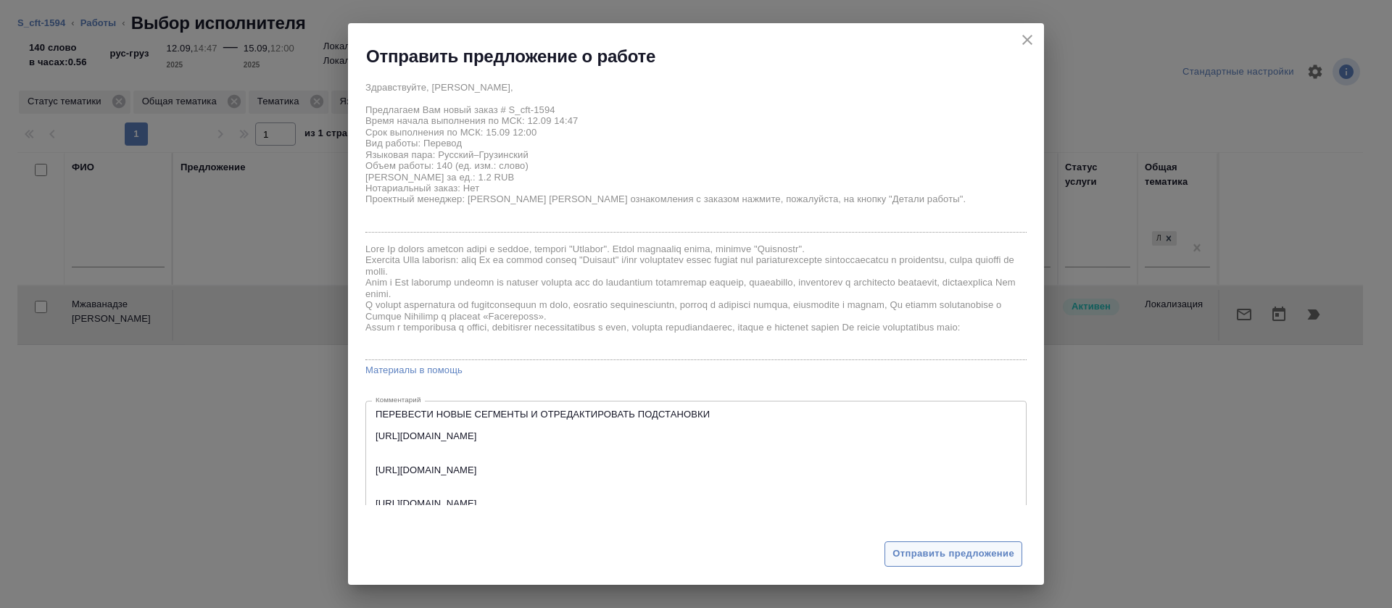
click at [955, 561] on span "Отправить предложение" at bounding box center [953, 554] width 122 height 17
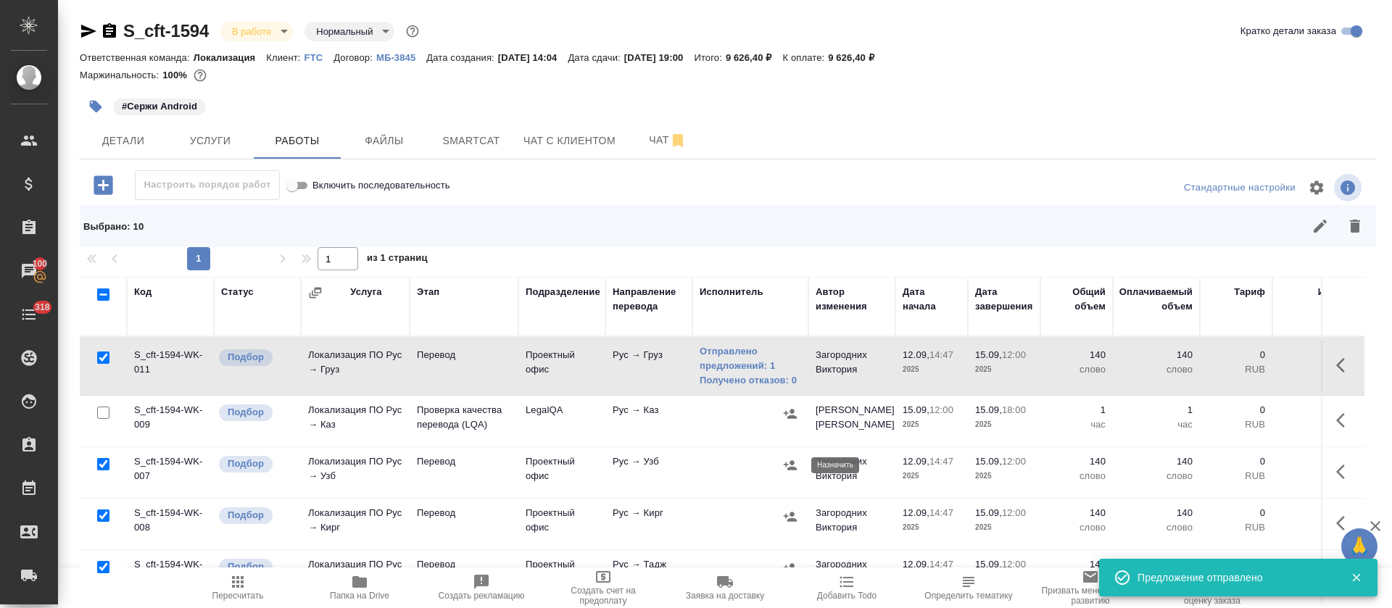
click at [788, 469] on icon "button" at bounding box center [789, 464] width 13 height 9
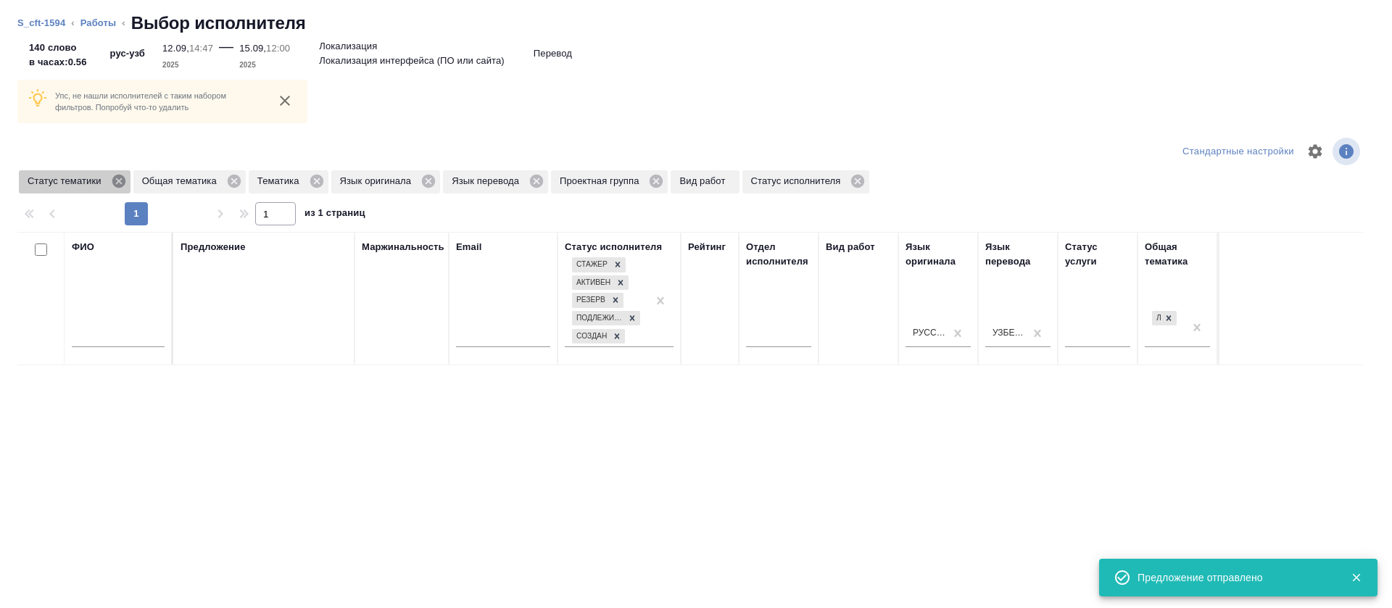
click at [117, 180] on icon at bounding box center [119, 181] width 16 height 16
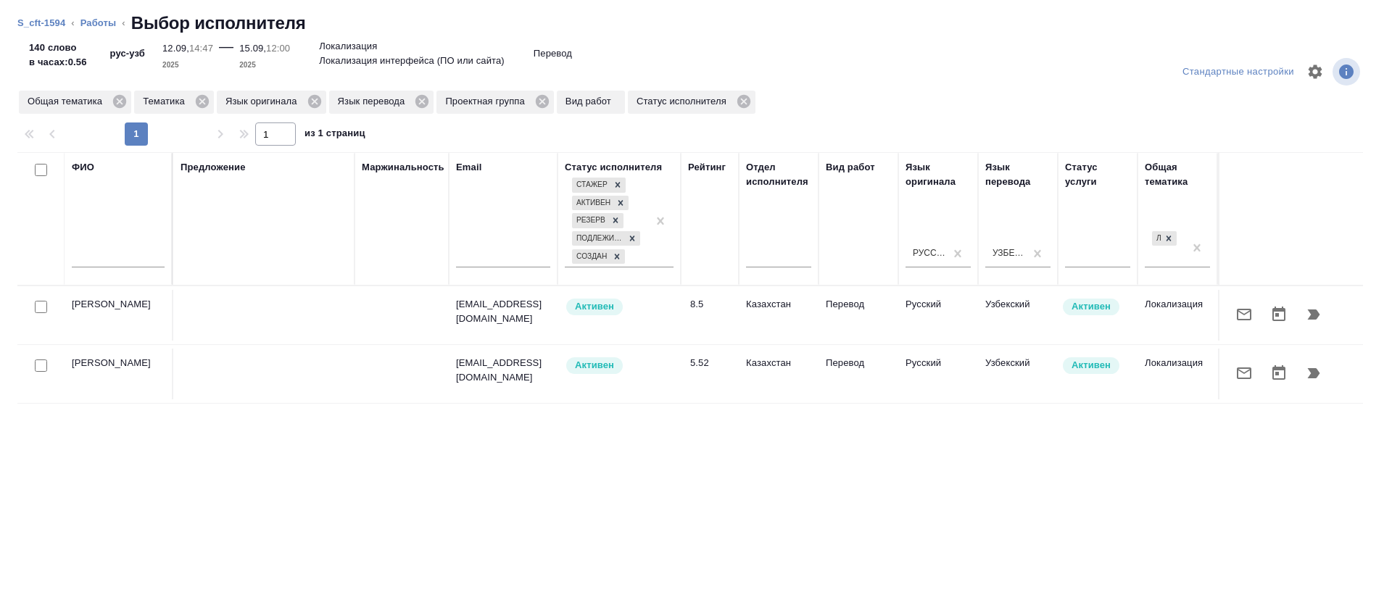
click at [1235, 312] on icon "button" at bounding box center [1243, 314] width 17 height 17
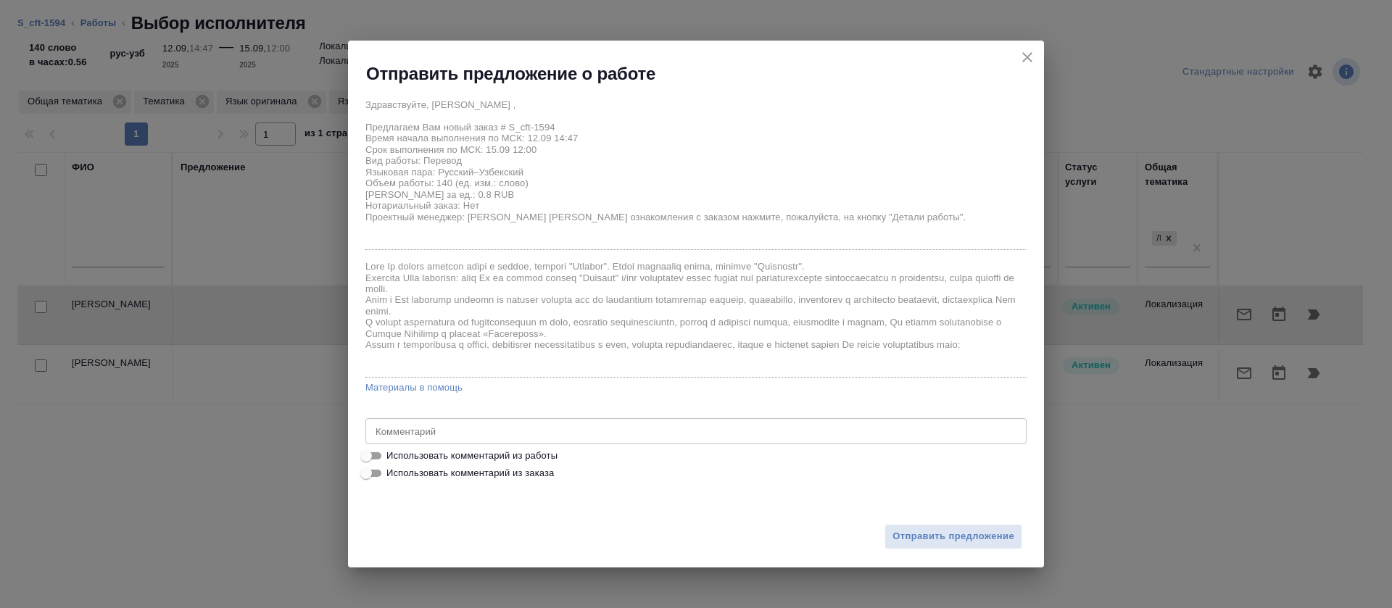
drag, startPoint x: 540, startPoint y: 450, endPoint x: 547, endPoint y: 447, distance: 7.8
click at [541, 449] on span "Использовать комментарий из работы" at bounding box center [471, 456] width 171 height 14
click at [392, 449] on input "Использовать комментарий из работы" at bounding box center [366, 455] width 52 height 17
checkbox input "true"
type textarea "ПЕРЕВЕСТИ НОВЫЕ СЕГМЕНТЫ И ОТРЕДАКТИРОВАТЬ ПОДСТАНОВКИ https://smartcat.com/edi…"
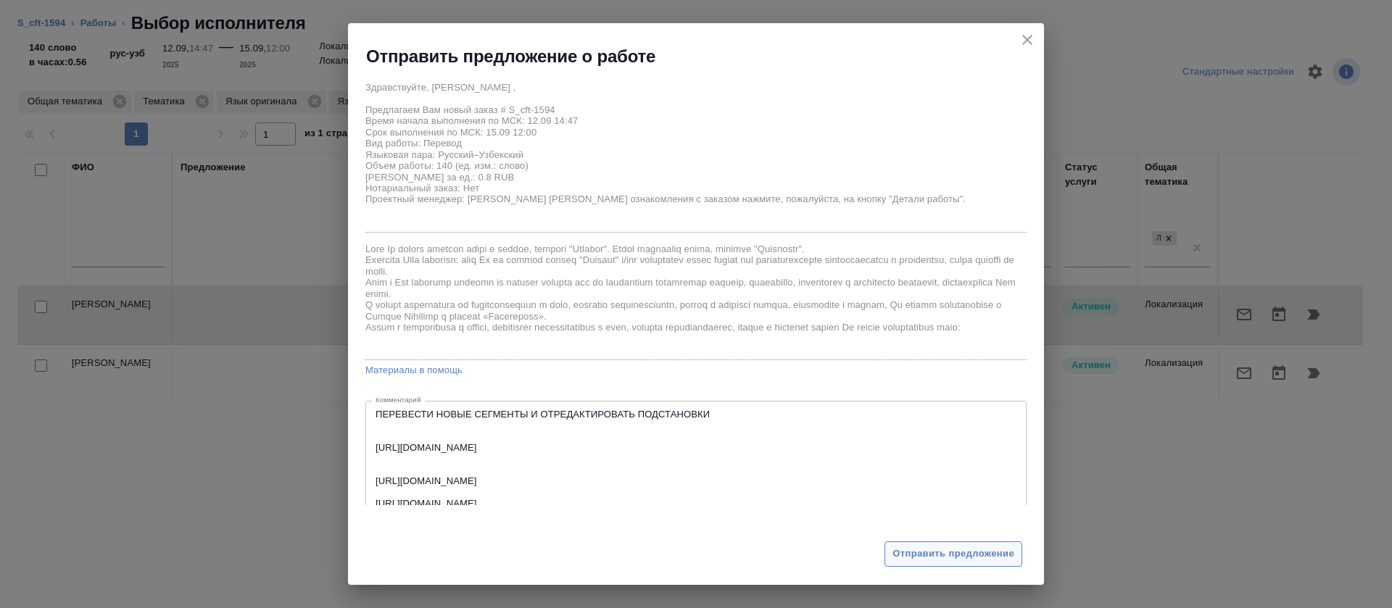
click at [941, 557] on span "Отправить предложение" at bounding box center [953, 554] width 122 height 17
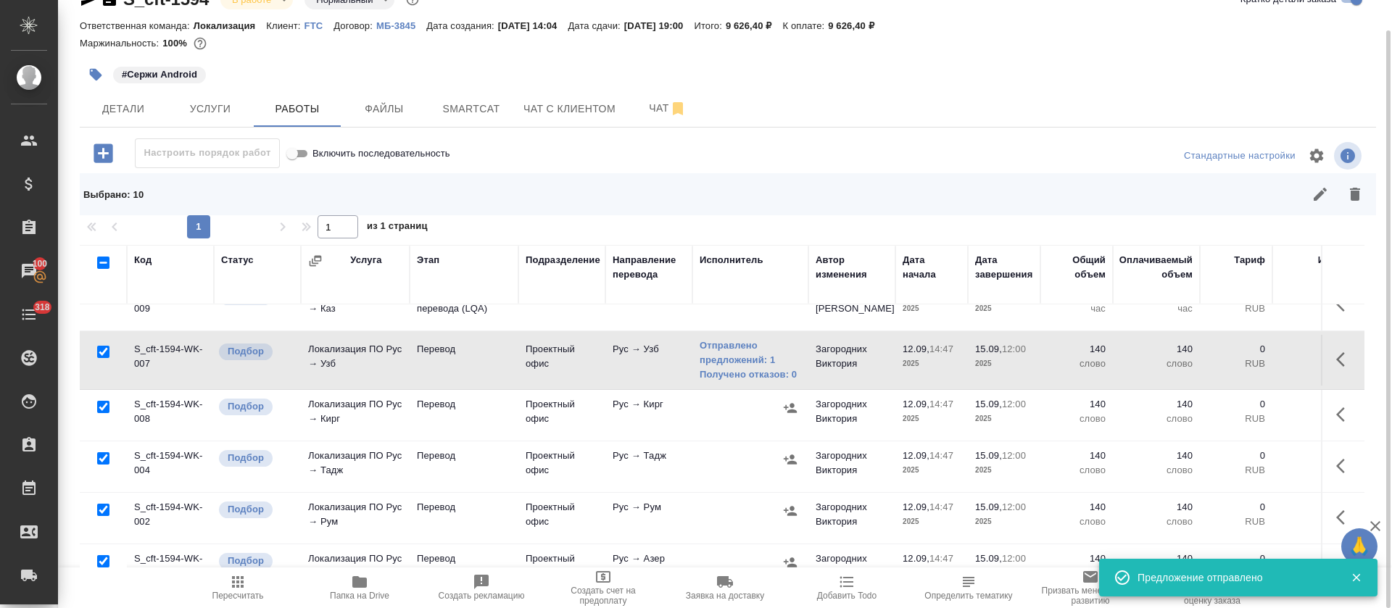
scroll to position [109, 0]
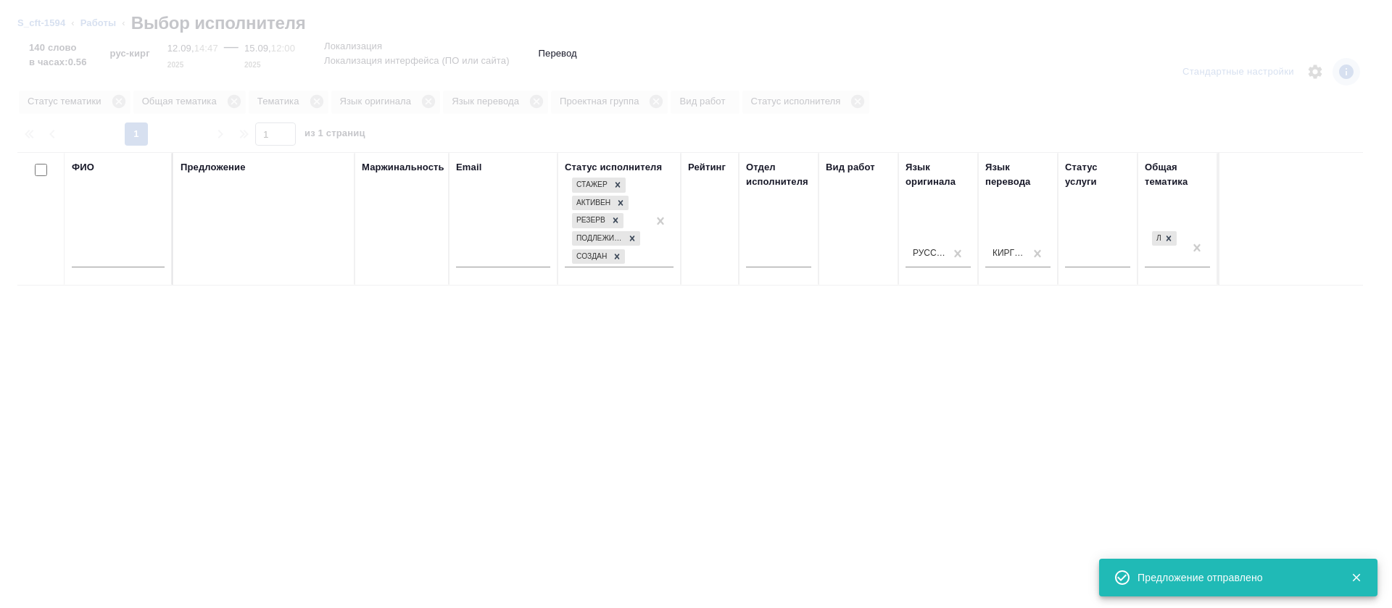
scroll to position [109, 0]
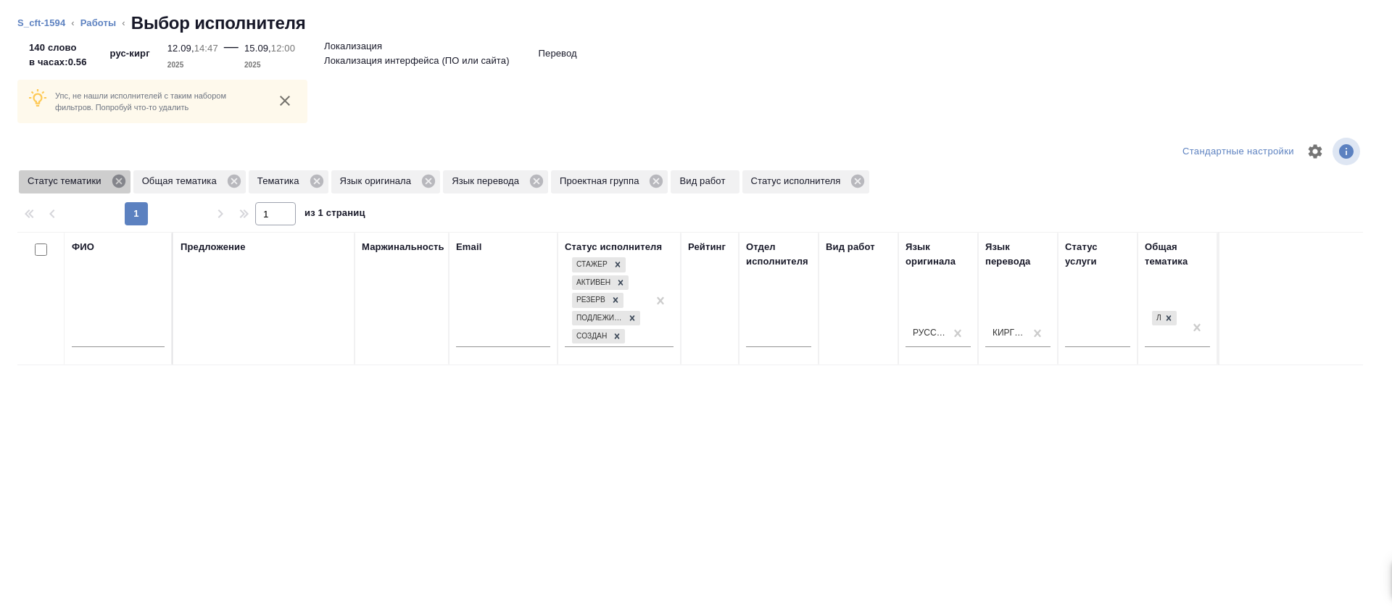
click at [115, 179] on icon at bounding box center [118, 181] width 13 height 13
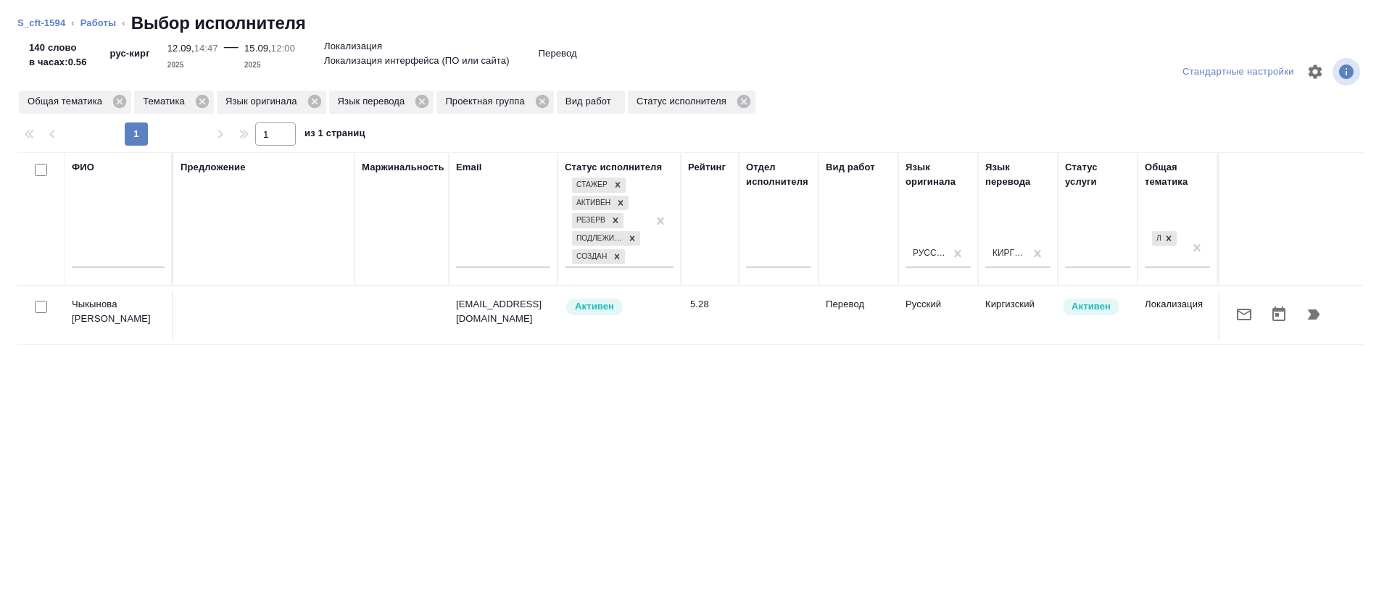
click at [1235, 320] on icon "button" at bounding box center [1243, 314] width 17 height 17
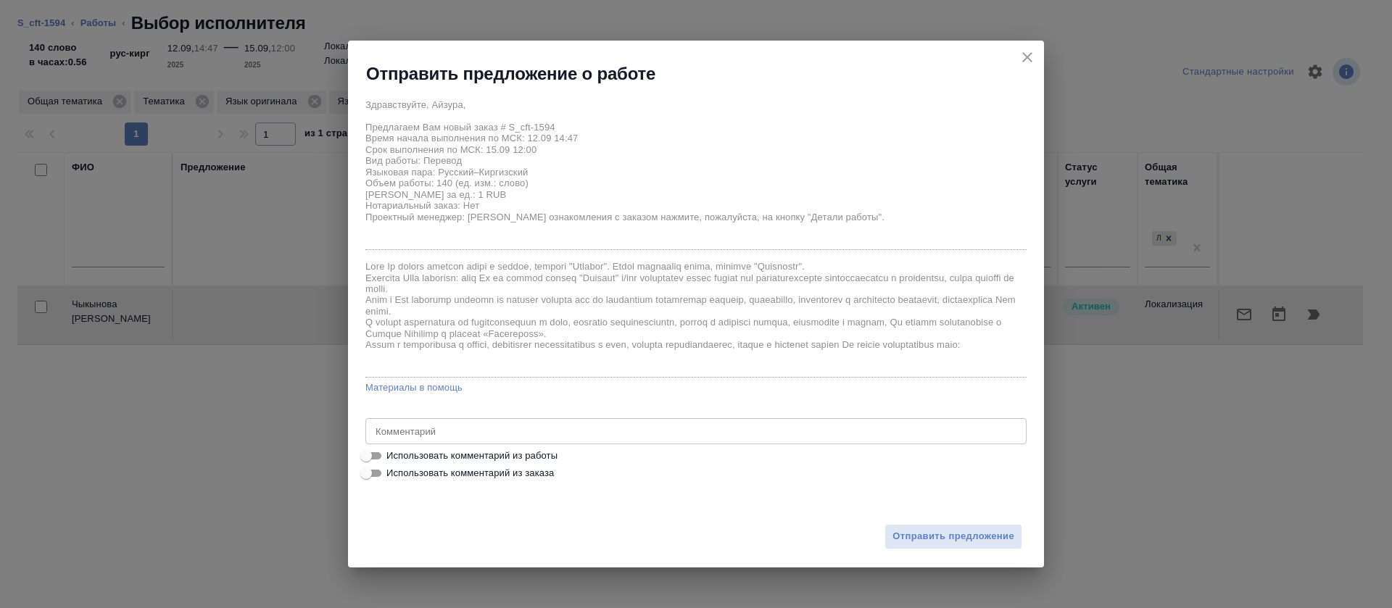
drag, startPoint x: 552, startPoint y: 456, endPoint x: 563, endPoint y: 460, distance: 11.5
click at [552, 455] on span "Использовать комментарий из работы" at bounding box center [471, 456] width 171 height 14
click at [392, 455] on input "Использовать комментарий из работы" at bounding box center [366, 455] width 52 height 17
checkbox input "true"
type textarea "ПЕРЕВЕСТИ НОВЫЕ СЕГМЕНТЫ И ОТРЕДАКТИРОВАТЬ ПОДСТАНОВКИ [URL][DOMAIN_NAME] [URL]…"
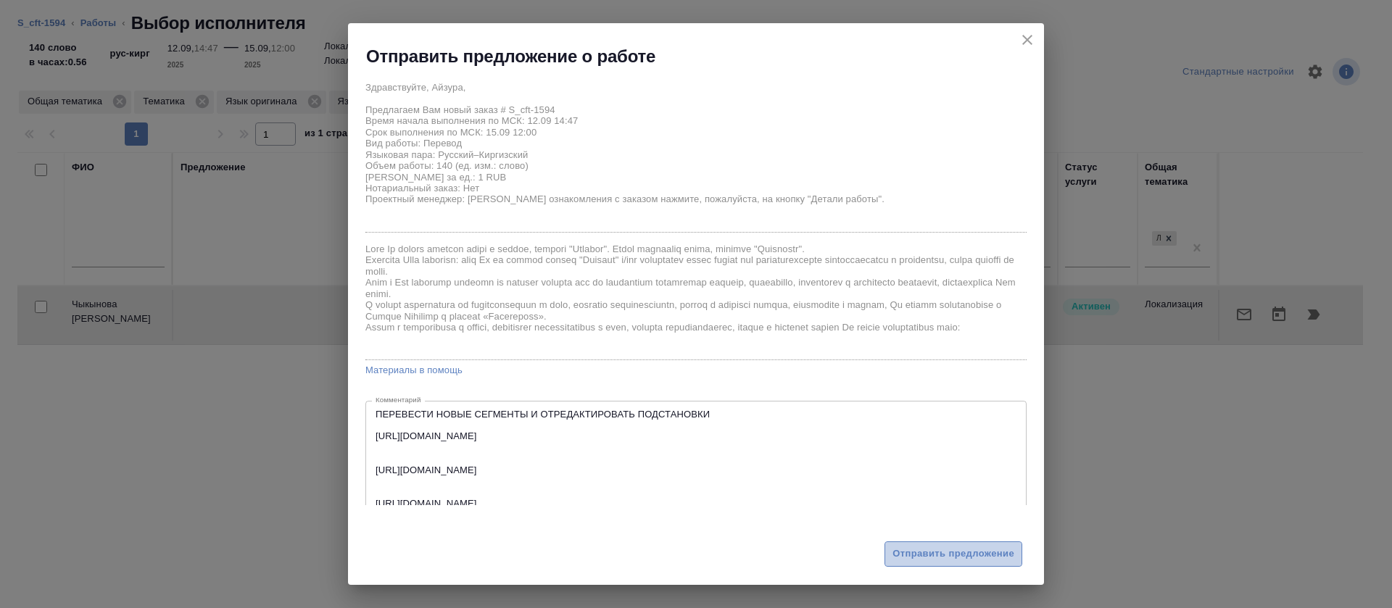
click at [918, 563] on button "Отправить предложение" at bounding box center [953, 553] width 138 height 25
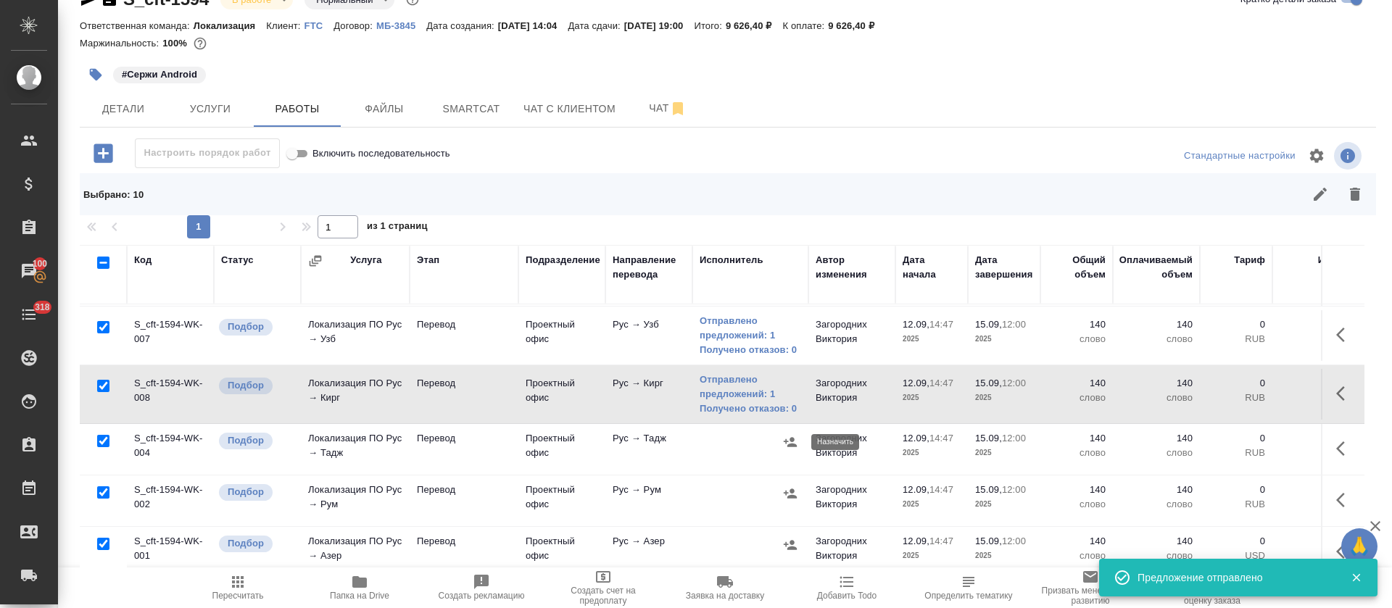
click at [794, 444] on icon "button" at bounding box center [789, 441] width 13 height 9
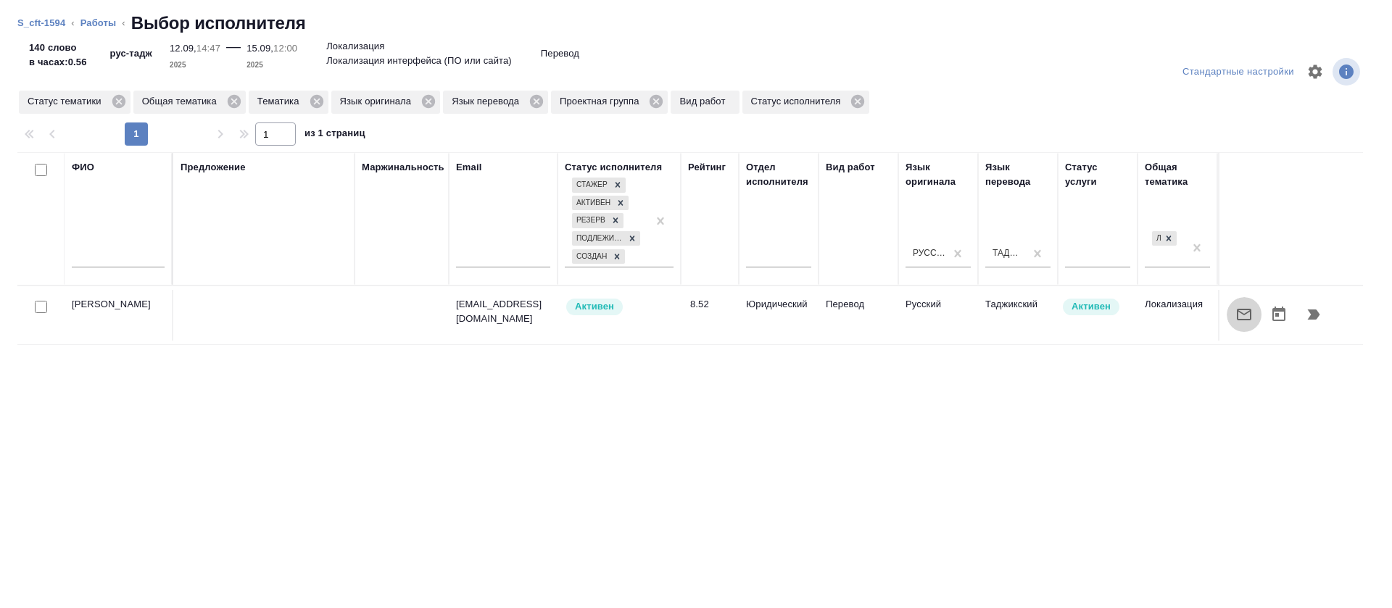
click at [1236, 312] on icon "button" at bounding box center [1243, 315] width 14 height 12
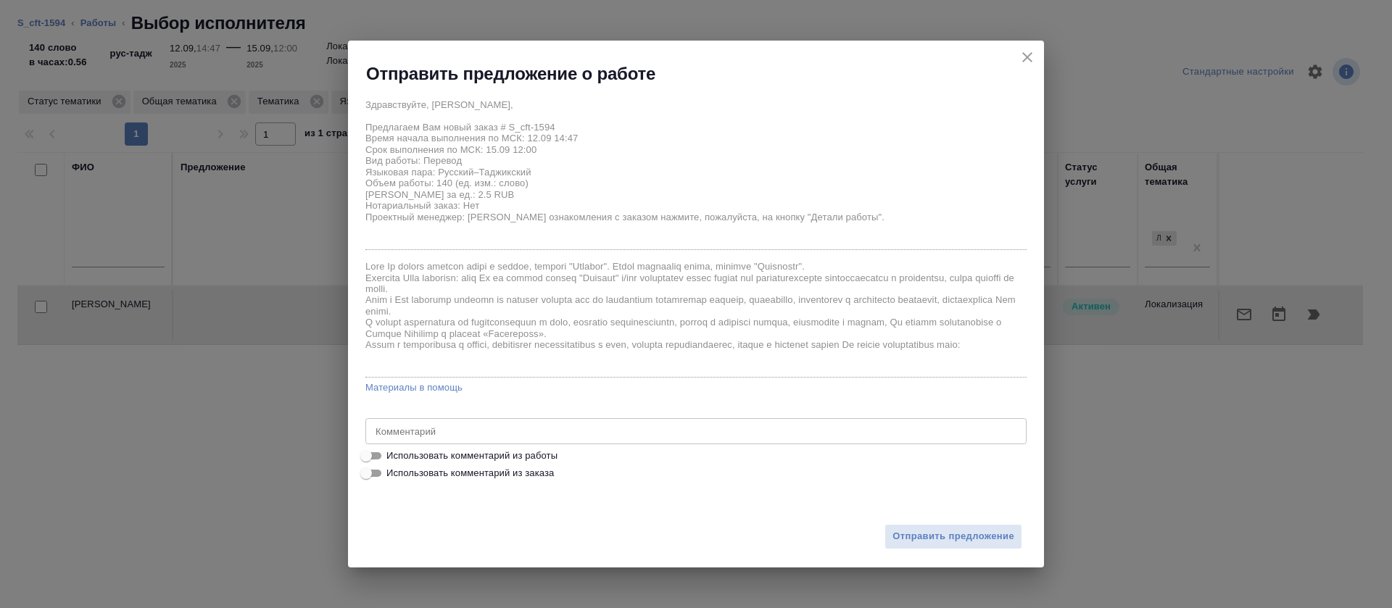
drag, startPoint x: 449, startPoint y: 453, endPoint x: 527, endPoint y: 477, distance: 81.8
click at [451, 455] on span "Использовать комментарий из работы" at bounding box center [471, 456] width 171 height 14
click at [508, 457] on span "Использовать комментарий из работы" at bounding box center [471, 456] width 171 height 14
click at [392, 457] on input "Использовать комментарий из работы" at bounding box center [366, 455] width 52 height 17
checkbox input "true"
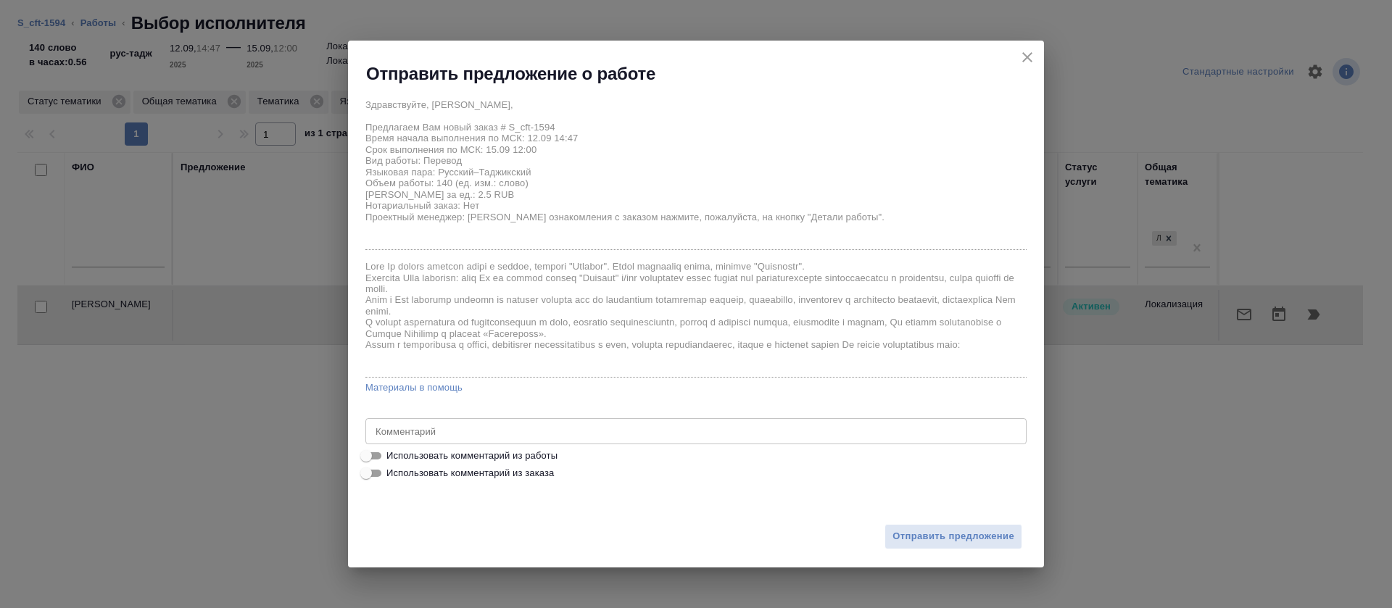
type textarea "ПЕРЕВЕСТИ НОВЫЕ СЕГМЕНТЫ И ОТРЕДАКТИРОВАТЬ ПОДСТАНОВКИ [URL][DOMAIN_NAME] [URL]…"
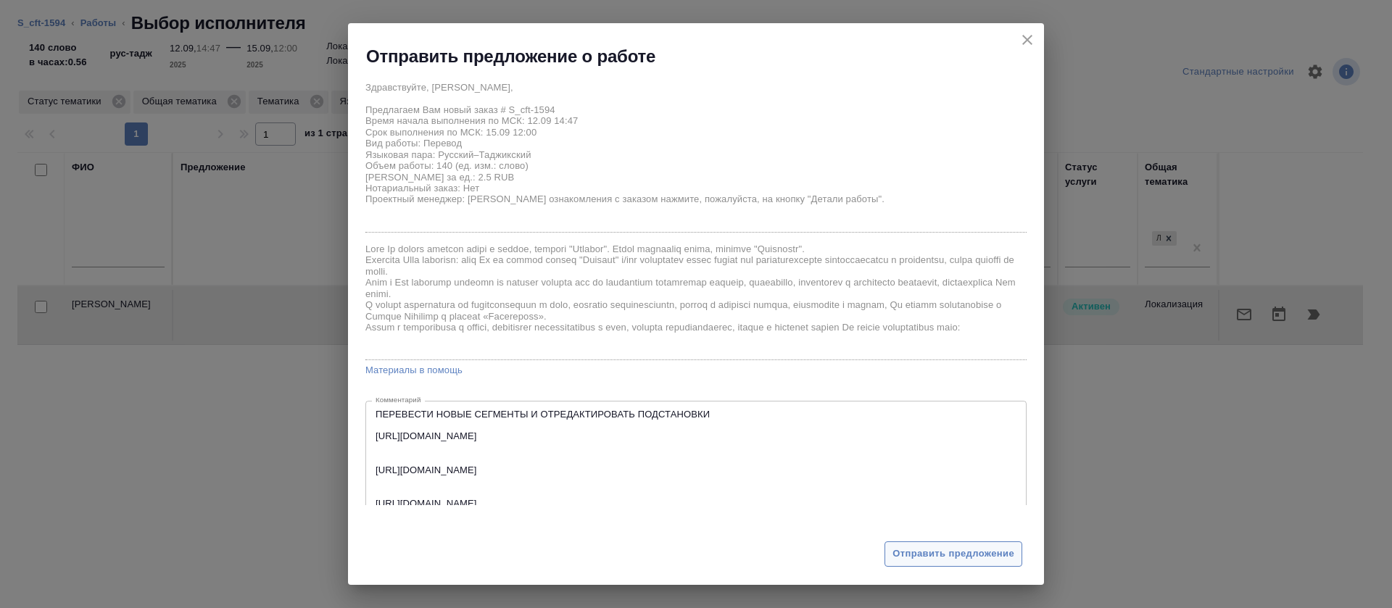
click at [887, 542] on button "Отправить предложение" at bounding box center [953, 553] width 138 height 25
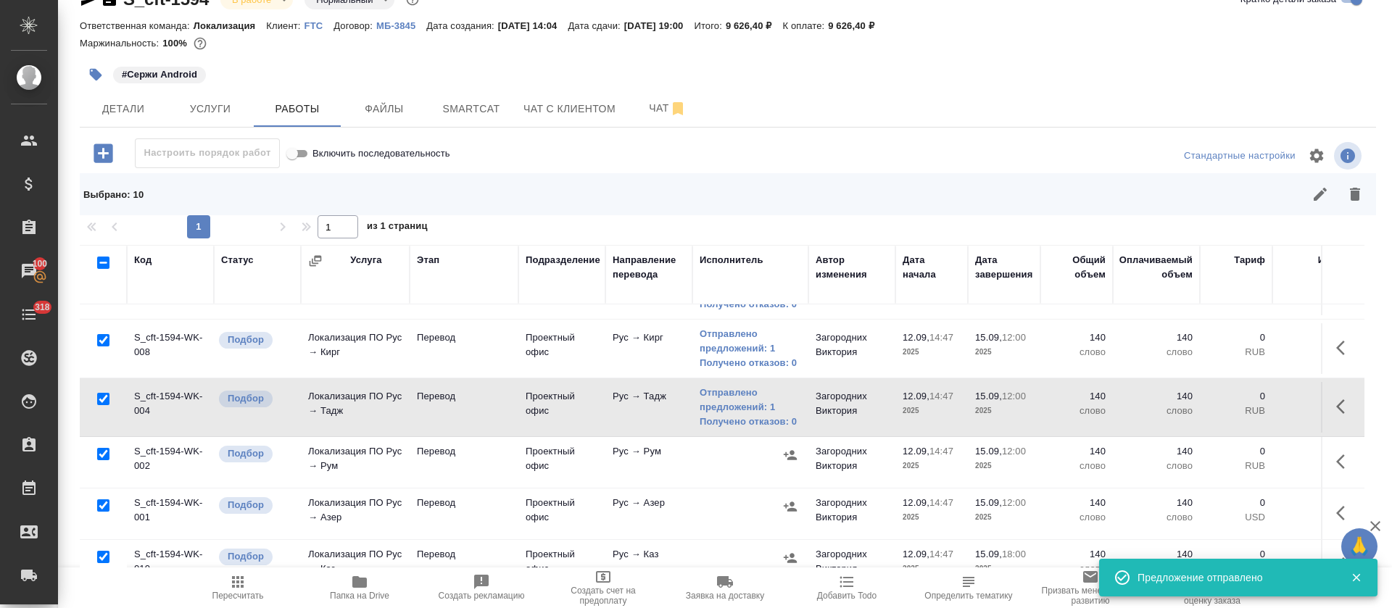
scroll to position [191, 0]
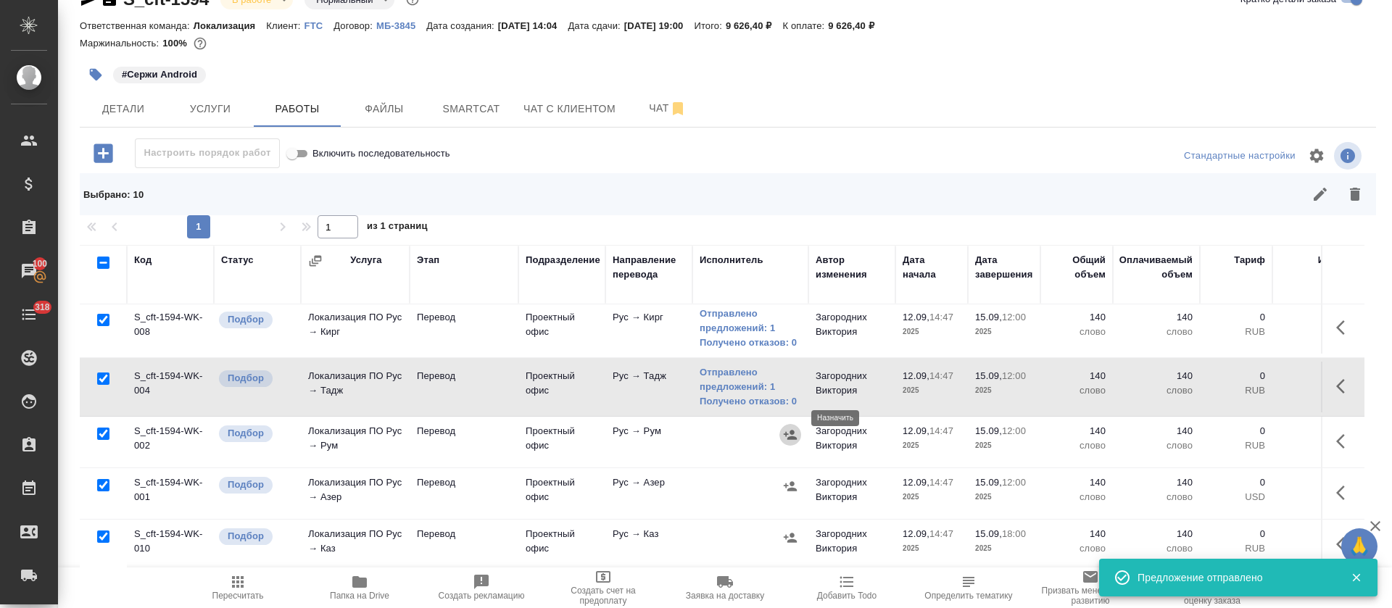
click at [788, 428] on icon "button" at bounding box center [790, 435] width 14 height 14
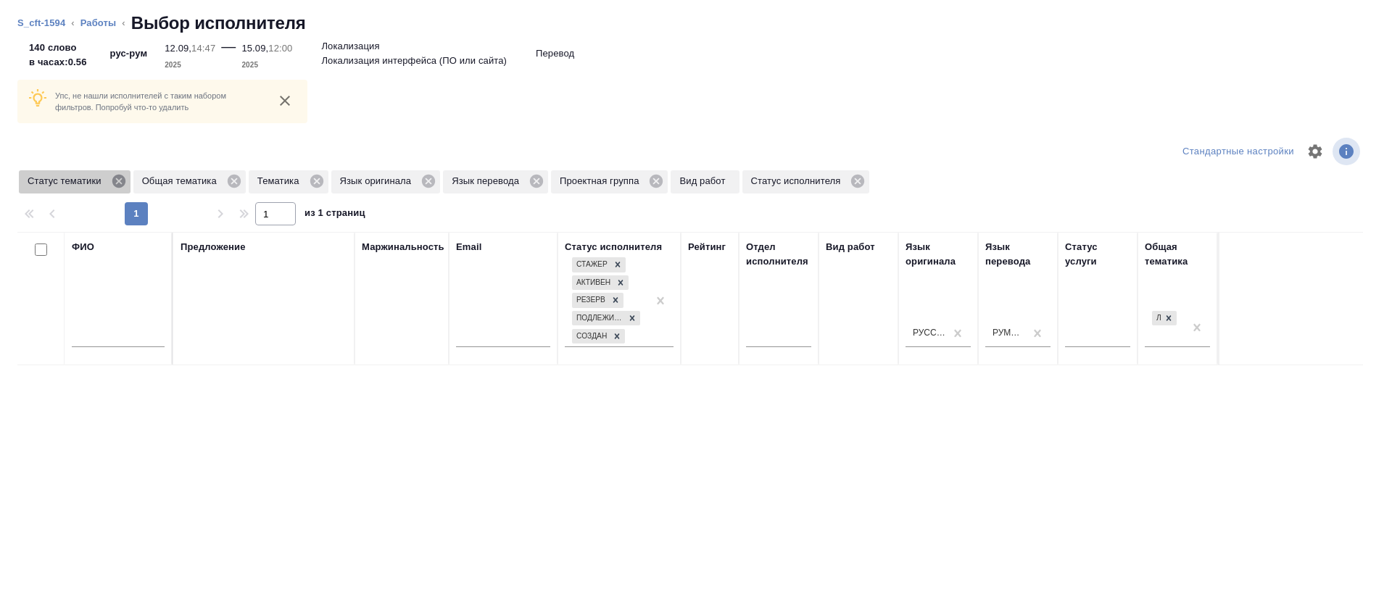
click at [113, 184] on icon at bounding box center [118, 181] width 13 height 13
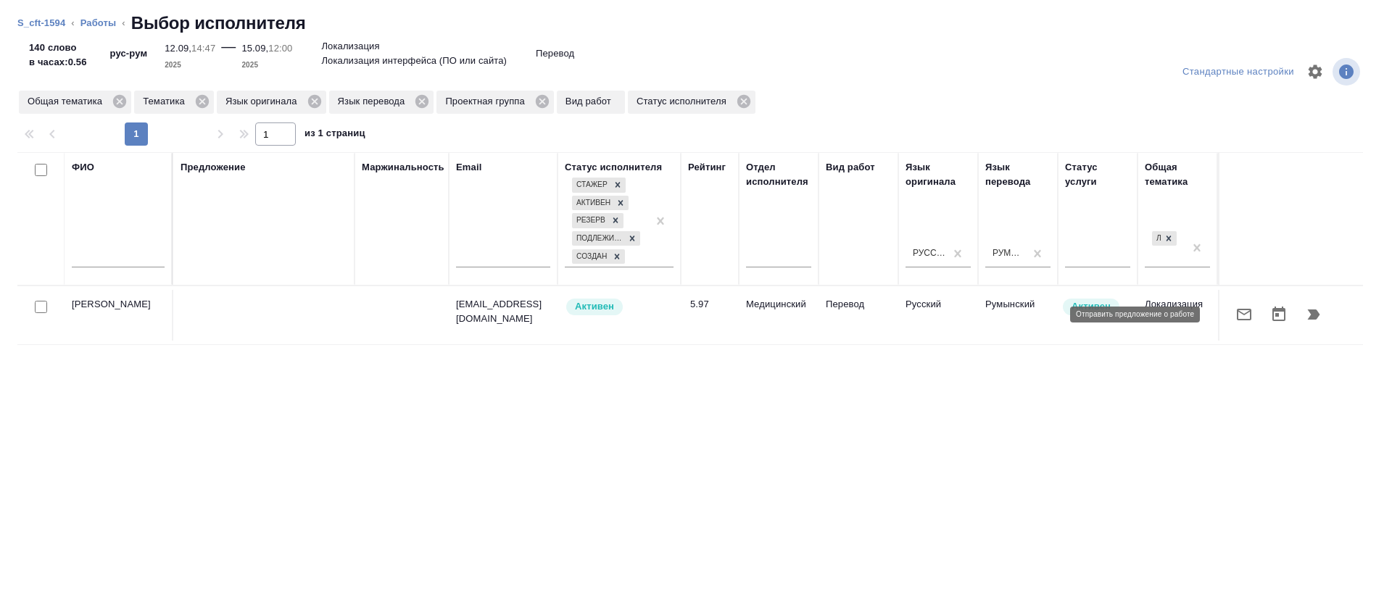
click at [1235, 320] on icon "button" at bounding box center [1243, 314] width 17 height 17
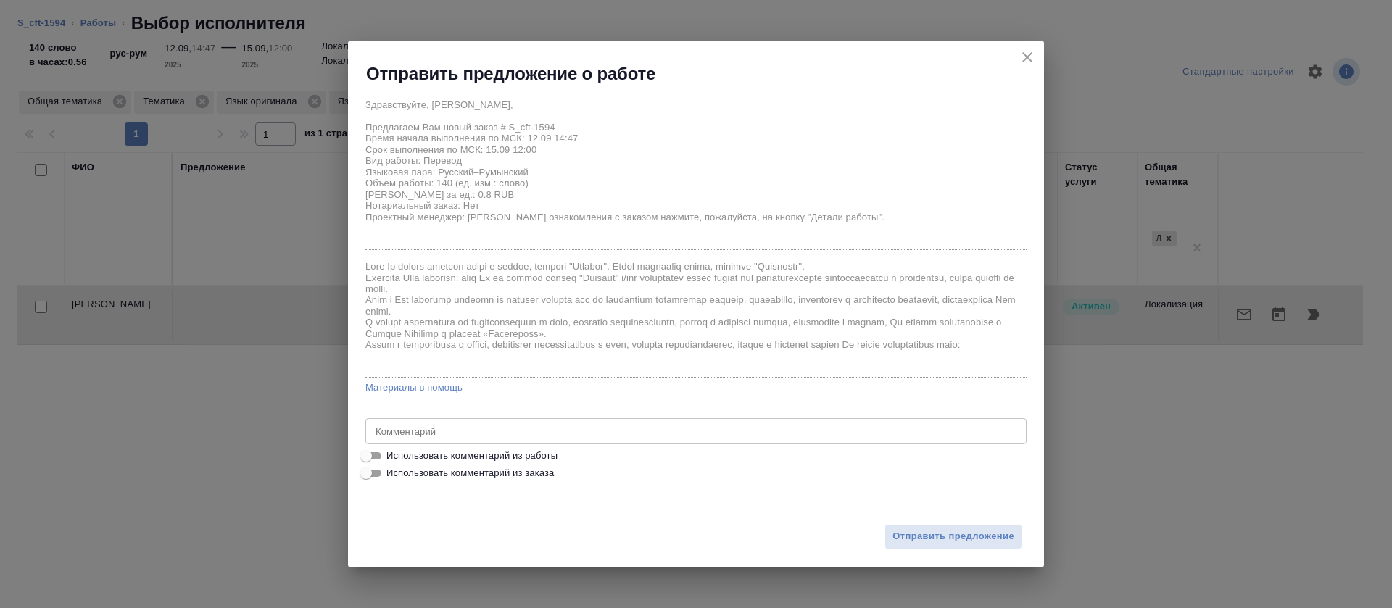
click at [485, 455] on span "Использовать комментарий из работы" at bounding box center [471, 456] width 171 height 14
click at [392, 455] on input "Использовать комментарий из работы" at bounding box center [366, 455] width 52 height 17
checkbox input "true"
type textarea "ПЕРЕВЕСТИ НОВЫЕ СЕГМЕНТЫ И ОТРЕДАКТИРОВАТЬ ПОДСТАНОВКИ https://smartcat.com/edi…"
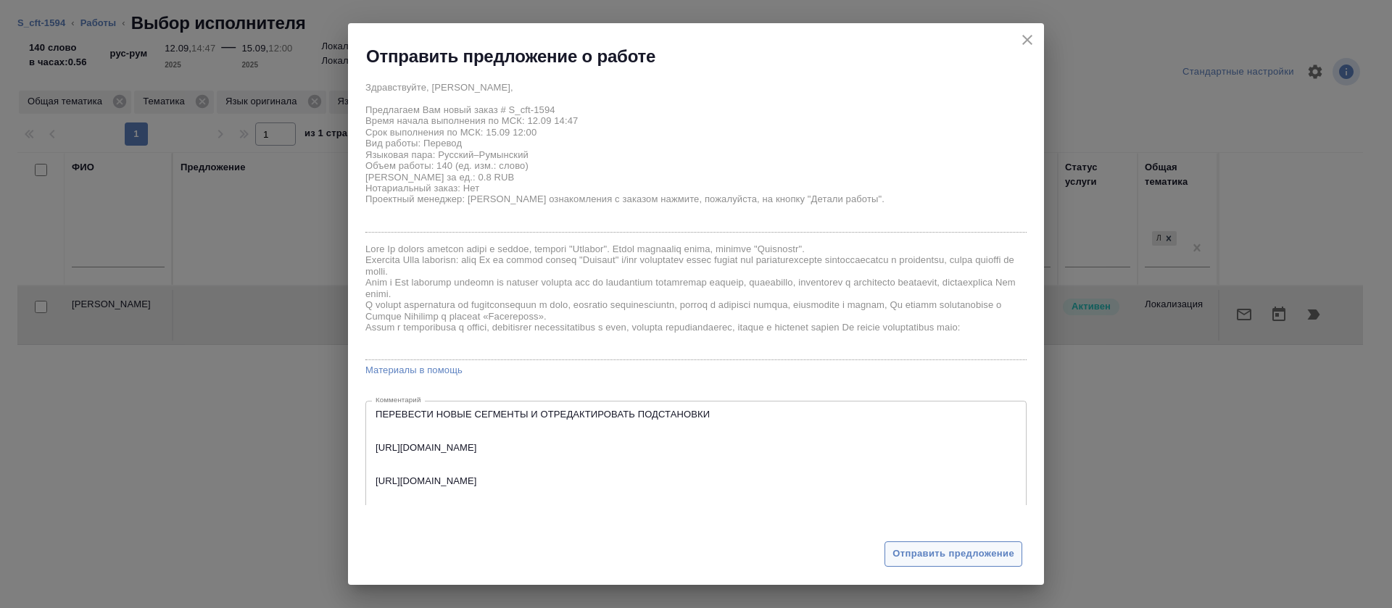
click at [949, 557] on span "Отправить предложение" at bounding box center [953, 554] width 122 height 17
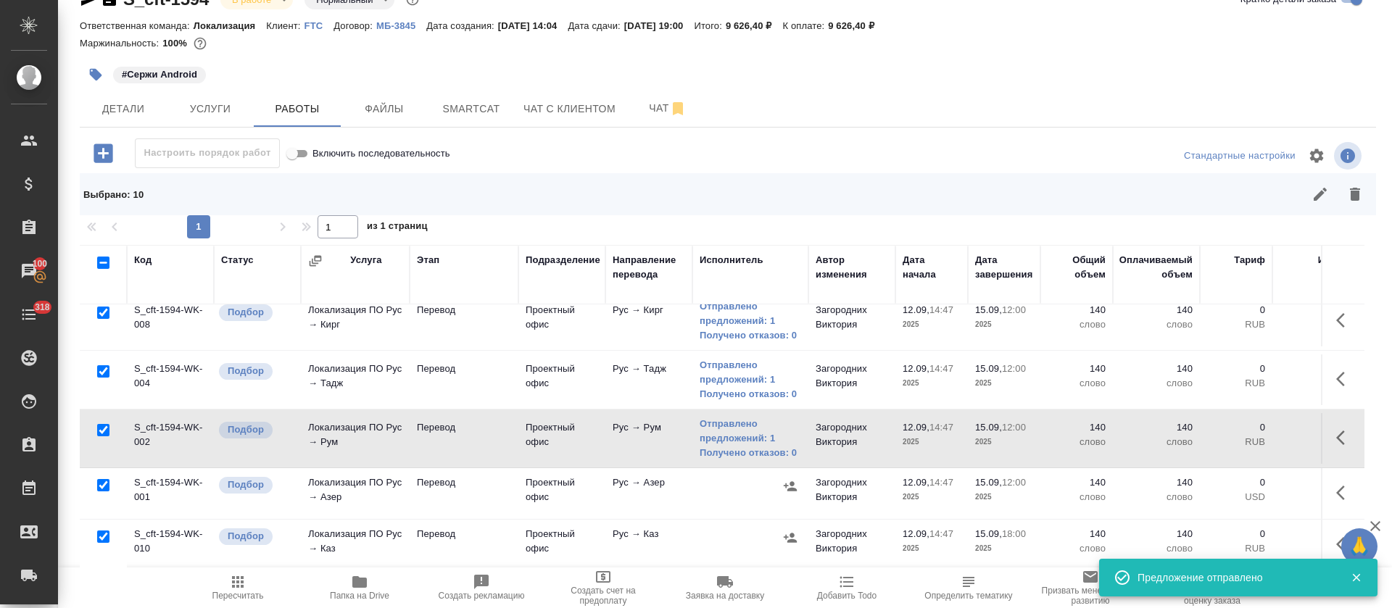
scroll to position [199, 0]
click at [792, 479] on icon "button" at bounding box center [790, 486] width 14 height 14
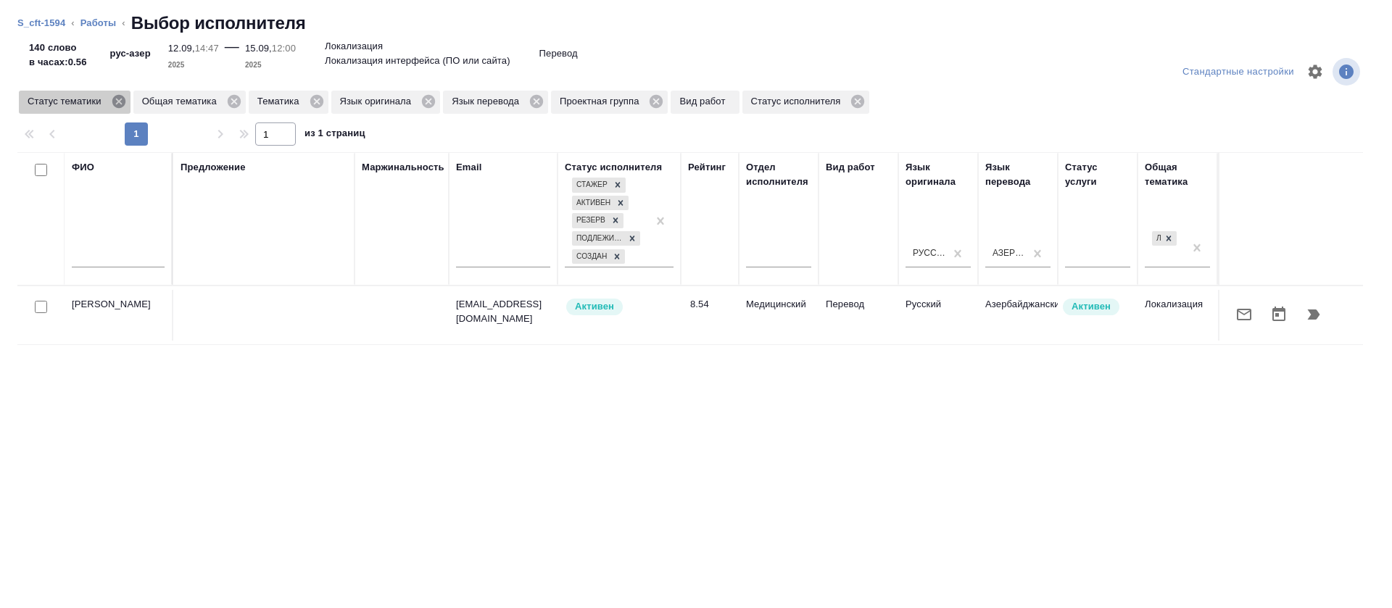
click at [120, 102] on icon at bounding box center [119, 101] width 16 height 16
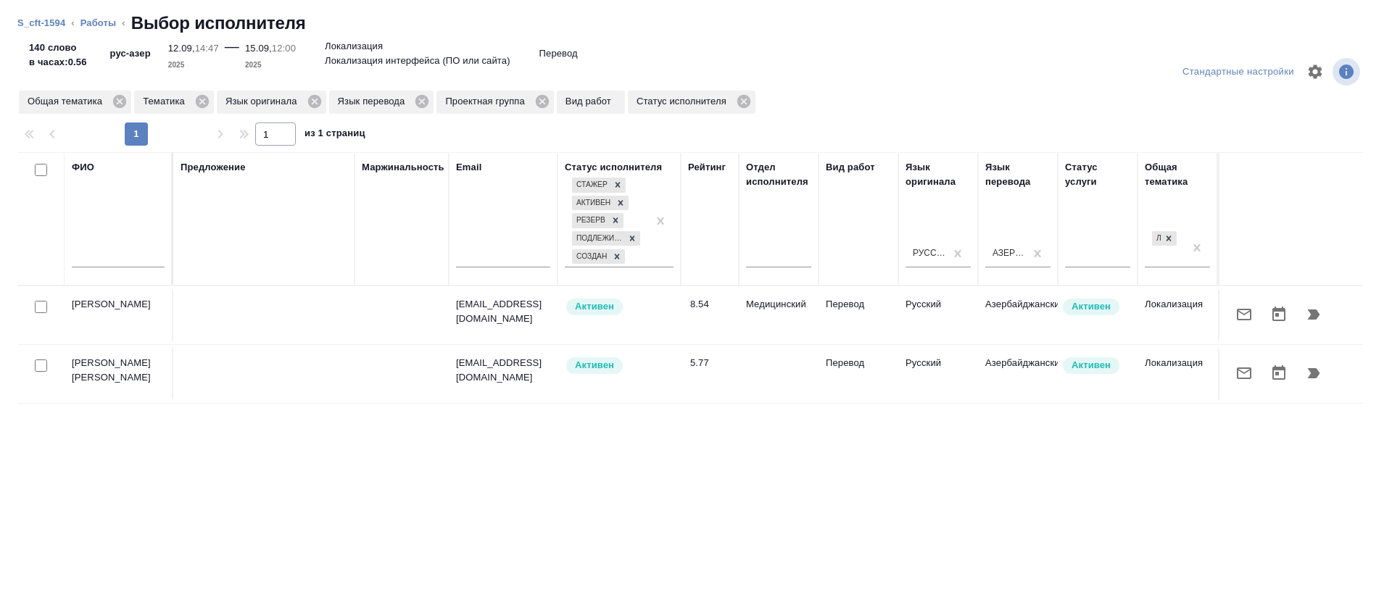
click at [1236, 373] on icon "button" at bounding box center [1243, 373] width 14 height 12
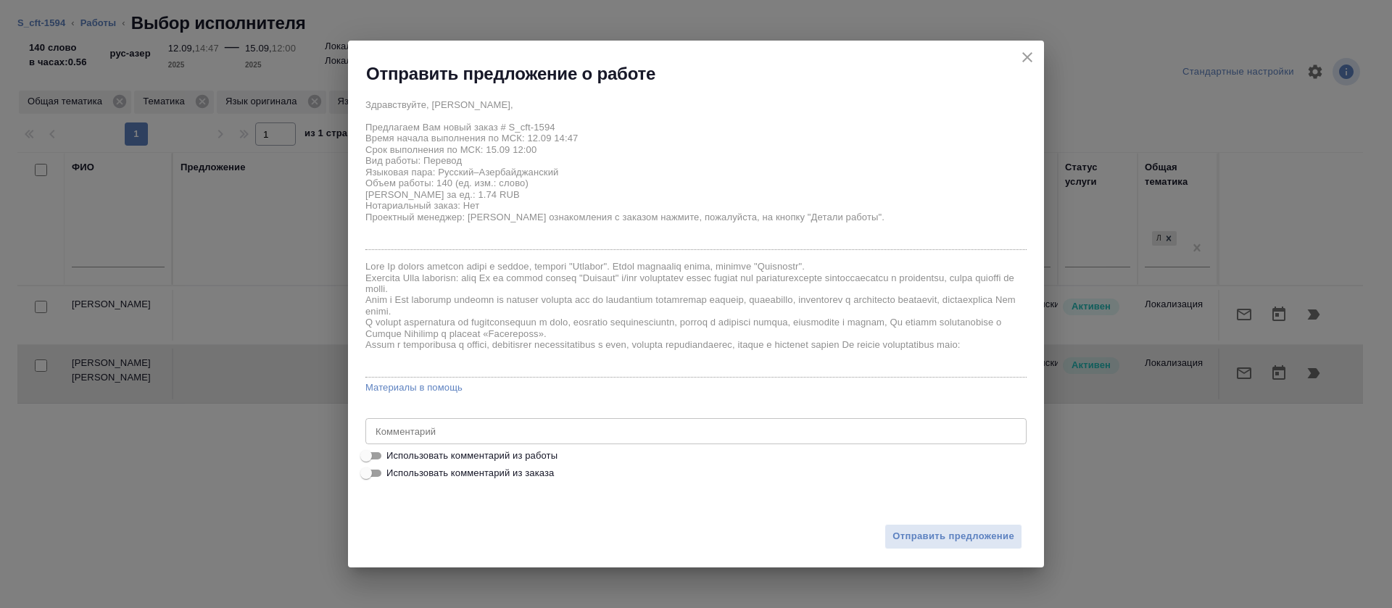
click at [523, 457] on span "Использовать комментарий из работы" at bounding box center [471, 456] width 171 height 14
click at [392, 457] on input "Использовать комментарий из работы" at bounding box center [366, 455] width 52 height 17
checkbox input "true"
type textarea "ПЕРЕВЕСТИ НОВЫЕ СЕГМЕНТЫ И ОТРЕДАКТИРОВАТЬ ПОДСТАНОВКИ https://smartcat.com/edi…"
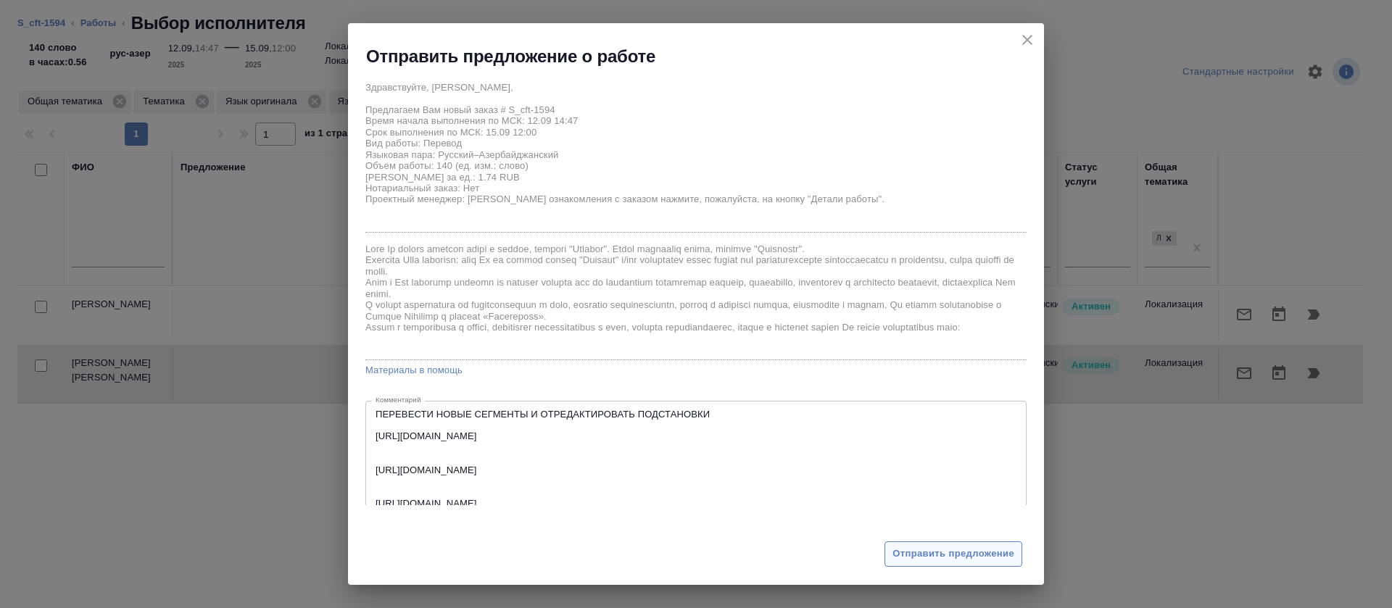
click at [905, 557] on span "Отправить предложение" at bounding box center [953, 554] width 122 height 17
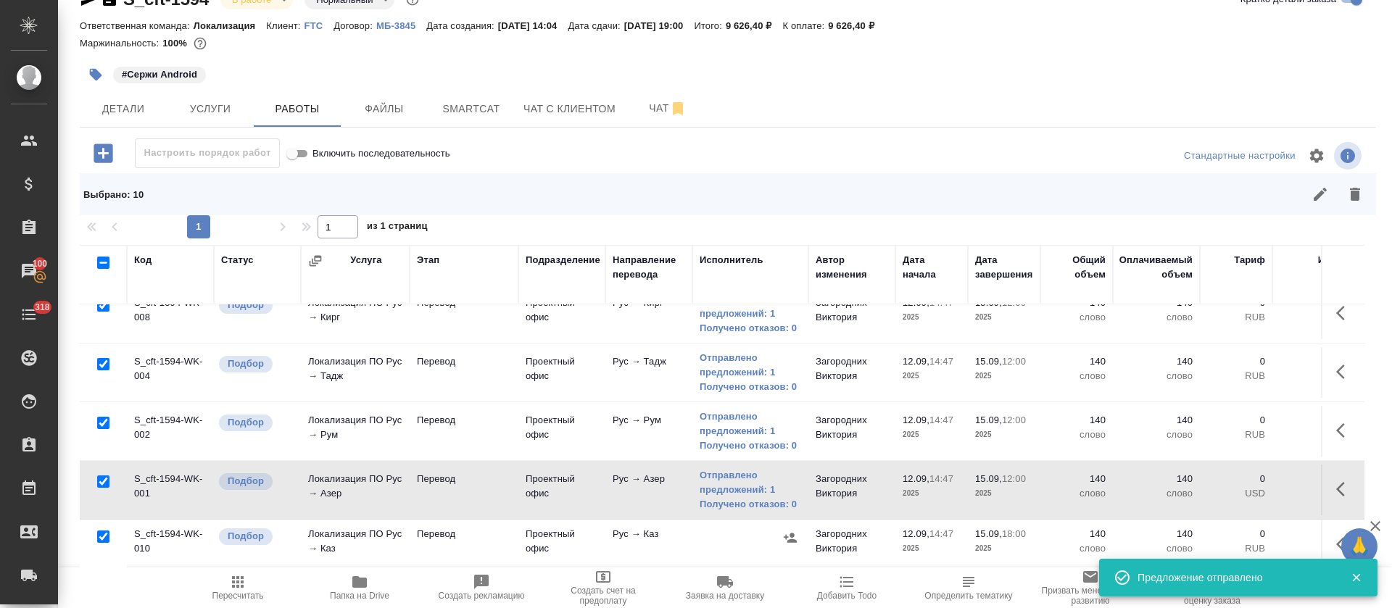
scroll to position [206, 0]
click at [1336, 537] on icon "button" at bounding box center [1340, 544] width 9 height 14
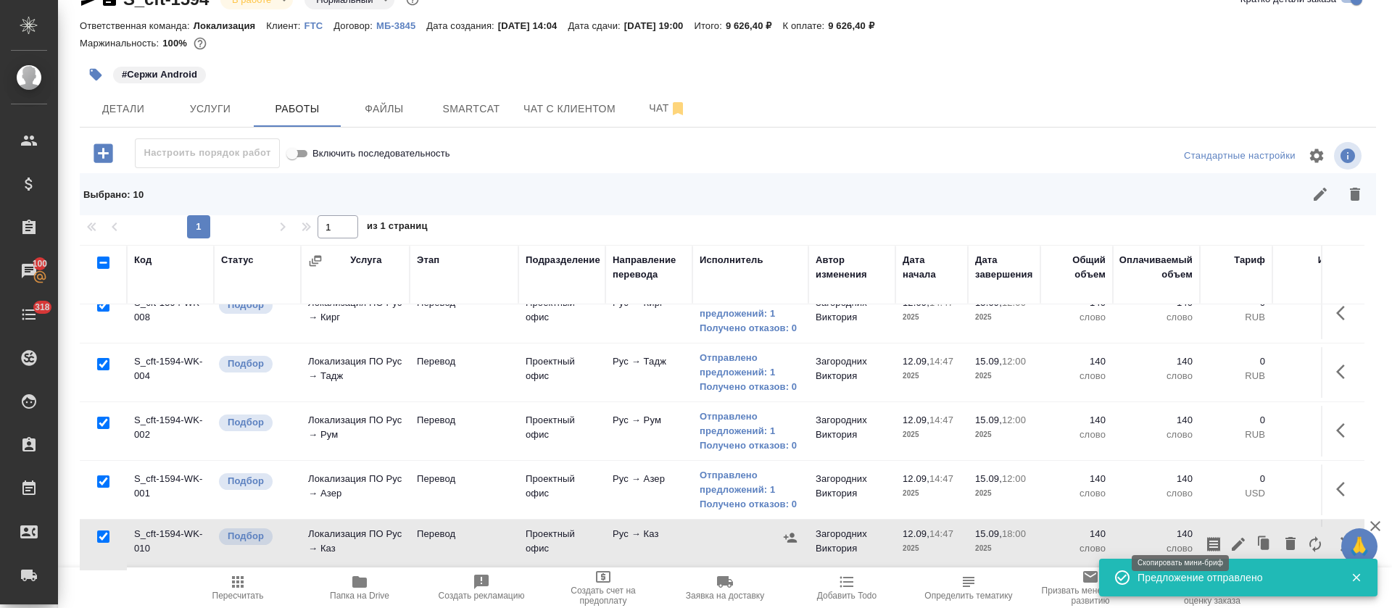
click at [1207, 537] on icon "button" at bounding box center [1213, 544] width 13 height 14
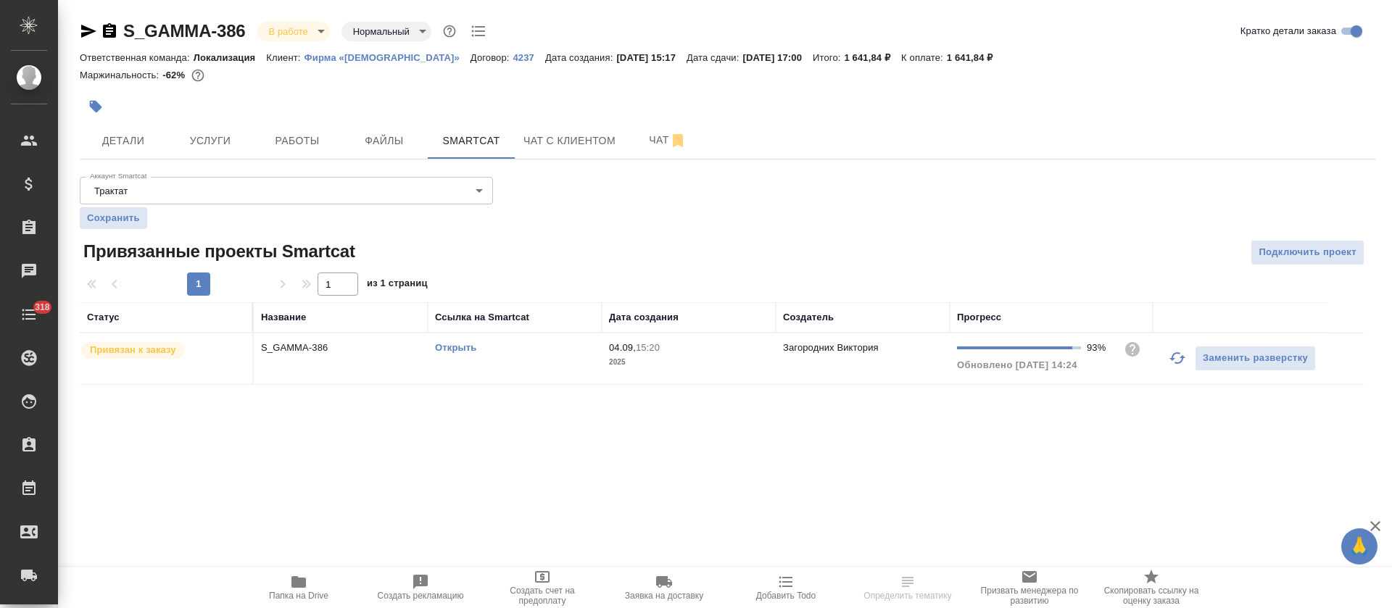
click at [1171, 362] on icon "button" at bounding box center [1176, 357] width 17 height 17
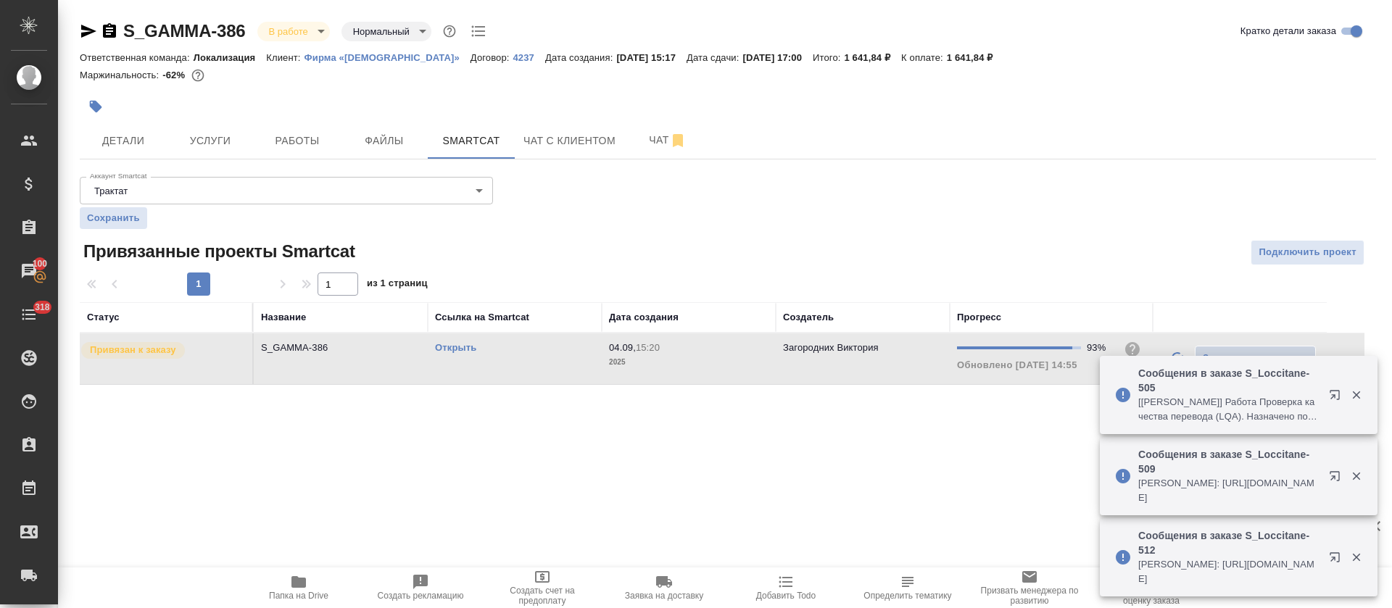
click at [452, 344] on link "Открыть" at bounding box center [455, 347] width 41 height 11
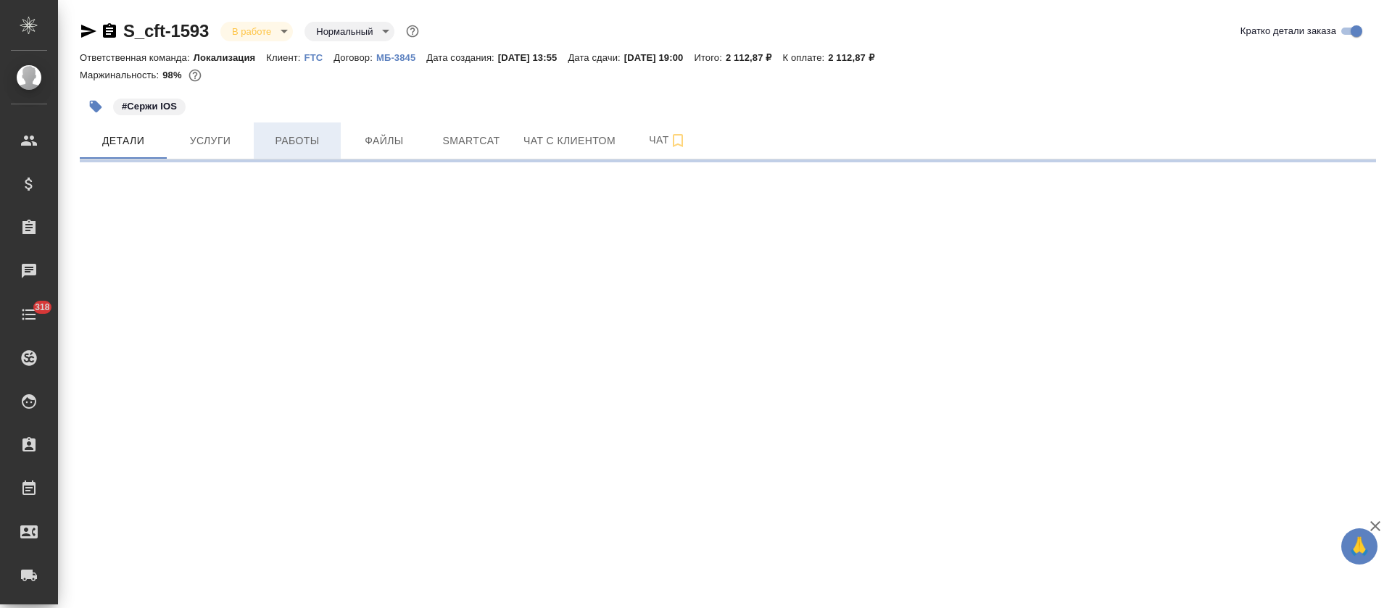
click at [307, 146] on span "Работы" at bounding box center [297, 141] width 70 height 18
select select "RU"
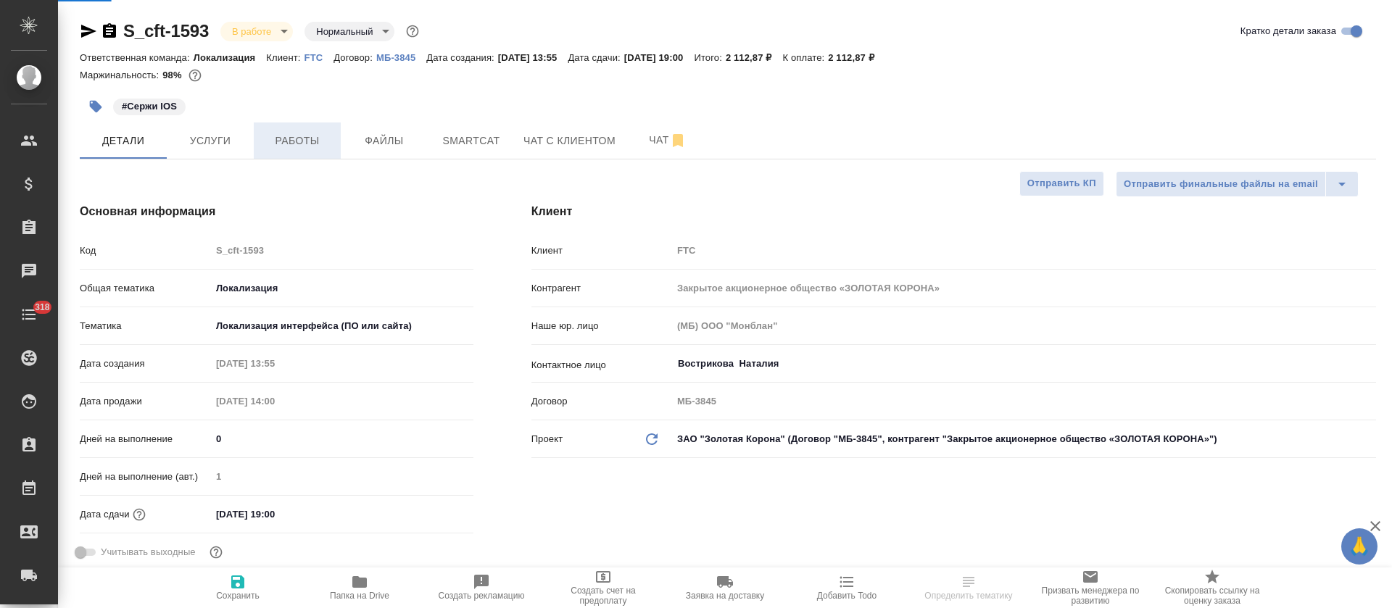
type textarea "x"
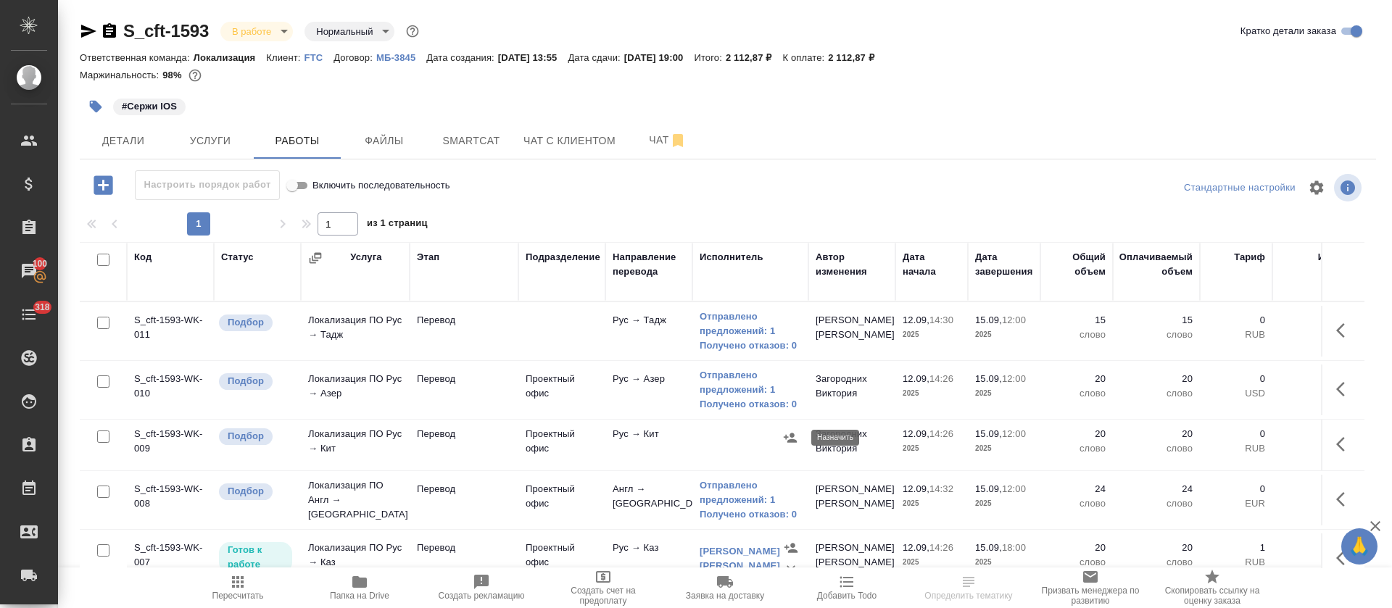
click at [789, 439] on icon "button" at bounding box center [789, 437] width 13 height 9
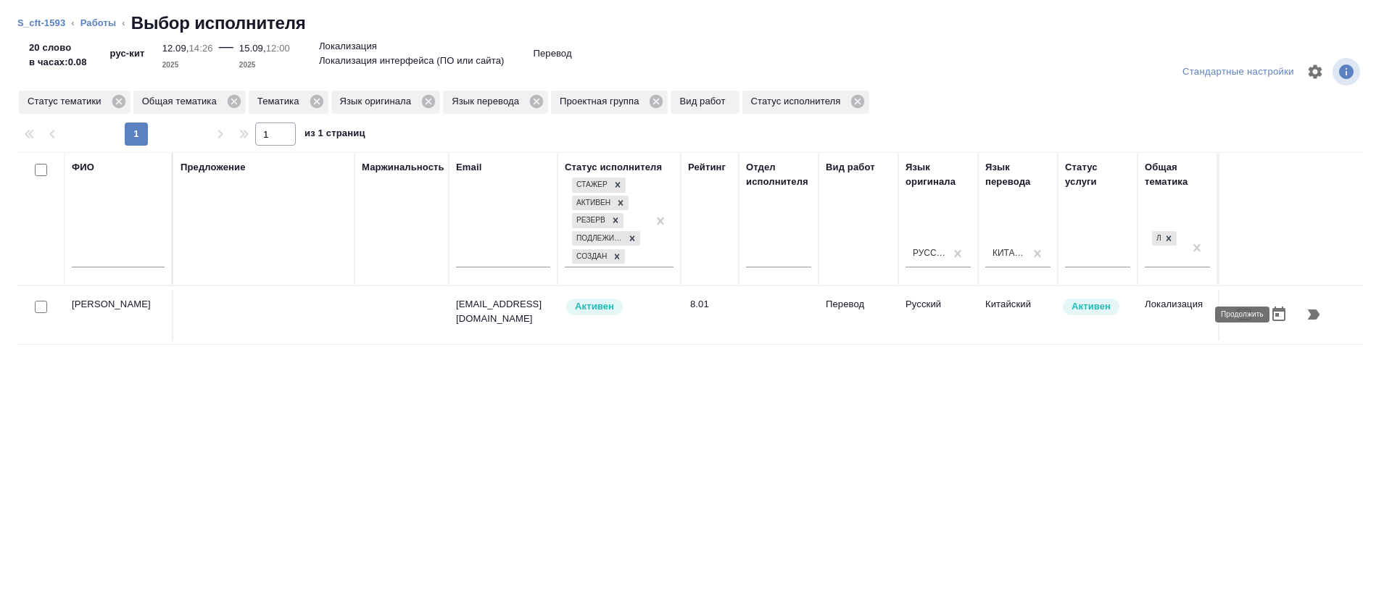
click at [1305, 323] on icon "button" at bounding box center [1313, 314] width 17 height 17
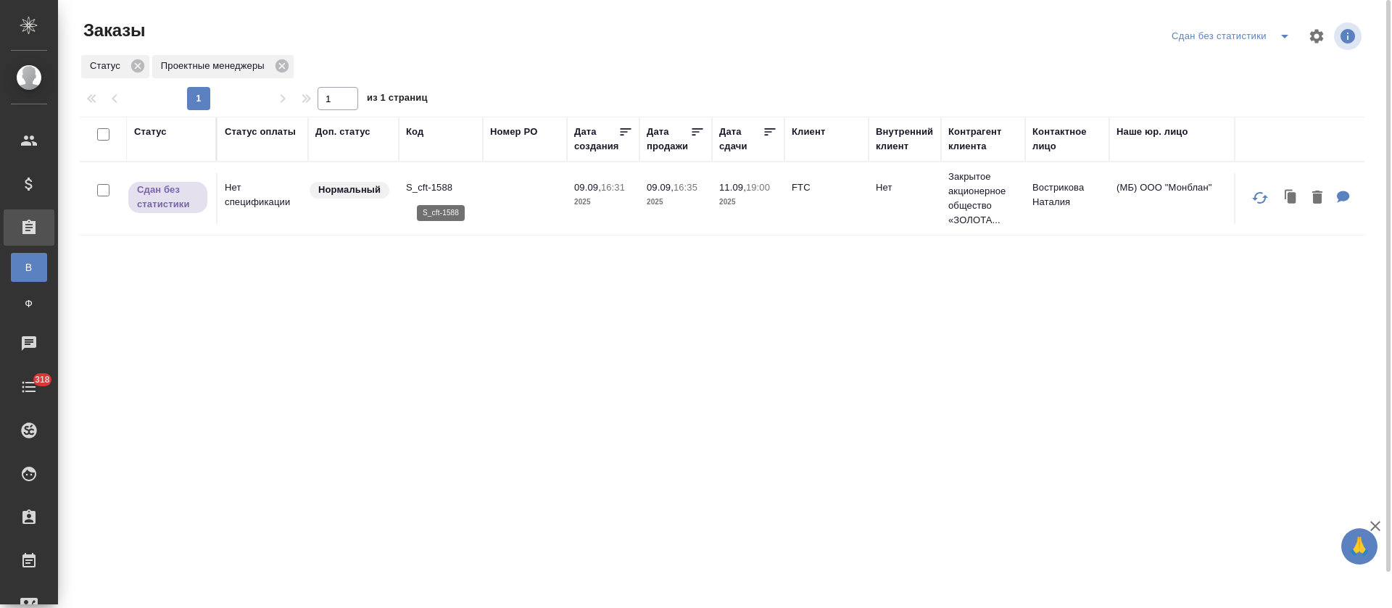
click at [456, 191] on p "S_cft-1588" at bounding box center [441, 187] width 70 height 14
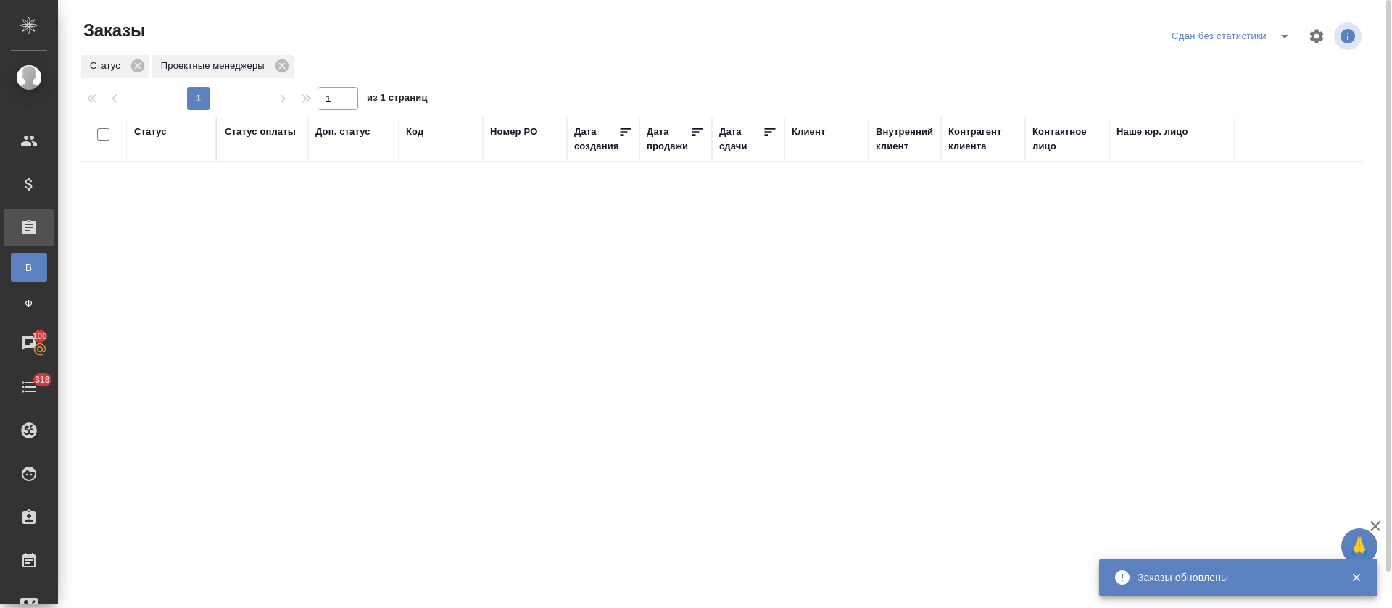
click at [1287, 29] on icon "split button" at bounding box center [1284, 36] width 17 height 17
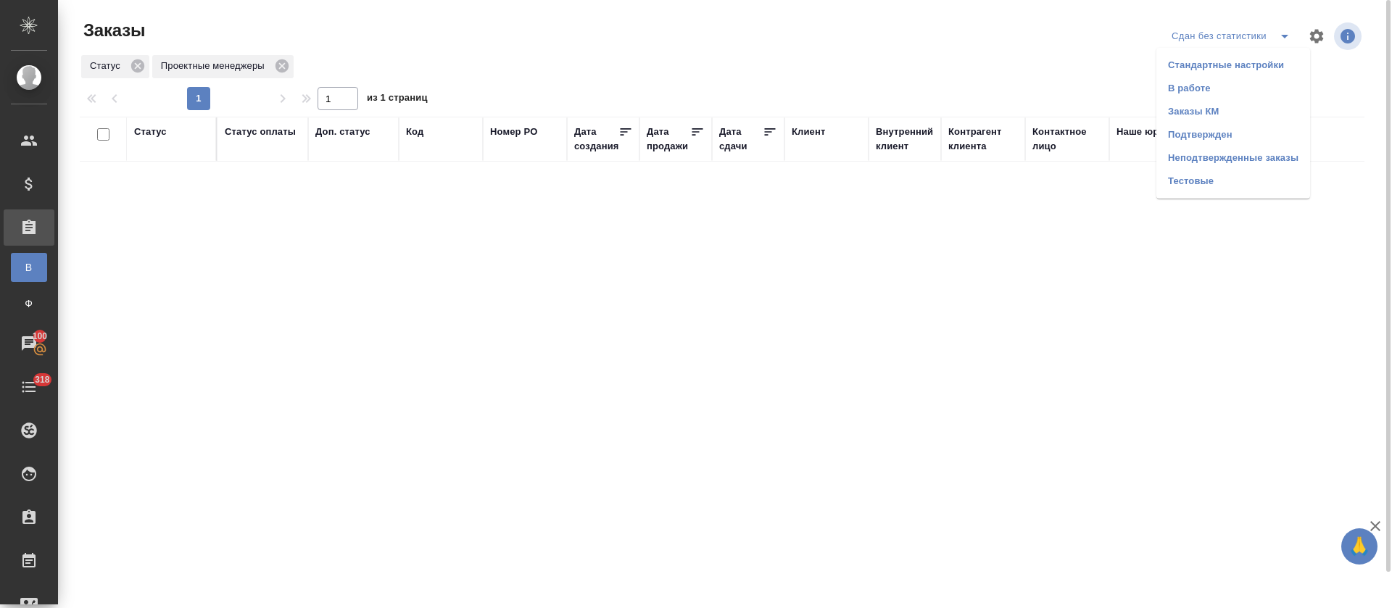
click at [1218, 128] on li "Подтвержден" at bounding box center [1233, 134] width 154 height 23
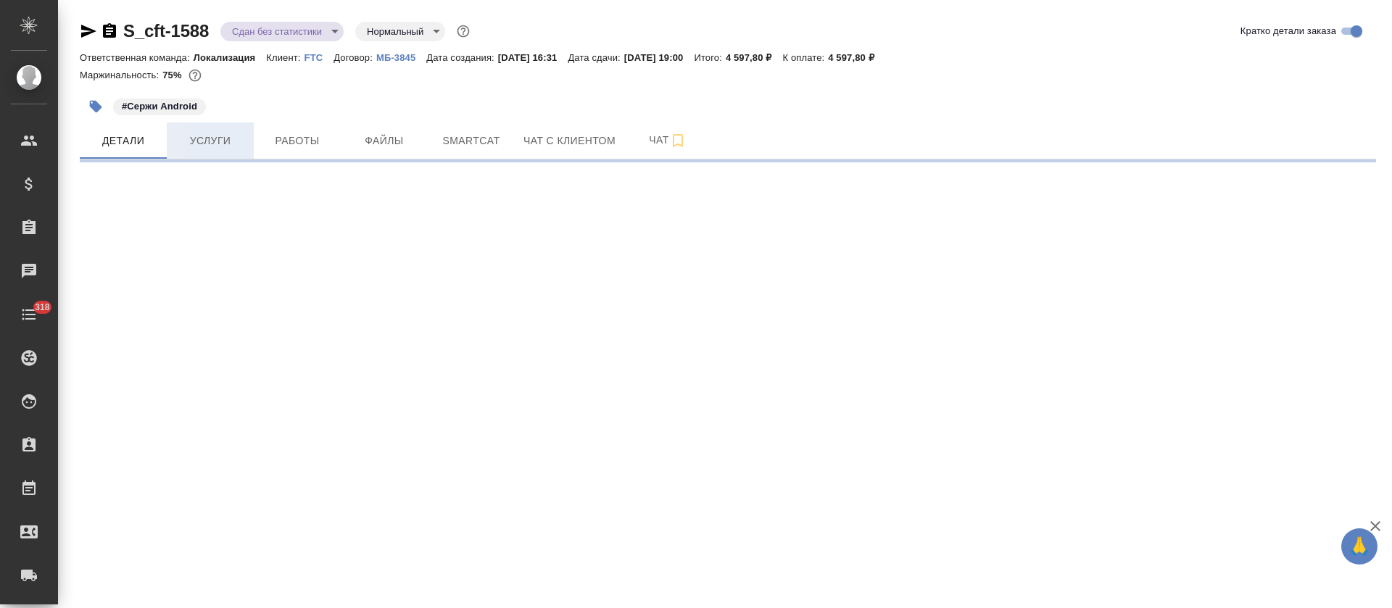
select select "RU"
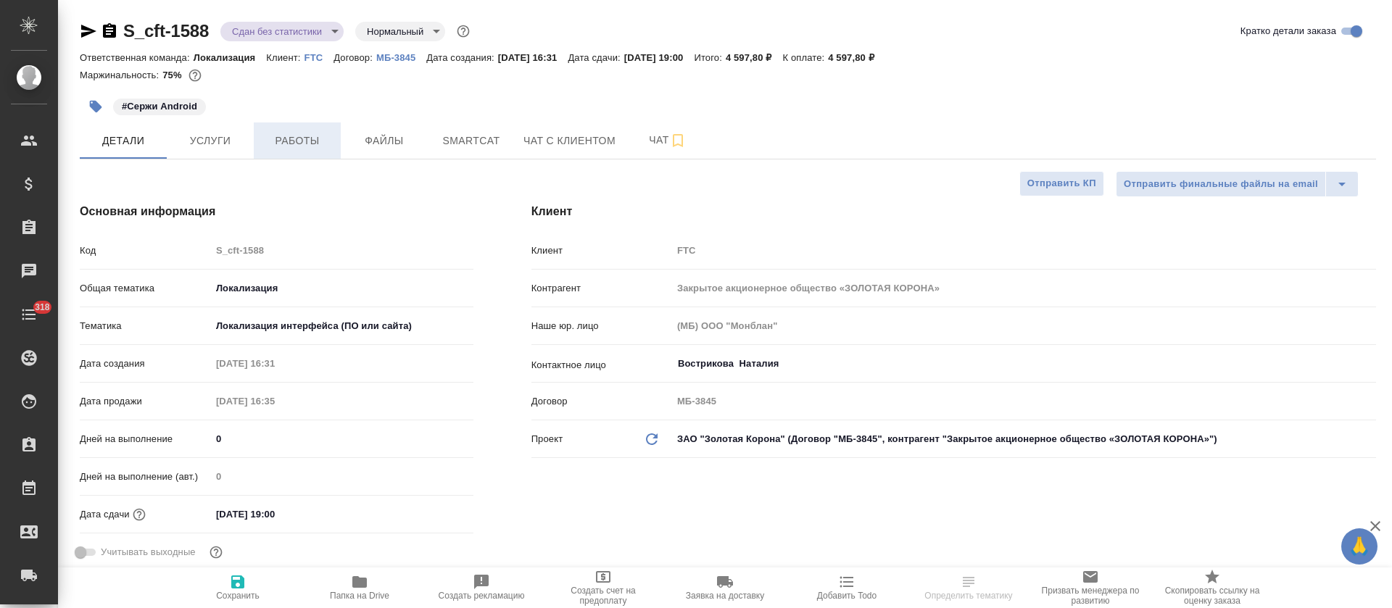
type textarea "x"
click at [291, 140] on span "Работы" at bounding box center [297, 141] width 70 height 18
type textarea "x"
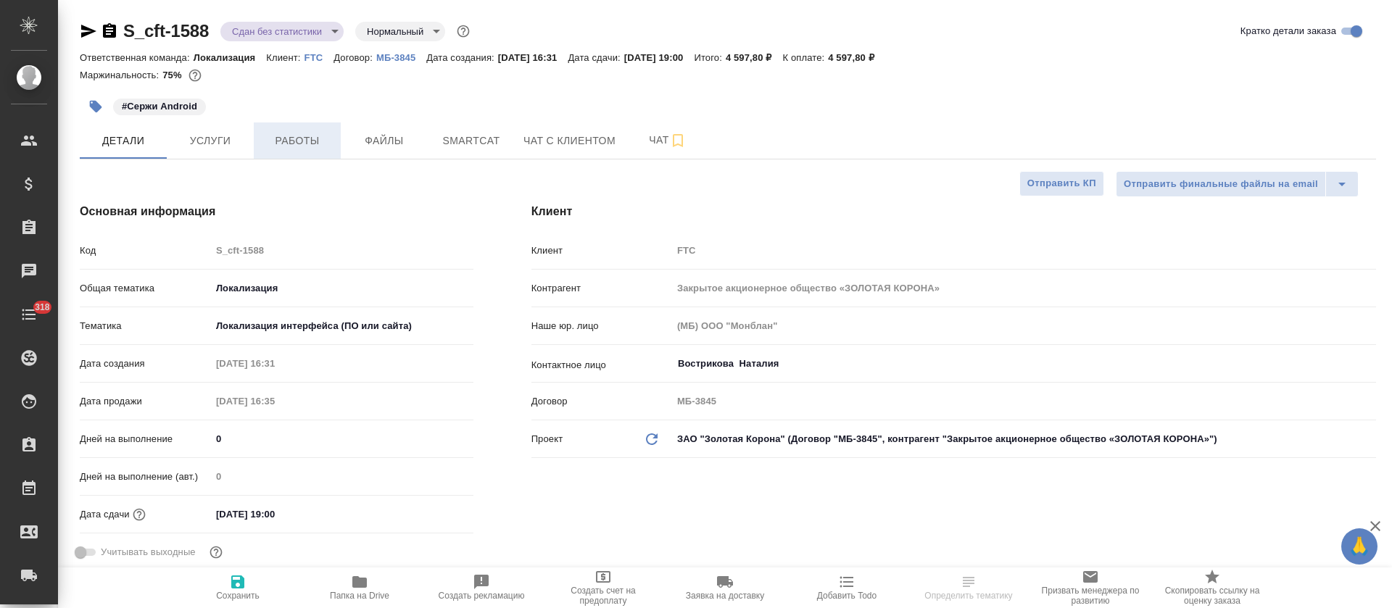
type textarea "x"
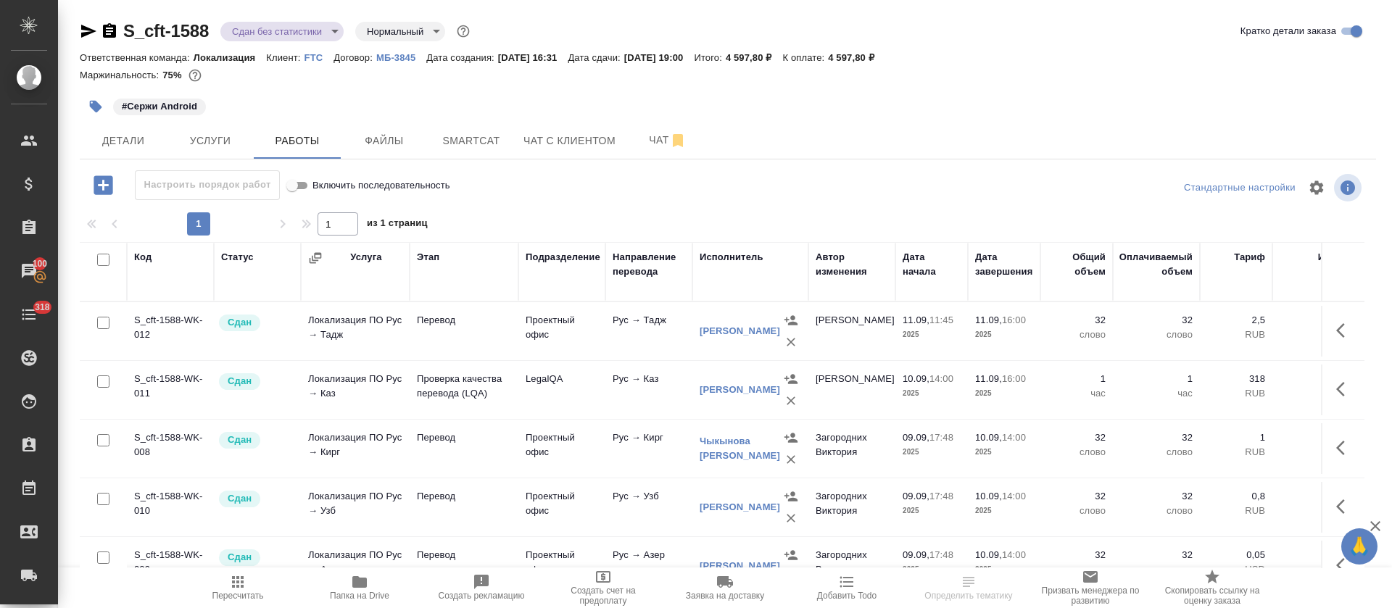
click at [288, 22] on body "🙏 .cls-1 fill:#fff; AWATERA [PERSON_NAME] Спецификации Заказы 100 Чаты 318 Todo…" at bounding box center [696, 304] width 1392 height 608
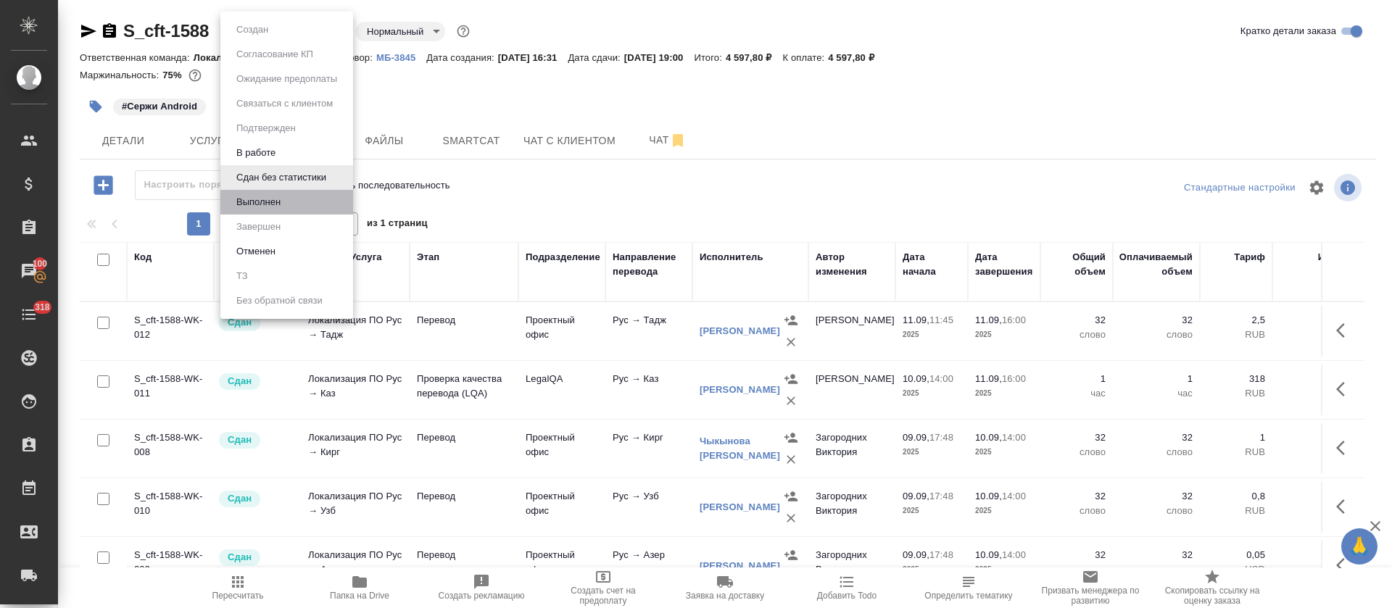
click at [289, 196] on li "Выполнен" at bounding box center [286, 202] width 133 height 25
